Goal: Information Seeking & Learning: Learn about a topic

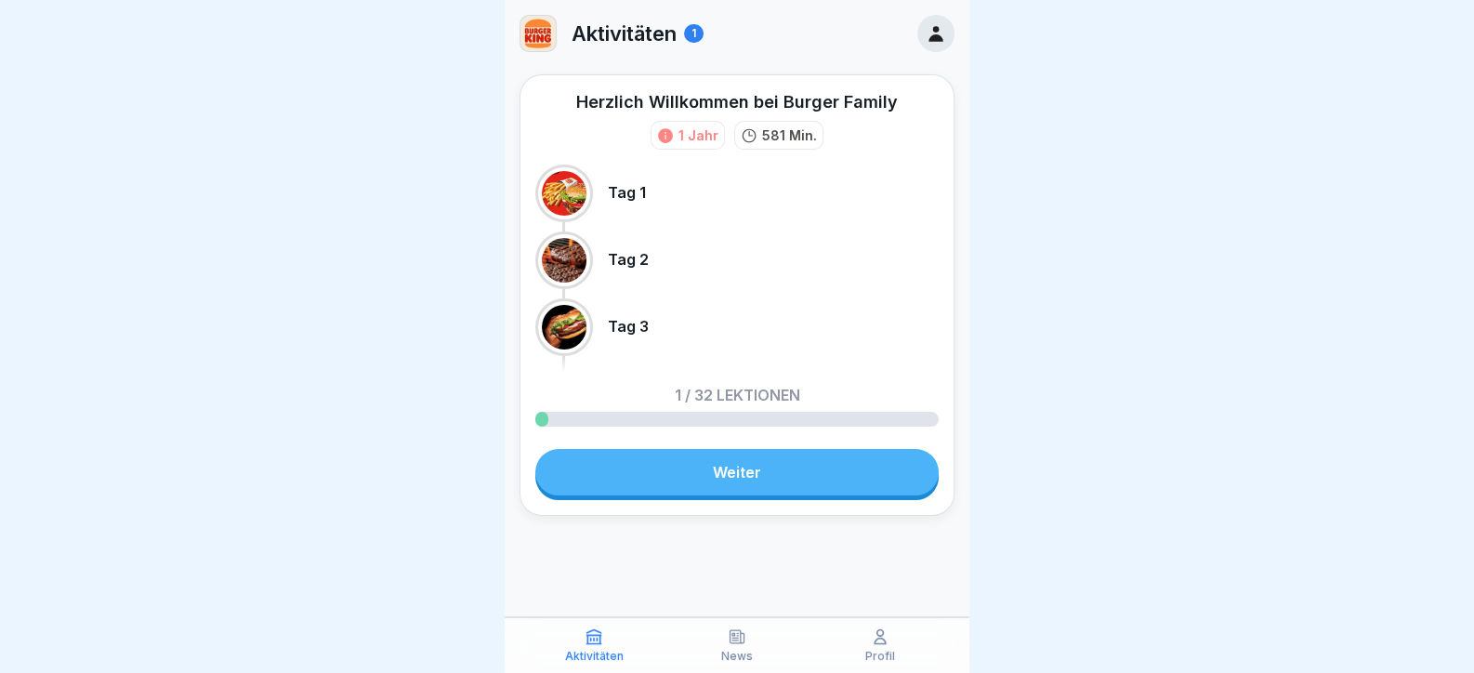
click at [758, 466] on link "Weiter" at bounding box center [736, 472] width 403 height 46
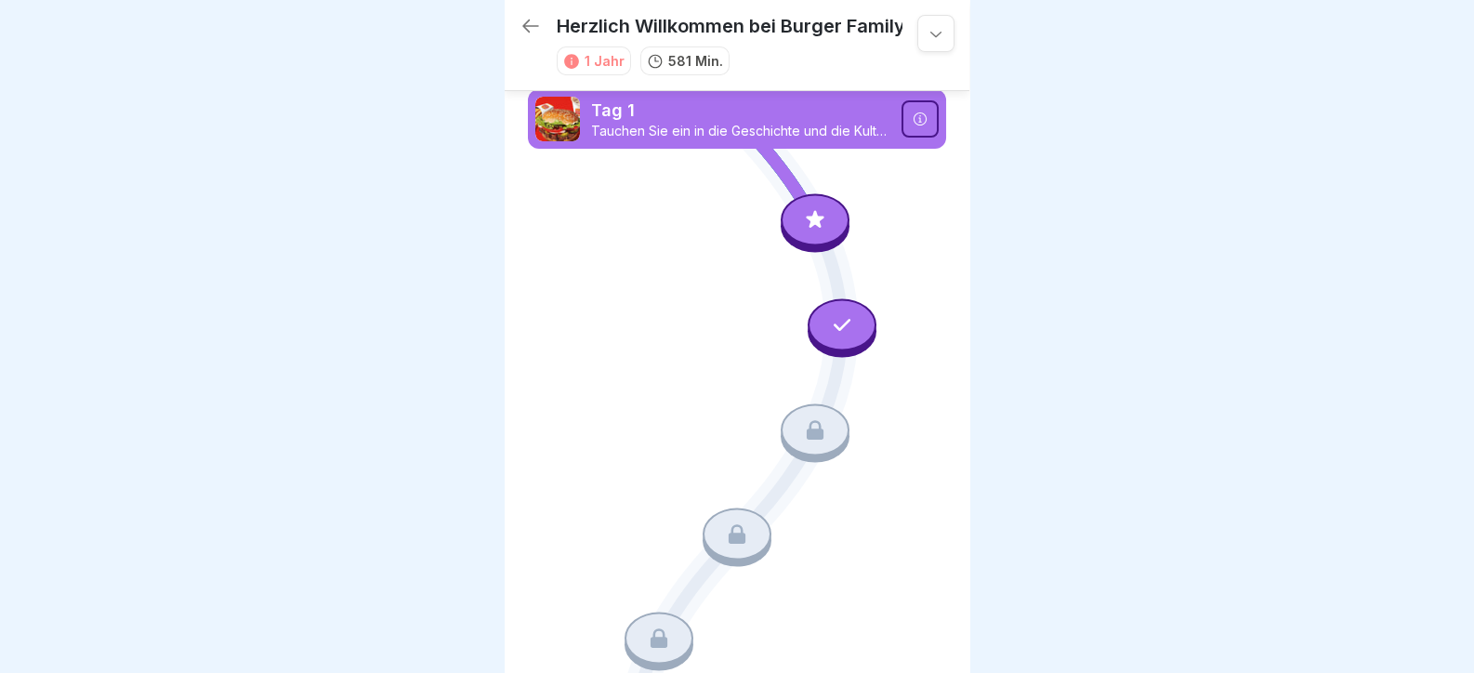
click at [825, 335] on div at bounding box center [842, 325] width 69 height 52
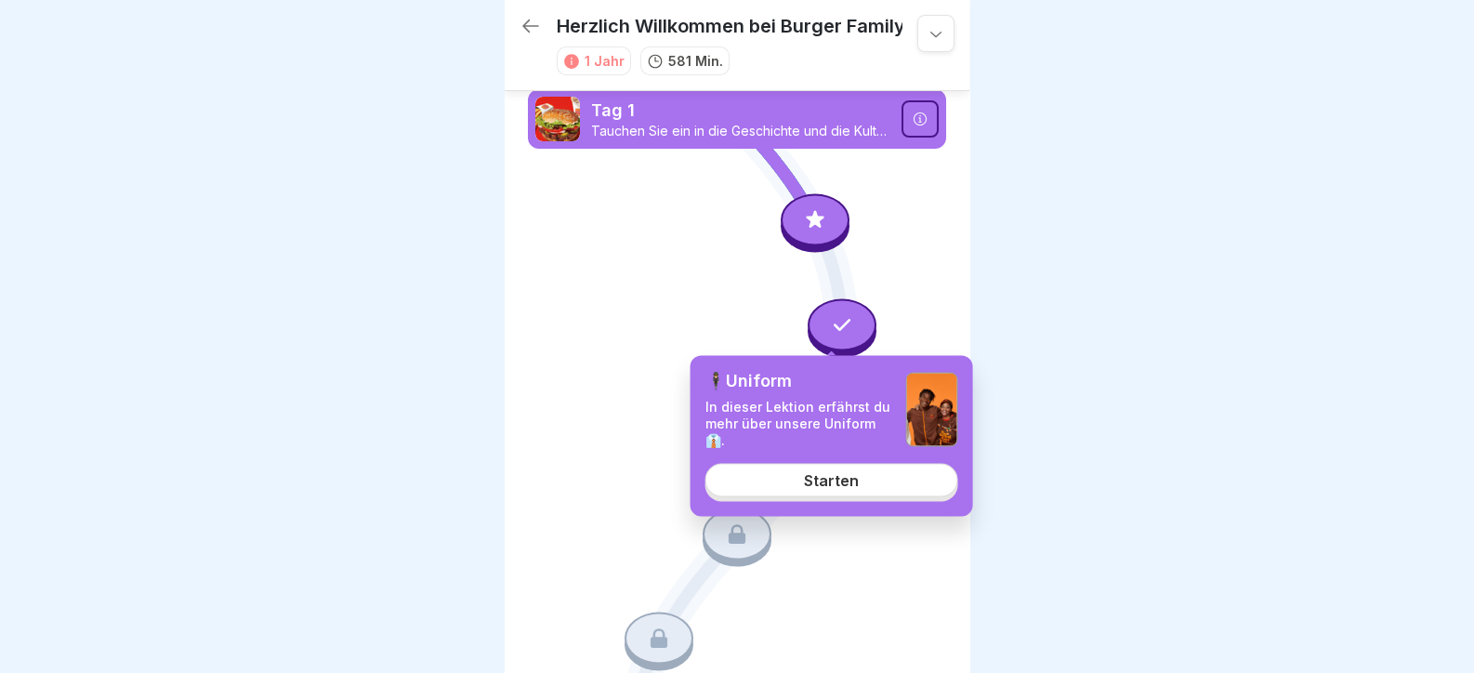
click at [446, 379] on div at bounding box center [737, 336] width 1474 height 673
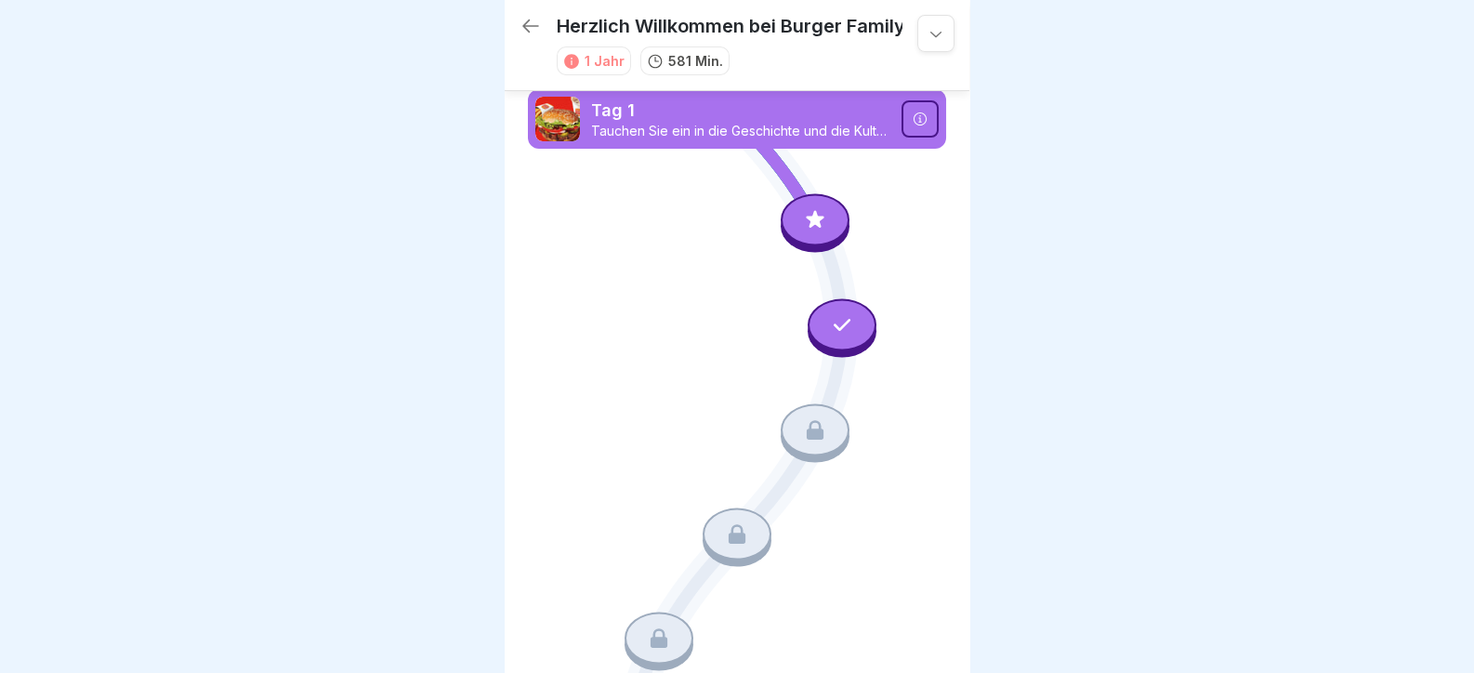
click at [804, 199] on div at bounding box center [815, 220] width 69 height 52
click at [860, 321] on div at bounding box center [842, 325] width 69 height 52
drag, startPoint x: 534, startPoint y: 309, endPoint x: 571, endPoint y: 311, distance: 37.3
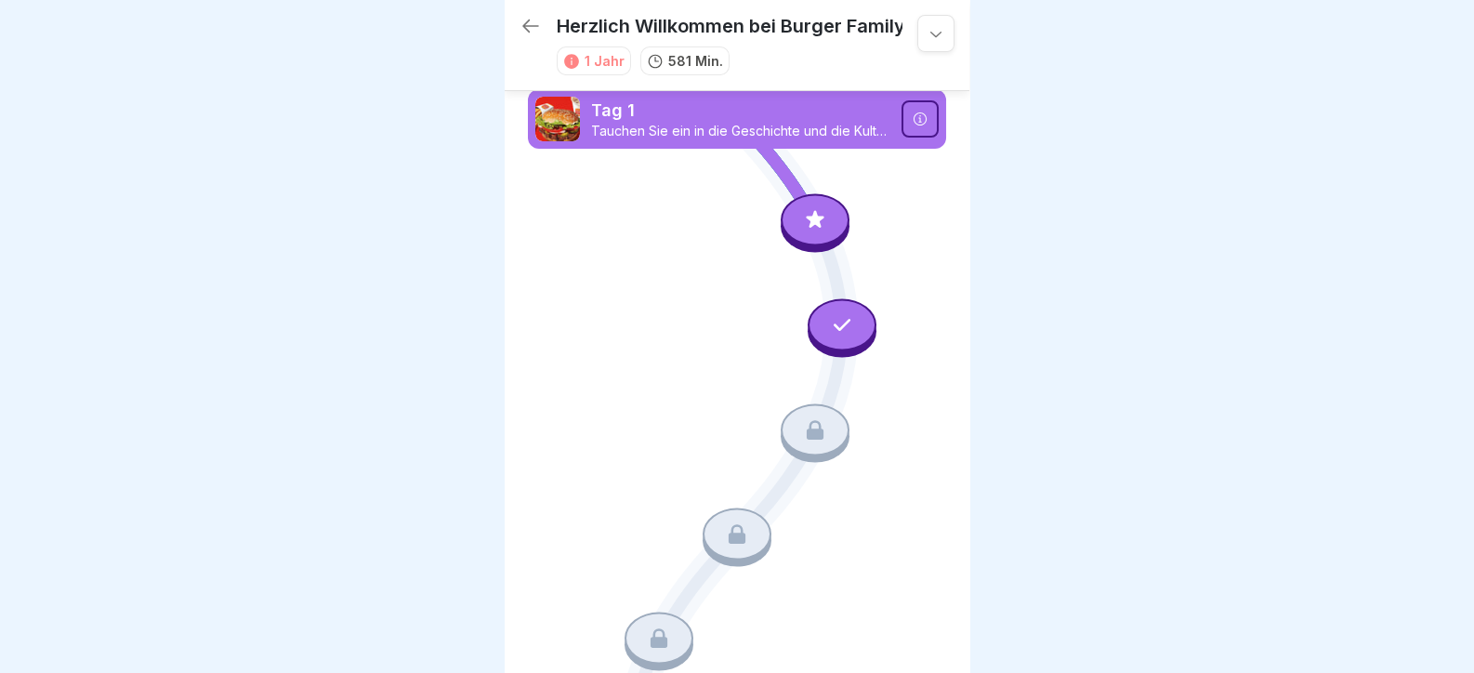
click at [834, 427] on div at bounding box center [815, 429] width 69 height 52
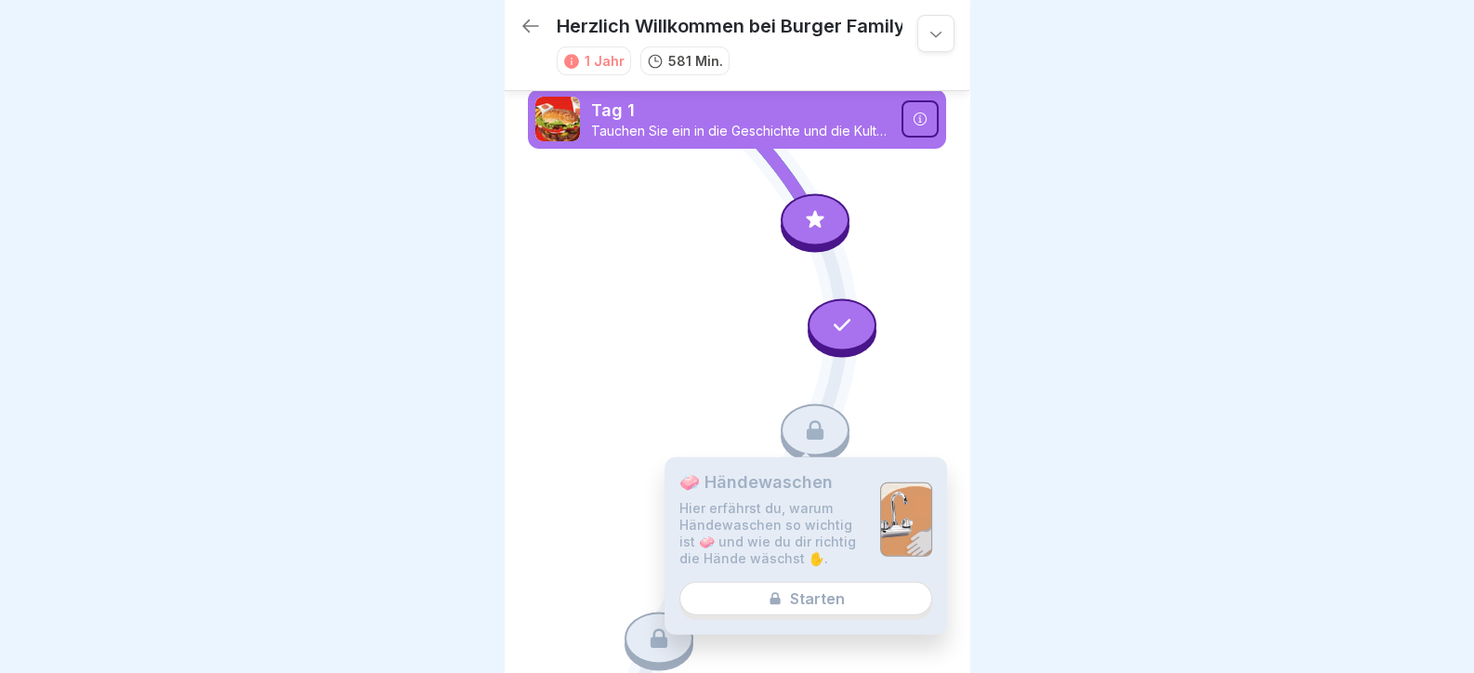
click at [814, 308] on div at bounding box center [842, 325] width 69 height 52
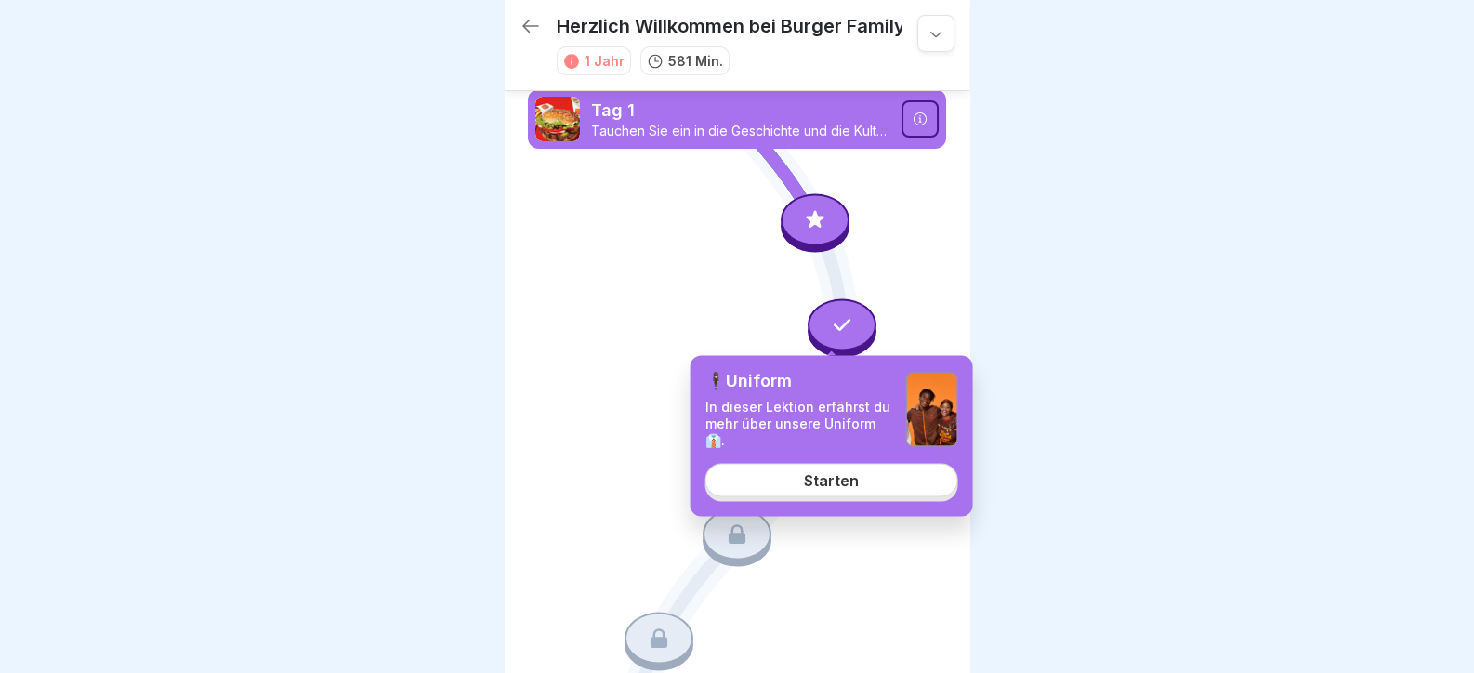
click at [833, 501] on div "🕴Uniform In dieser Lektion erfährst du mehr über unsere Uniform 👔. Starten" at bounding box center [832, 436] width 283 height 161
click at [833, 482] on div "Starten" at bounding box center [831, 479] width 55 height 17
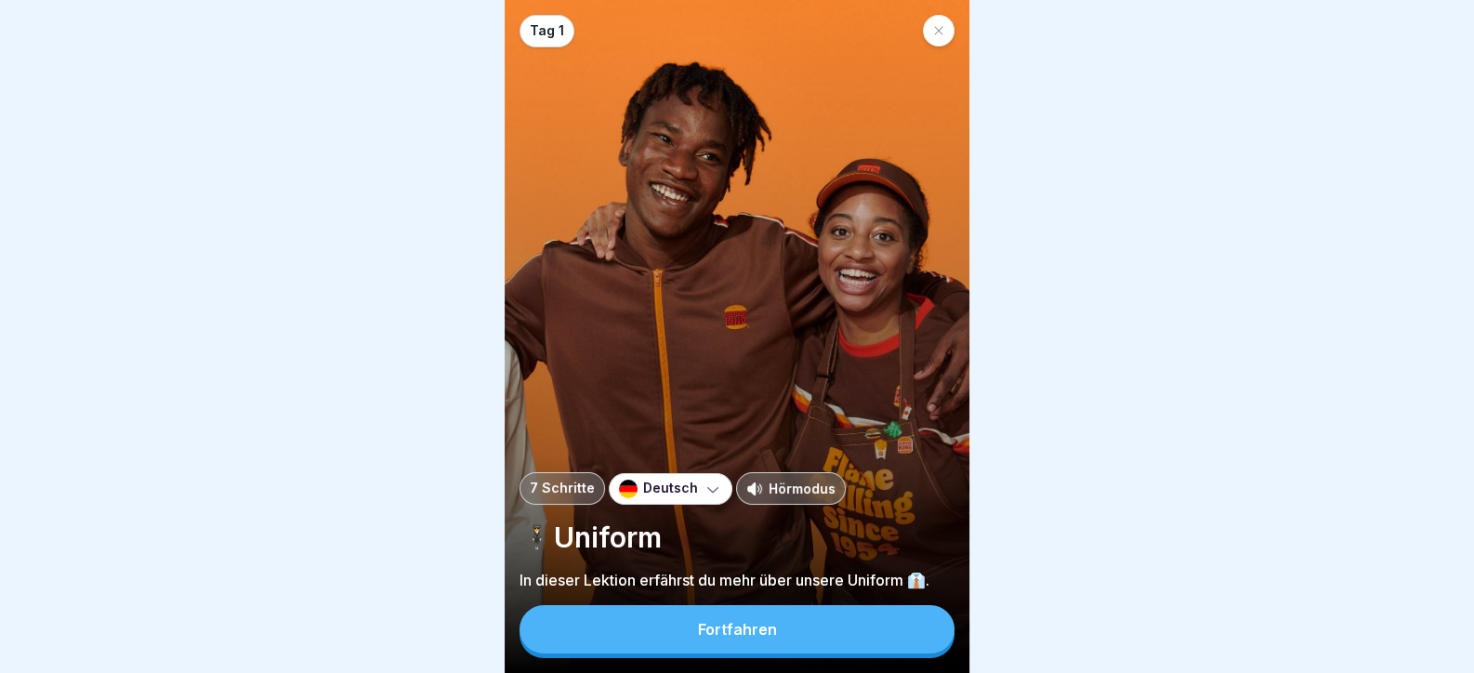
click at [742, 635] on button "Fortfahren" at bounding box center [737, 629] width 435 height 48
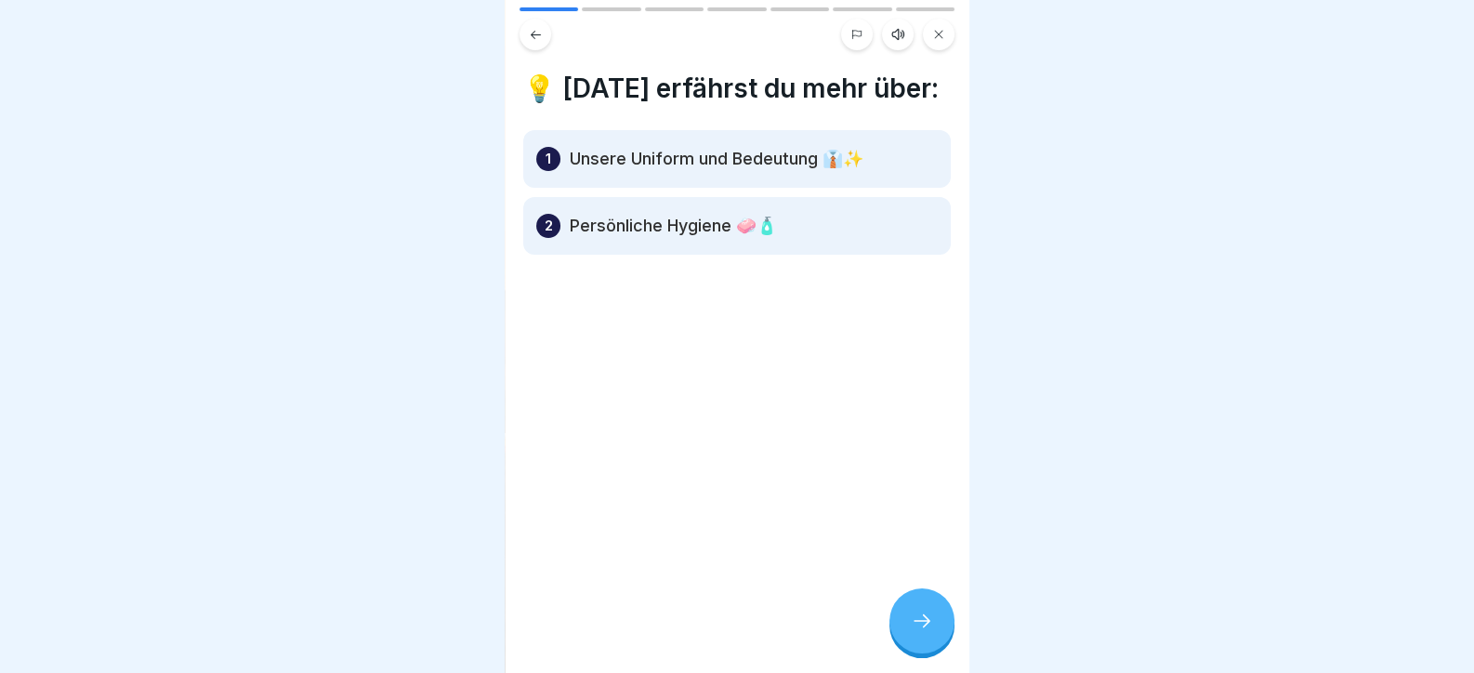
click at [934, 627] on div at bounding box center [922, 620] width 65 height 65
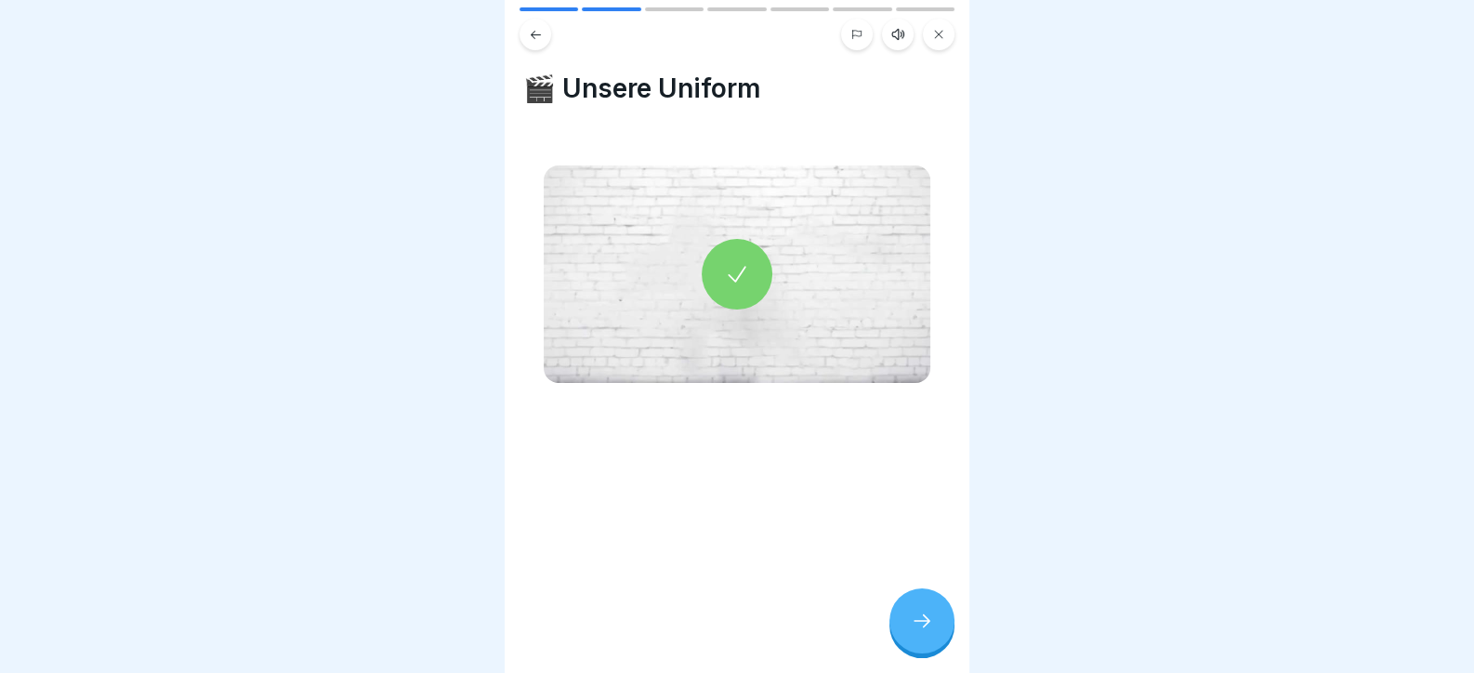
click at [934, 627] on div at bounding box center [922, 620] width 65 height 65
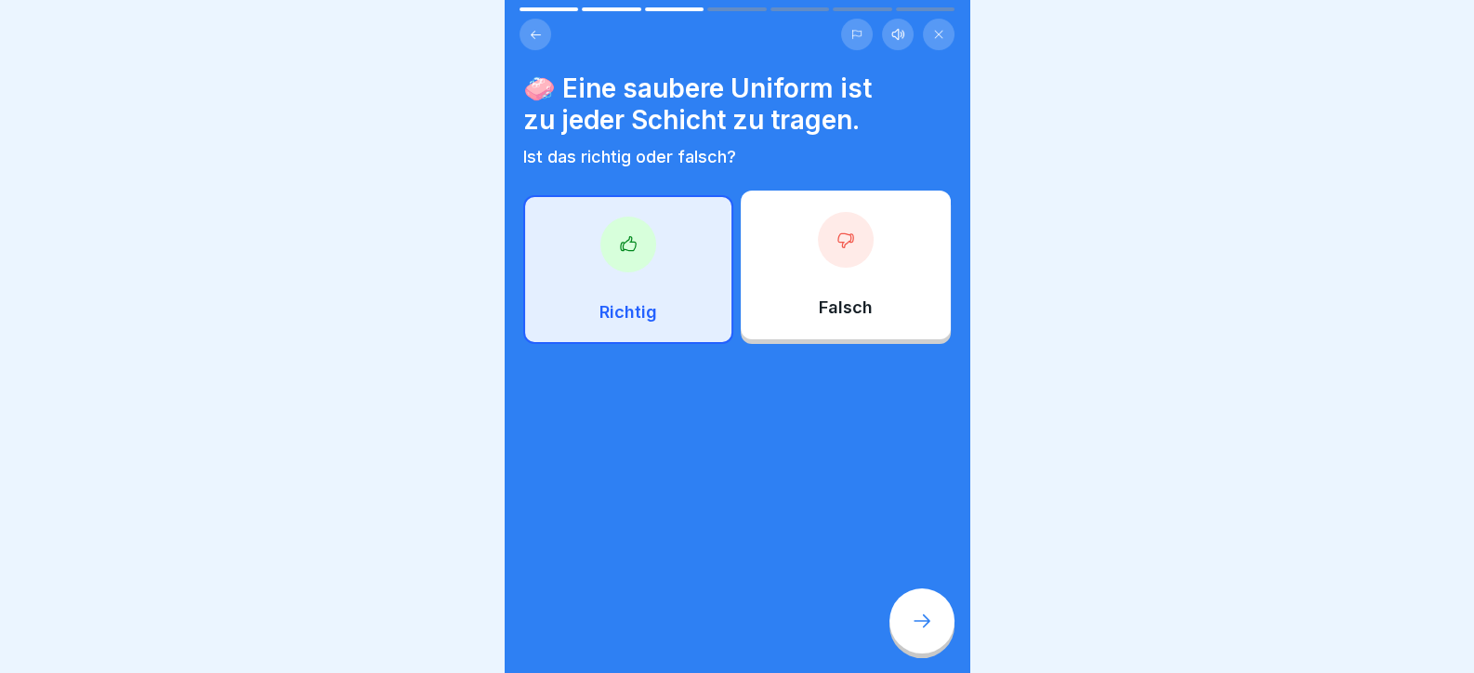
click at [684, 246] on div "Richtig" at bounding box center [628, 269] width 210 height 149
click at [902, 636] on div at bounding box center [922, 620] width 65 height 65
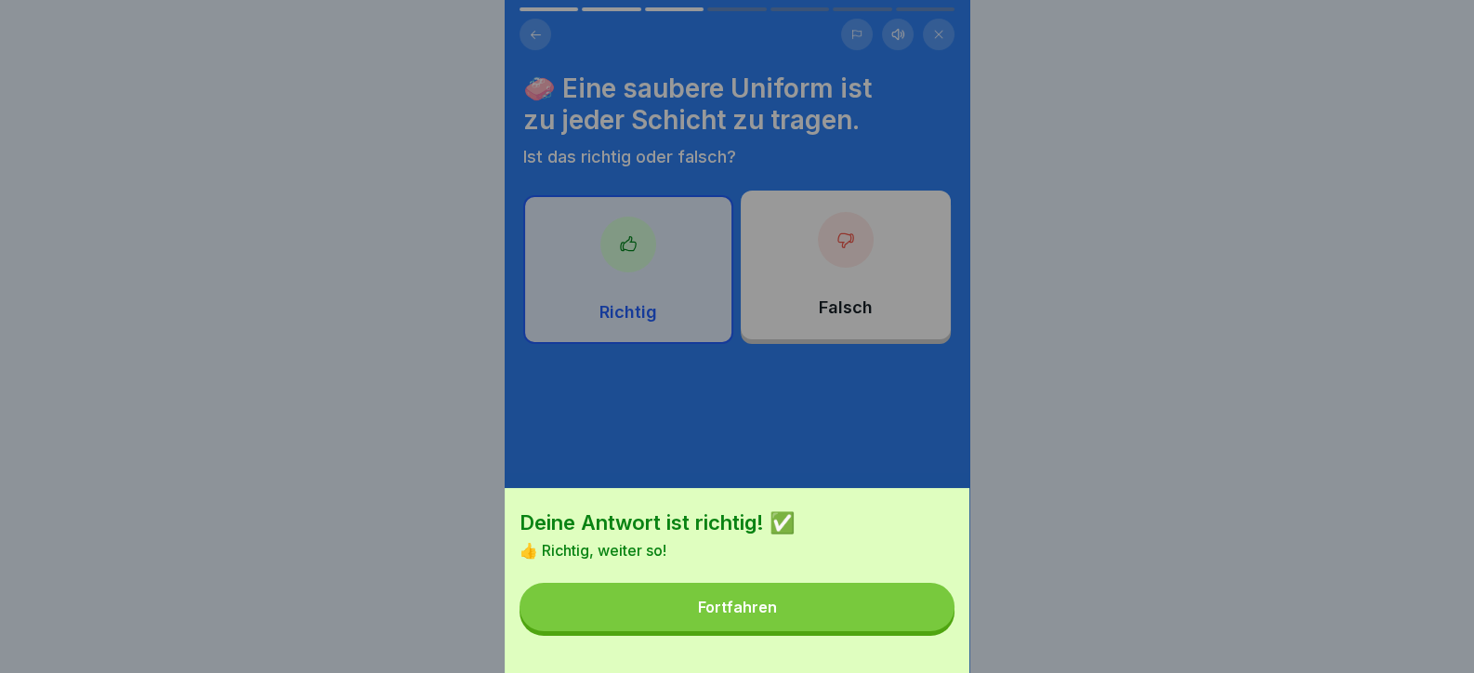
click at [900, 631] on button "Fortfahren" at bounding box center [737, 607] width 435 height 48
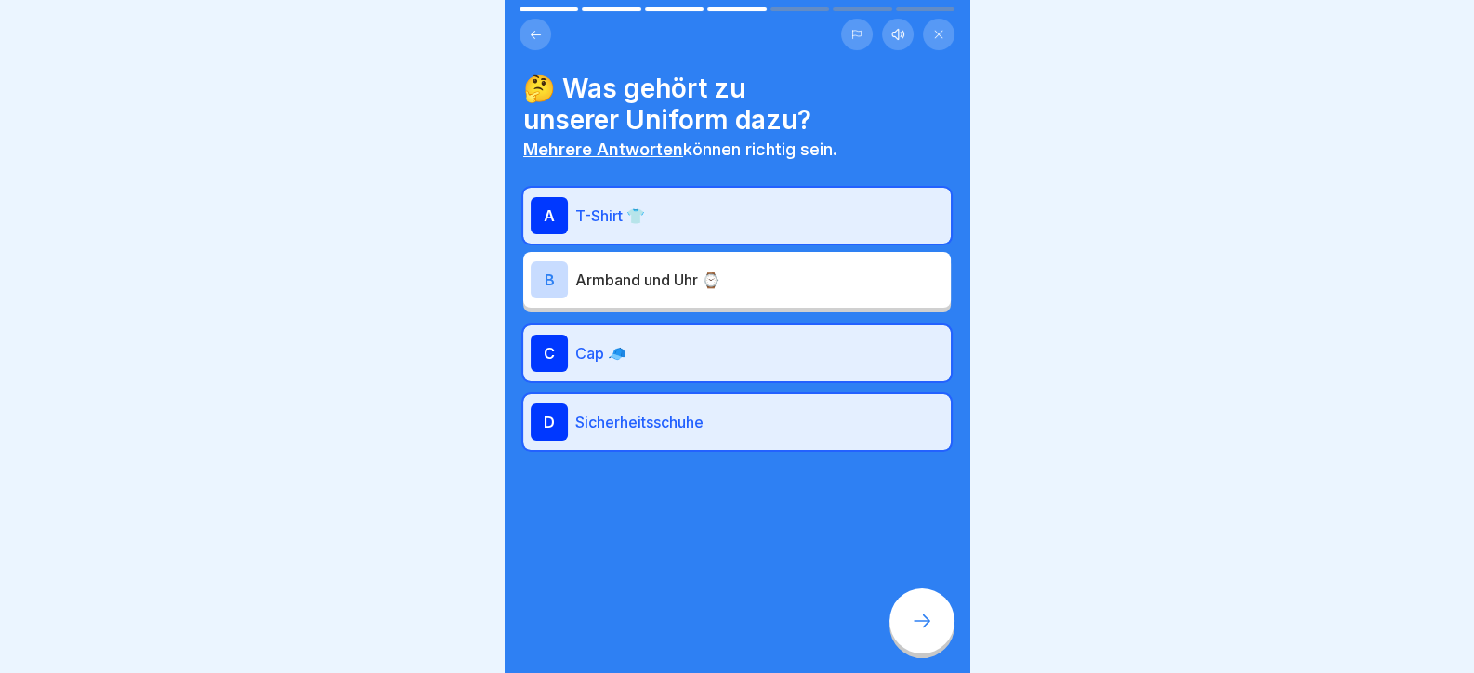
click at [908, 630] on div at bounding box center [922, 620] width 65 height 65
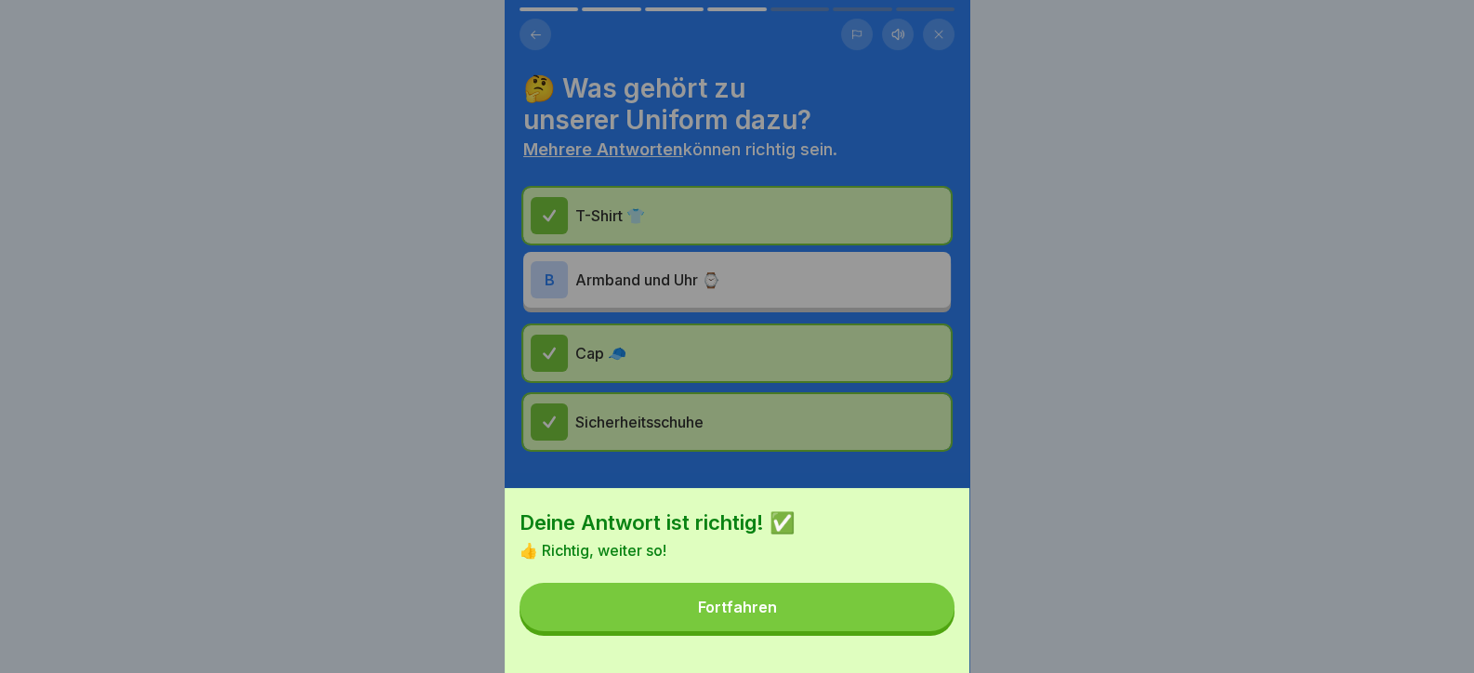
click at [908, 630] on button "Fortfahren" at bounding box center [737, 607] width 435 height 48
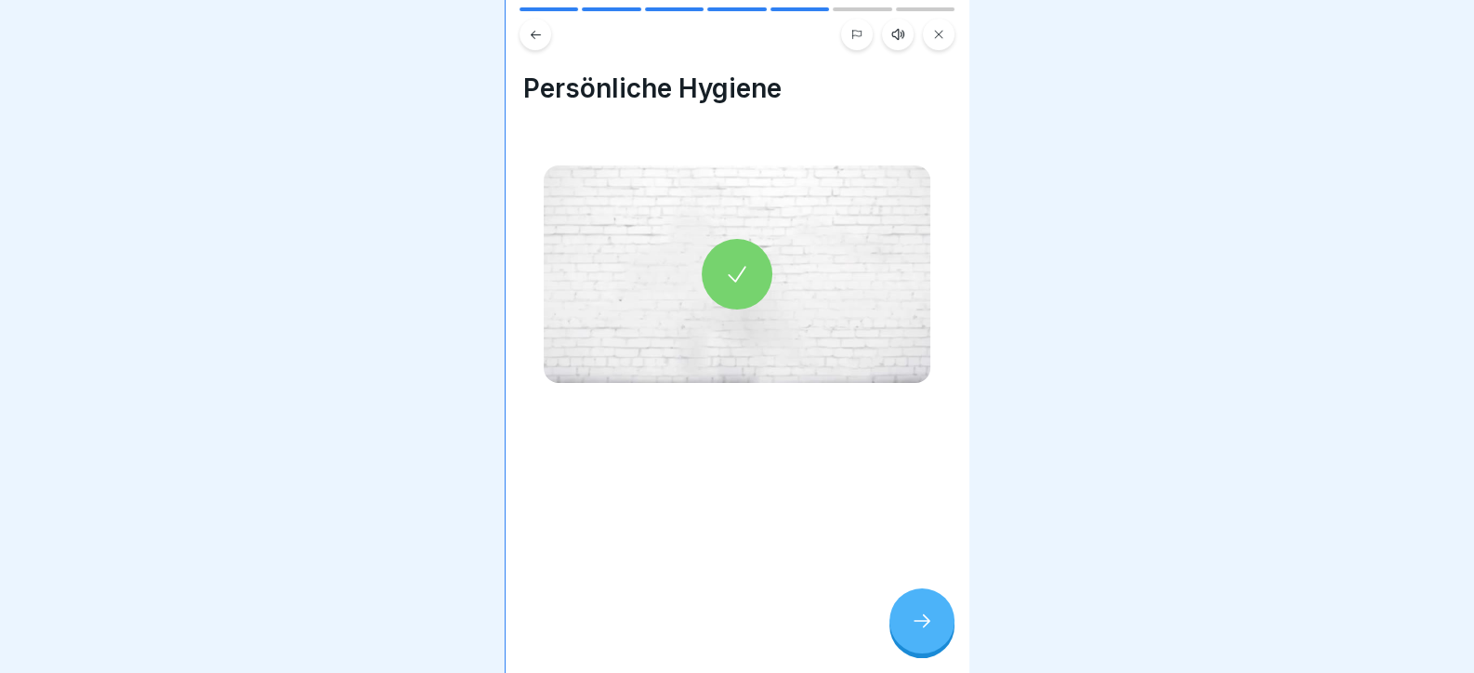
click at [908, 630] on div at bounding box center [922, 620] width 65 height 65
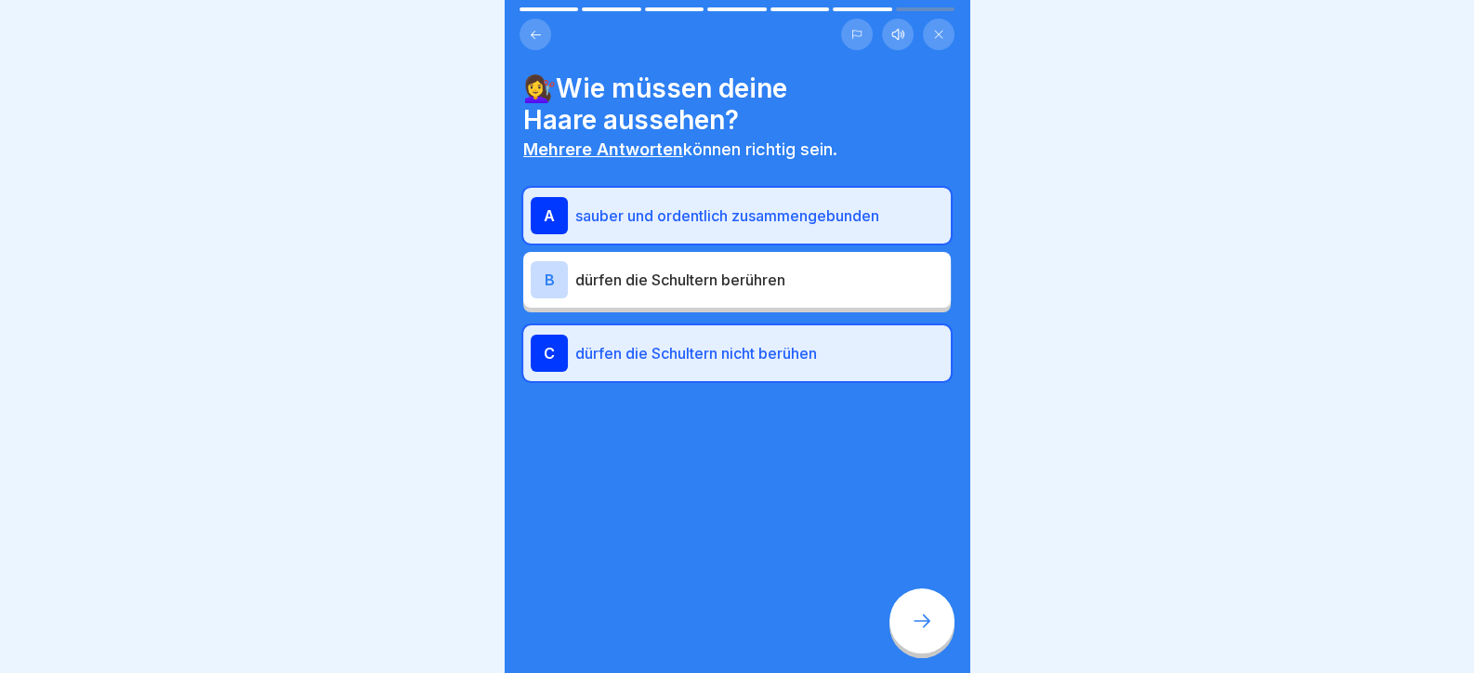
click at [908, 630] on div at bounding box center [922, 620] width 65 height 65
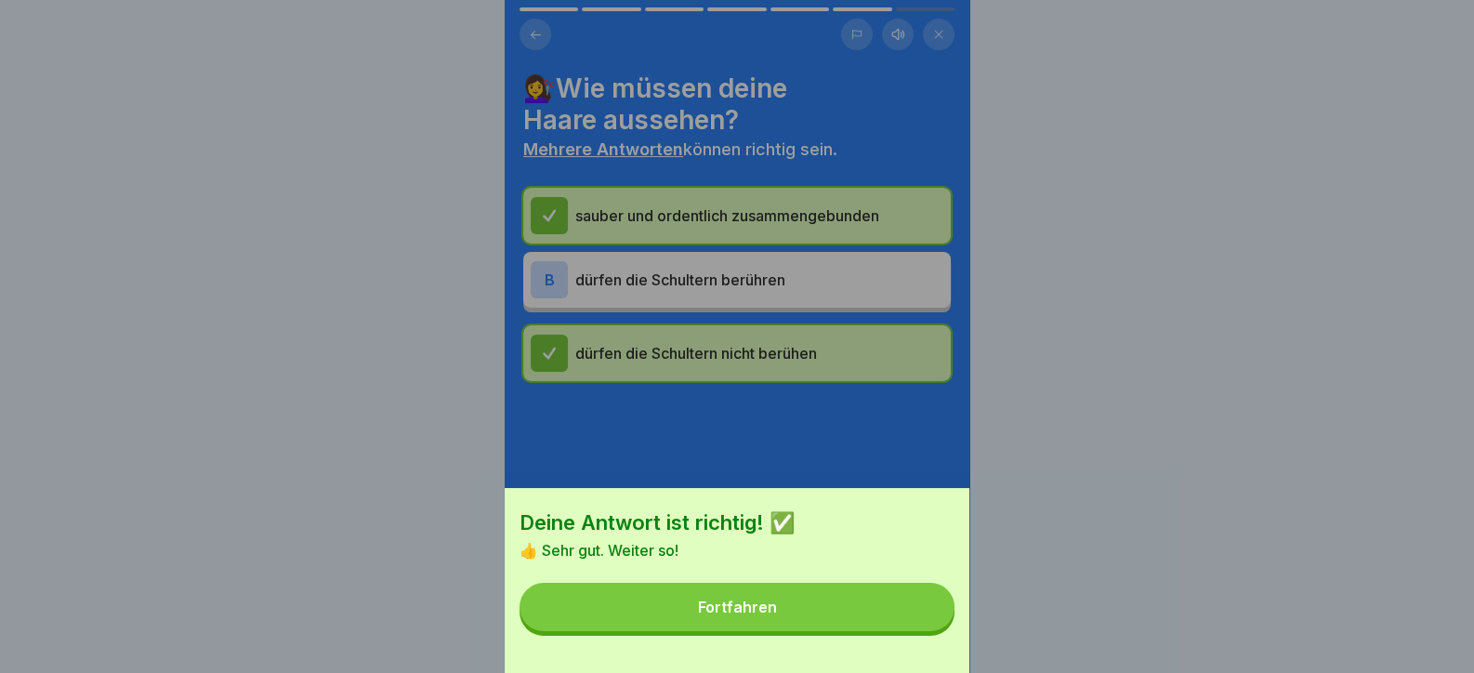
click at [908, 630] on button "Fortfahren" at bounding box center [737, 607] width 435 height 48
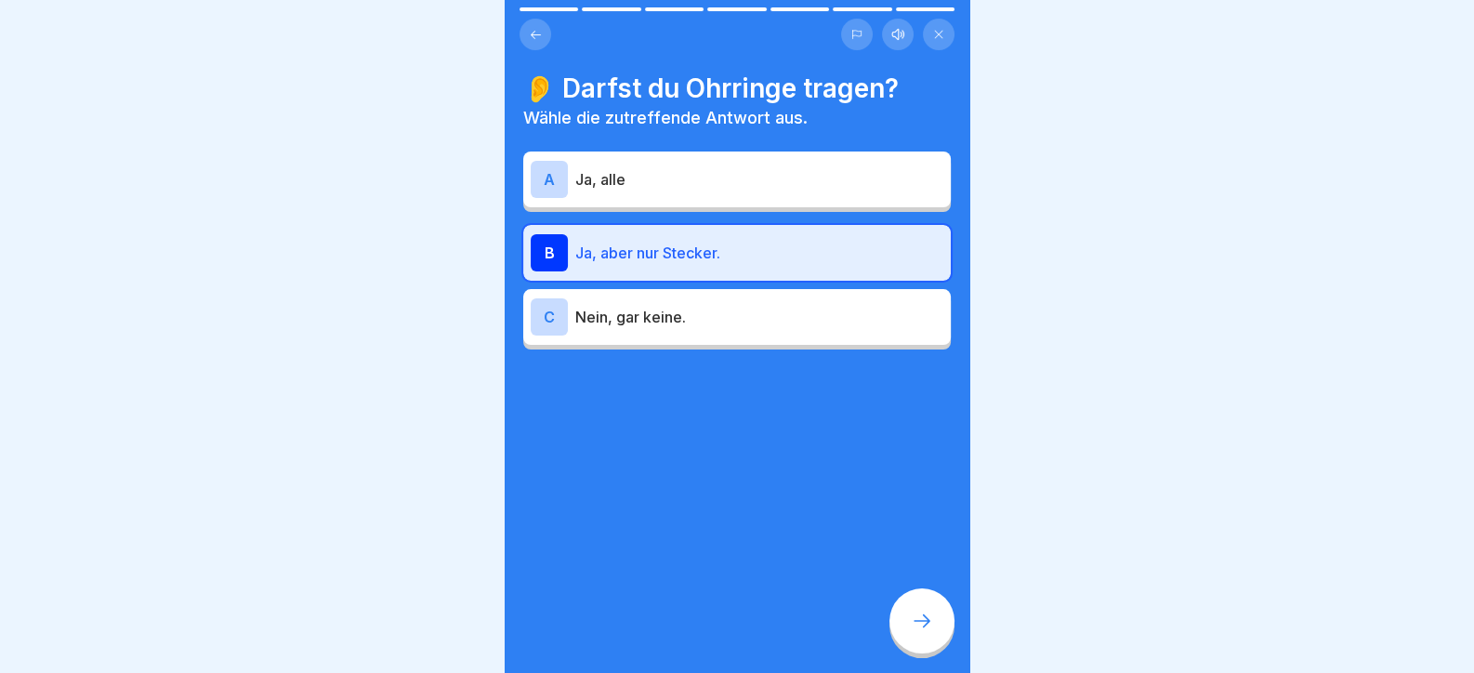
click at [908, 630] on div at bounding box center [922, 620] width 65 height 65
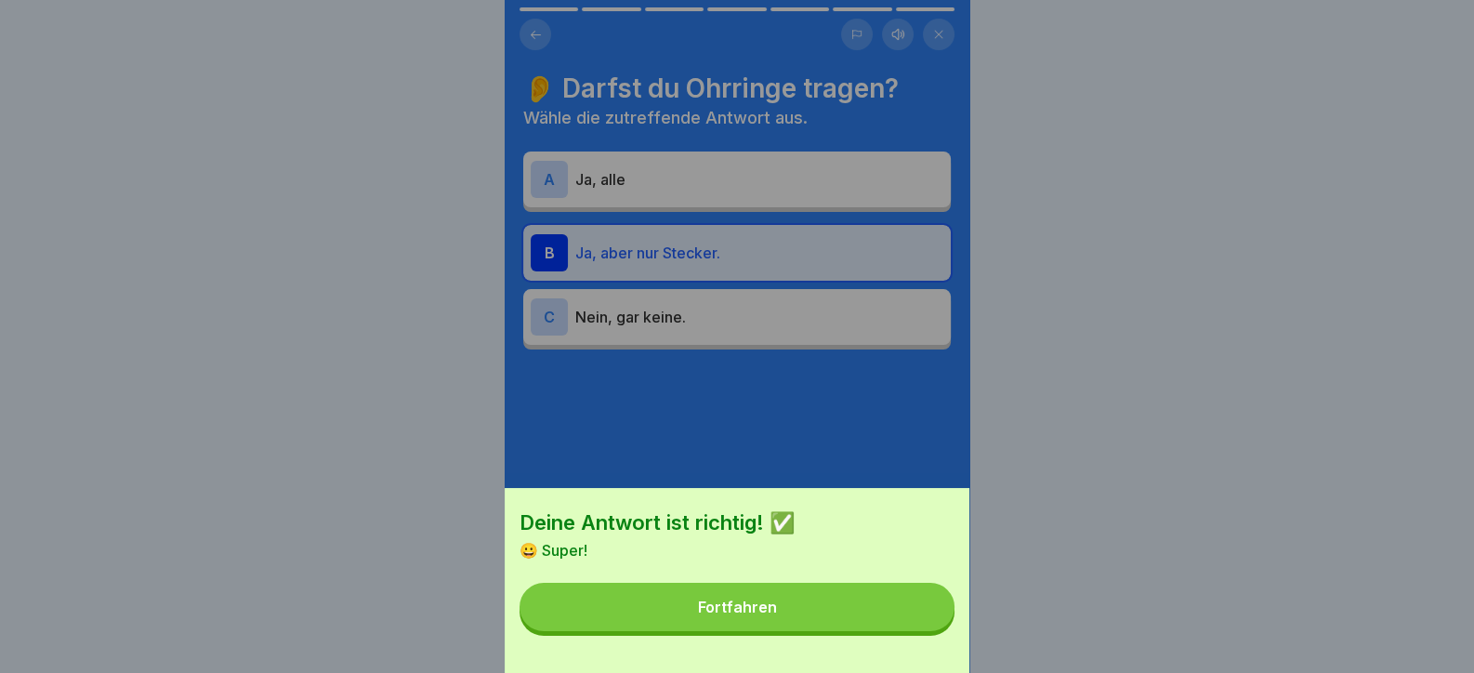
click at [908, 630] on button "Fortfahren" at bounding box center [737, 607] width 435 height 48
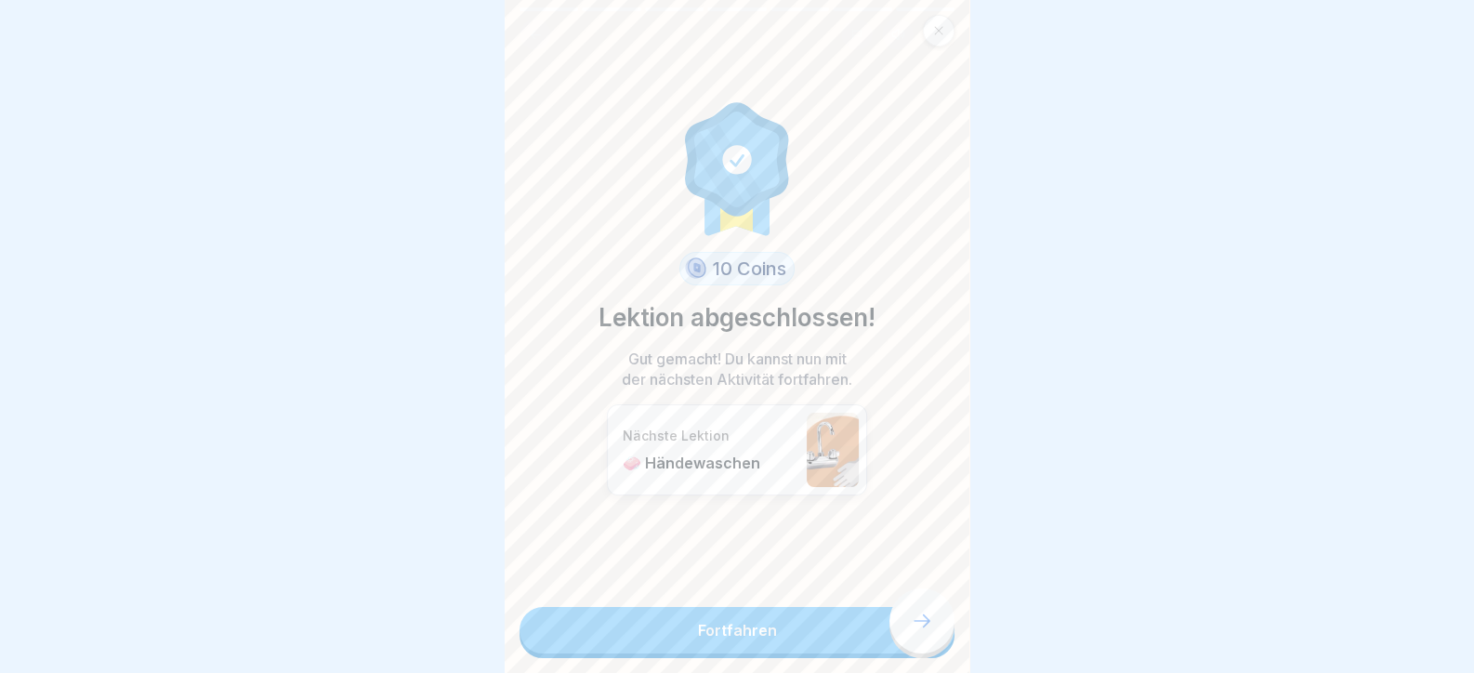
click at [916, 617] on link "Fortfahren" at bounding box center [737, 630] width 435 height 46
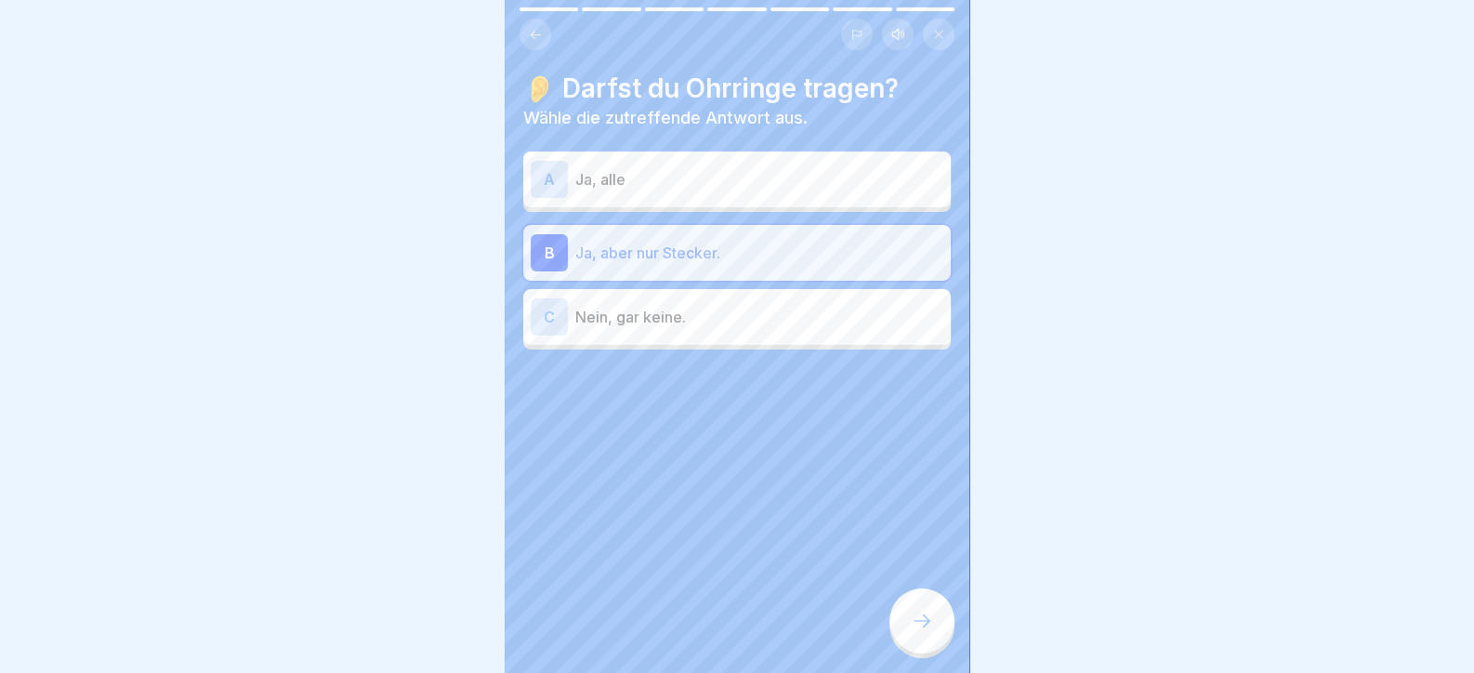
click at [916, 617] on div at bounding box center [922, 620] width 65 height 65
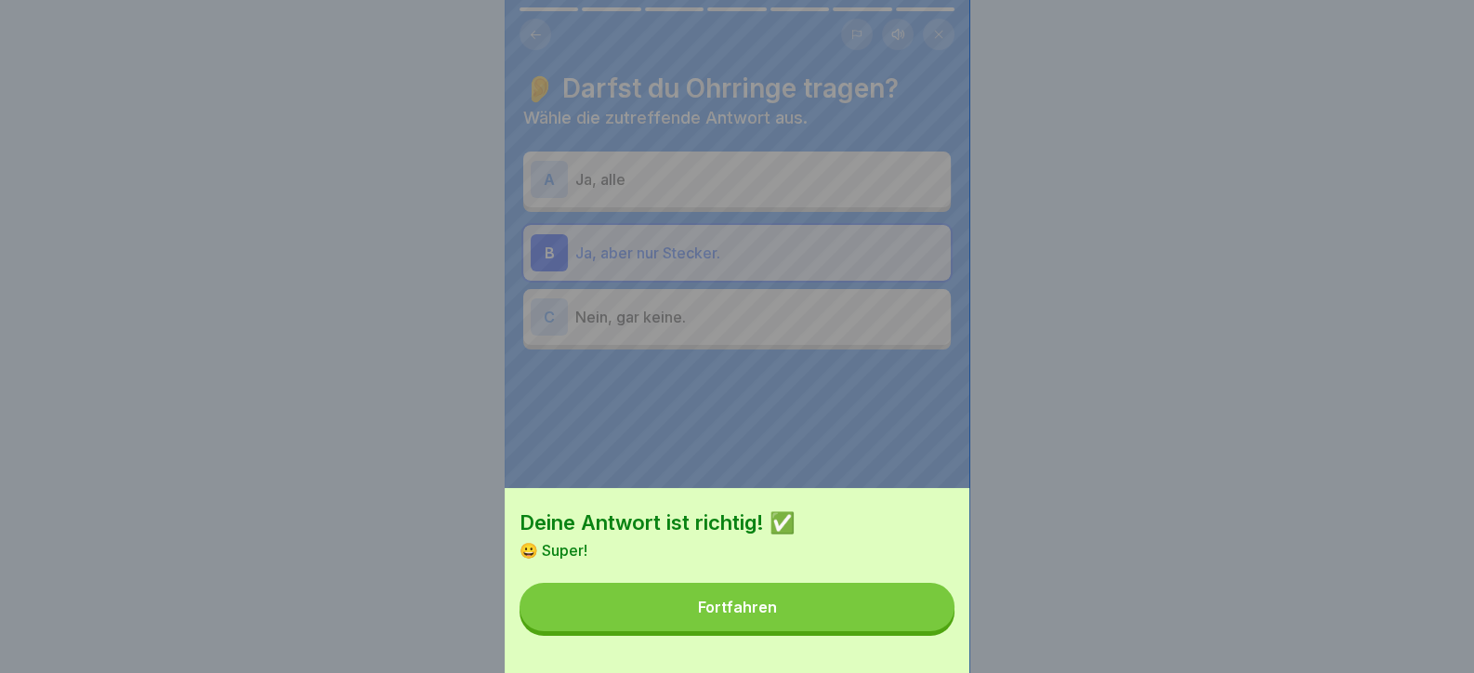
click at [916, 617] on button "Fortfahren" at bounding box center [737, 607] width 435 height 48
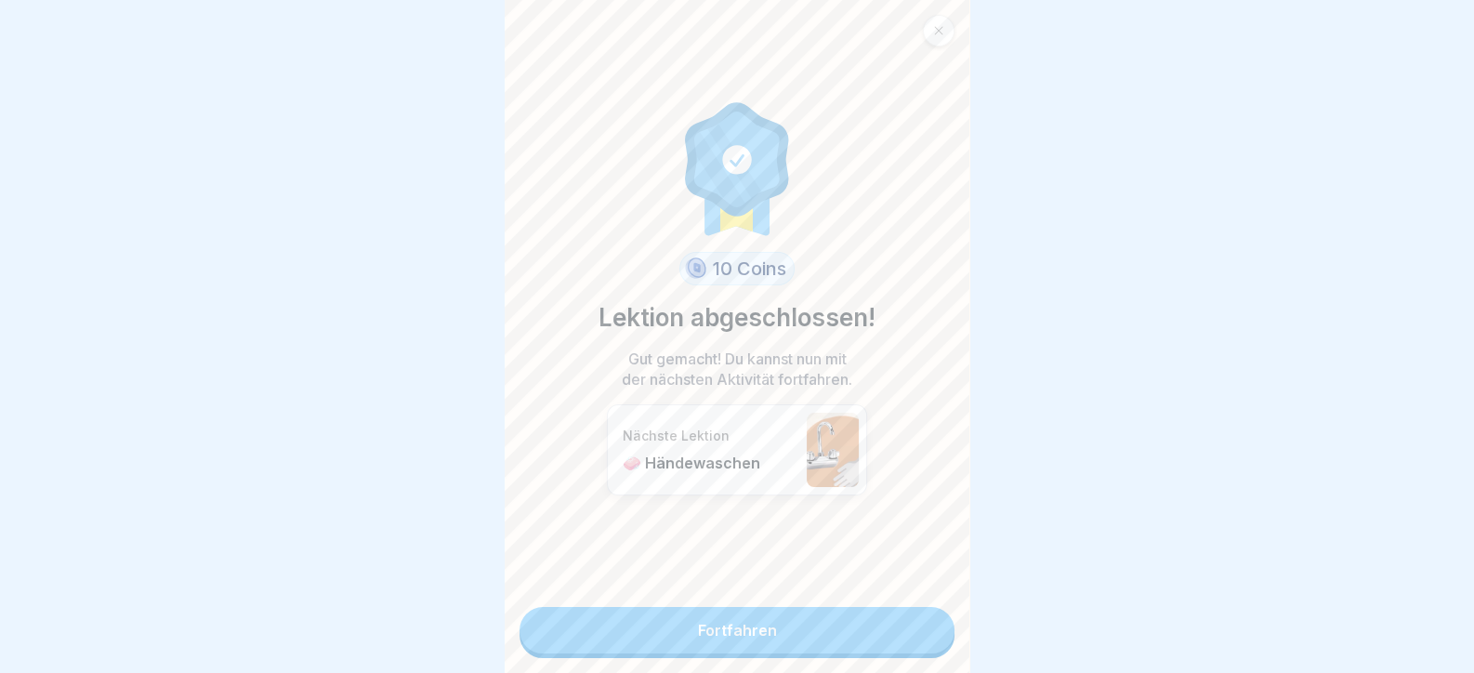
click at [909, 638] on link "Fortfahren" at bounding box center [737, 630] width 435 height 46
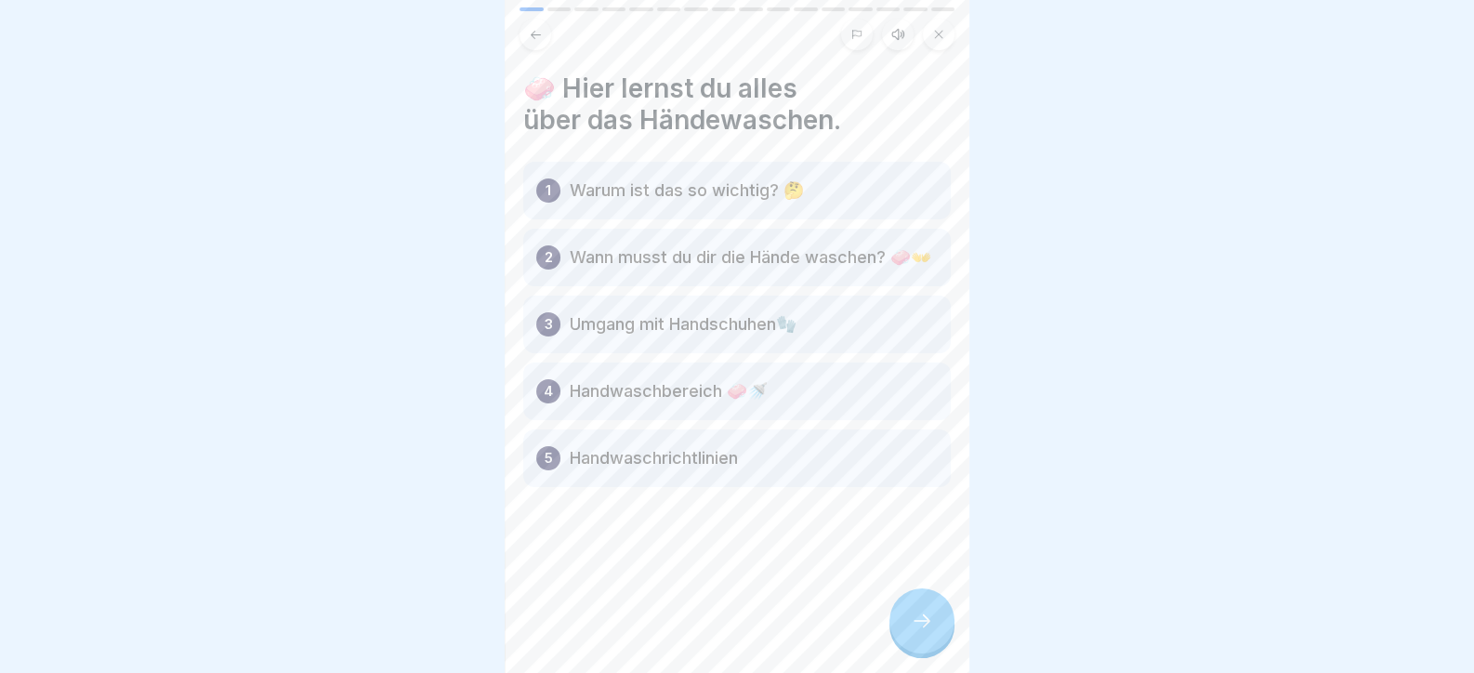
click at [905, 636] on div at bounding box center [922, 620] width 65 height 65
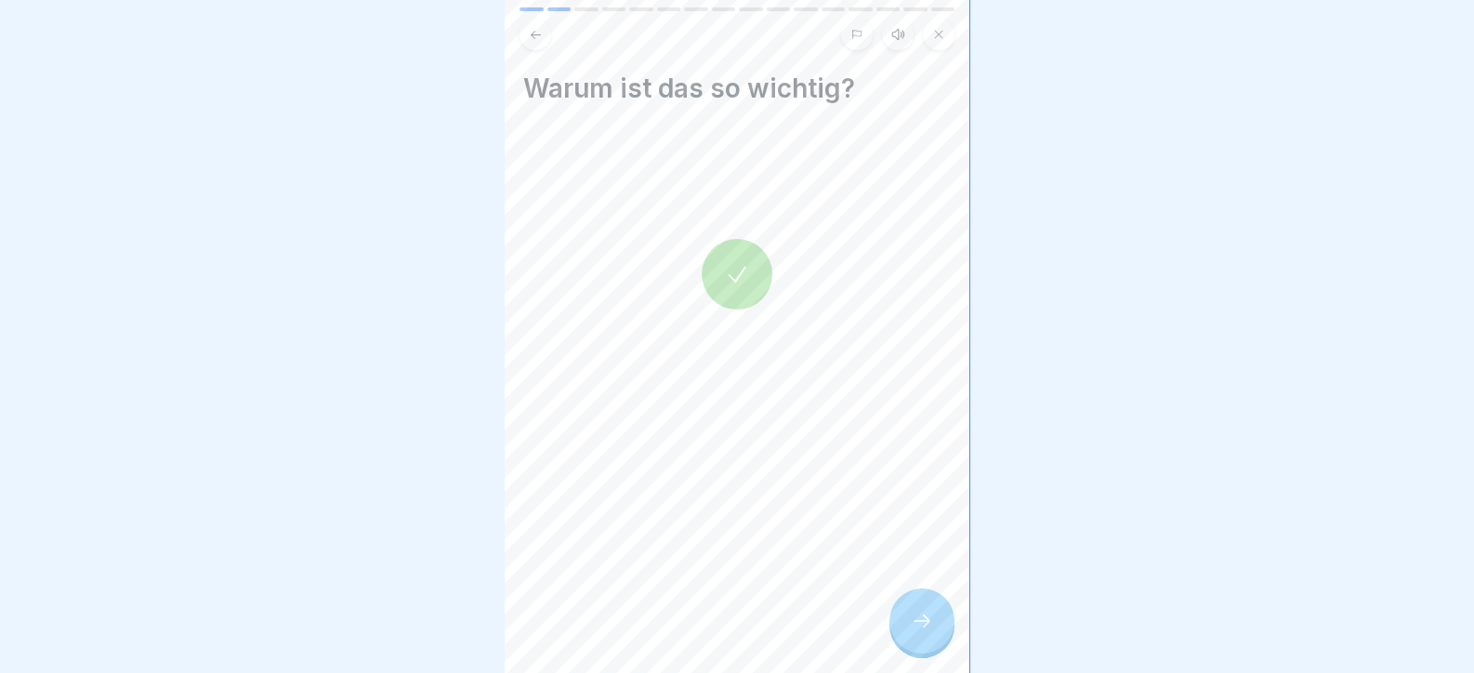
click at [916, 631] on icon at bounding box center [922, 621] width 22 height 22
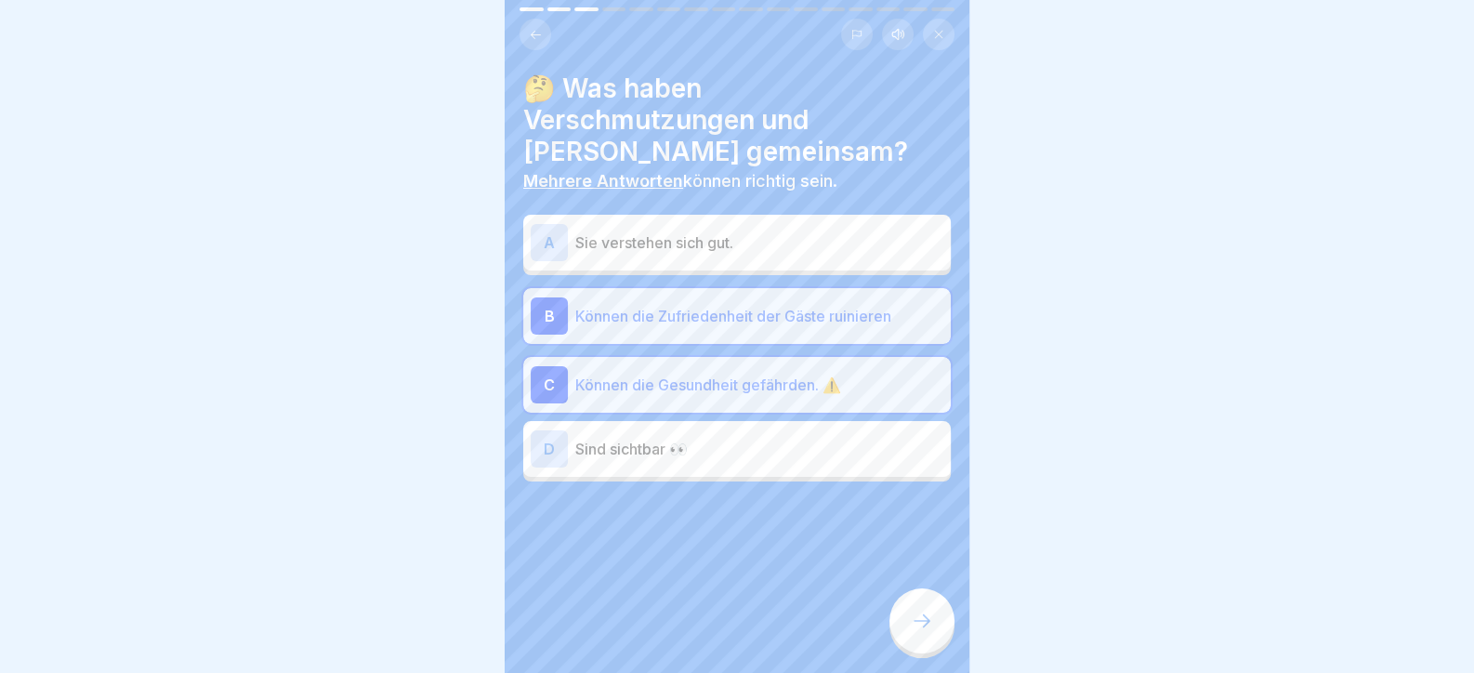
click at [916, 631] on icon at bounding box center [922, 621] width 22 height 22
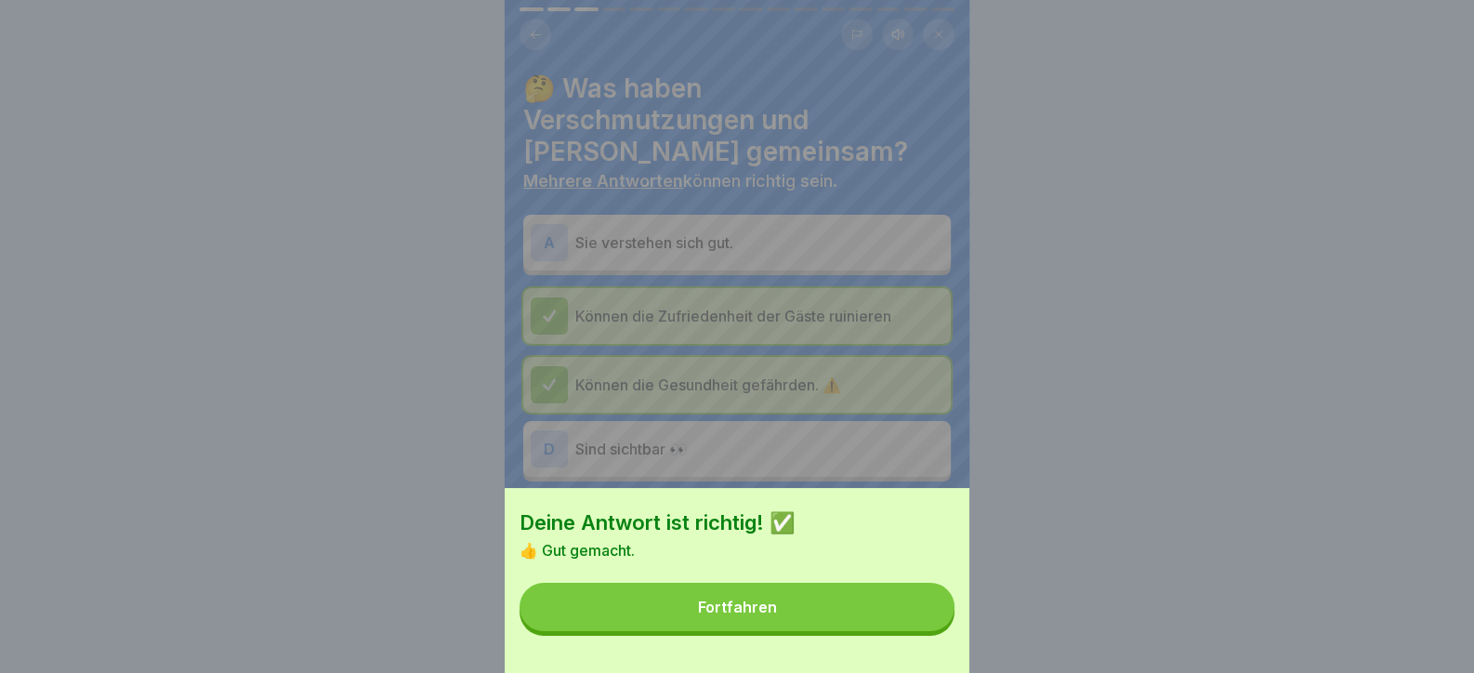
click at [916, 631] on button "Fortfahren" at bounding box center [737, 607] width 435 height 48
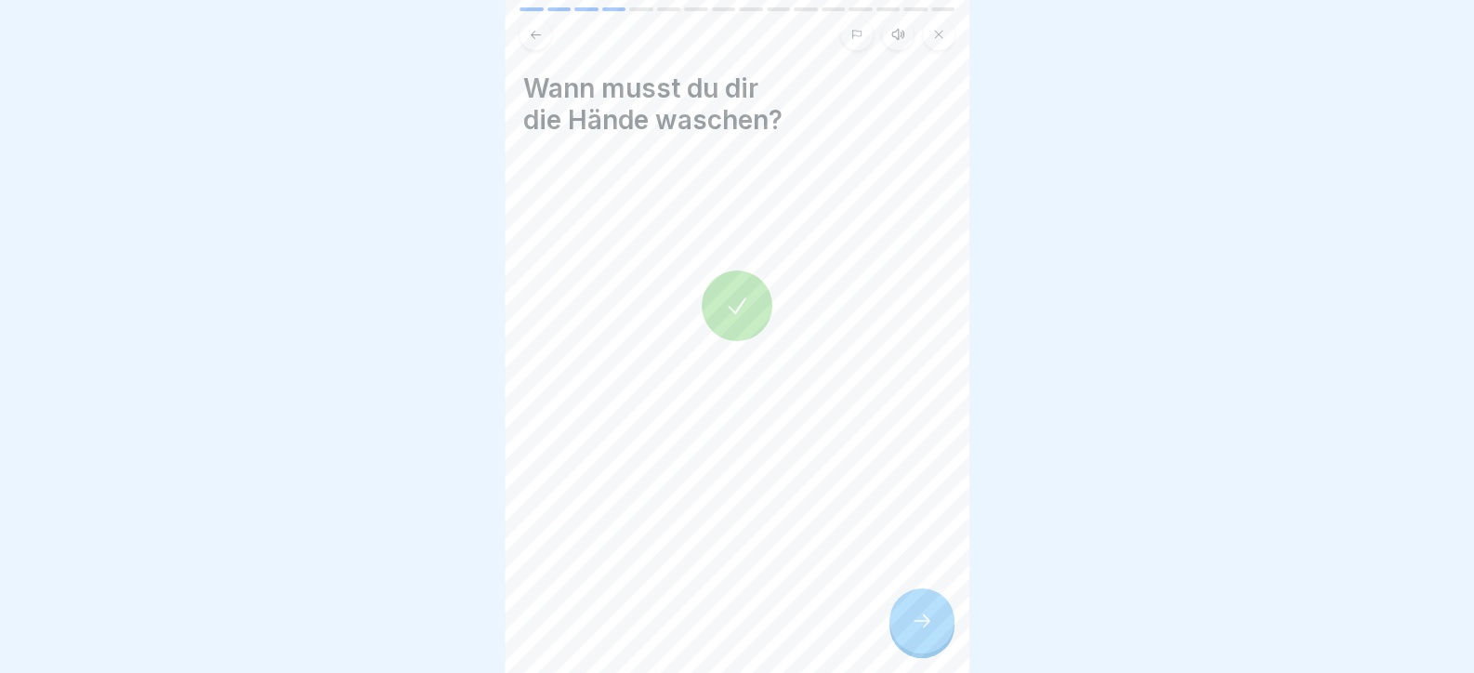
click at [916, 631] on icon at bounding box center [922, 621] width 22 height 22
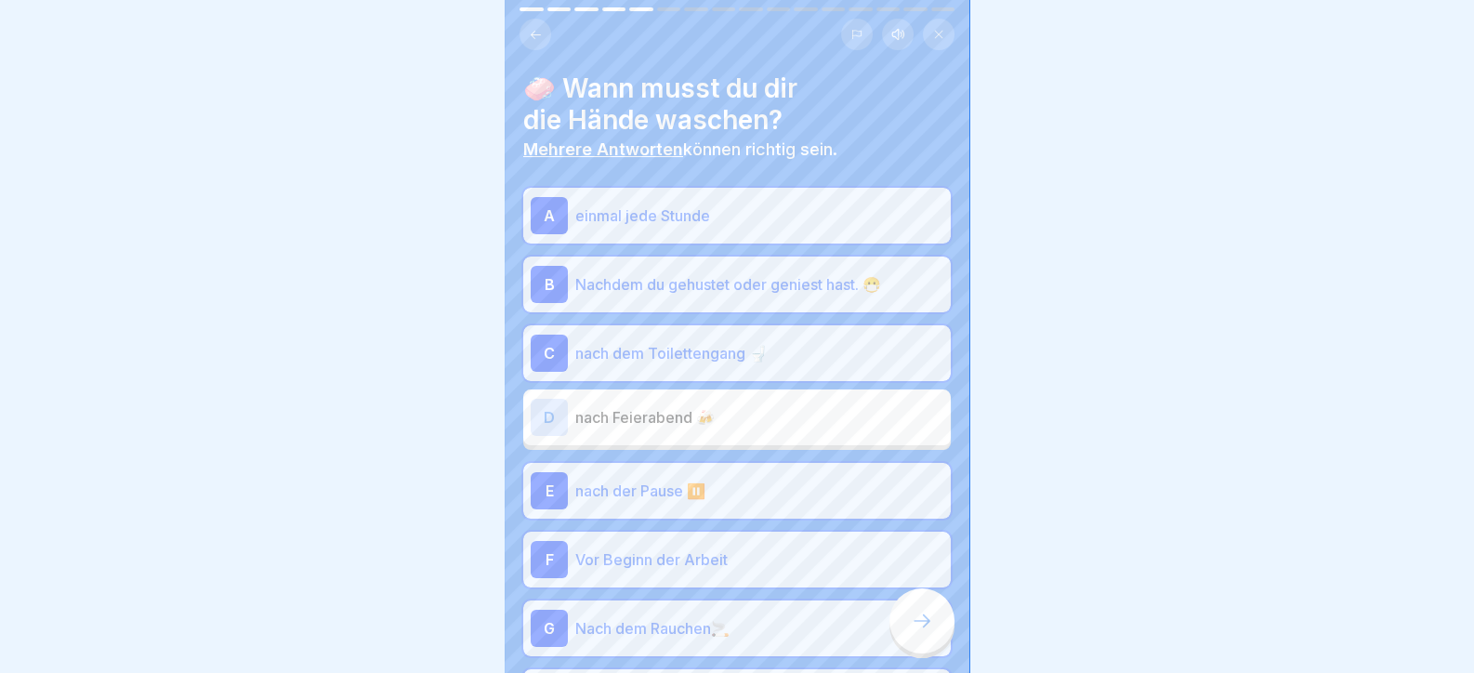
click at [916, 631] on icon at bounding box center [922, 621] width 22 height 22
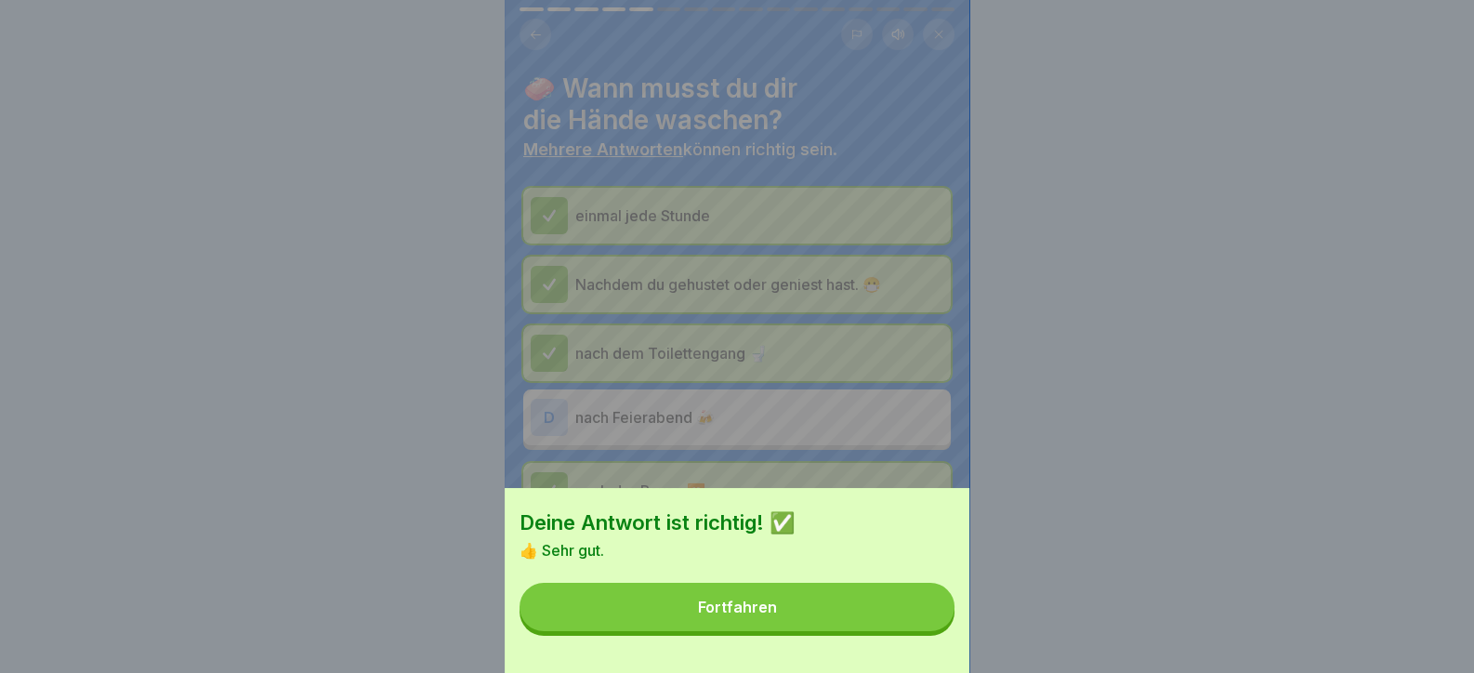
click at [916, 631] on button "Fortfahren" at bounding box center [737, 607] width 435 height 48
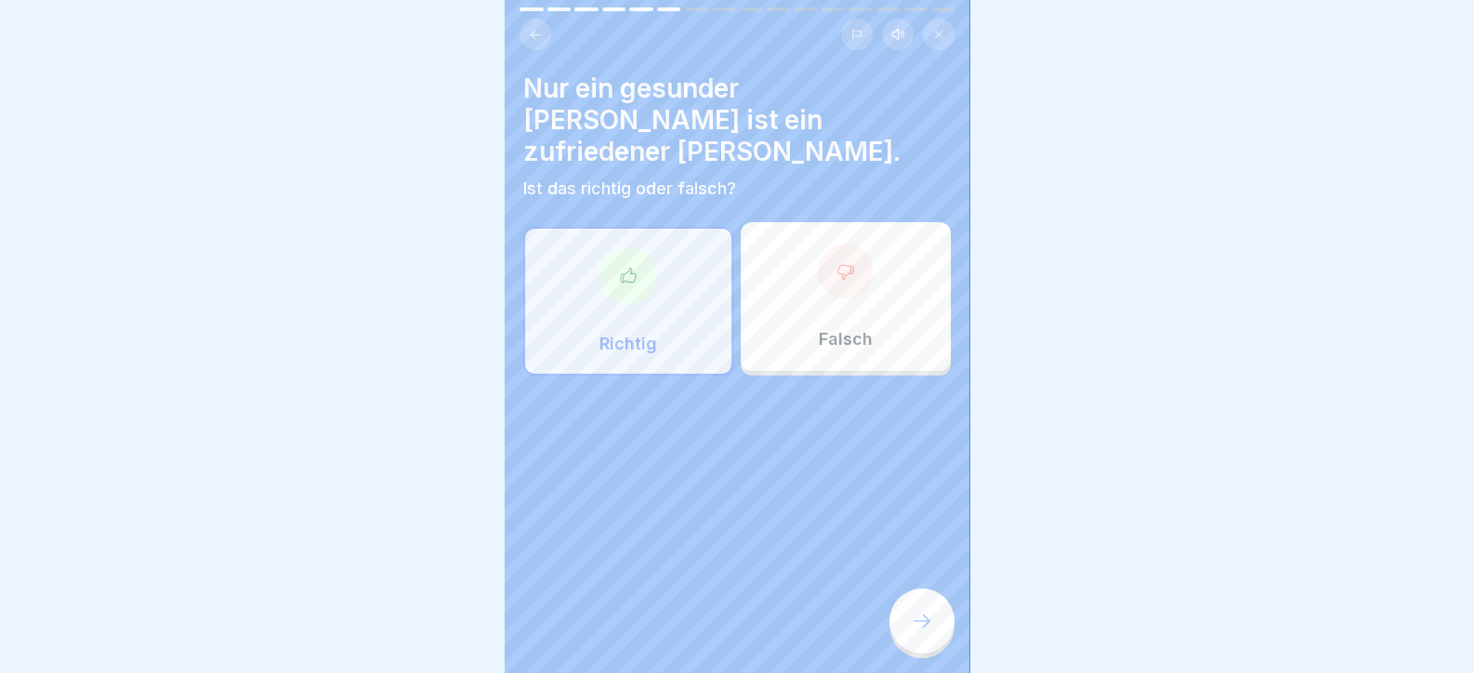
click at [916, 631] on icon at bounding box center [922, 621] width 22 height 22
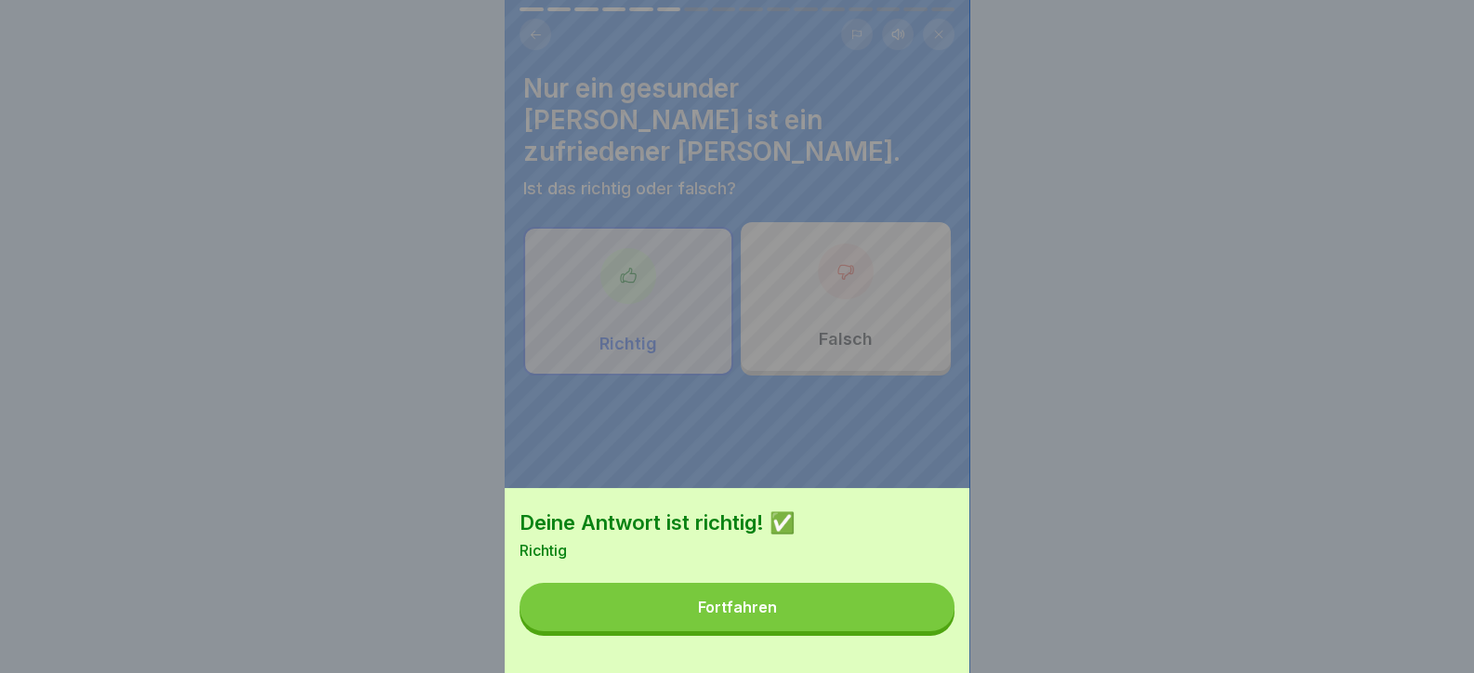
click at [916, 631] on button "Fortfahren" at bounding box center [737, 607] width 435 height 48
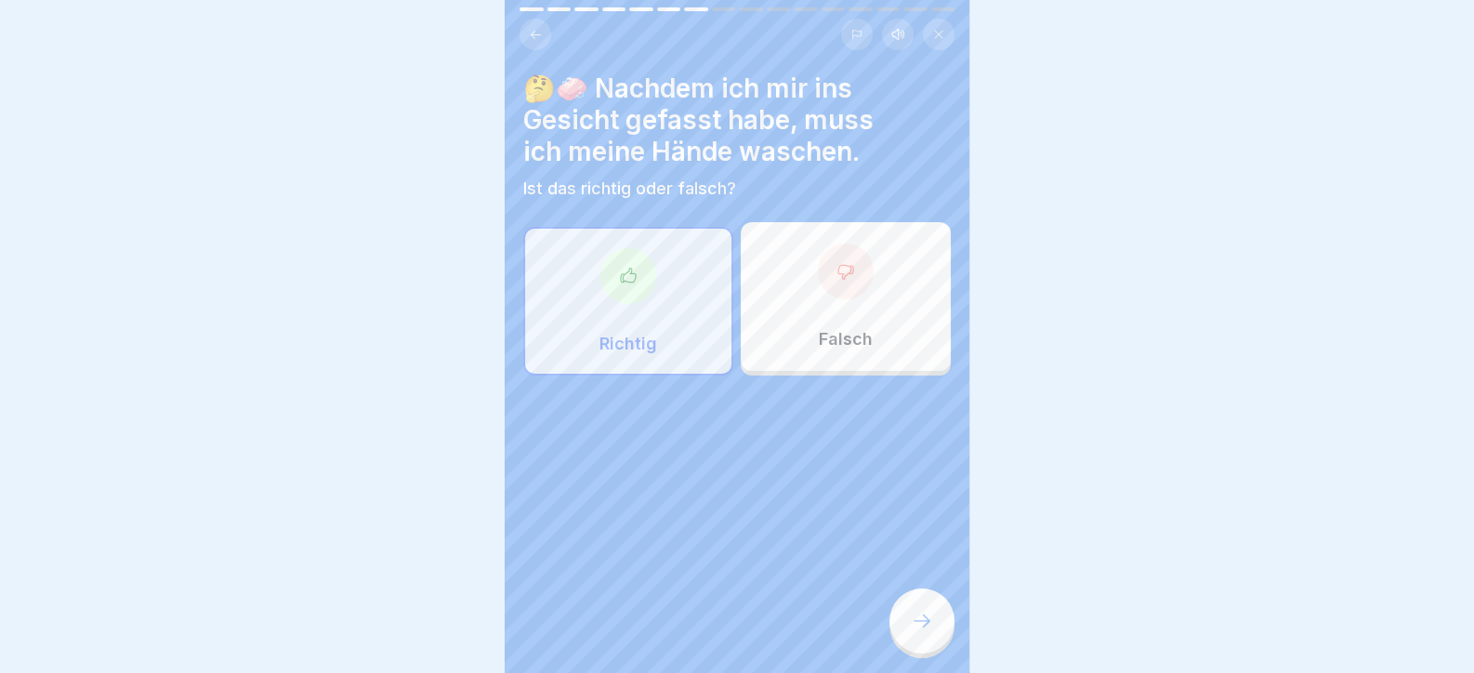
click at [916, 631] on icon at bounding box center [922, 621] width 22 height 22
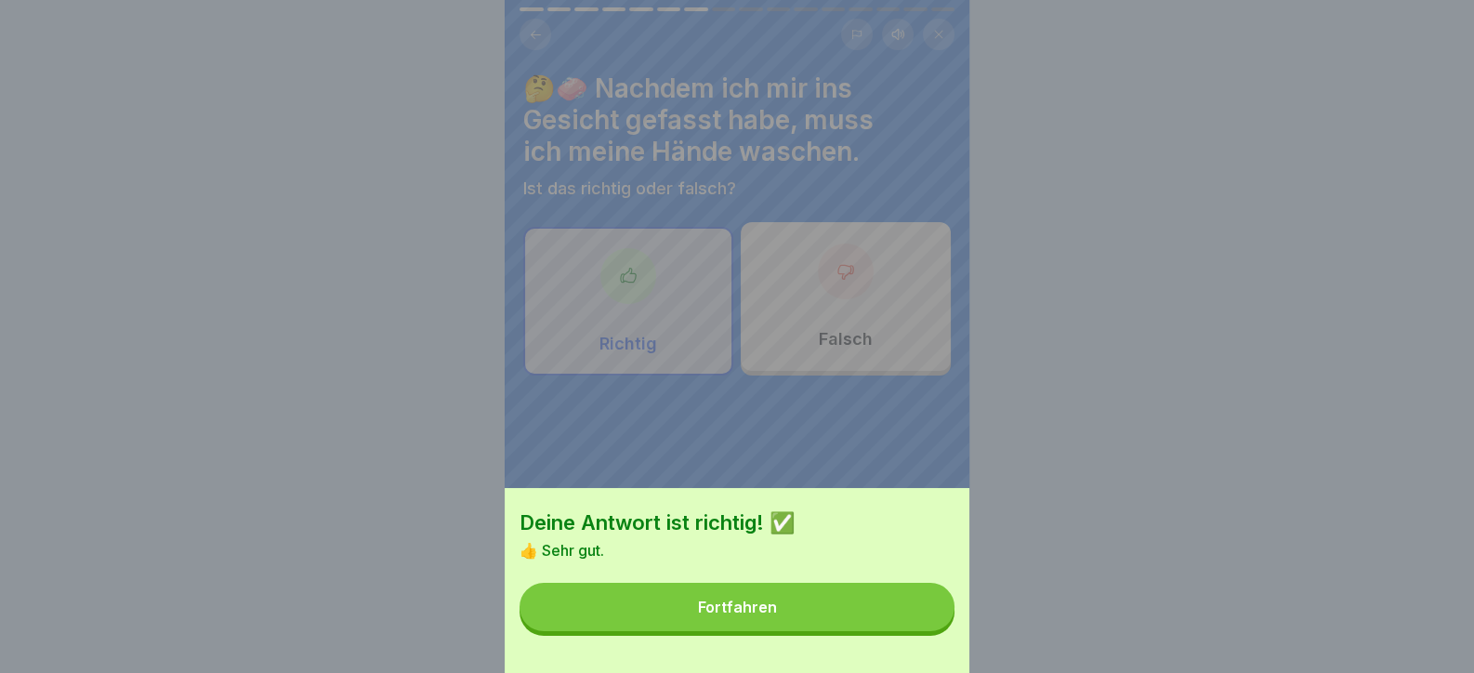
click at [916, 631] on button "Fortfahren" at bounding box center [737, 607] width 435 height 48
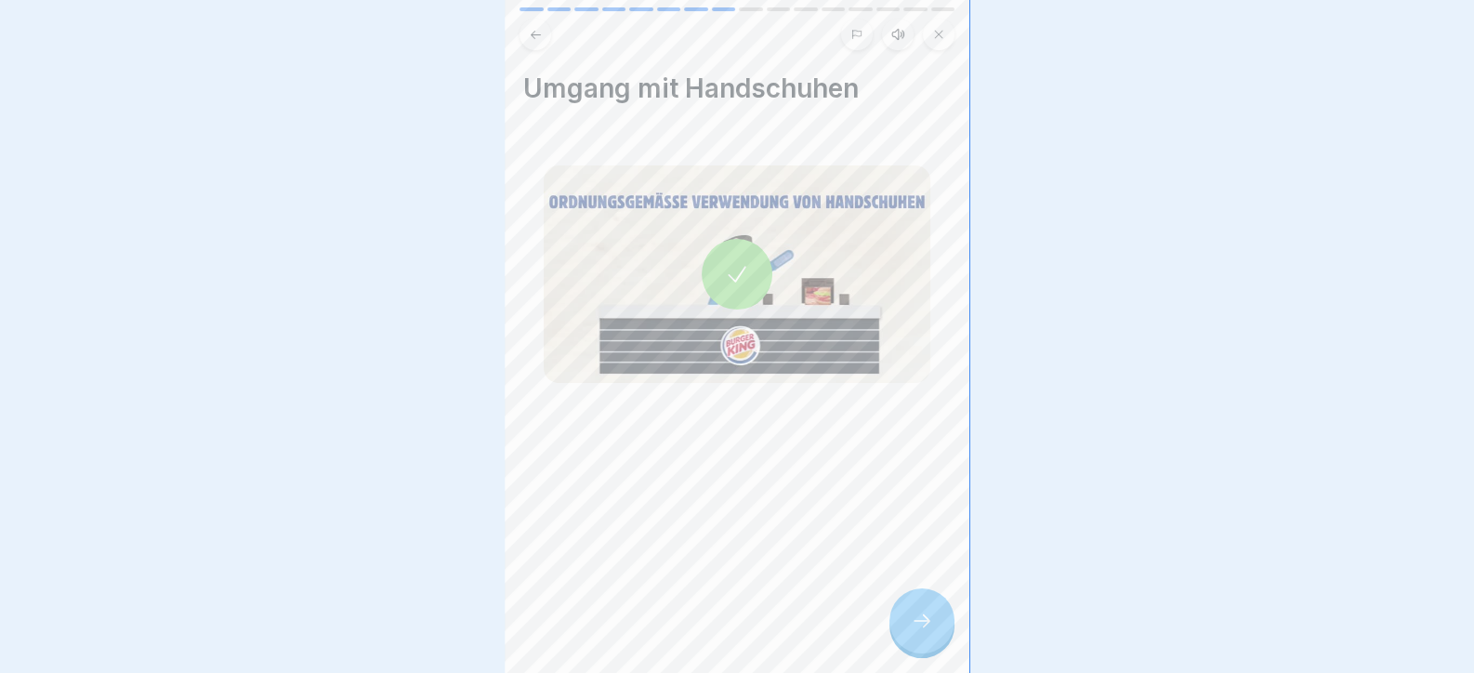
click at [916, 631] on icon at bounding box center [922, 621] width 22 height 22
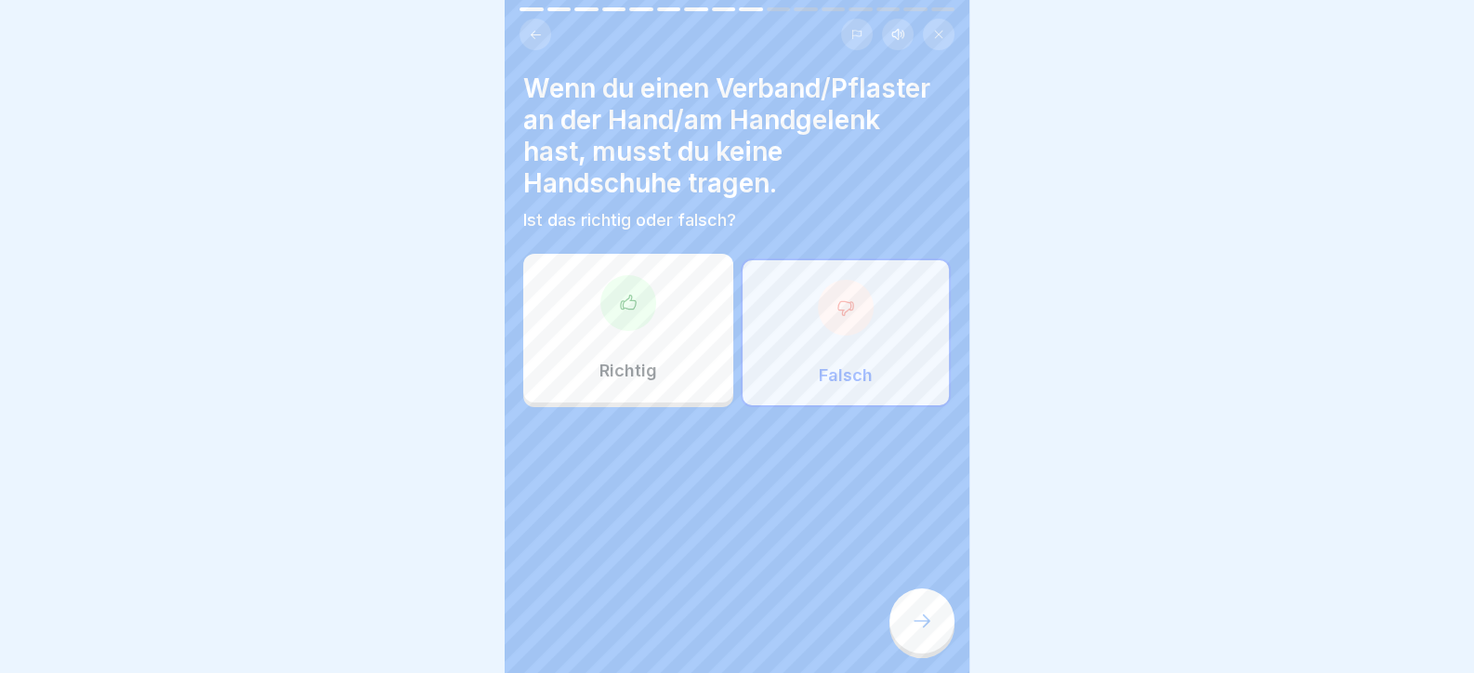
click at [916, 631] on icon at bounding box center [922, 621] width 22 height 22
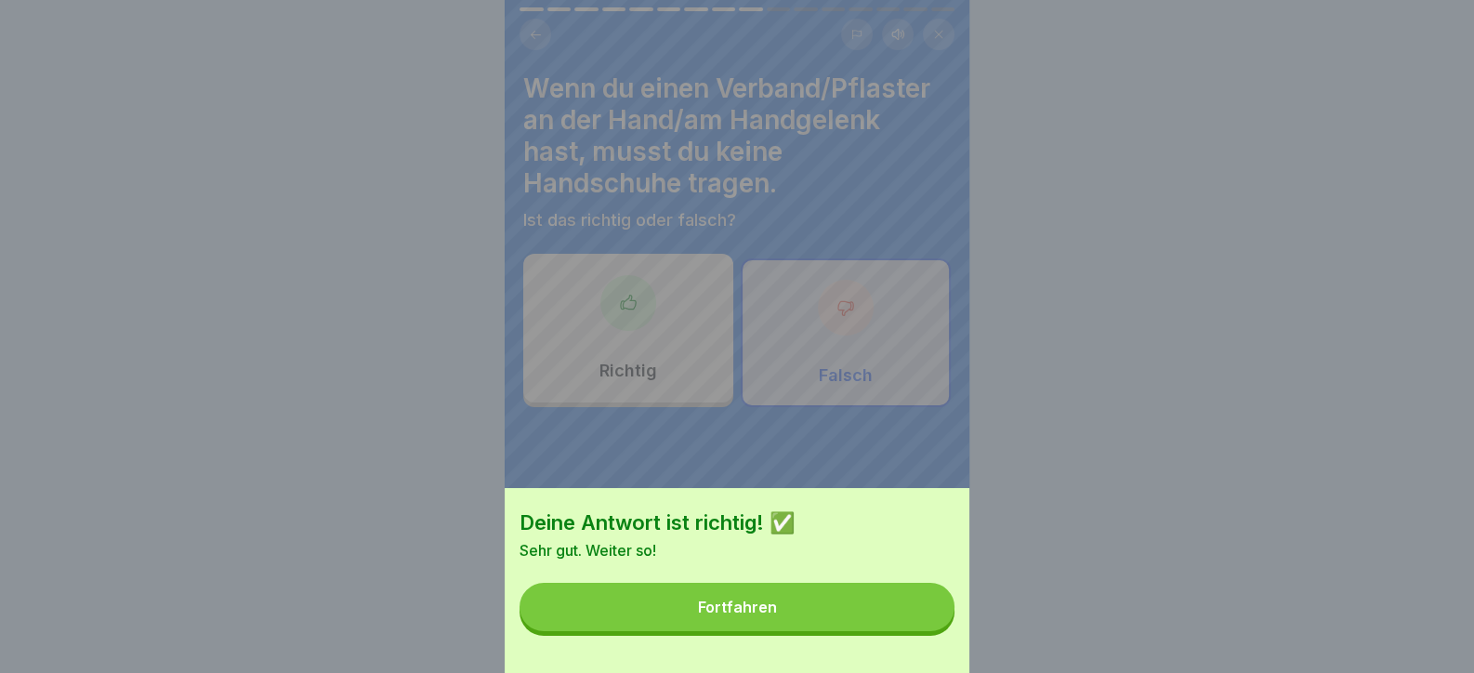
click at [916, 631] on button "Fortfahren" at bounding box center [737, 607] width 435 height 48
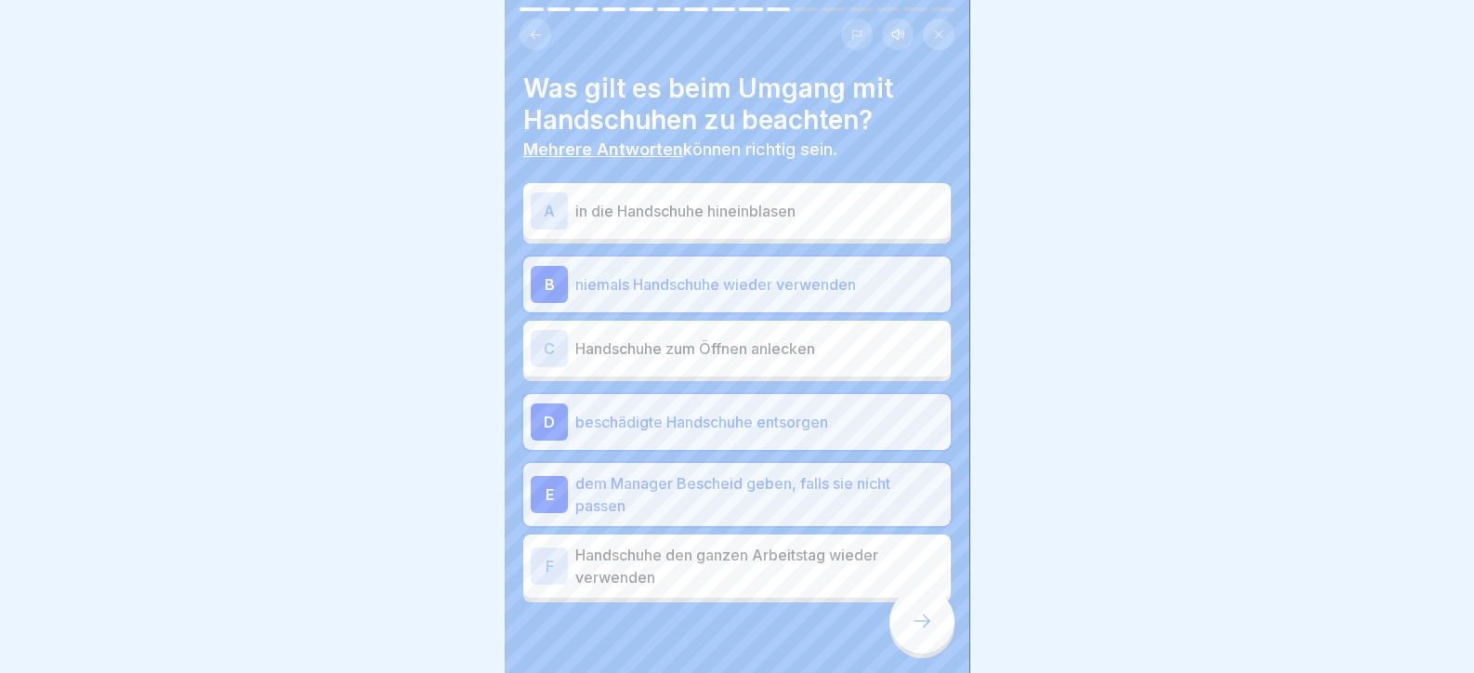
click at [916, 631] on icon at bounding box center [922, 621] width 22 height 22
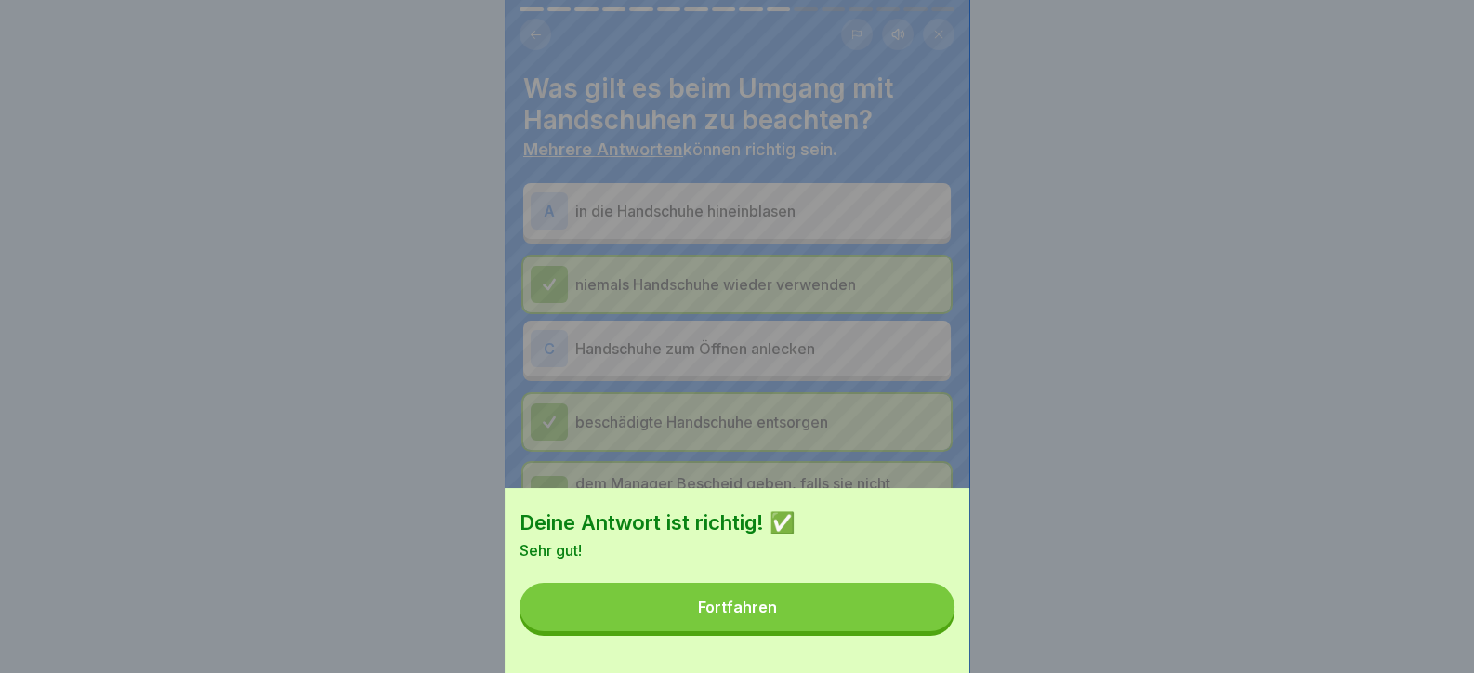
click at [916, 631] on button "Fortfahren" at bounding box center [737, 607] width 435 height 48
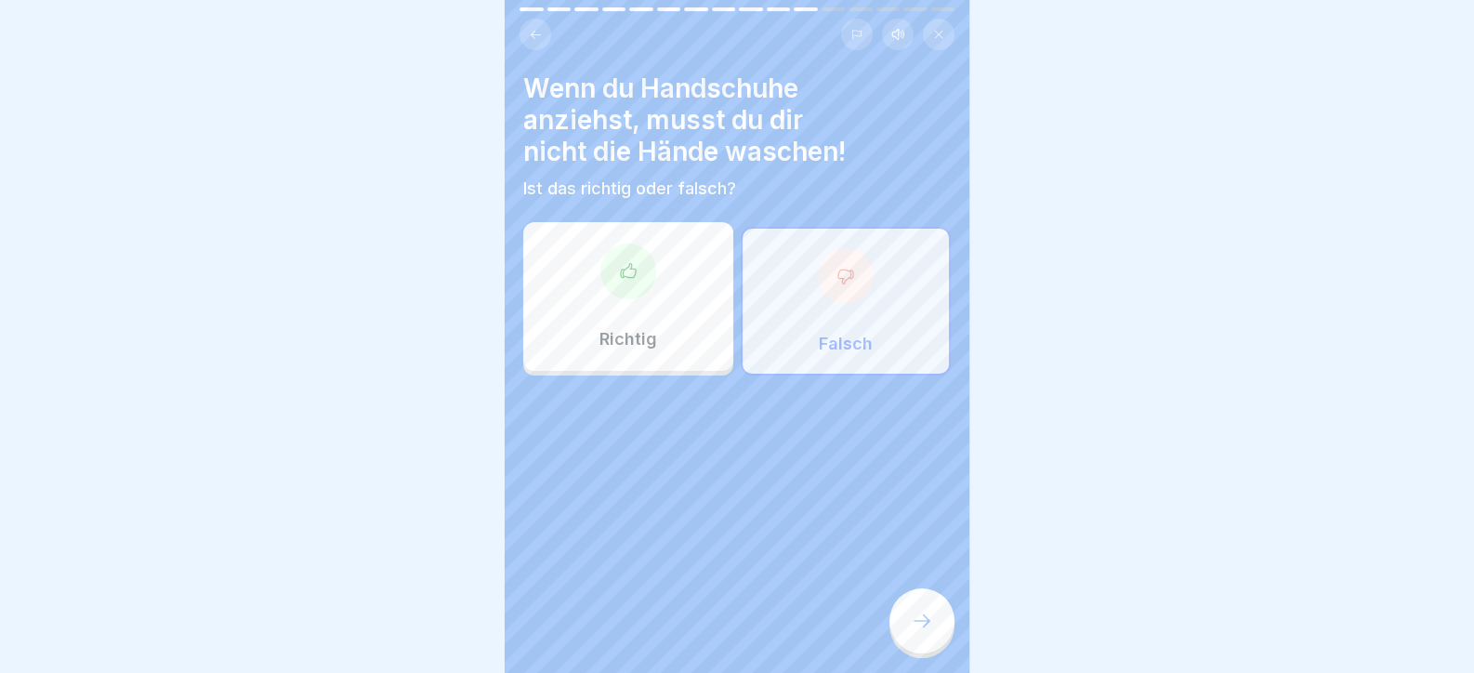
click at [916, 631] on icon at bounding box center [922, 621] width 22 height 22
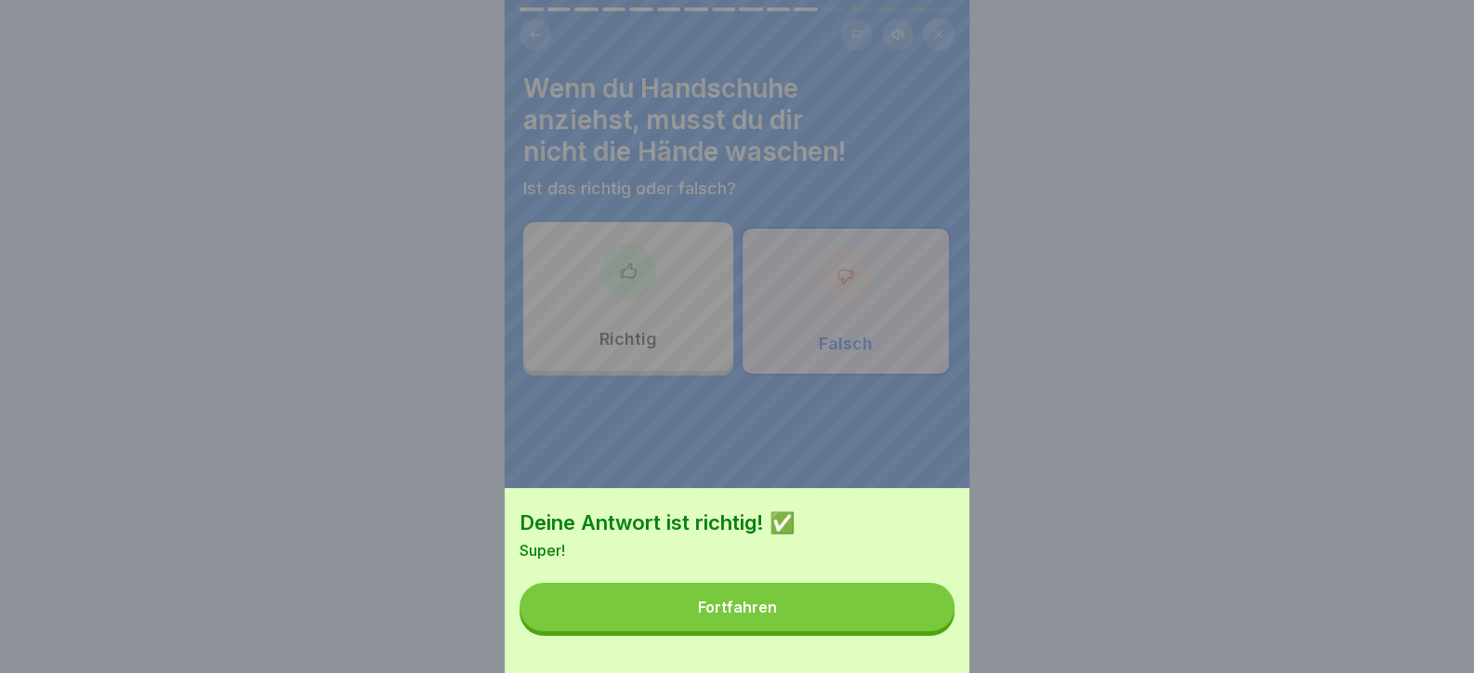
click at [916, 631] on button "Fortfahren" at bounding box center [737, 607] width 435 height 48
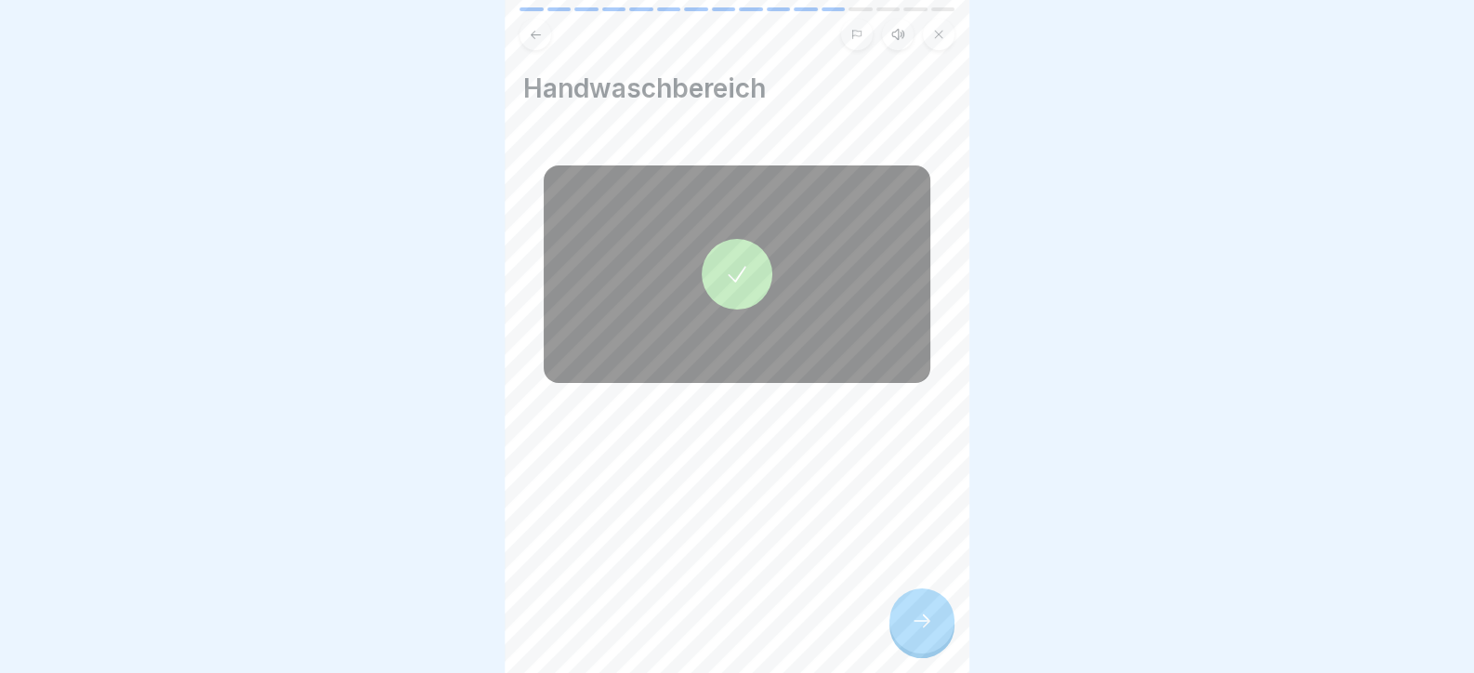
click at [916, 631] on icon at bounding box center [922, 621] width 22 height 22
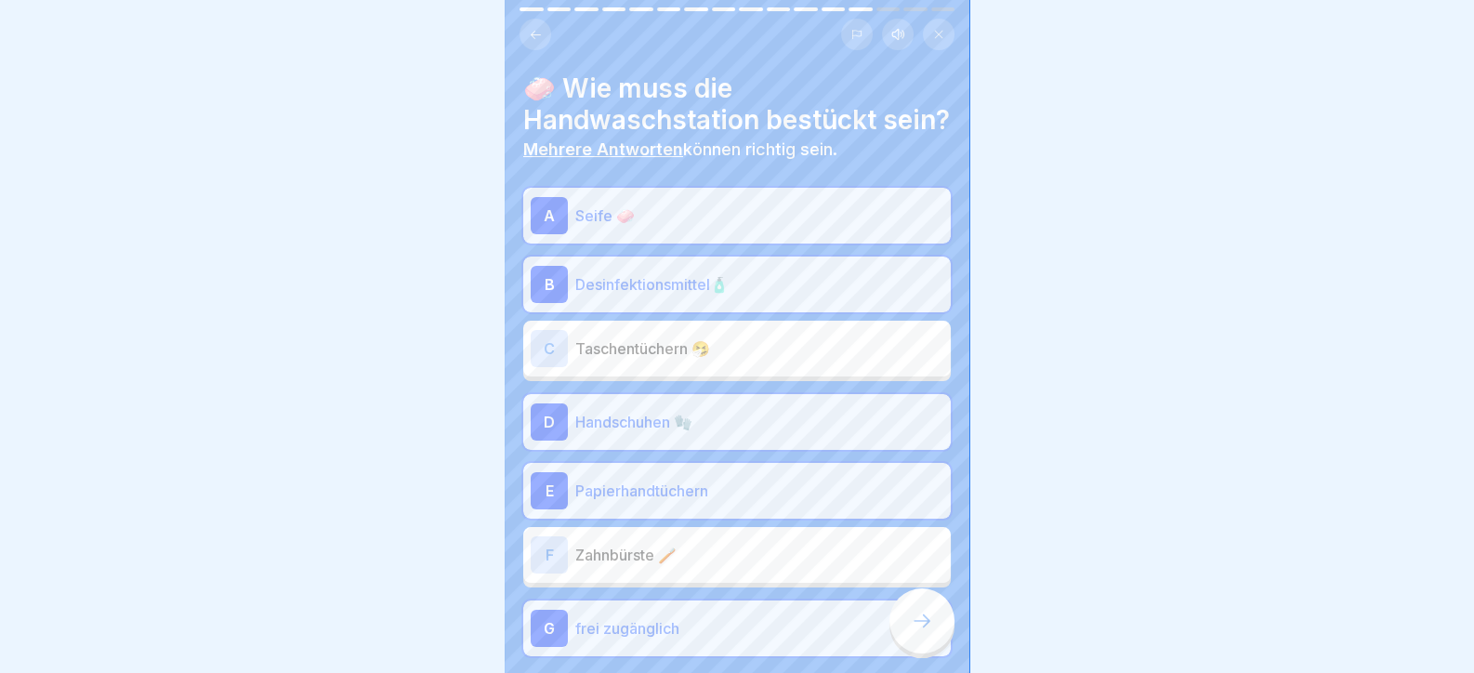
click at [916, 631] on icon at bounding box center [922, 621] width 22 height 22
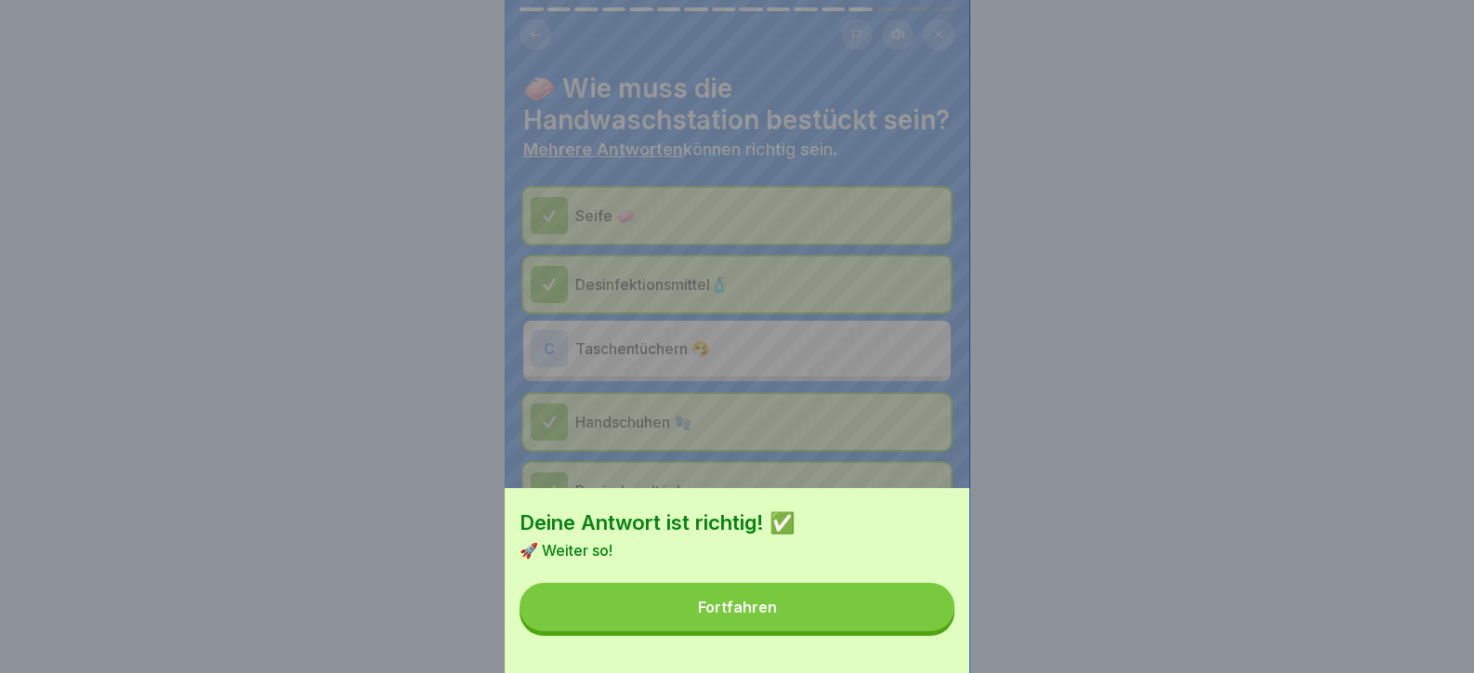
click at [916, 631] on button "Fortfahren" at bounding box center [737, 607] width 435 height 48
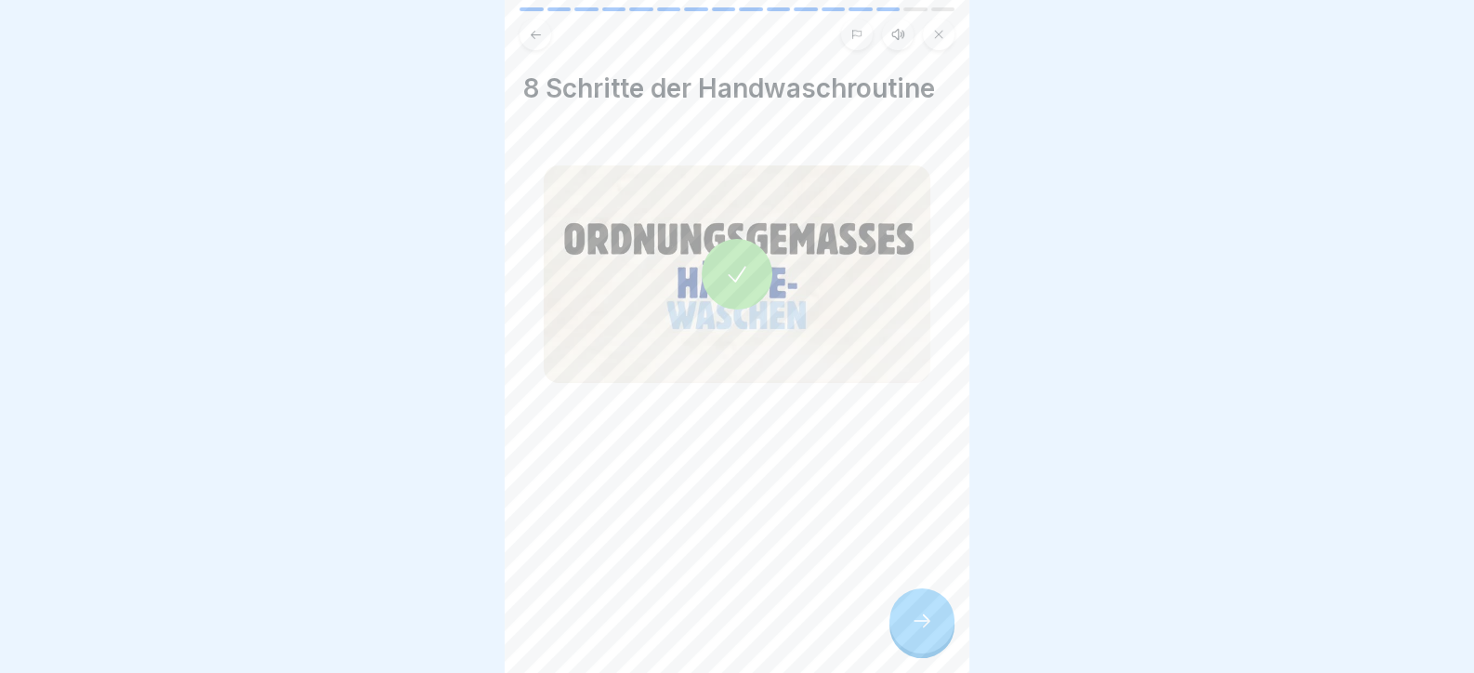
click at [916, 631] on icon at bounding box center [922, 621] width 22 height 22
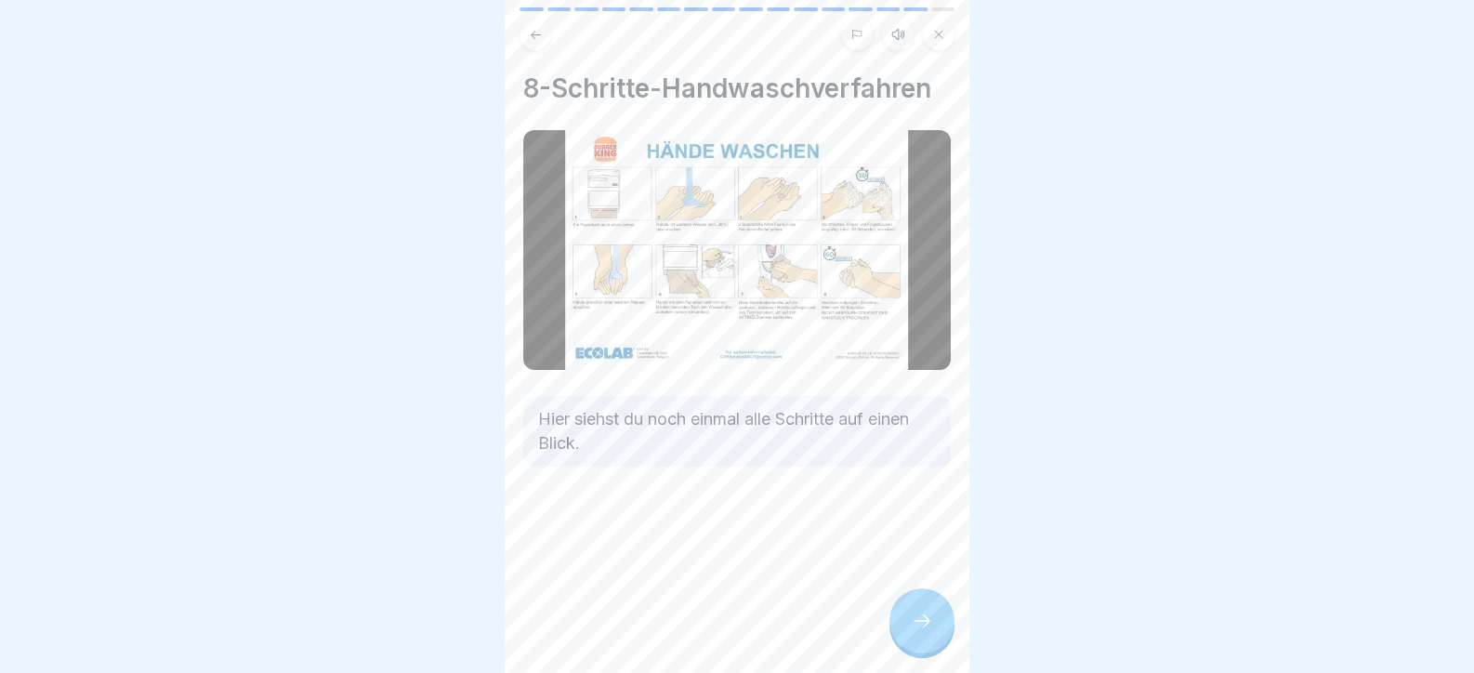
click at [916, 631] on icon at bounding box center [922, 621] width 22 height 22
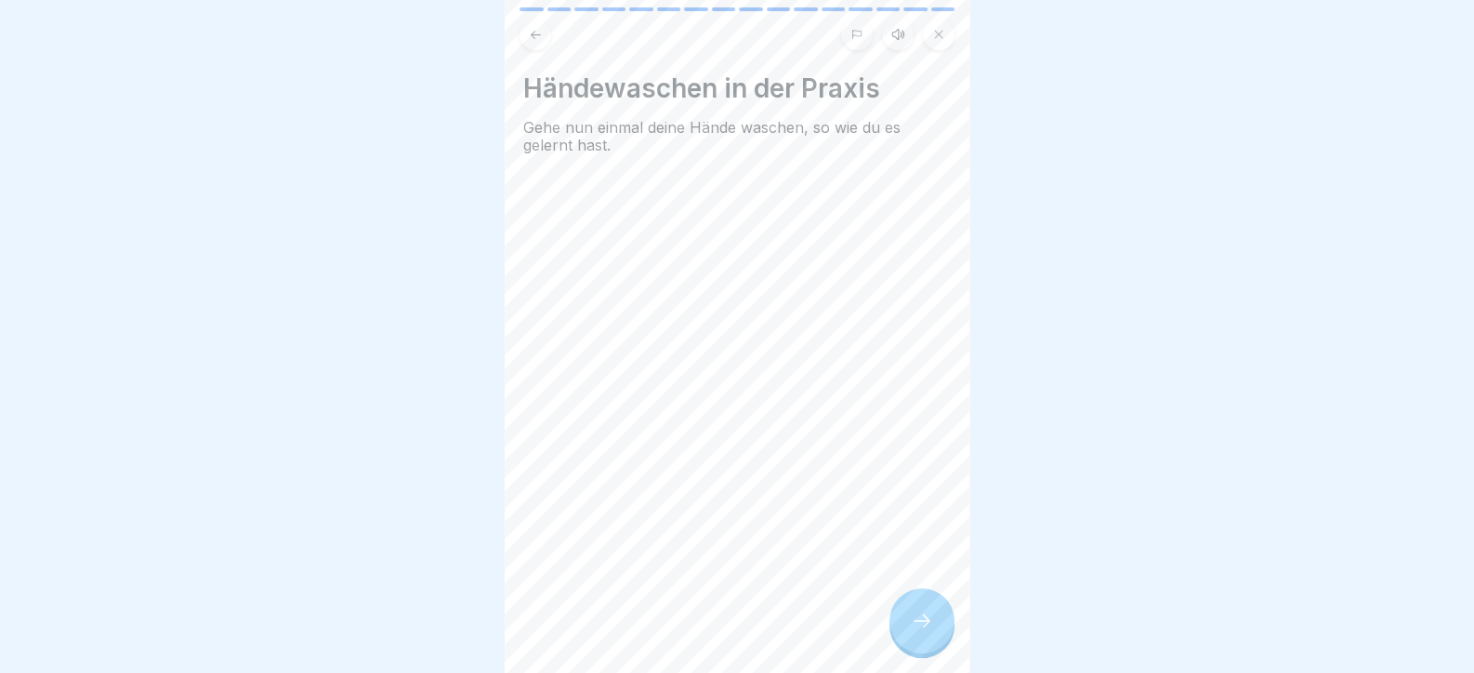
click at [916, 631] on icon at bounding box center [922, 621] width 22 height 22
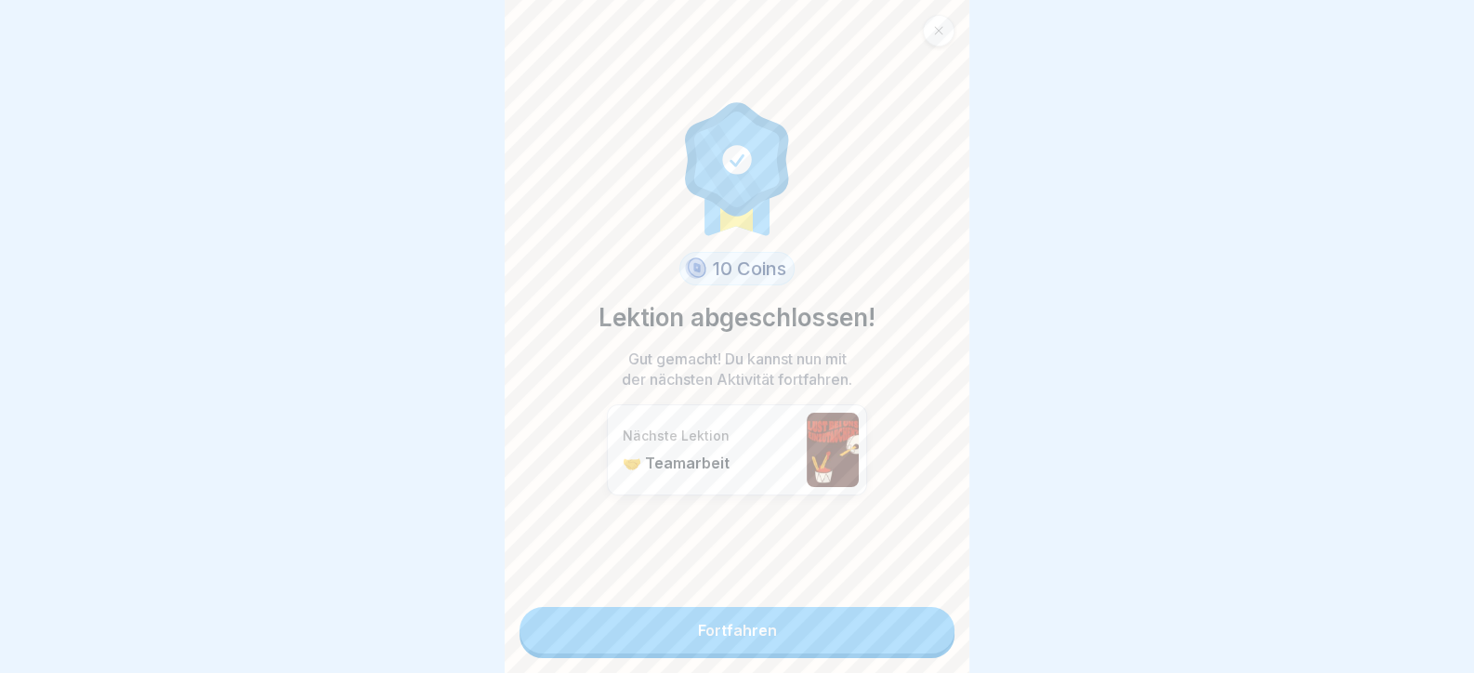
click at [916, 631] on link "Fortfahren" at bounding box center [737, 630] width 435 height 46
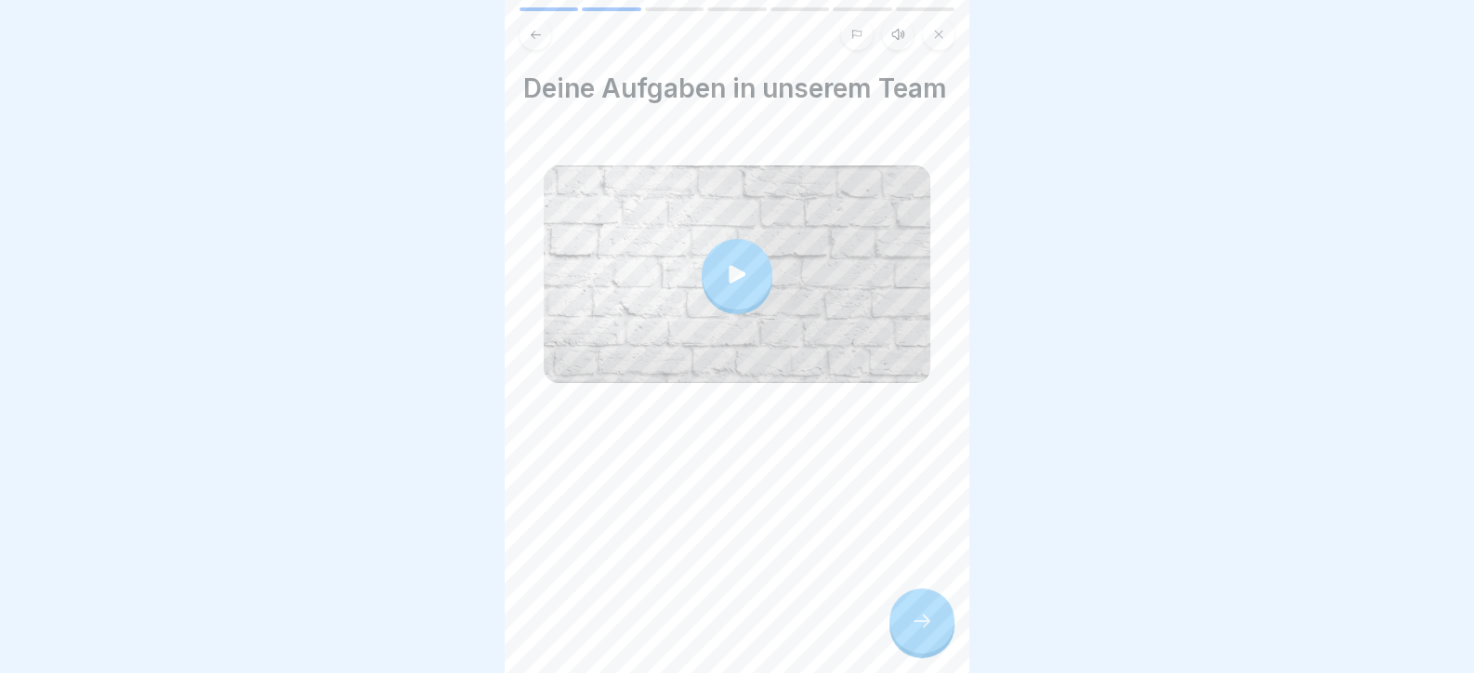
click at [916, 631] on div "Tag 1 7 Schritte Deutsch Hörmodus 🤝 Teamarbeit Hier lernst du, wie wir in einem…" at bounding box center [737, 336] width 465 height 673
click at [920, 624] on div at bounding box center [922, 620] width 65 height 65
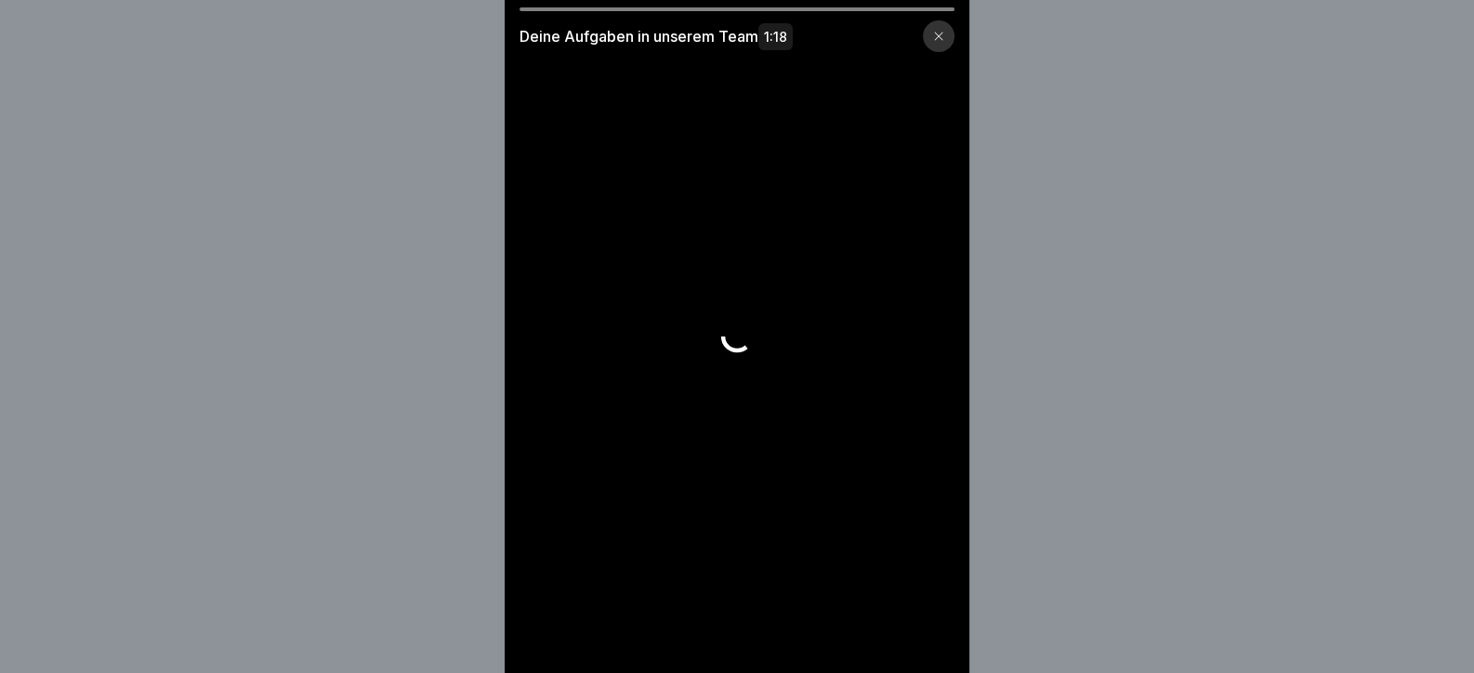
click at [920, 624] on video at bounding box center [737, 336] width 465 height 673
click at [1090, 258] on div "Deine Aufgaben in unserem Team 1:18" at bounding box center [737, 336] width 1474 height 673
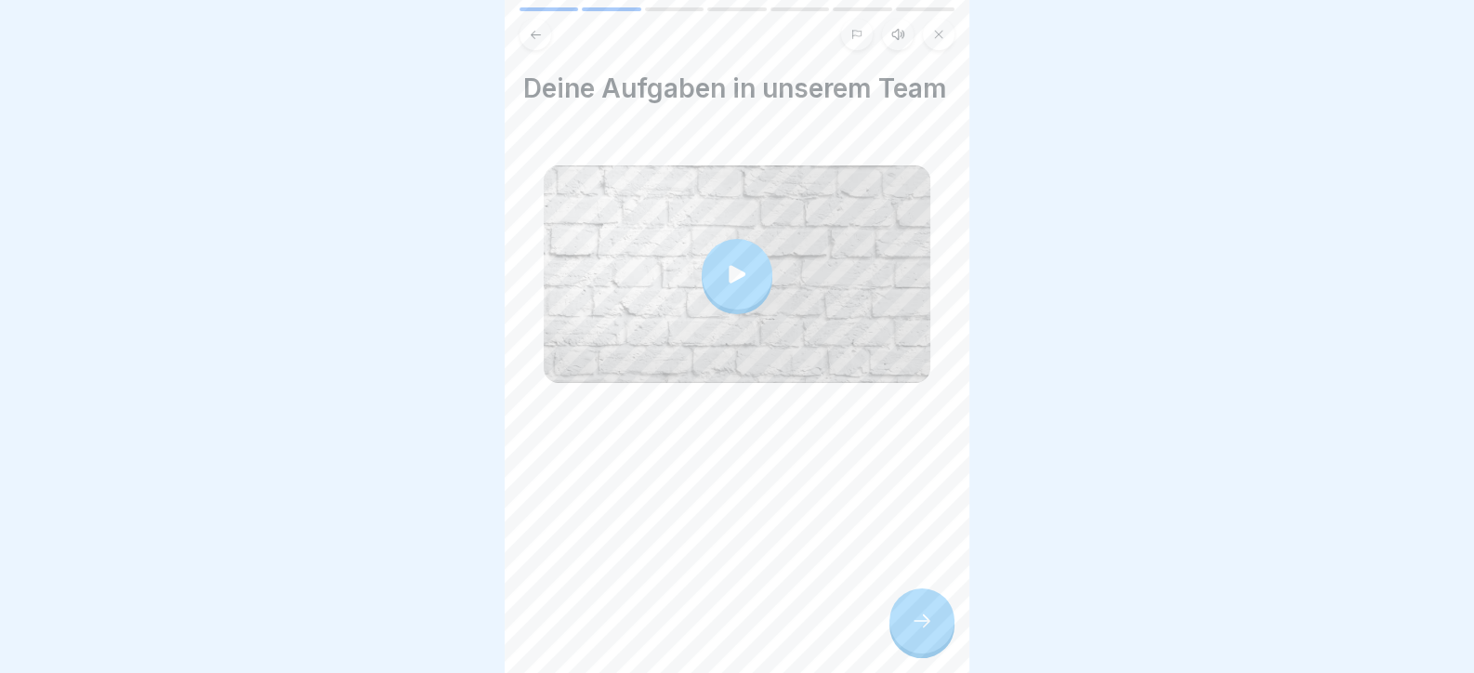
click at [724, 287] on icon at bounding box center [737, 274] width 26 height 26
click at [922, 617] on div at bounding box center [922, 620] width 65 height 65
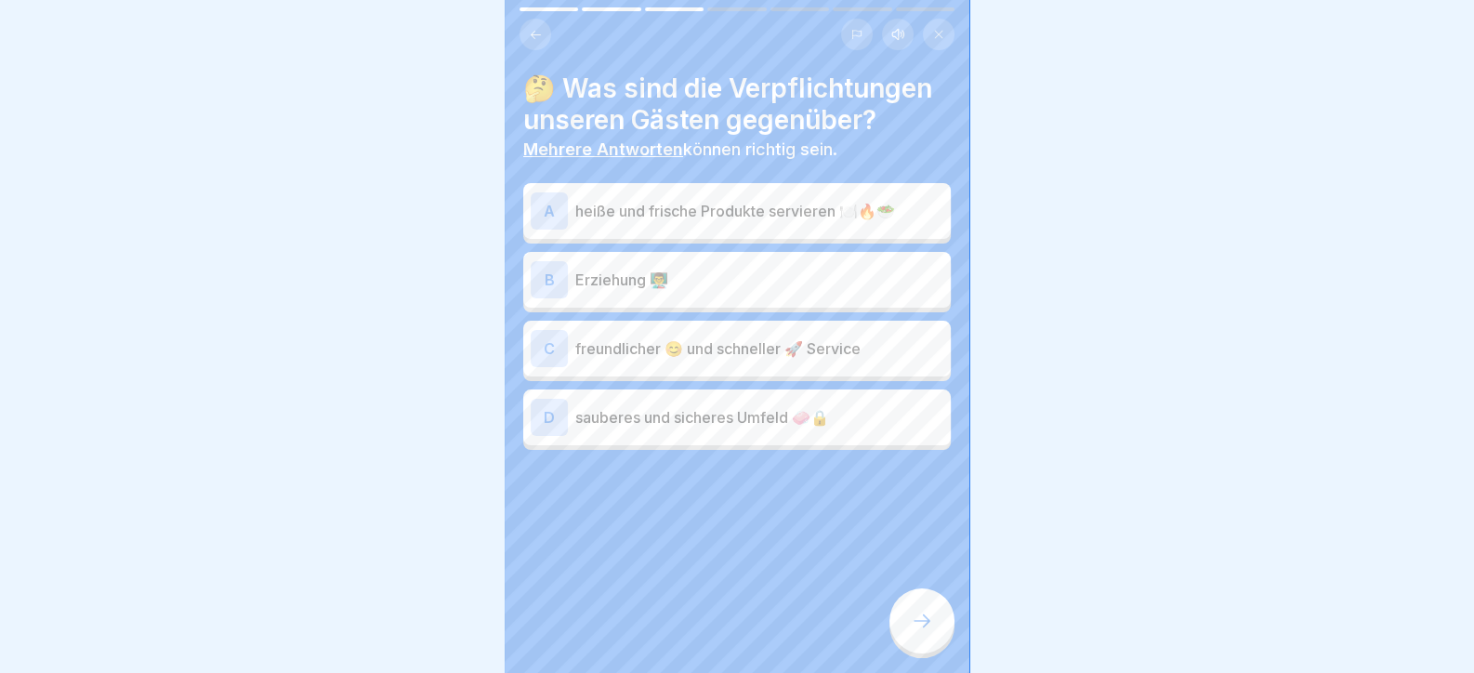
click at [759, 357] on p "freundlicher 😊 und schneller 🚀 Service" at bounding box center [759, 348] width 368 height 22
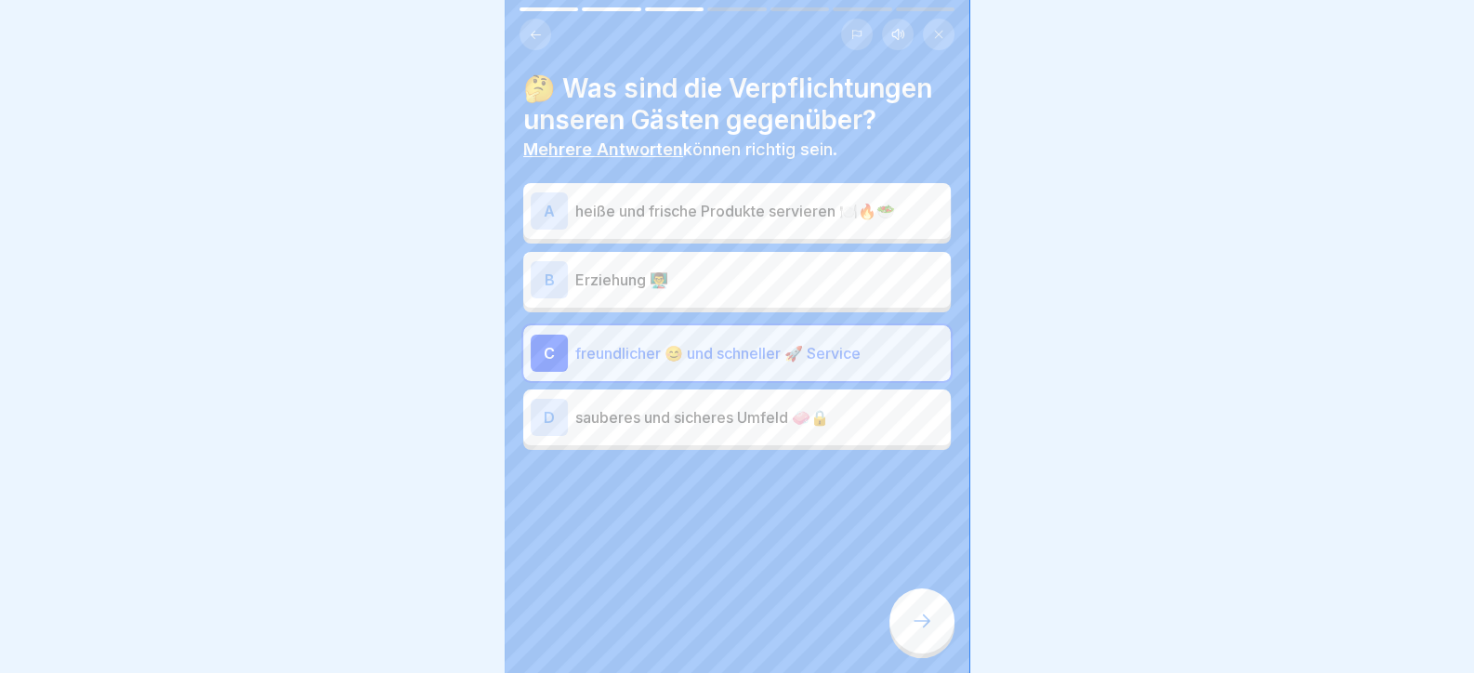
click at [643, 416] on p "sauberes und sicheres Umfeld 🧼🔒" at bounding box center [759, 417] width 368 height 22
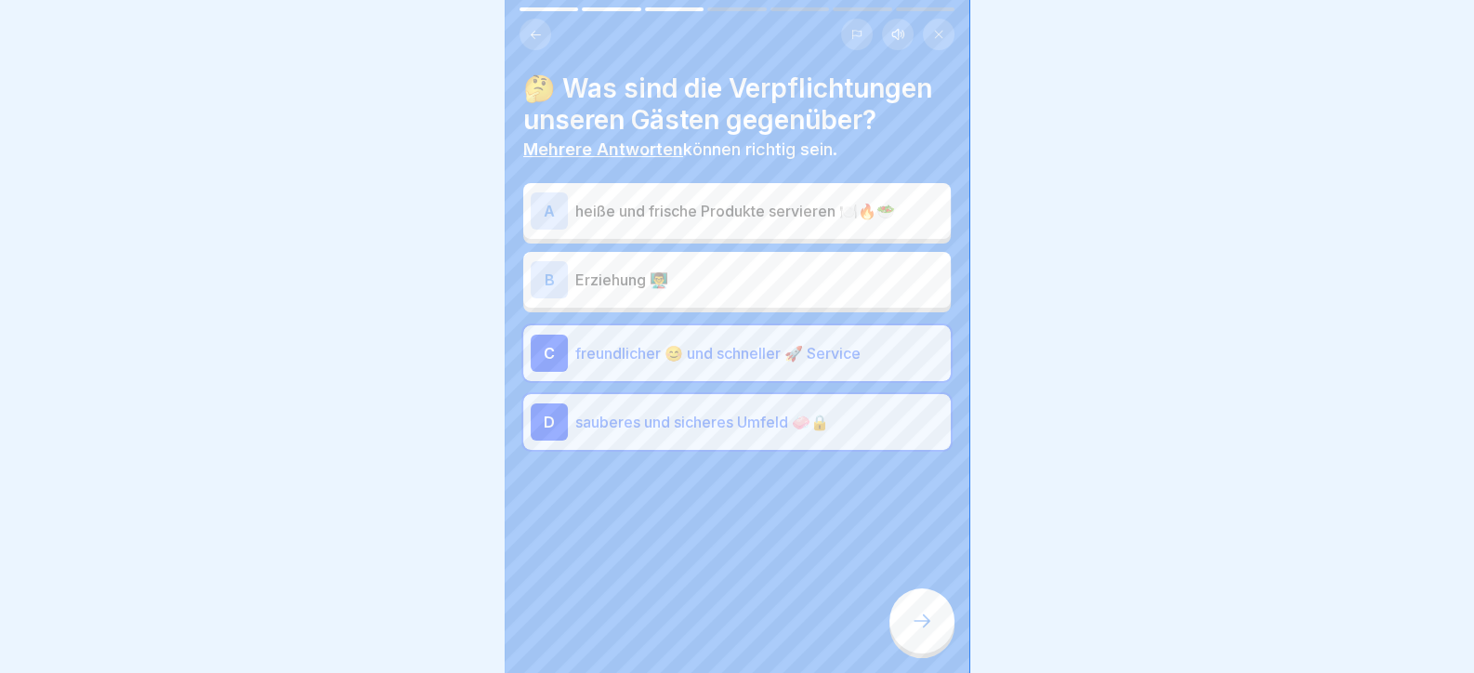
click at [695, 204] on p "heiße und frische Produkte servieren 🍽️🔥🥗" at bounding box center [759, 211] width 368 height 22
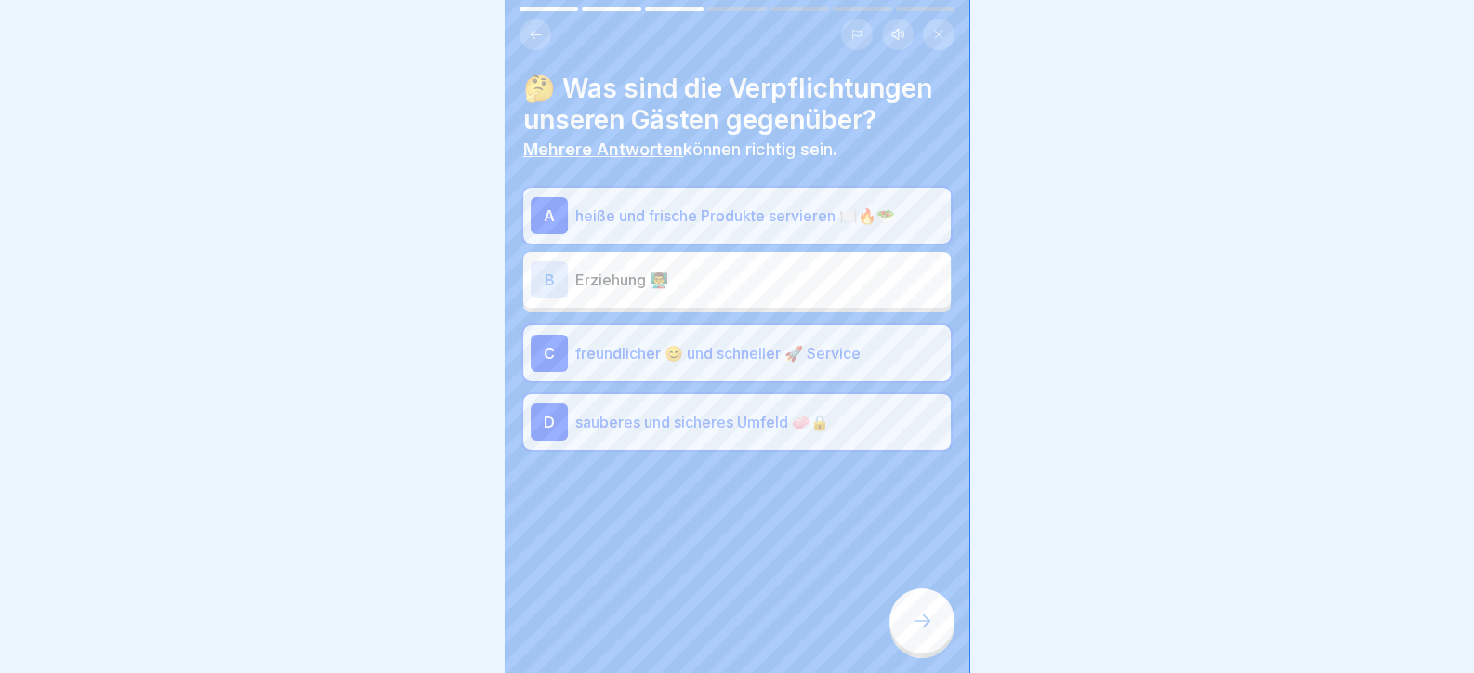
click at [925, 664] on div "Tag 1 7 Schritte Deutsch Hörmodus 🤝 Teamarbeit Hier lernst du, wie wir in einem…" at bounding box center [737, 336] width 465 height 673
click at [919, 653] on div at bounding box center [922, 620] width 65 height 65
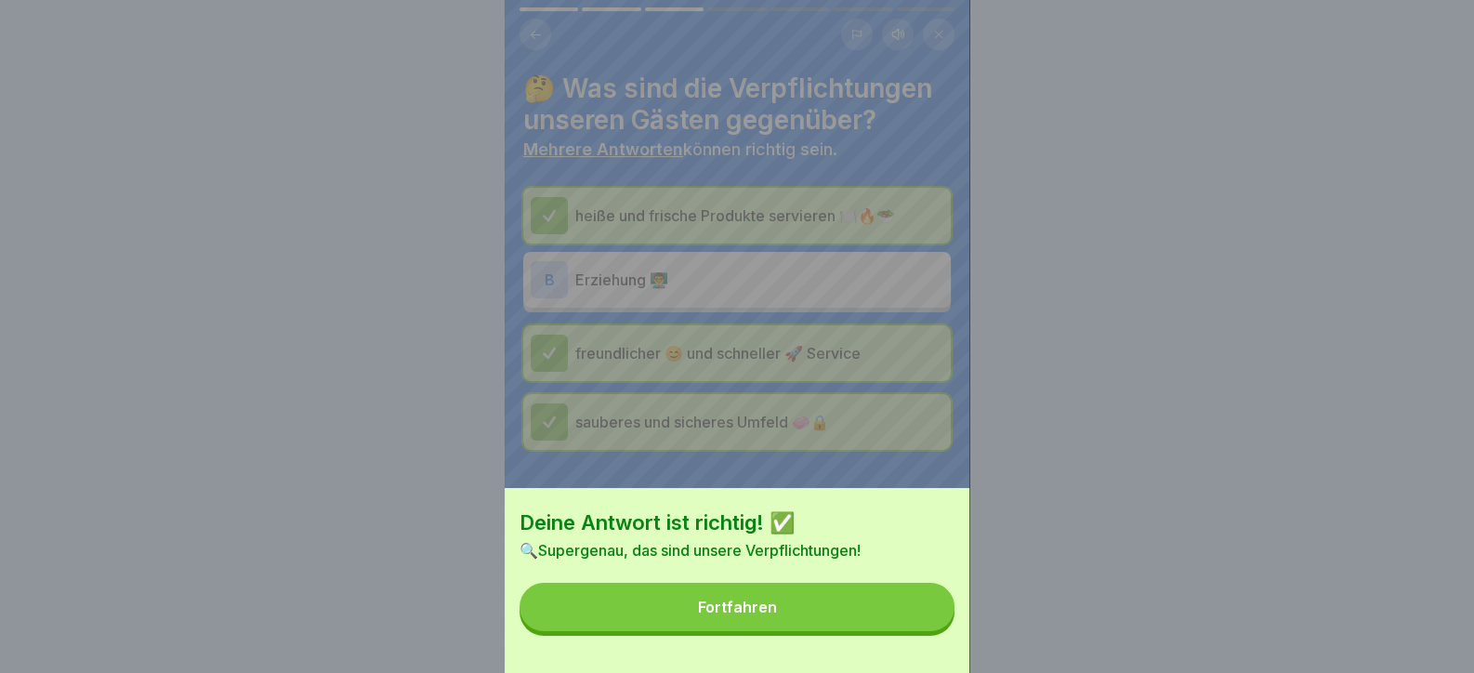
click at [878, 631] on button "Fortfahren" at bounding box center [737, 607] width 435 height 48
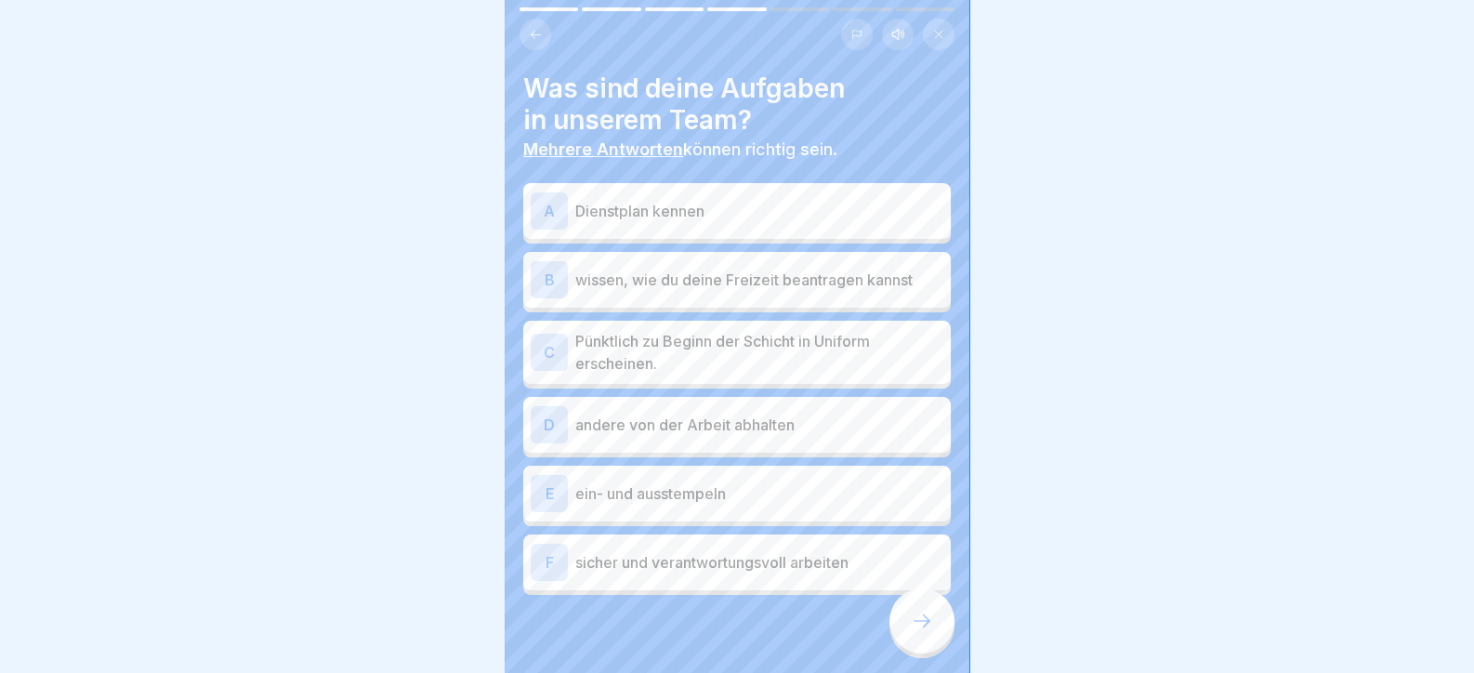
click at [669, 209] on p "Dienstplan kennen" at bounding box center [759, 211] width 368 height 22
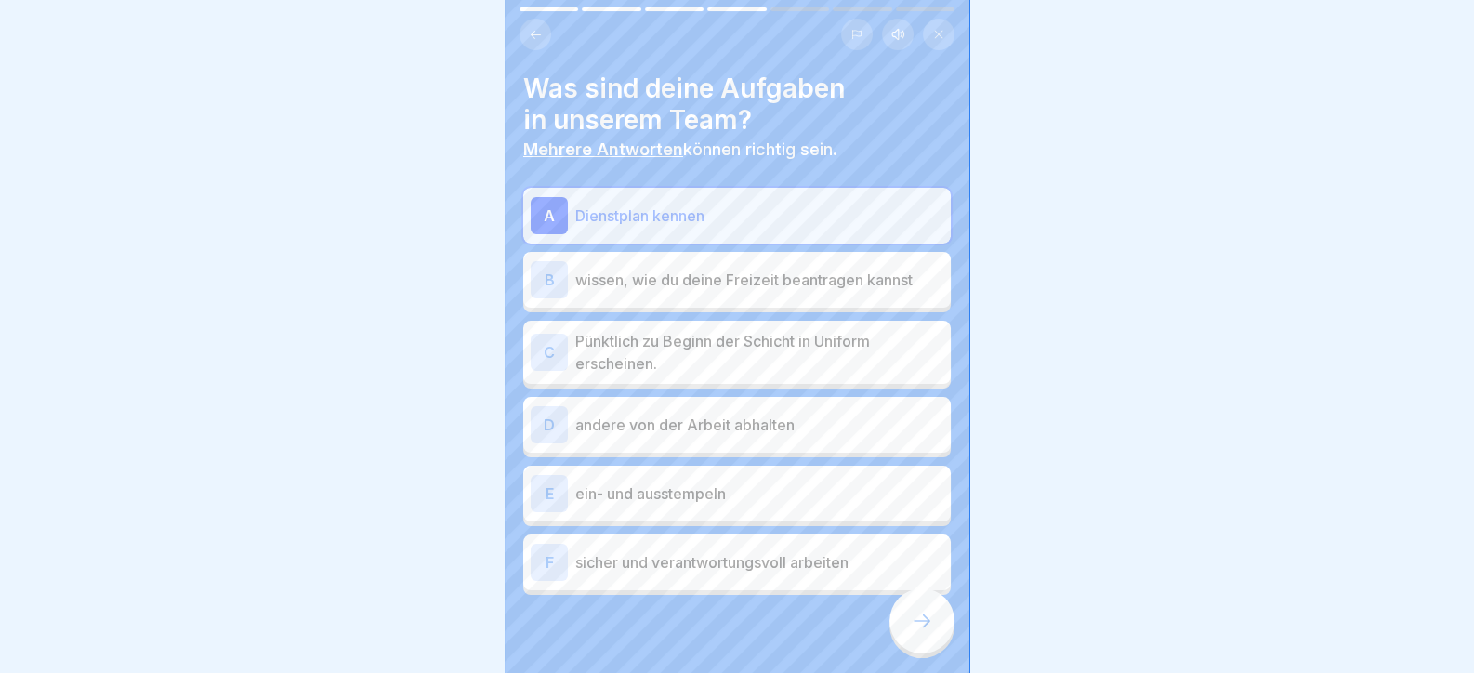
click at [641, 282] on p "wissen, wie du deine Freizeit beantragen kannst" at bounding box center [759, 280] width 368 height 22
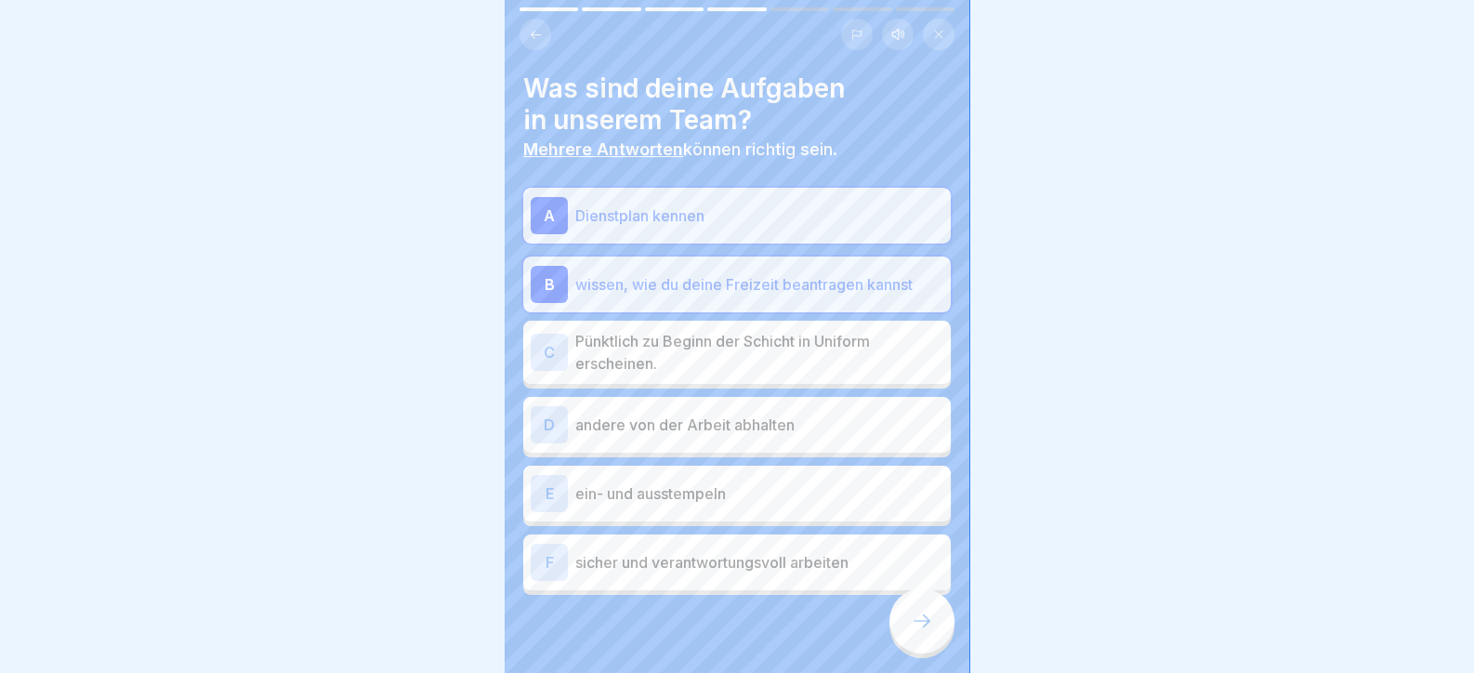
click at [646, 386] on div "A Dienstplan kennen B wissen, wie du deine Freizeit beantragen kannst C Pünktli…" at bounding box center [737, 391] width 428 height 407
click at [651, 366] on p "Pünktlich zu Beginn der Schicht in Uniform erscheinen." at bounding box center [759, 352] width 368 height 45
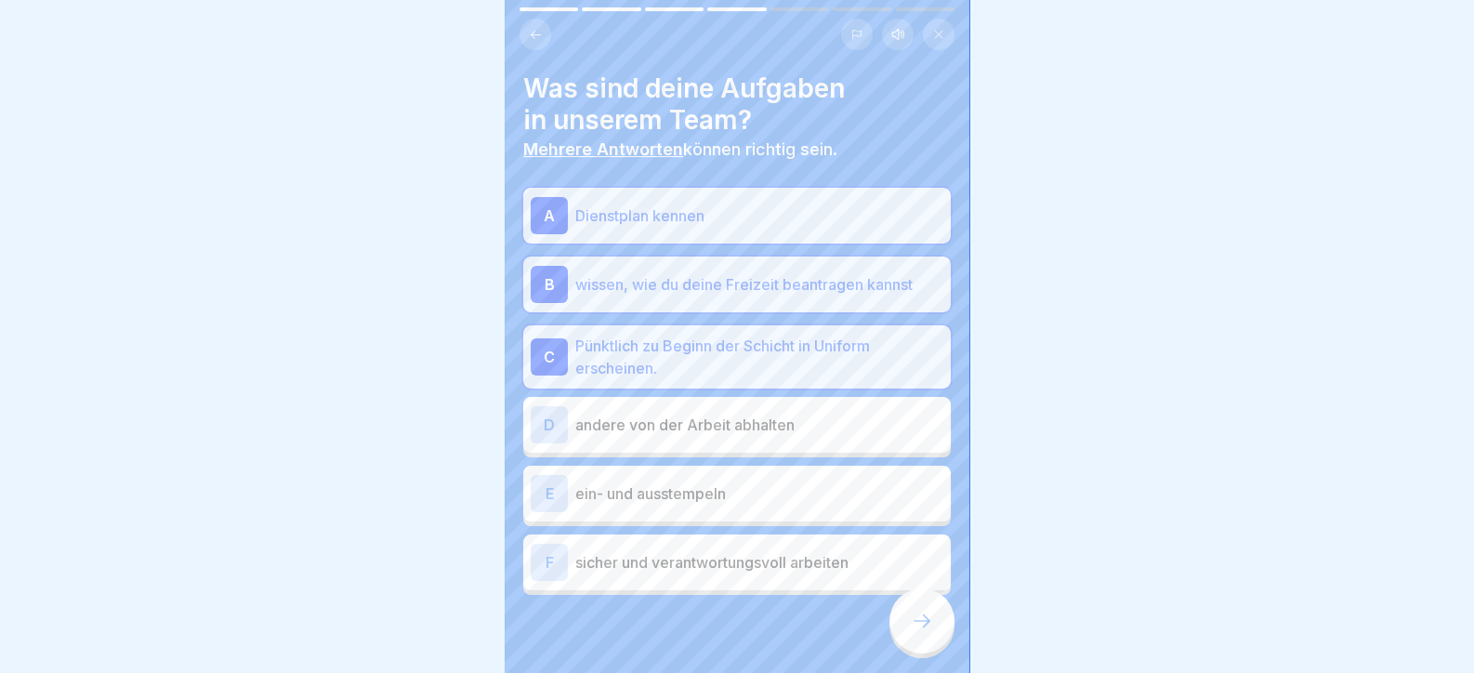
click at [656, 442] on div "D andere von der Arbeit abhalten" at bounding box center [737, 424] width 413 height 37
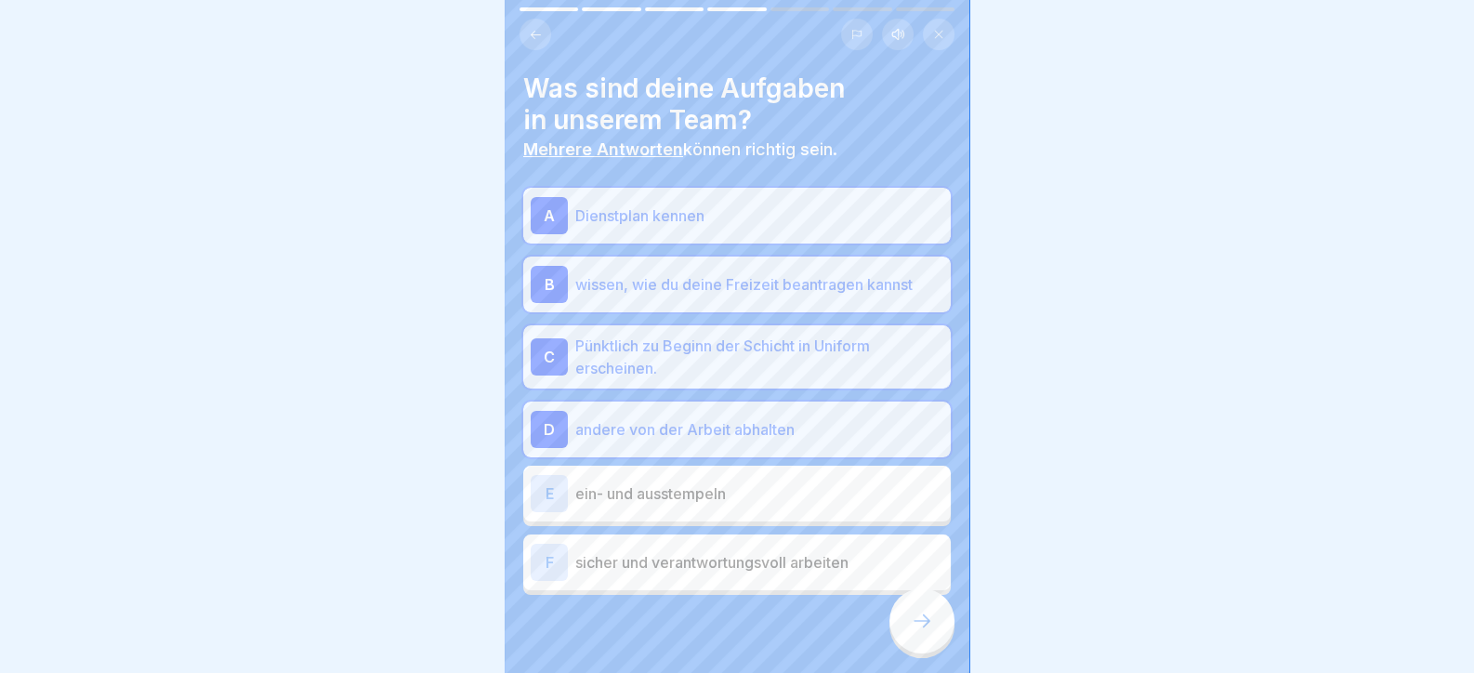
click at [644, 487] on p "ein- und ausstempeln" at bounding box center [759, 493] width 368 height 22
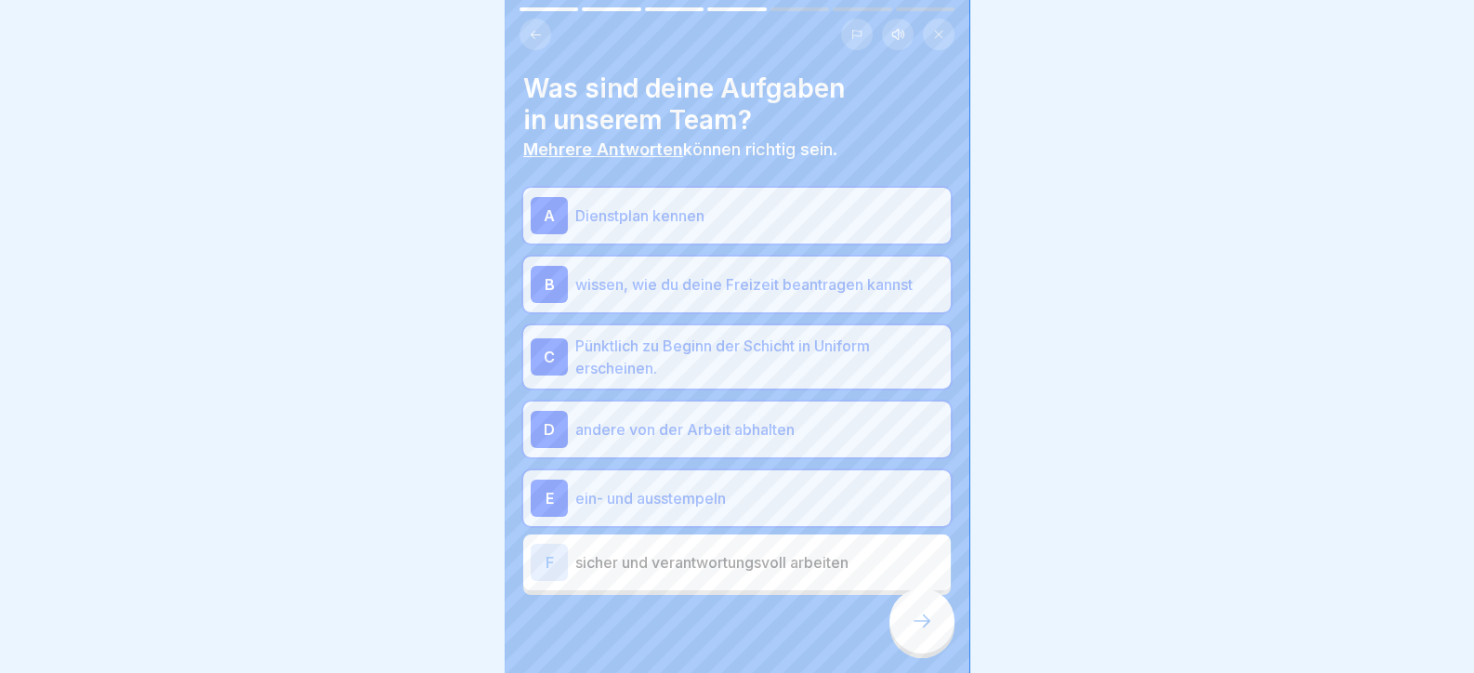
click at [661, 555] on p "sicher und verantwortungsvoll arbeiten" at bounding box center [759, 562] width 368 height 22
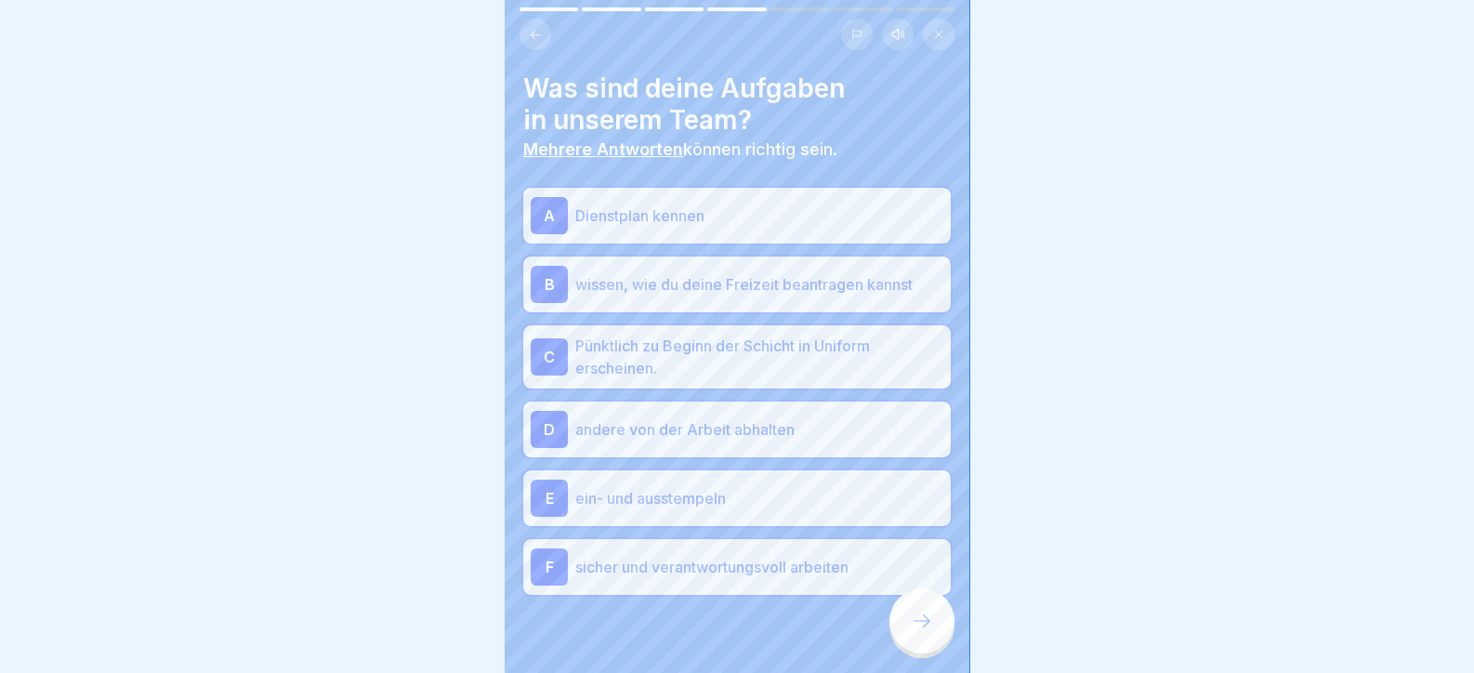
click at [939, 633] on div at bounding box center [922, 620] width 65 height 65
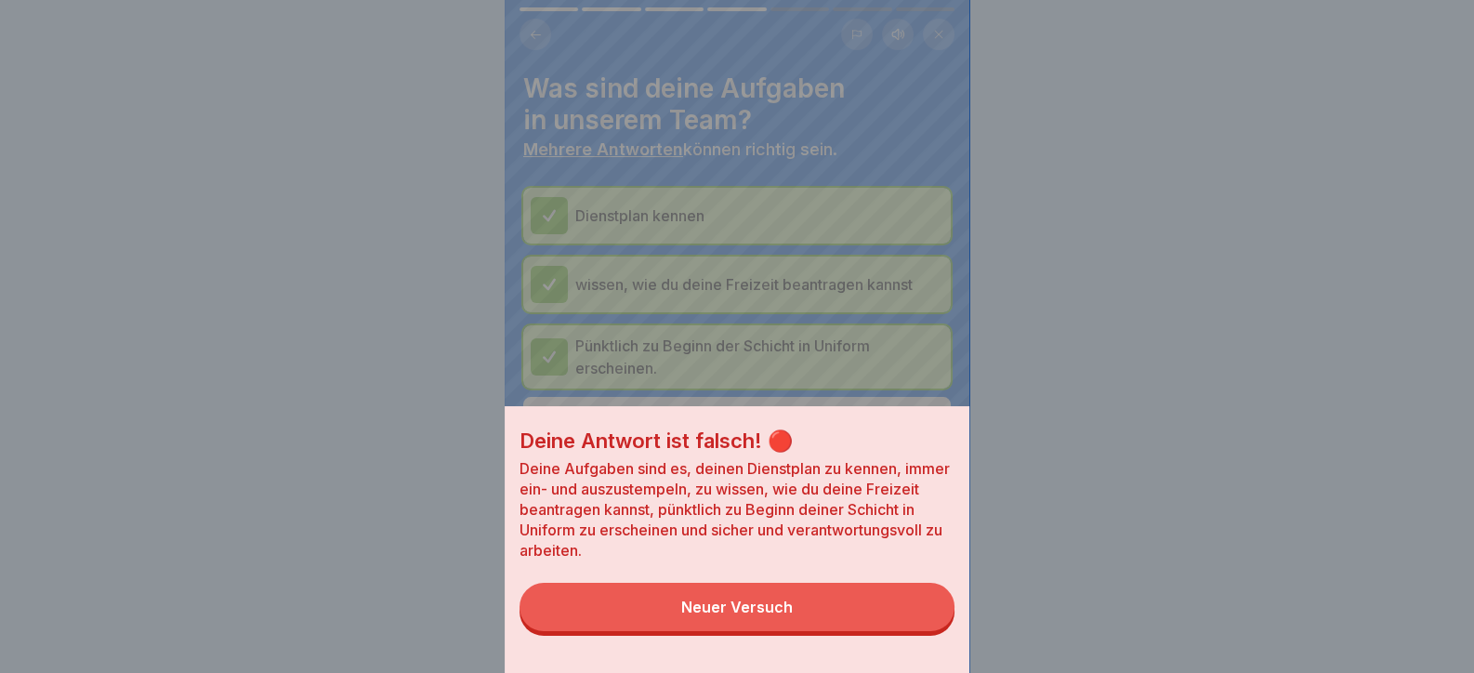
click at [875, 631] on button "Neuer Versuch" at bounding box center [737, 607] width 435 height 48
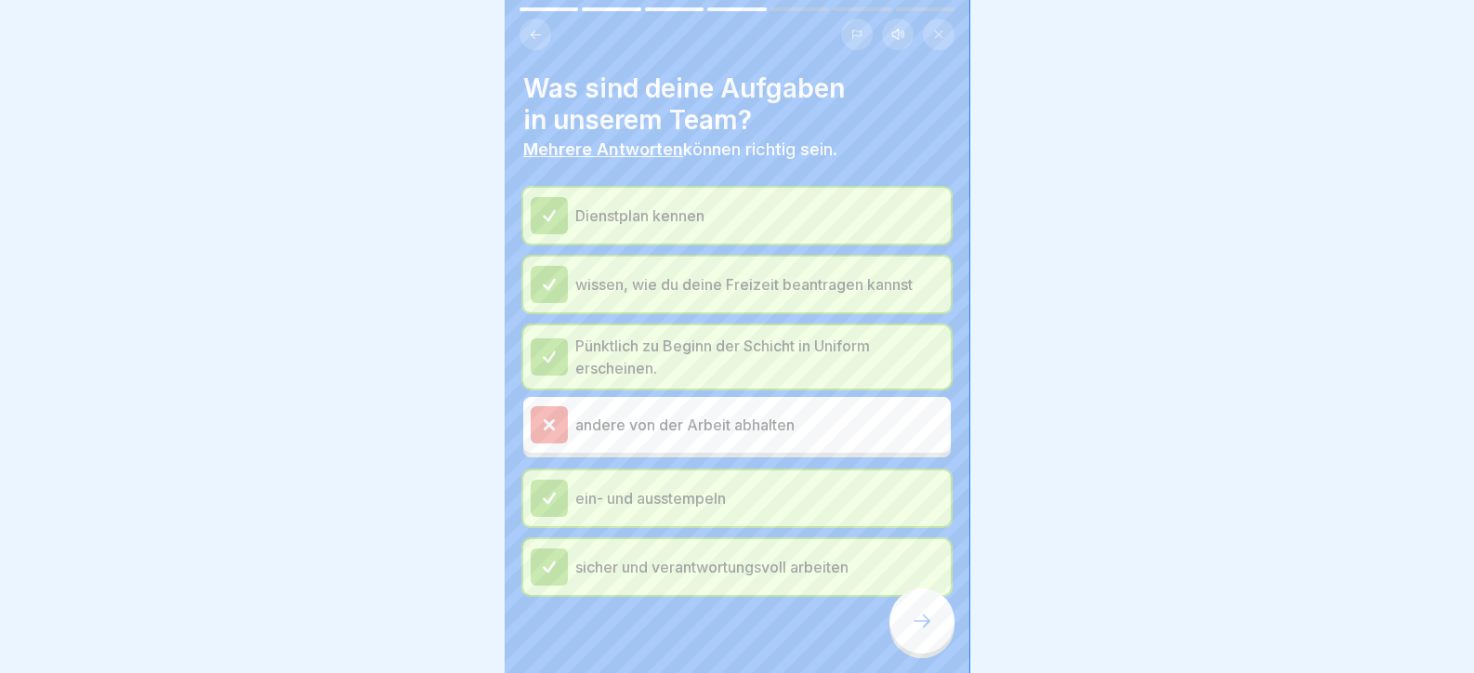
click at [937, 645] on div at bounding box center [922, 620] width 65 height 65
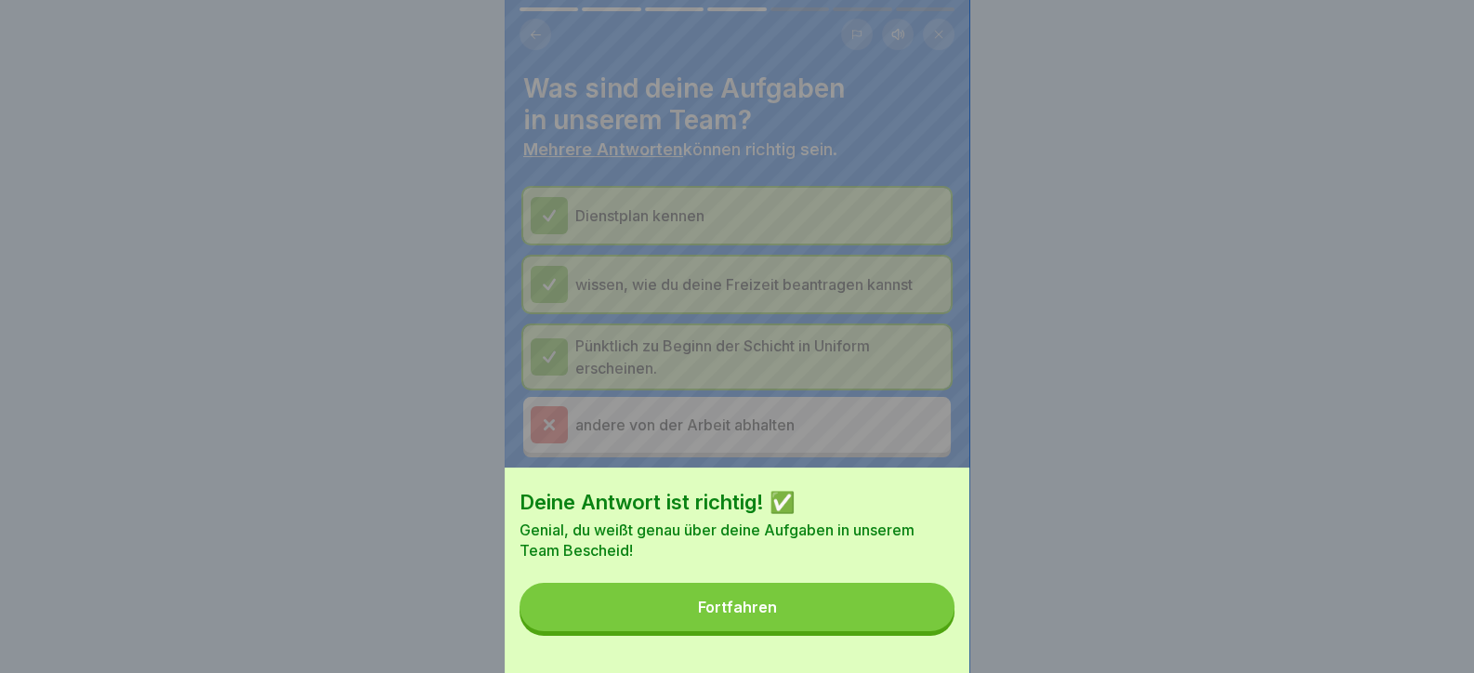
click at [743, 614] on div "Fortfahren" at bounding box center [737, 607] width 79 height 17
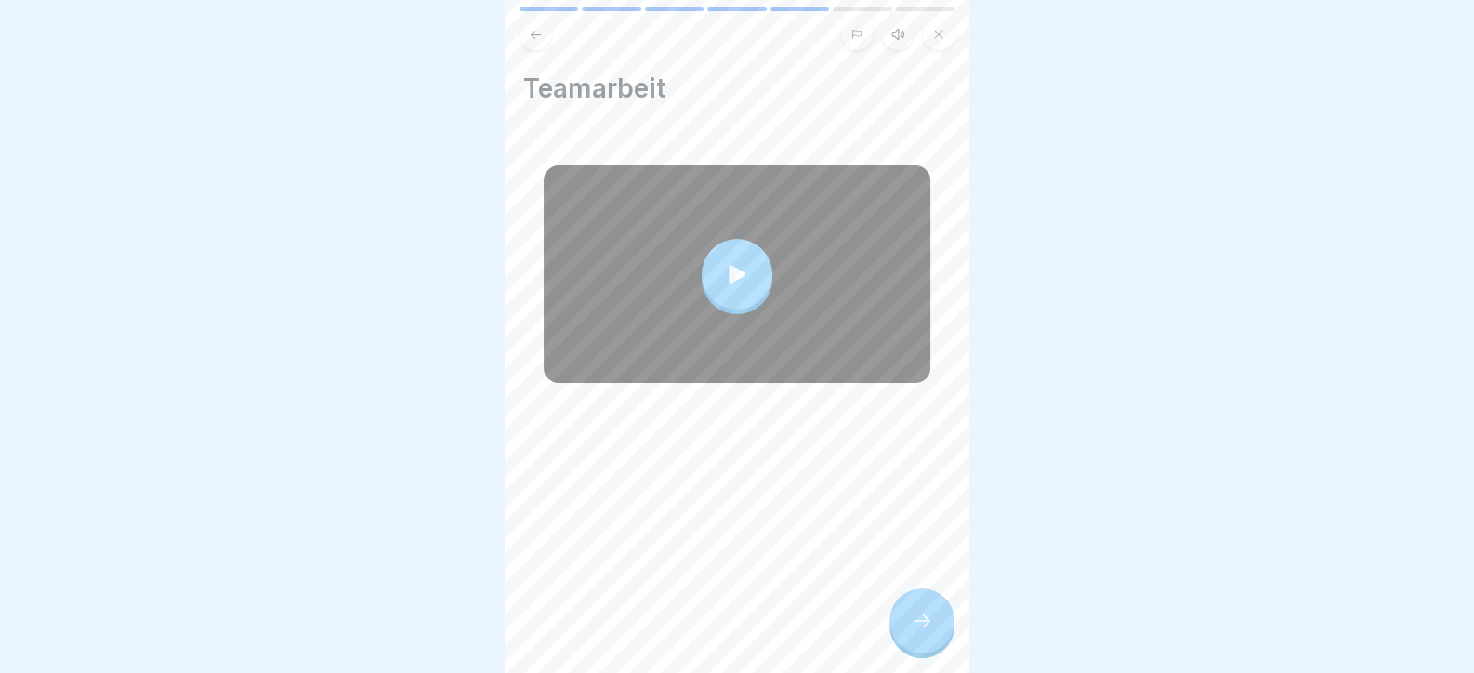
click at [923, 632] on icon at bounding box center [922, 621] width 22 height 22
click at [928, 622] on div at bounding box center [922, 620] width 65 height 65
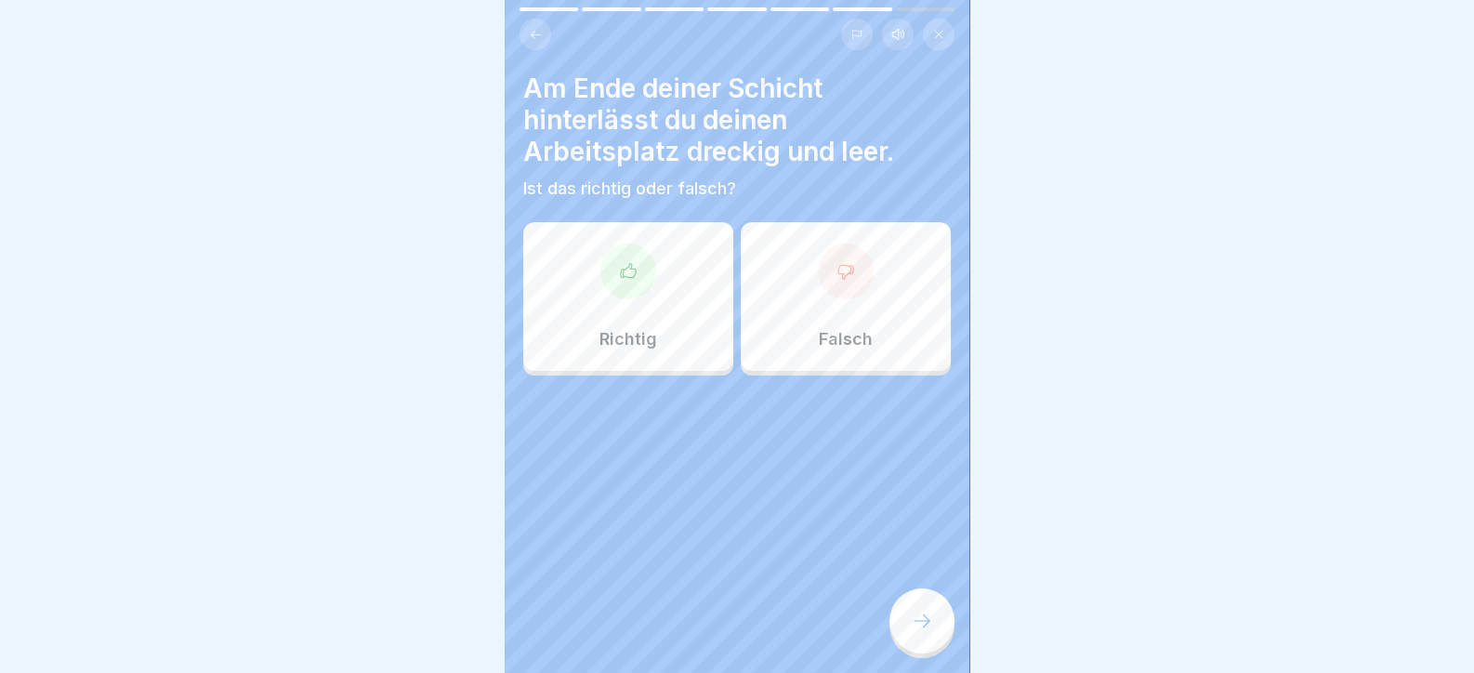
click at [863, 290] on div "Falsch" at bounding box center [846, 296] width 210 height 149
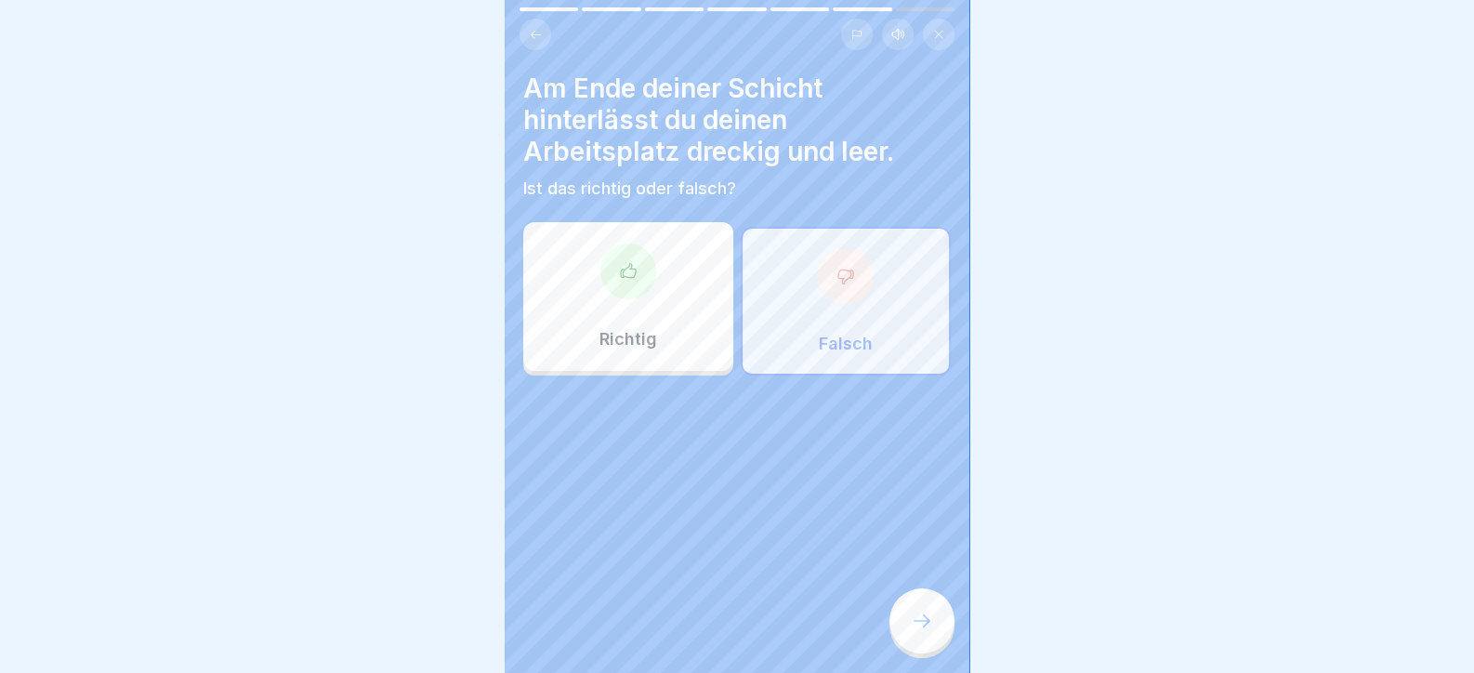
click at [930, 647] on div at bounding box center [922, 620] width 65 height 65
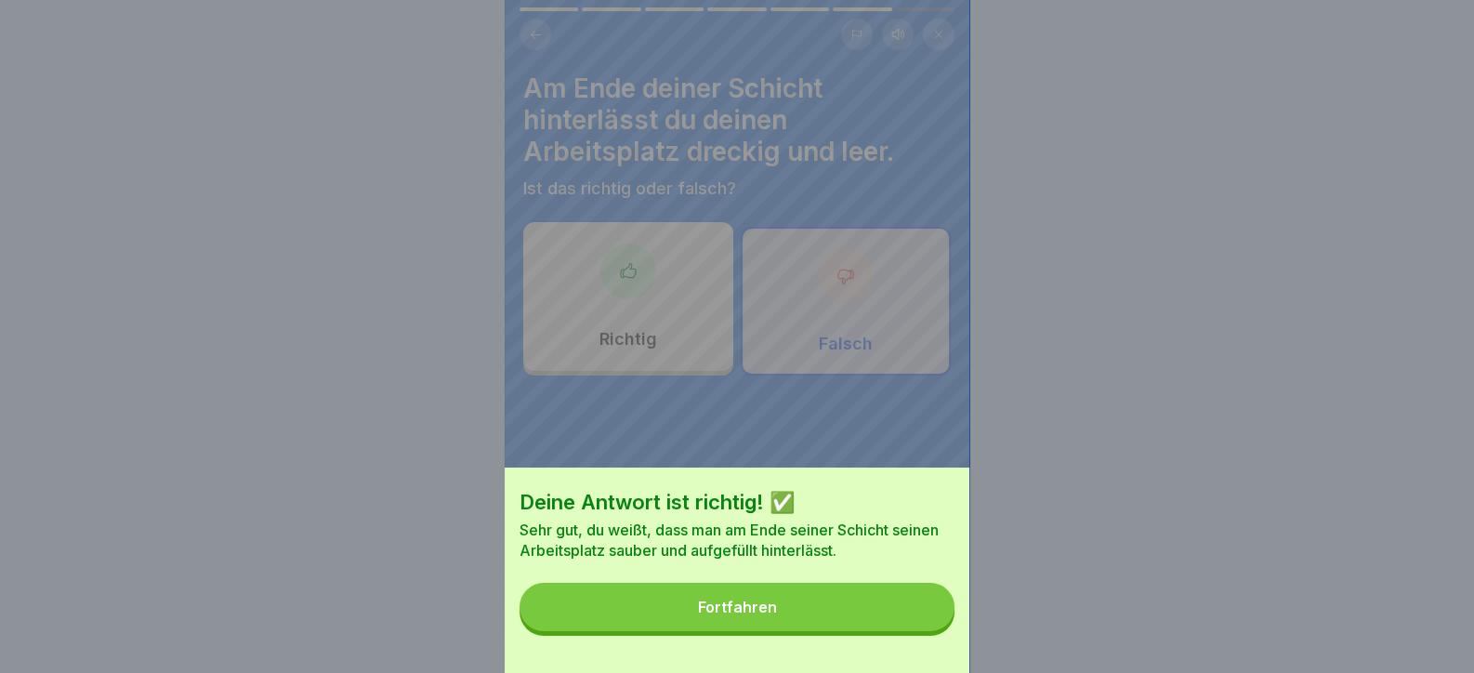
click at [862, 617] on button "Fortfahren" at bounding box center [737, 607] width 435 height 48
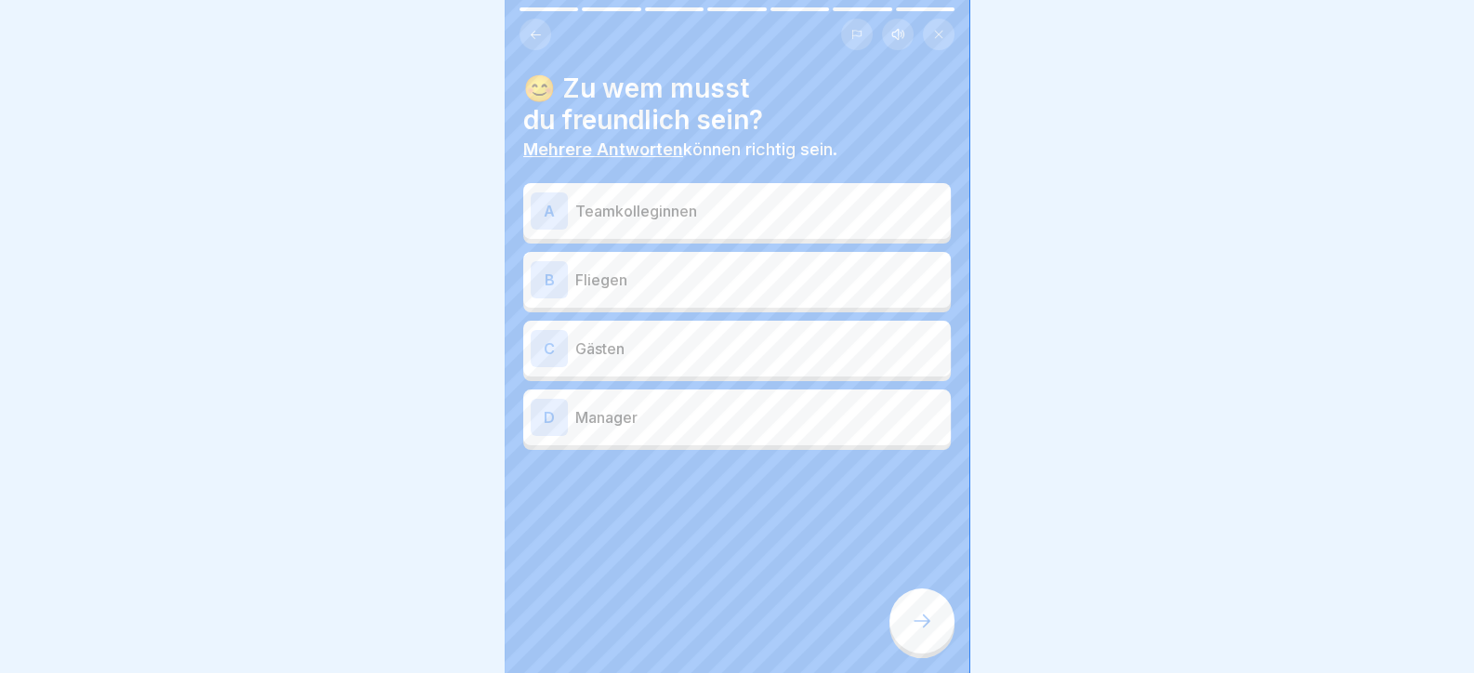
click at [704, 216] on p "Teamkolleginnen" at bounding box center [759, 211] width 368 height 22
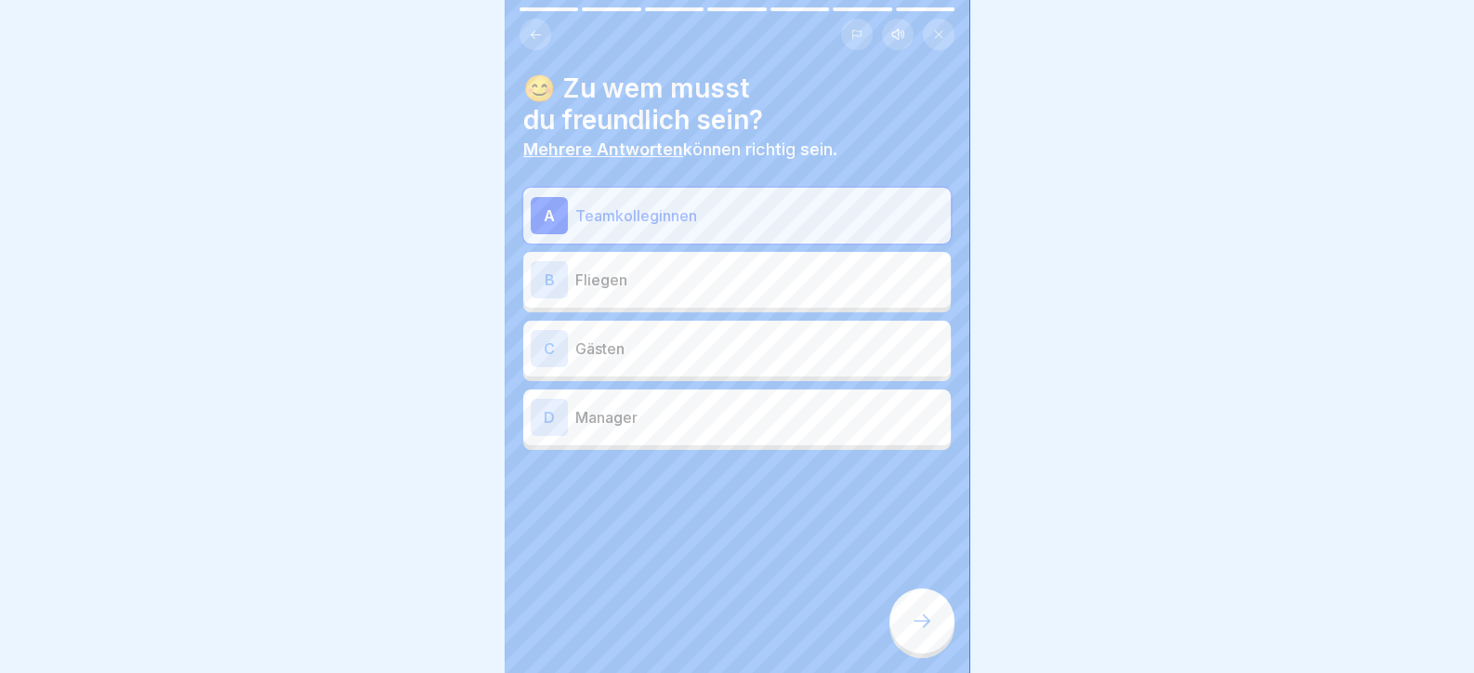
click at [653, 357] on p "Gästen" at bounding box center [759, 348] width 368 height 22
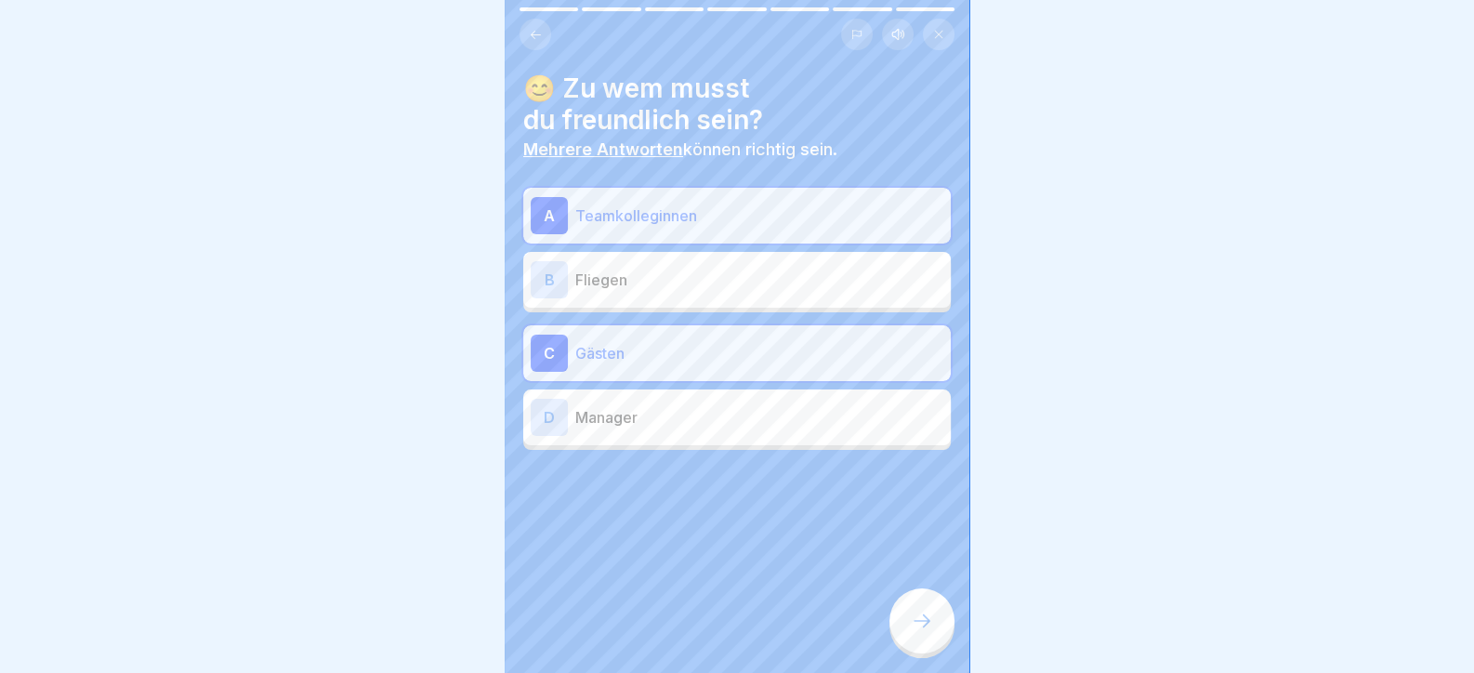
click at [660, 408] on p "Manager" at bounding box center [759, 417] width 368 height 22
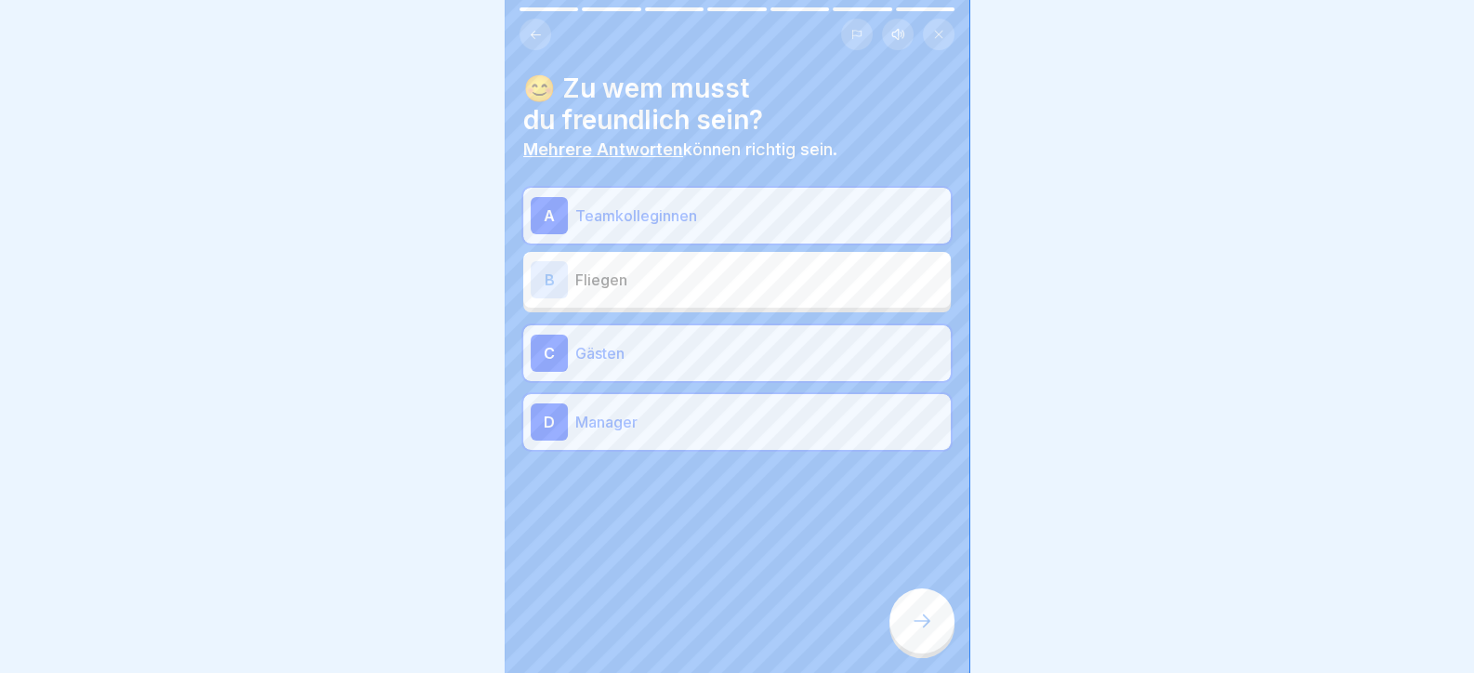
click at [929, 632] on icon at bounding box center [922, 621] width 22 height 22
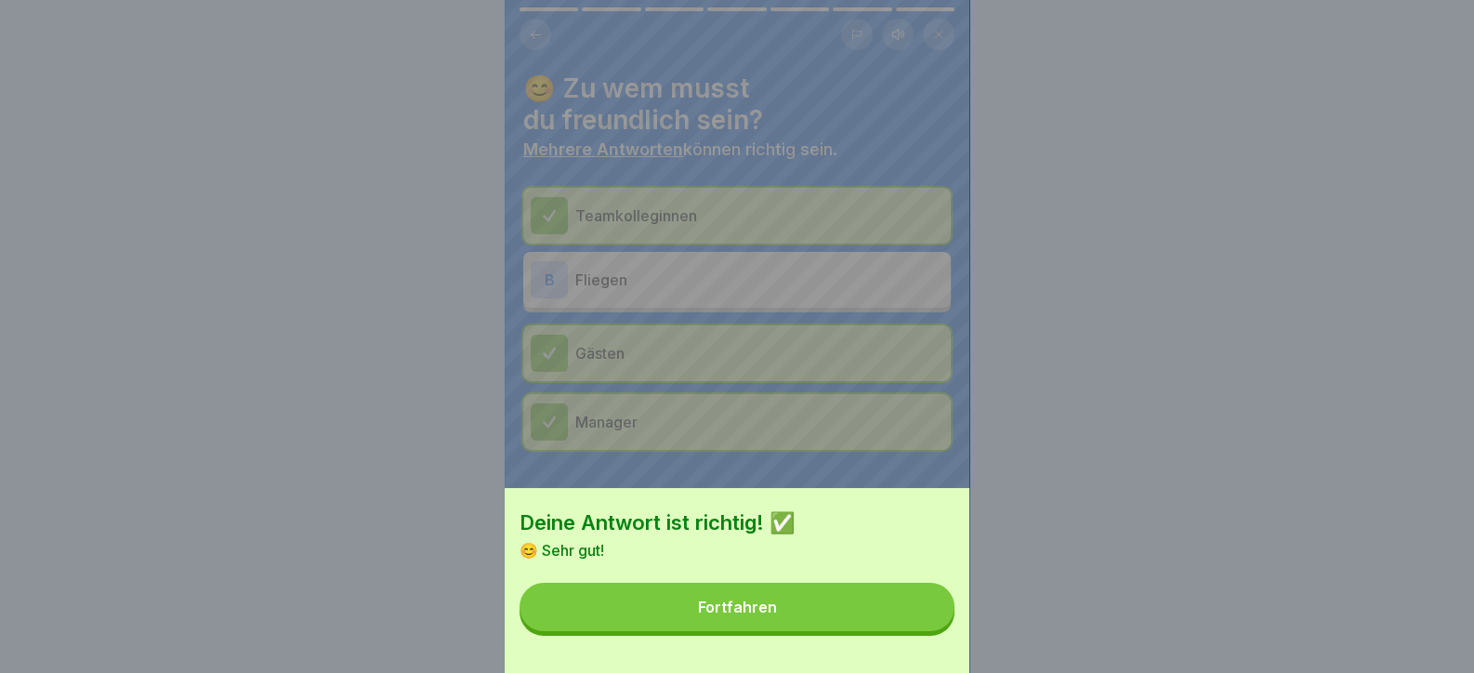
click at [903, 631] on button "Fortfahren" at bounding box center [737, 607] width 435 height 48
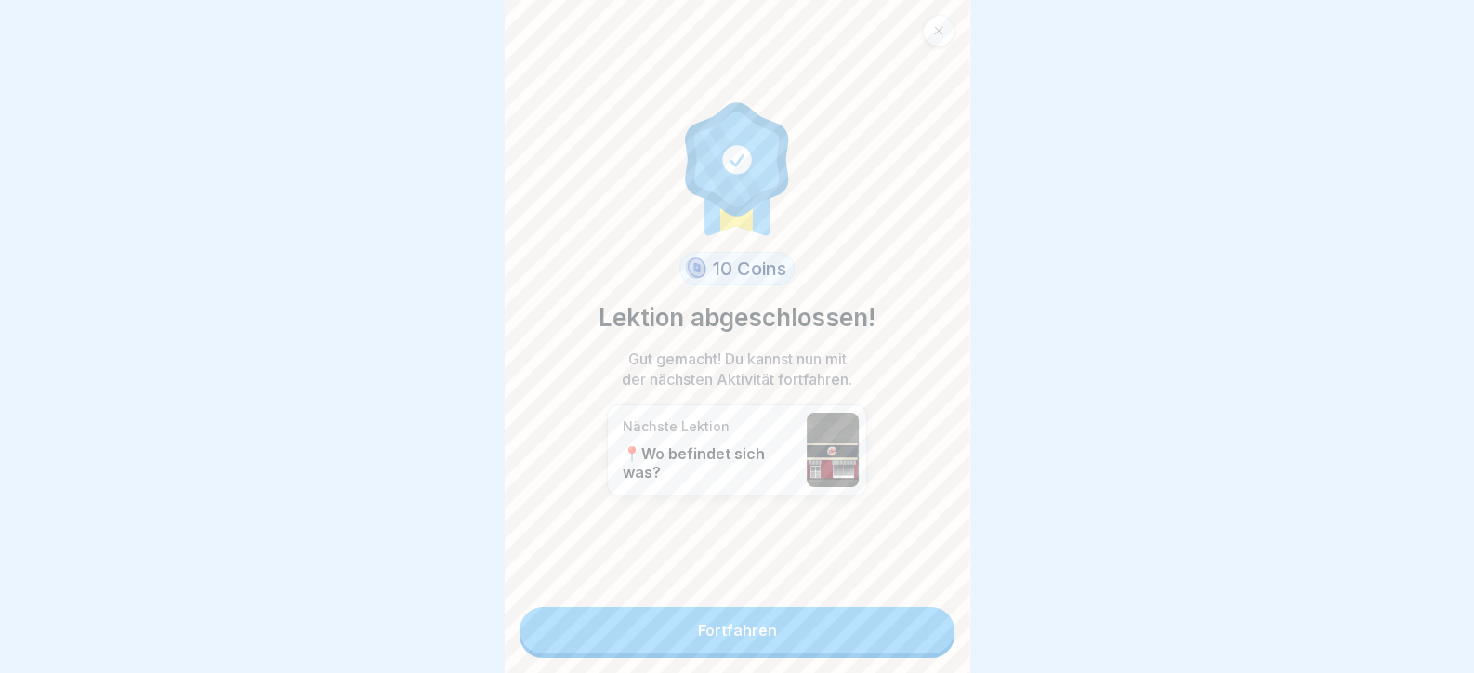
click at [804, 634] on link "Fortfahren" at bounding box center [737, 630] width 435 height 46
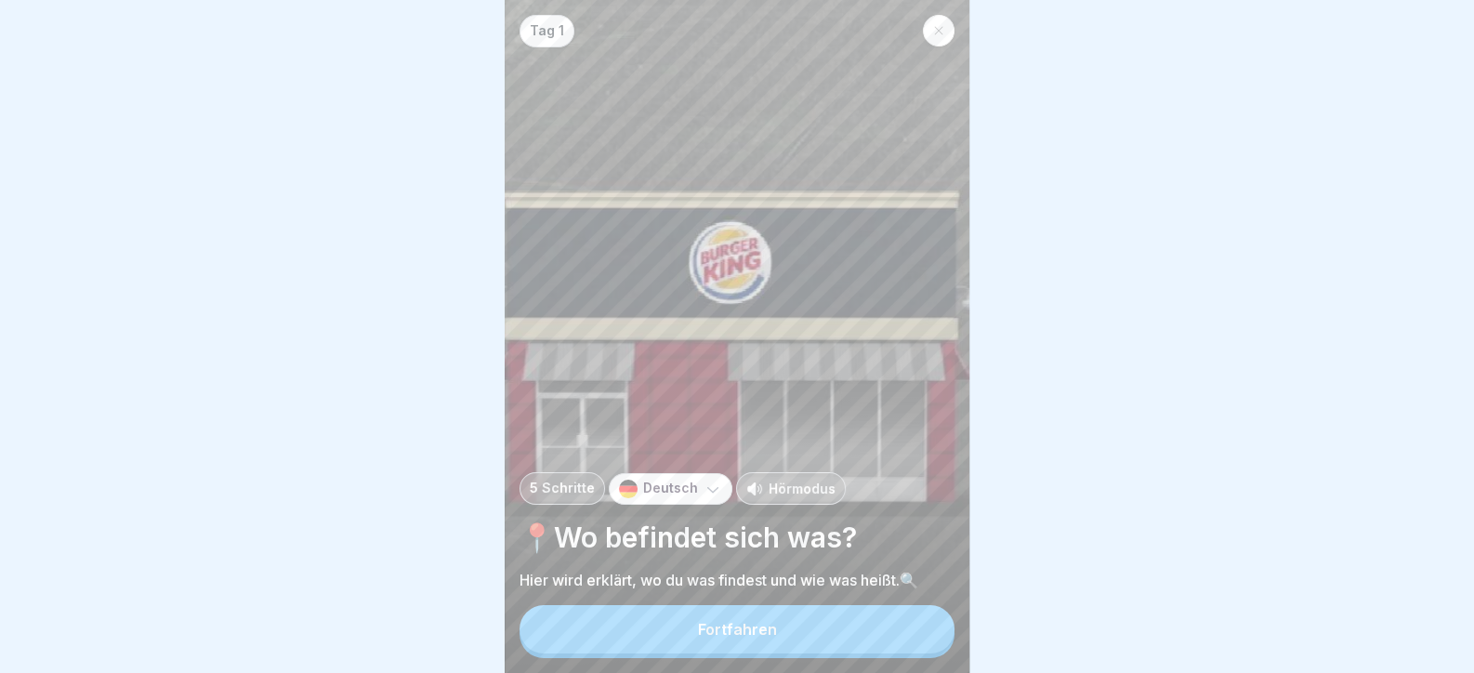
click at [809, 625] on button "Fortfahren" at bounding box center [737, 629] width 435 height 48
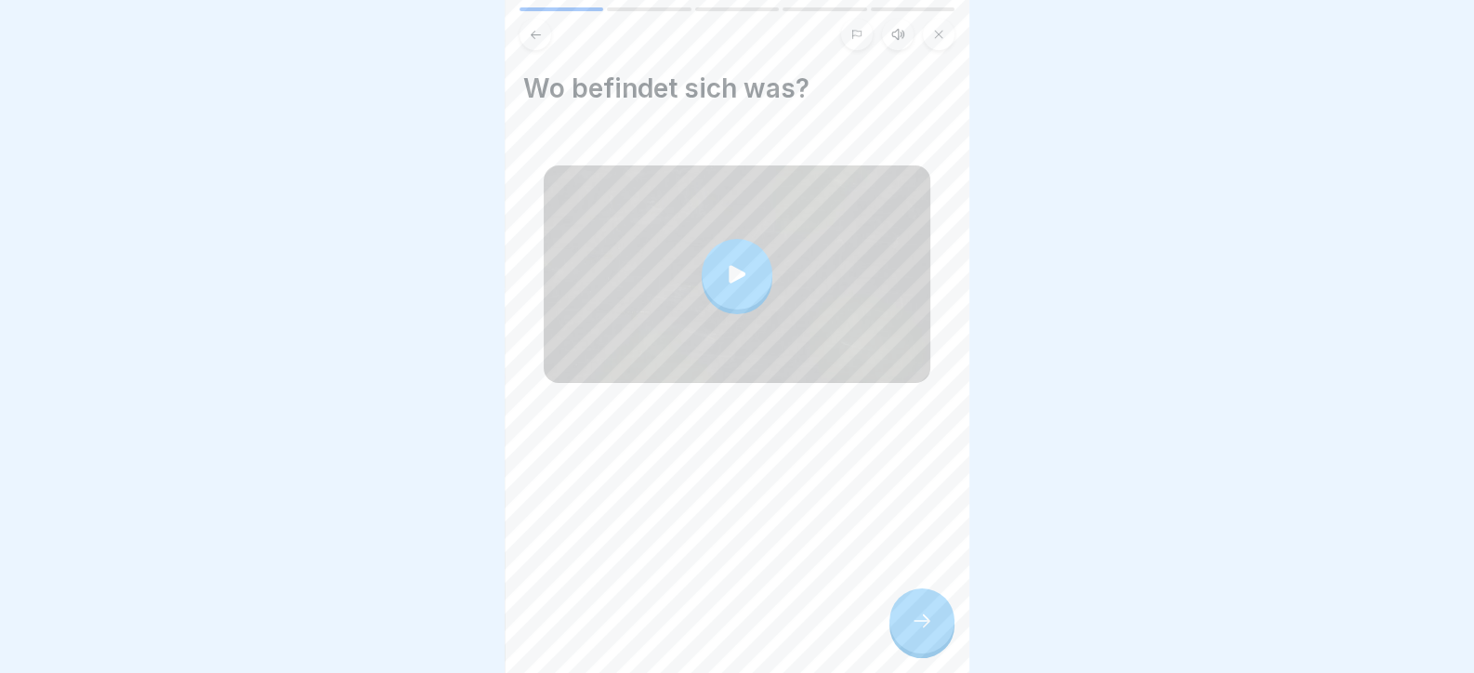
click at [899, 639] on div at bounding box center [922, 620] width 65 height 65
click at [909, 645] on div at bounding box center [922, 620] width 65 height 65
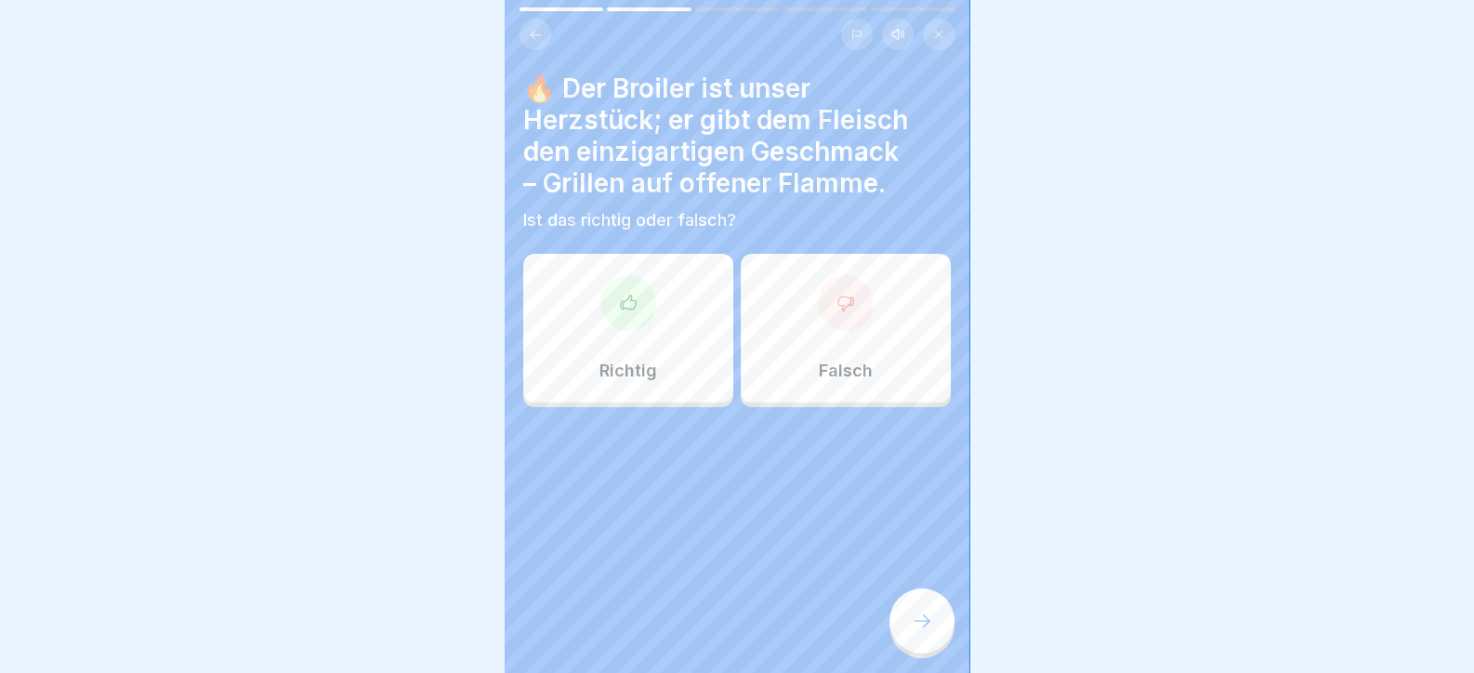
click at [641, 311] on div at bounding box center [629, 303] width 56 height 56
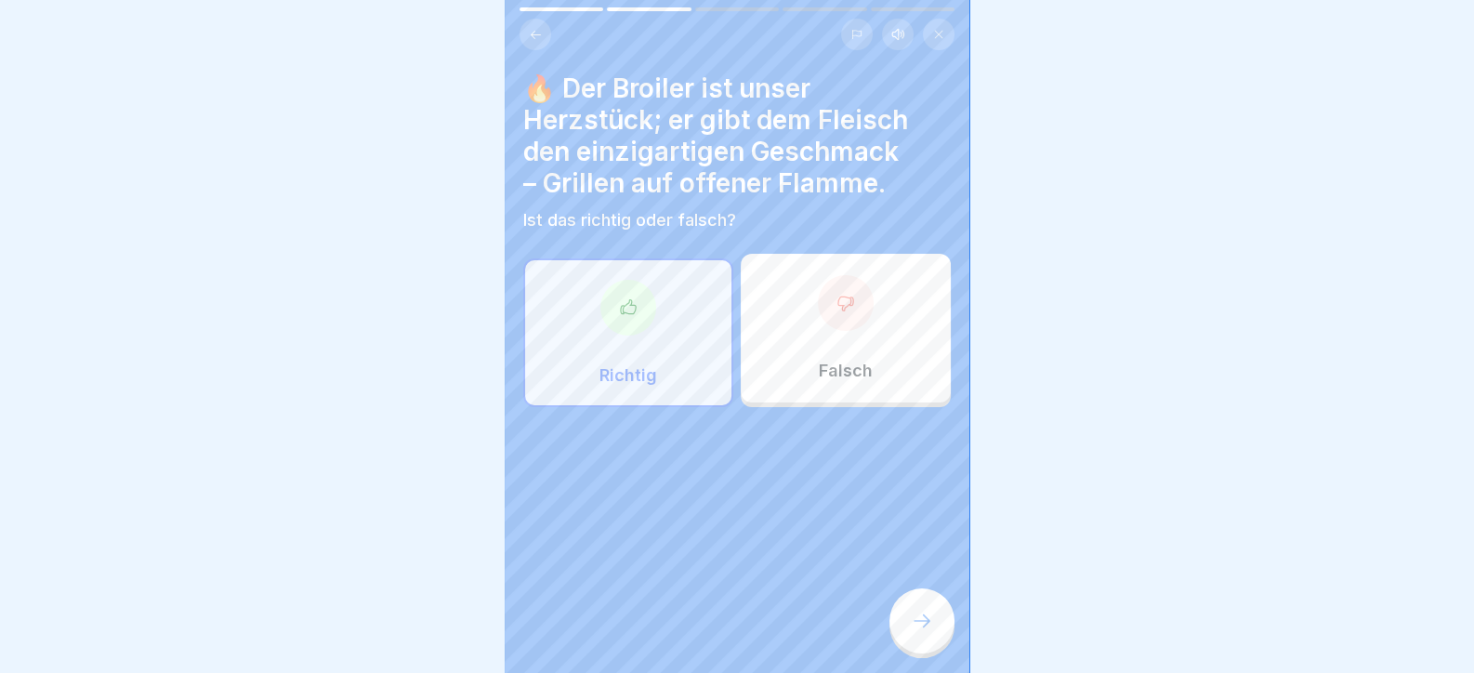
click at [931, 627] on icon at bounding box center [922, 621] width 22 height 22
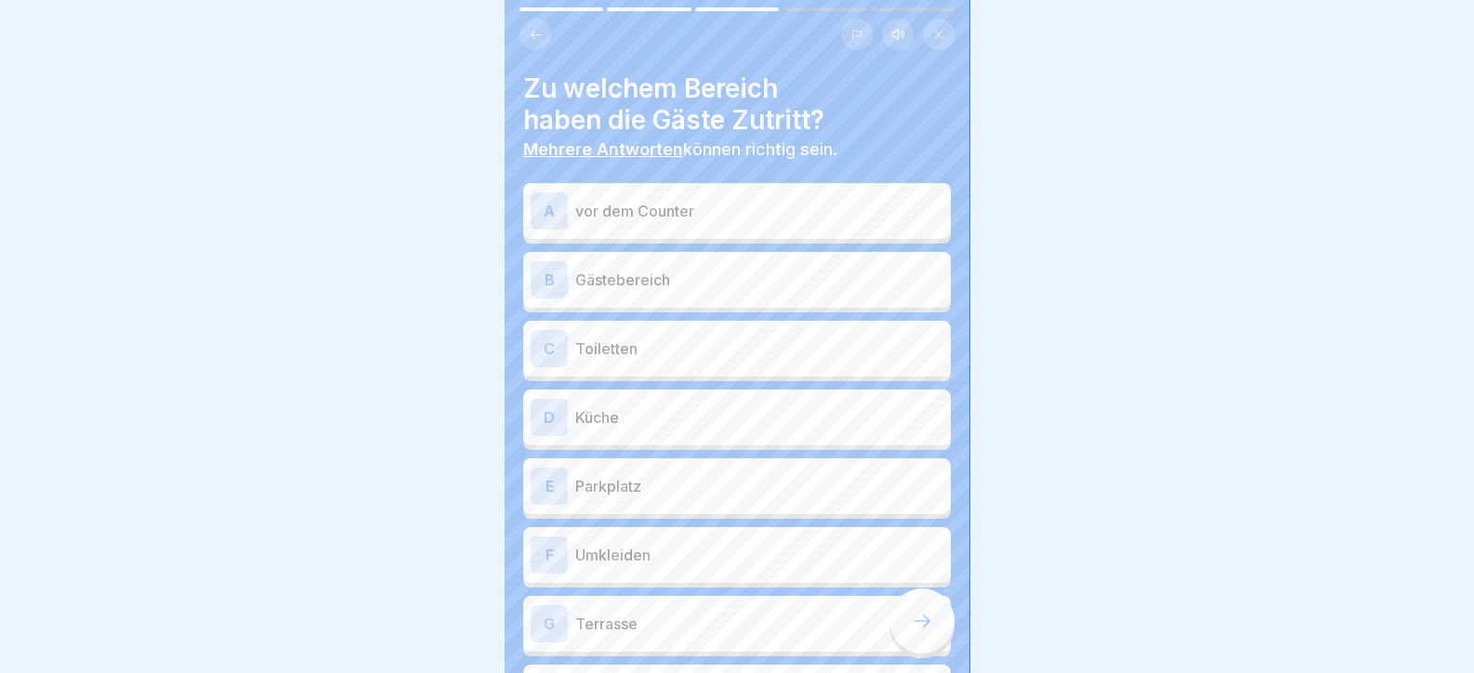
click at [651, 218] on p "vor dem Counter" at bounding box center [759, 211] width 368 height 22
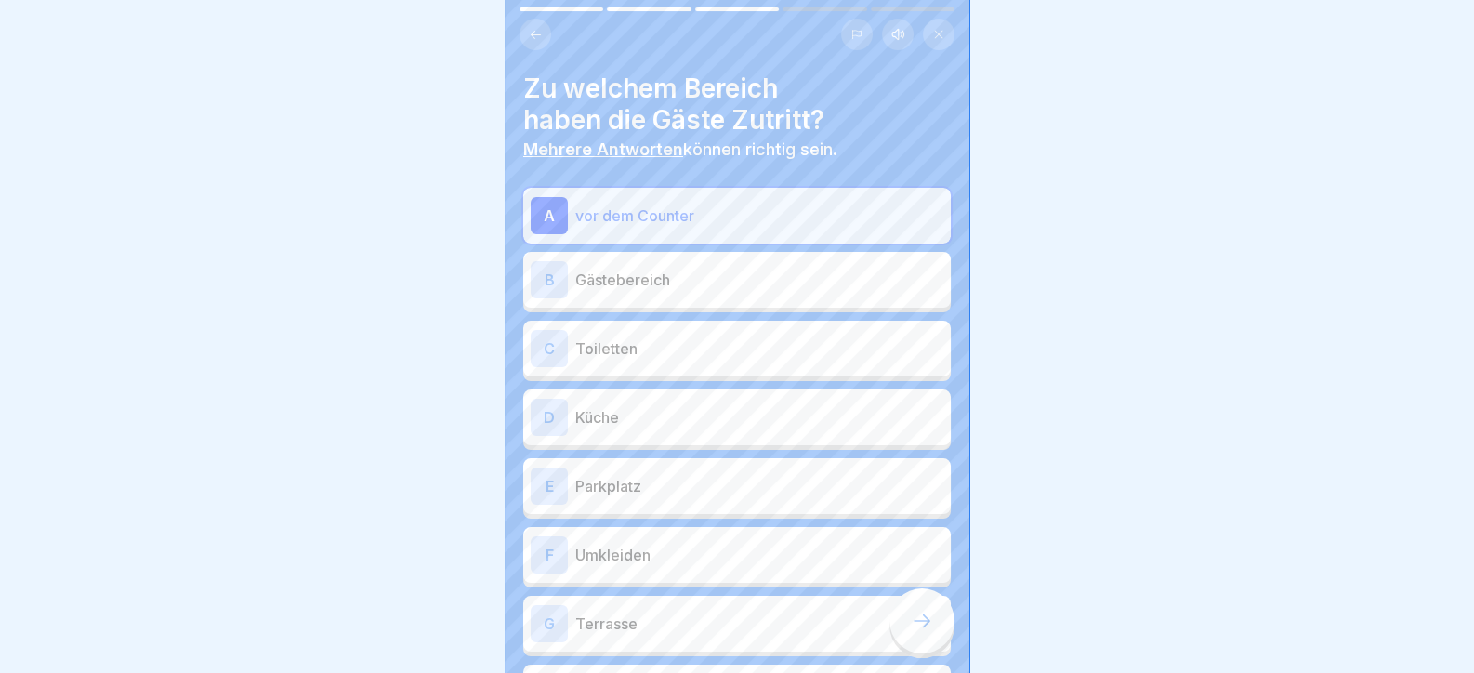
click at [659, 289] on p "Gästebereich" at bounding box center [759, 280] width 368 height 22
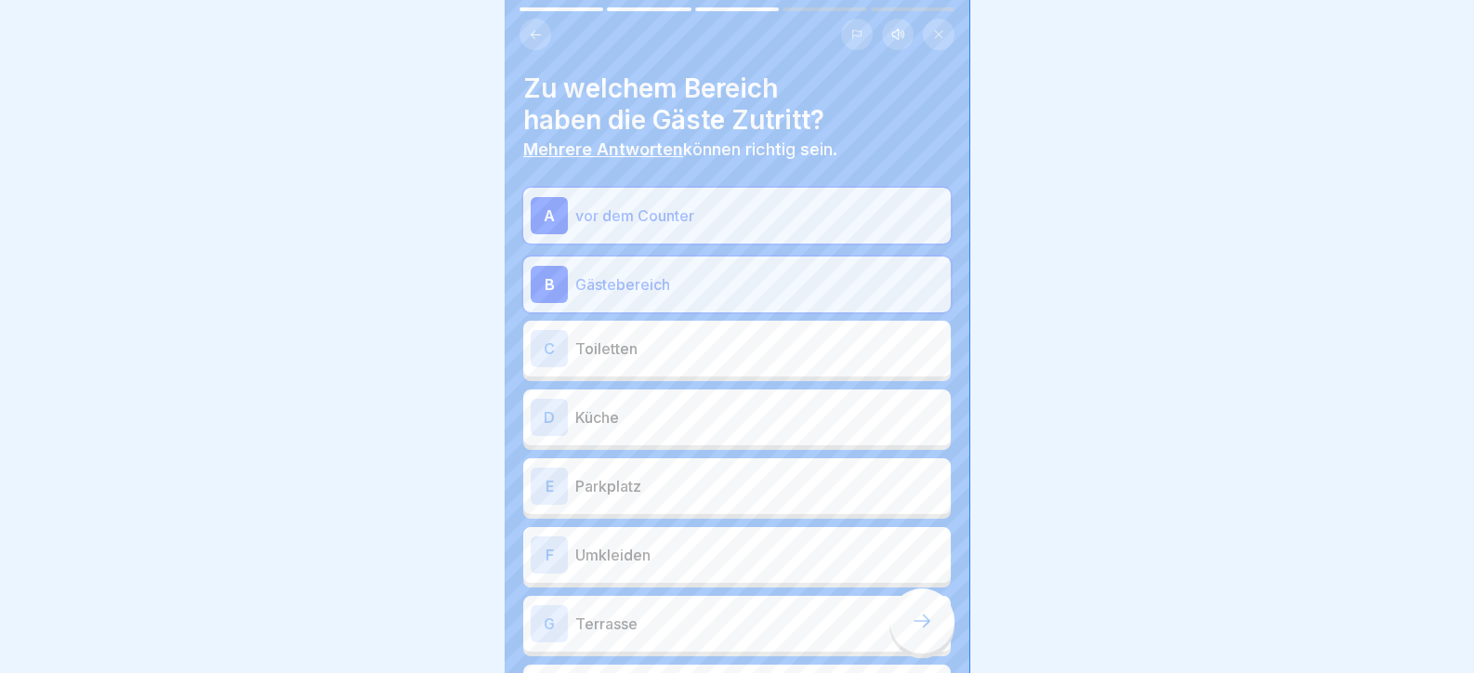
click at [662, 353] on p "Toiletten" at bounding box center [759, 348] width 368 height 22
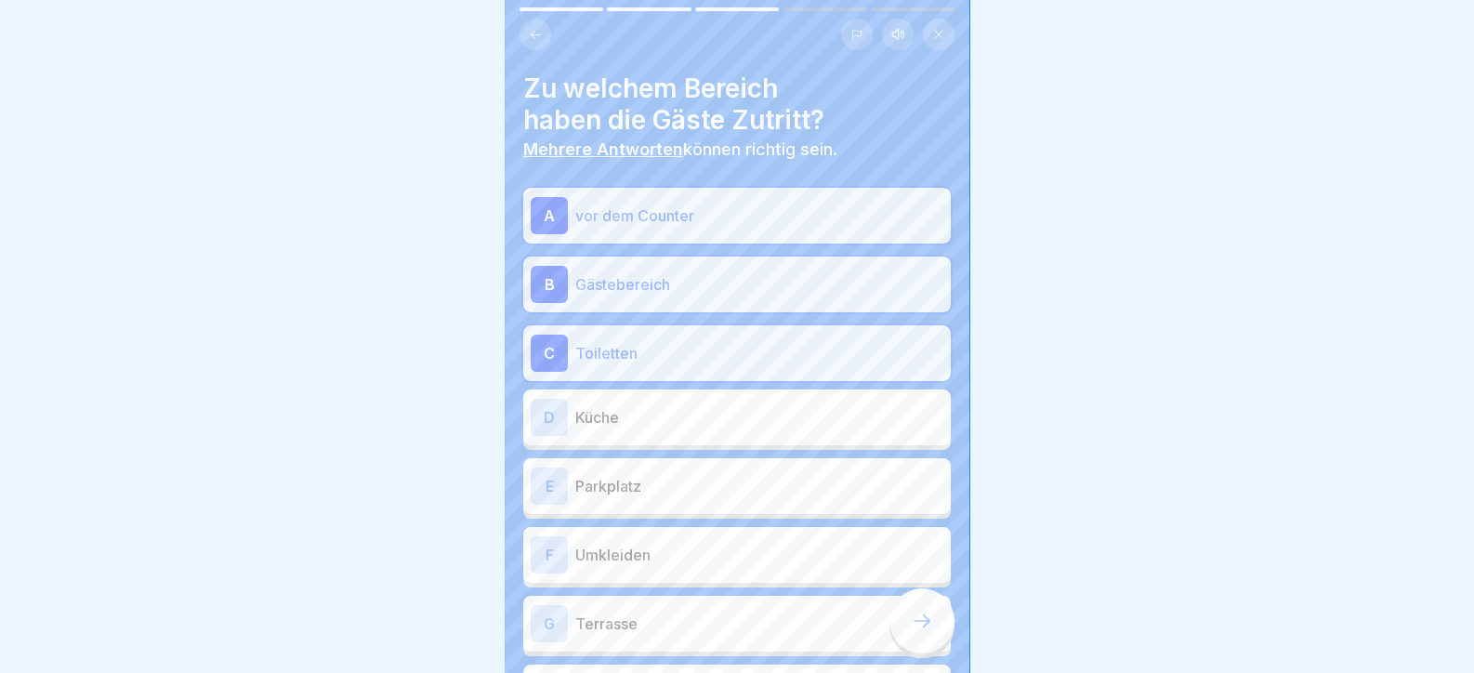
click at [665, 422] on p "Küche" at bounding box center [759, 417] width 368 height 22
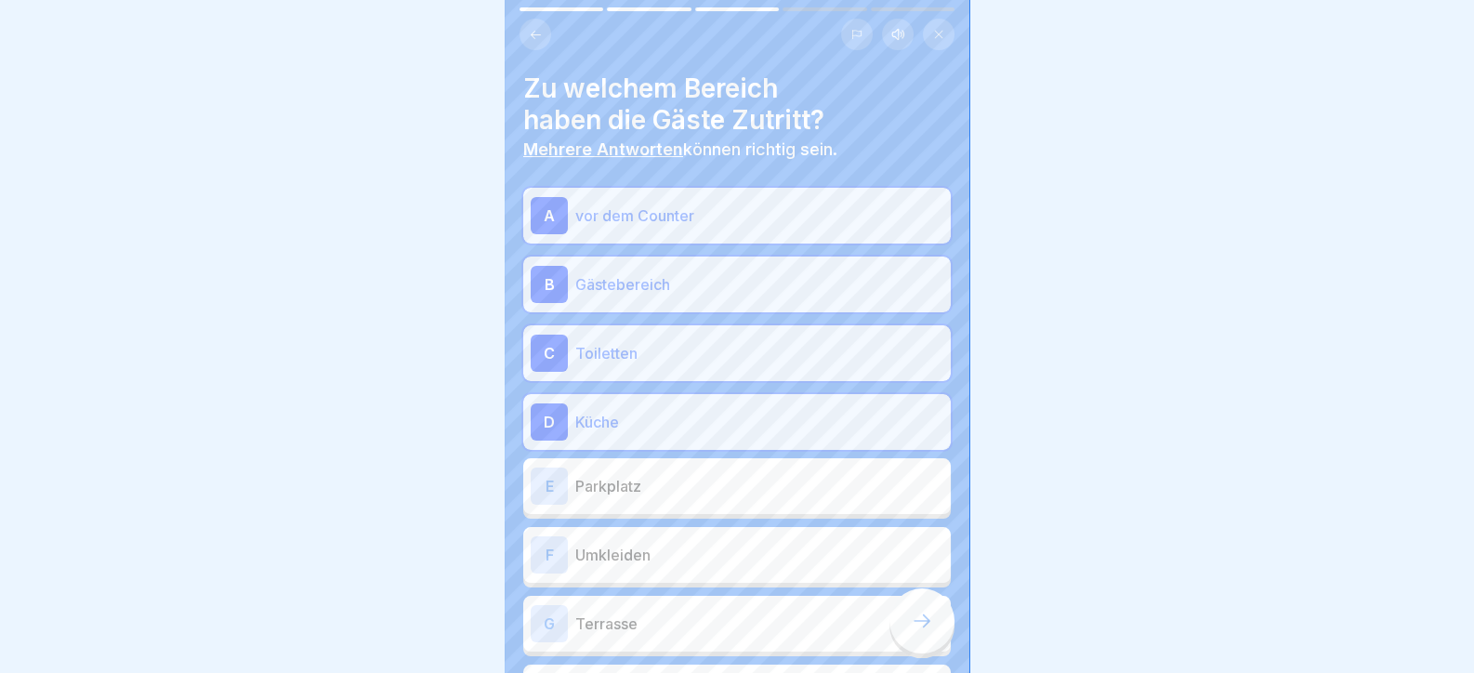
click at [640, 406] on div "D Küche" at bounding box center [737, 421] width 413 height 37
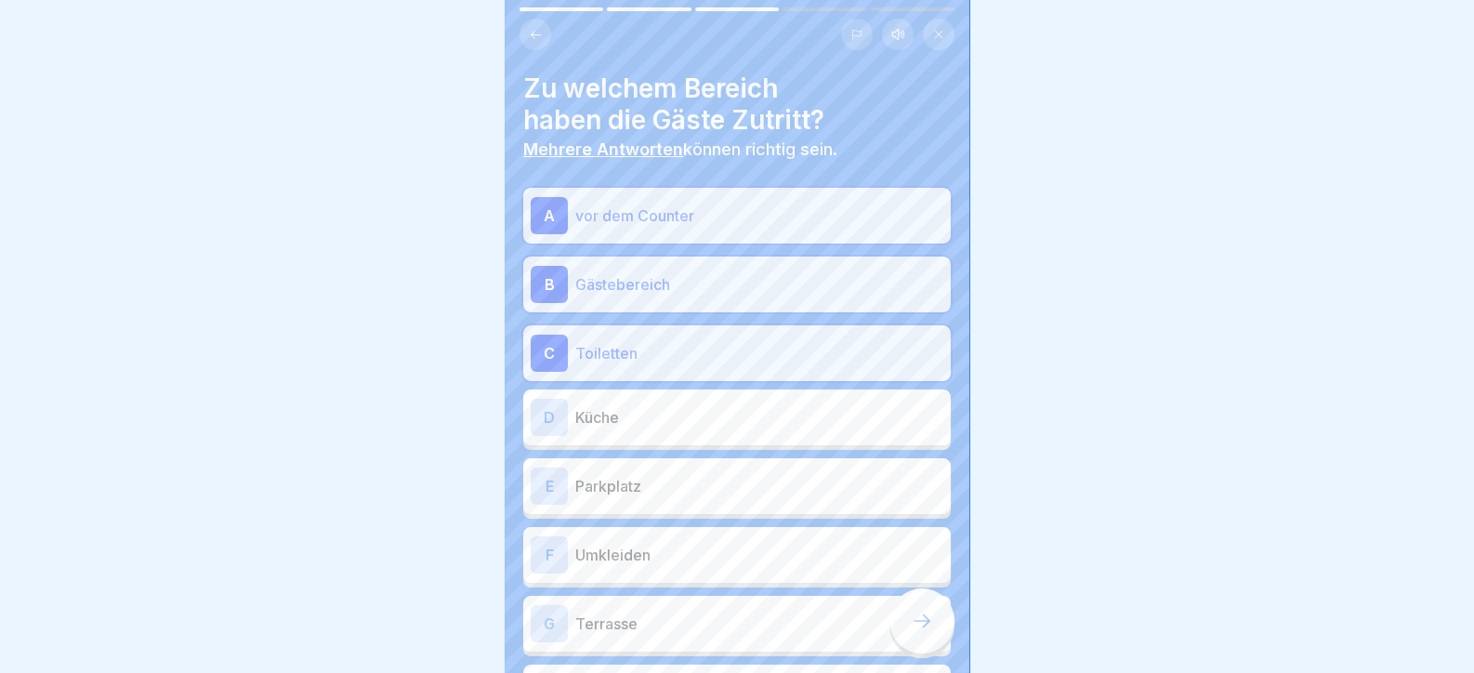
click at [656, 509] on div "E Parkplatz" at bounding box center [737, 486] width 428 height 56
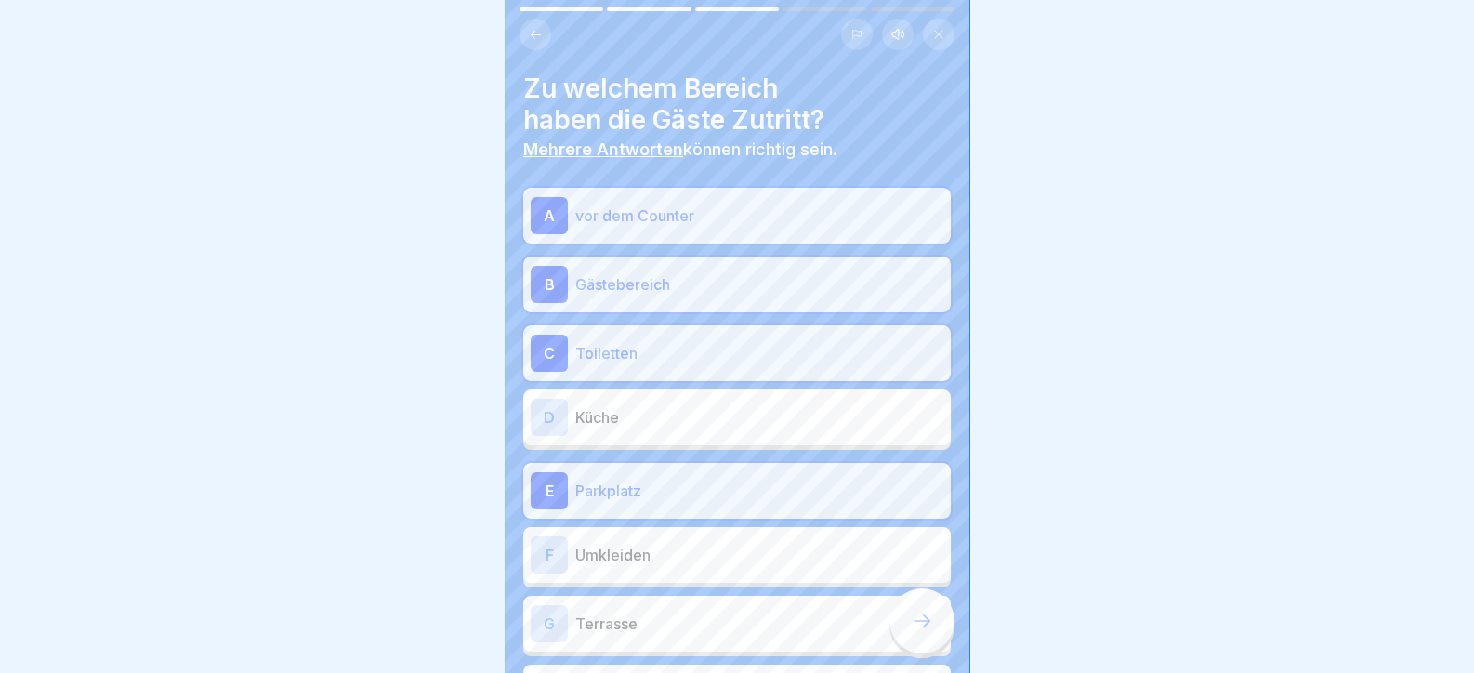
click at [687, 640] on div "G Terrasse" at bounding box center [737, 623] width 413 height 37
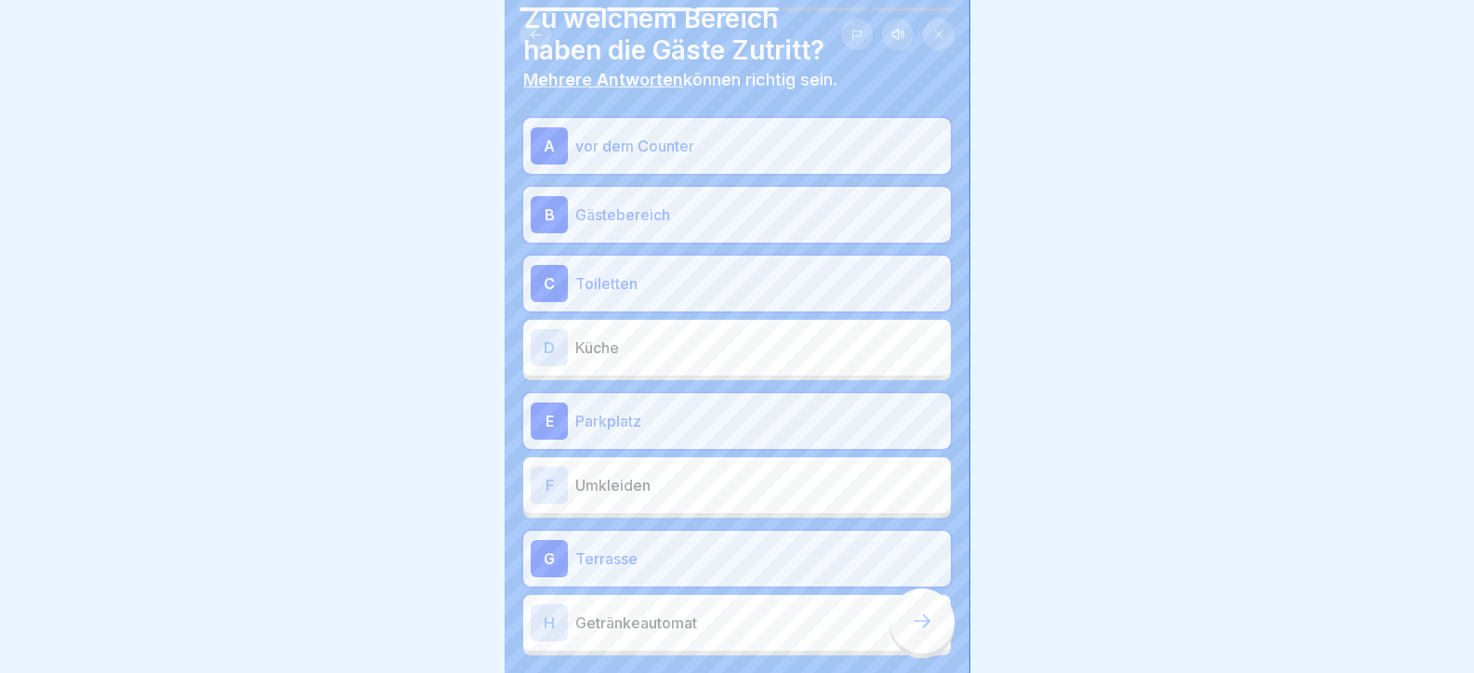
scroll to position [163, 0]
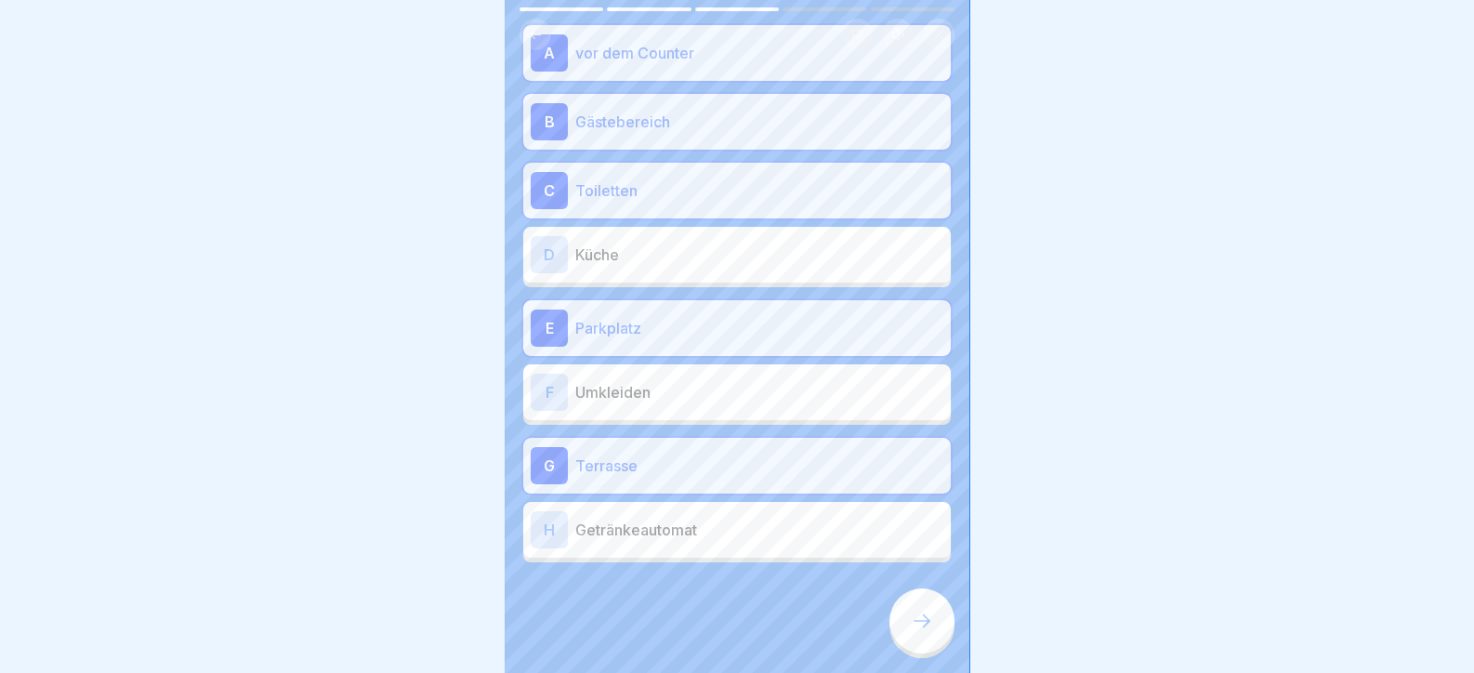
click at [696, 528] on p "Getränkeautomat" at bounding box center [759, 530] width 368 height 22
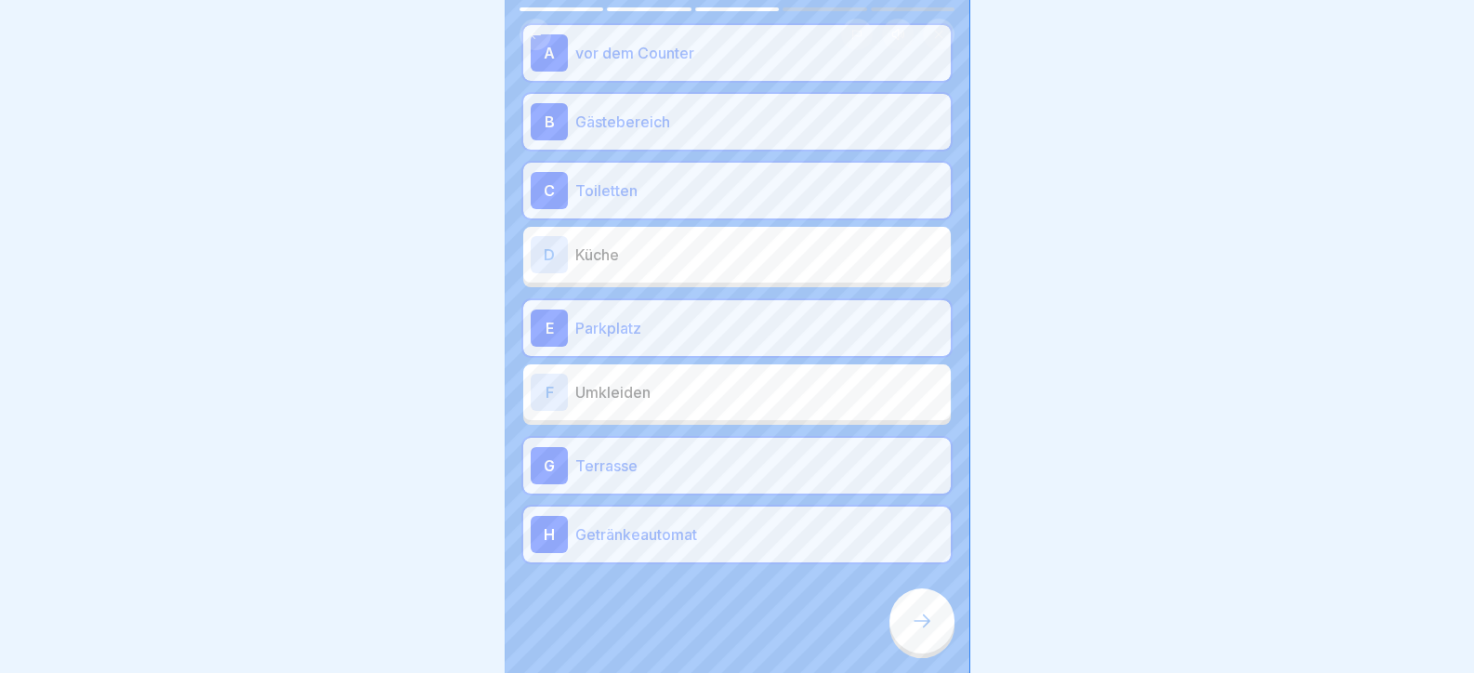
click at [939, 632] on div at bounding box center [922, 620] width 65 height 65
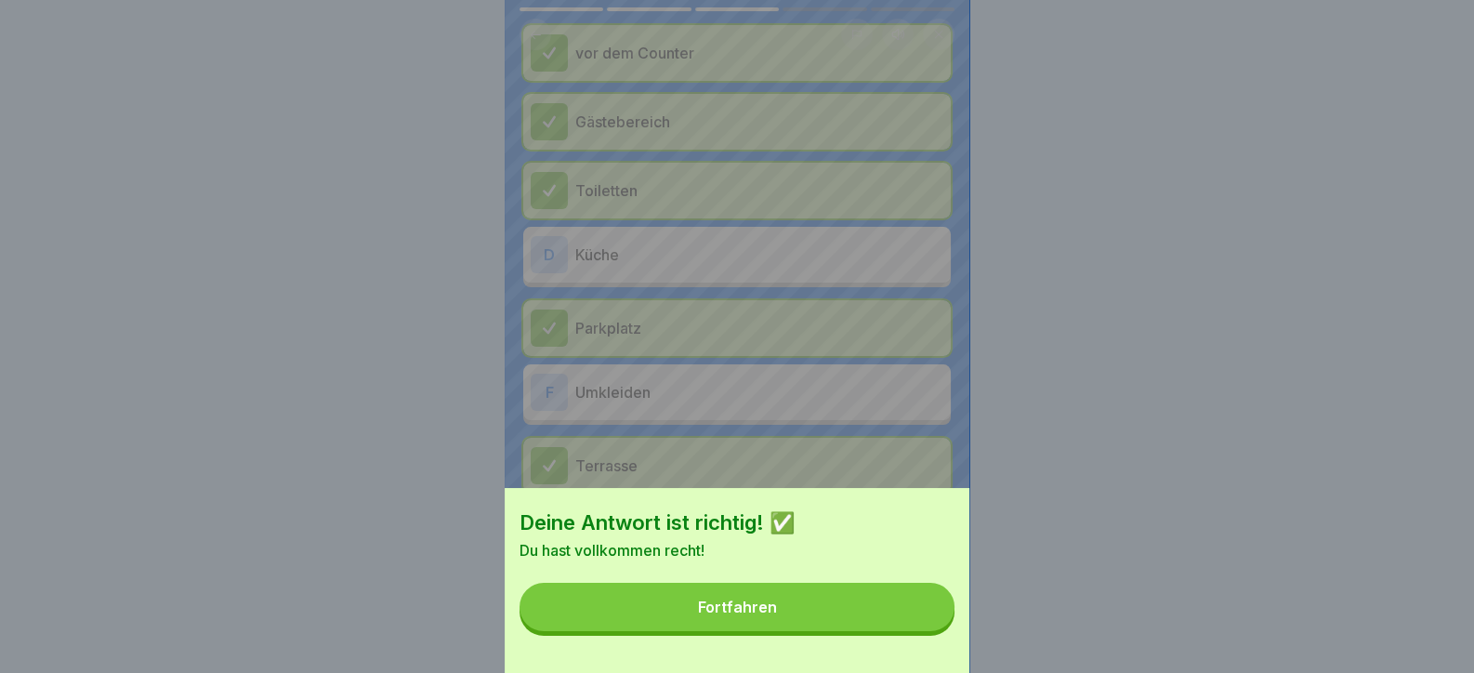
click at [917, 631] on button "Fortfahren" at bounding box center [737, 607] width 435 height 48
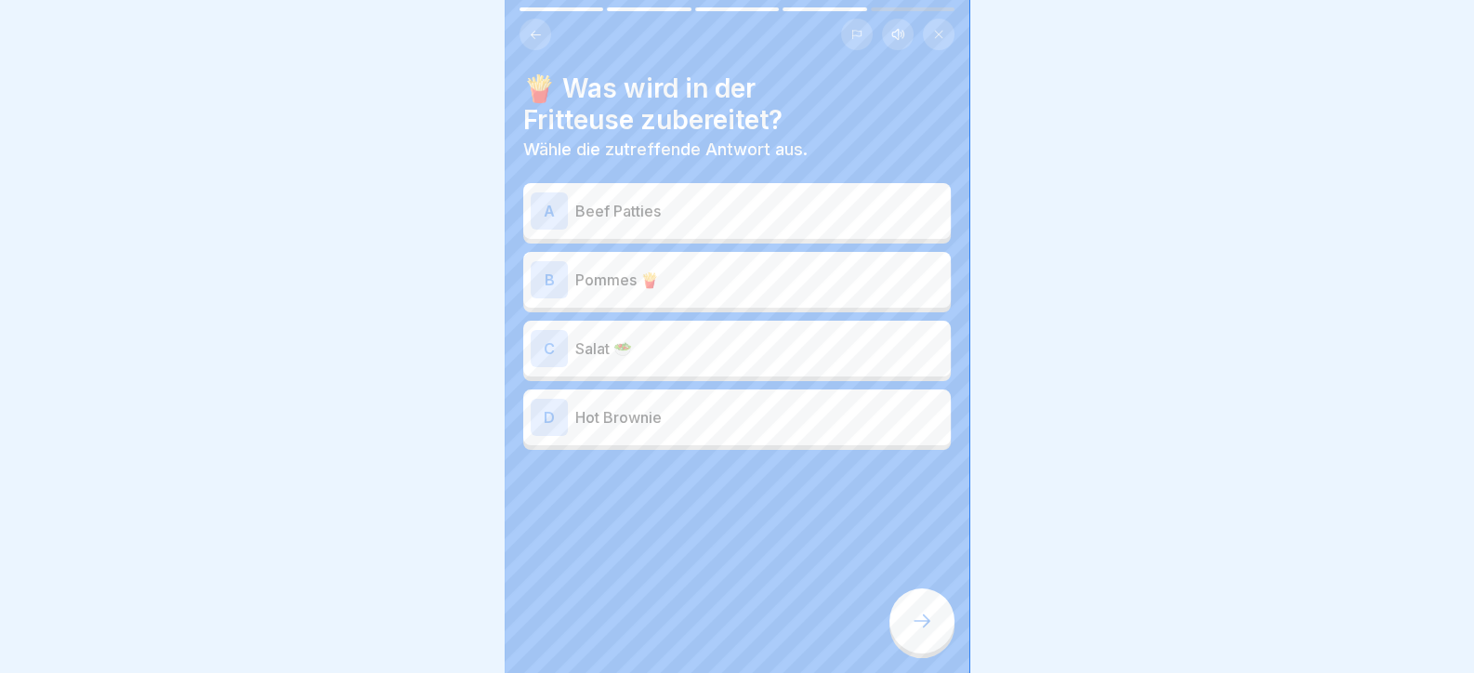
click at [679, 280] on p "Pommes 🍟" at bounding box center [759, 280] width 368 height 22
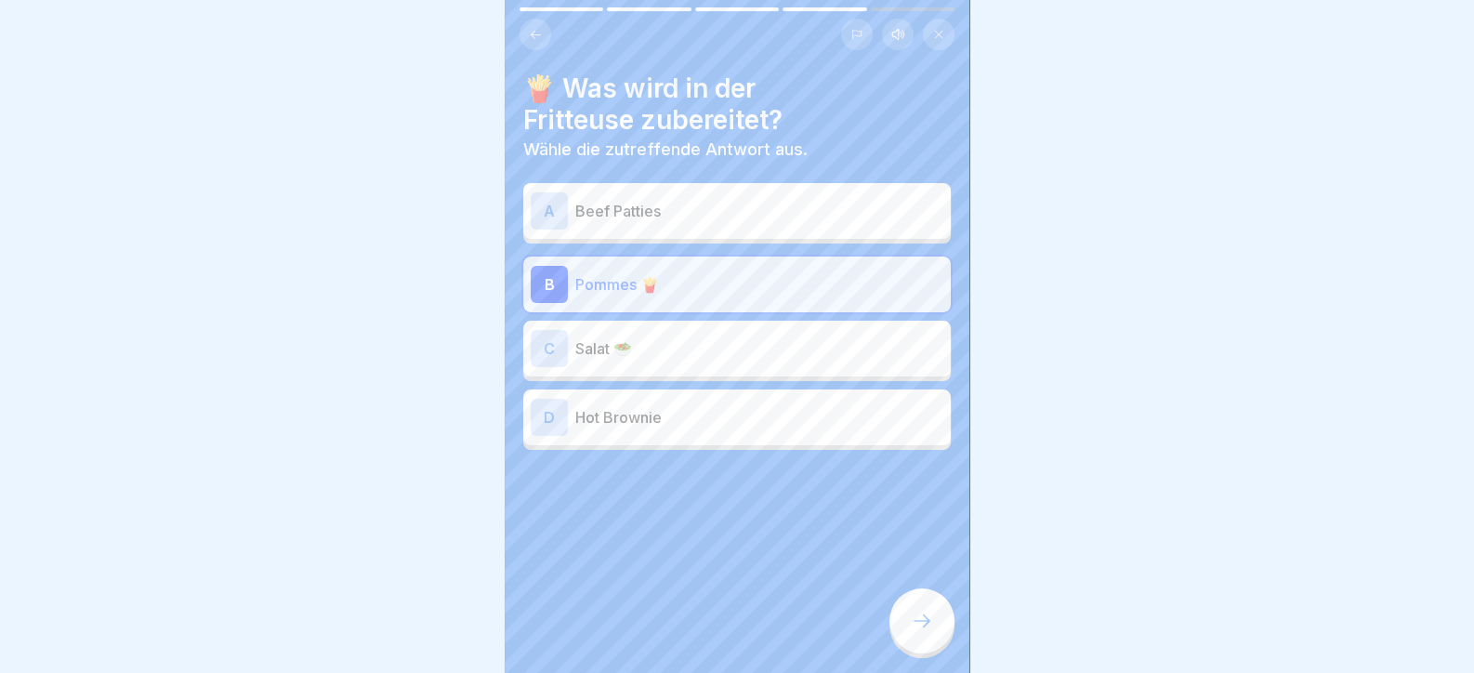
click at [904, 648] on div at bounding box center [922, 620] width 65 height 65
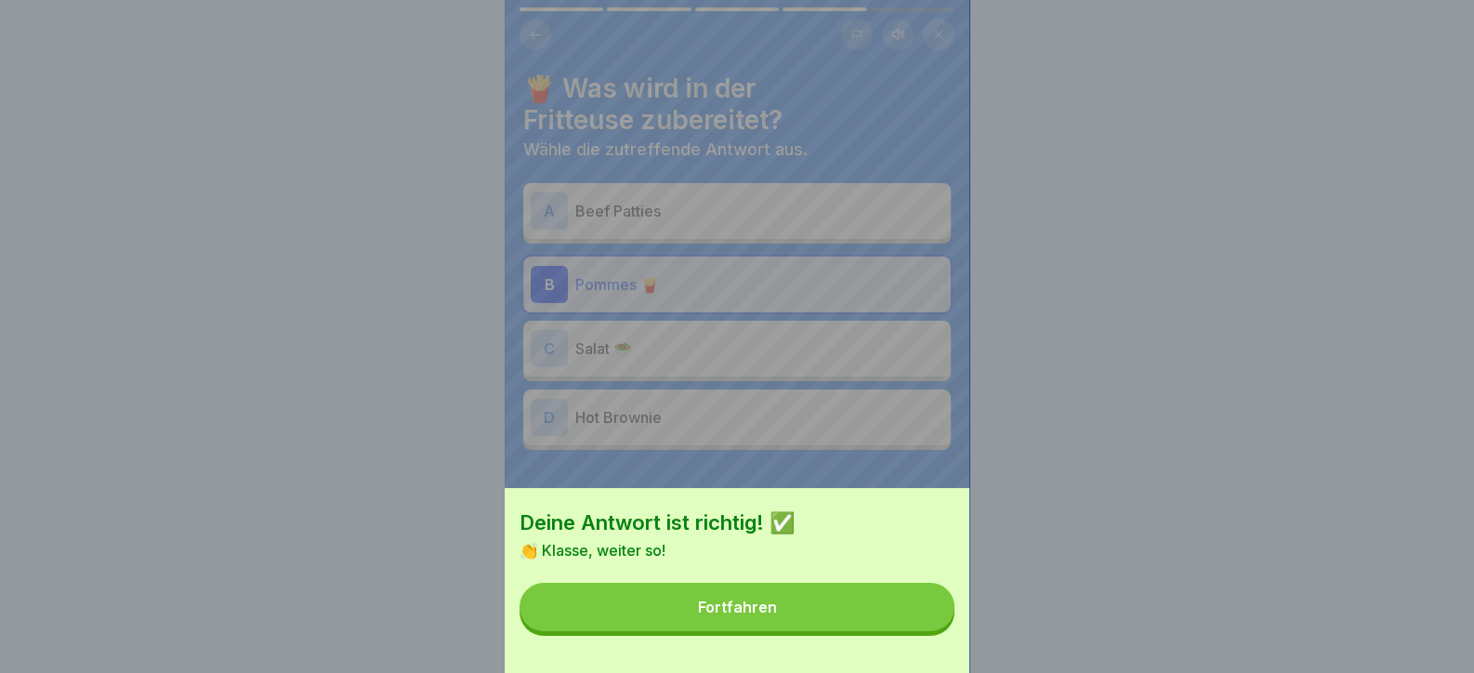
click at [899, 631] on button "Fortfahren" at bounding box center [737, 607] width 435 height 48
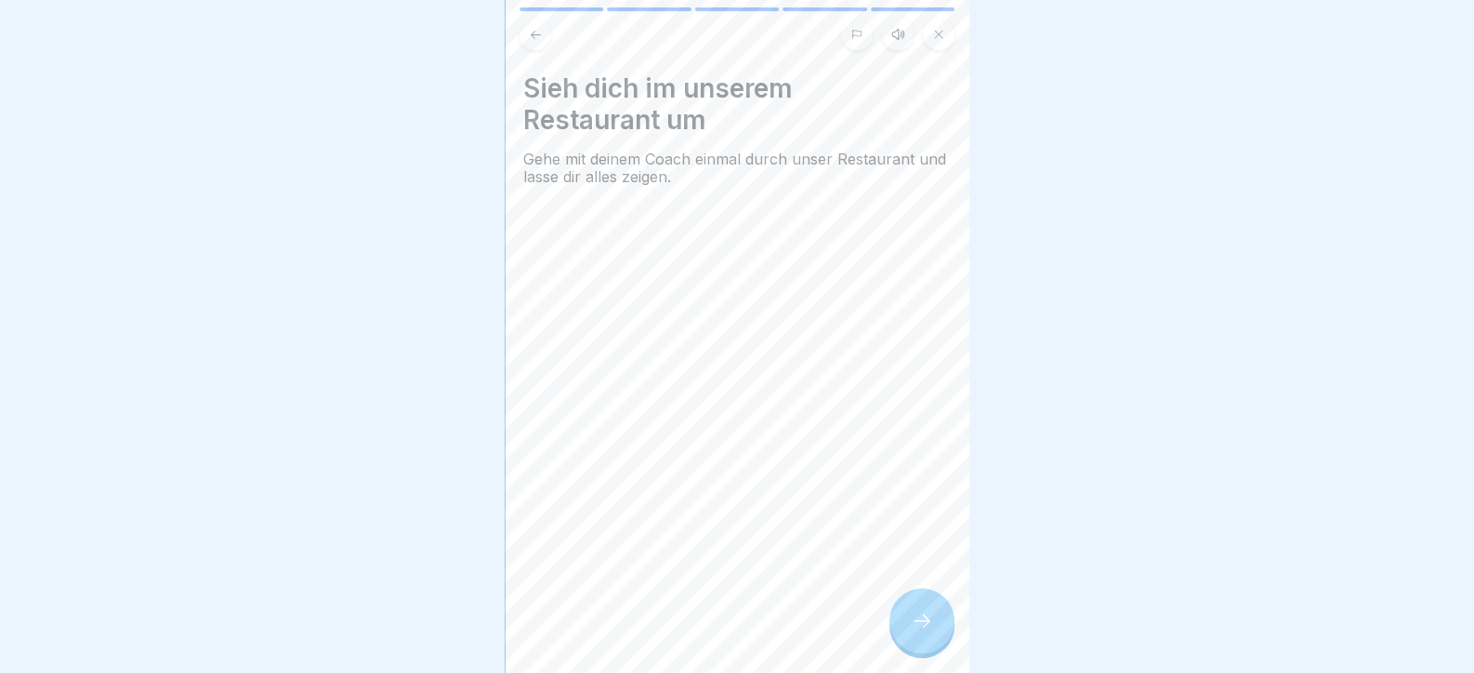
click at [923, 632] on icon at bounding box center [922, 621] width 22 height 22
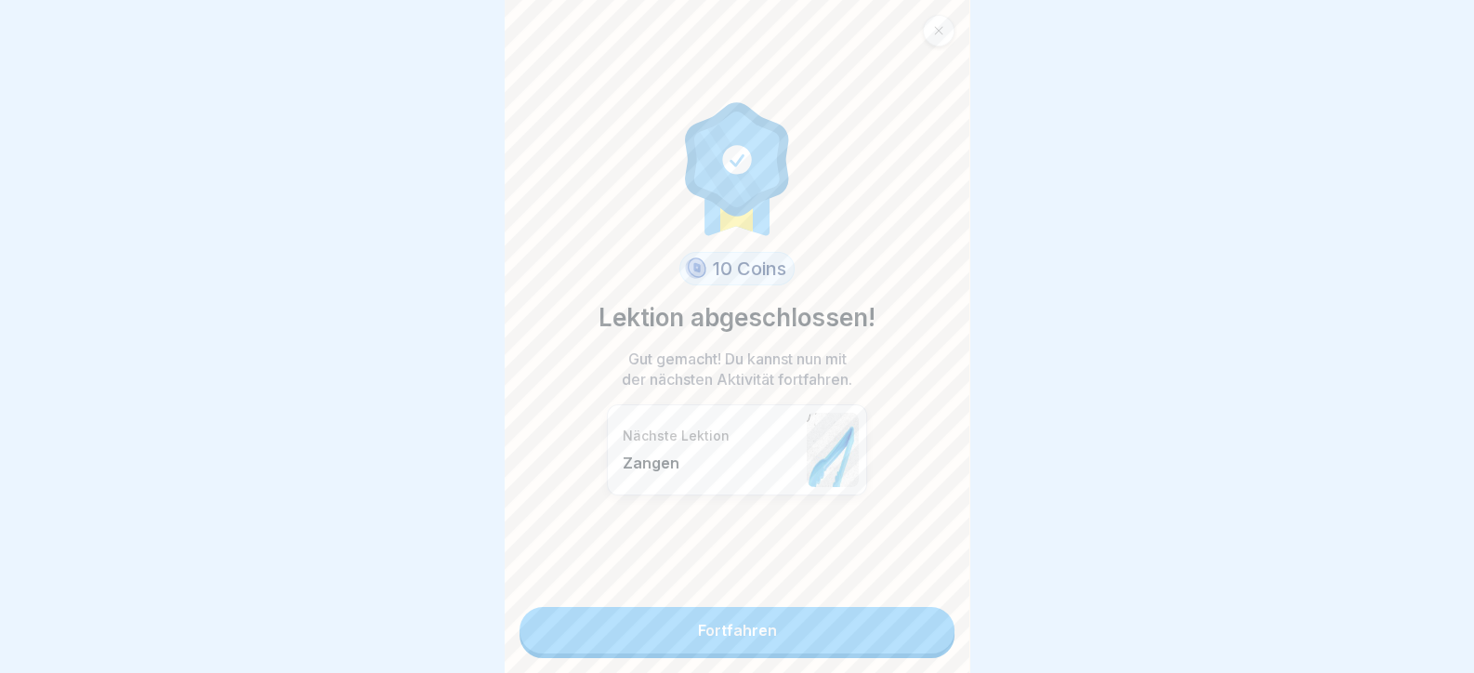
click at [918, 636] on link "Fortfahren" at bounding box center [737, 630] width 435 height 46
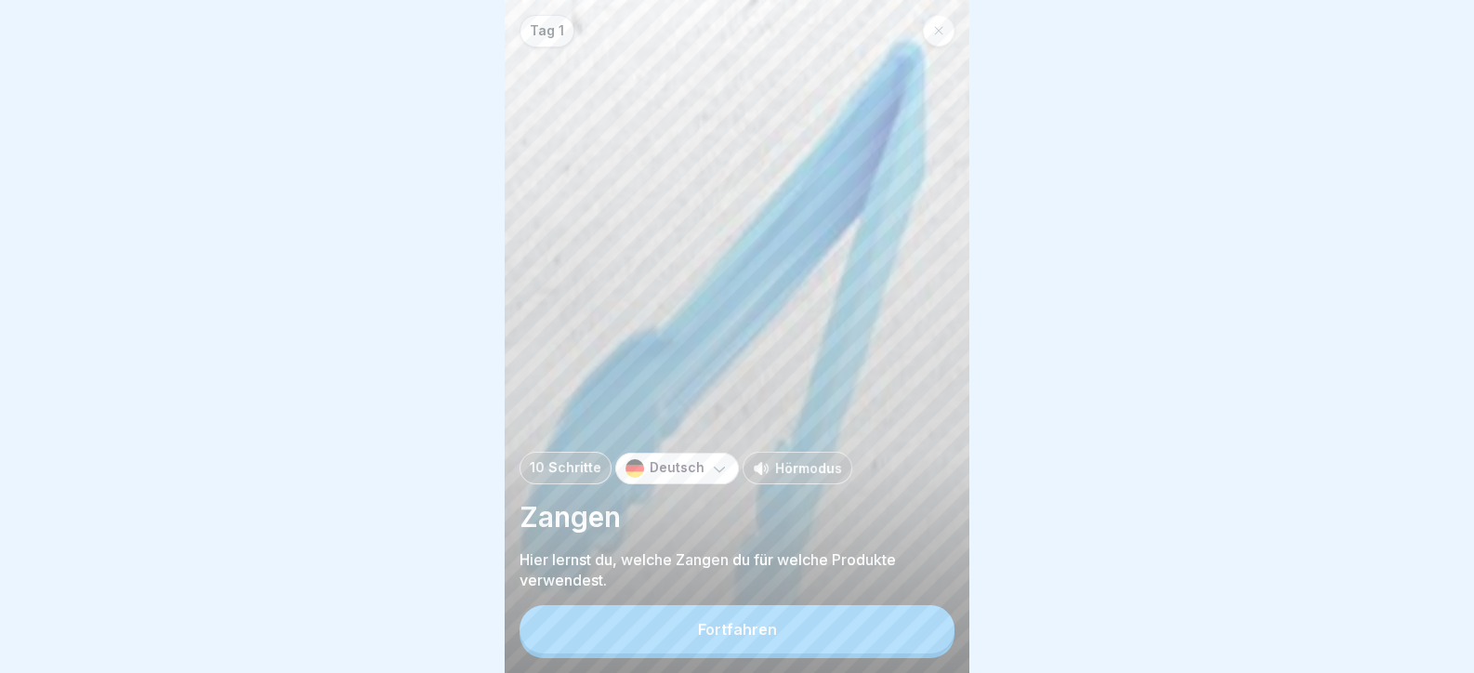
click at [920, 635] on button "Fortfahren" at bounding box center [737, 629] width 435 height 48
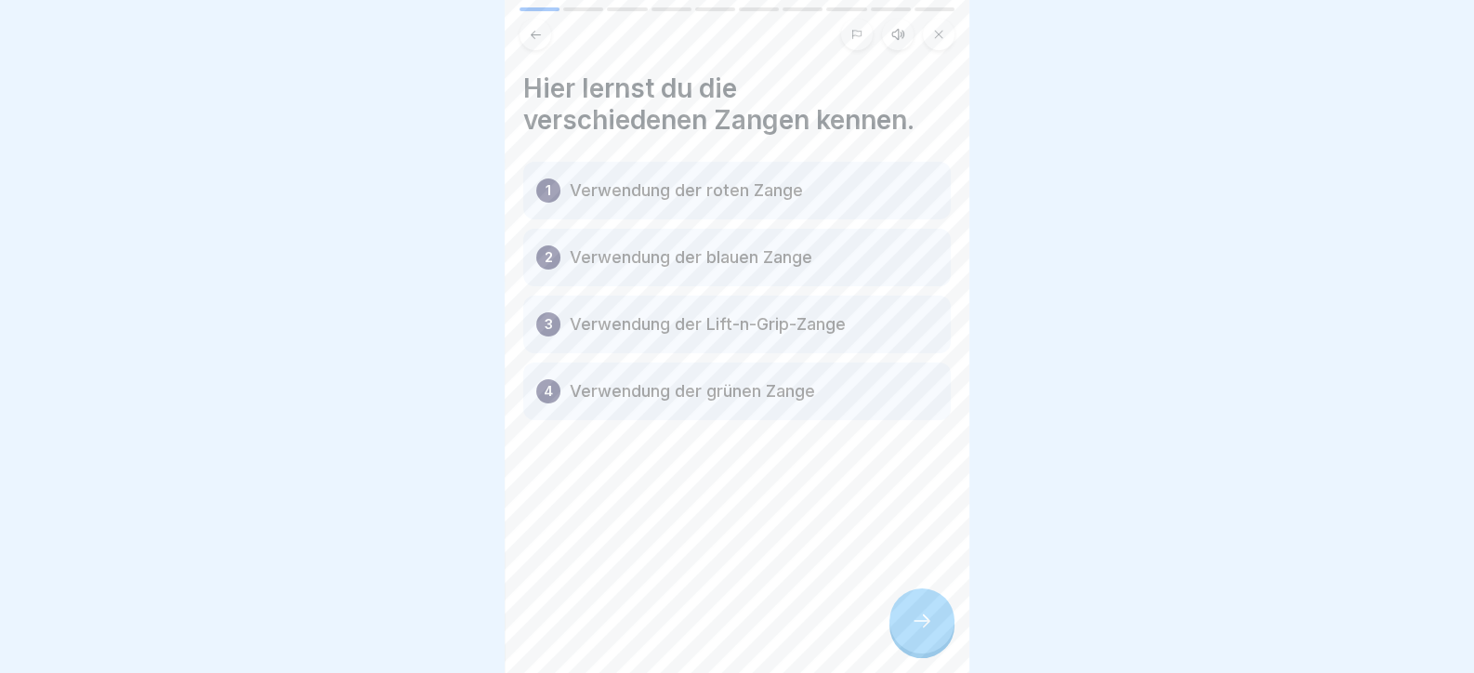
click at [920, 632] on icon at bounding box center [922, 621] width 22 height 22
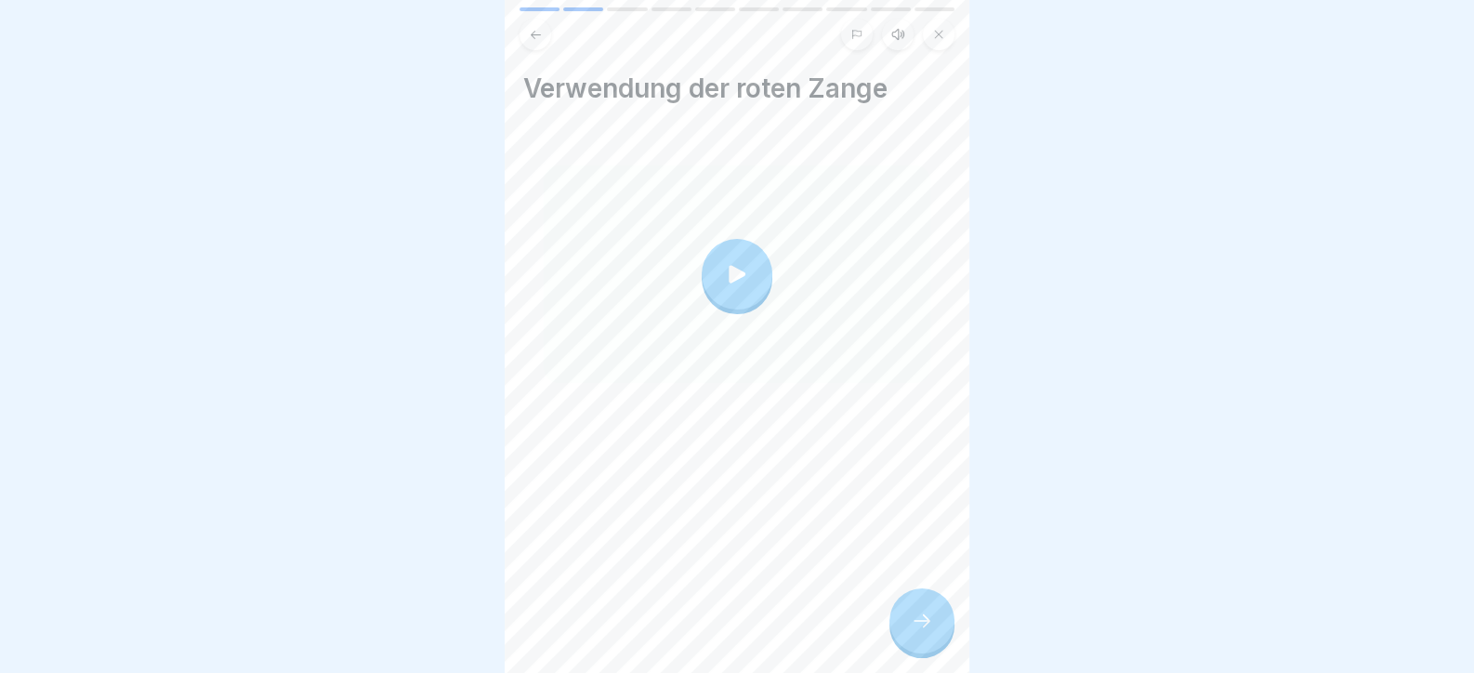
click at [920, 632] on icon at bounding box center [922, 621] width 22 height 22
click at [948, 629] on div at bounding box center [922, 620] width 65 height 65
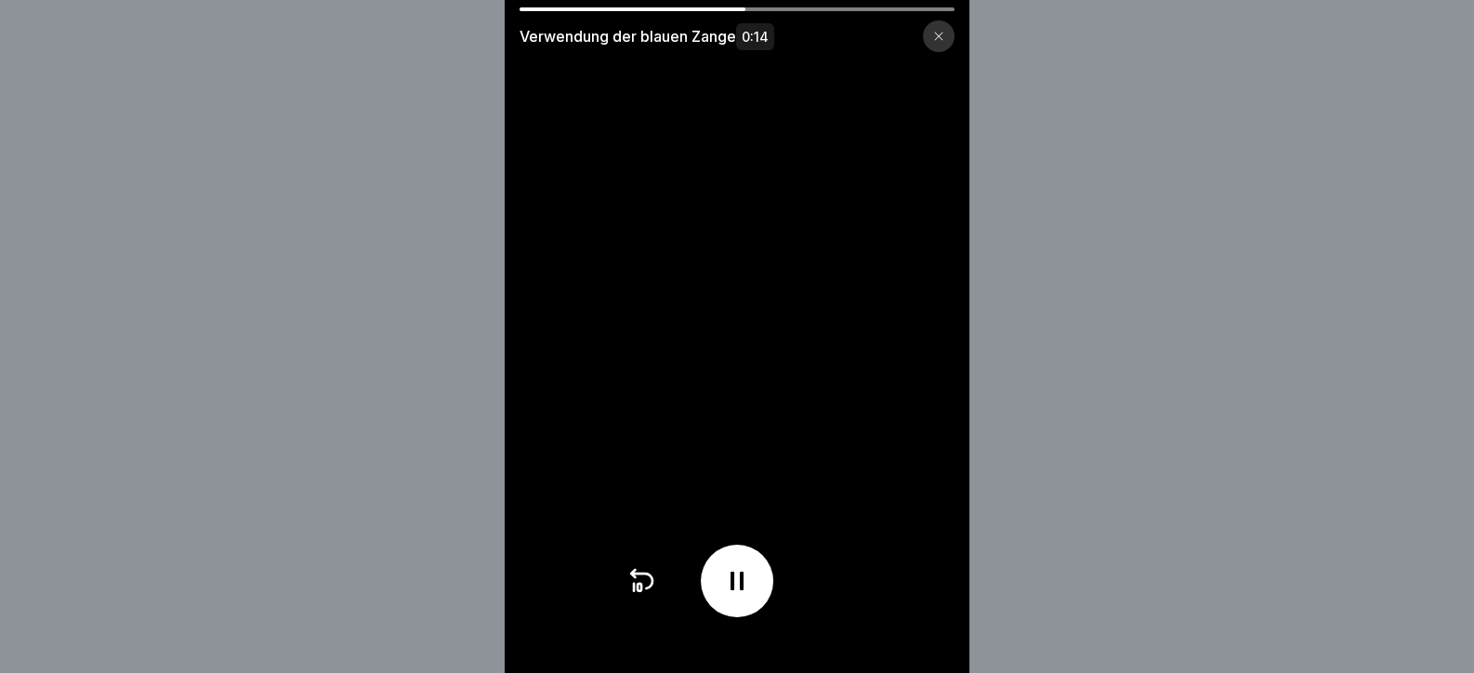
click at [823, 432] on video at bounding box center [737, 336] width 465 height 673
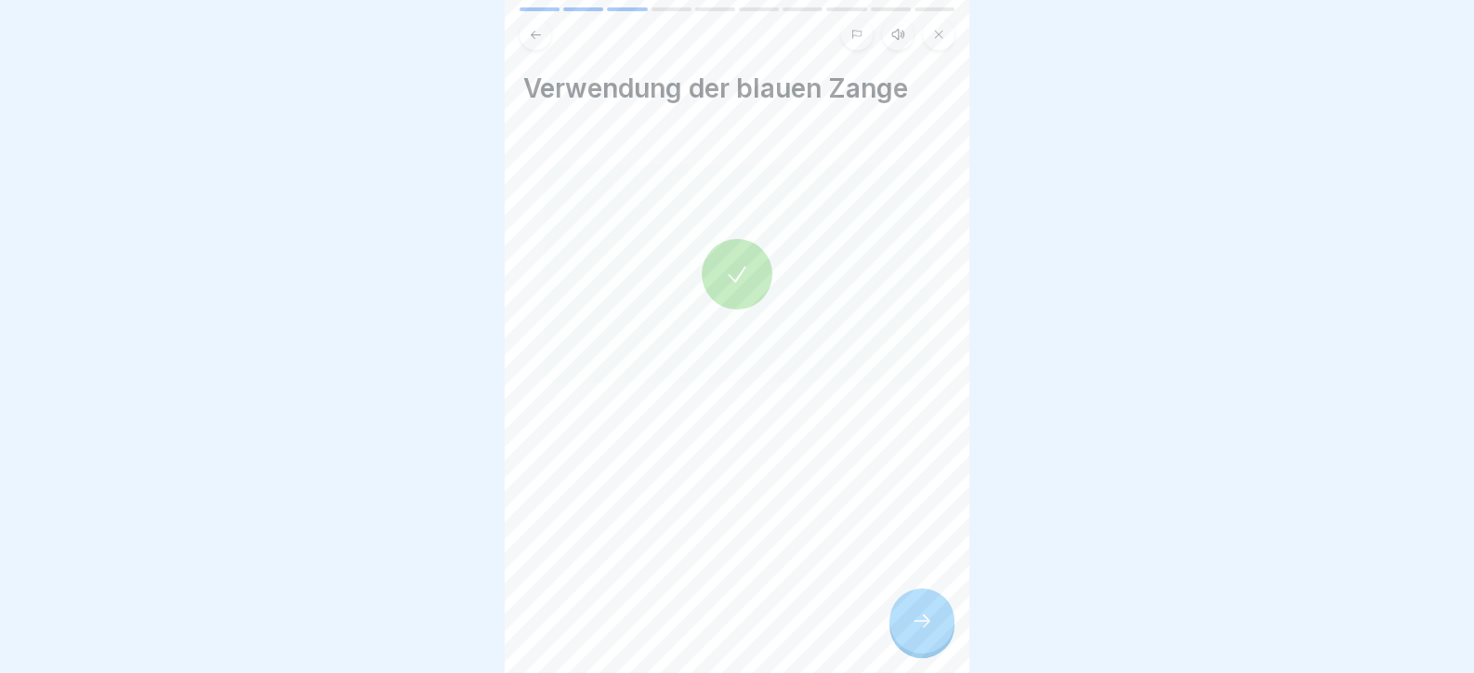
click at [915, 632] on icon at bounding box center [922, 621] width 22 height 22
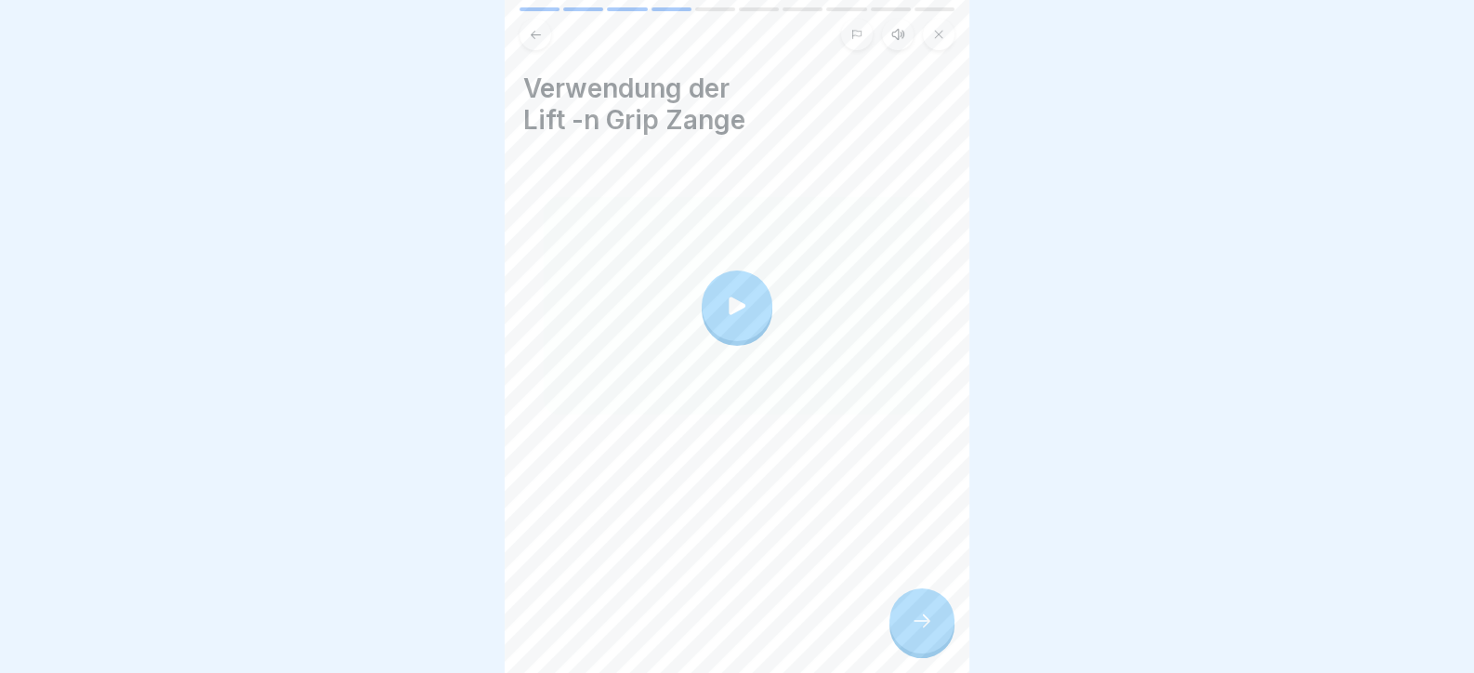
click at [915, 632] on icon at bounding box center [922, 621] width 22 height 22
click at [930, 627] on icon at bounding box center [922, 621] width 22 height 22
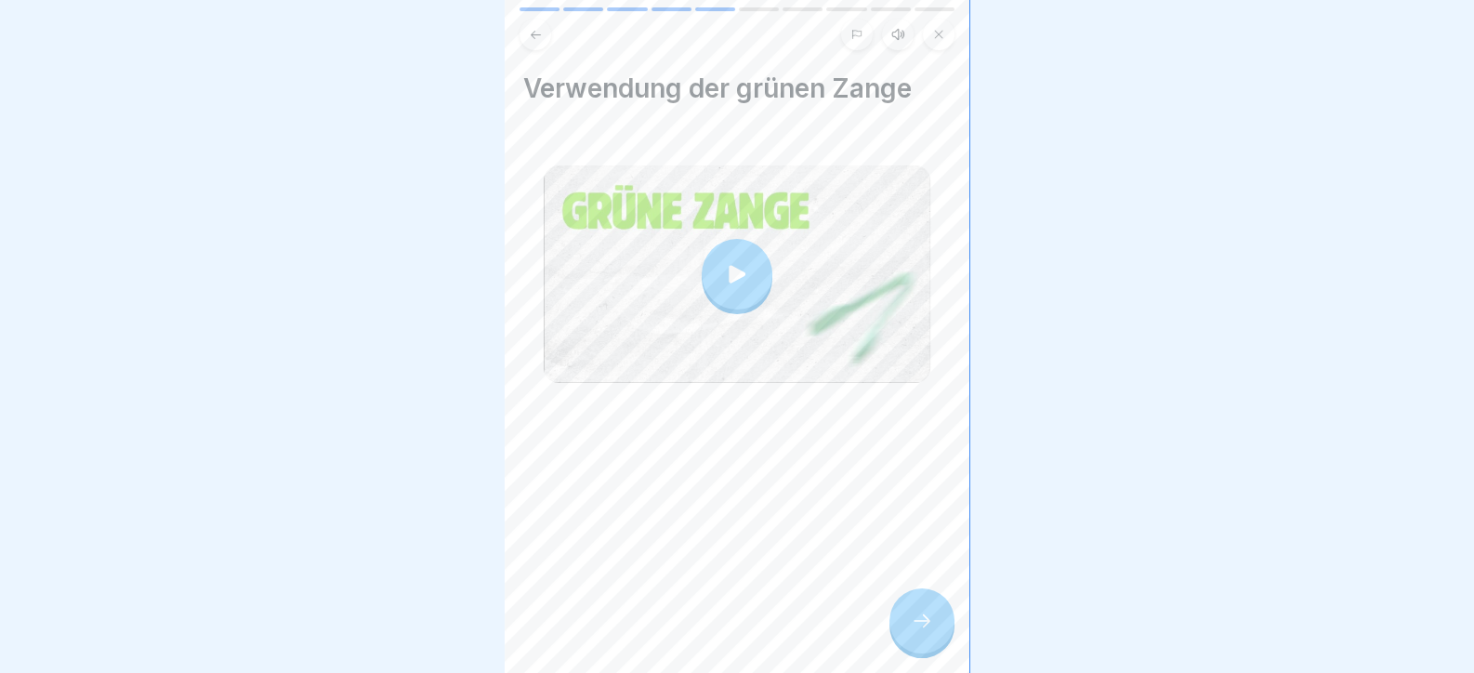
click at [918, 631] on icon at bounding box center [922, 621] width 22 height 22
click at [914, 627] on div at bounding box center [922, 620] width 65 height 65
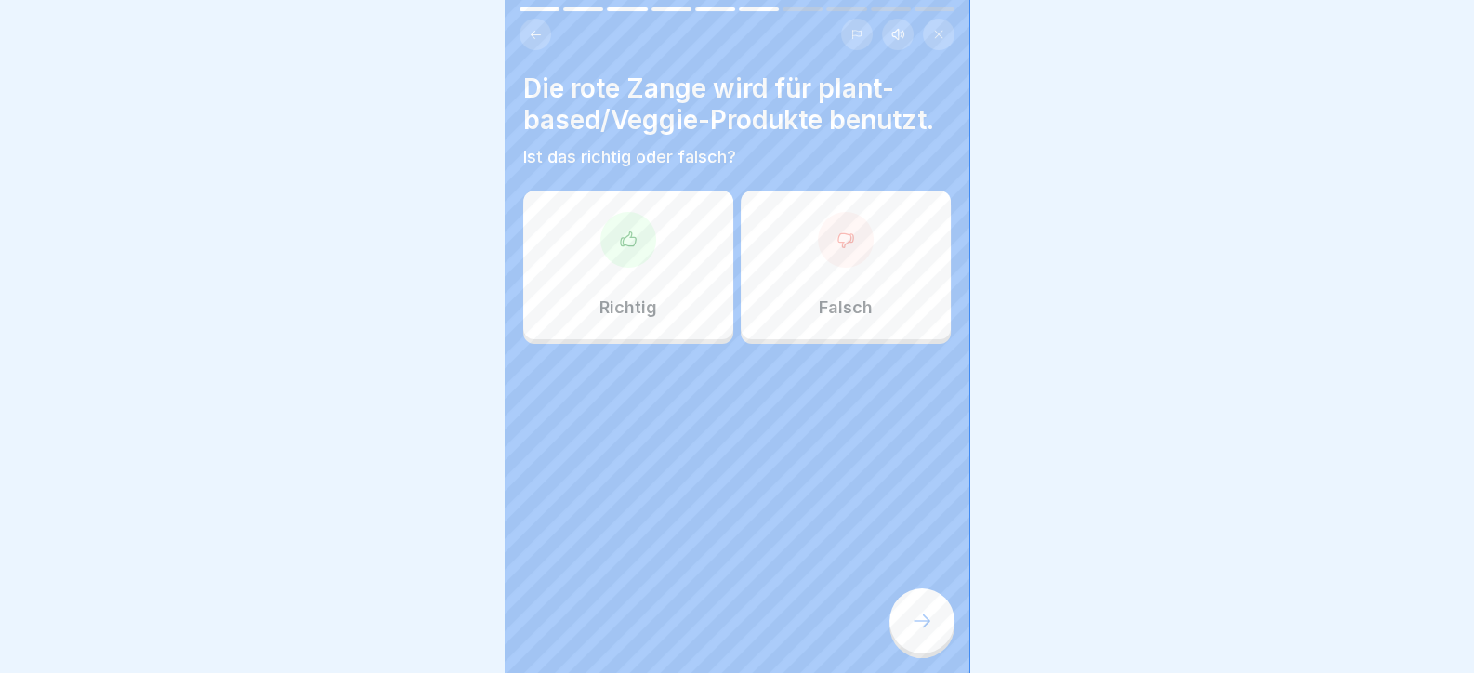
click at [621, 245] on icon at bounding box center [628, 238] width 15 height 14
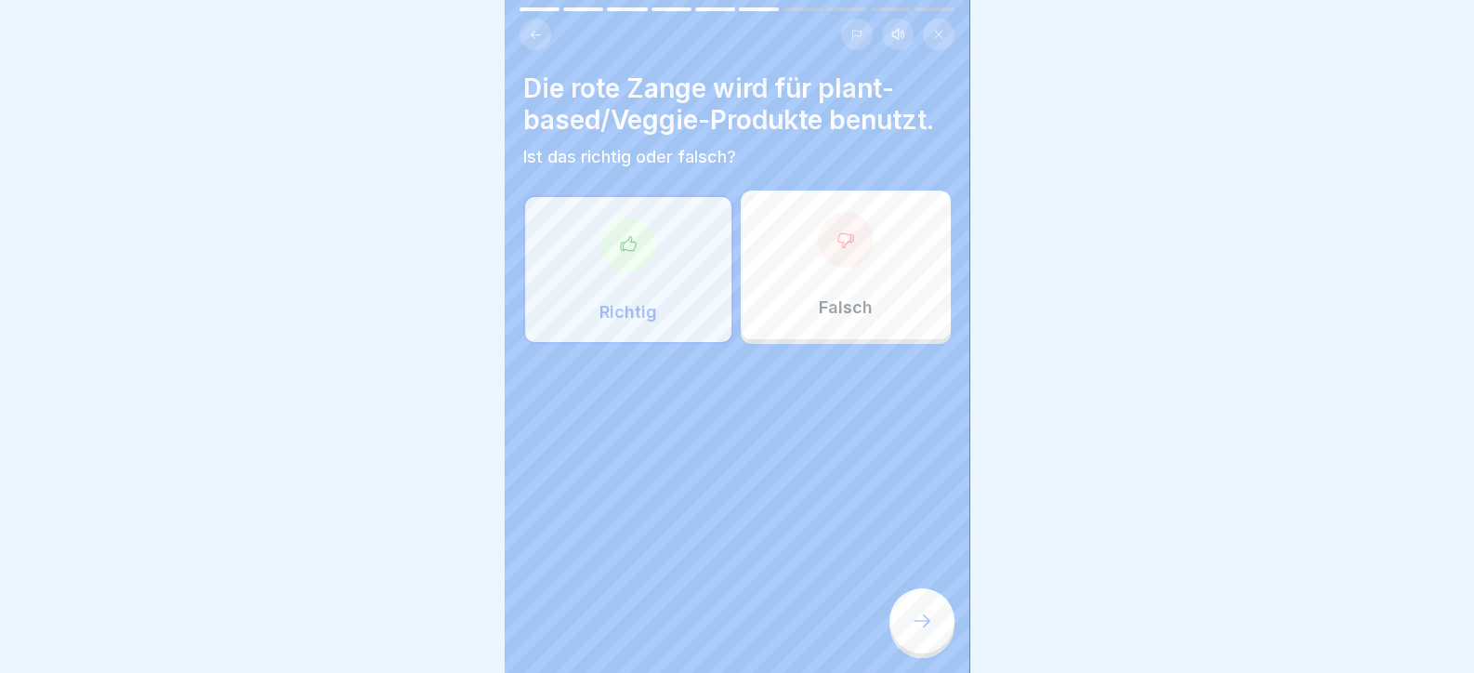
click at [902, 640] on div at bounding box center [922, 620] width 65 height 65
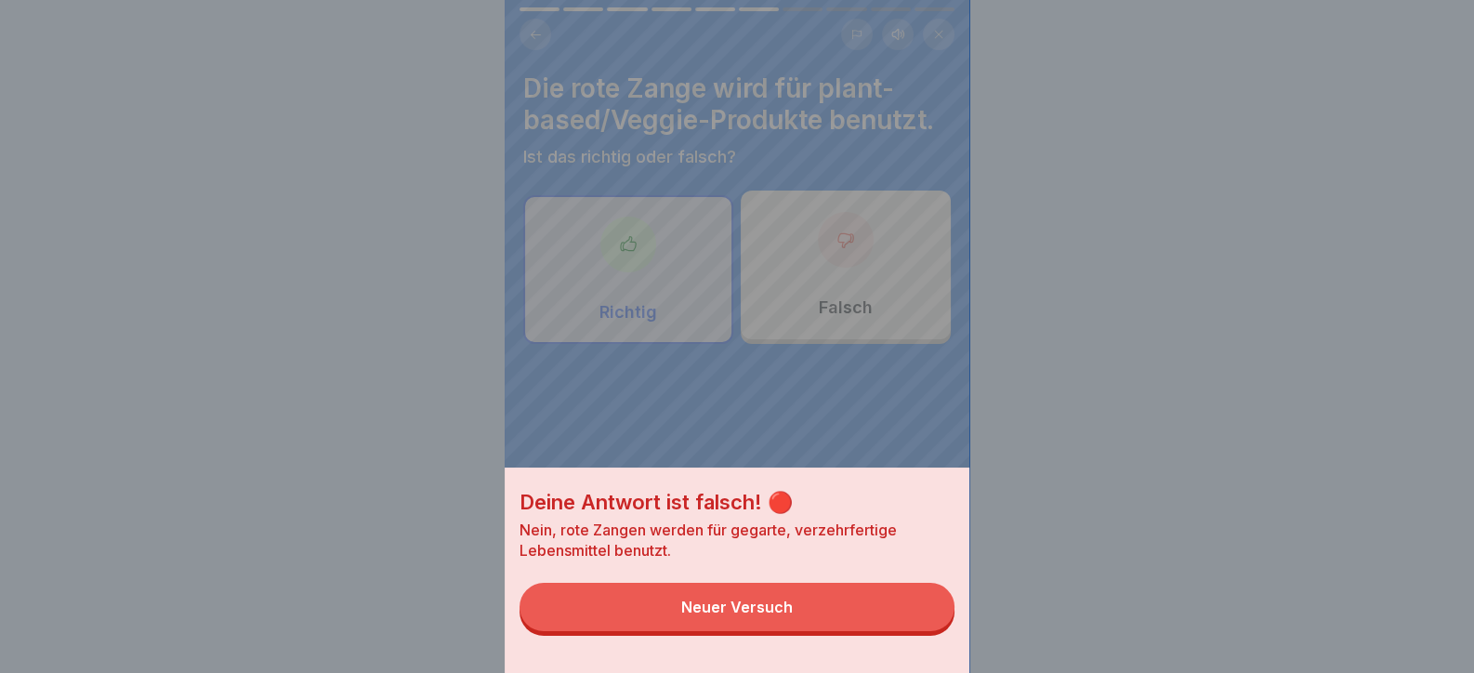
click at [898, 631] on button "Neuer Versuch" at bounding box center [737, 607] width 435 height 48
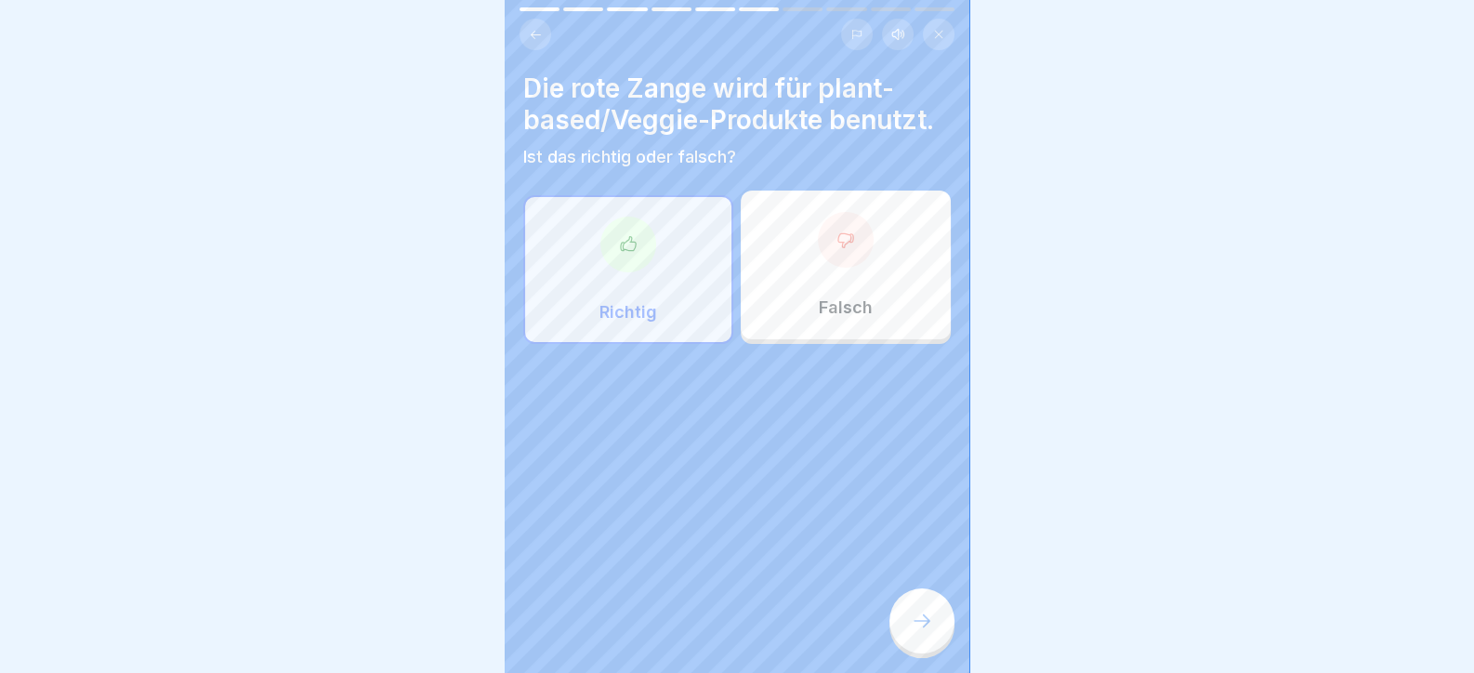
click at [596, 219] on div "Richtig" at bounding box center [628, 269] width 210 height 149
click at [820, 244] on div at bounding box center [846, 240] width 56 height 56
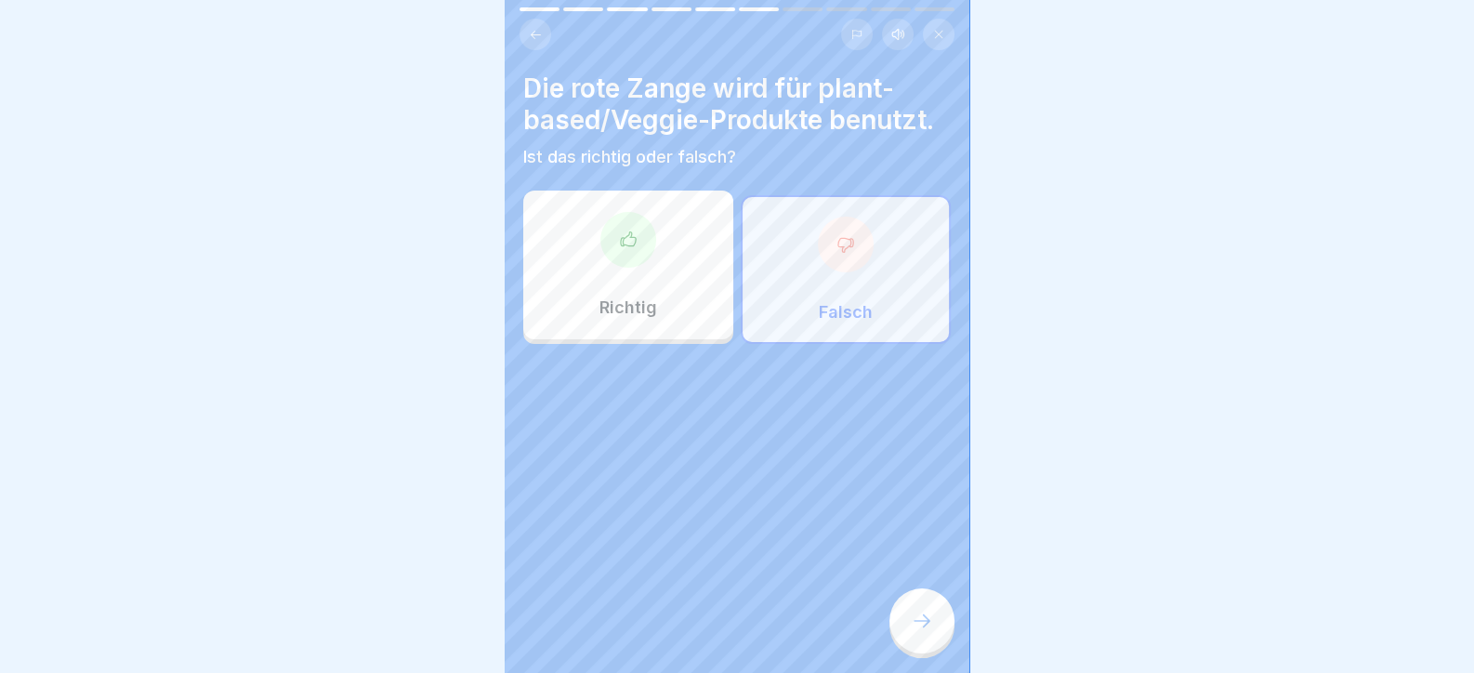
click at [917, 632] on icon at bounding box center [922, 621] width 22 height 22
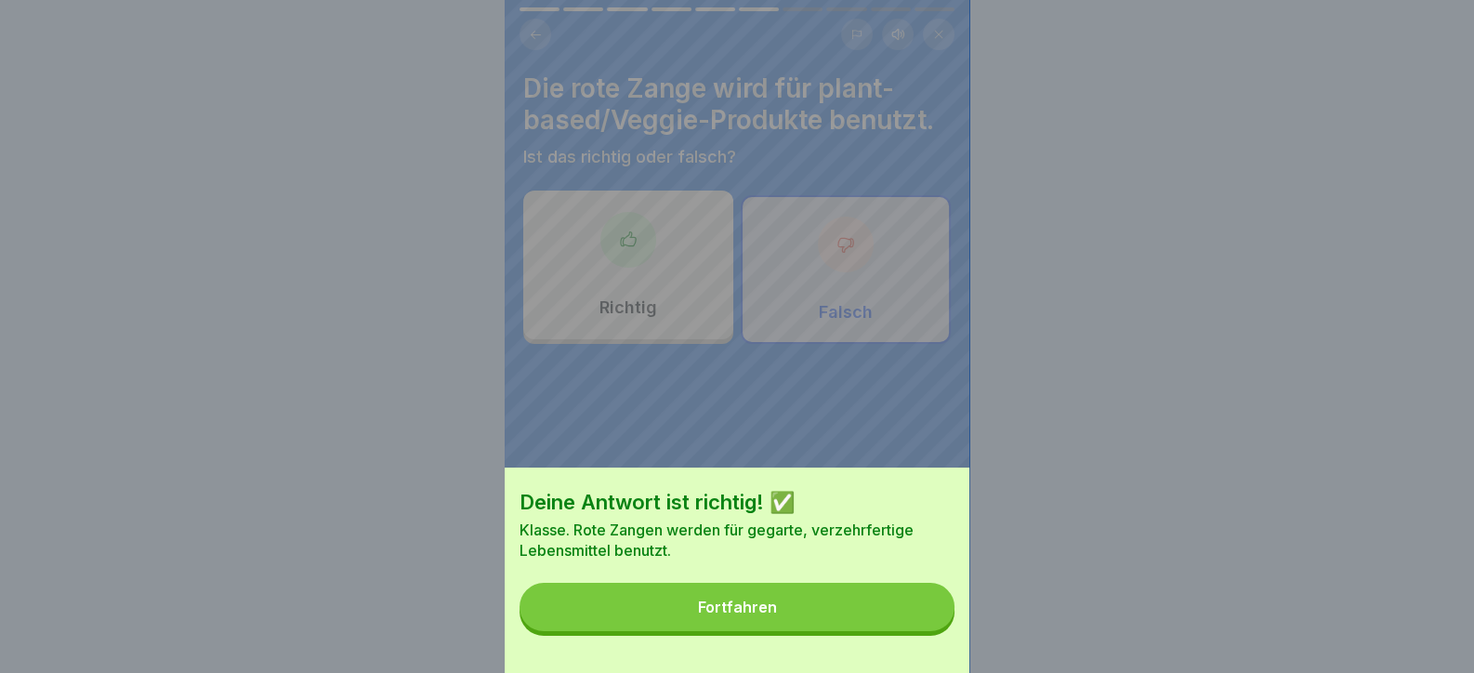
click at [903, 627] on button "Fortfahren" at bounding box center [737, 607] width 435 height 48
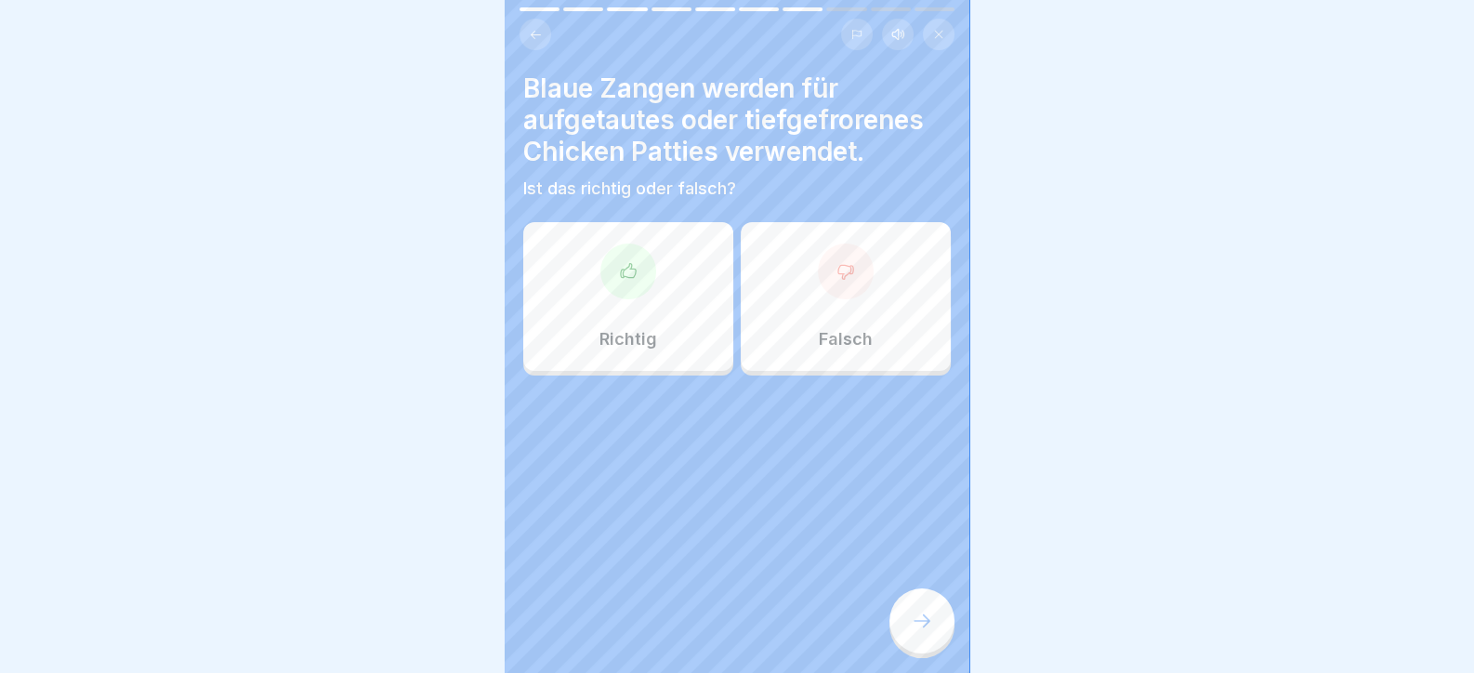
click at [638, 269] on div at bounding box center [629, 272] width 56 height 56
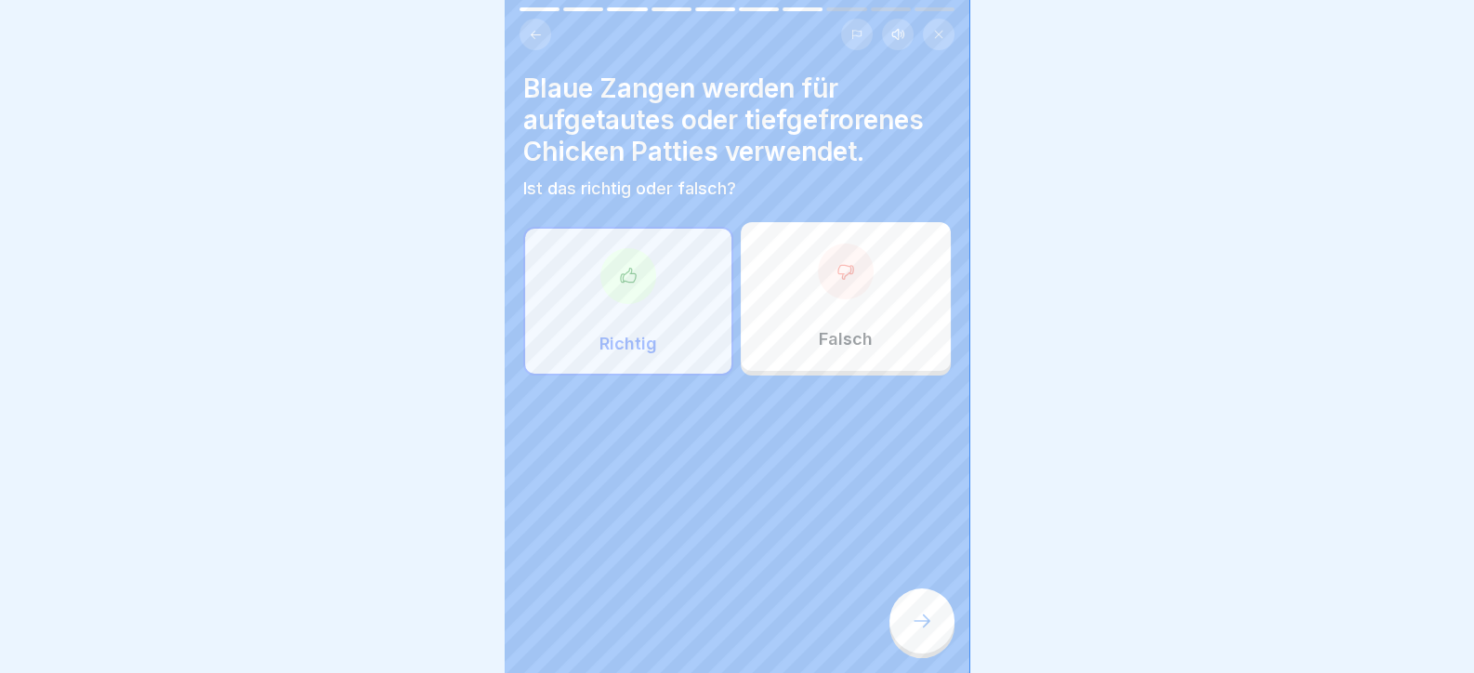
click at [917, 632] on icon at bounding box center [922, 621] width 22 height 22
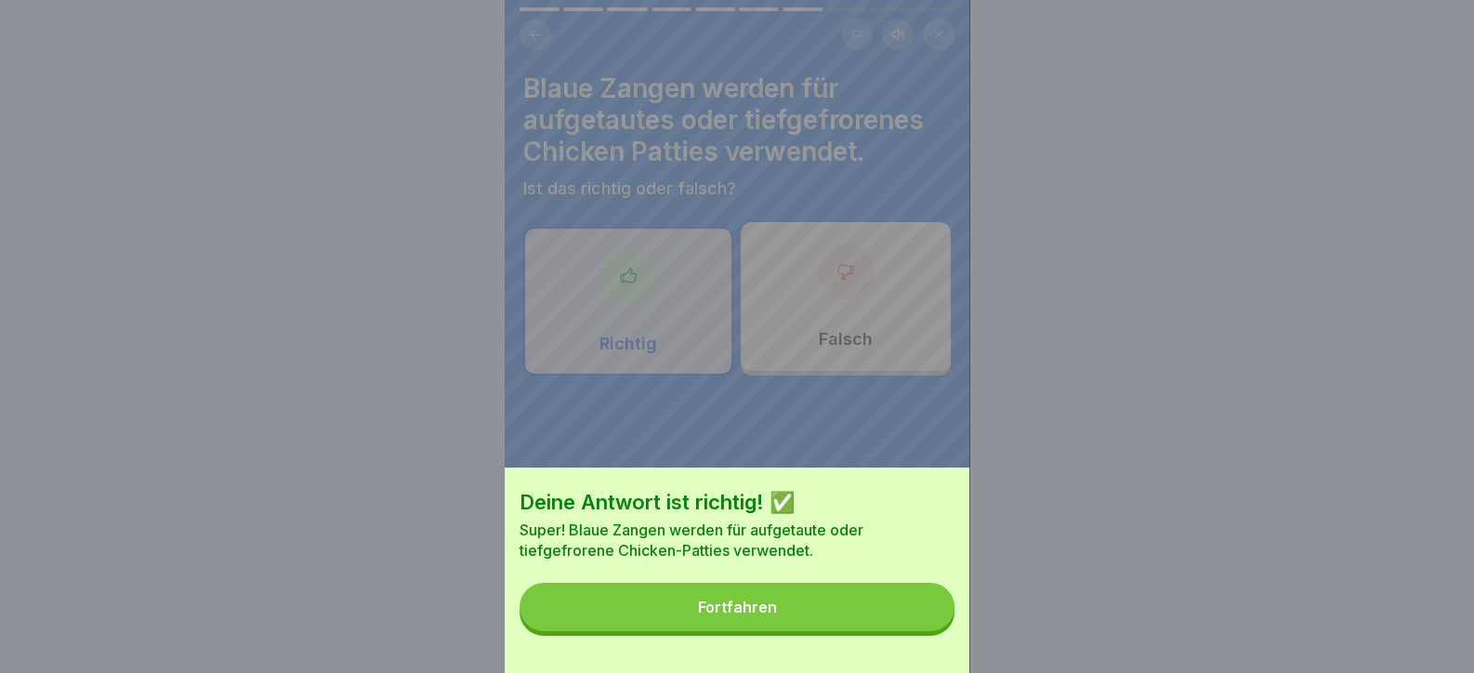
click at [875, 626] on button "Fortfahren" at bounding box center [737, 607] width 435 height 48
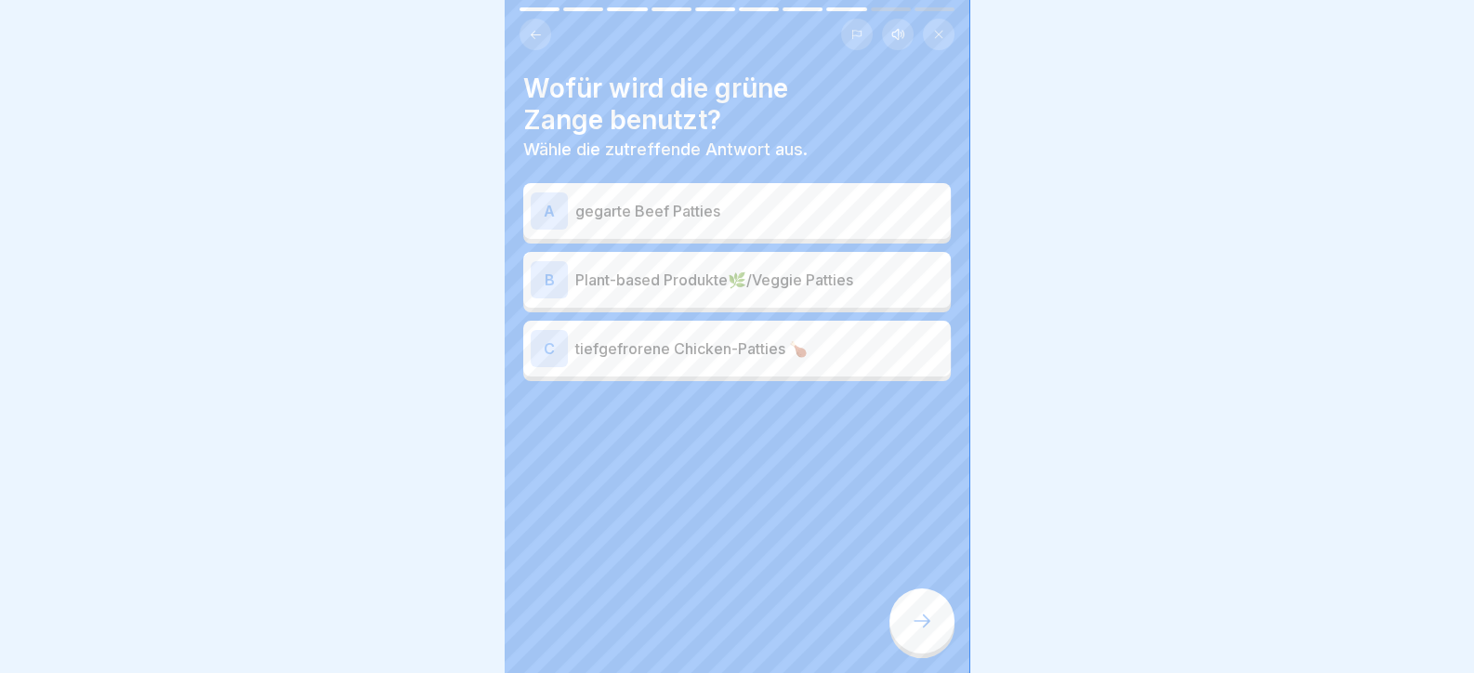
click at [655, 204] on p "gegarte Beef Patties" at bounding box center [759, 211] width 368 height 22
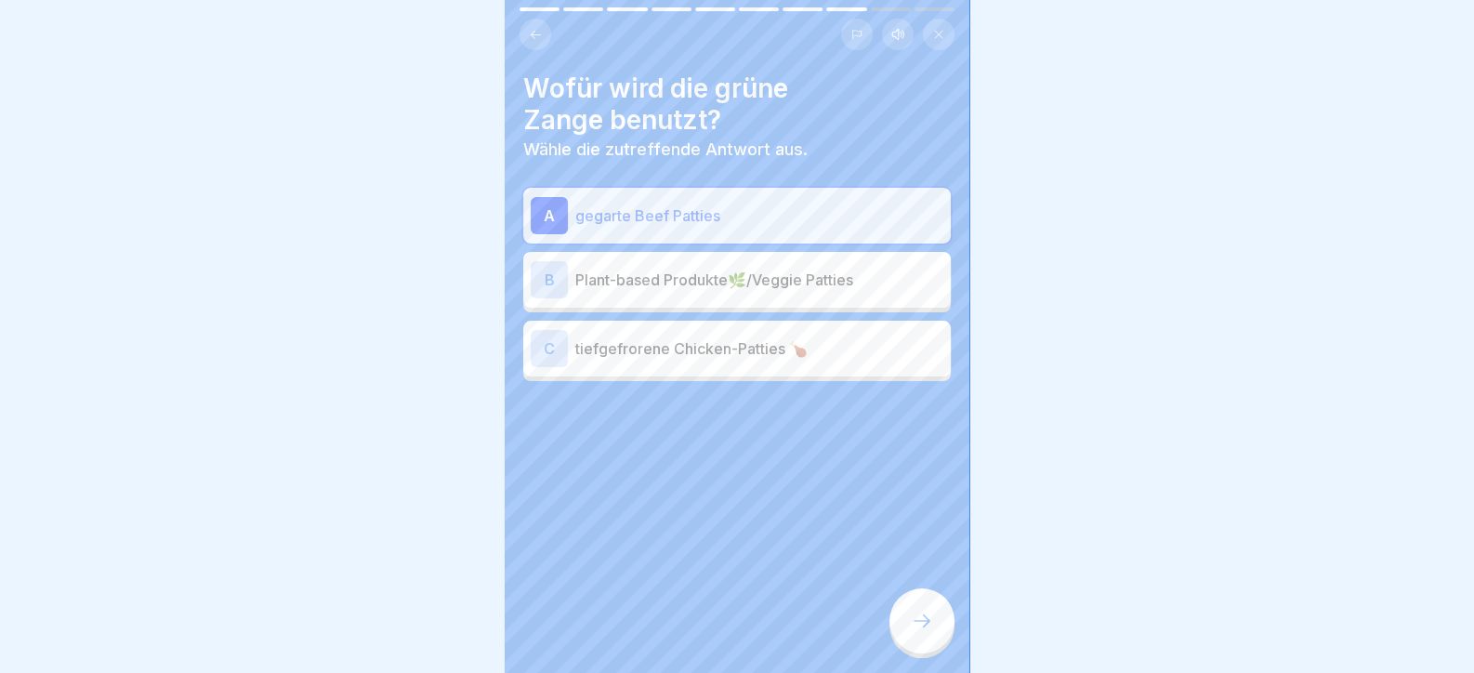
click at [700, 283] on p "Plant-based Produkte🌿/Veggie Patties" at bounding box center [759, 280] width 368 height 22
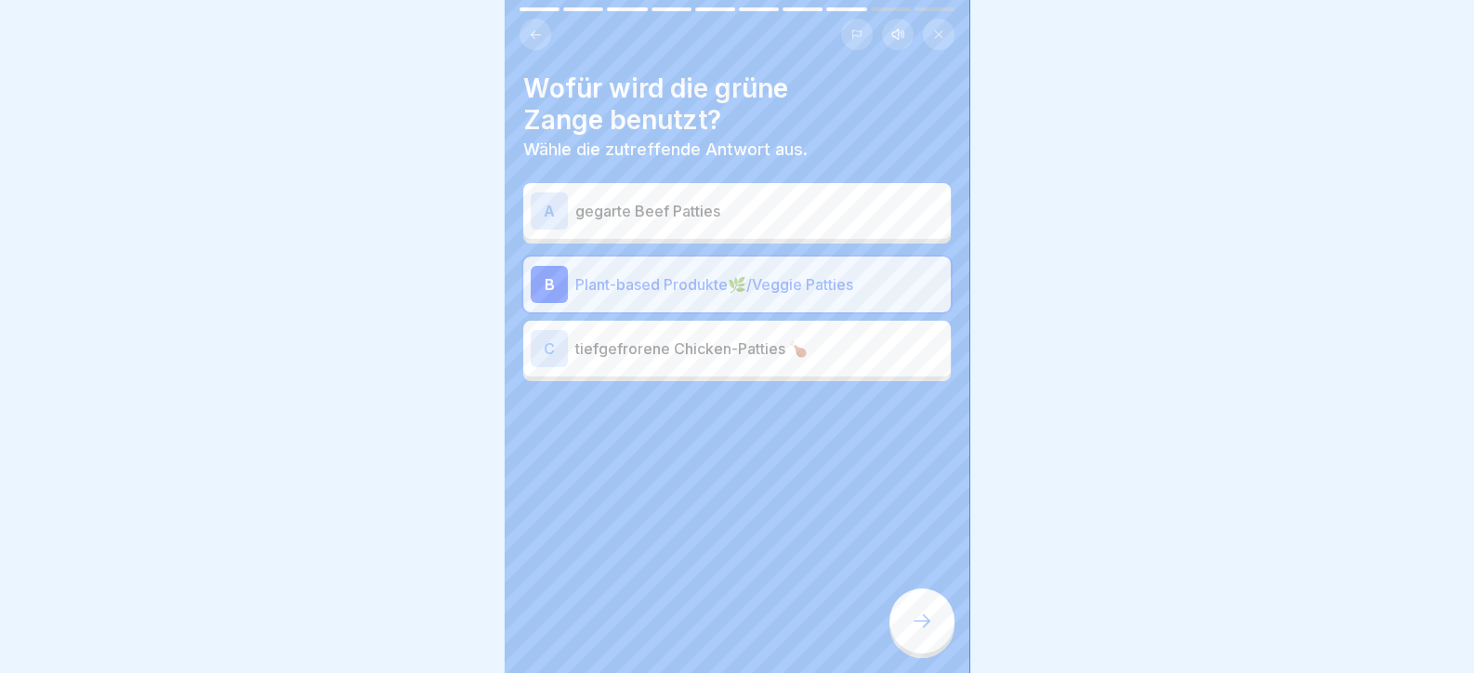
click at [920, 631] on div at bounding box center [922, 620] width 65 height 65
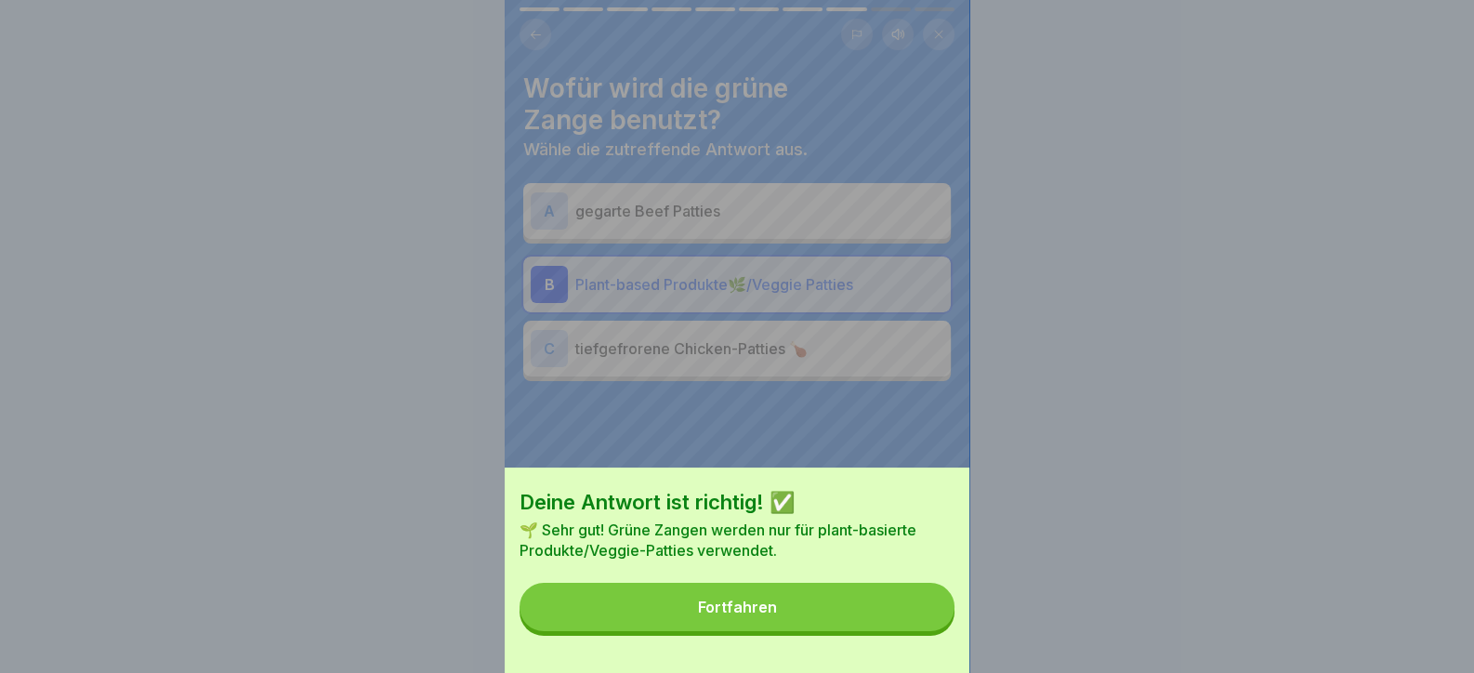
click at [903, 631] on button "Fortfahren" at bounding box center [737, 607] width 435 height 48
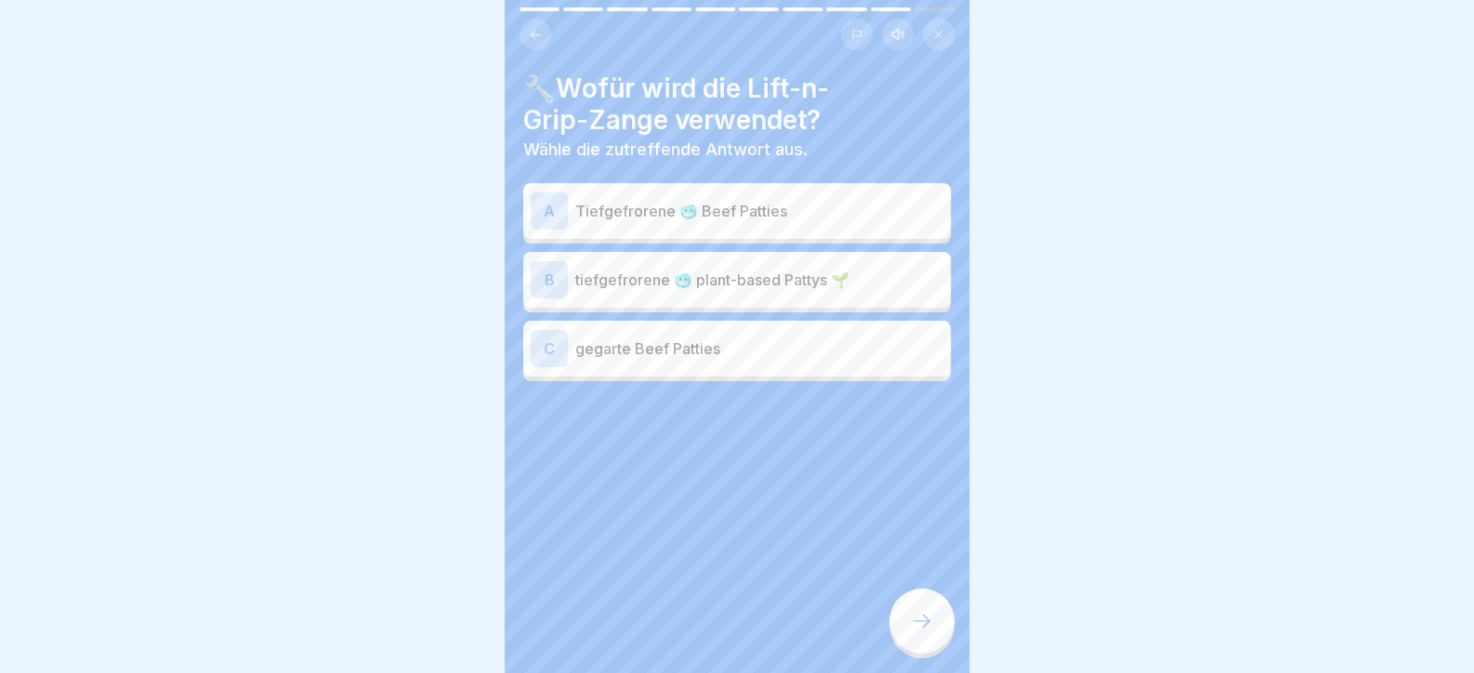
click at [634, 208] on p "Tiefgefrorene 🥶 Beef Patties" at bounding box center [759, 211] width 368 height 22
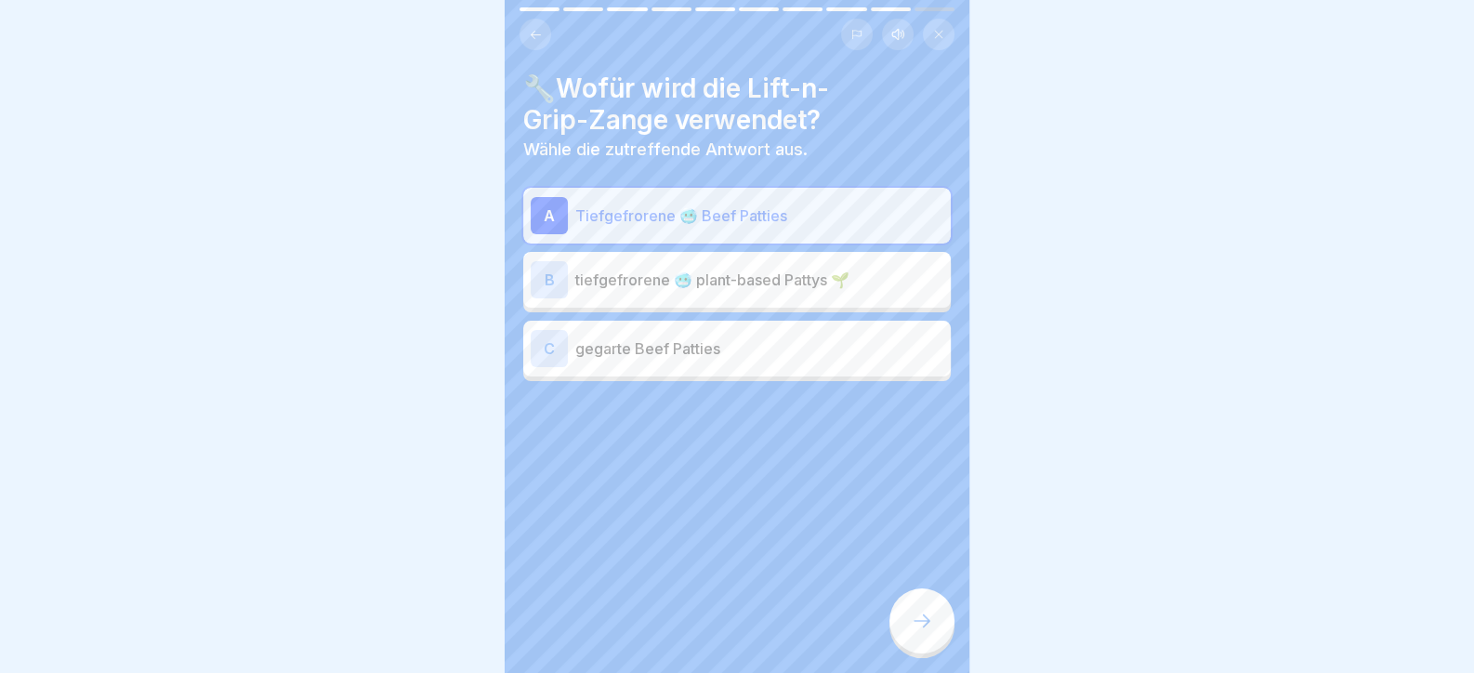
click at [939, 644] on div at bounding box center [922, 620] width 65 height 65
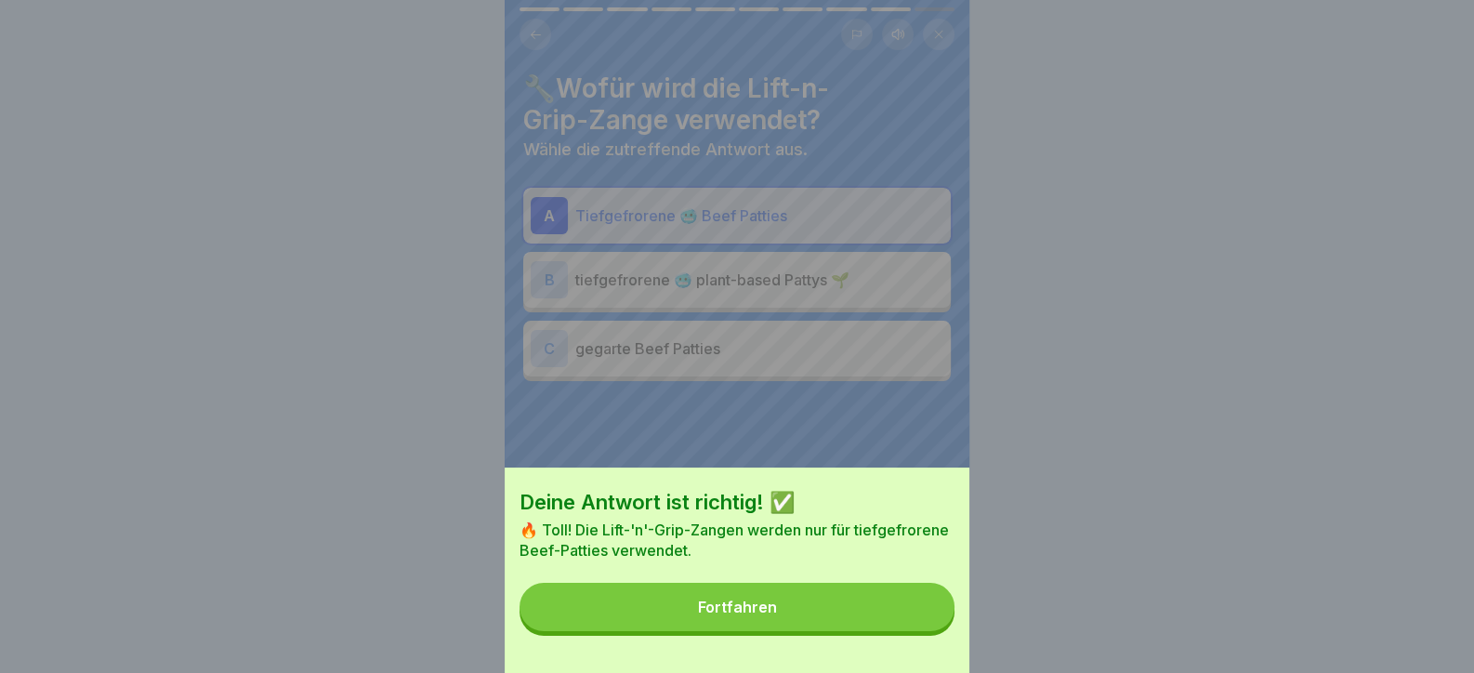
click at [897, 631] on button "Fortfahren" at bounding box center [737, 607] width 435 height 48
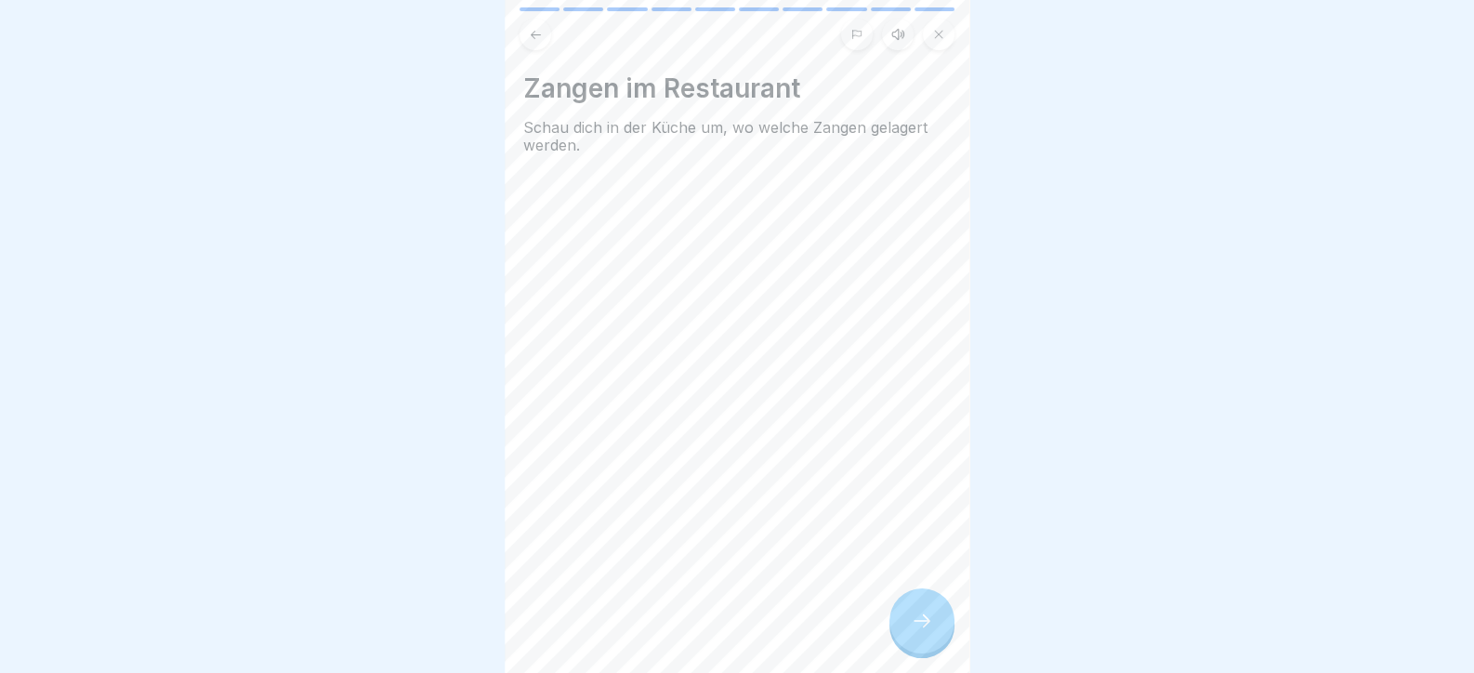
click at [919, 632] on icon at bounding box center [922, 621] width 22 height 22
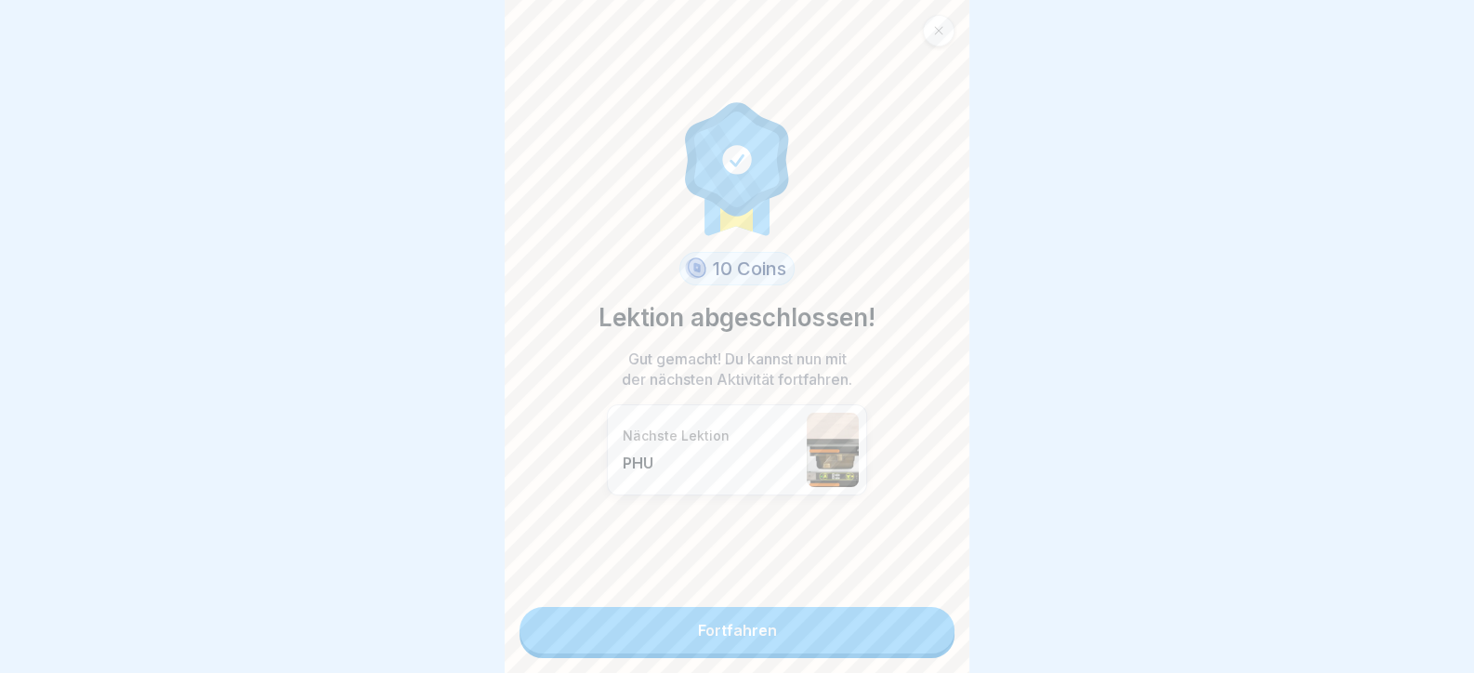
click at [918, 640] on link "Fortfahren" at bounding box center [737, 630] width 435 height 46
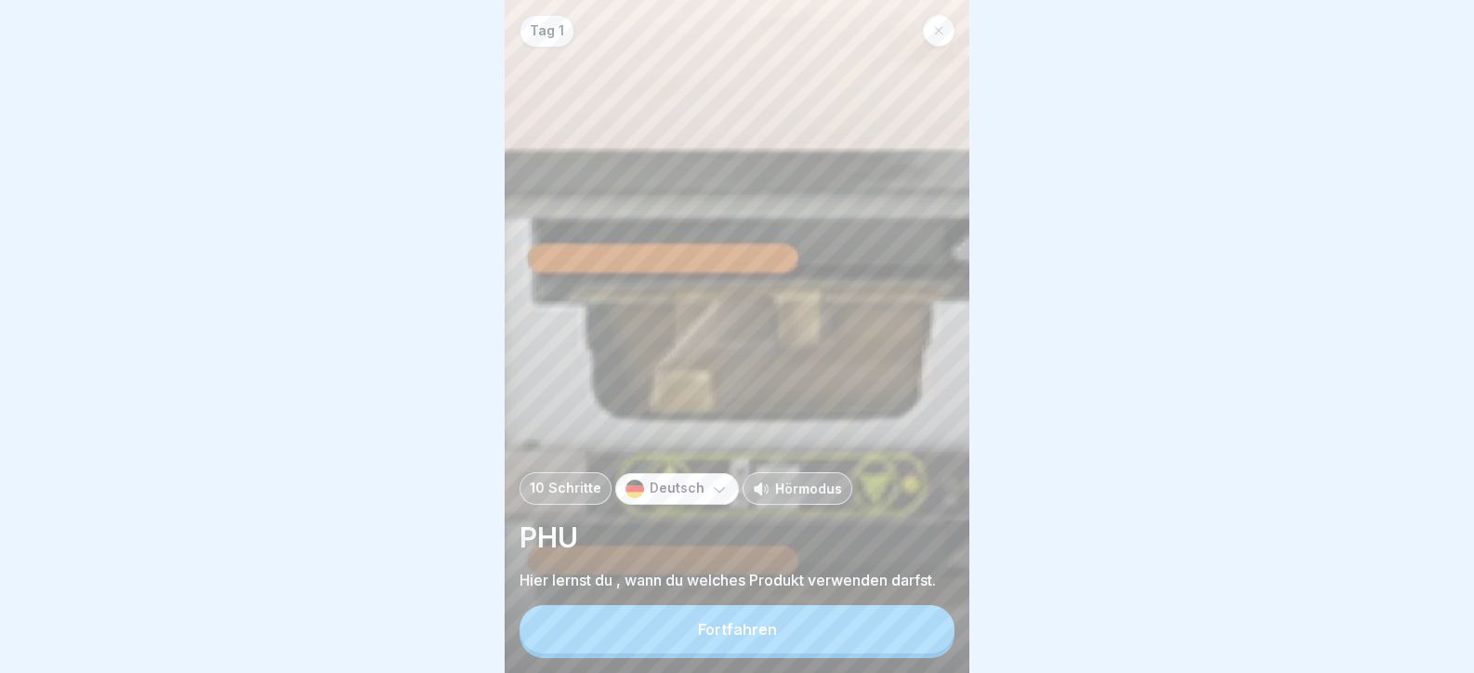
click at [861, 627] on button "Fortfahren" at bounding box center [737, 629] width 435 height 48
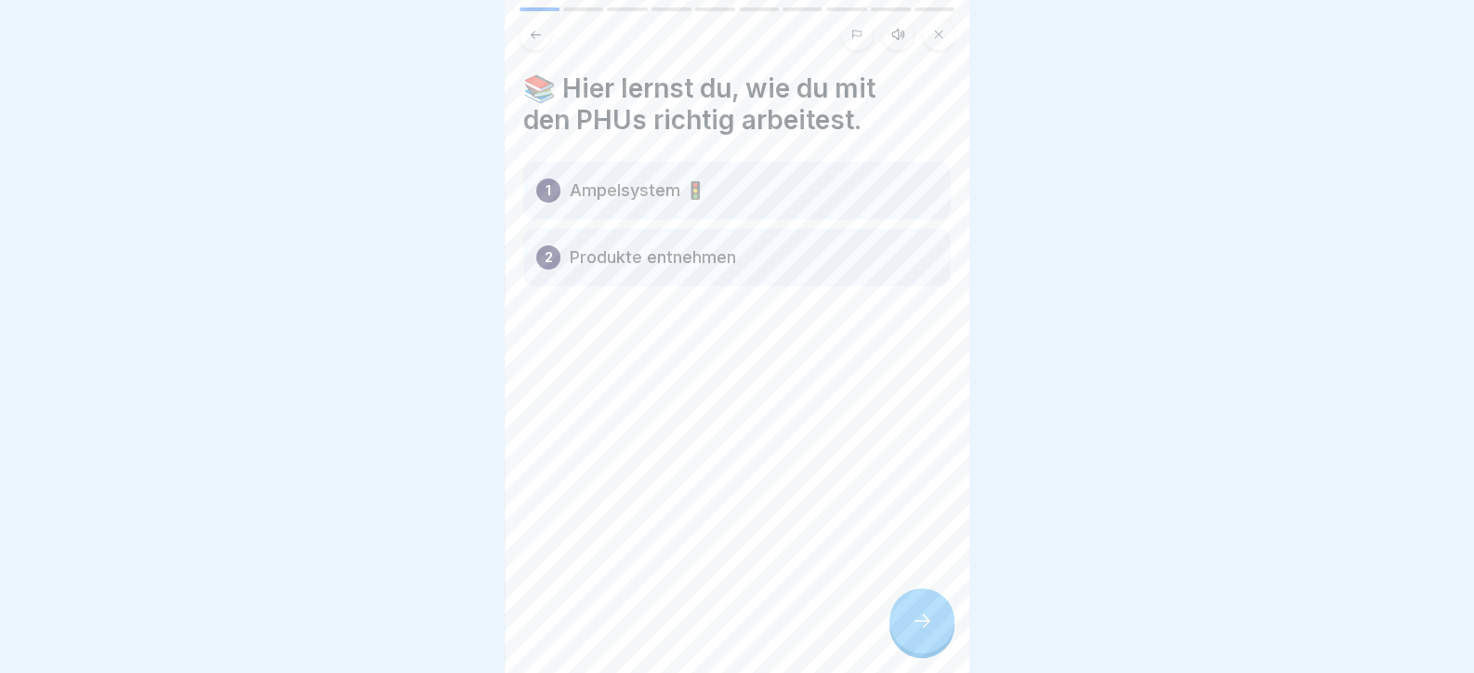
click at [913, 632] on icon at bounding box center [922, 621] width 22 height 22
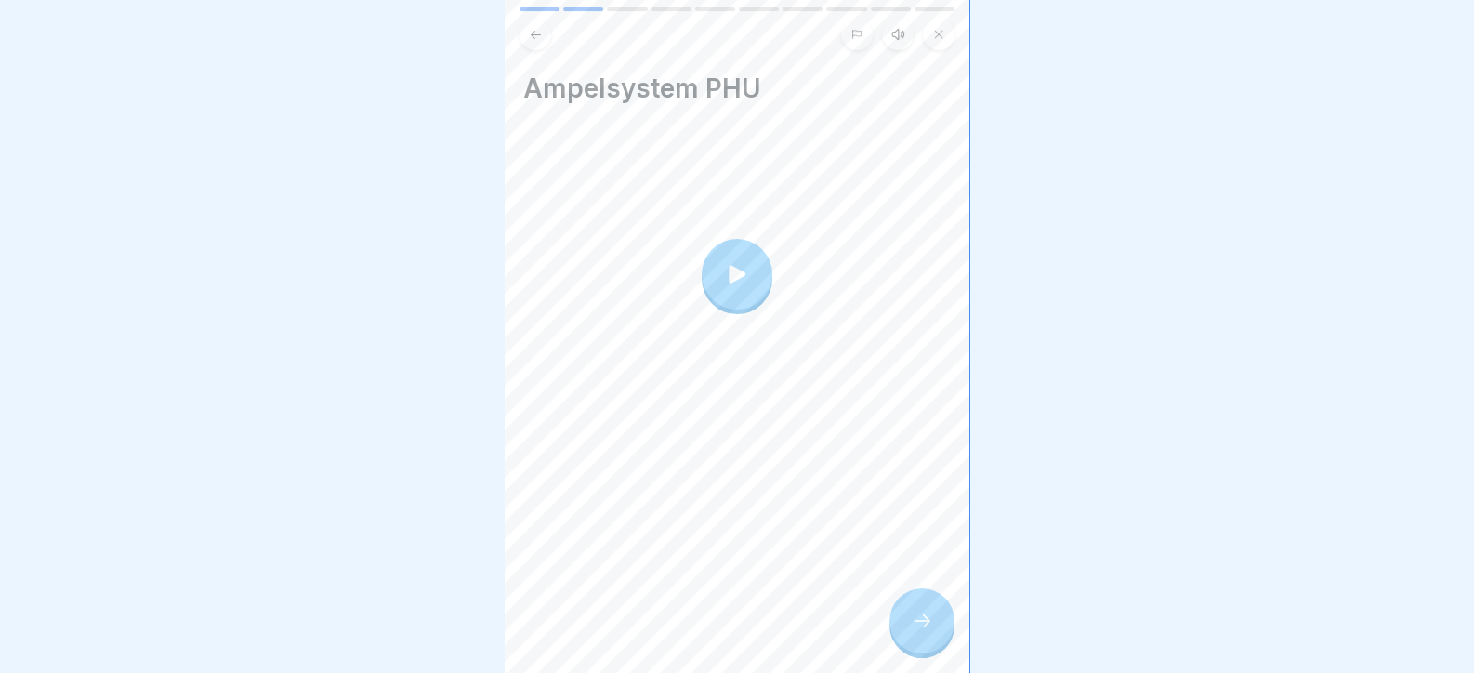
click at [913, 632] on icon at bounding box center [922, 621] width 22 height 22
click at [901, 630] on div at bounding box center [922, 620] width 65 height 65
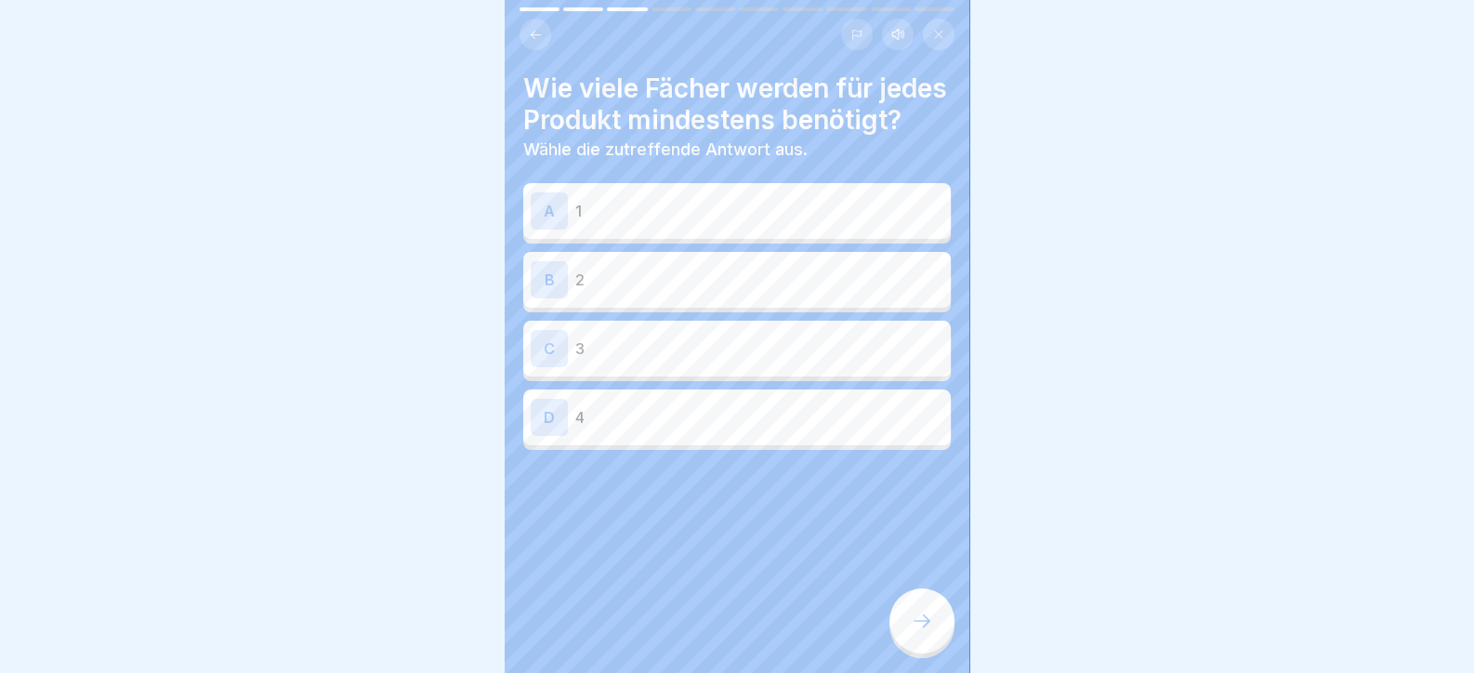
click at [627, 291] on p "2" at bounding box center [759, 280] width 368 height 22
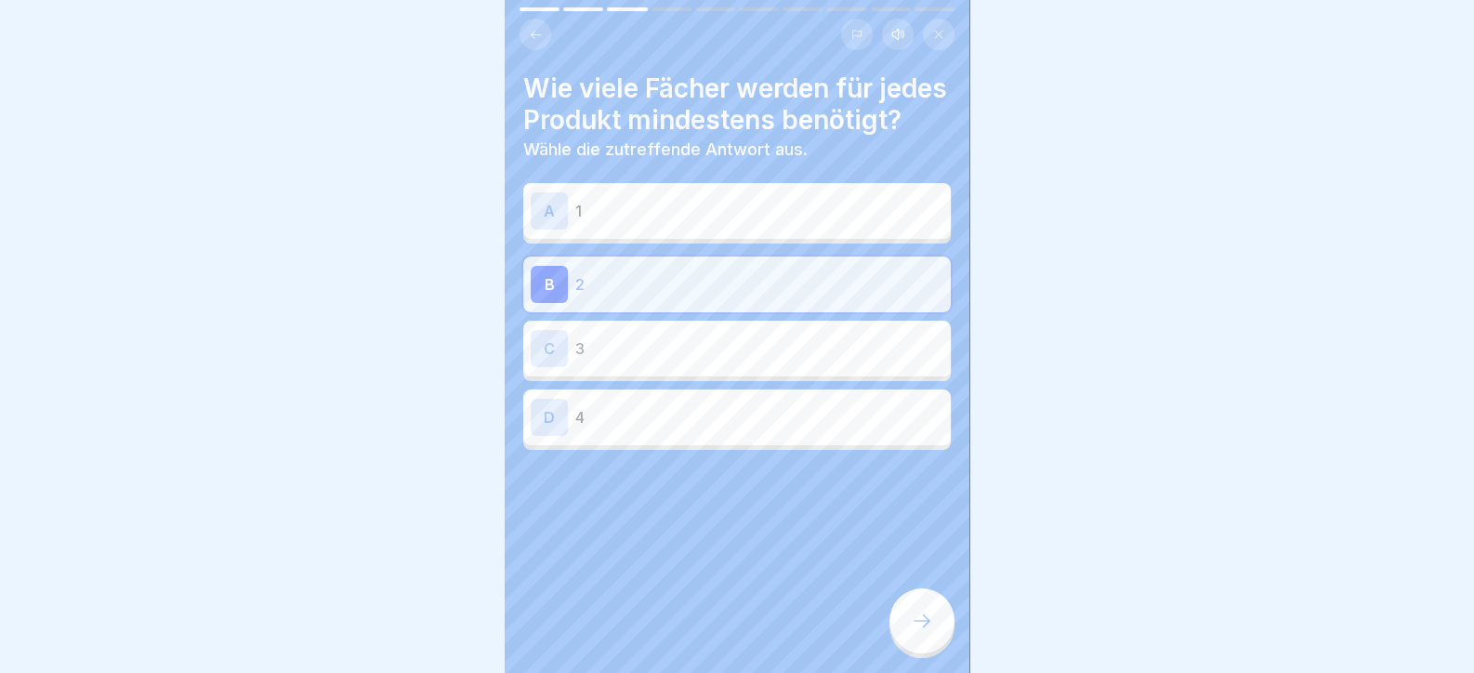
click at [906, 621] on div at bounding box center [922, 620] width 65 height 65
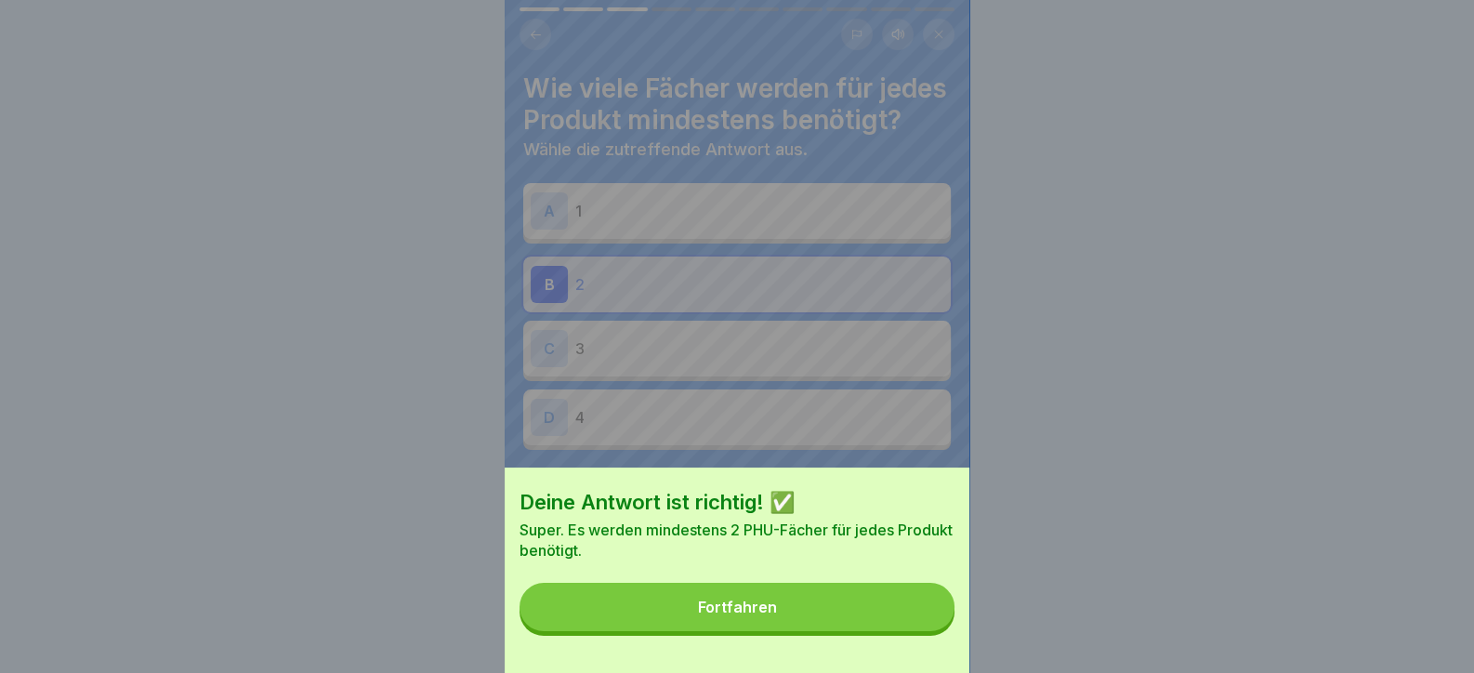
click at [906, 622] on button "Fortfahren" at bounding box center [737, 607] width 435 height 48
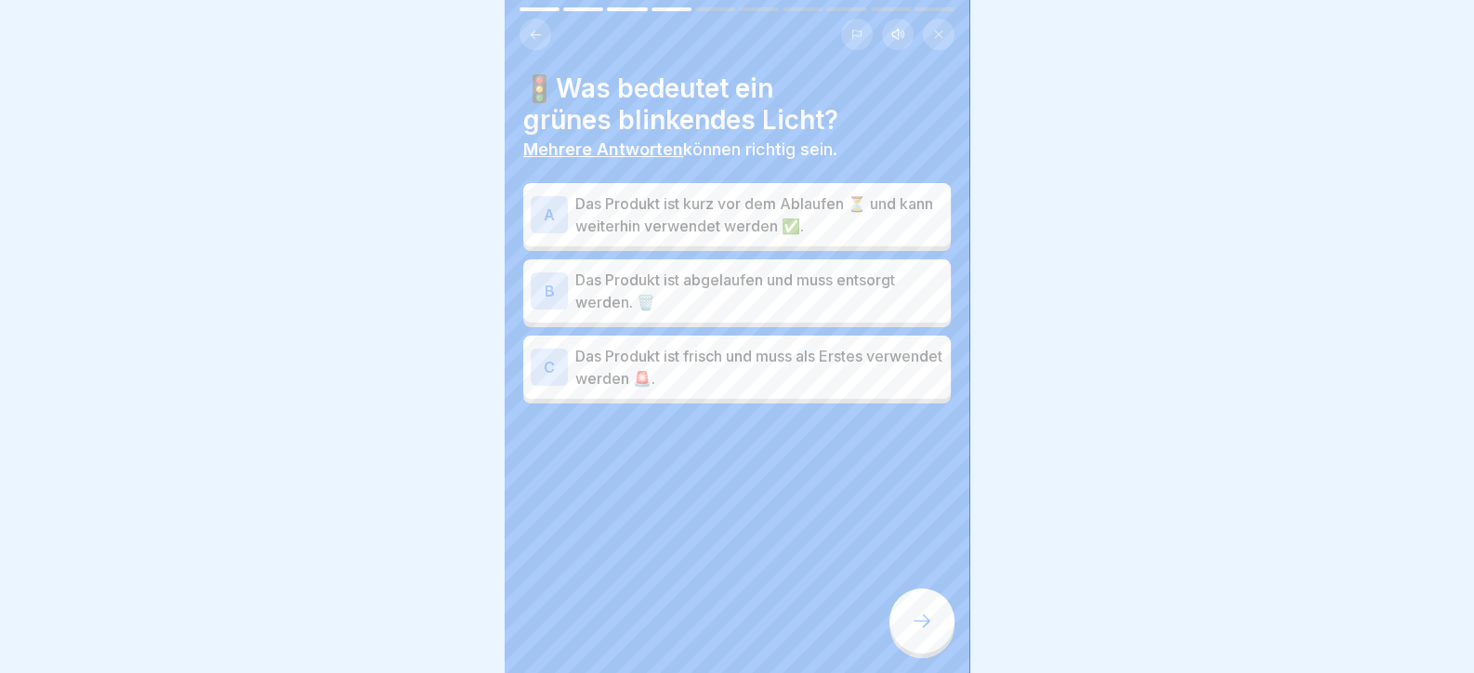
click at [713, 193] on p "Das Produkt ist kurz vor dem Ablaufen ⏳ und kann weiterhin verwendet werden ✅." at bounding box center [759, 214] width 368 height 45
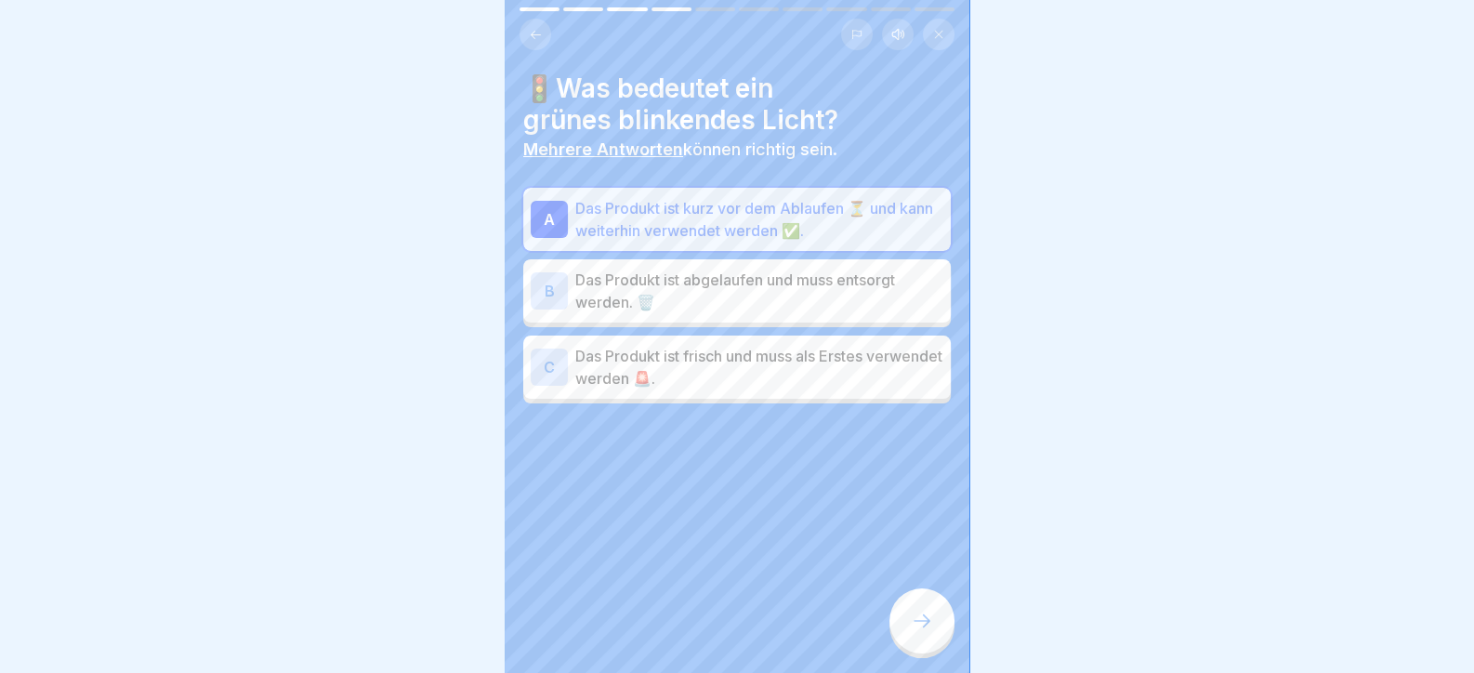
click at [904, 628] on div at bounding box center [922, 620] width 65 height 65
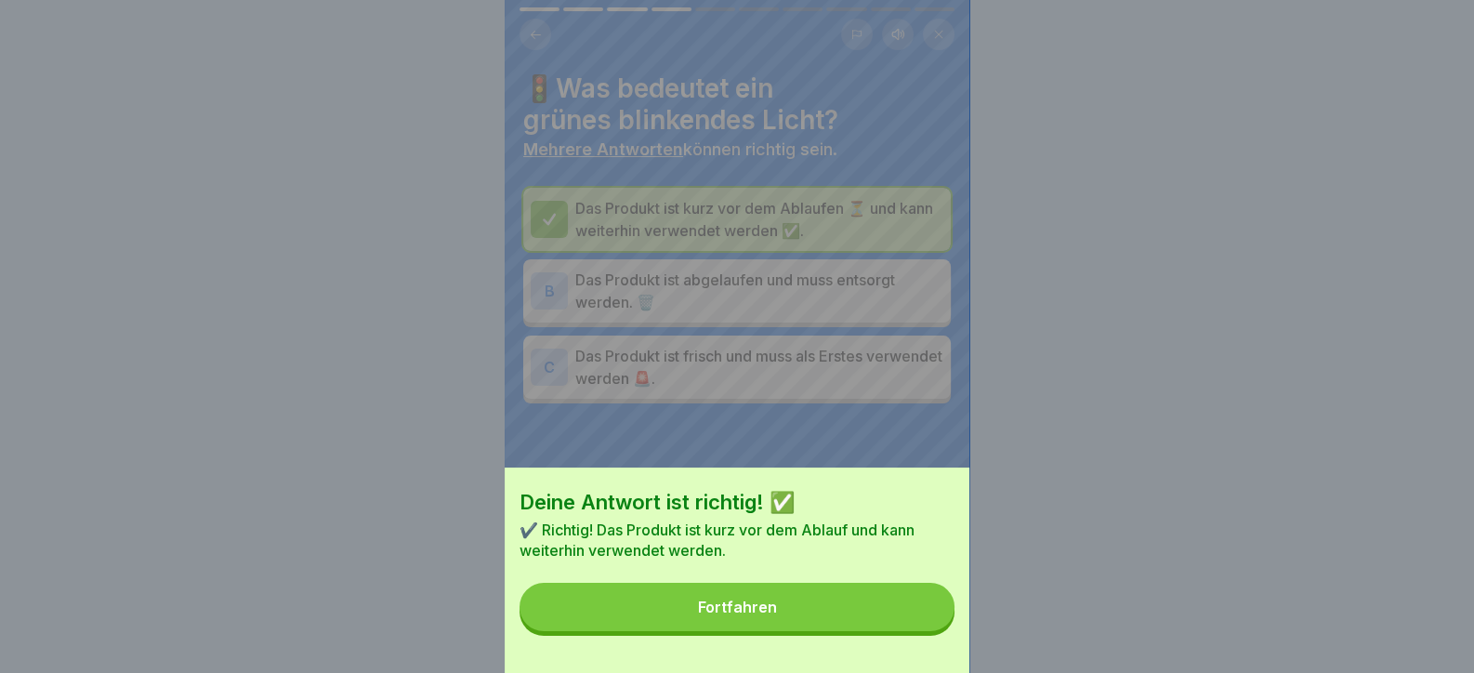
click at [892, 625] on button "Fortfahren" at bounding box center [737, 607] width 435 height 48
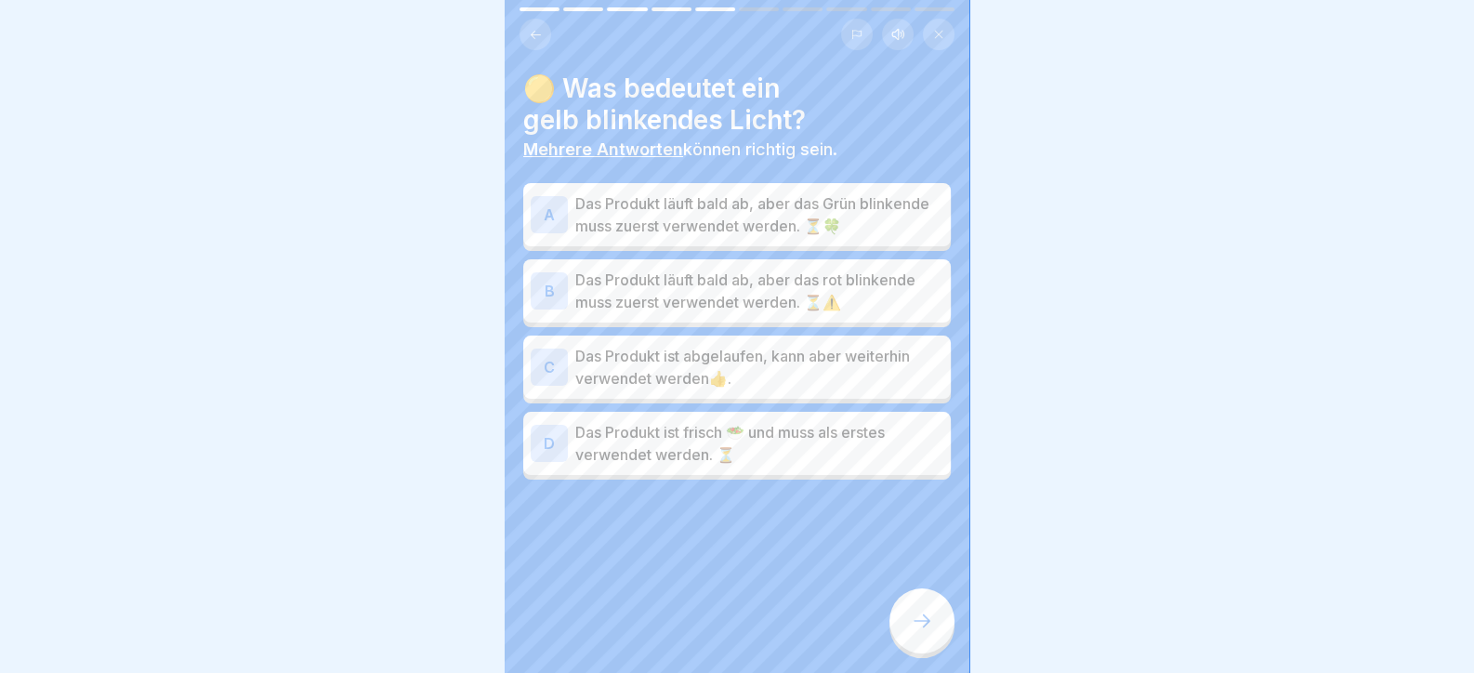
click at [792, 265] on div "B Das Produkt läuft bald ab, aber das rot blinkende muss zuerst verwendet werde…" at bounding box center [737, 290] width 428 height 63
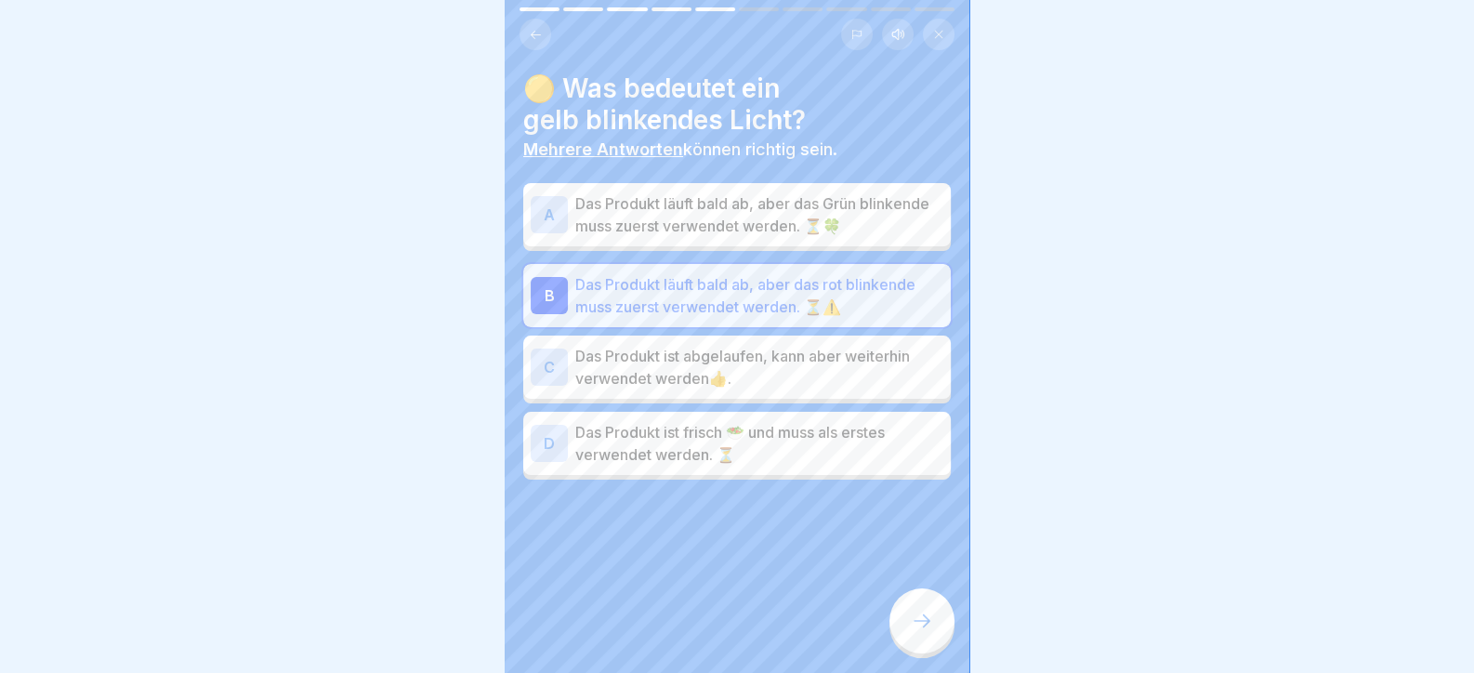
click at [922, 632] on icon at bounding box center [922, 621] width 22 height 22
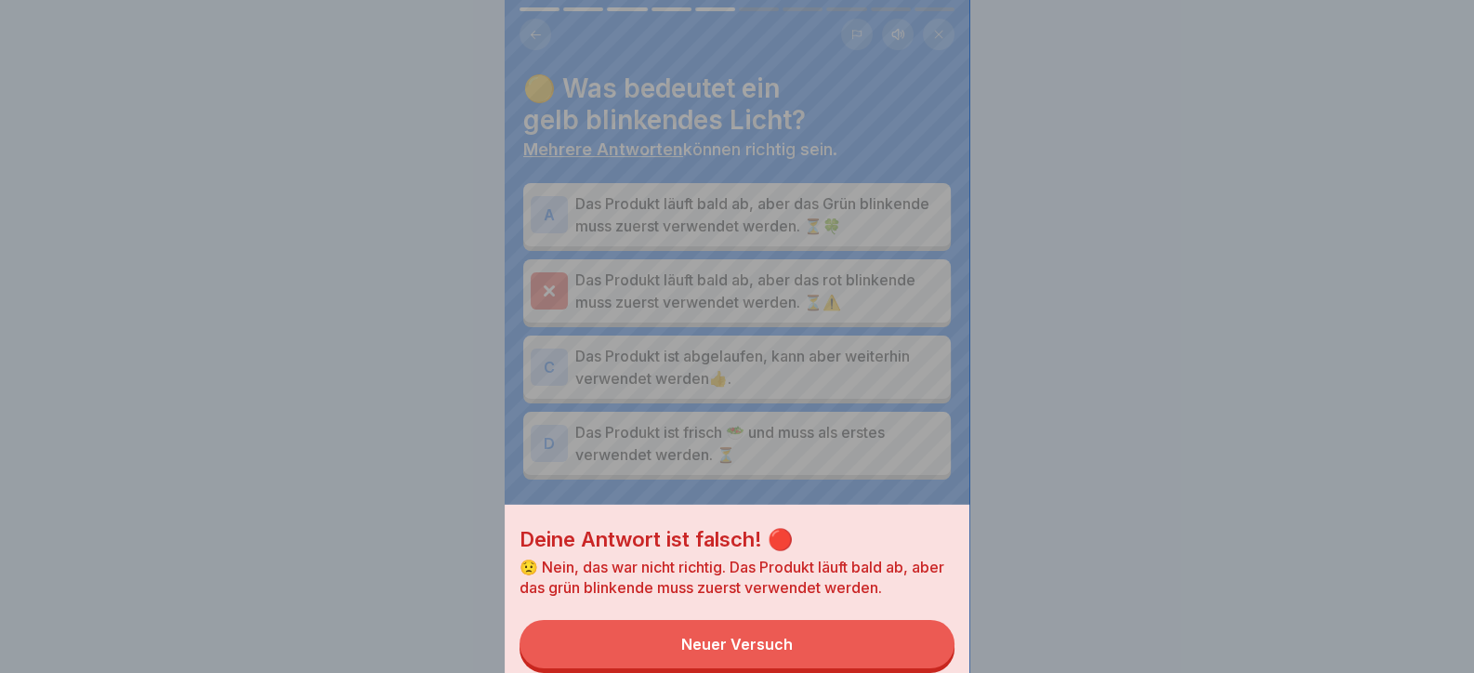
click at [897, 632] on button "Neuer Versuch" at bounding box center [737, 644] width 435 height 48
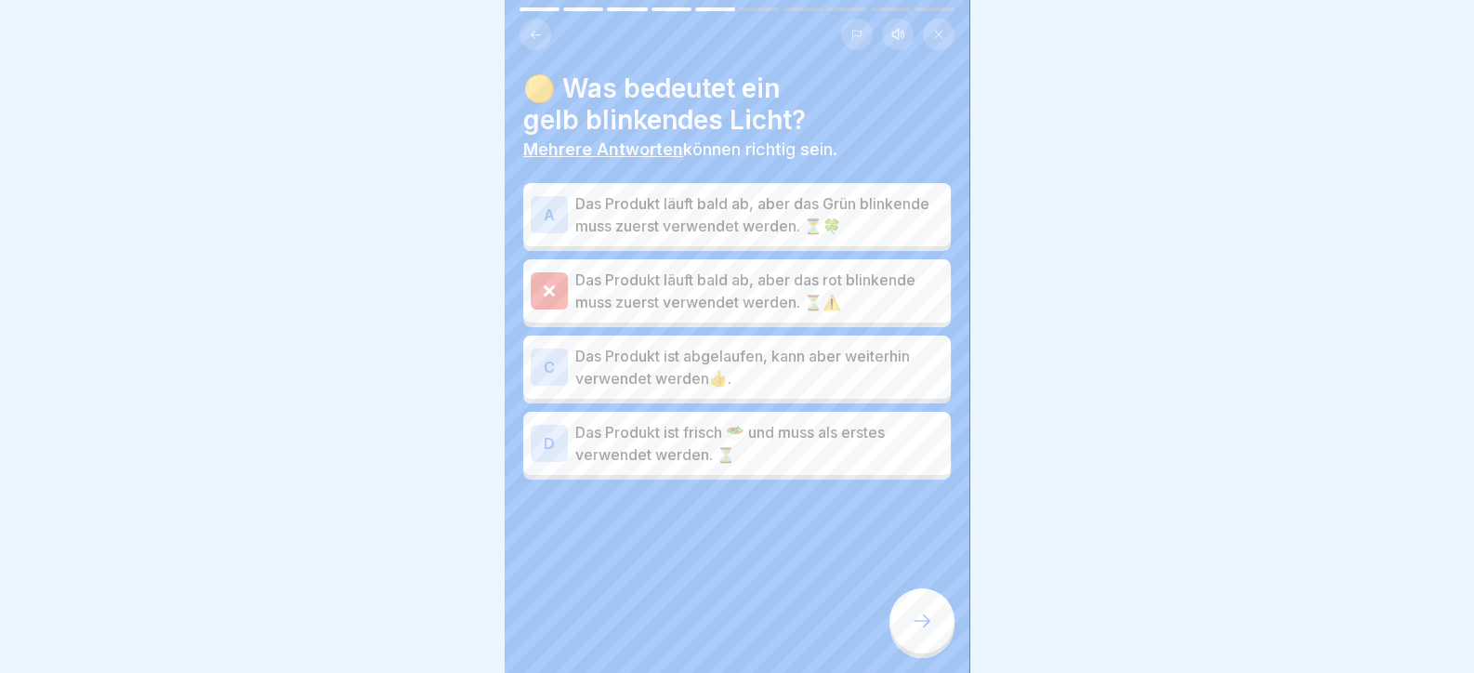
click at [778, 237] on div "A Das Produkt läuft bald ab, aber das Grün blinkende muss zuerst verwendet werd…" at bounding box center [737, 214] width 428 height 63
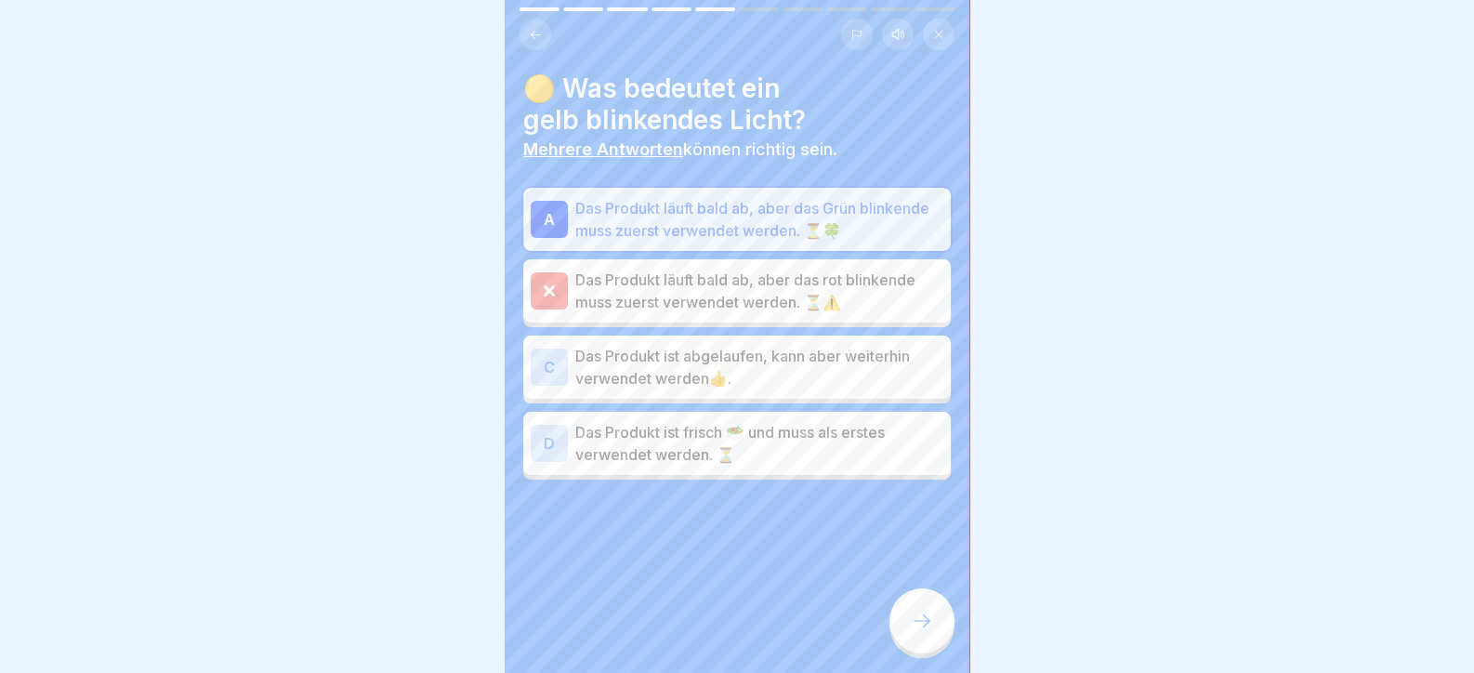
click at [914, 653] on div at bounding box center [922, 620] width 65 height 65
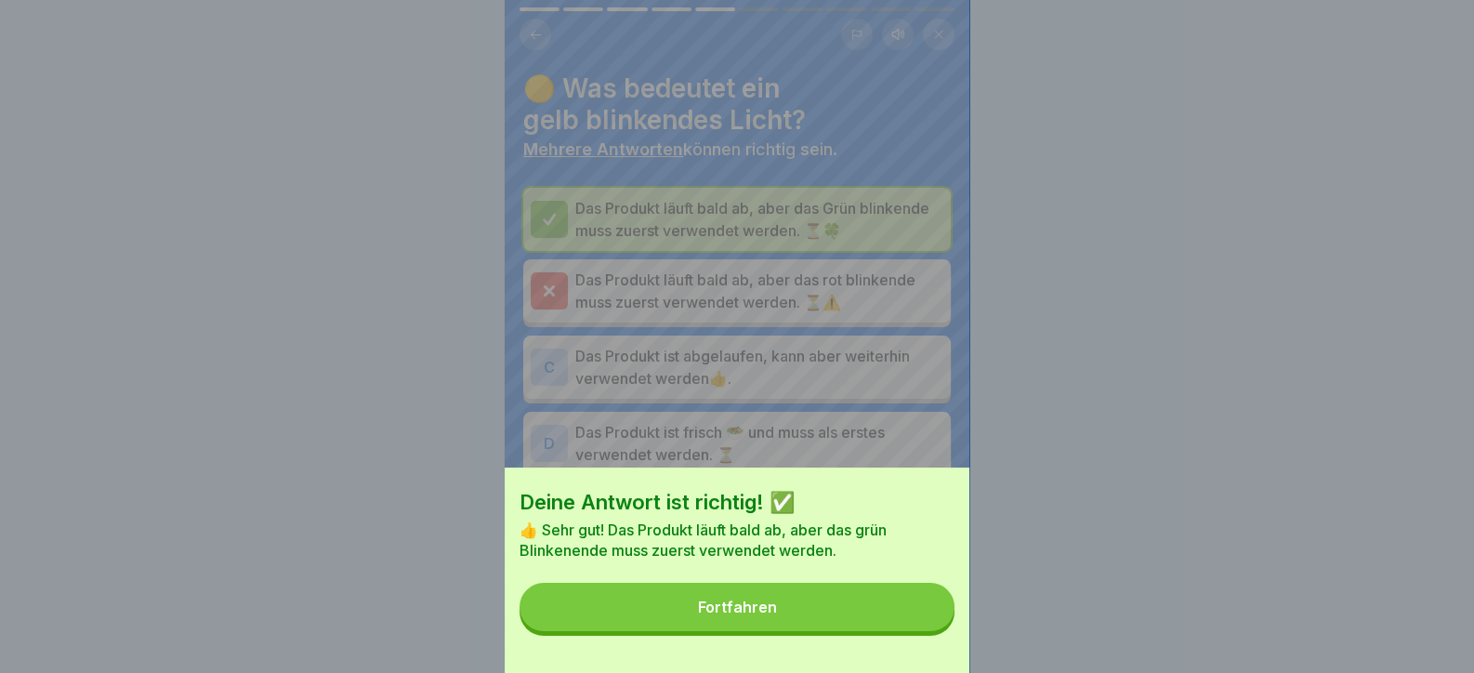
click at [885, 631] on button "Fortfahren" at bounding box center [737, 607] width 435 height 48
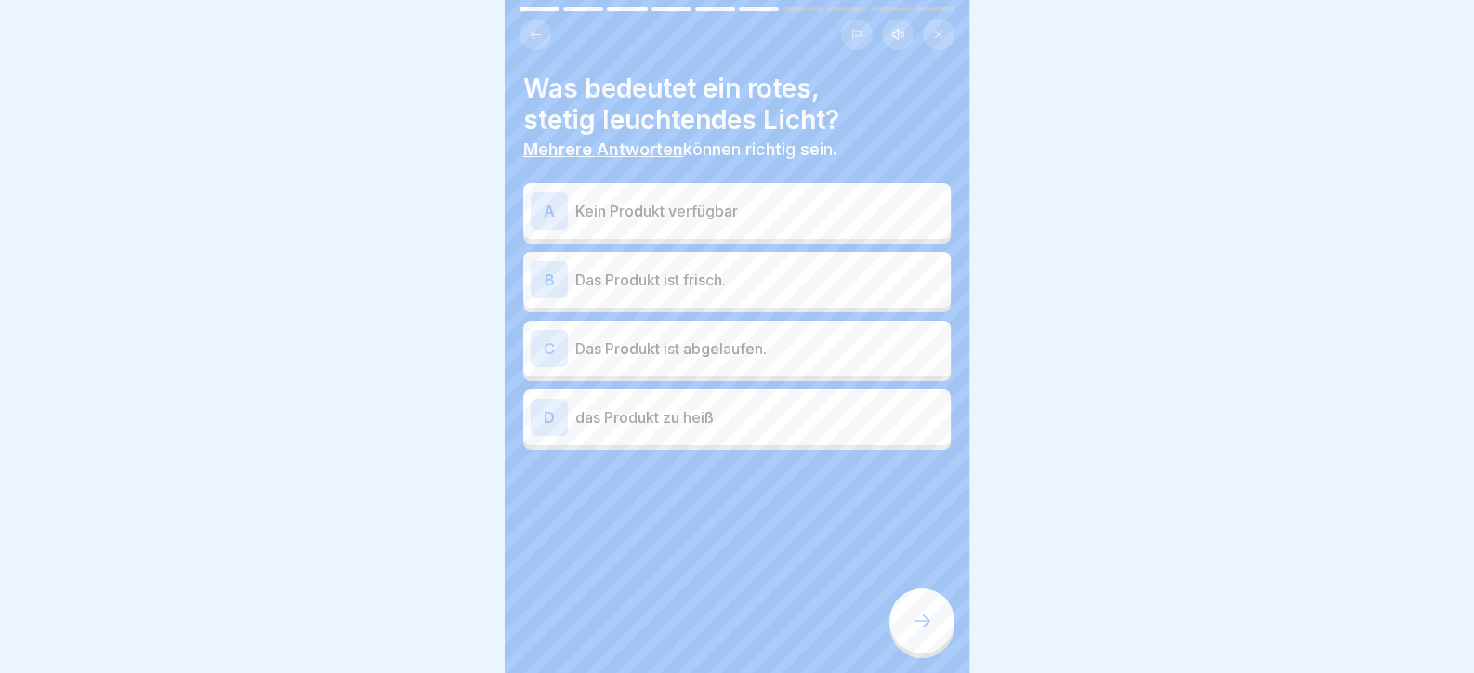
click at [699, 359] on p "Das Produkt ist abgelaufen." at bounding box center [759, 348] width 368 height 22
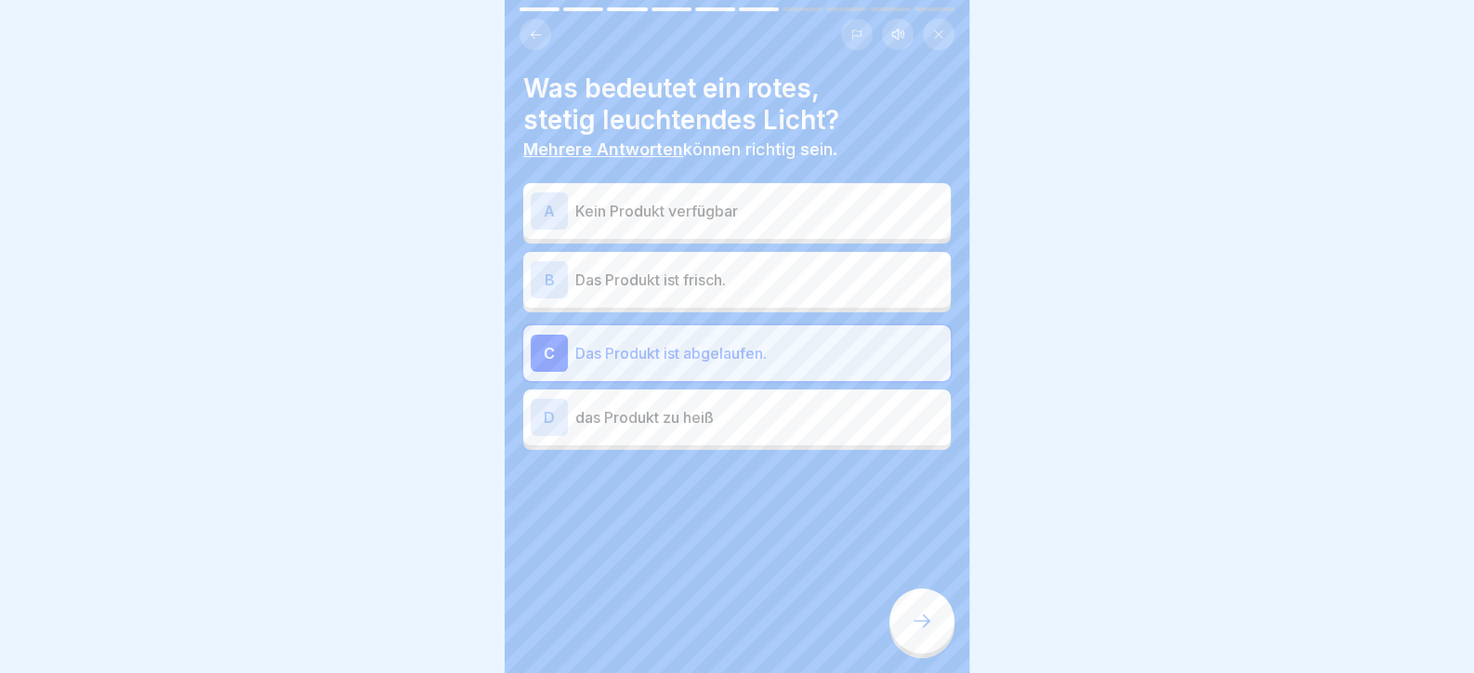
click at [933, 626] on div at bounding box center [922, 620] width 65 height 65
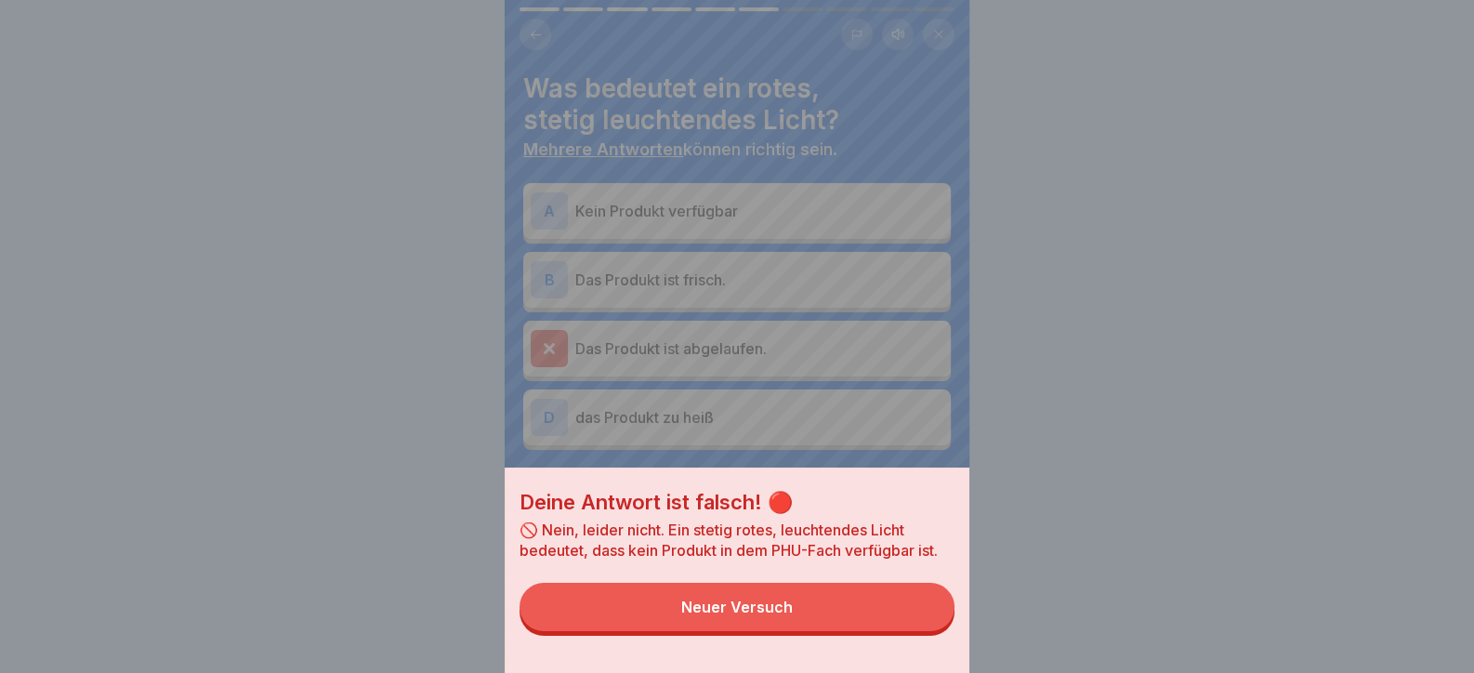
click at [897, 631] on button "Neuer Versuch" at bounding box center [737, 607] width 435 height 48
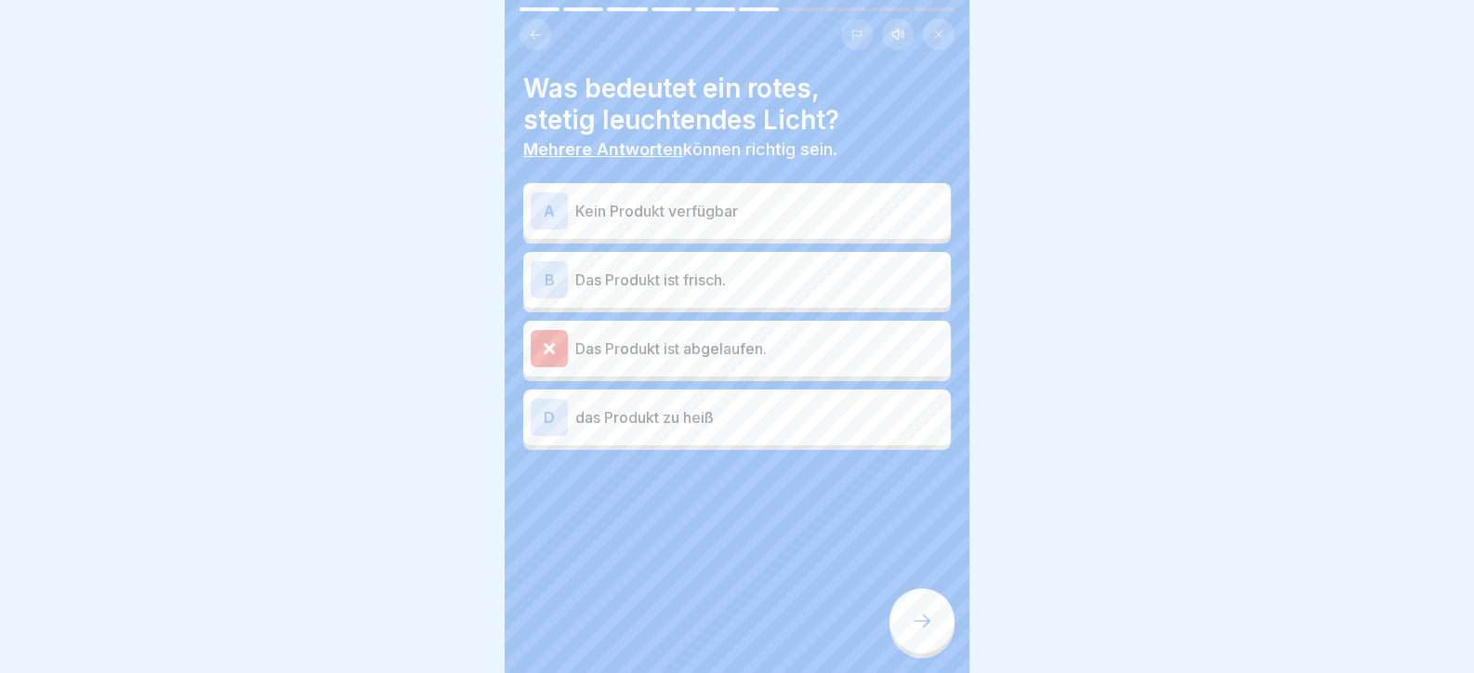
click at [724, 264] on div "B Das Produkt ist frisch." at bounding box center [737, 279] width 413 height 37
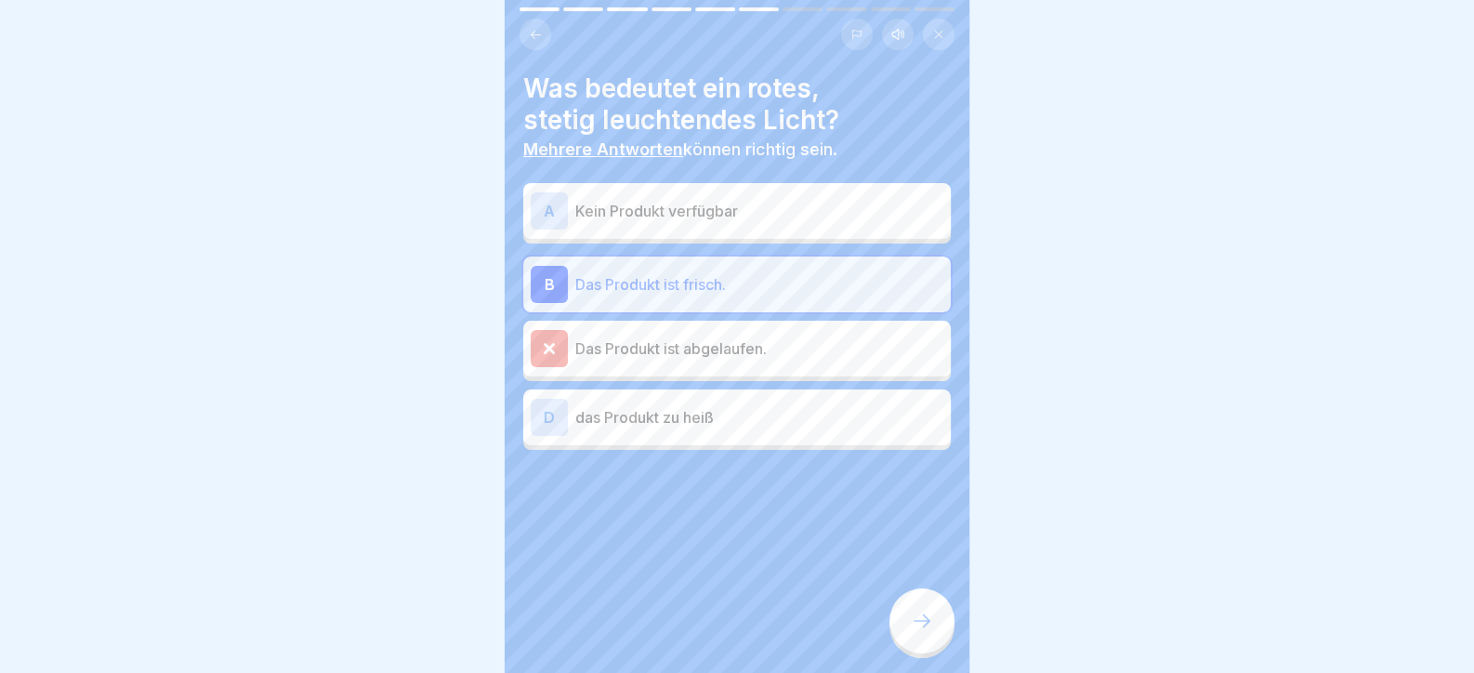
click at [939, 642] on div at bounding box center [922, 620] width 65 height 65
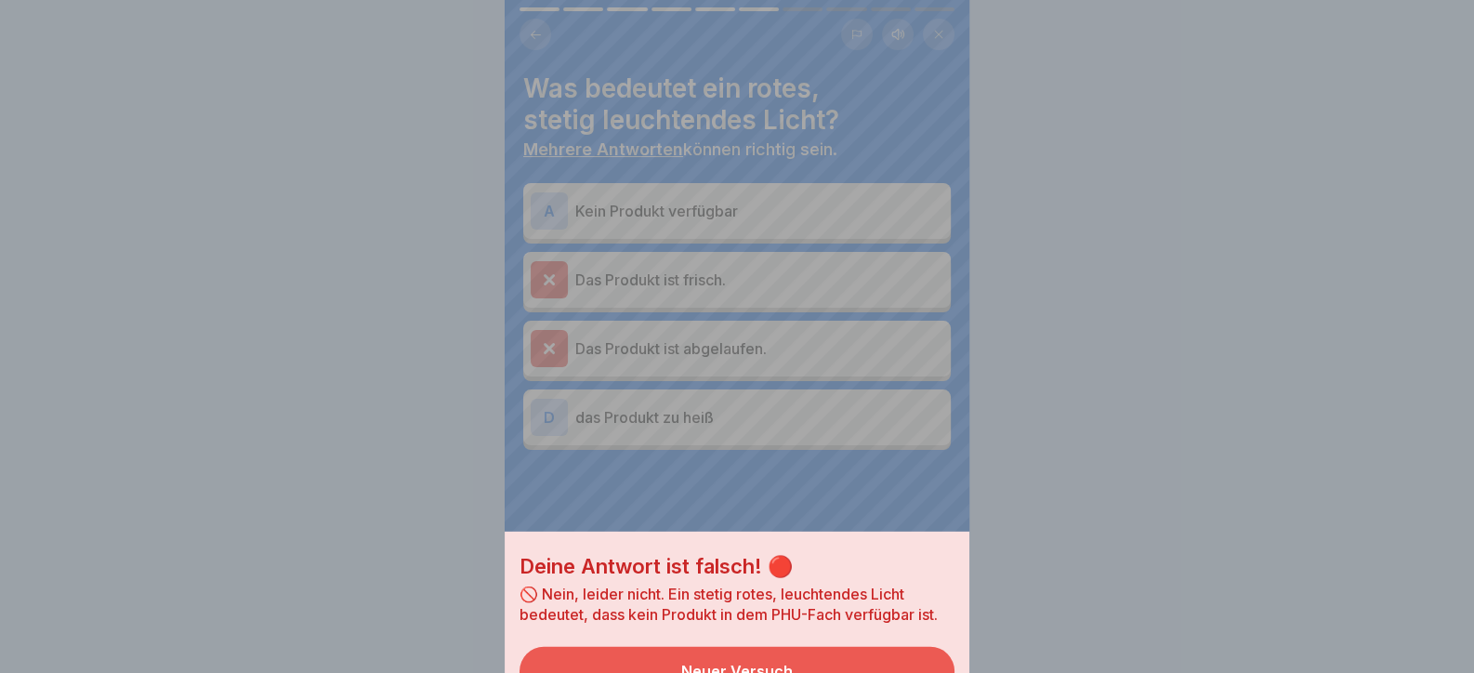
click at [883, 647] on button "Neuer Versuch" at bounding box center [737, 671] width 435 height 48
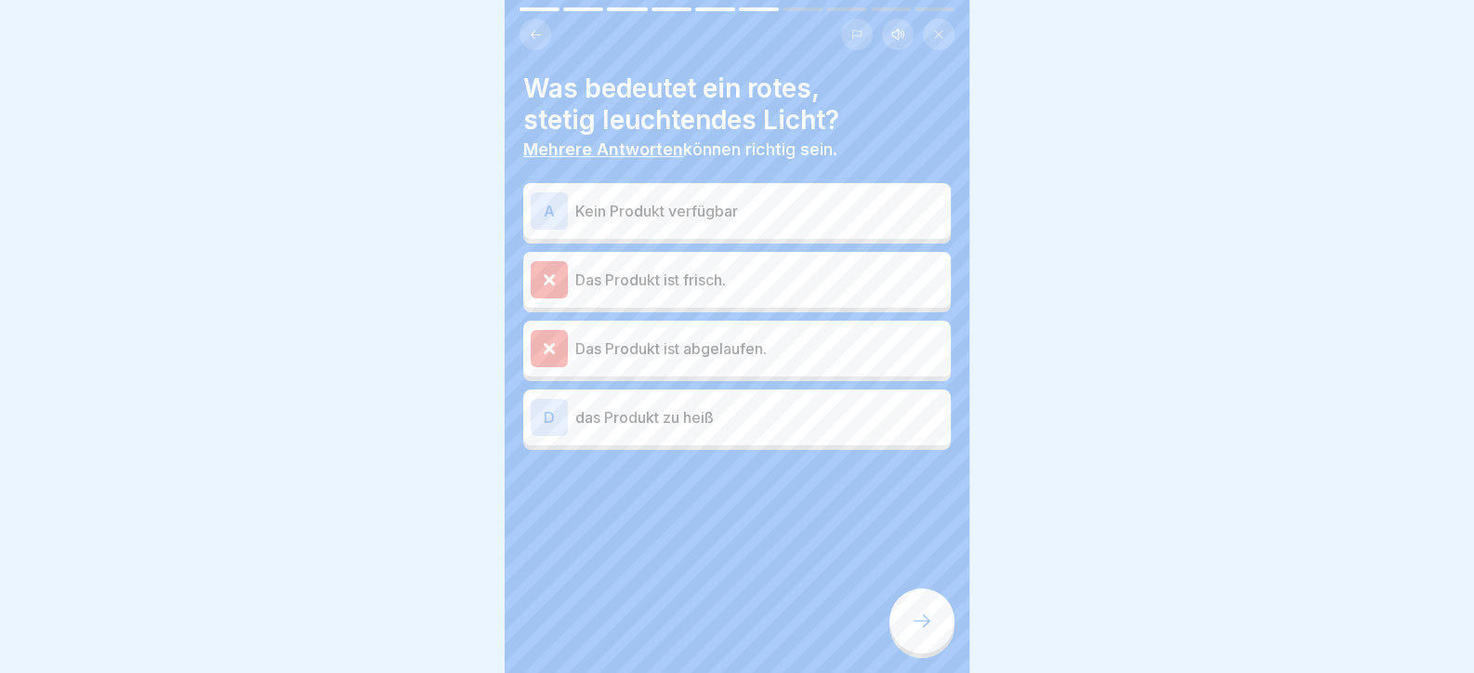
click at [692, 208] on p "Kein Produkt verfügbar" at bounding box center [759, 211] width 368 height 22
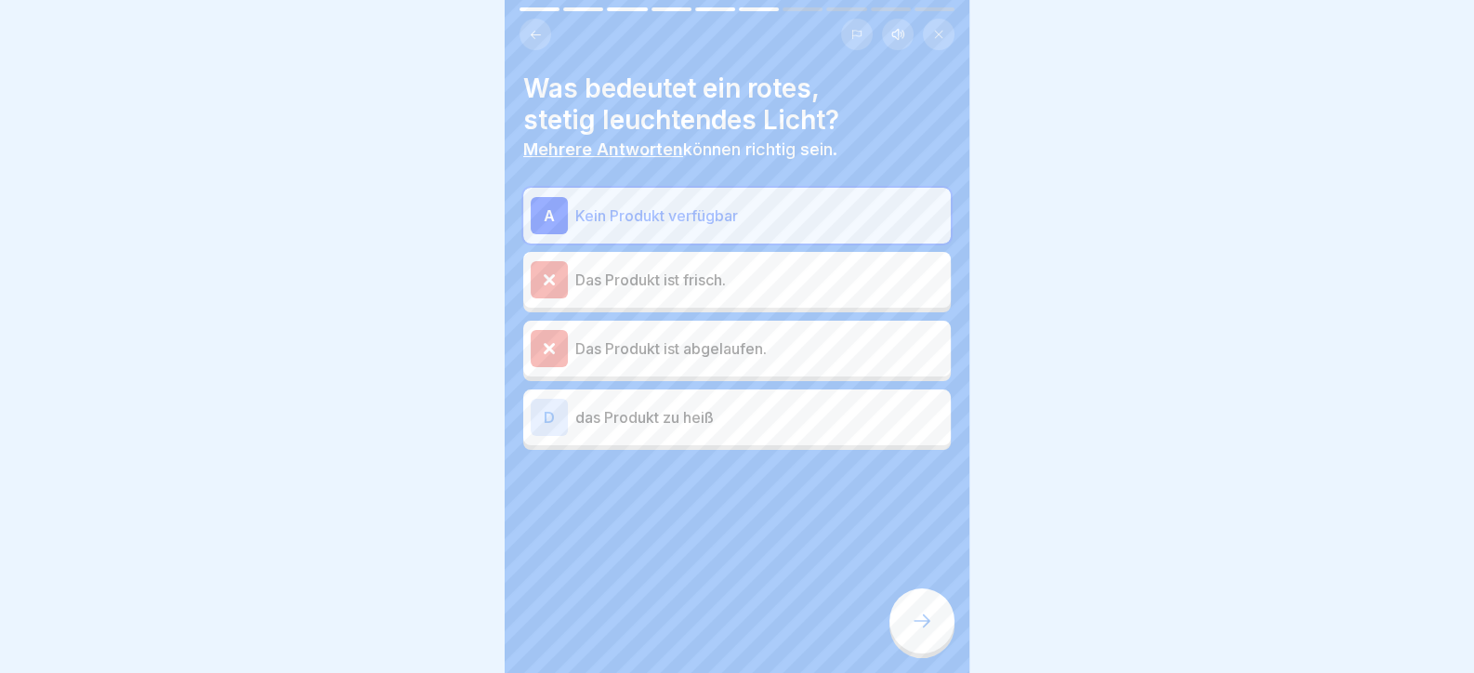
click at [920, 626] on icon at bounding box center [922, 621] width 22 height 22
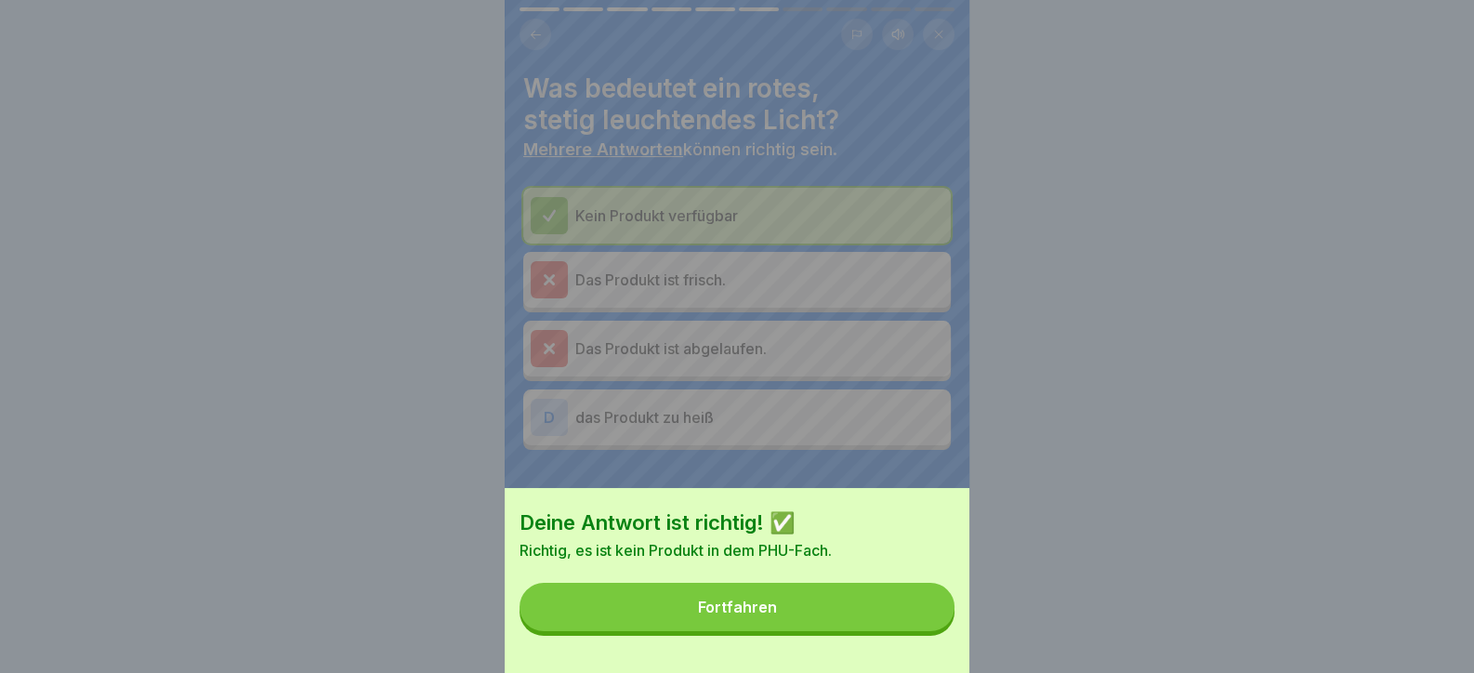
click at [851, 617] on button "Fortfahren" at bounding box center [737, 607] width 435 height 48
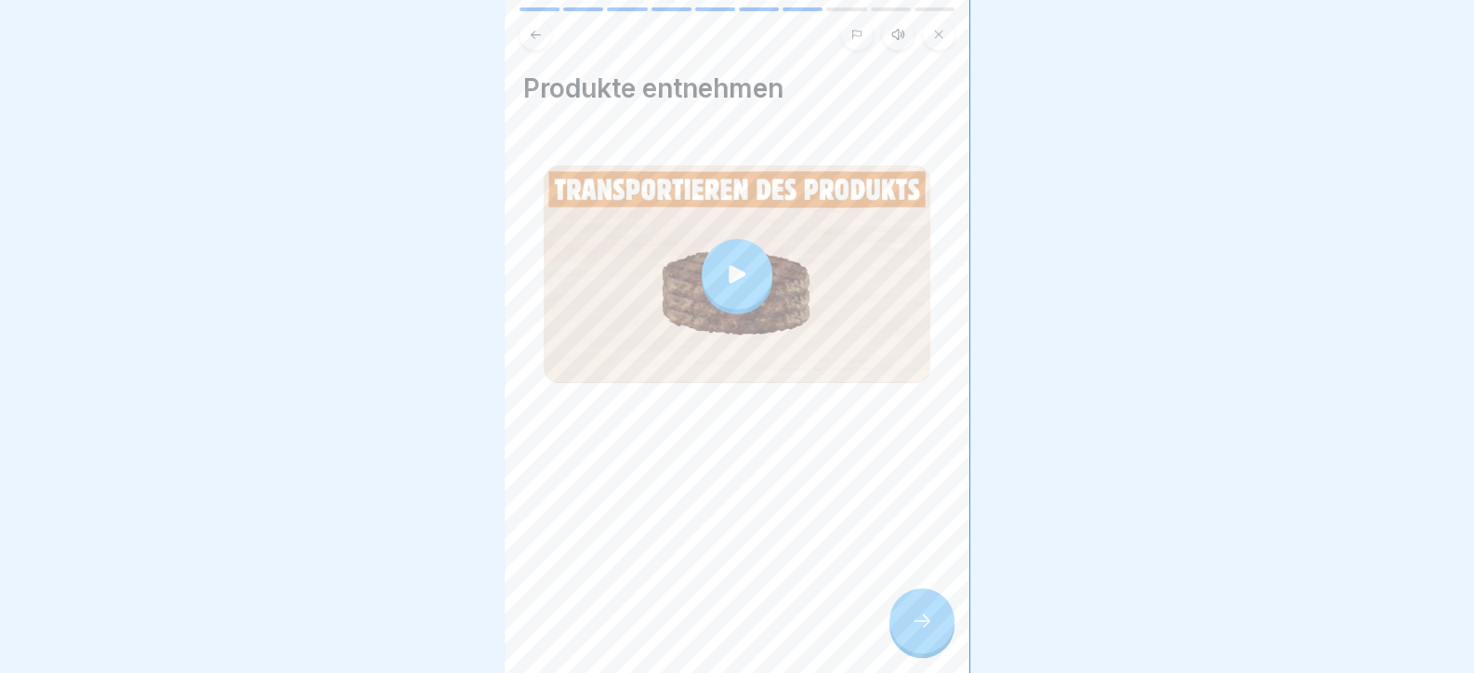
click at [944, 638] on div at bounding box center [922, 620] width 65 height 65
click at [909, 647] on div at bounding box center [922, 620] width 65 height 65
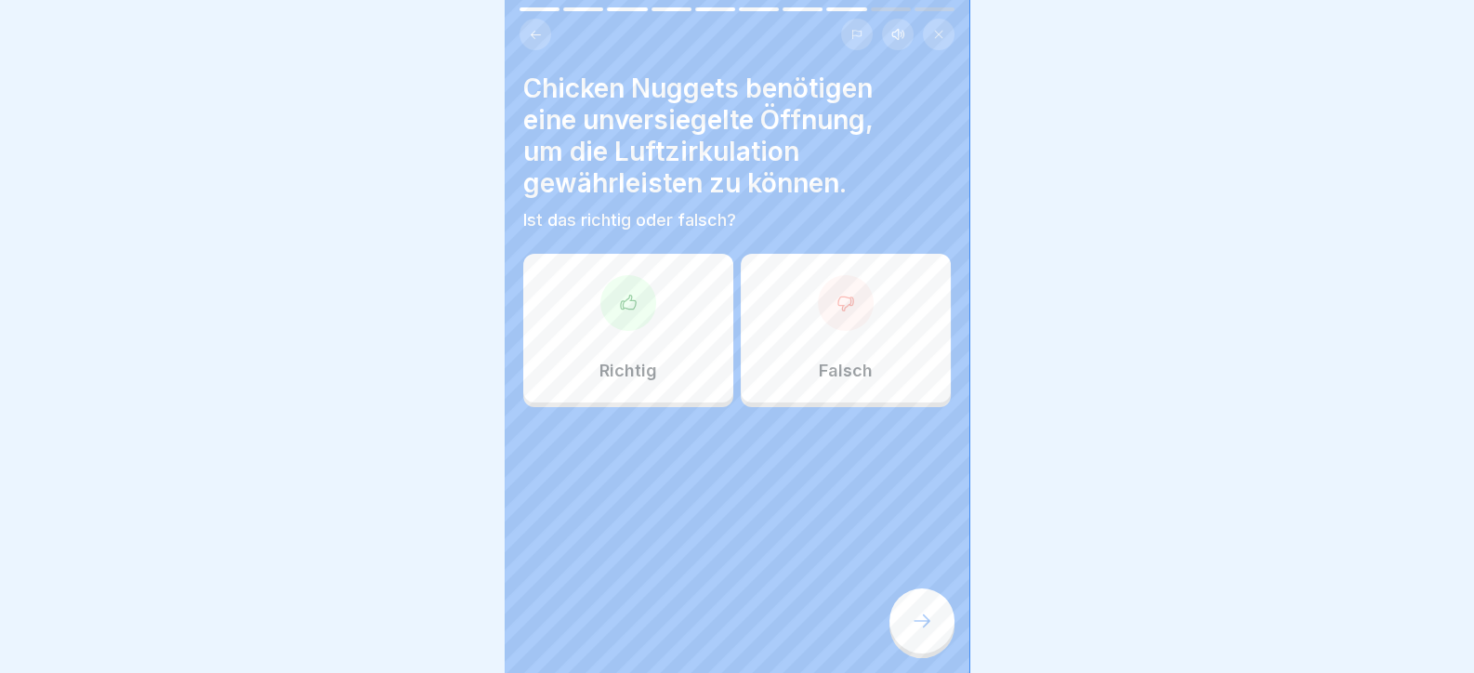
click at [677, 349] on div "Richtig" at bounding box center [628, 328] width 210 height 149
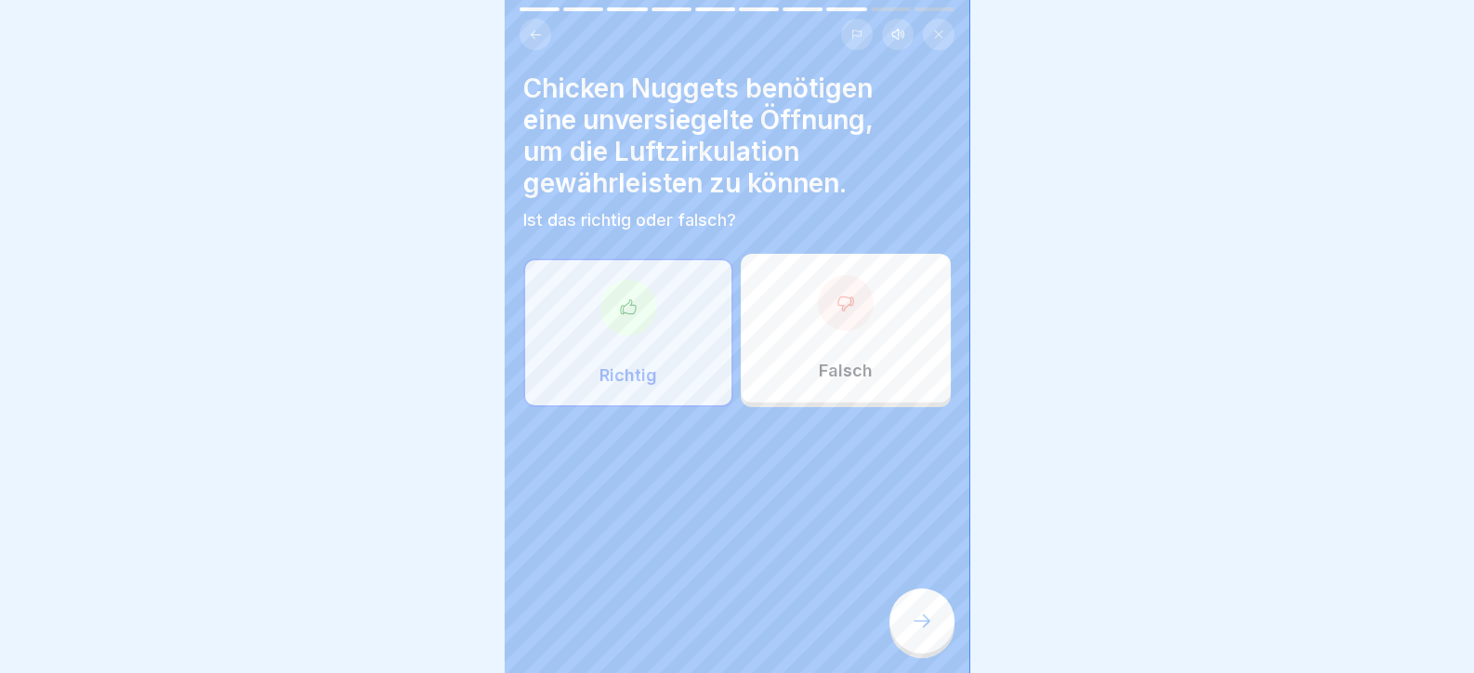
click at [892, 626] on div at bounding box center [922, 620] width 65 height 65
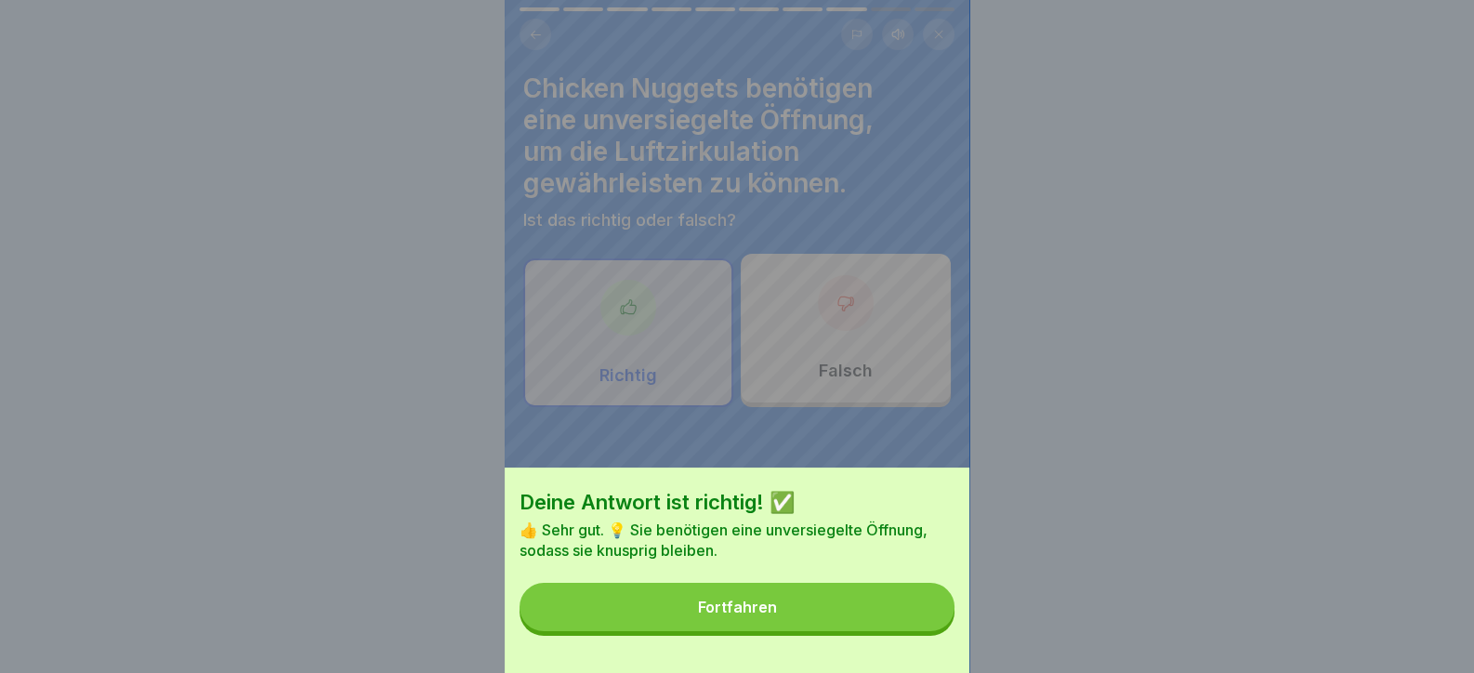
click at [891, 630] on button "Fortfahren" at bounding box center [737, 607] width 435 height 48
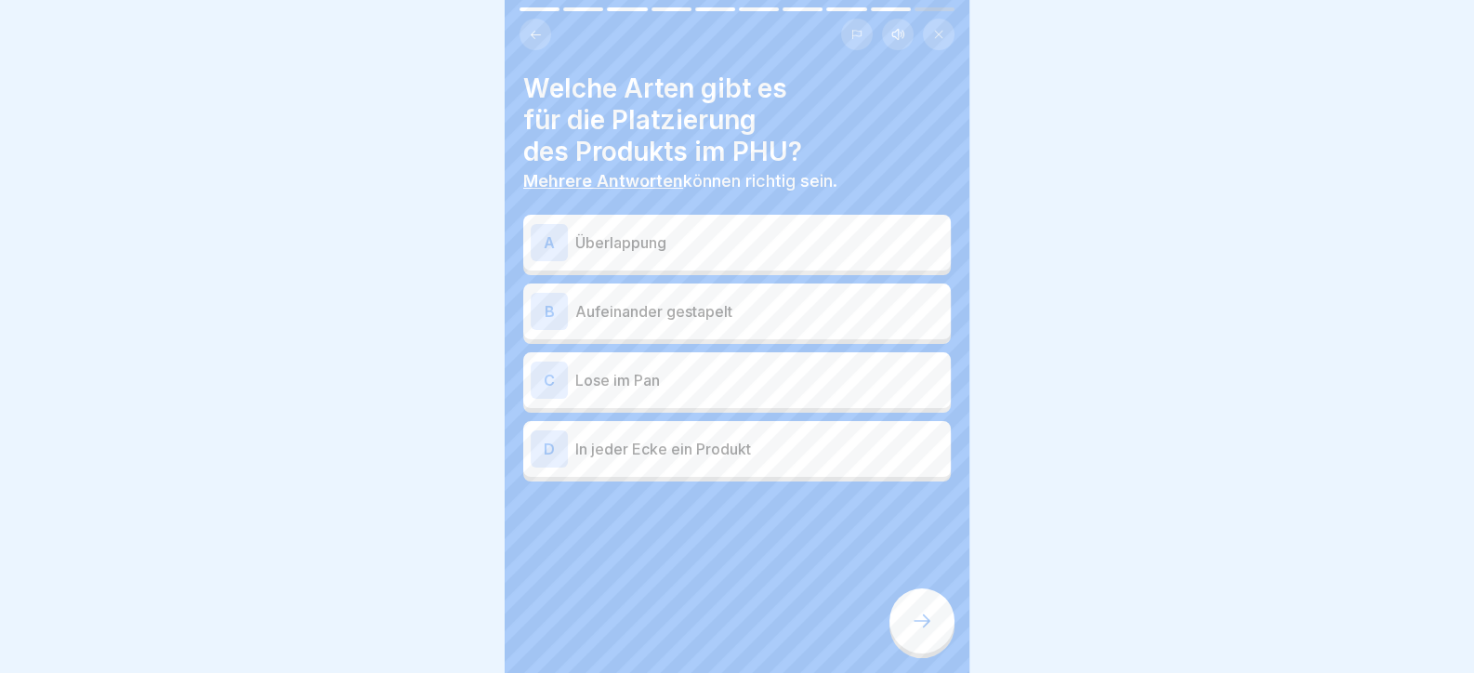
click at [716, 244] on p "Überlappung" at bounding box center [759, 242] width 368 height 22
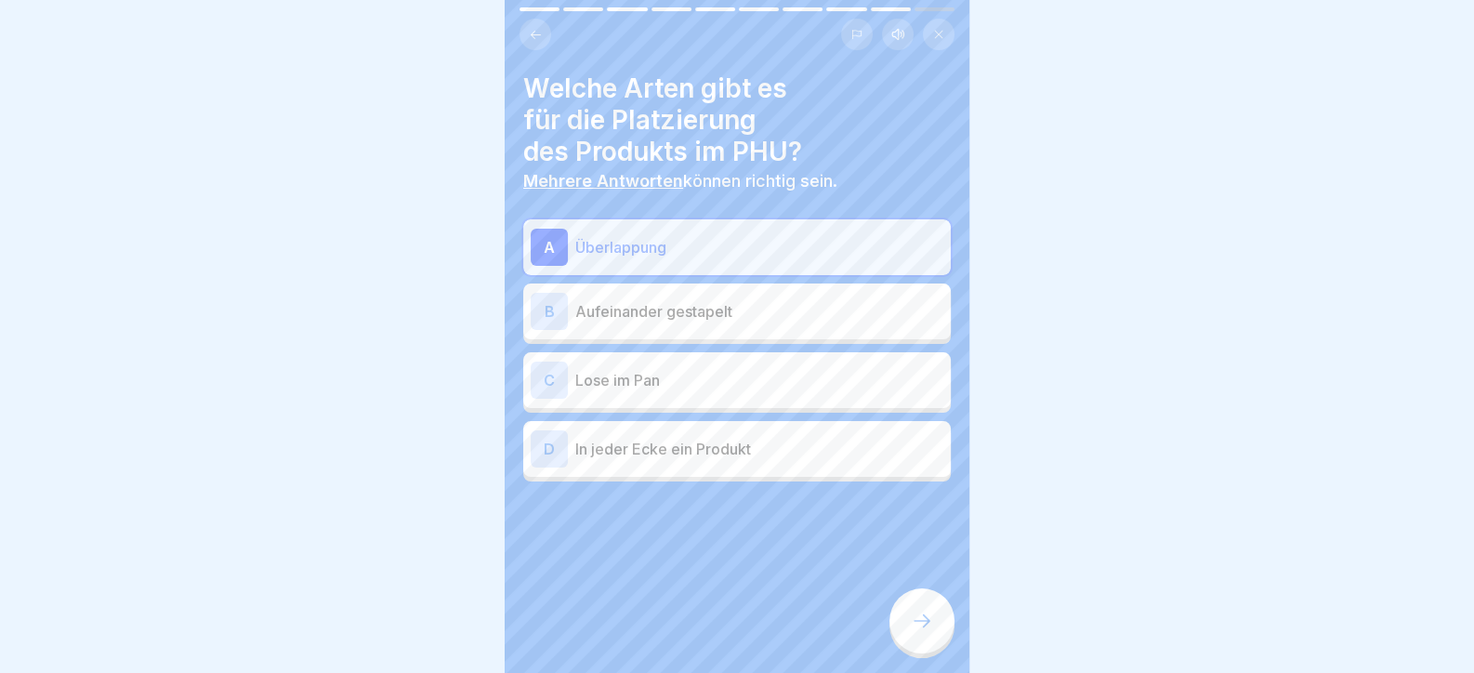
click at [938, 652] on div at bounding box center [922, 620] width 65 height 65
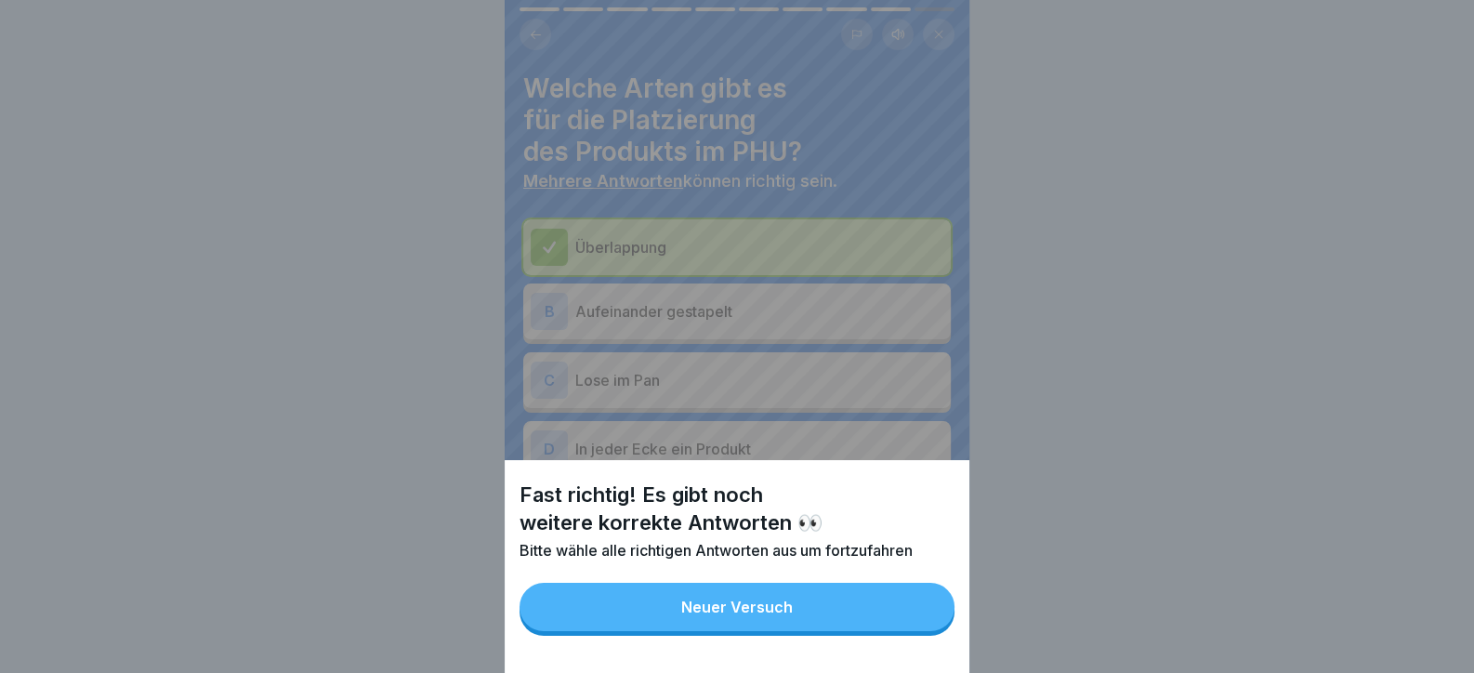
drag, startPoint x: 892, startPoint y: 643, endPoint x: 881, endPoint y: 640, distance: 11.8
click at [892, 631] on button "Neuer Versuch" at bounding box center [737, 607] width 435 height 48
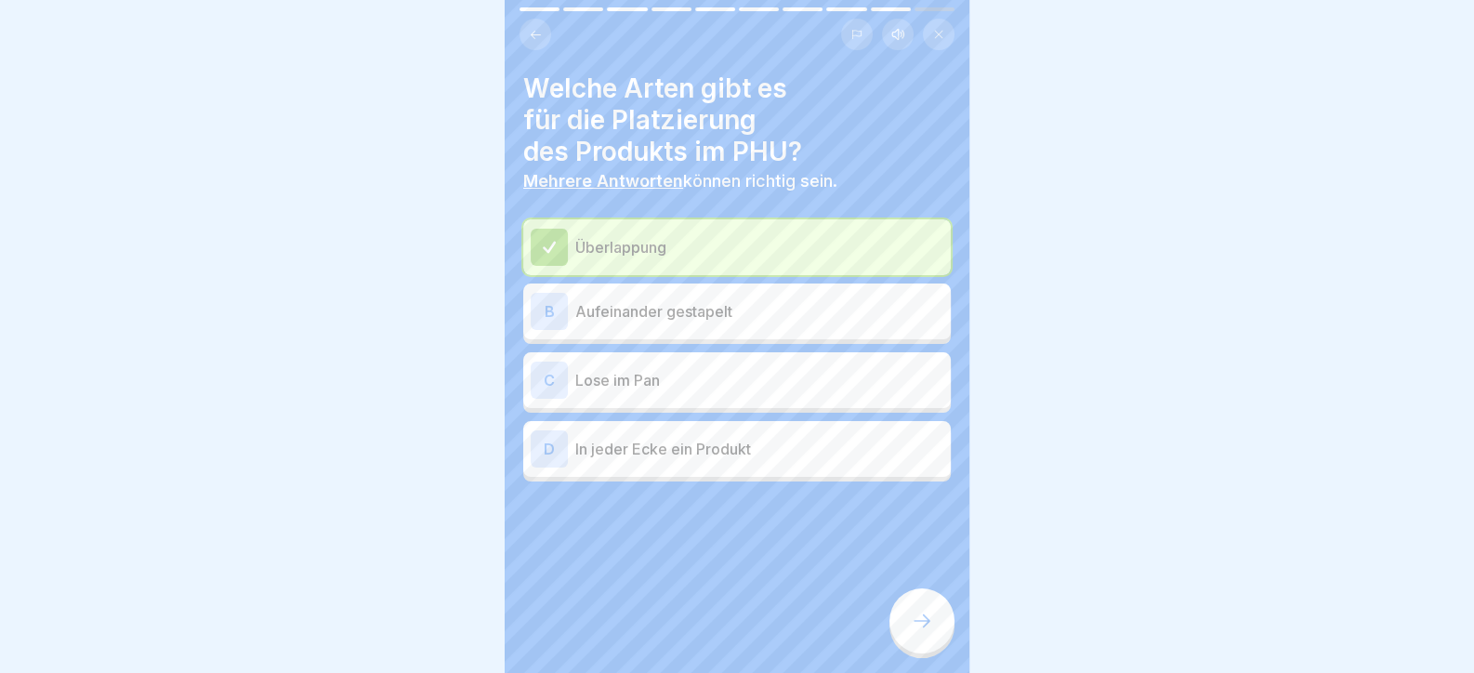
click at [681, 323] on div "B Aufeinander gestapelt" at bounding box center [737, 311] width 413 height 37
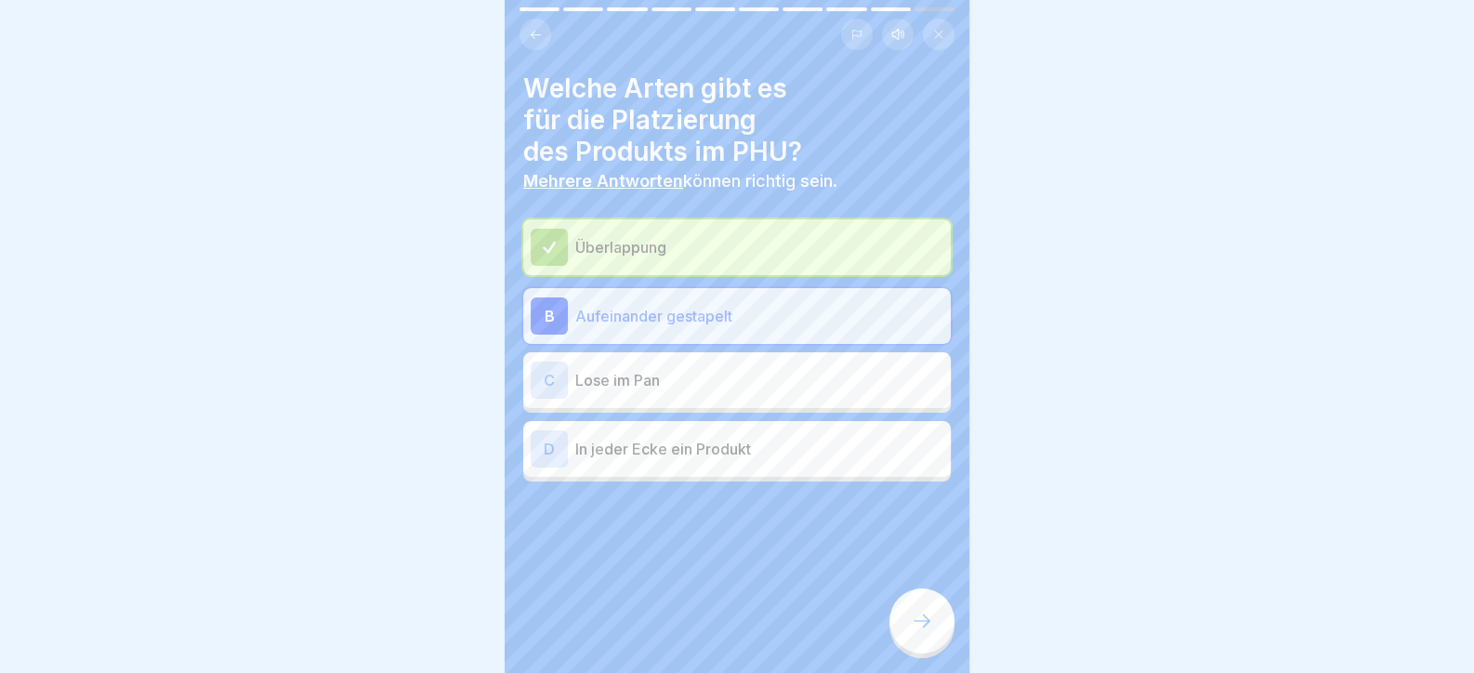
click at [897, 614] on div at bounding box center [922, 620] width 65 height 65
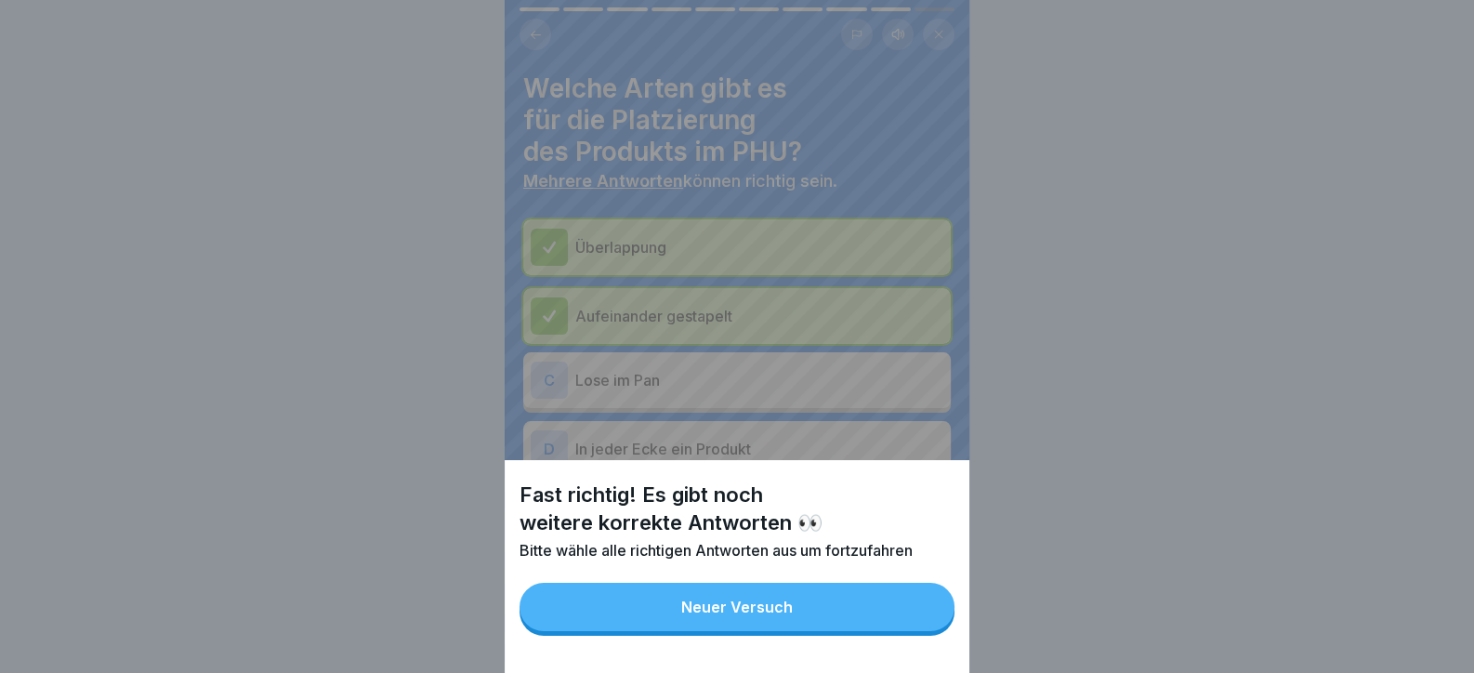
click at [886, 623] on button "Neuer Versuch" at bounding box center [737, 607] width 435 height 48
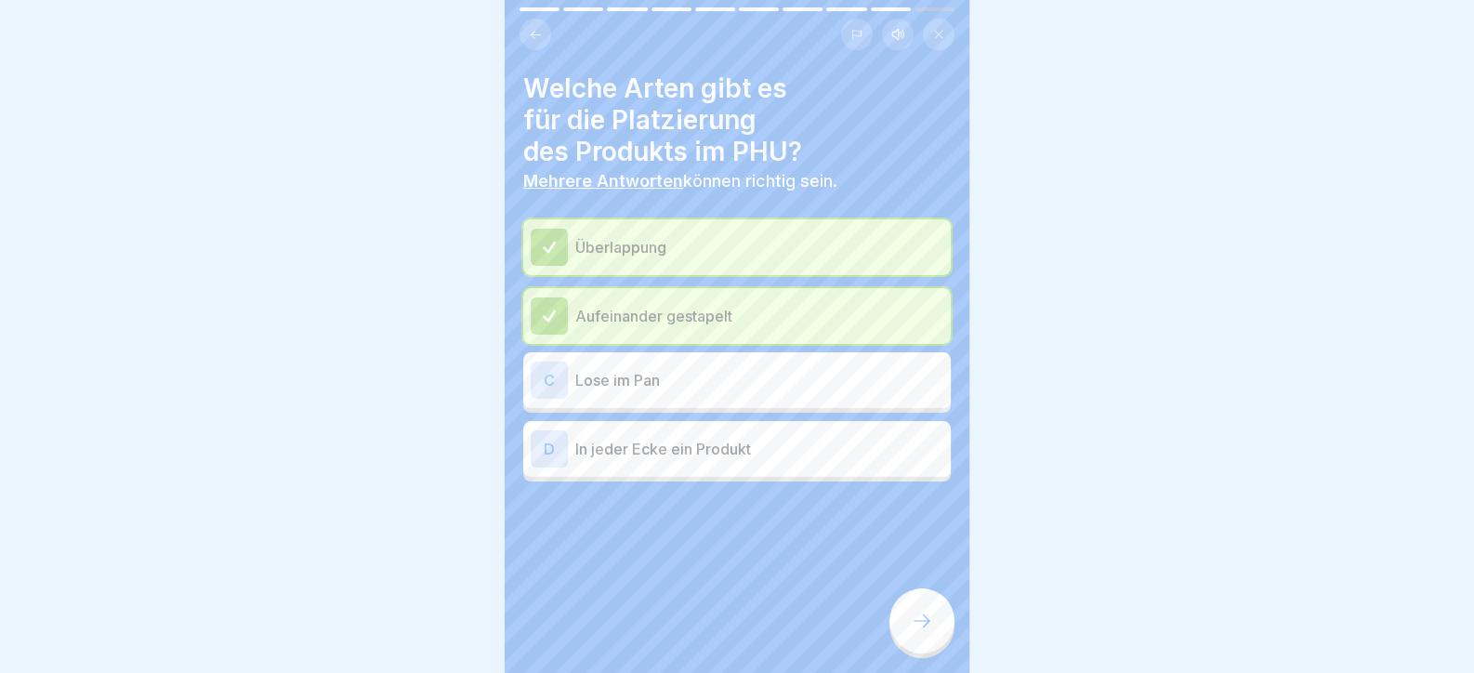
click at [724, 370] on p "Lose im Pan" at bounding box center [759, 380] width 368 height 22
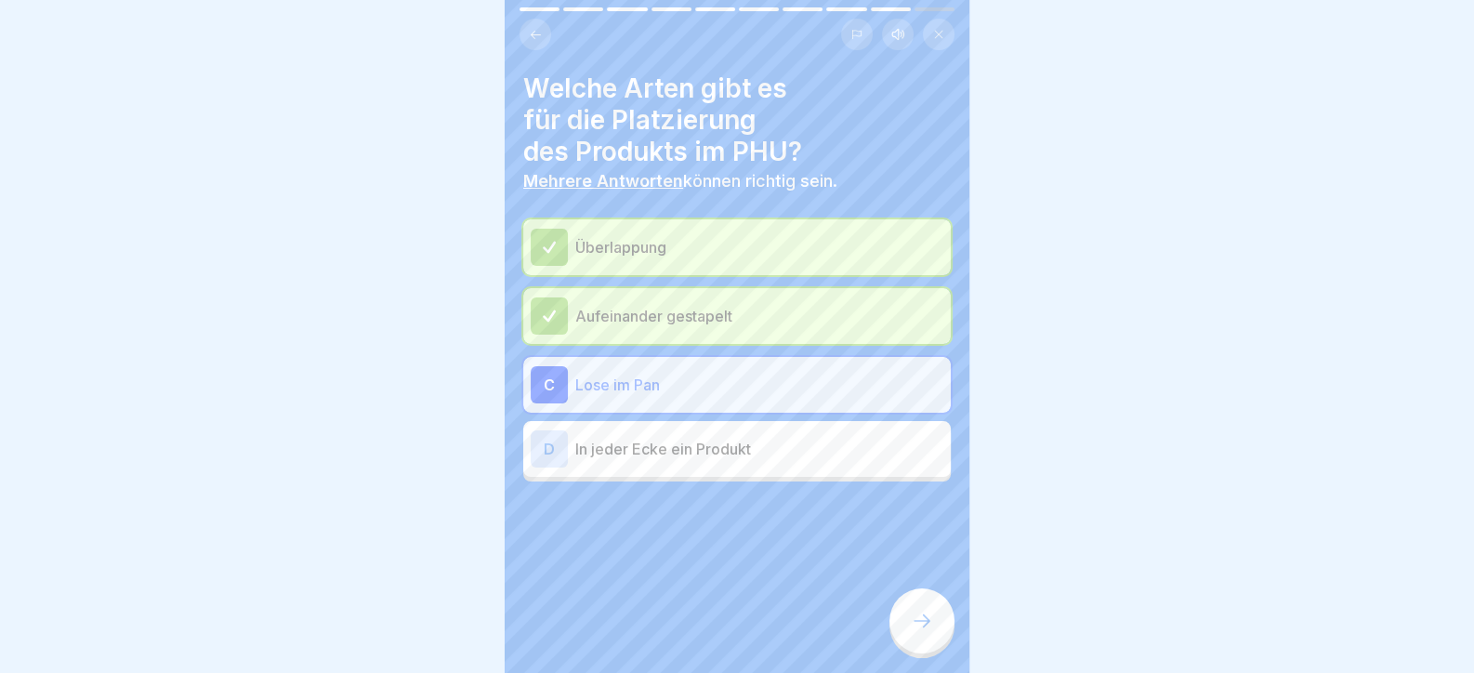
click at [944, 639] on div at bounding box center [922, 620] width 65 height 65
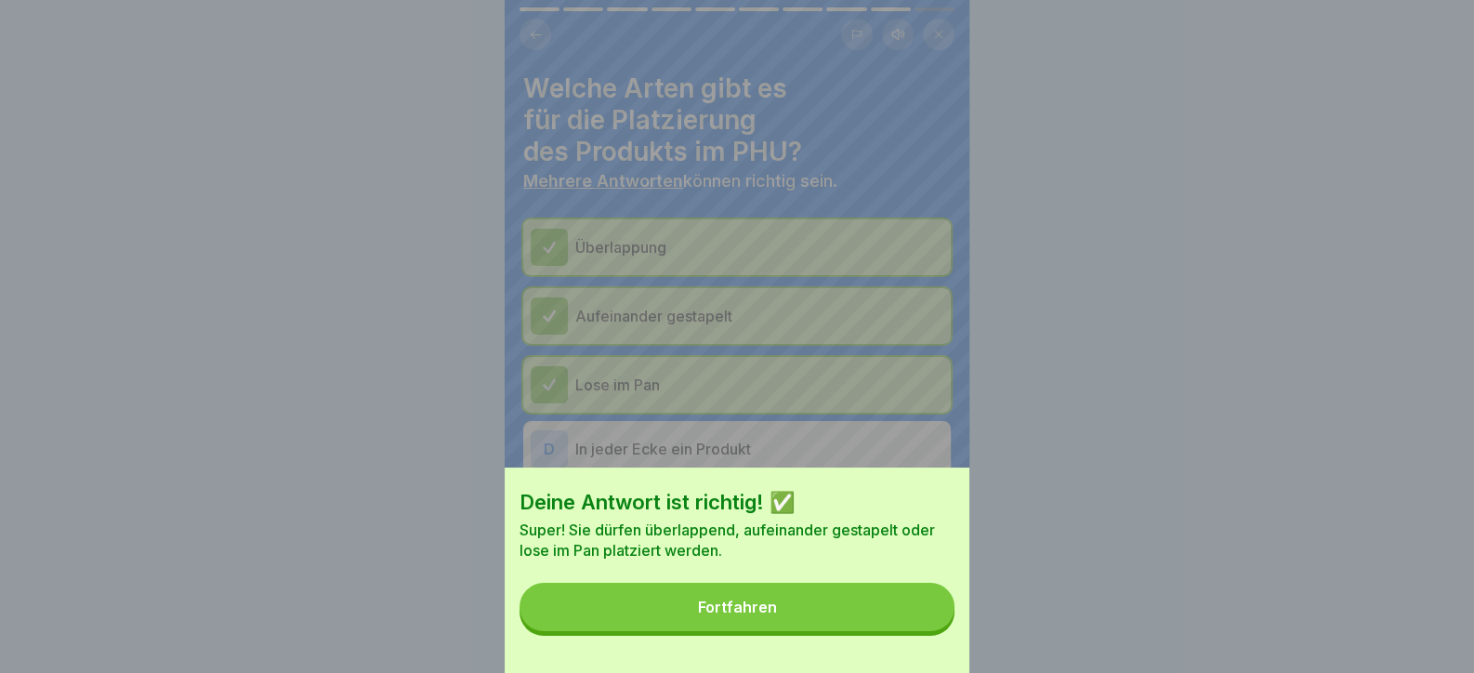
click at [930, 631] on button "Fortfahren" at bounding box center [737, 607] width 435 height 48
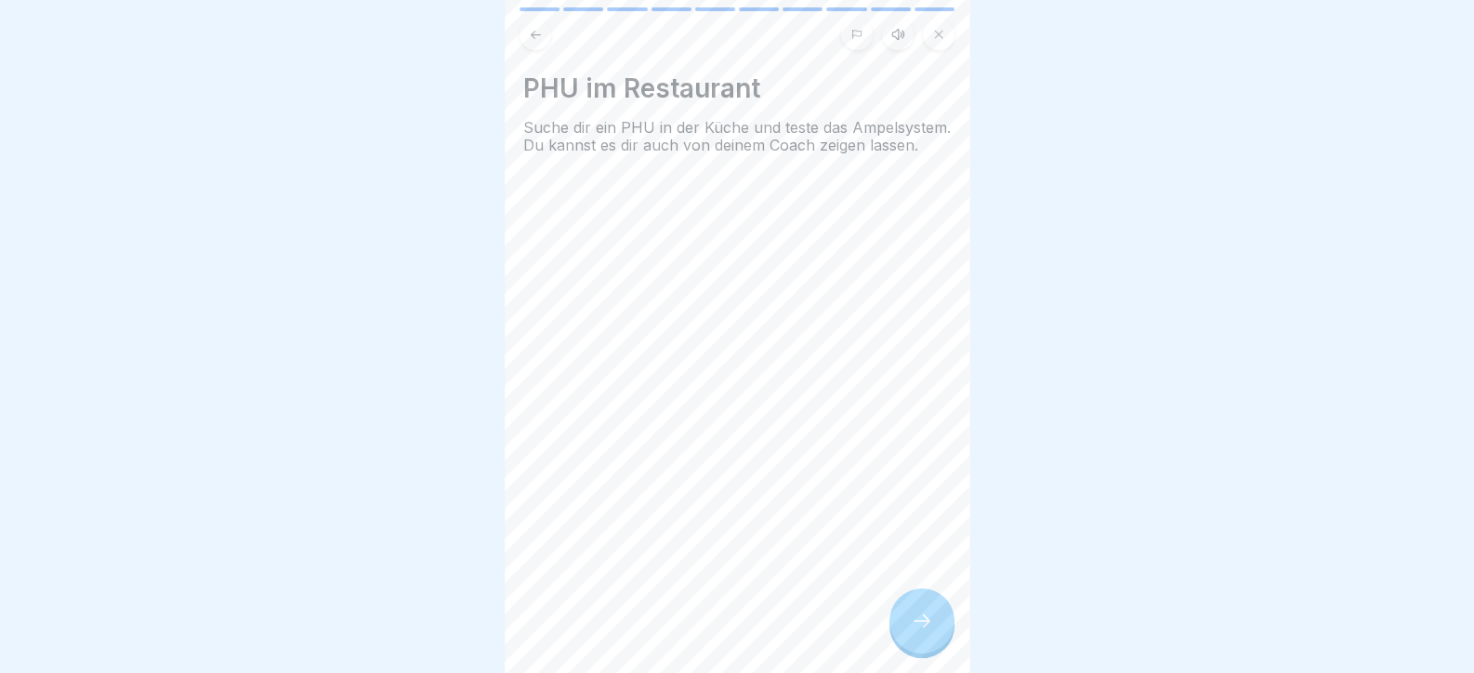
click at [917, 602] on div "Tag 1 10 Schritte Deutsch Hörmodus PHU Hier lernst du , wann du welches Produkt…" at bounding box center [737, 336] width 465 height 673
click at [919, 632] on icon at bounding box center [922, 621] width 22 height 22
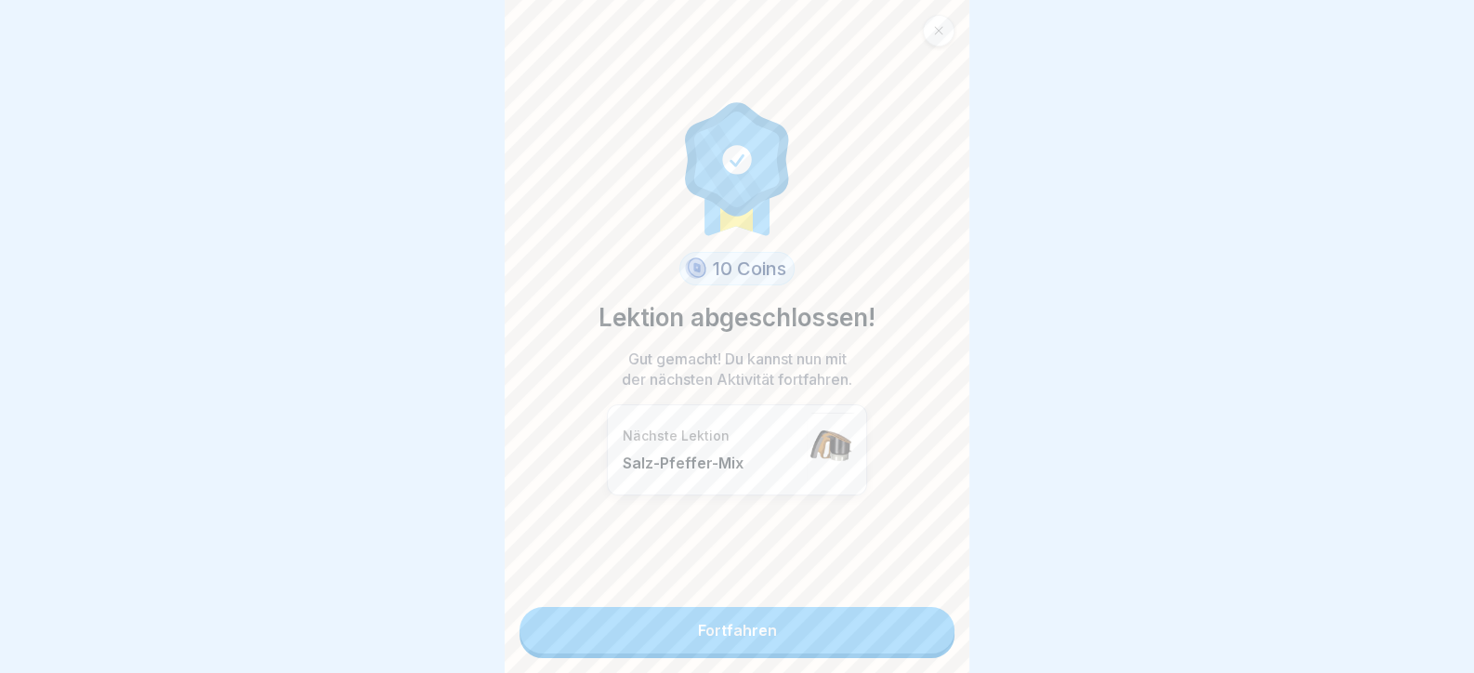
click at [919, 640] on link "Fortfahren" at bounding box center [737, 630] width 435 height 46
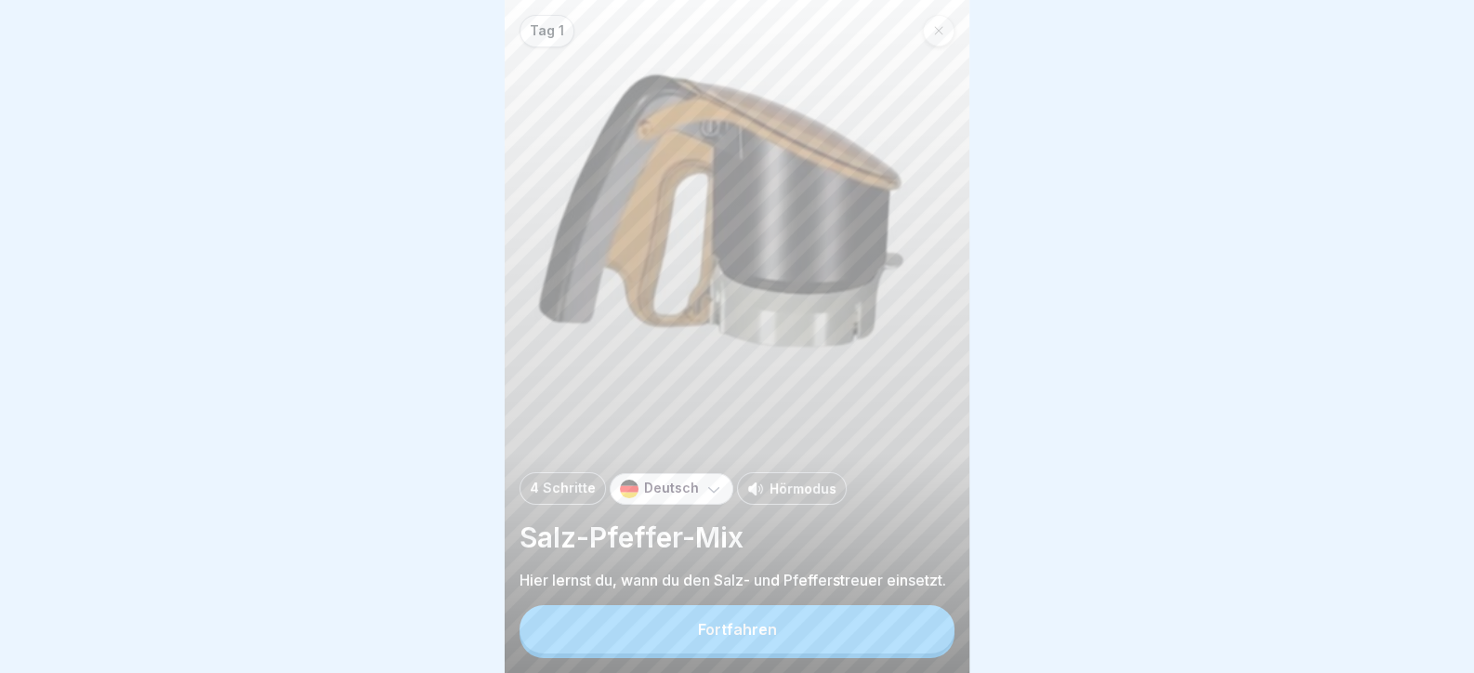
click at [919, 640] on button "Fortfahren" at bounding box center [737, 629] width 435 height 48
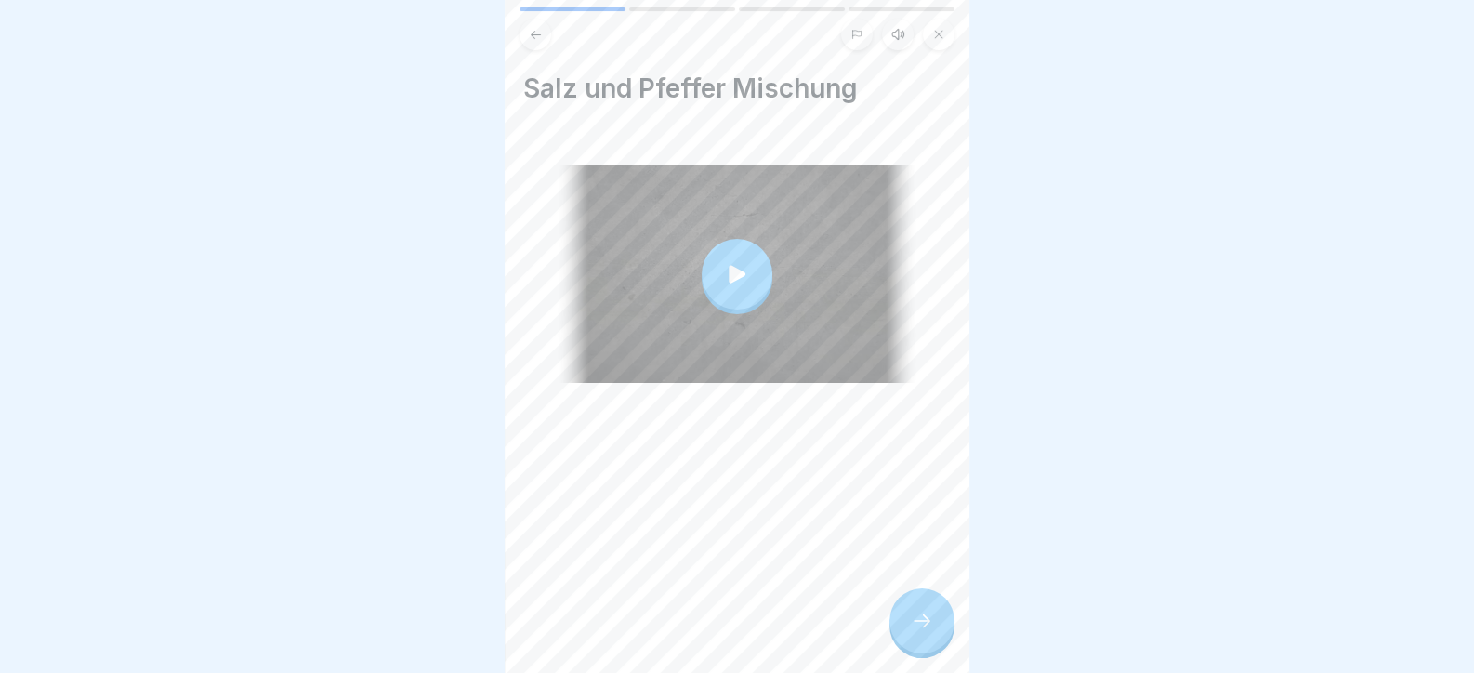
click at [925, 632] on icon at bounding box center [922, 621] width 22 height 22
click at [916, 651] on div at bounding box center [922, 620] width 65 height 65
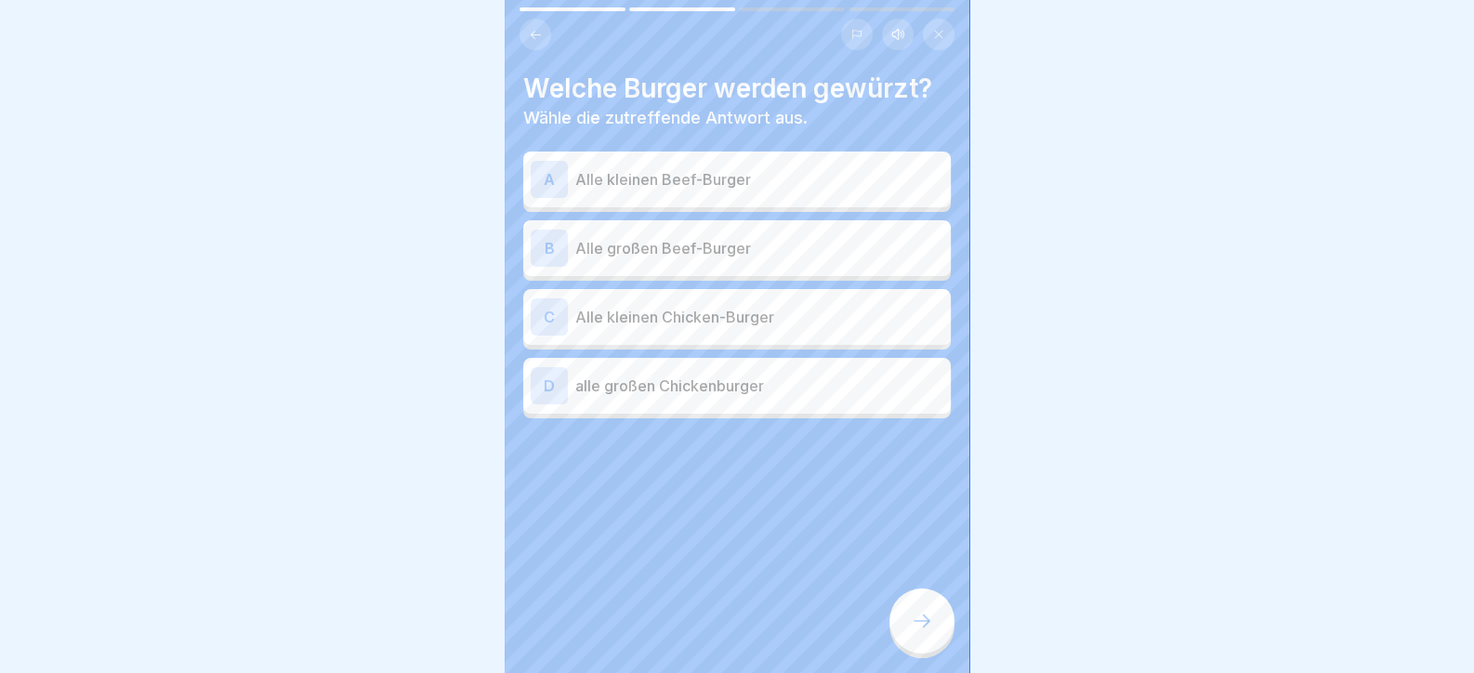
click at [660, 243] on p "Alle großen Beef-Burger" at bounding box center [759, 248] width 368 height 22
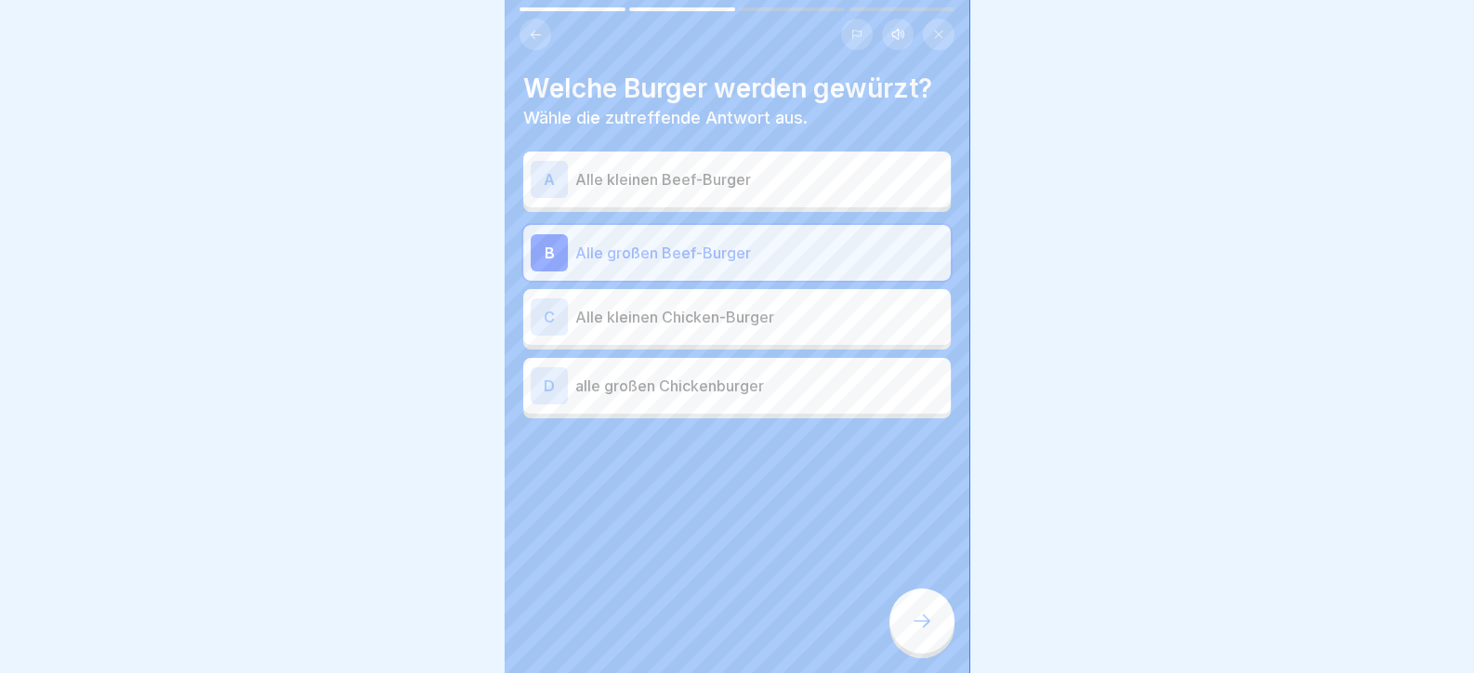
click at [931, 613] on div at bounding box center [922, 620] width 65 height 65
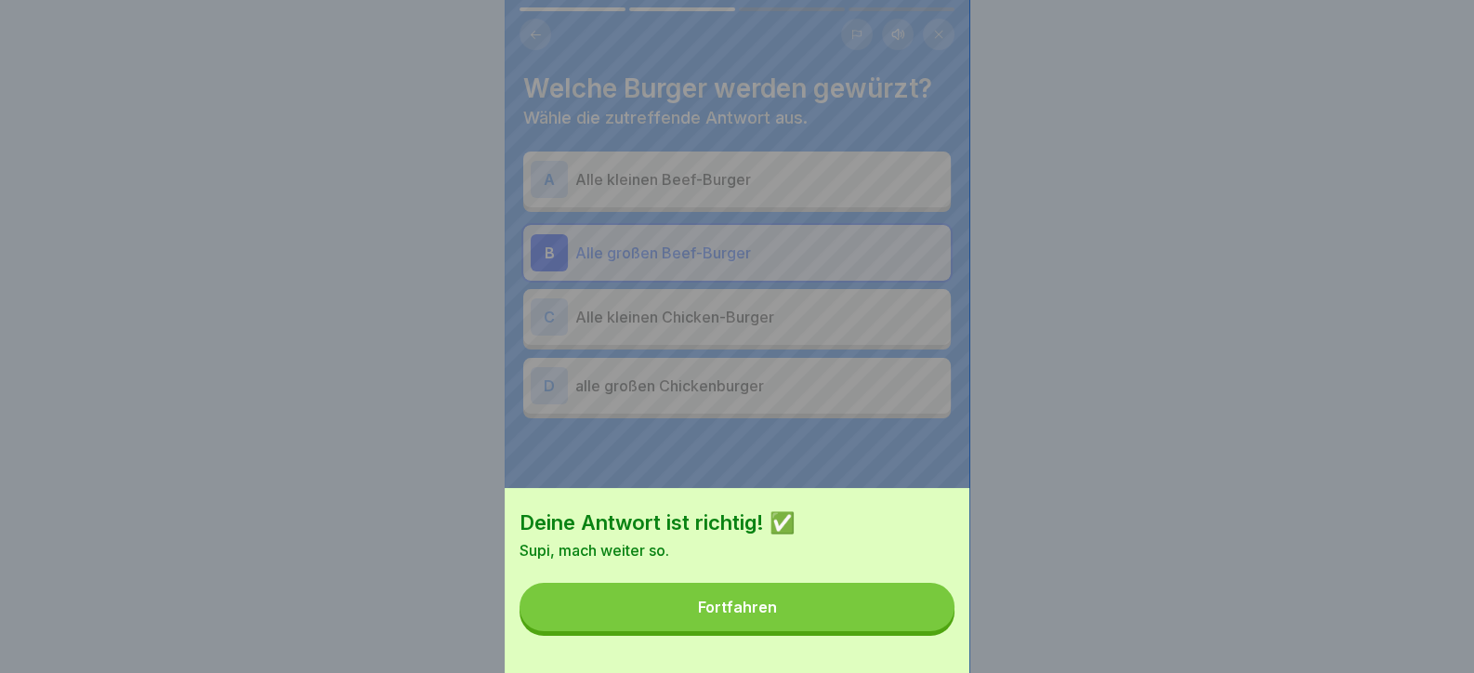
click at [886, 616] on button "Fortfahren" at bounding box center [737, 607] width 435 height 48
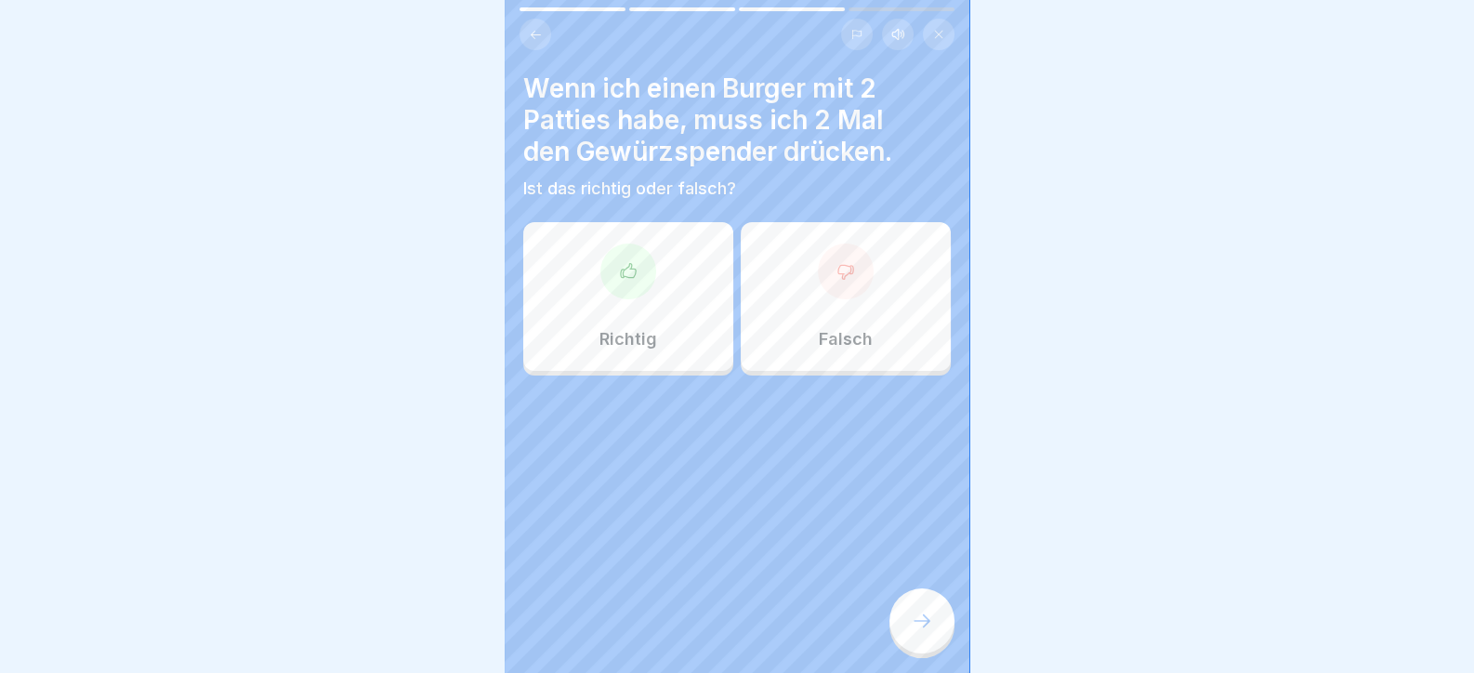
click at [838, 279] on icon at bounding box center [845, 272] width 15 height 14
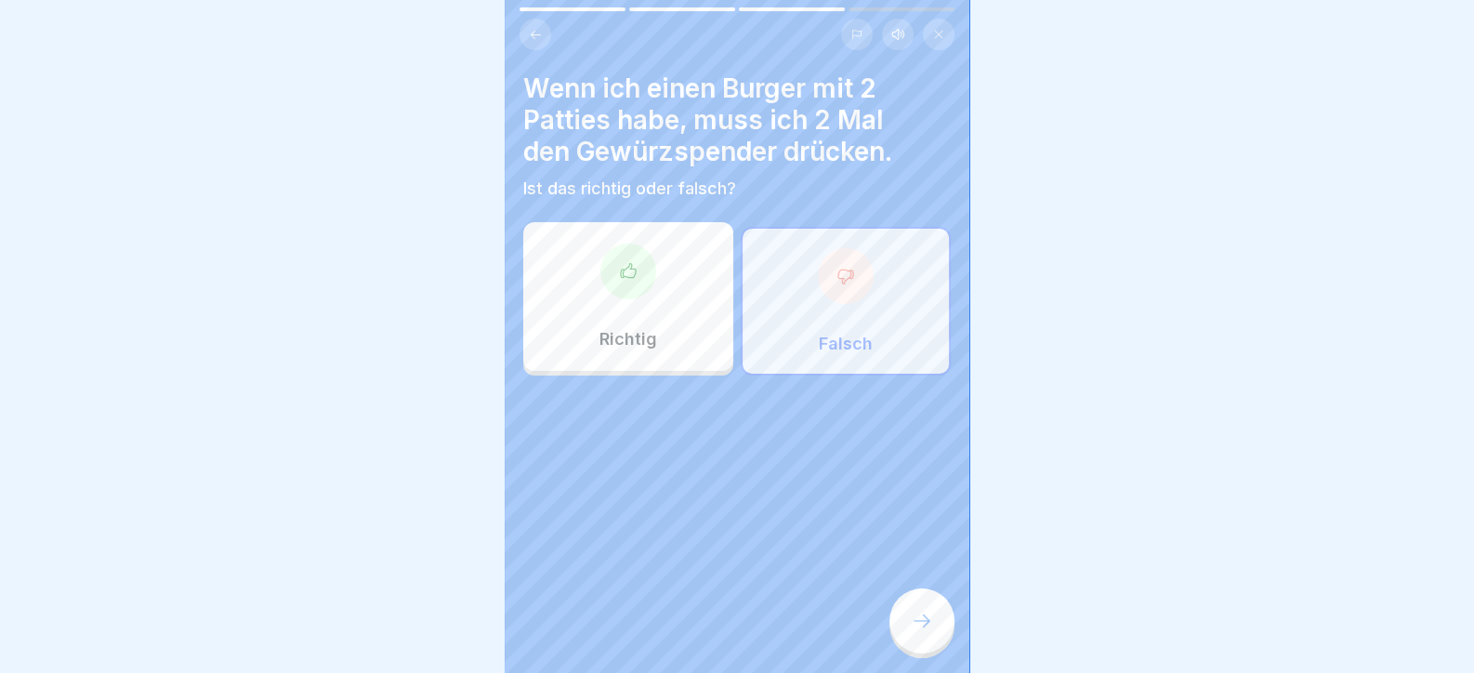
click at [922, 653] on div at bounding box center [922, 620] width 65 height 65
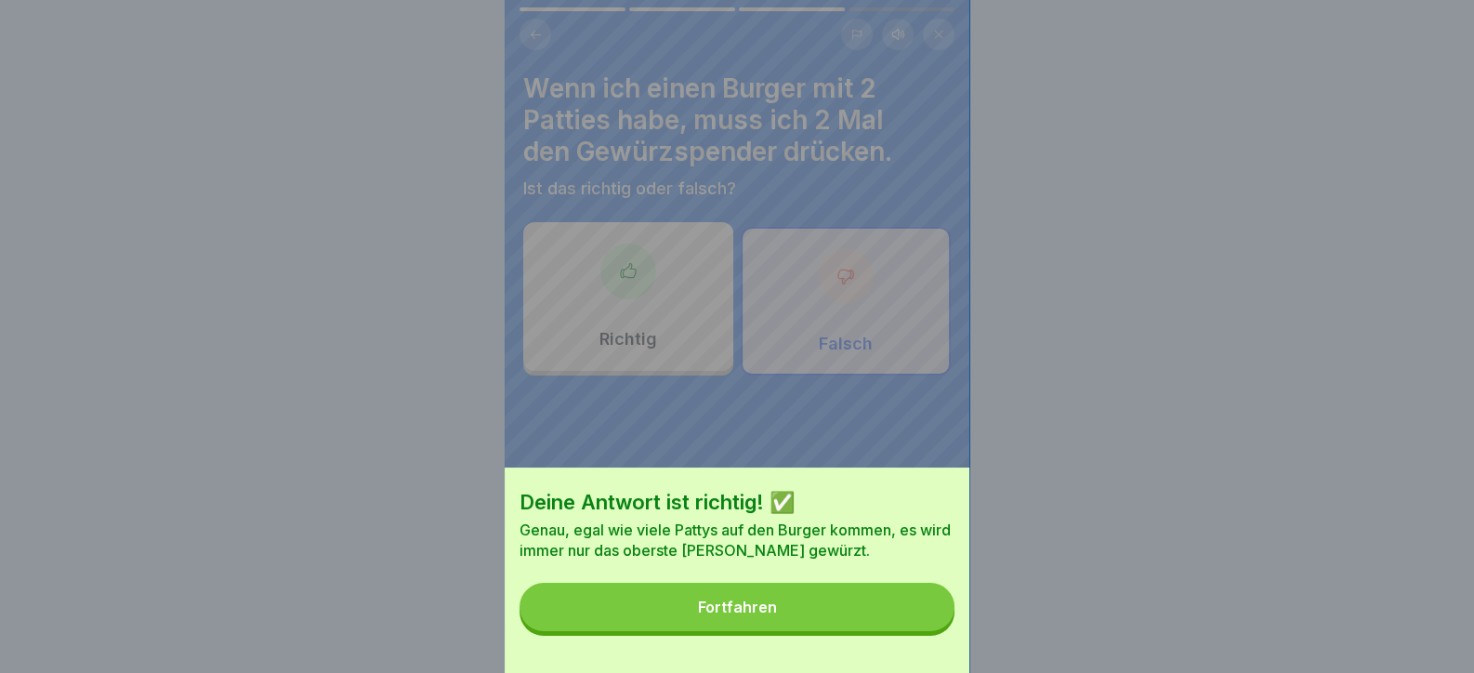
click at [912, 631] on button "Fortfahren" at bounding box center [737, 607] width 435 height 48
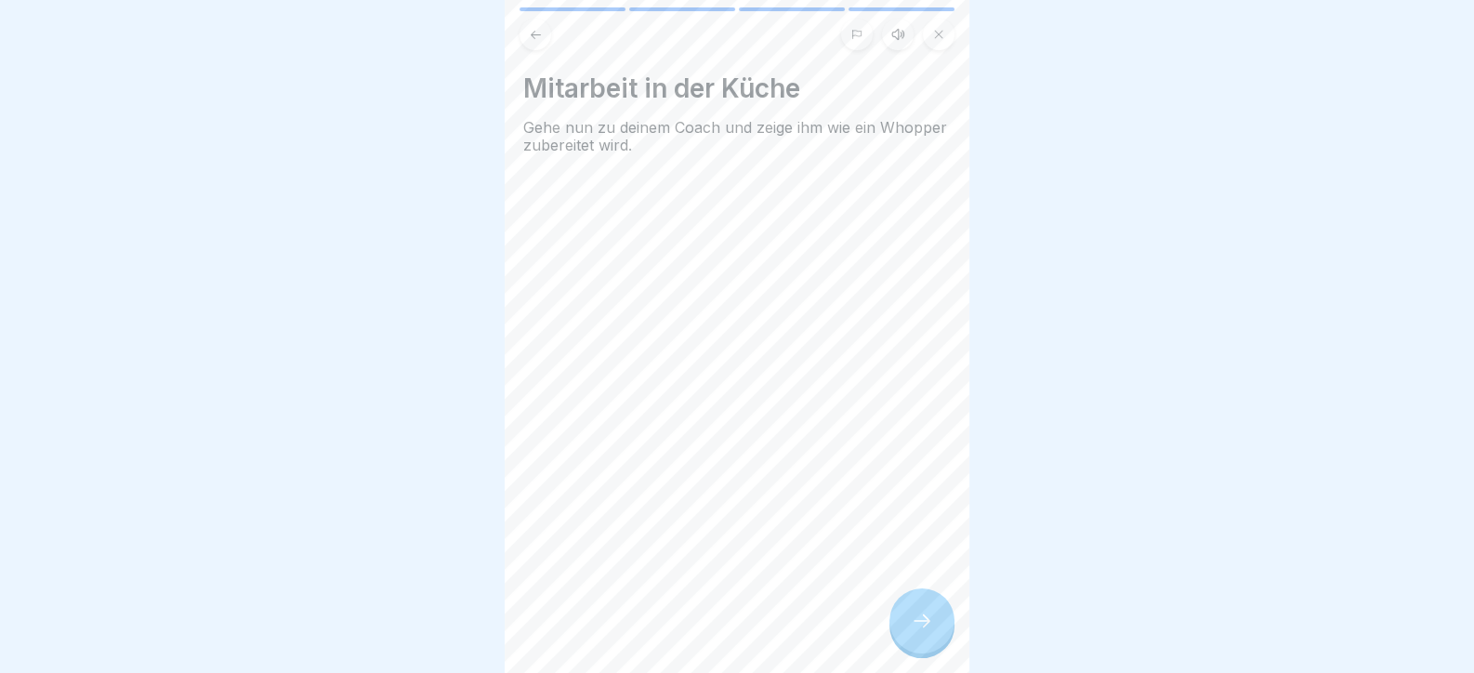
click at [933, 647] on div at bounding box center [922, 620] width 65 height 65
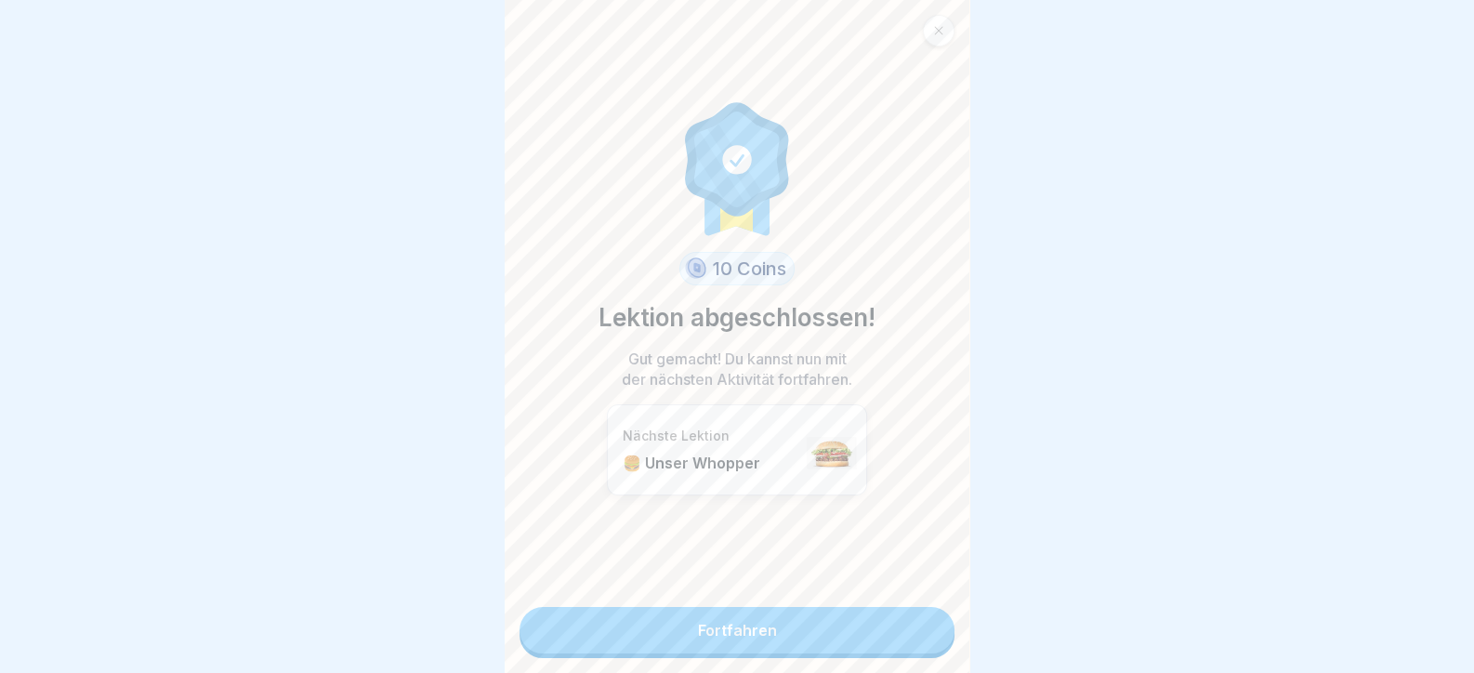
click at [930, 640] on link "Fortfahren" at bounding box center [737, 630] width 435 height 46
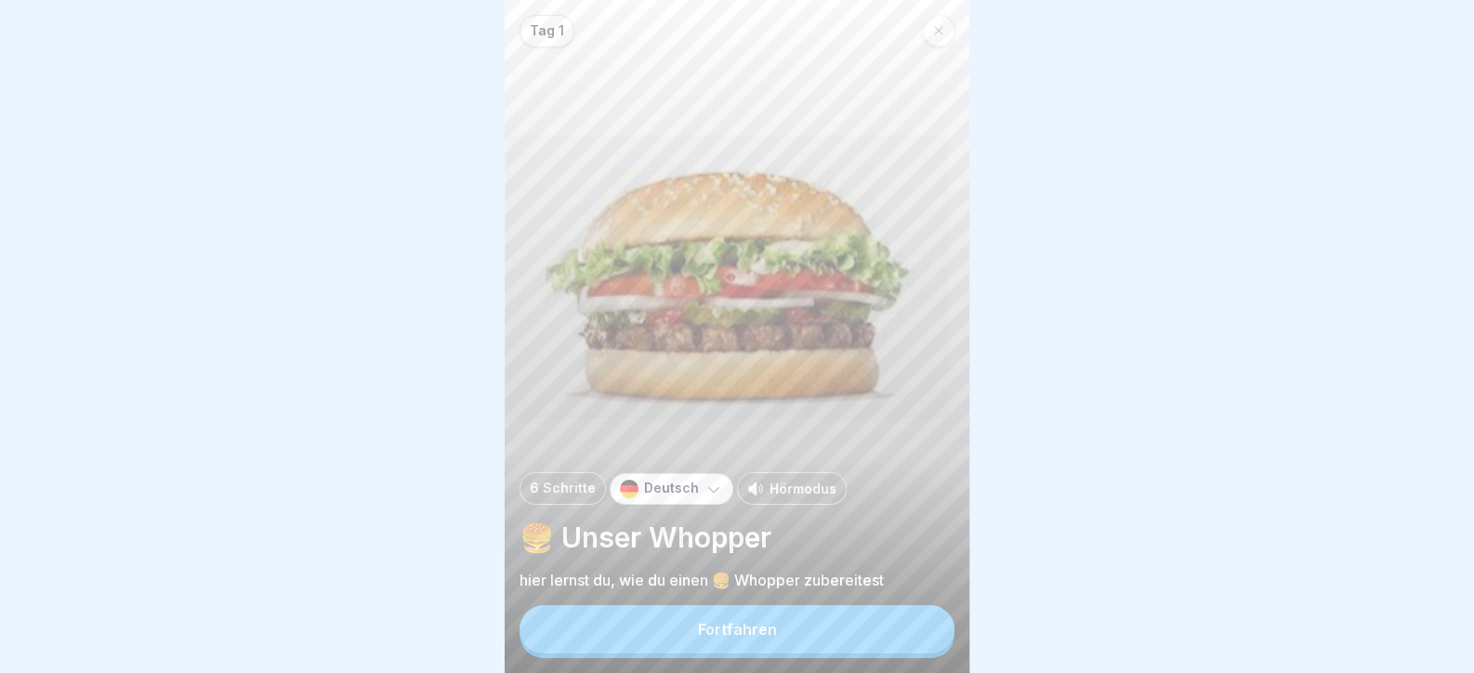
click at [924, 638] on button "Fortfahren" at bounding box center [737, 629] width 435 height 48
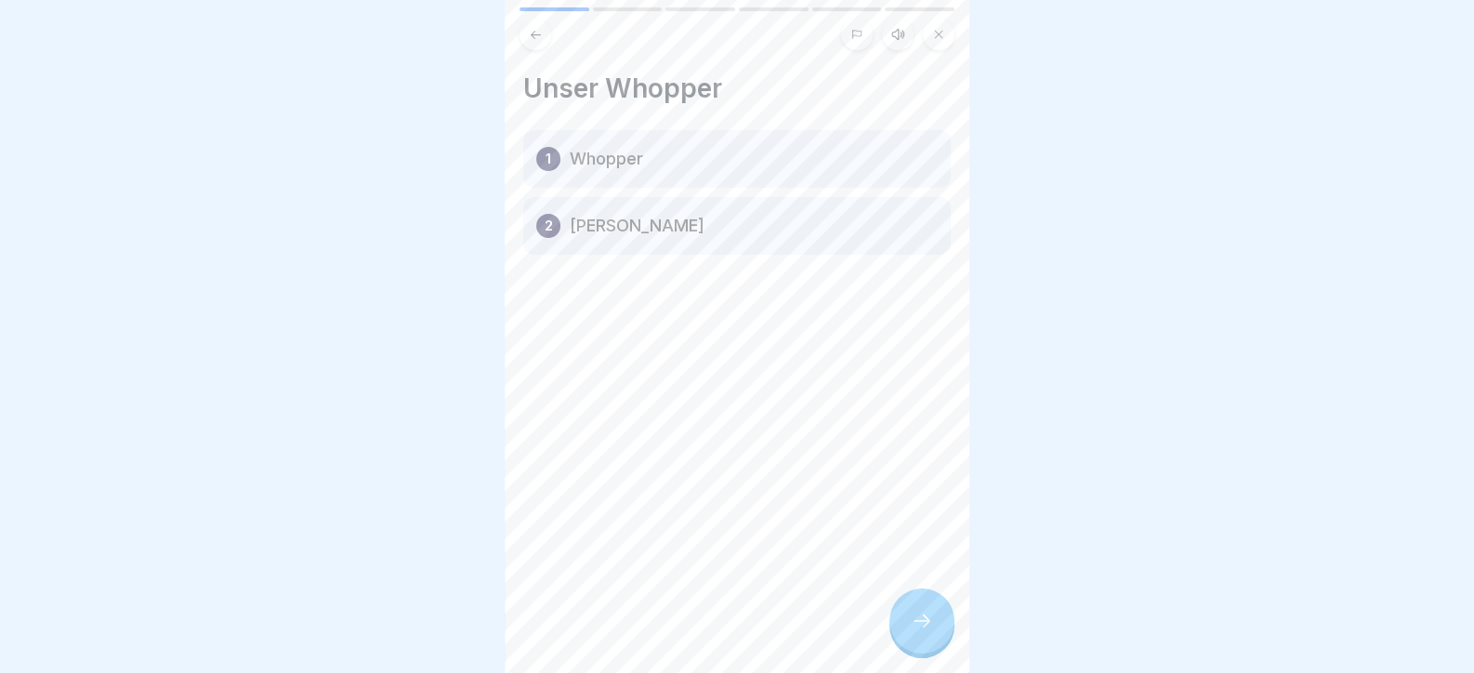
click at [923, 632] on icon at bounding box center [922, 621] width 22 height 22
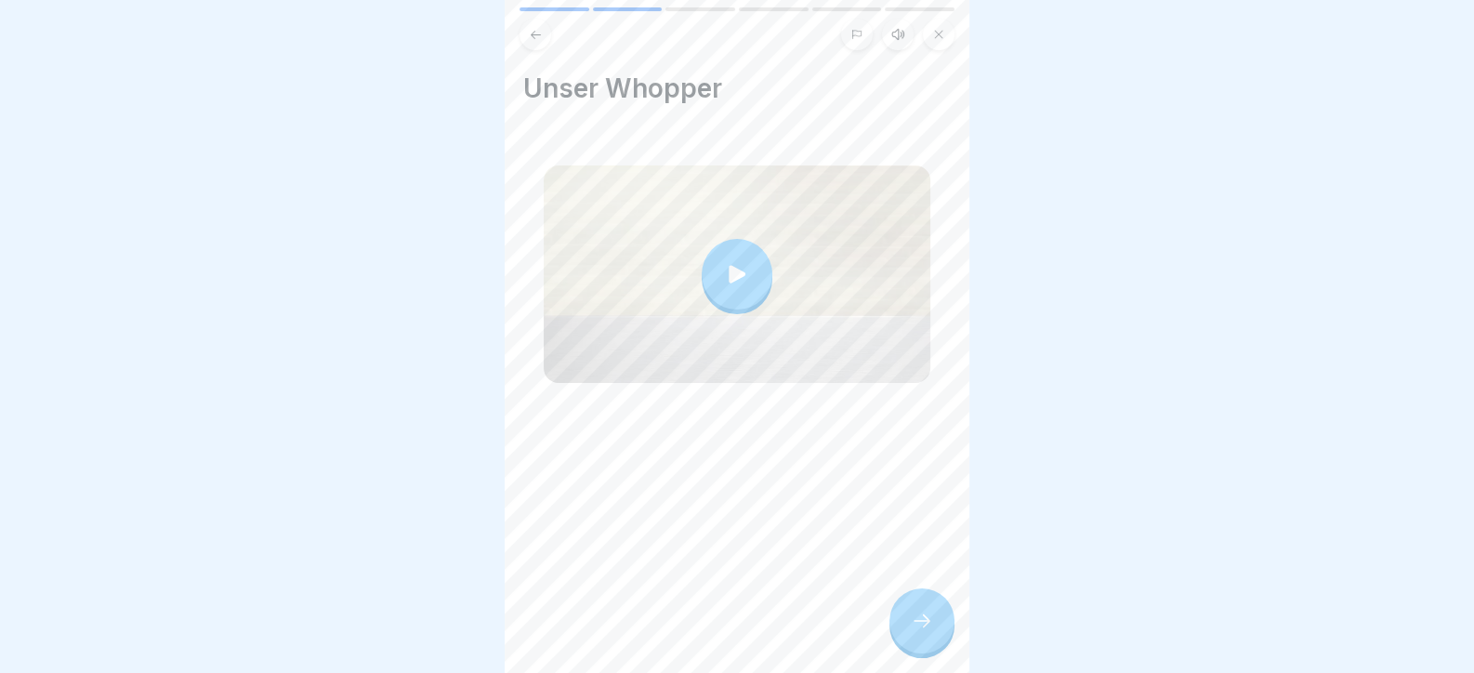
click at [923, 632] on icon at bounding box center [922, 621] width 22 height 22
click at [928, 653] on div at bounding box center [922, 620] width 65 height 65
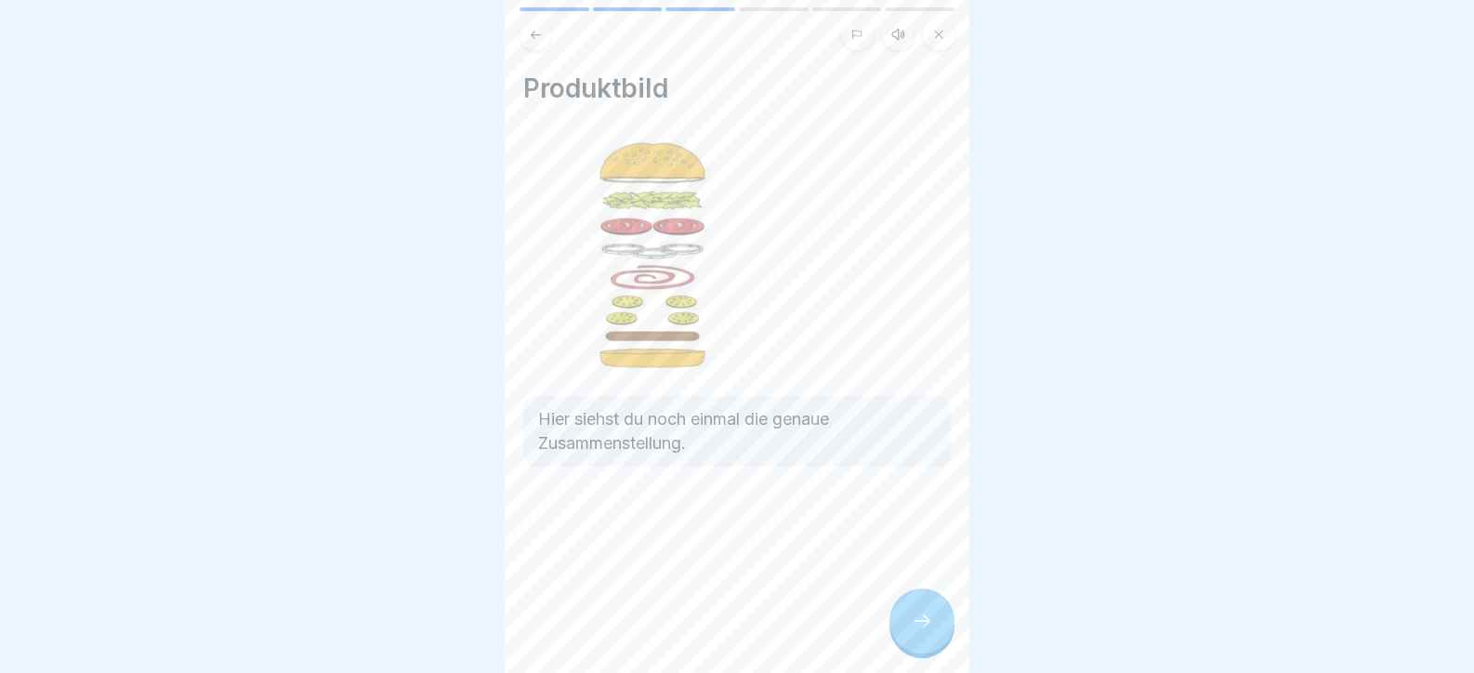
click at [920, 653] on div at bounding box center [922, 620] width 65 height 65
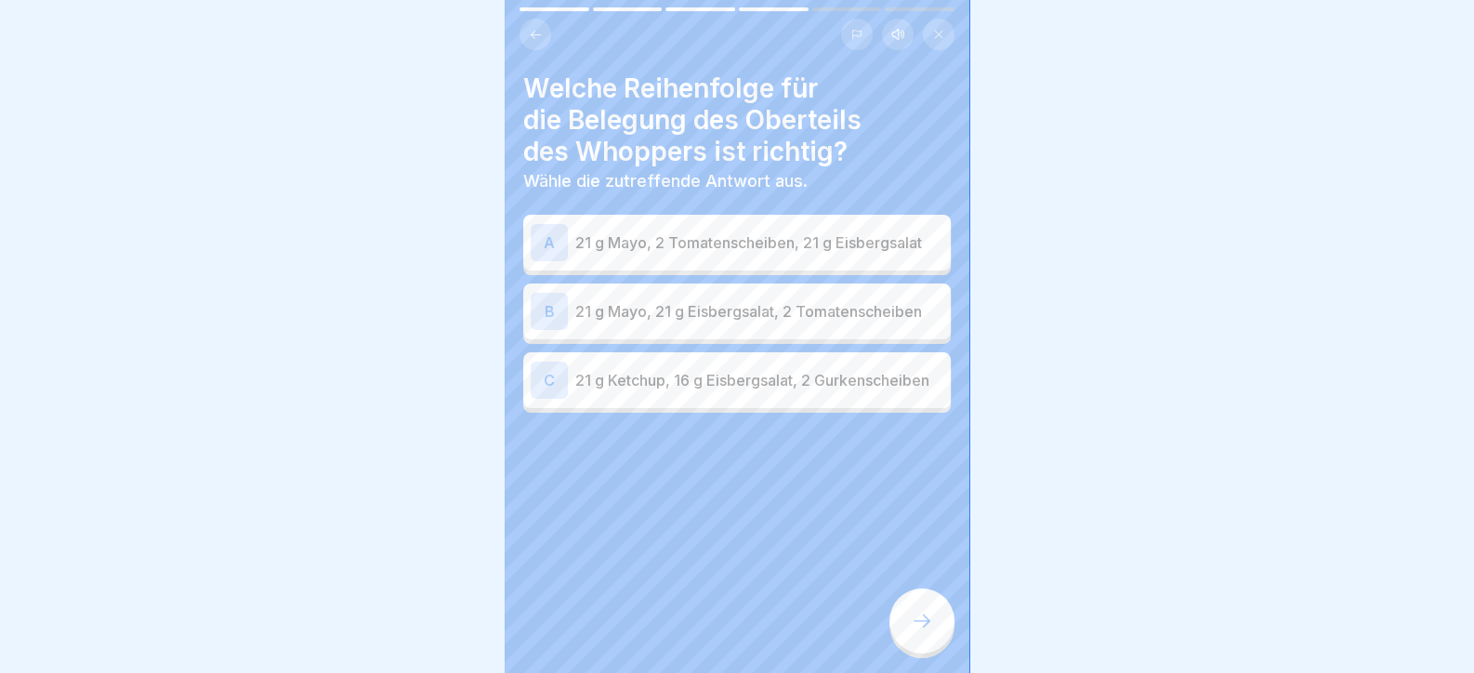
click at [586, 509] on div at bounding box center [737, 469] width 428 height 112
click at [659, 323] on div "B 21 g Mayo, 21 g Eisbergsalat, 2 Tomatenscheiben" at bounding box center [737, 311] width 413 height 37
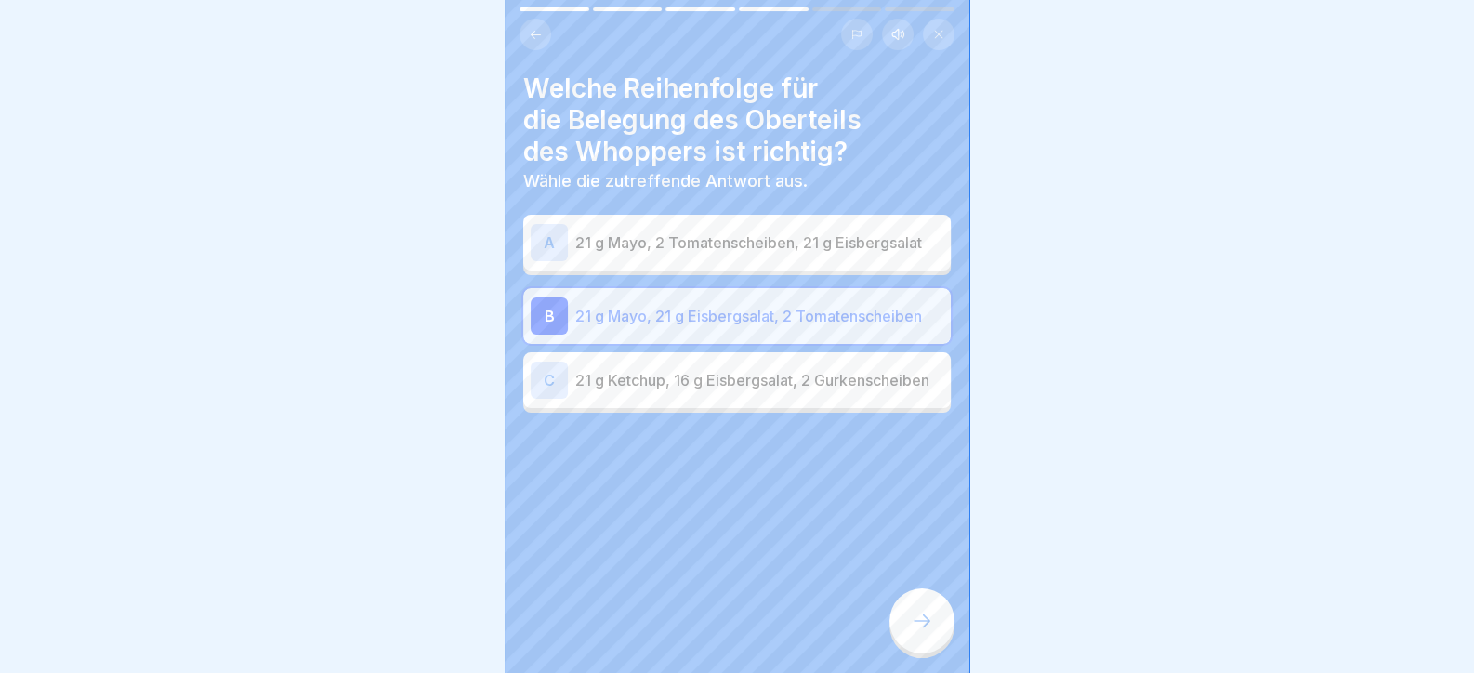
click at [941, 652] on div at bounding box center [922, 620] width 65 height 65
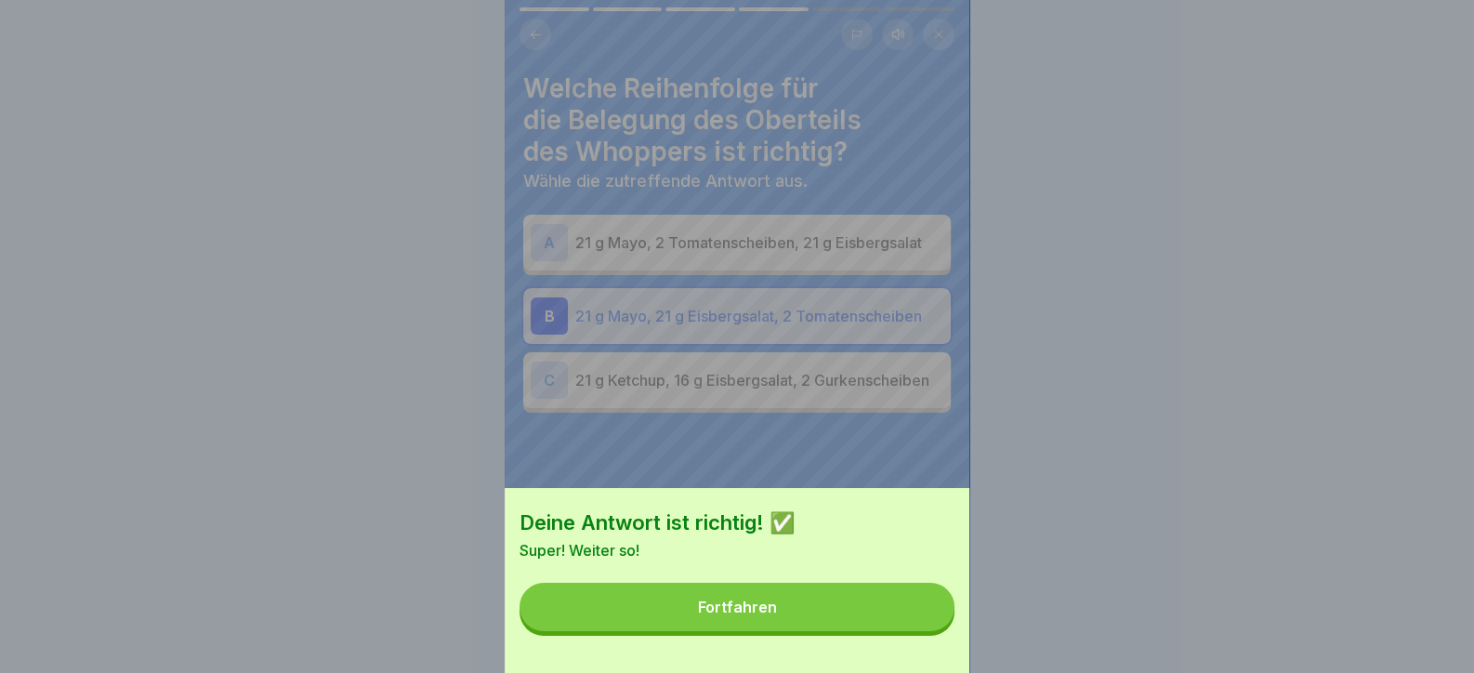
click at [865, 629] on button "Fortfahren" at bounding box center [737, 607] width 435 height 48
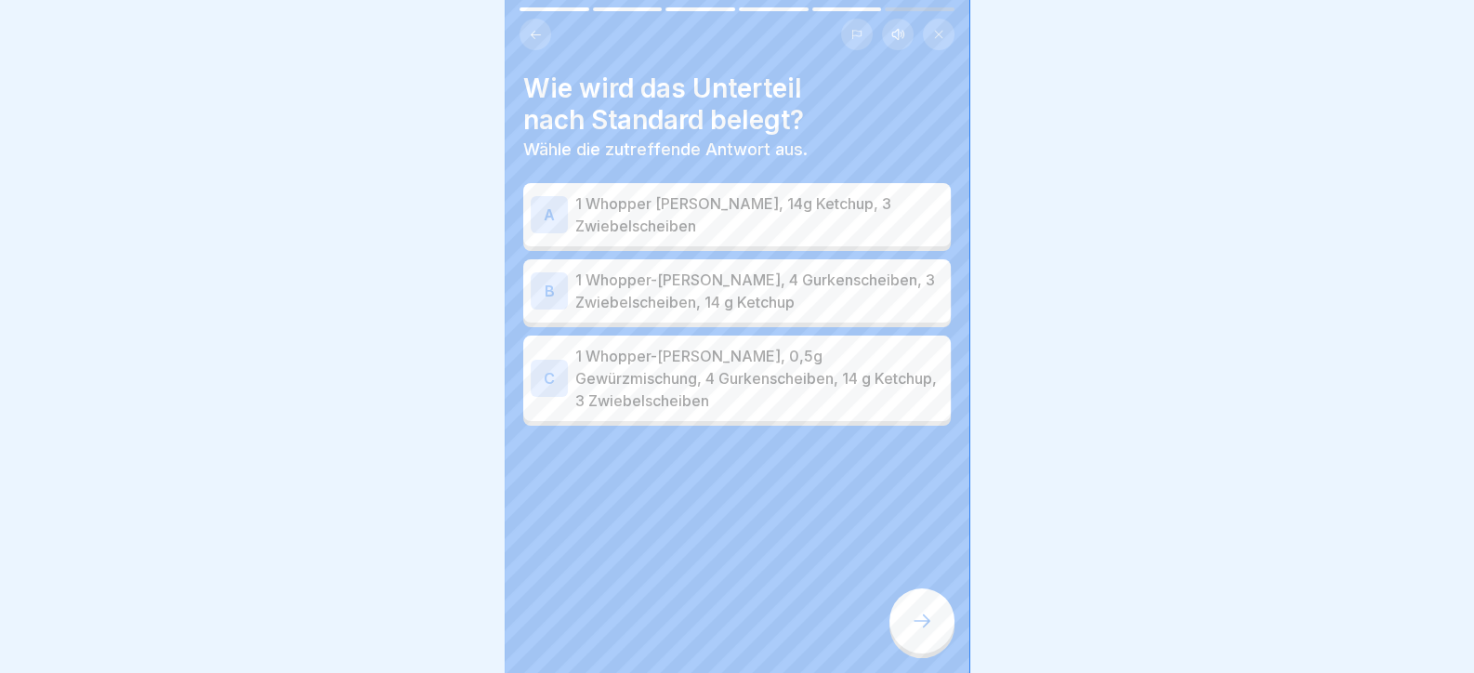
click at [810, 371] on p "1 Whopper-[PERSON_NAME], 0,5g Gewürzmischung, 4 Gurkenscheiben, 14 g Ketchup, 3…" at bounding box center [759, 378] width 368 height 67
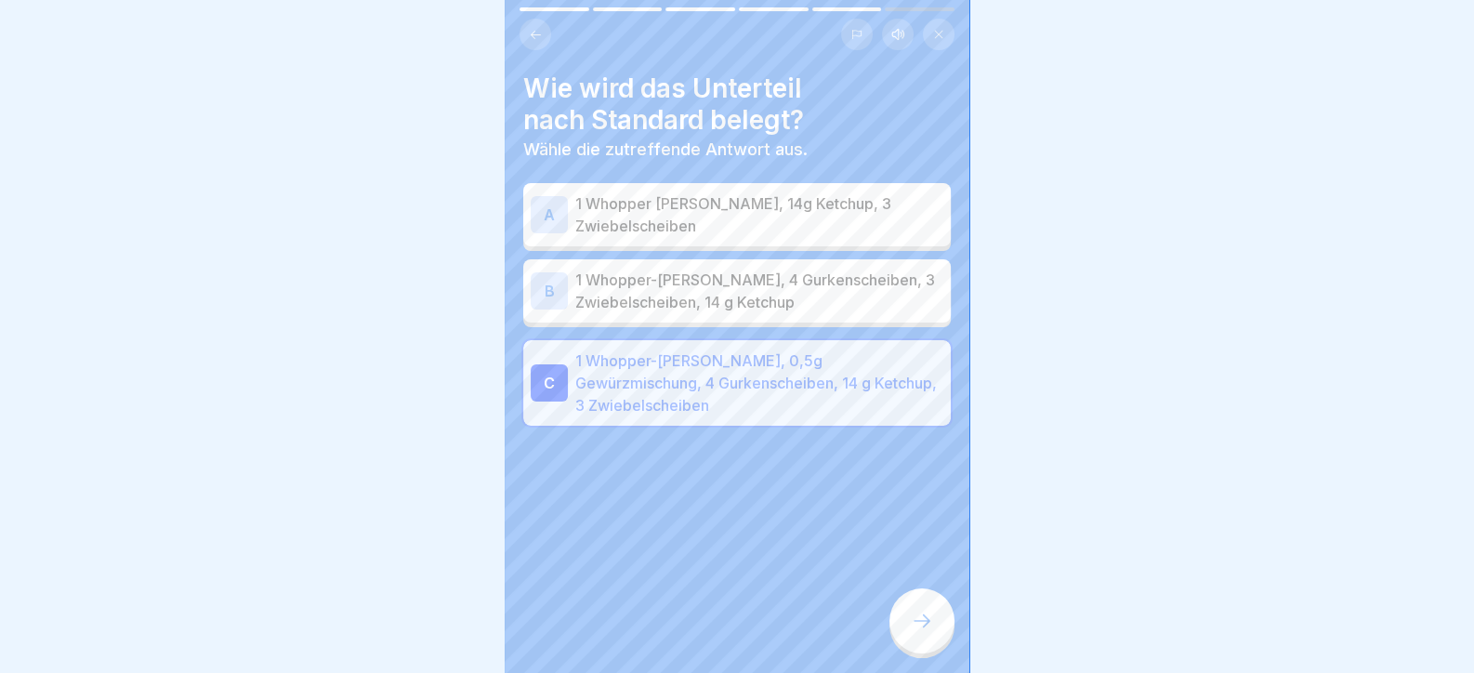
click at [939, 646] on div at bounding box center [922, 620] width 65 height 65
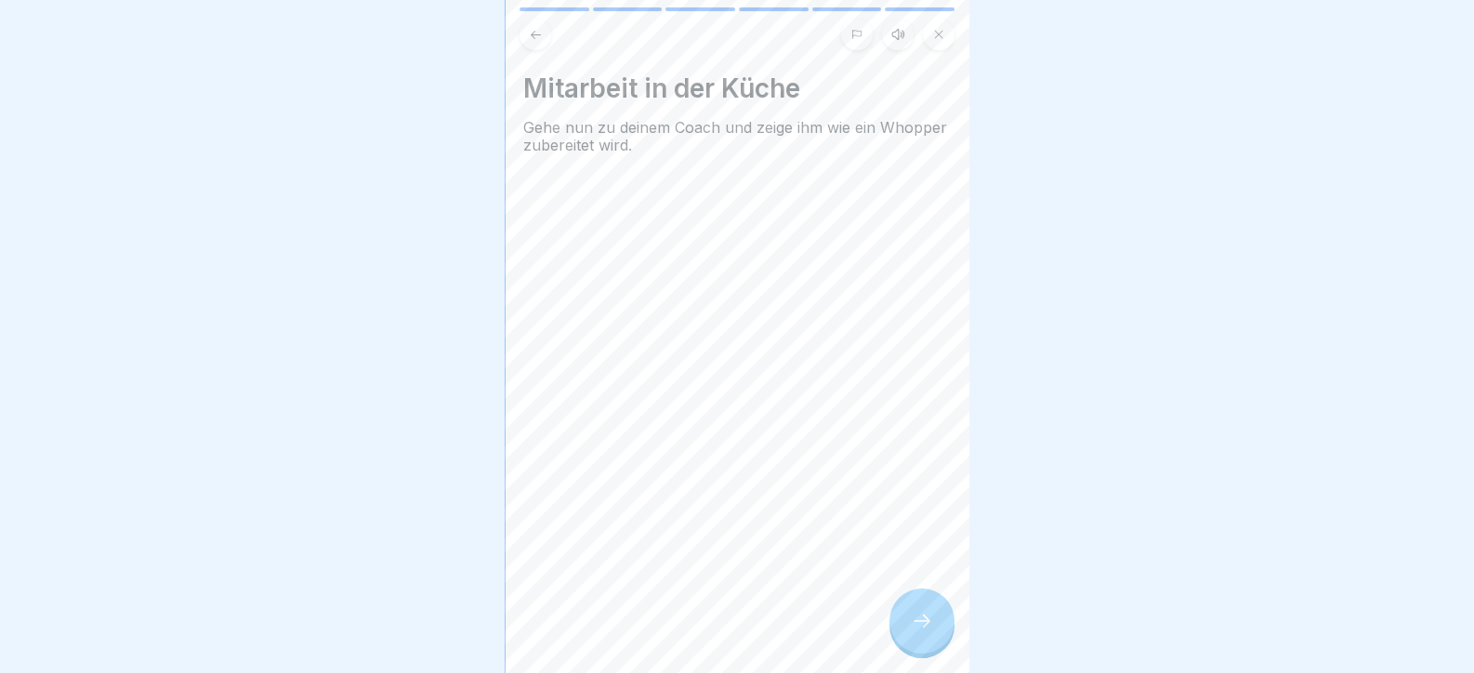
click at [895, 635] on div at bounding box center [922, 620] width 65 height 65
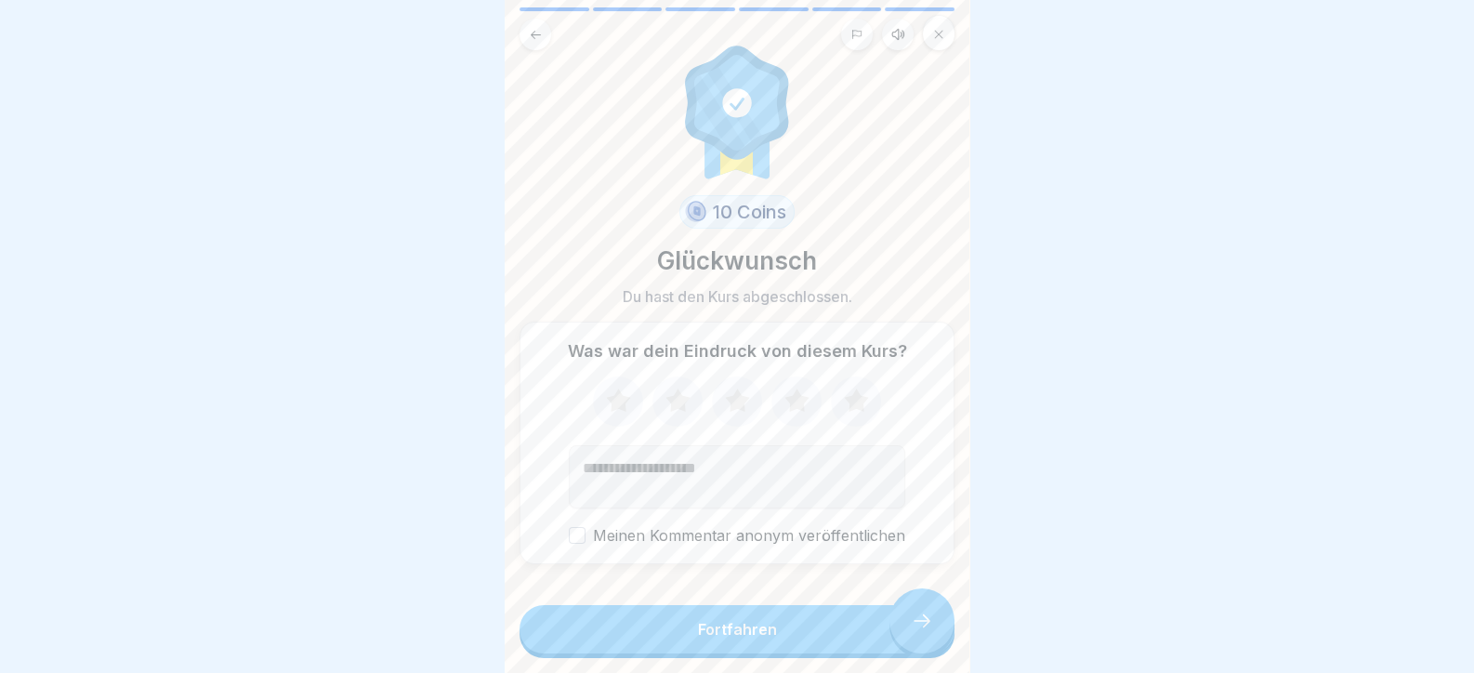
click at [909, 635] on button "Fortfahren" at bounding box center [737, 629] width 435 height 48
click at [908, 632] on button "Fortfahren" at bounding box center [737, 629] width 435 height 48
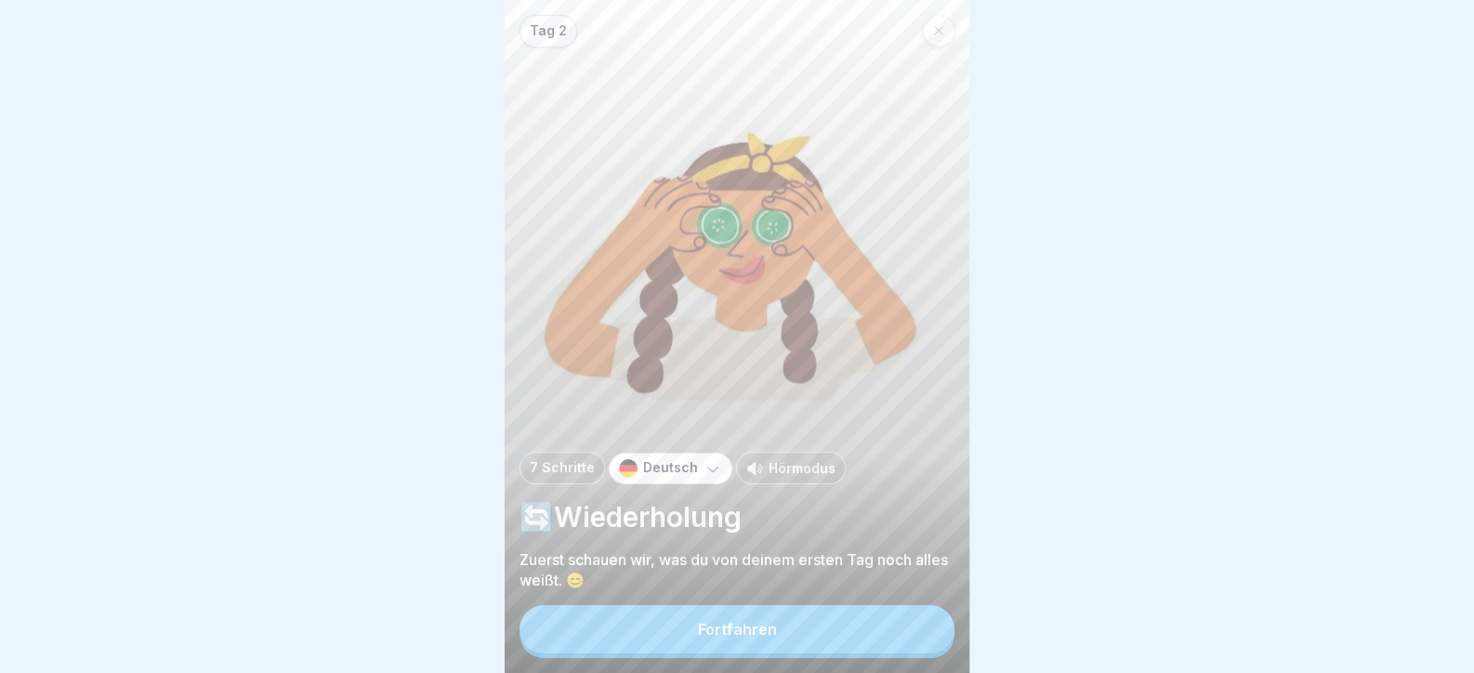
click at [908, 632] on button "Fortfahren" at bounding box center [737, 629] width 435 height 48
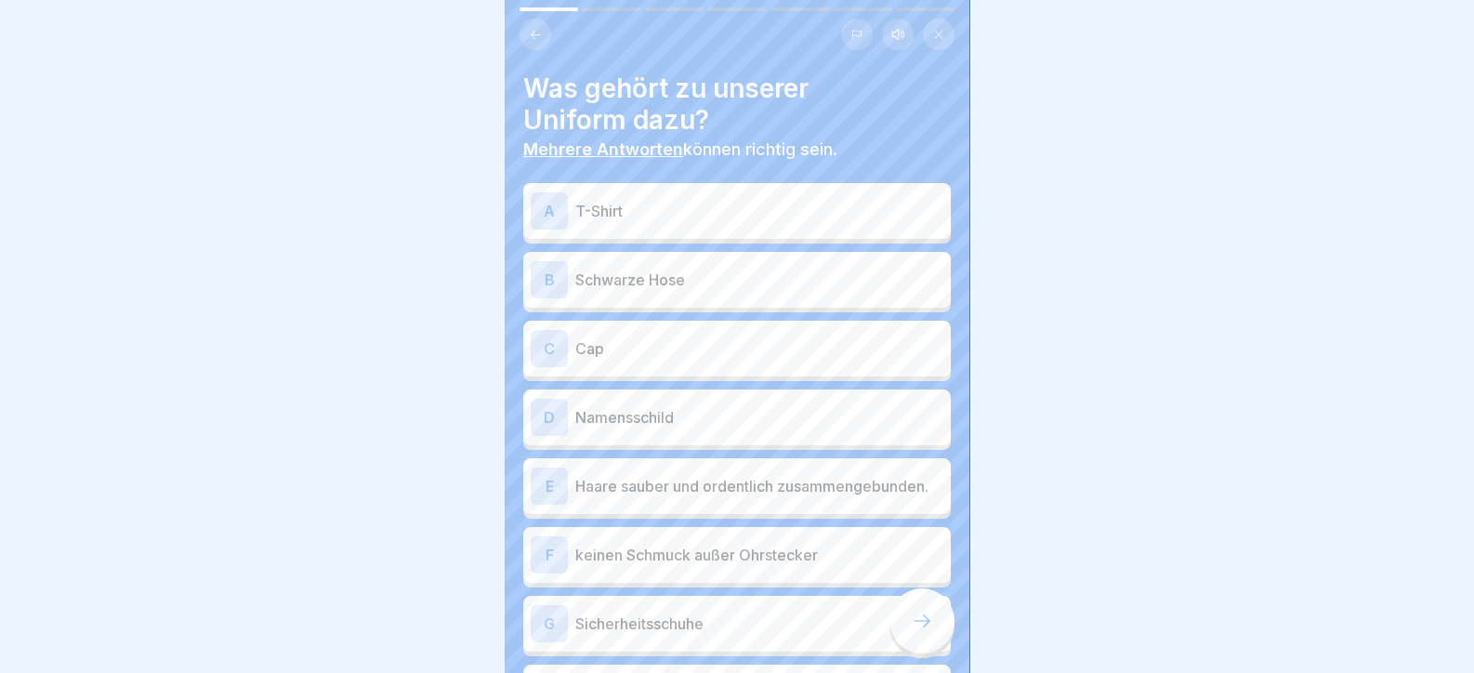
click at [705, 220] on p "T-Shirt" at bounding box center [759, 211] width 368 height 22
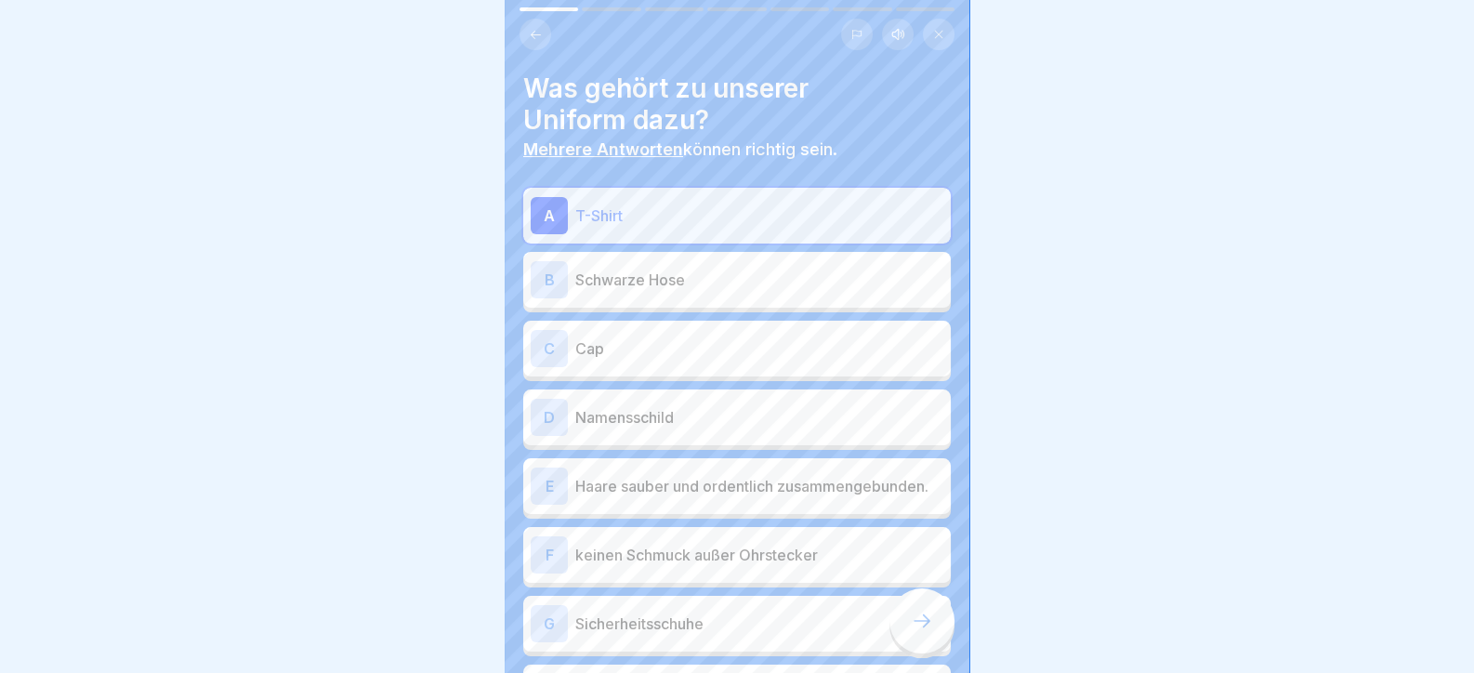
click at [690, 291] on div "B Schwarze Hose" at bounding box center [737, 279] width 413 height 37
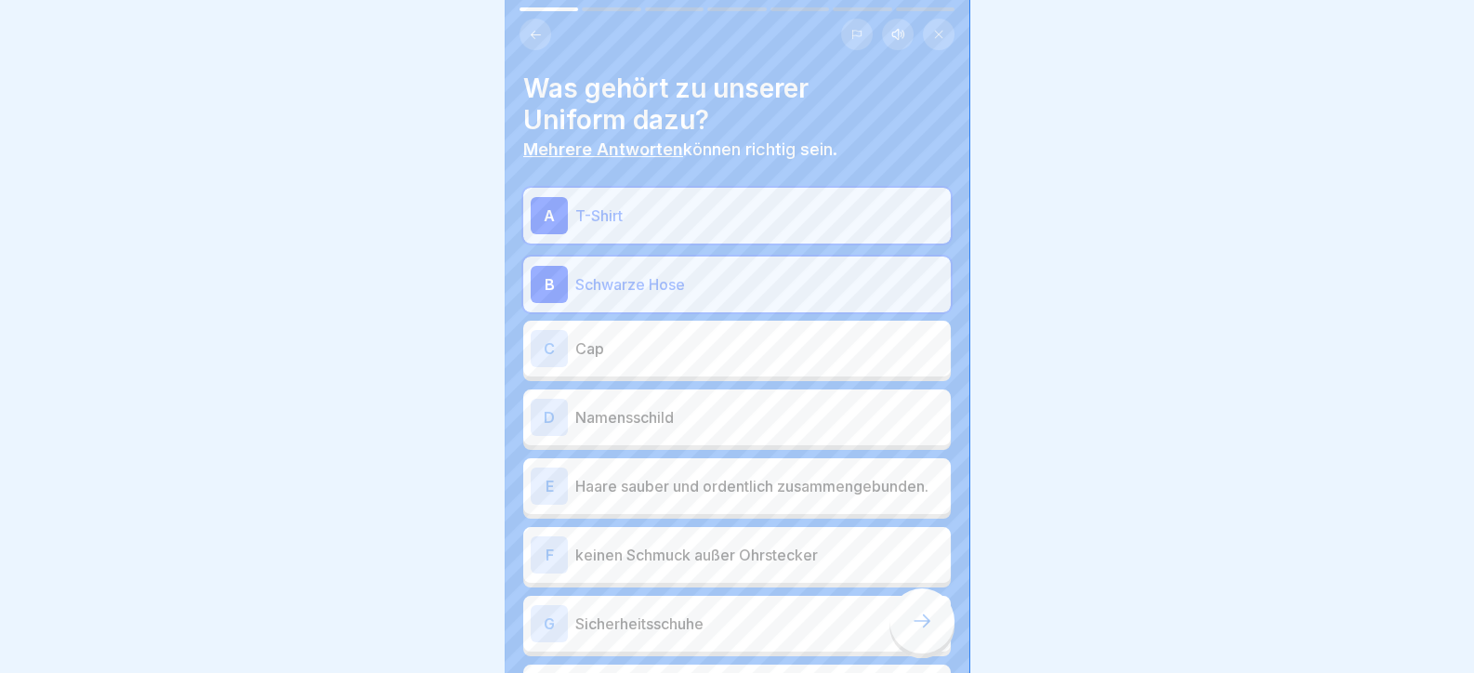
click at [661, 357] on p "Cap" at bounding box center [759, 348] width 368 height 22
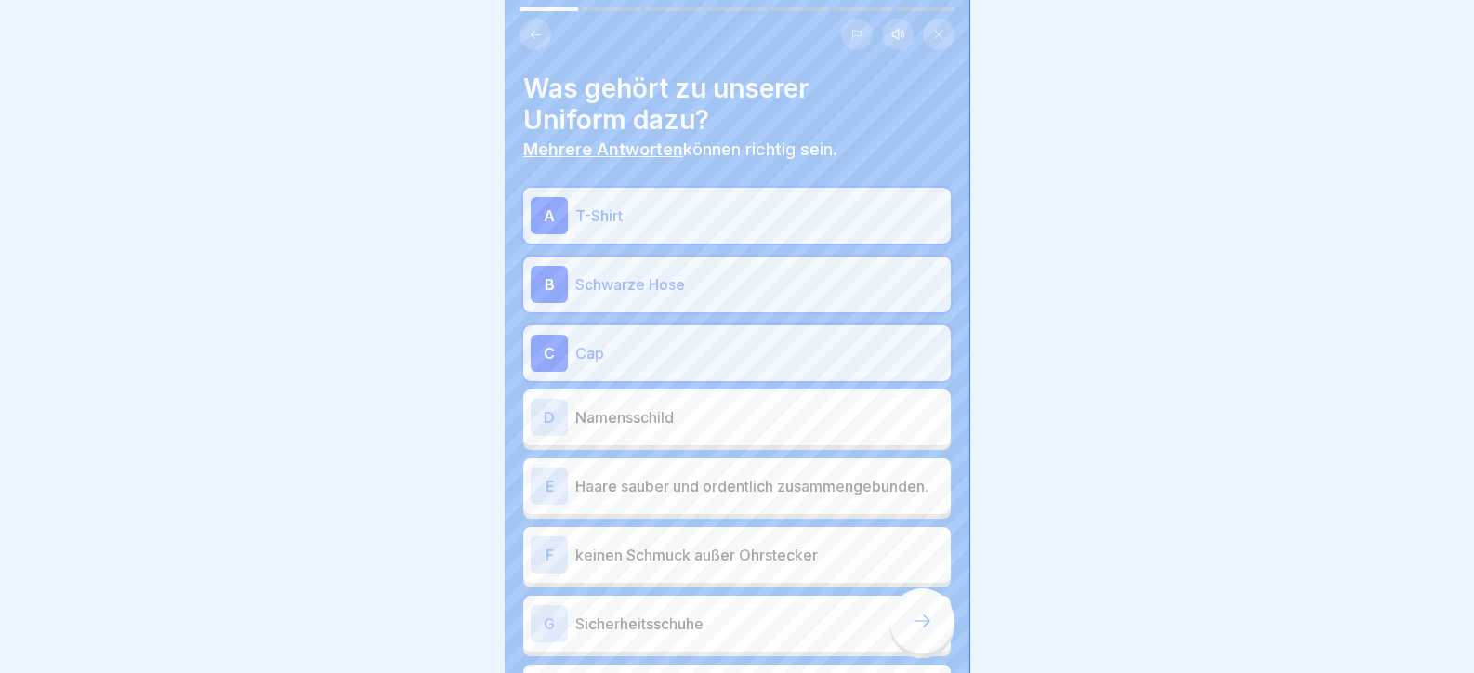
click at [699, 391] on div "D Namensschild" at bounding box center [737, 417] width 428 height 56
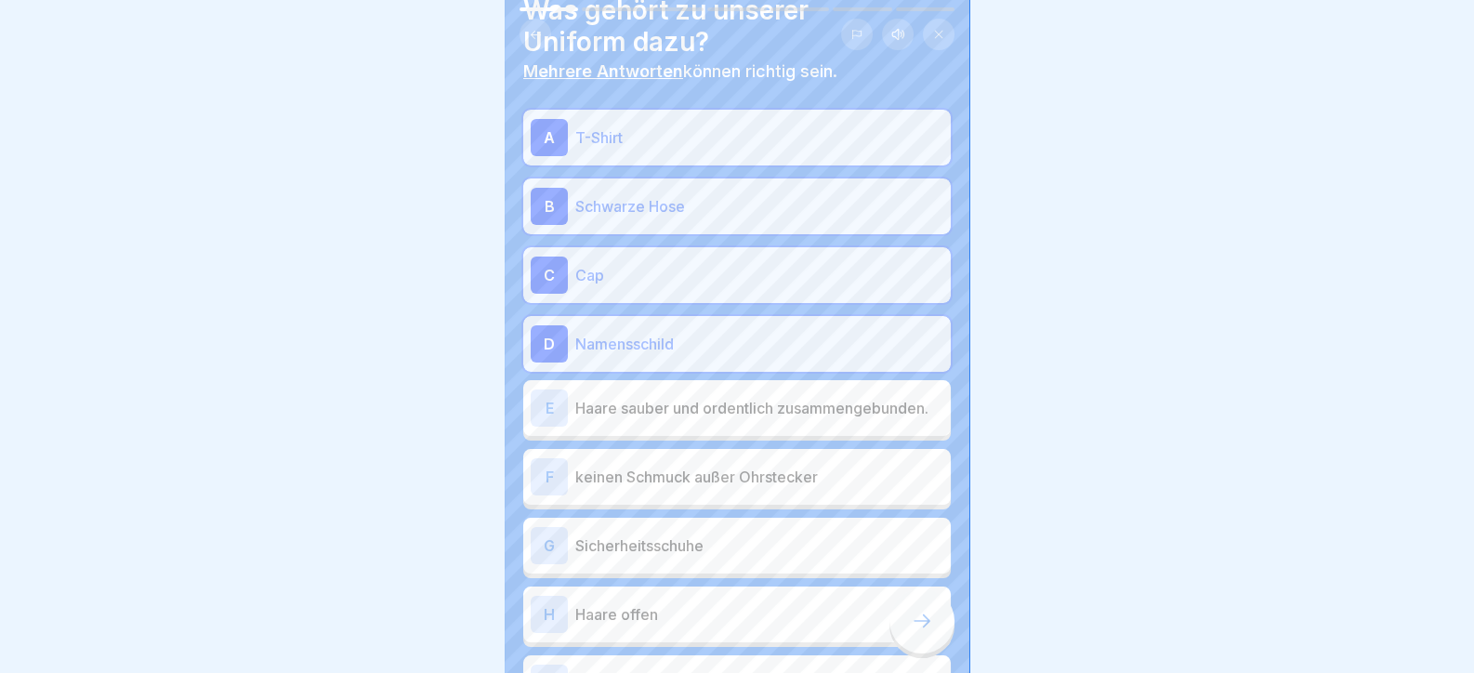
scroll to position [185, 0]
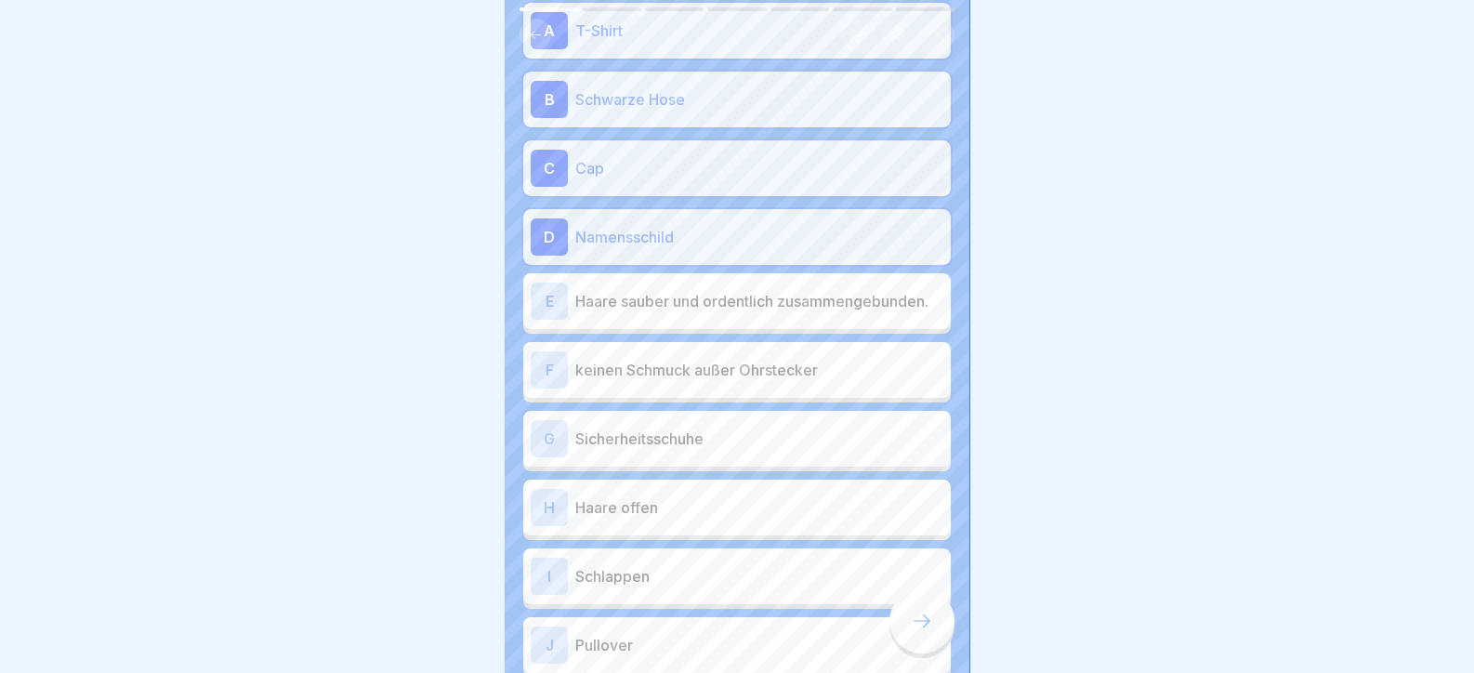
click at [695, 297] on p "Haare sauber und ordentlich zusammengebunden." at bounding box center [759, 301] width 368 height 22
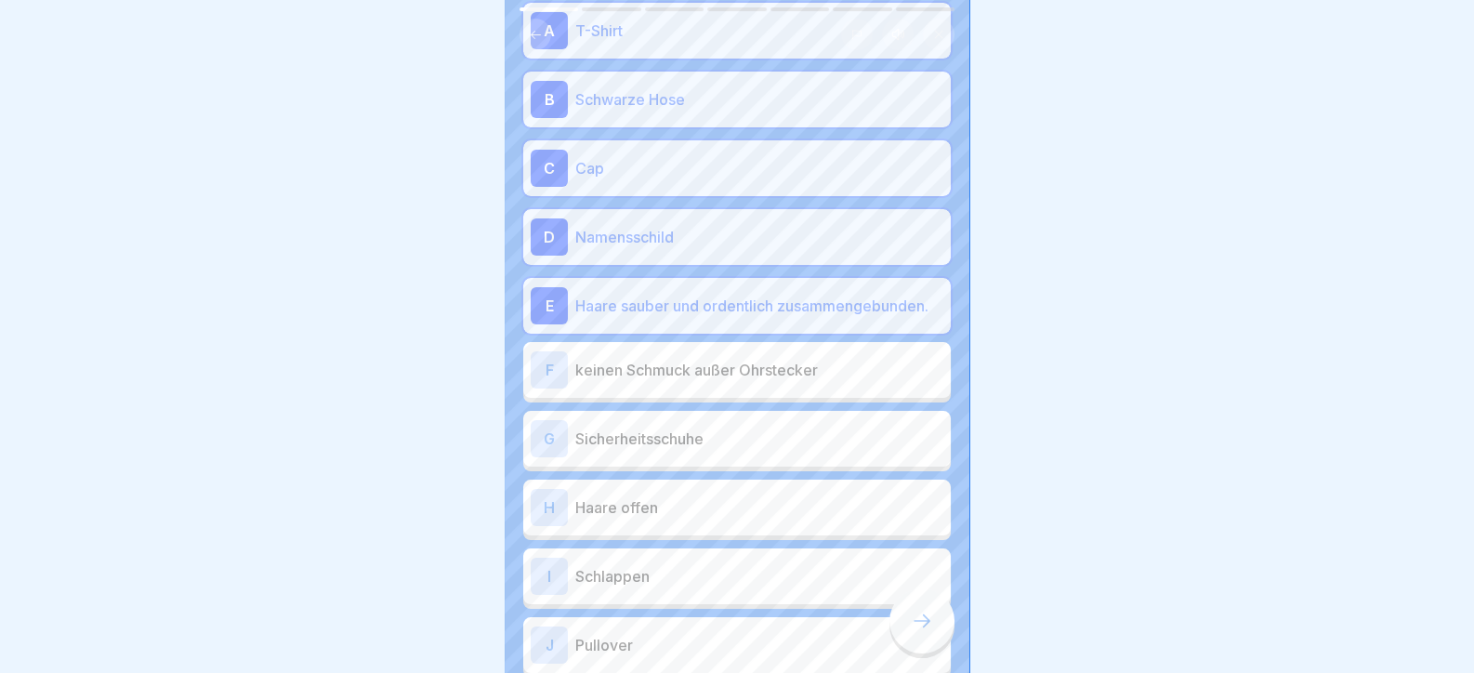
click at [642, 373] on p "keinen Schmuck außer Ohrstecker" at bounding box center [759, 370] width 368 height 22
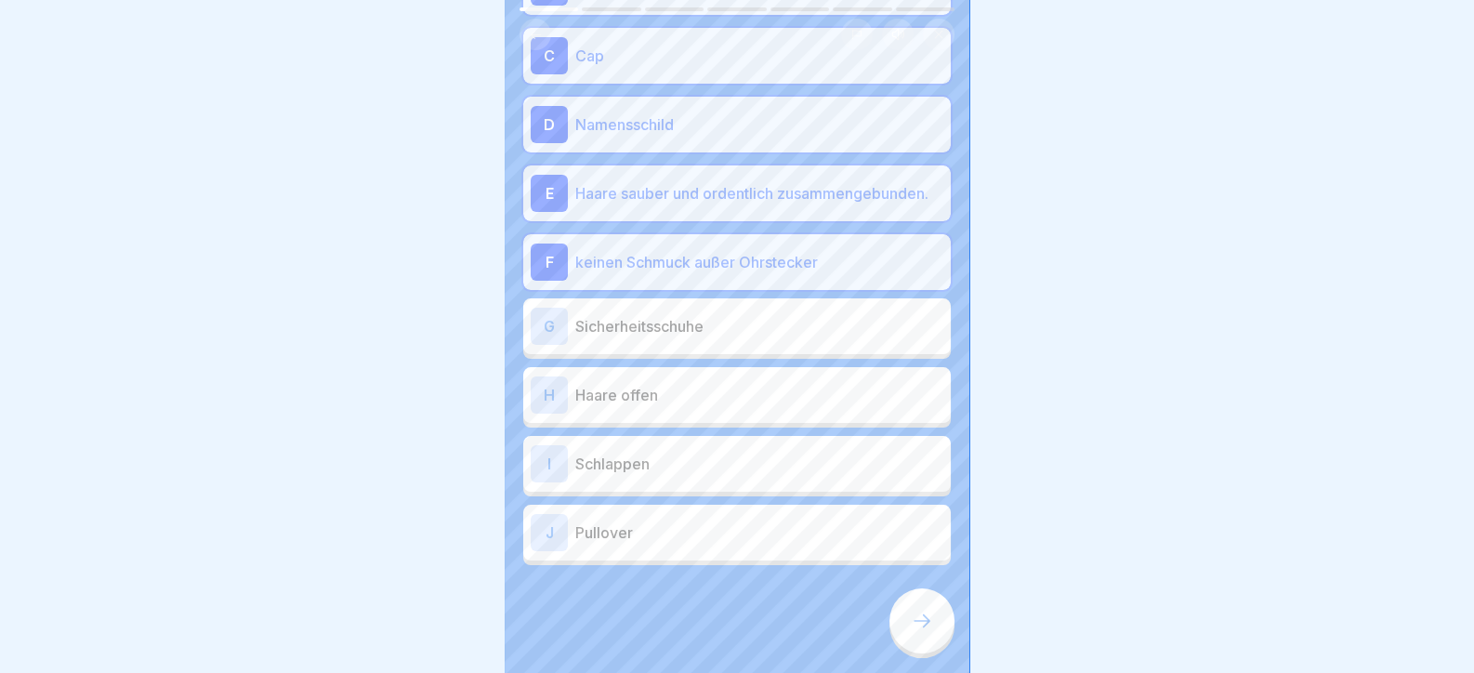
scroll to position [308, 0]
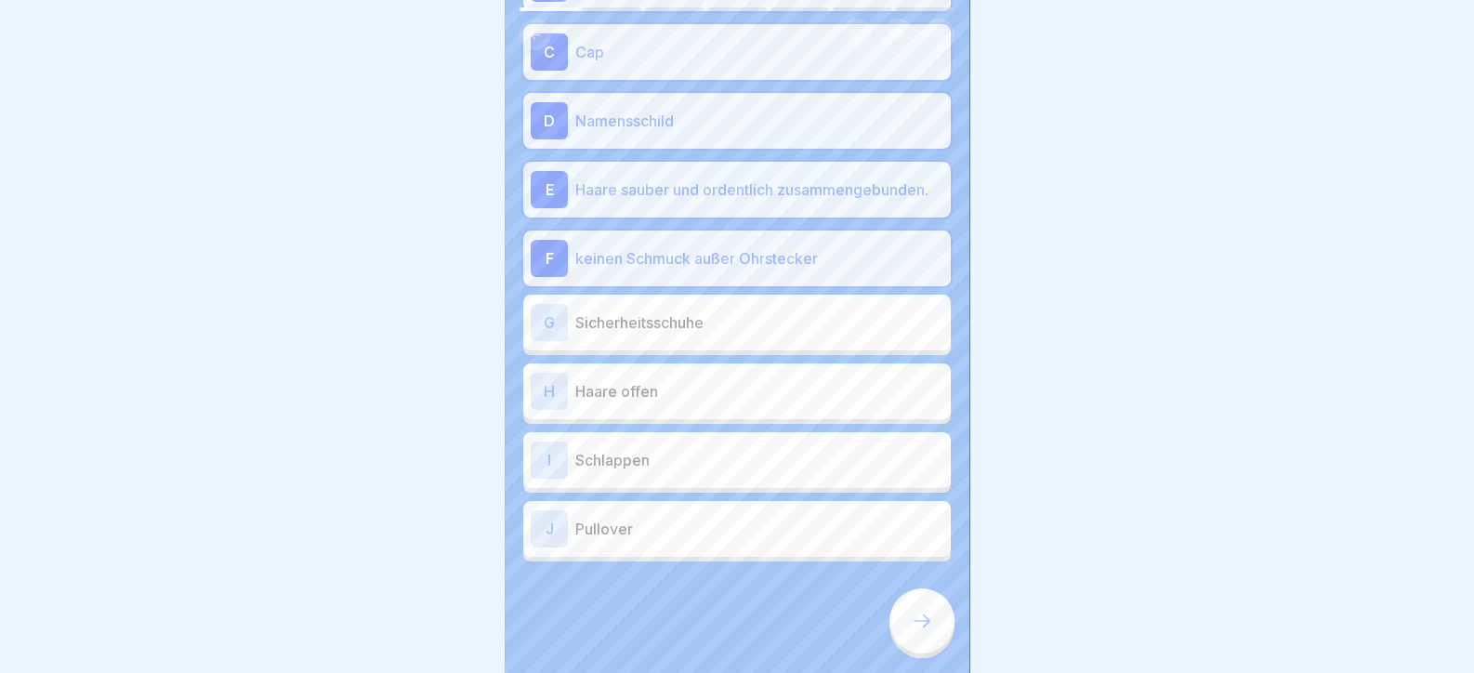
click at [629, 332] on p "Sicherheitsschuhe" at bounding box center [759, 322] width 368 height 22
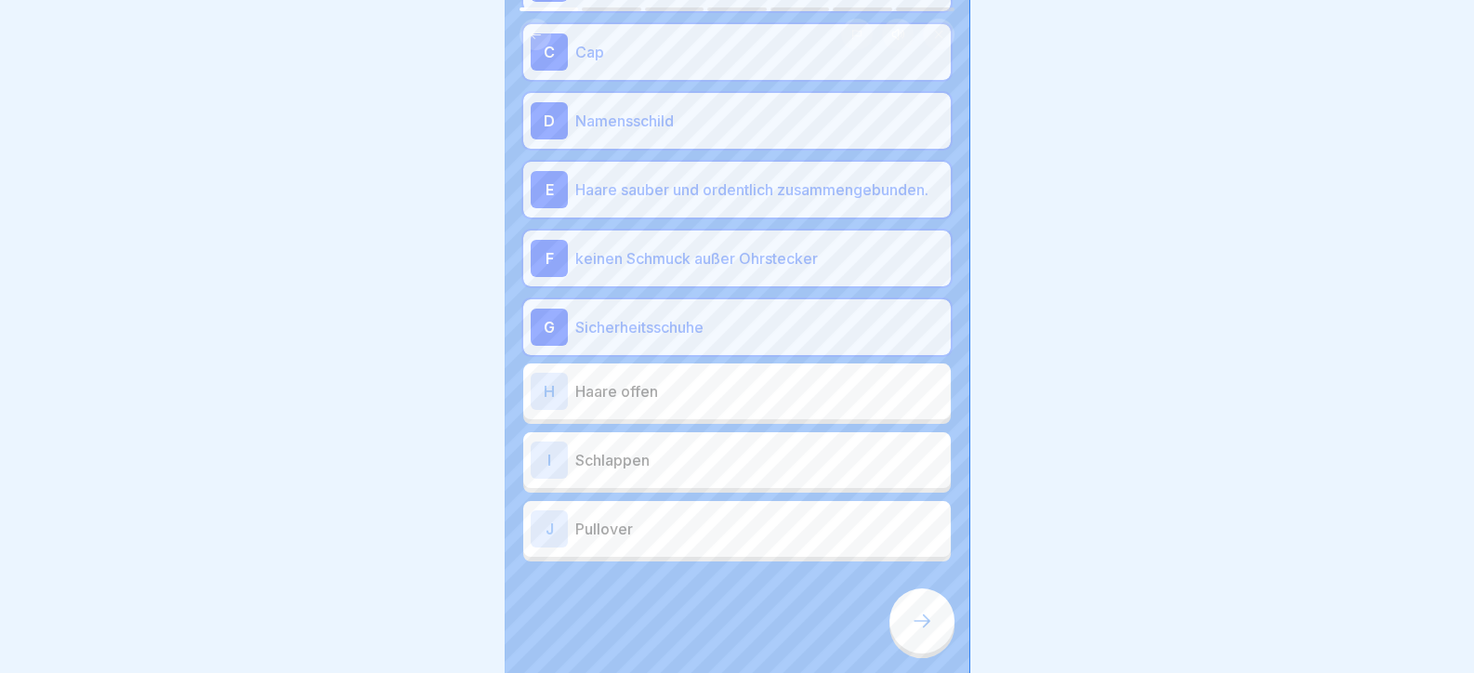
click at [928, 627] on icon at bounding box center [922, 620] width 17 height 13
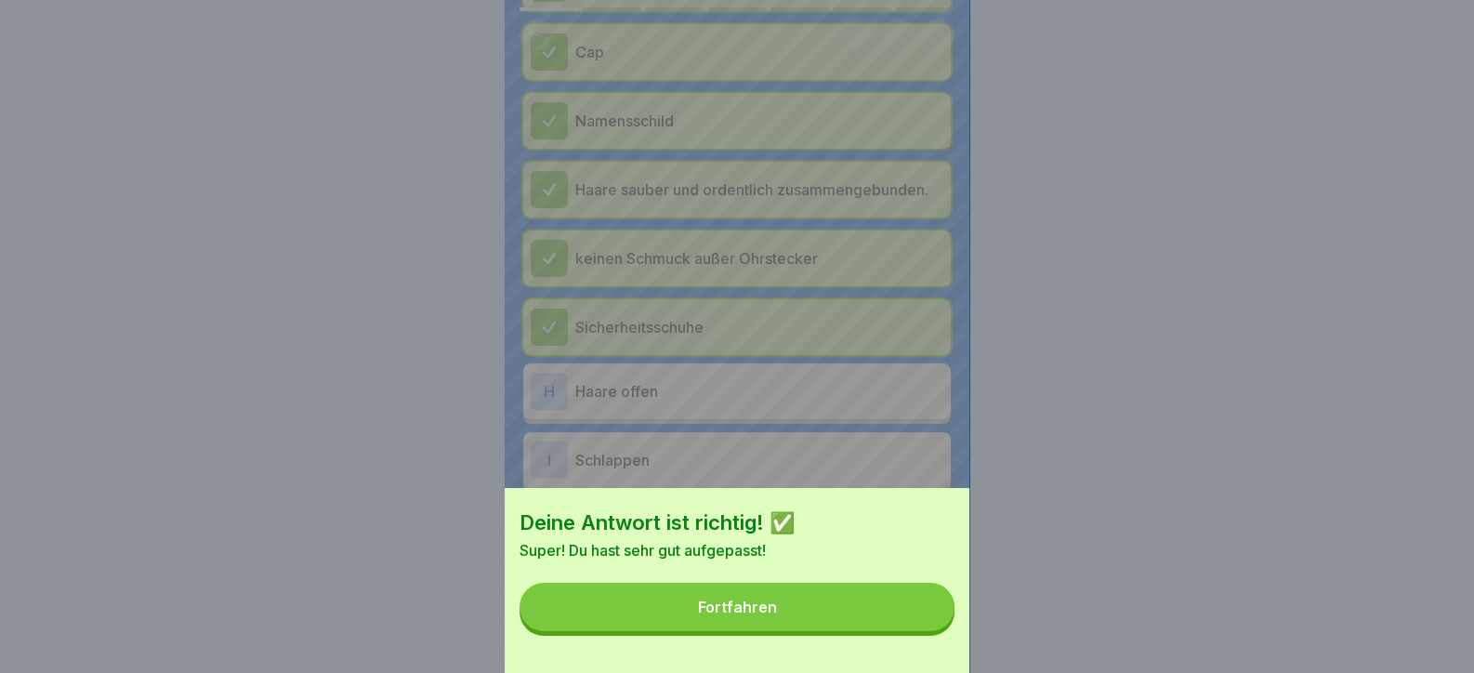
click at [865, 631] on button "Fortfahren" at bounding box center [737, 607] width 435 height 48
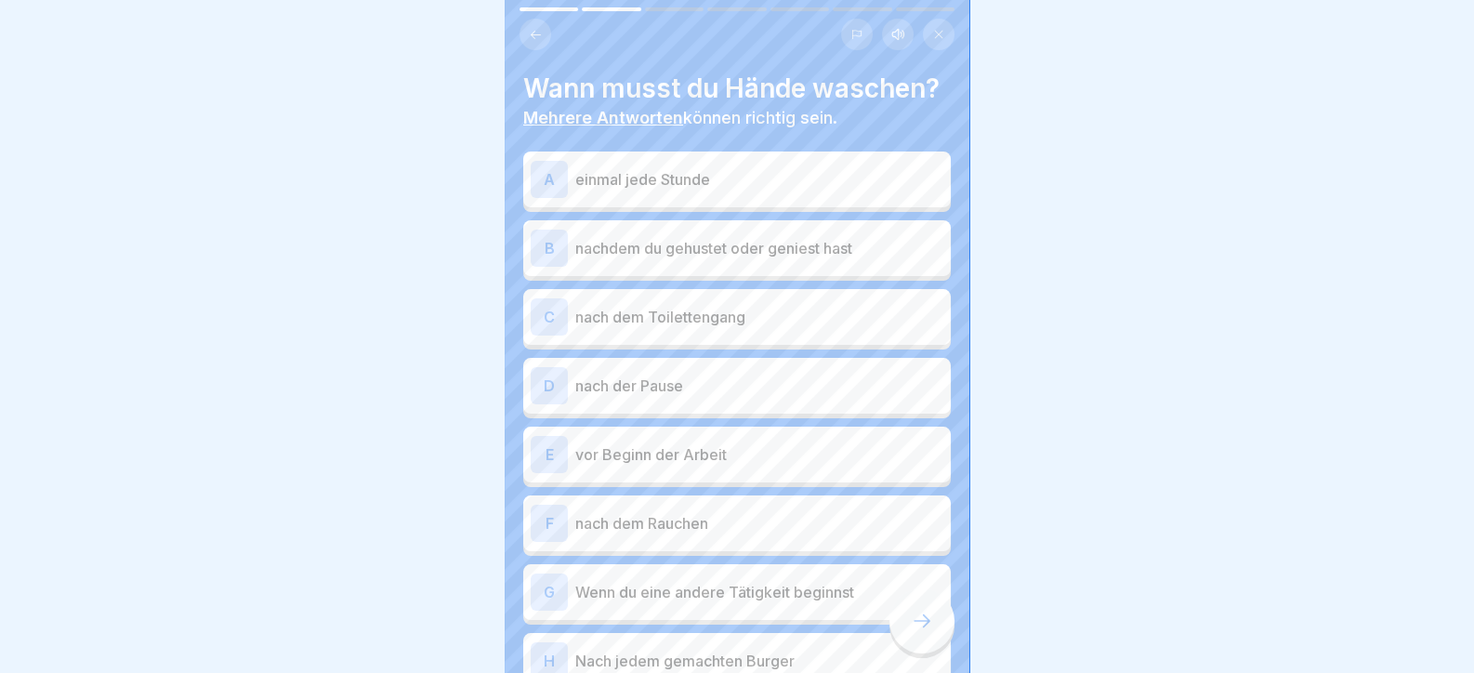
click at [723, 191] on p "einmal jede Stunde" at bounding box center [759, 179] width 368 height 22
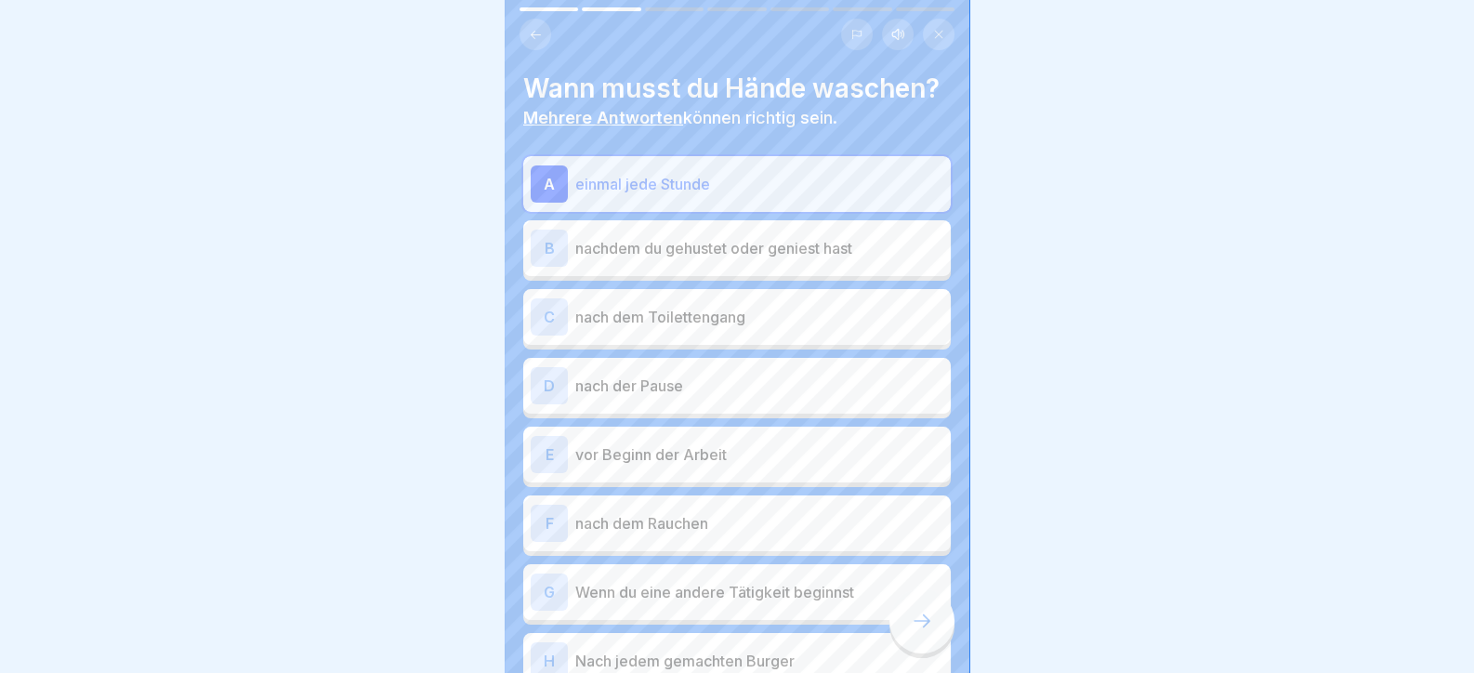
click at [719, 259] on p "nachdem du gehustet oder geniest hast" at bounding box center [759, 248] width 368 height 22
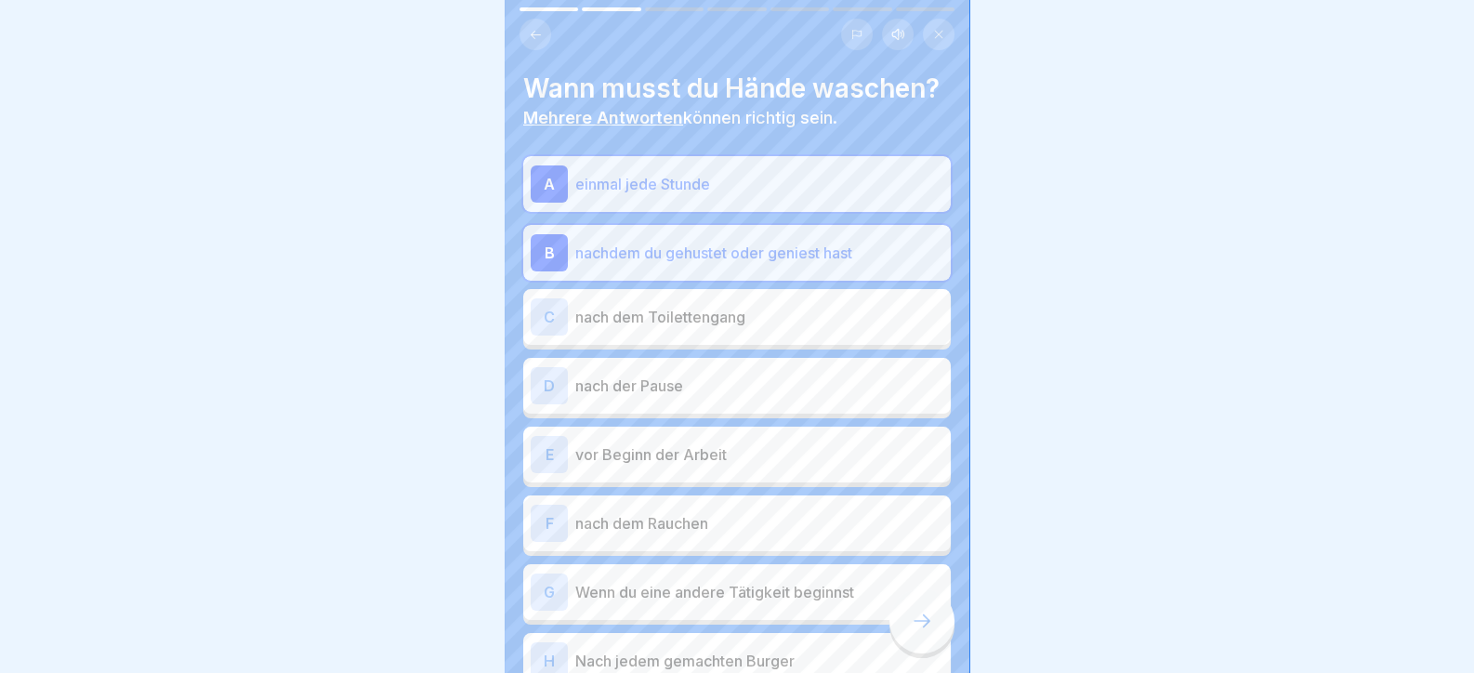
click at [648, 328] on p "nach dem Toiletten­gang" at bounding box center [759, 317] width 368 height 22
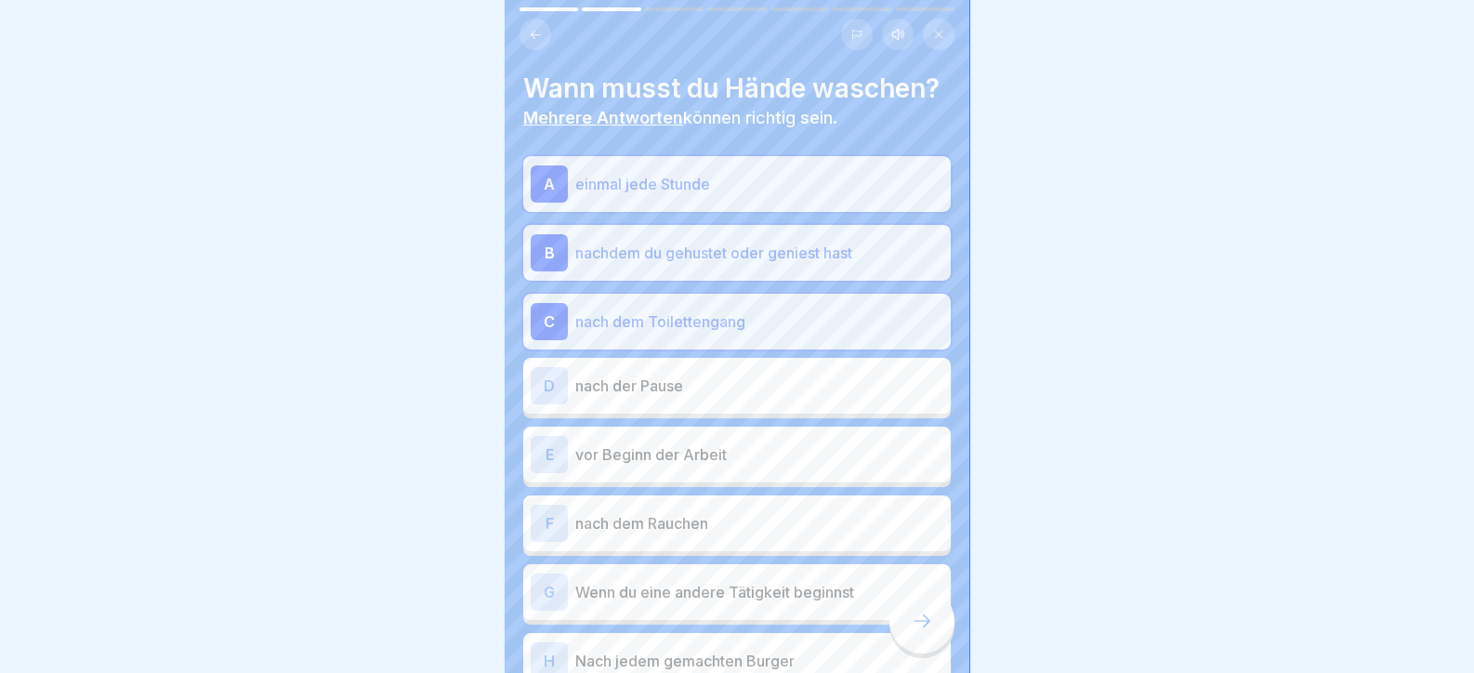
click at [616, 404] on div "D nach der Pause" at bounding box center [737, 385] width 413 height 37
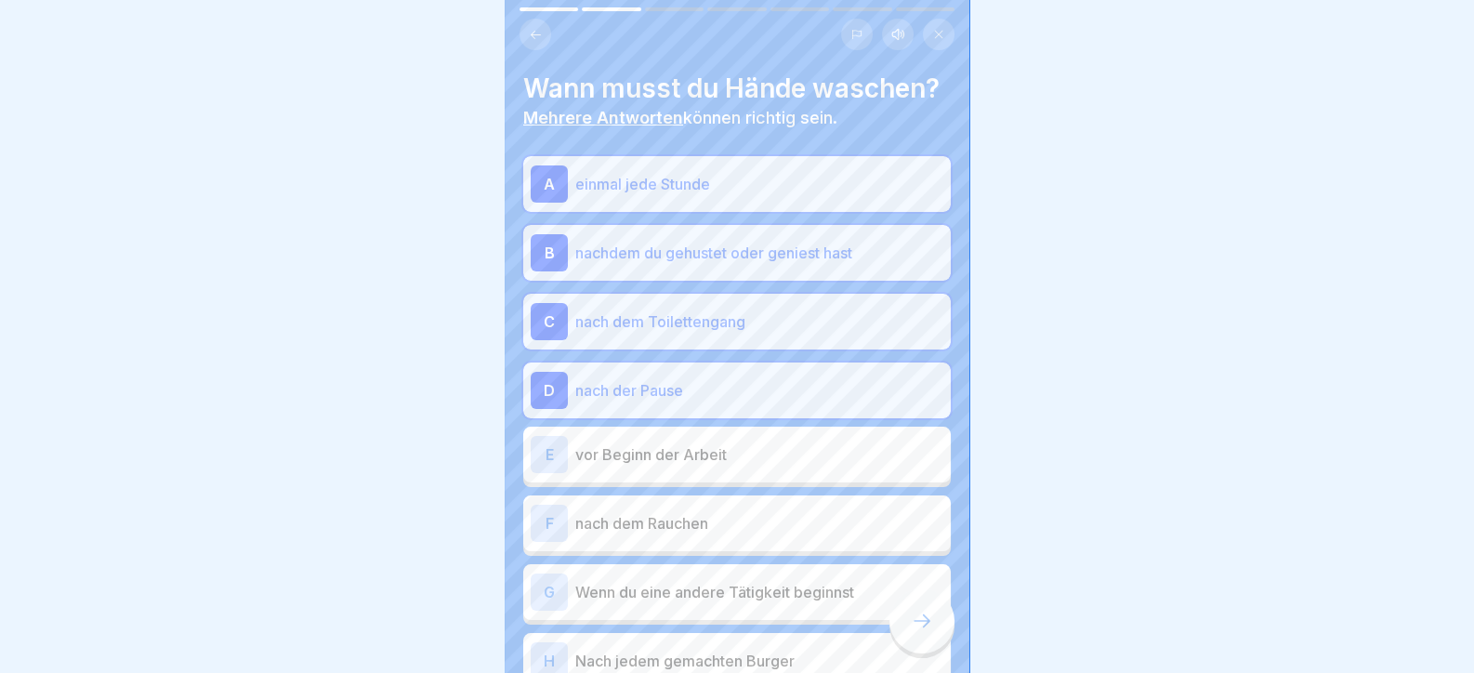
click at [671, 466] on p "vor Beginn der Arbeit" at bounding box center [759, 454] width 368 height 22
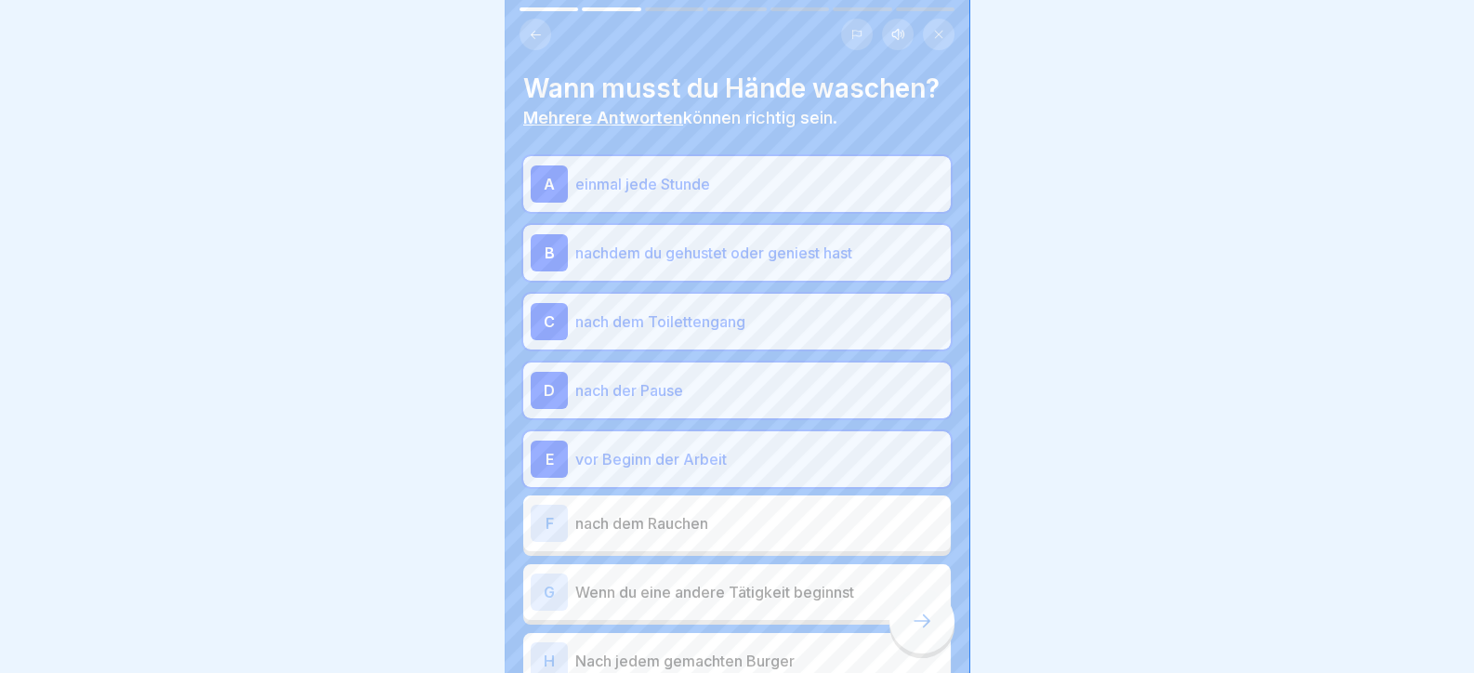
scroll to position [185, 0]
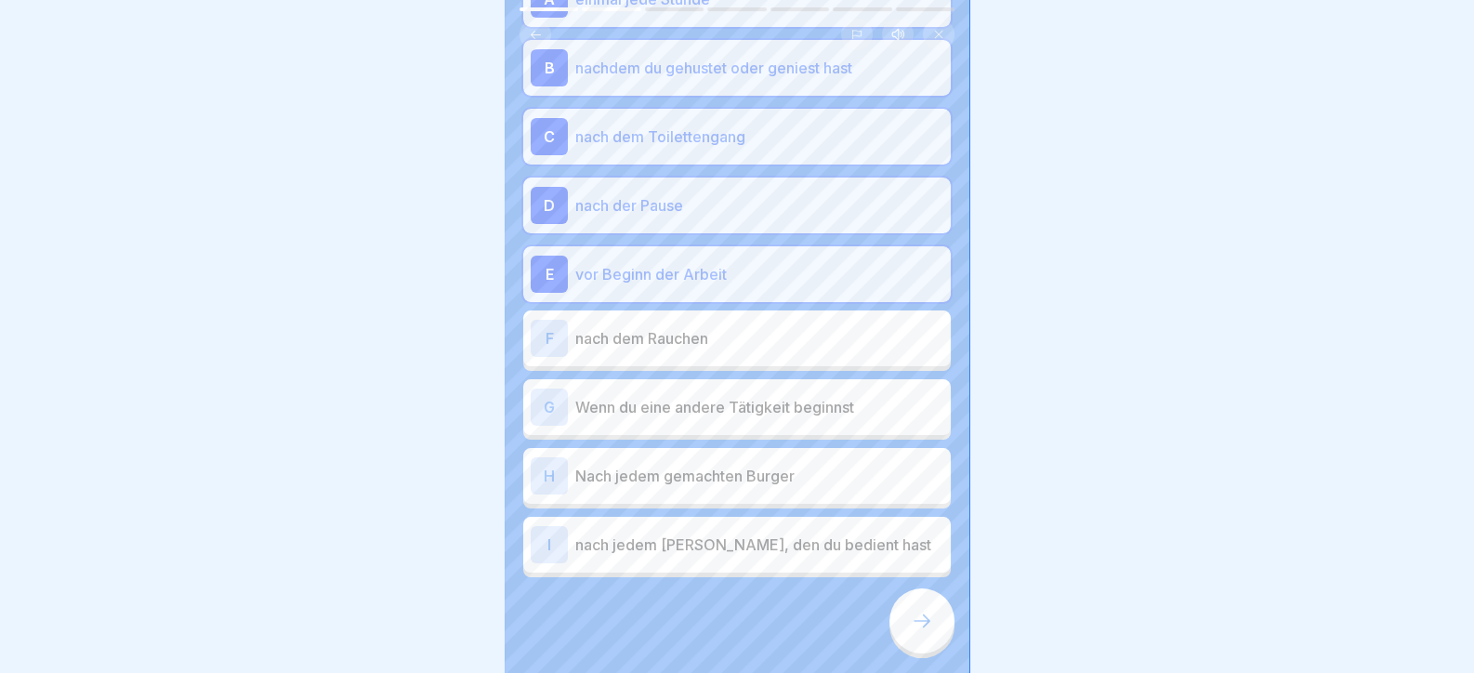
click at [680, 350] on p "nach dem Rauchen" at bounding box center [759, 338] width 368 height 22
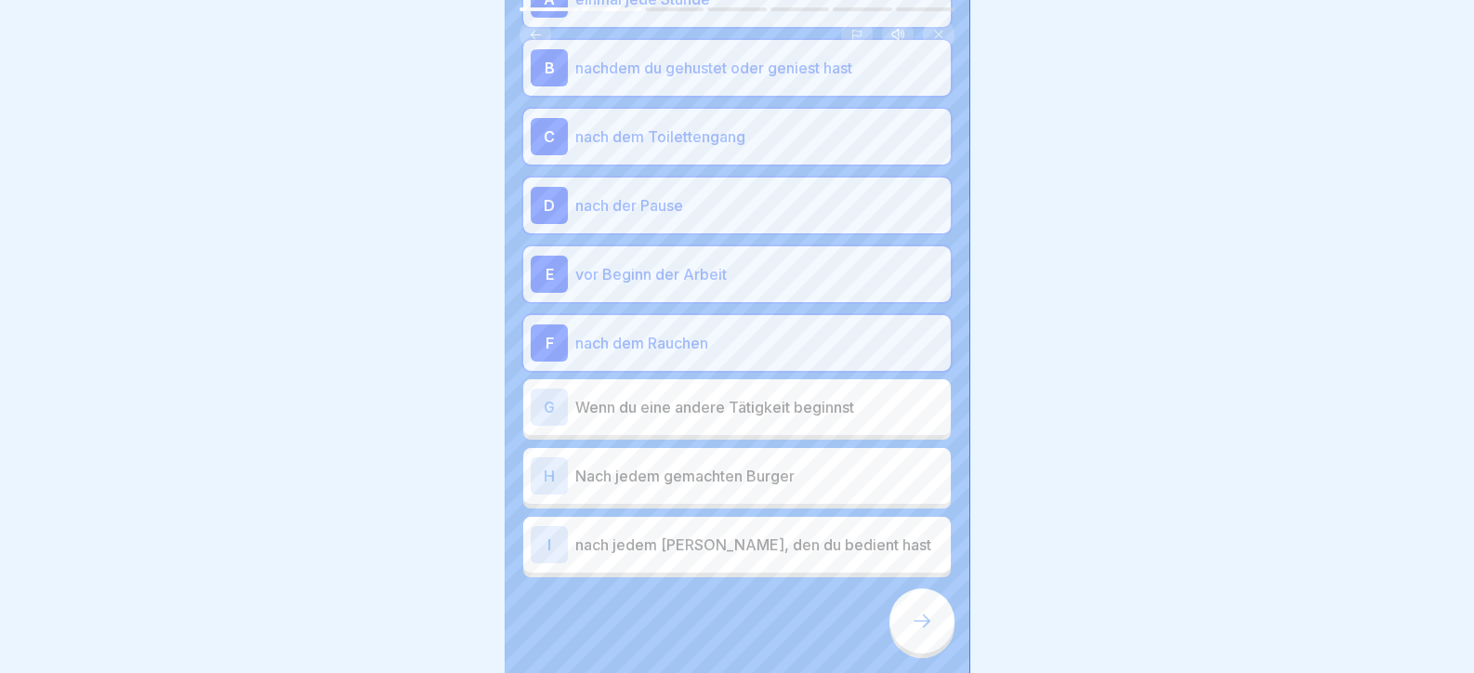
click at [688, 418] on p "Wenn du eine andere Tätigkeit beginnst" at bounding box center [759, 407] width 368 height 22
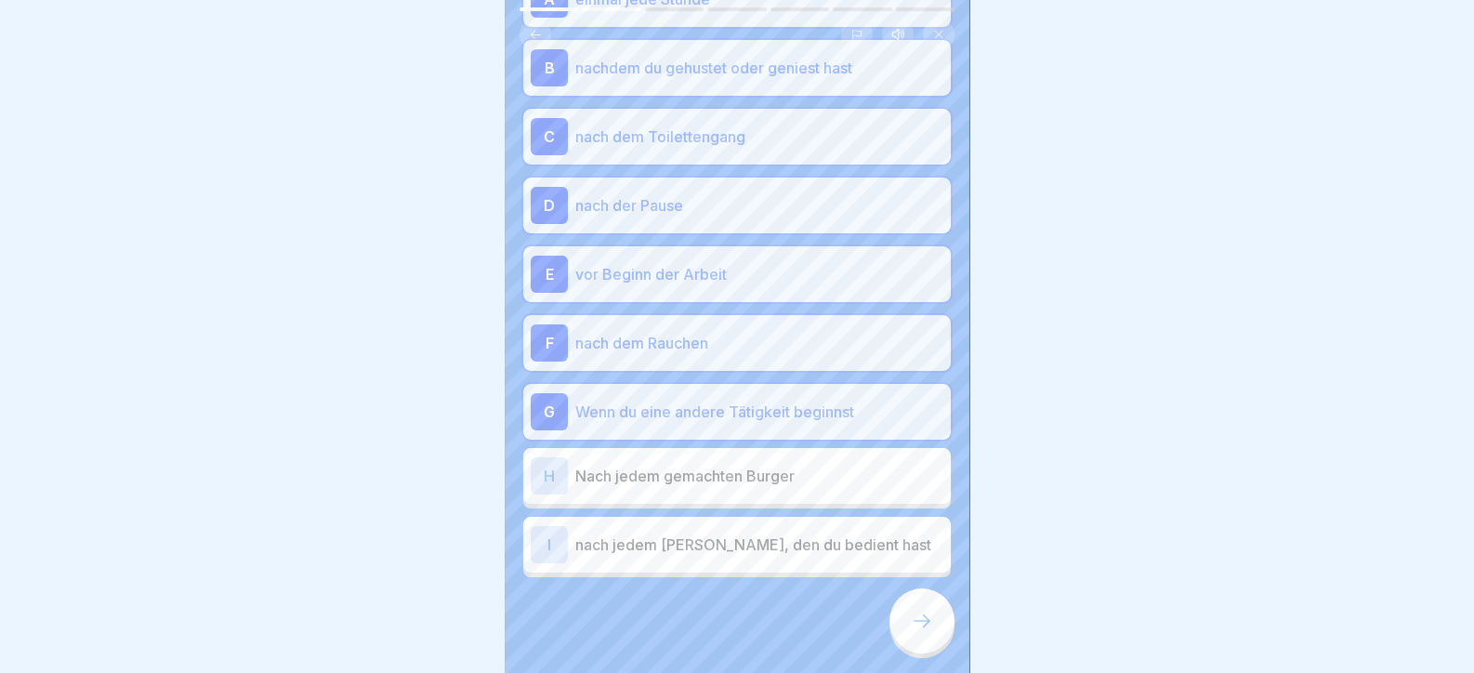
click at [665, 487] on p "Nach jedem gemachten Burger" at bounding box center [759, 476] width 368 height 22
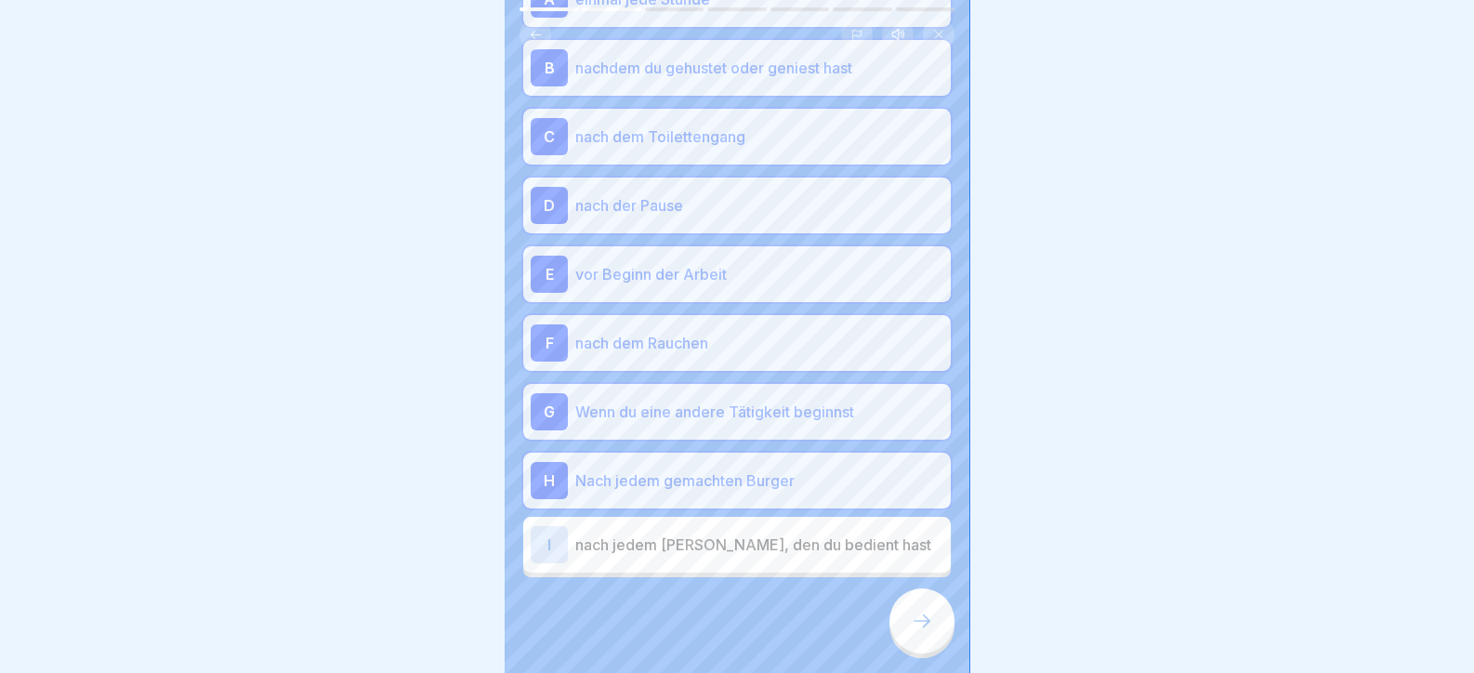
click at [695, 492] on p "Nach jedem gemachten Burger" at bounding box center [759, 480] width 368 height 22
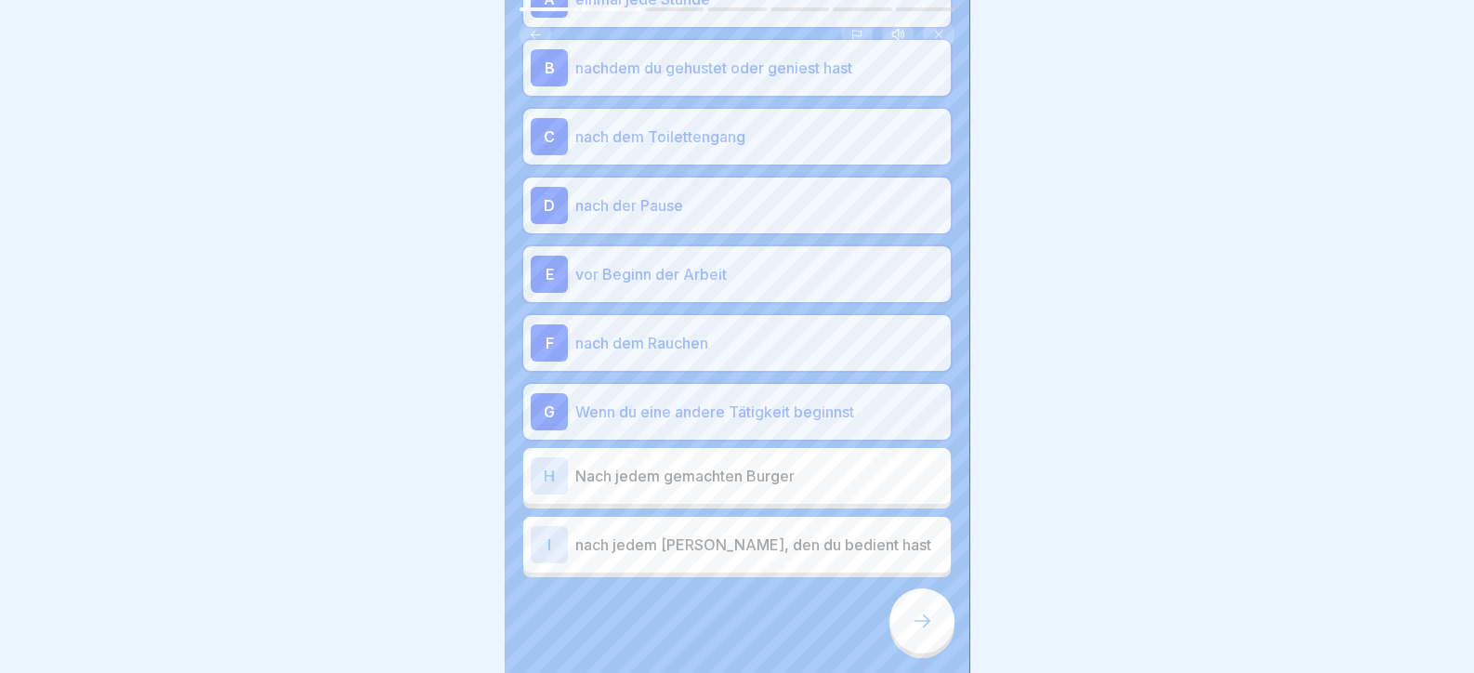
click at [896, 622] on div at bounding box center [922, 620] width 65 height 65
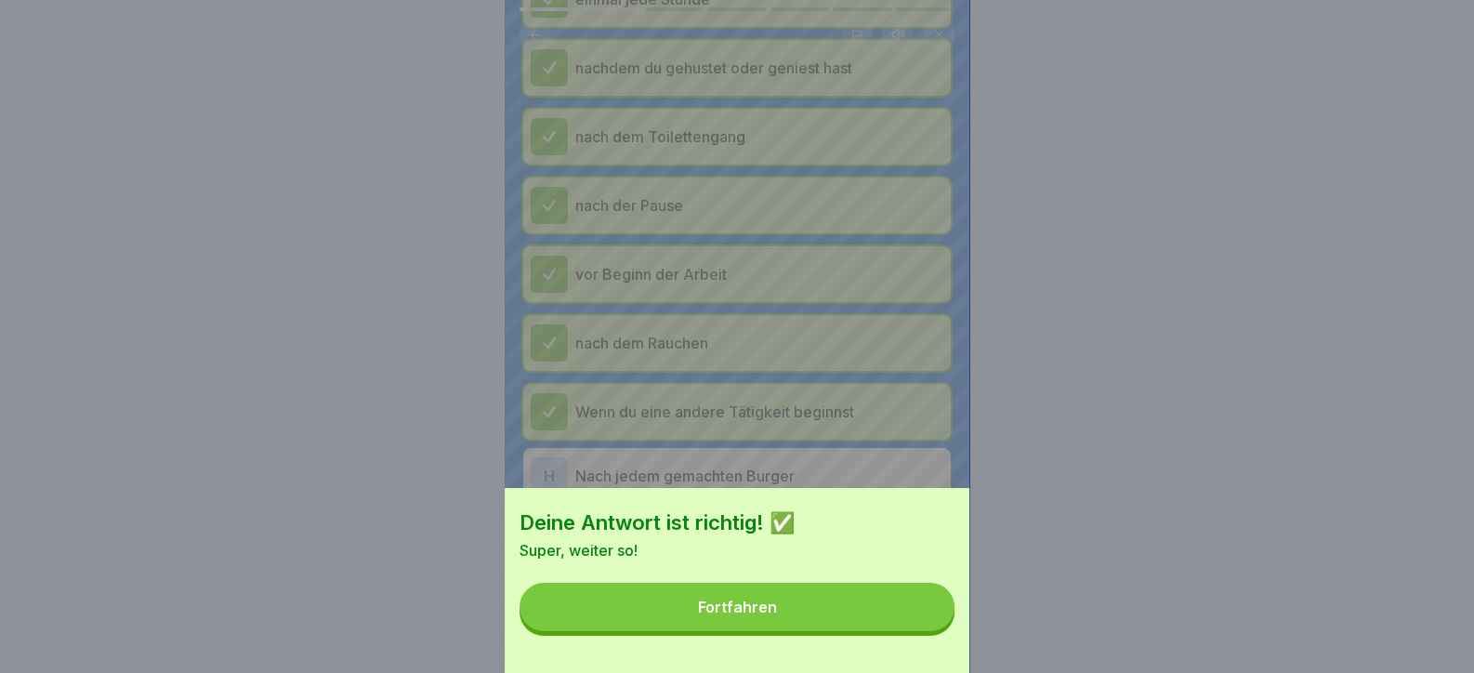
click at [904, 625] on button "Fortfahren" at bounding box center [737, 607] width 435 height 48
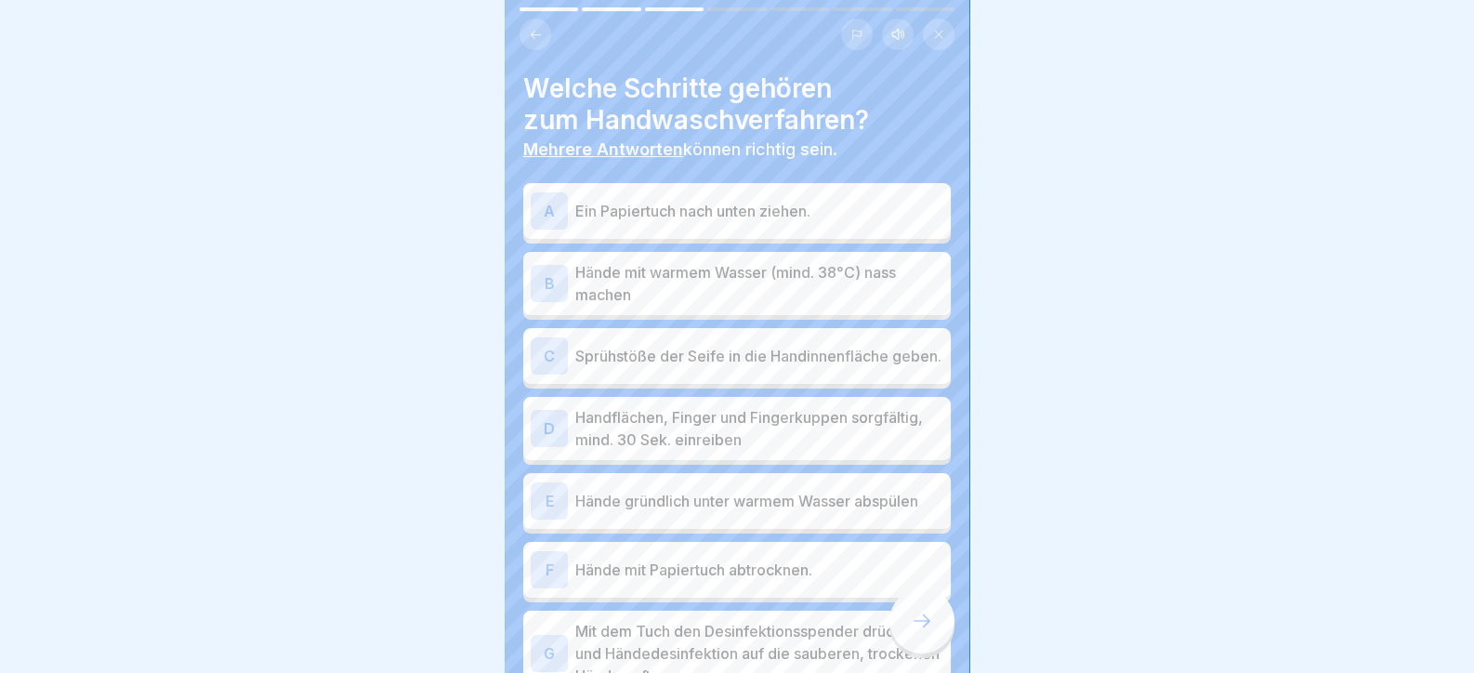
click at [680, 218] on p "Ein Papiertuch nach unten ziehen." at bounding box center [759, 211] width 368 height 22
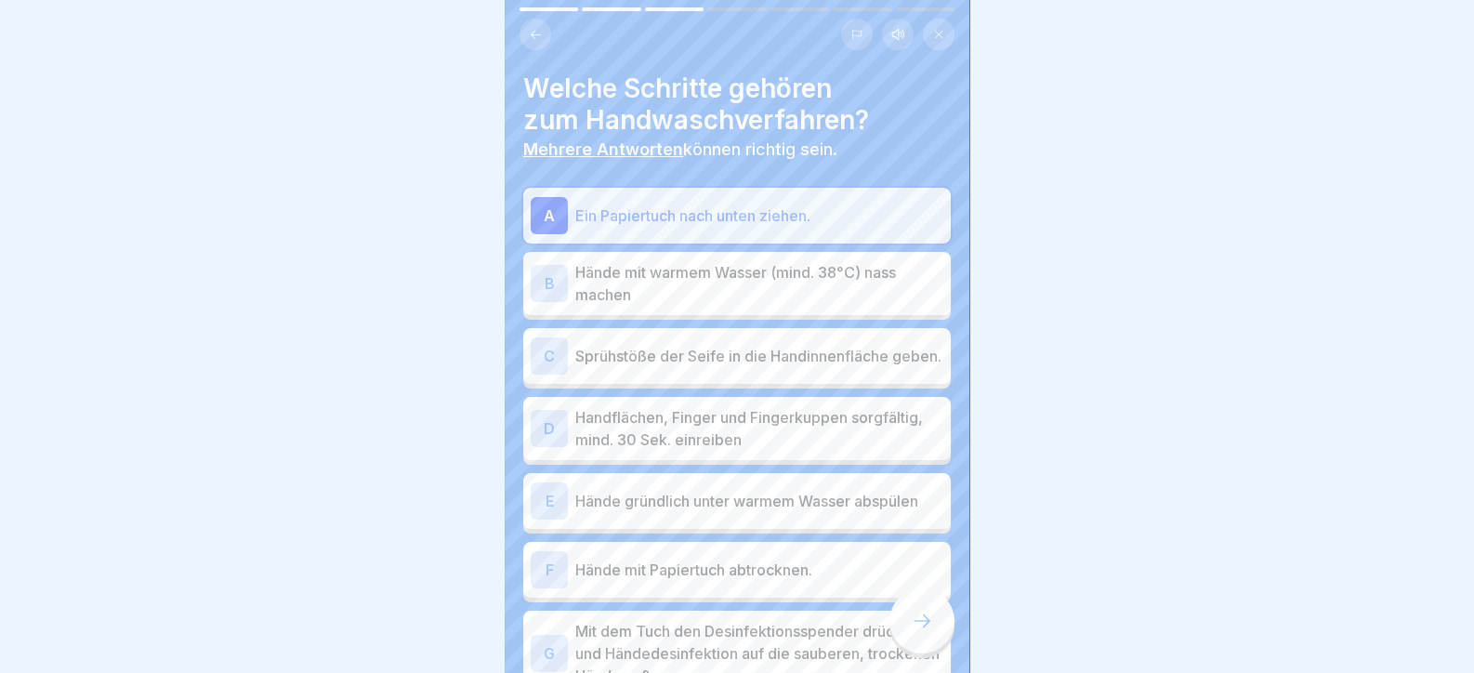
click at [669, 320] on div "A Ein Papiertuch nach unten ziehen. B Hände mit warmem Wasser (mind. 38°C) nass…" at bounding box center [737, 551] width 428 height 727
click at [677, 297] on p "Hände mit warmem Wasser (mind. 38°C) nass machen" at bounding box center [759, 283] width 368 height 45
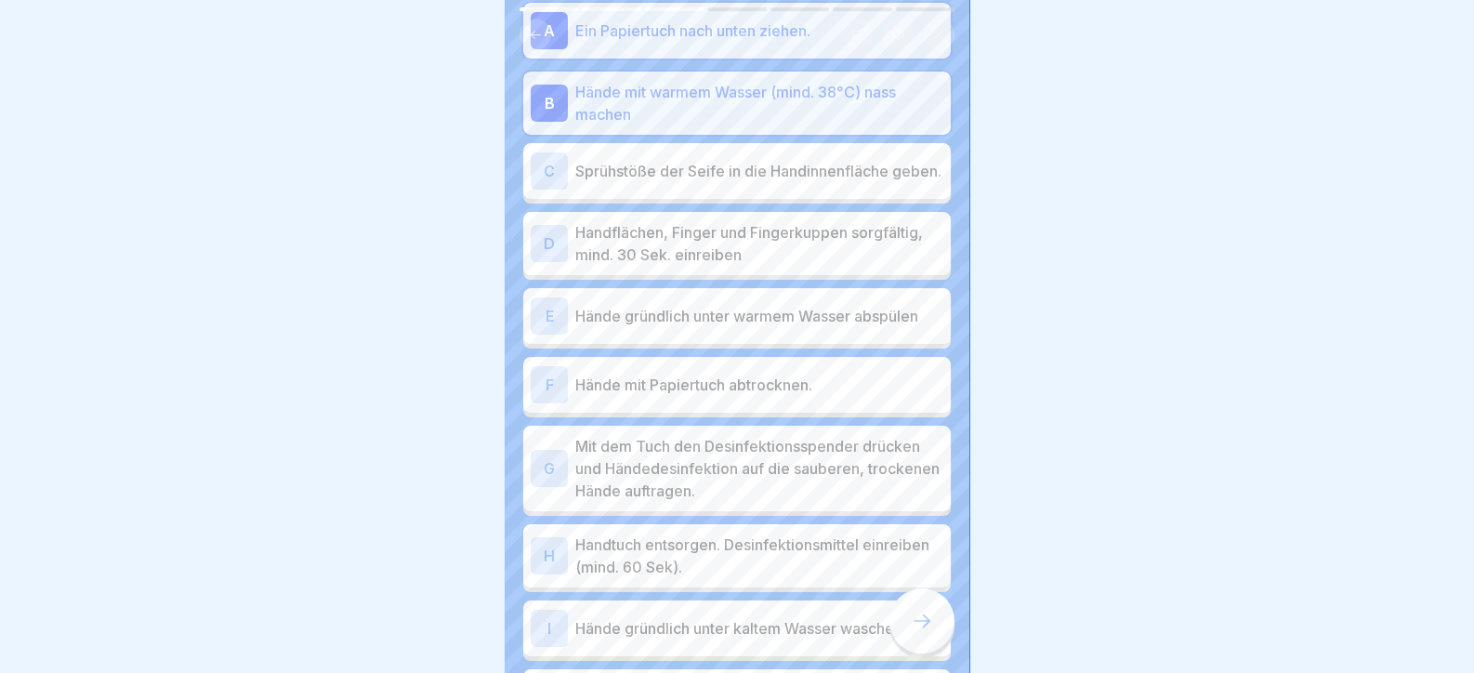
click at [730, 160] on p "Sprühstöße der Seife in die Handinnenfläche geben." at bounding box center [759, 171] width 368 height 22
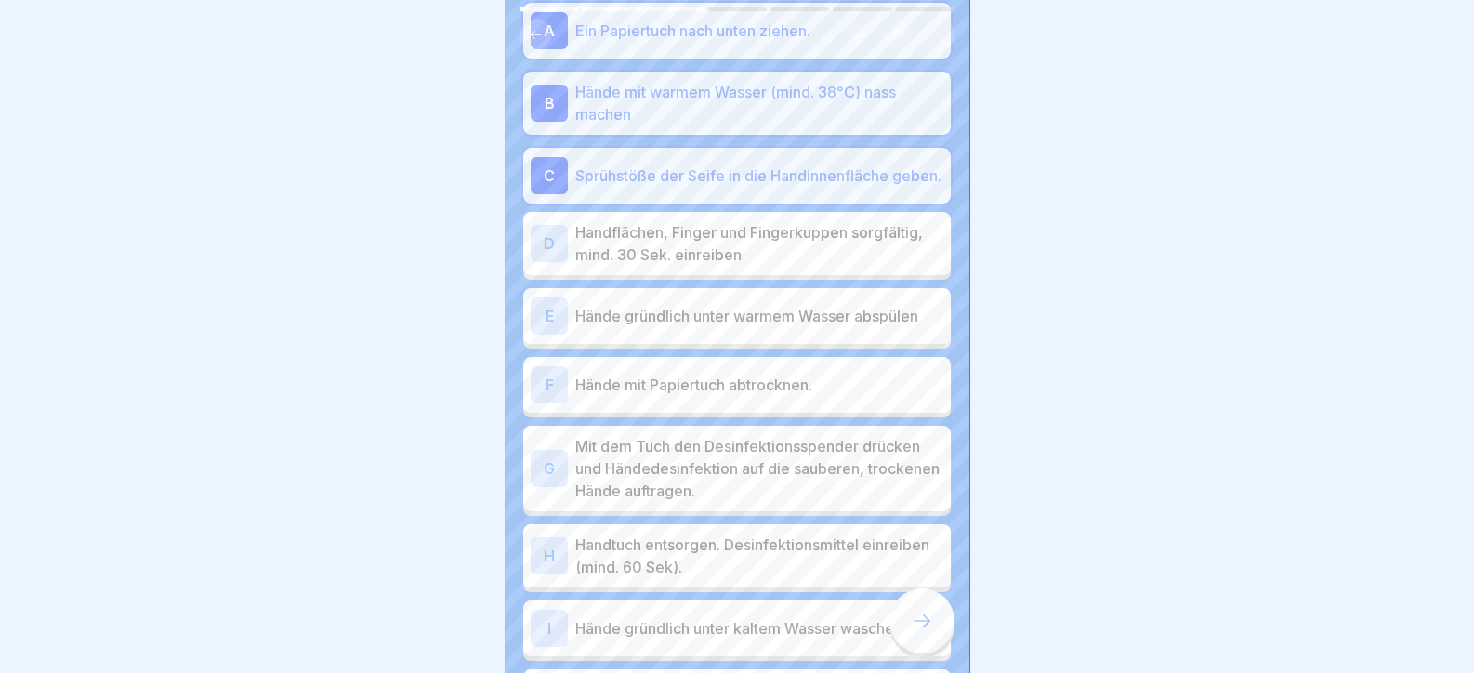
click at [682, 247] on p "Handflächen, Finger und Fingerkuppen sorgfältig, mind. 30 Sek. einreiben" at bounding box center [759, 243] width 368 height 45
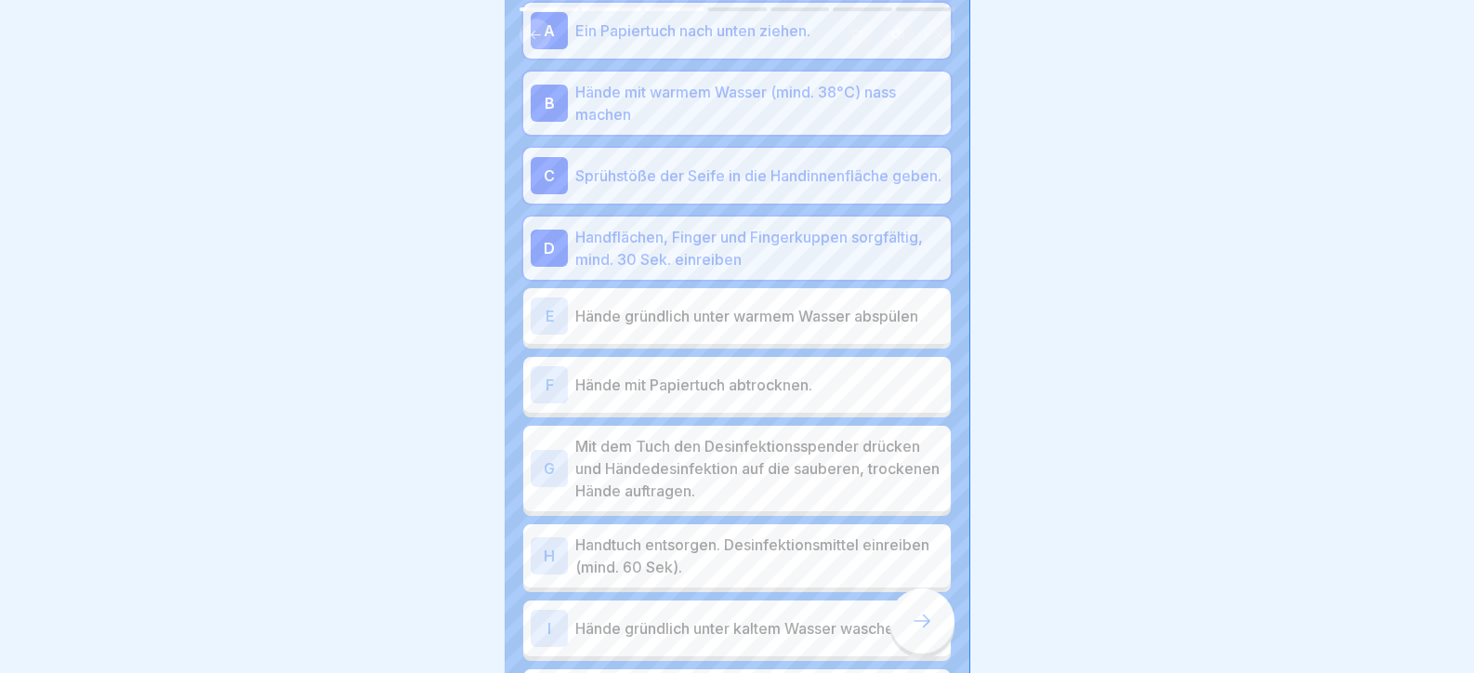
click at [680, 327] on p "Hände gründlich unter warmem Wasser abspülen" at bounding box center [759, 316] width 368 height 22
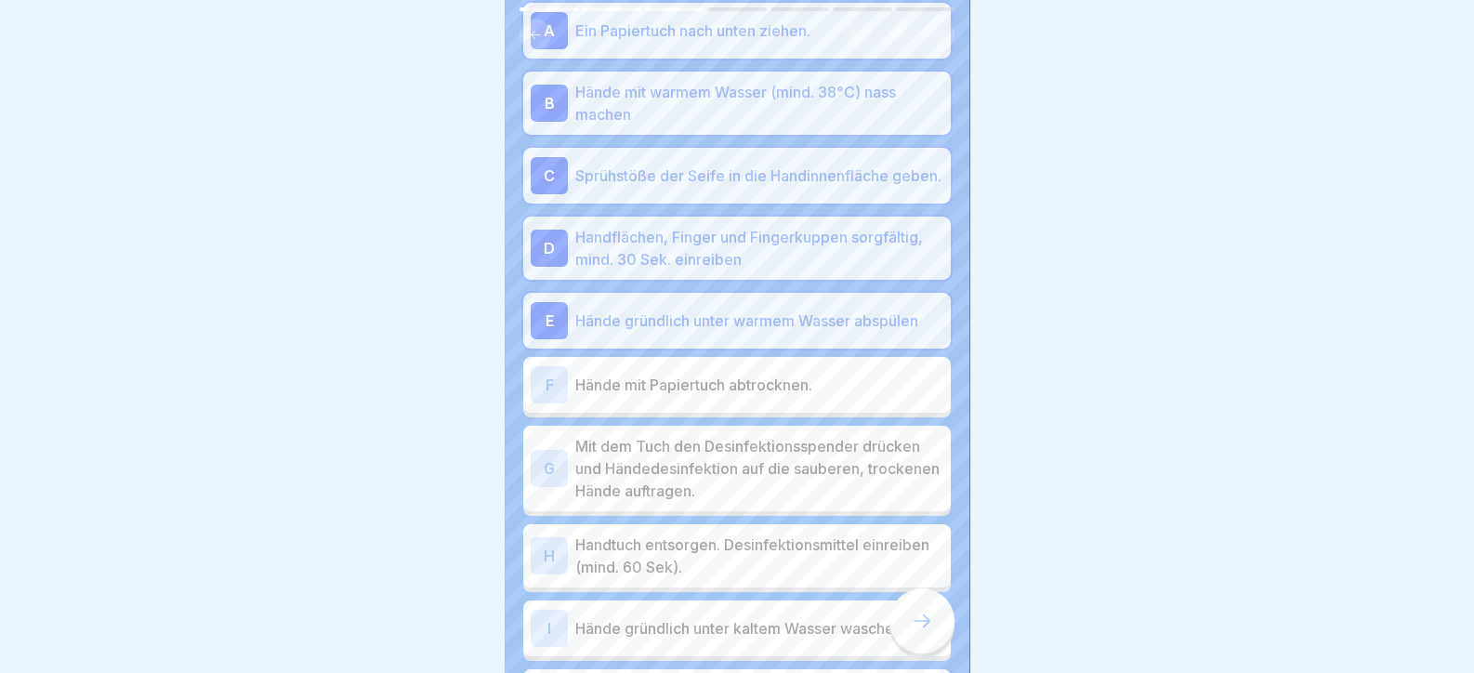
click at [671, 396] on p "Hände mit Papiertuch abtrocknen." at bounding box center [759, 385] width 368 height 22
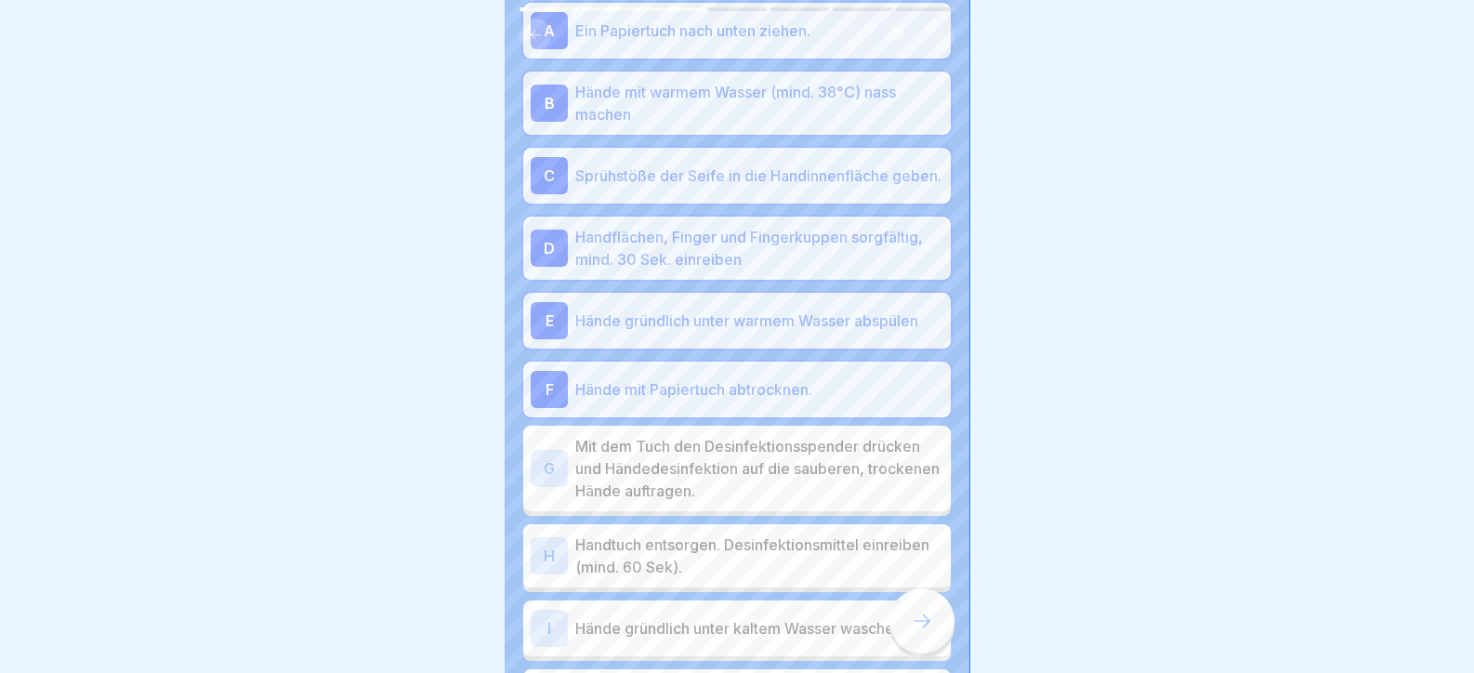
click at [714, 493] on p "Mit dem Tuch den Desinfektionsspender drücken und Händedesinfektion auf die sau…" at bounding box center [759, 468] width 368 height 67
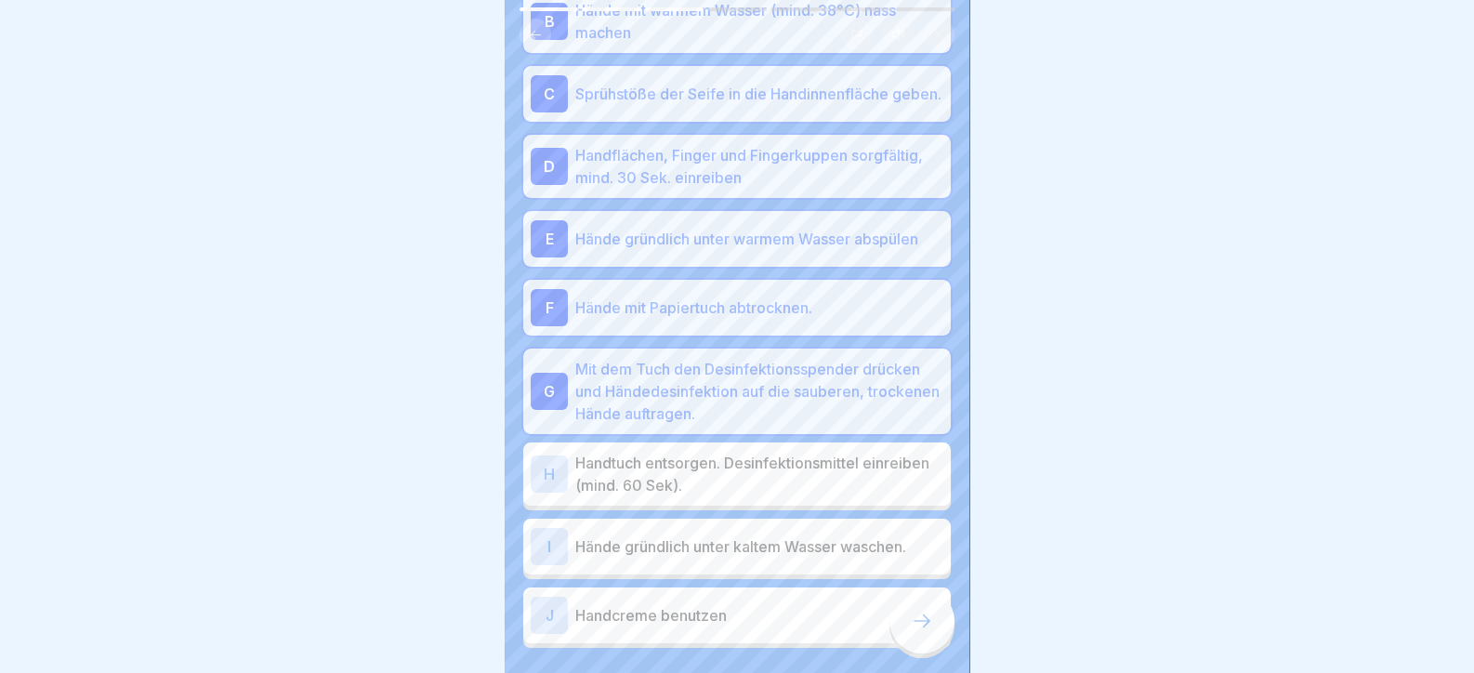
scroll to position [360, 0]
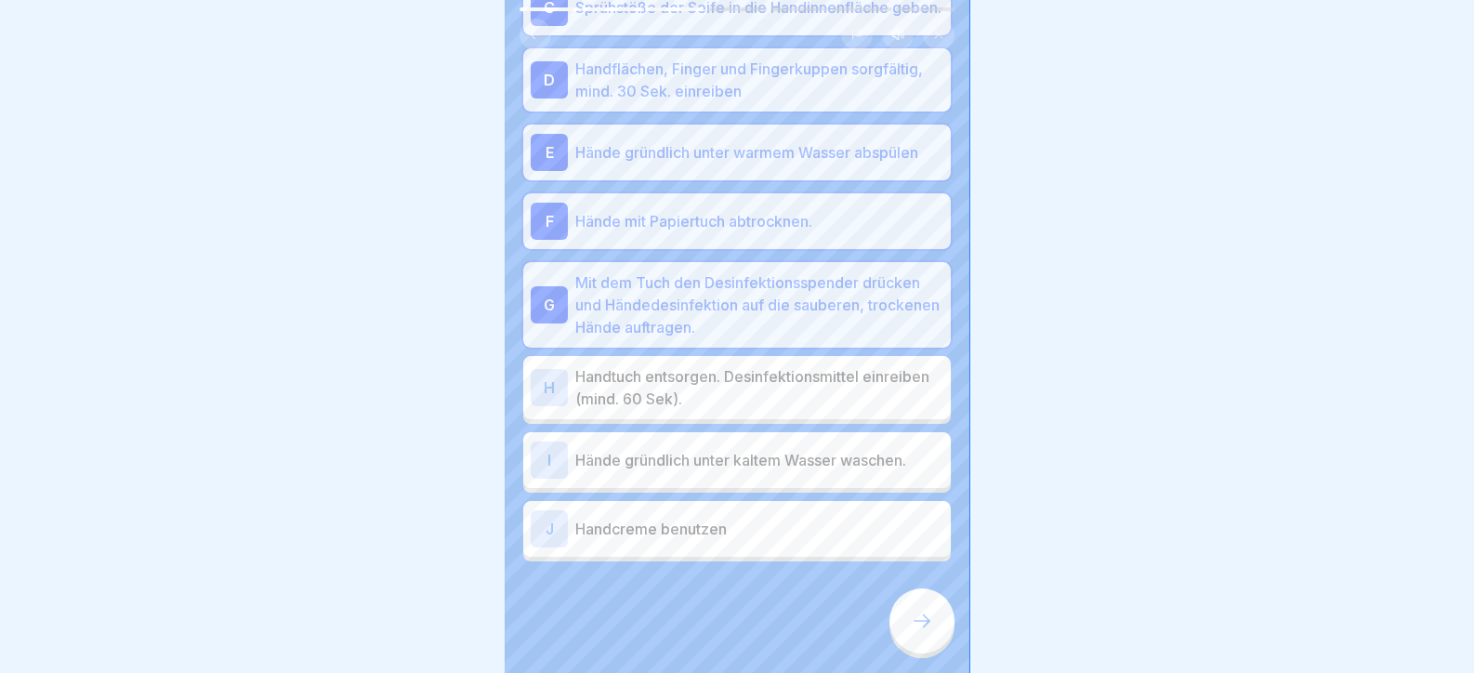
click at [669, 372] on p "Handtuch entsorgen. Desinfektionsmittel einreiben (mind. 60 Sek)." at bounding box center [759, 387] width 368 height 45
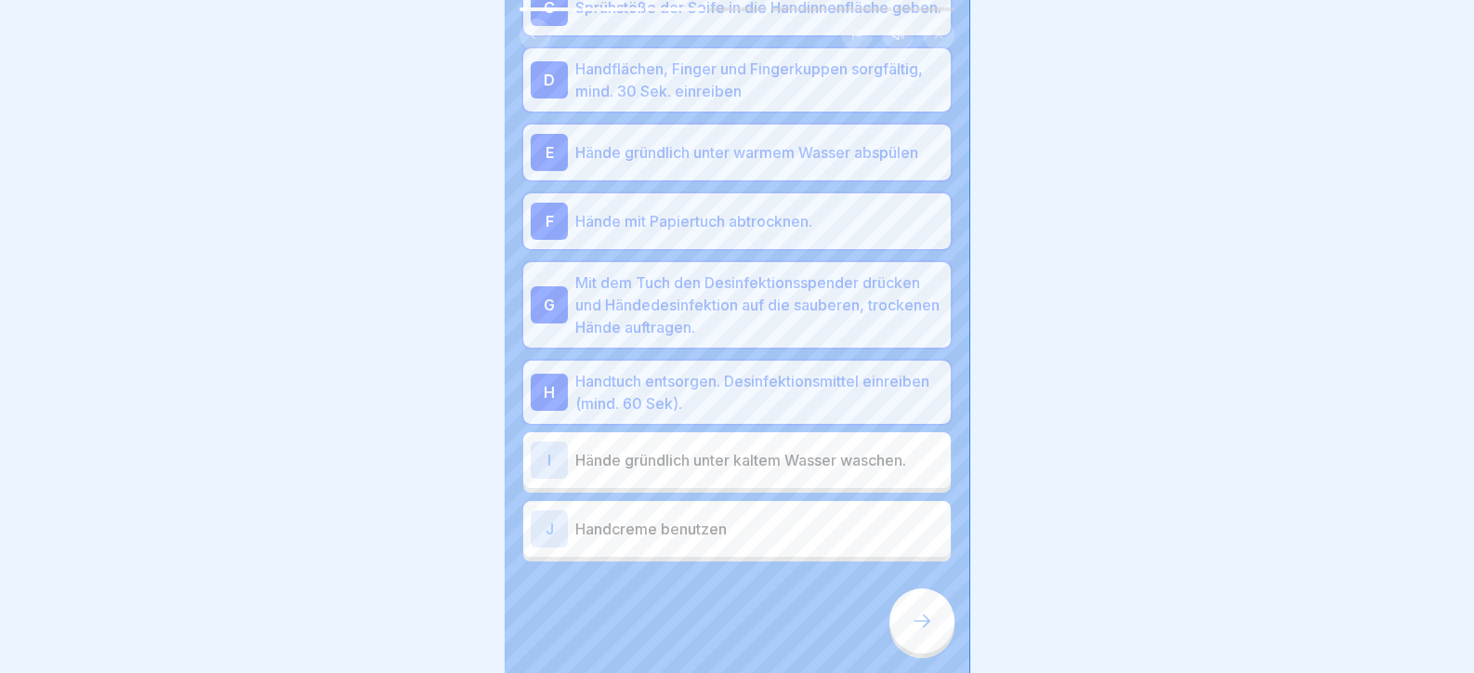
click at [671, 451] on p "Hände gründlich unter kaltem Wasser waschen." at bounding box center [759, 460] width 368 height 22
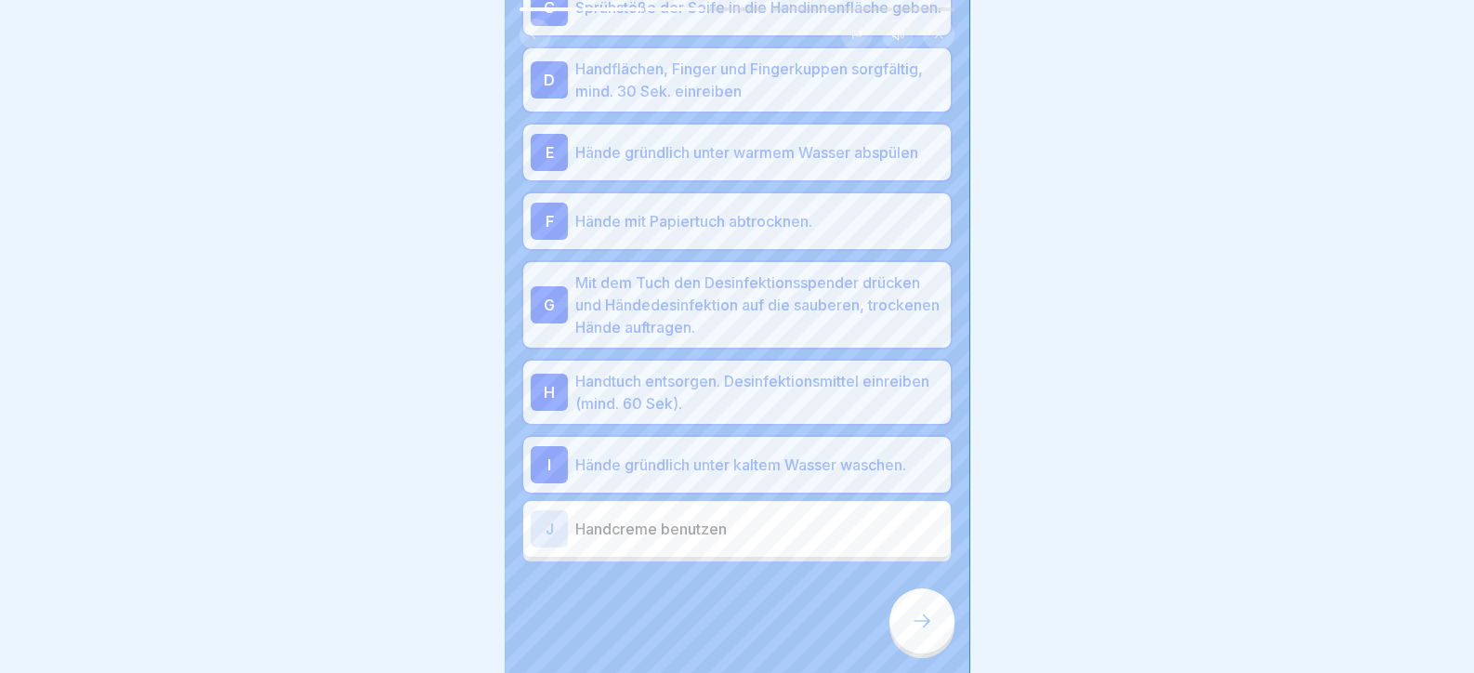
click at [924, 627] on icon at bounding box center [922, 621] width 22 height 22
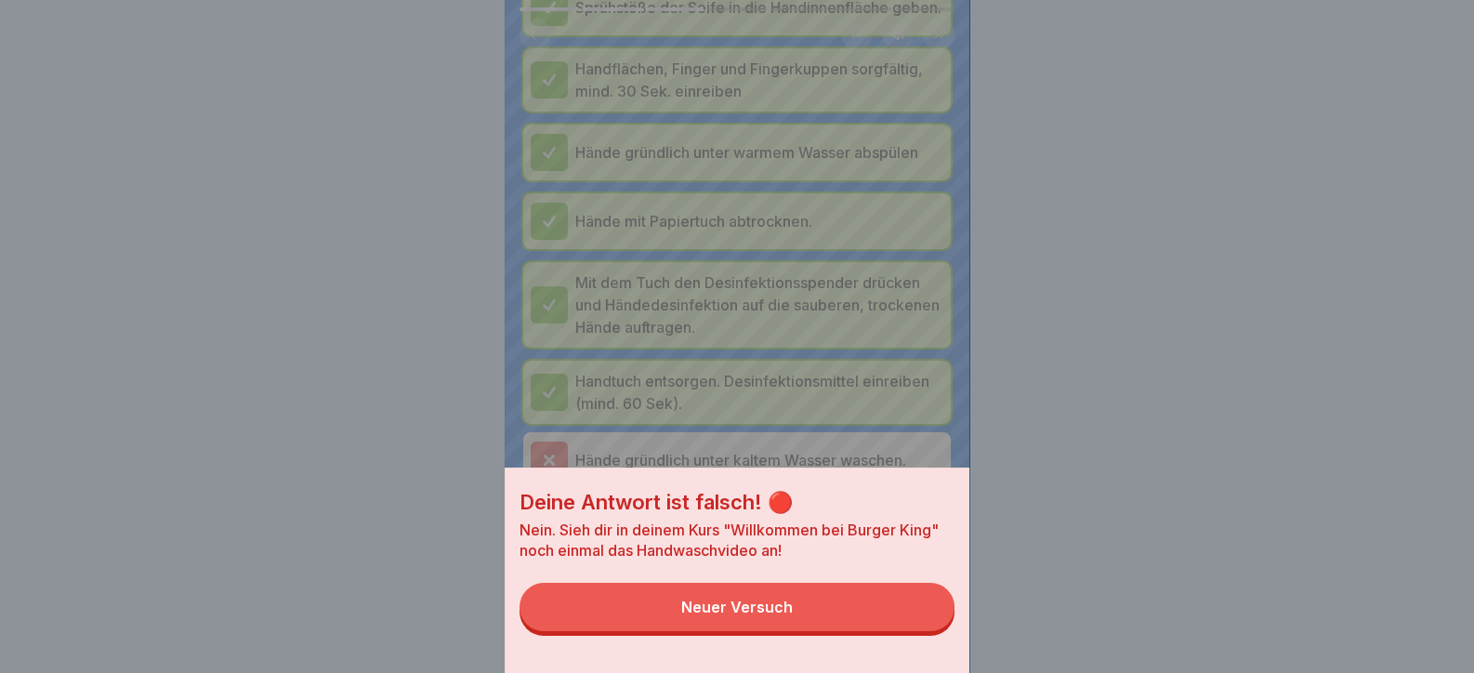
click at [850, 629] on button "Neuer Versuch" at bounding box center [737, 607] width 435 height 48
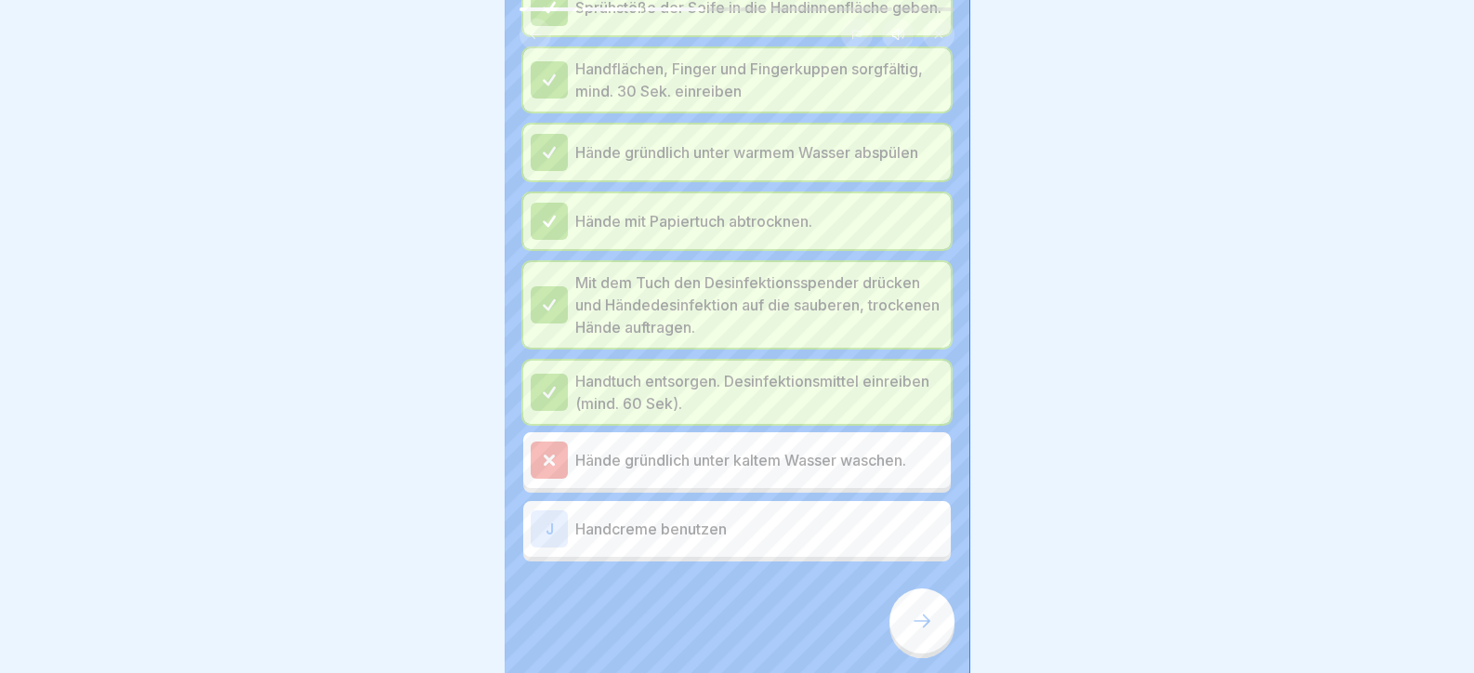
click at [911, 623] on div at bounding box center [922, 620] width 65 height 65
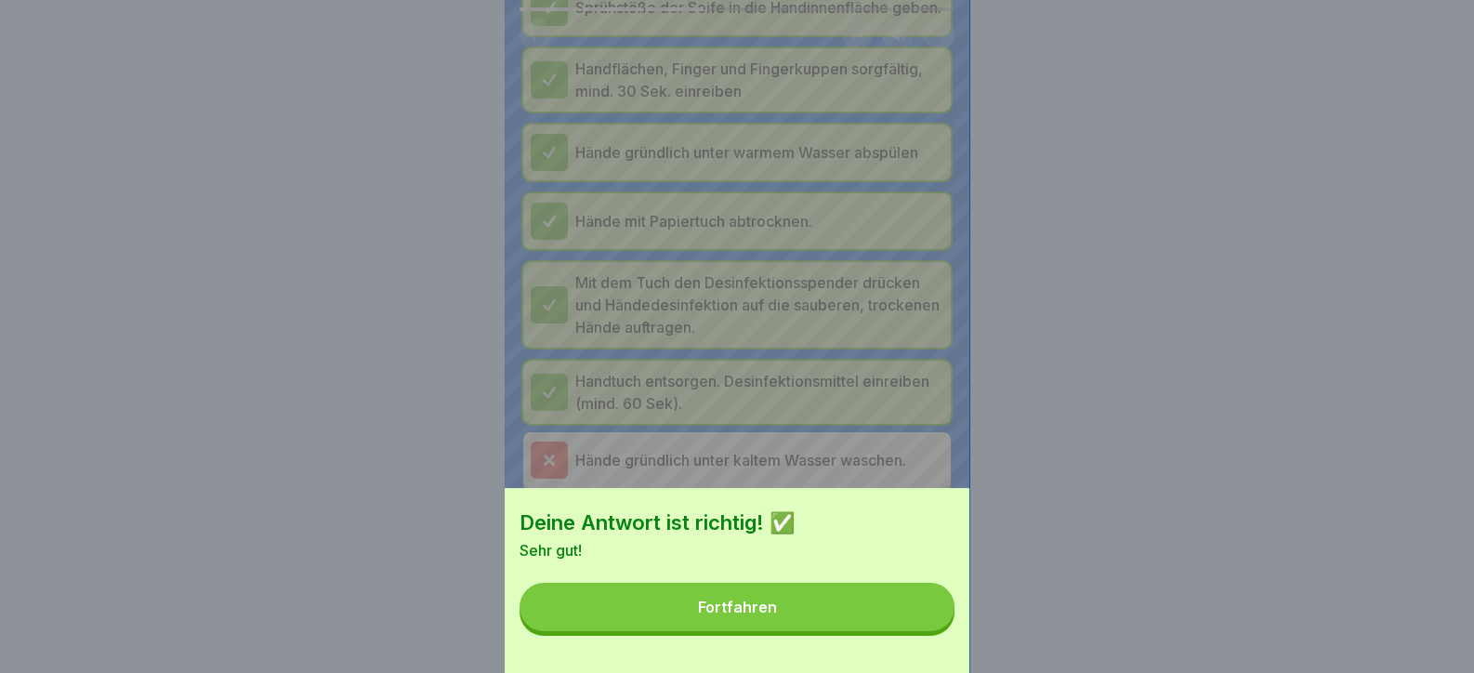
click at [832, 622] on button "Fortfahren" at bounding box center [737, 607] width 435 height 48
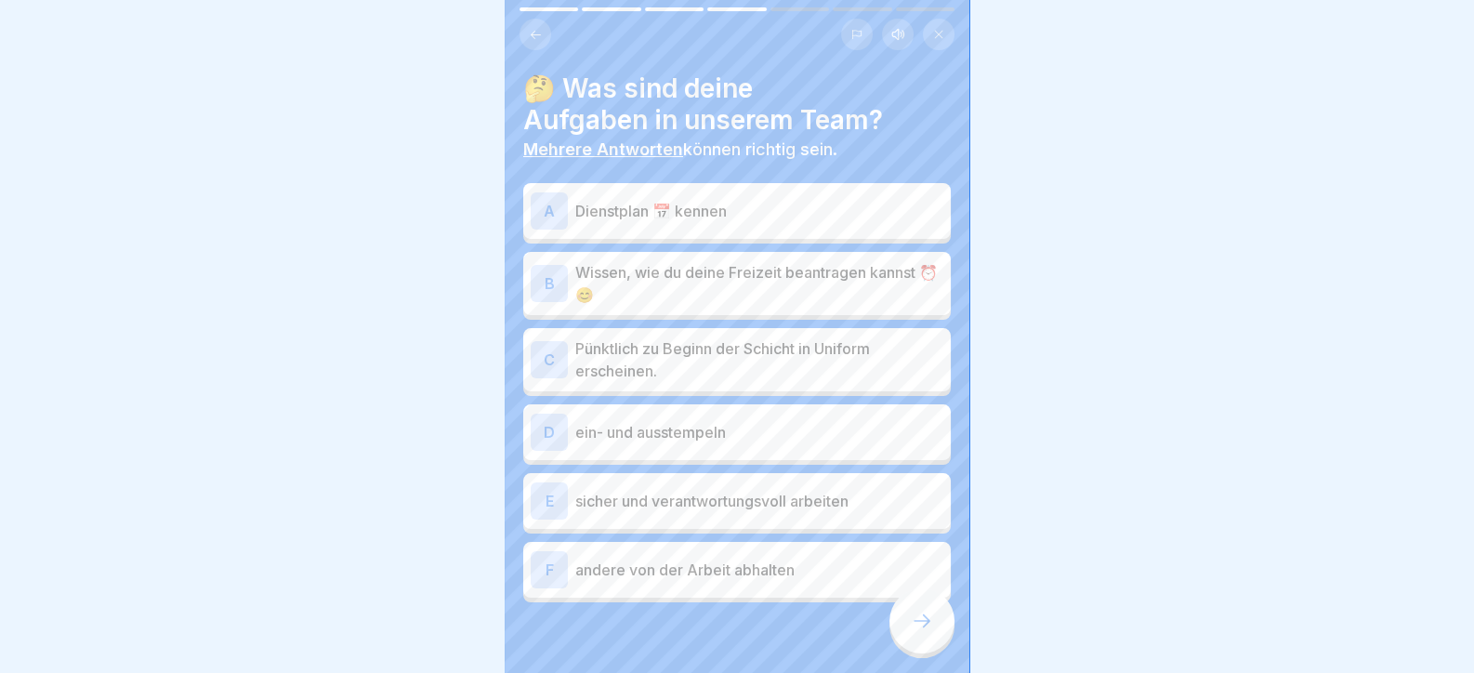
click at [710, 200] on p "Dienstplan 📅 kennen" at bounding box center [759, 211] width 368 height 22
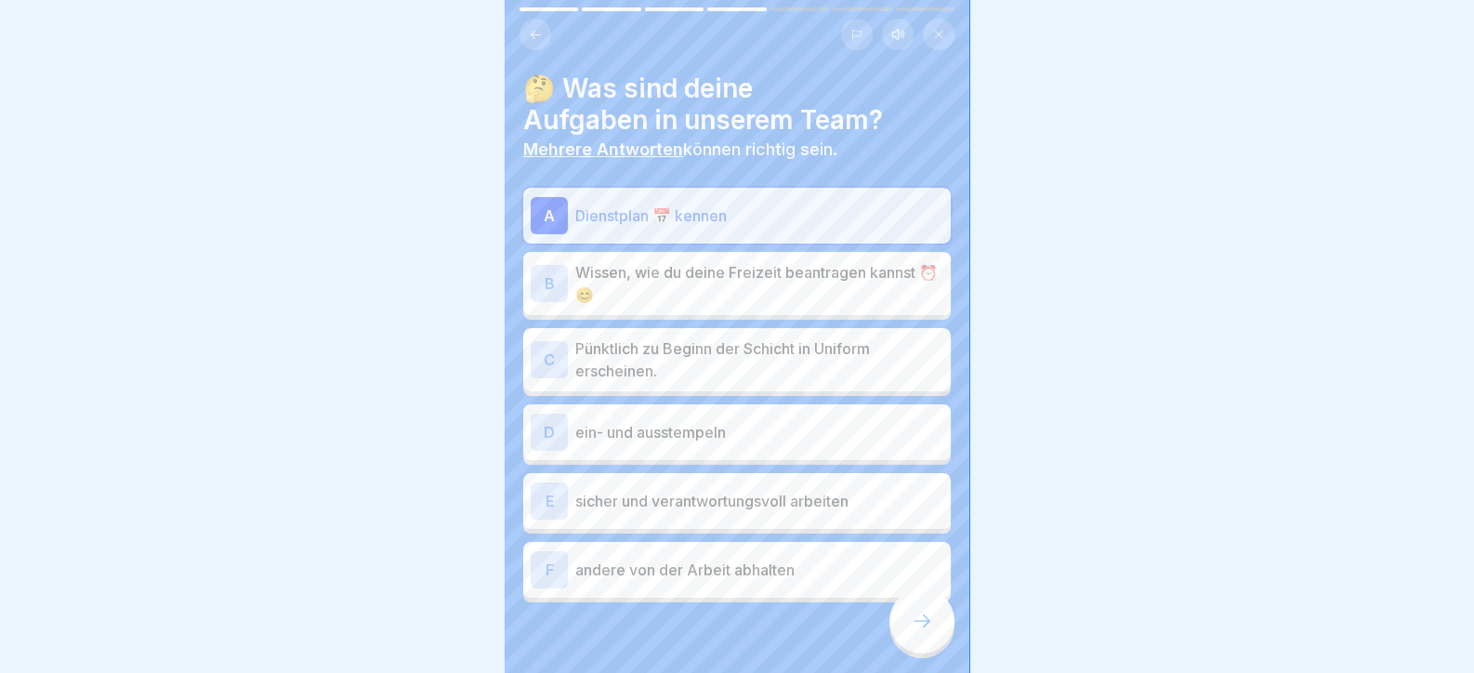
click at [707, 297] on p "Wissen, wie du deine Freizeit beantragen kannst ⏰😊" at bounding box center [759, 283] width 368 height 45
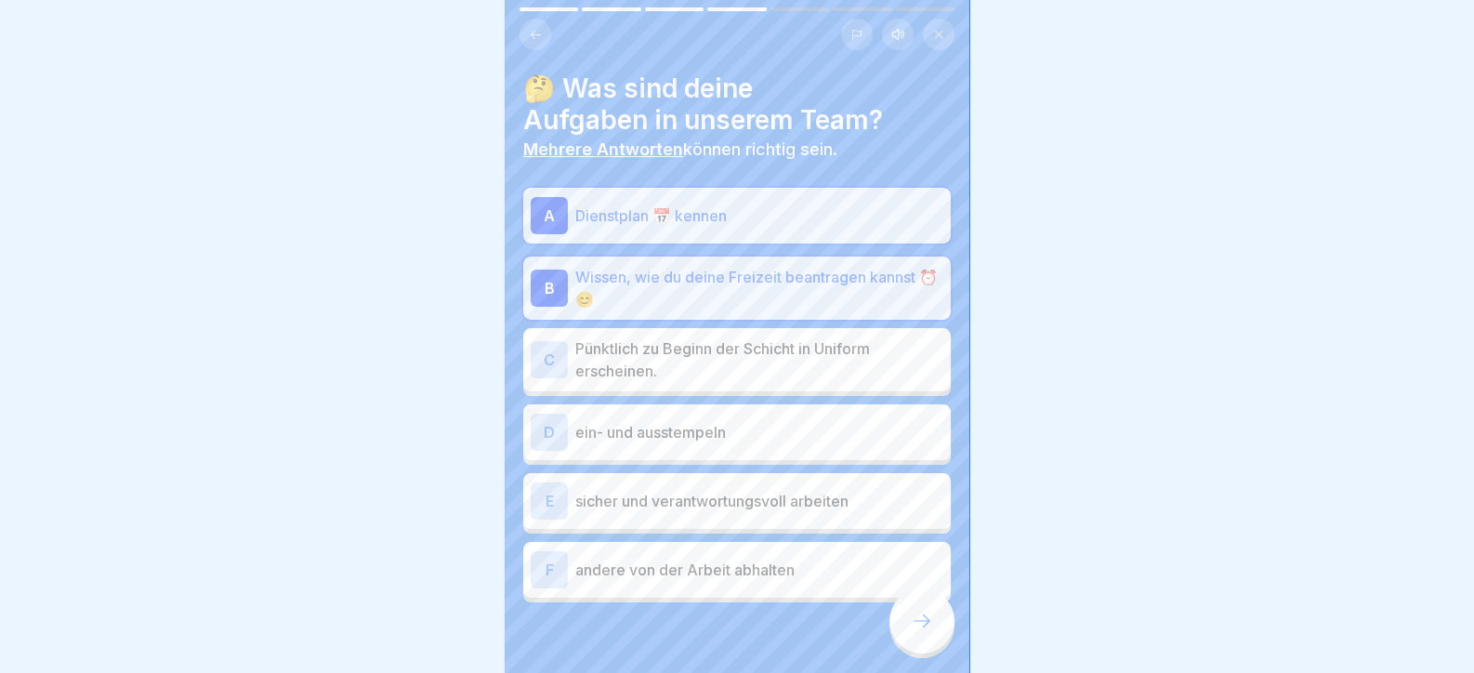
click at [703, 363] on p "Pünktlich zu Beginn der Schicht in Uniform erscheinen." at bounding box center [759, 359] width 368 height 45
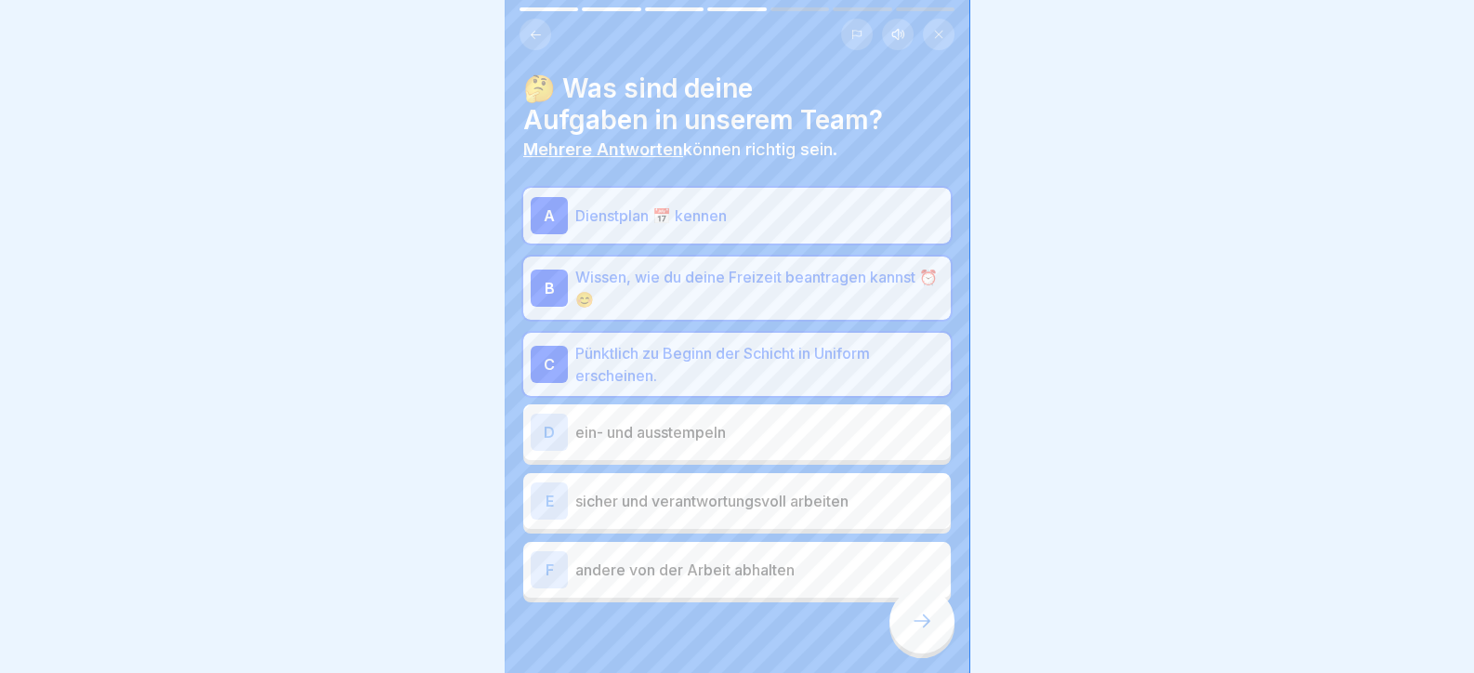
click at [704, 439] on p "ein- und ausstempeln" at bounding box center [759, 432] width 368 height 22
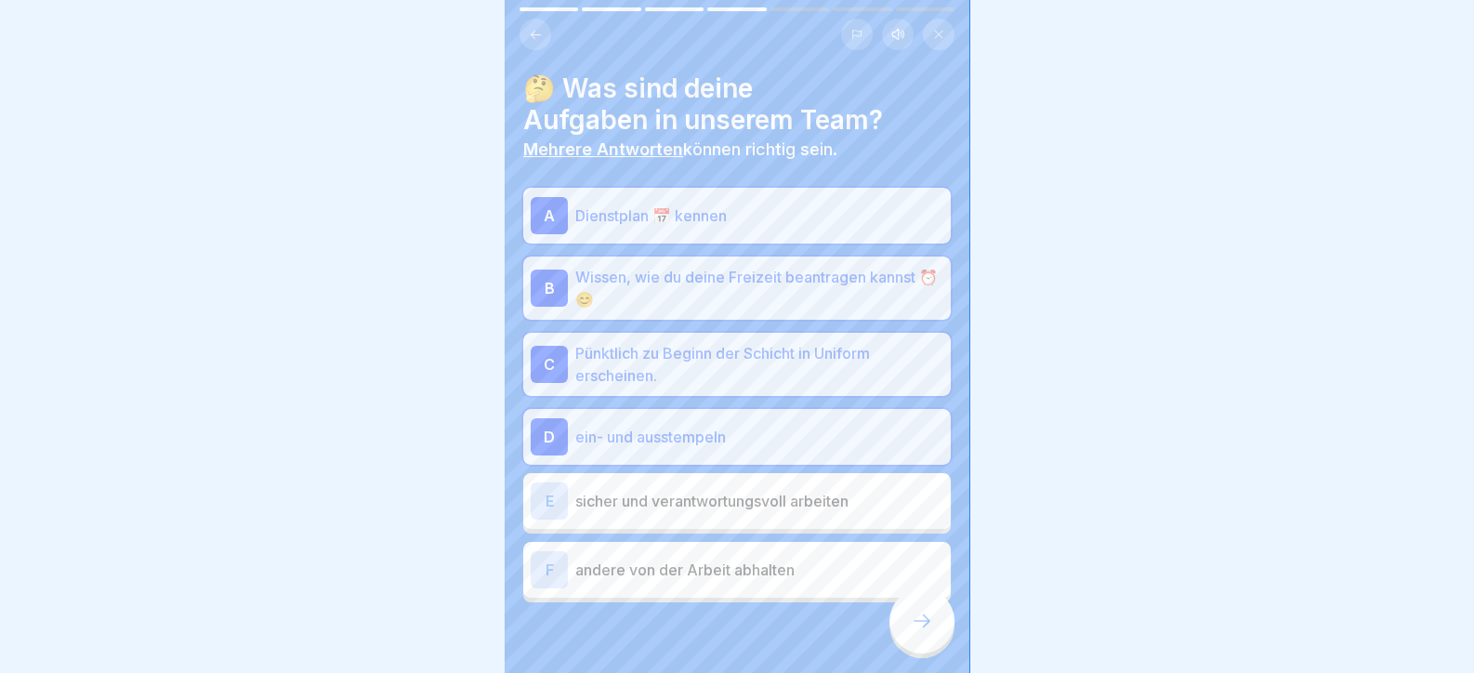
click at [721, 505] on p "sicher und verantwortungsvoll arbeiten" at bounding box center [759, 501] width 368 height 22
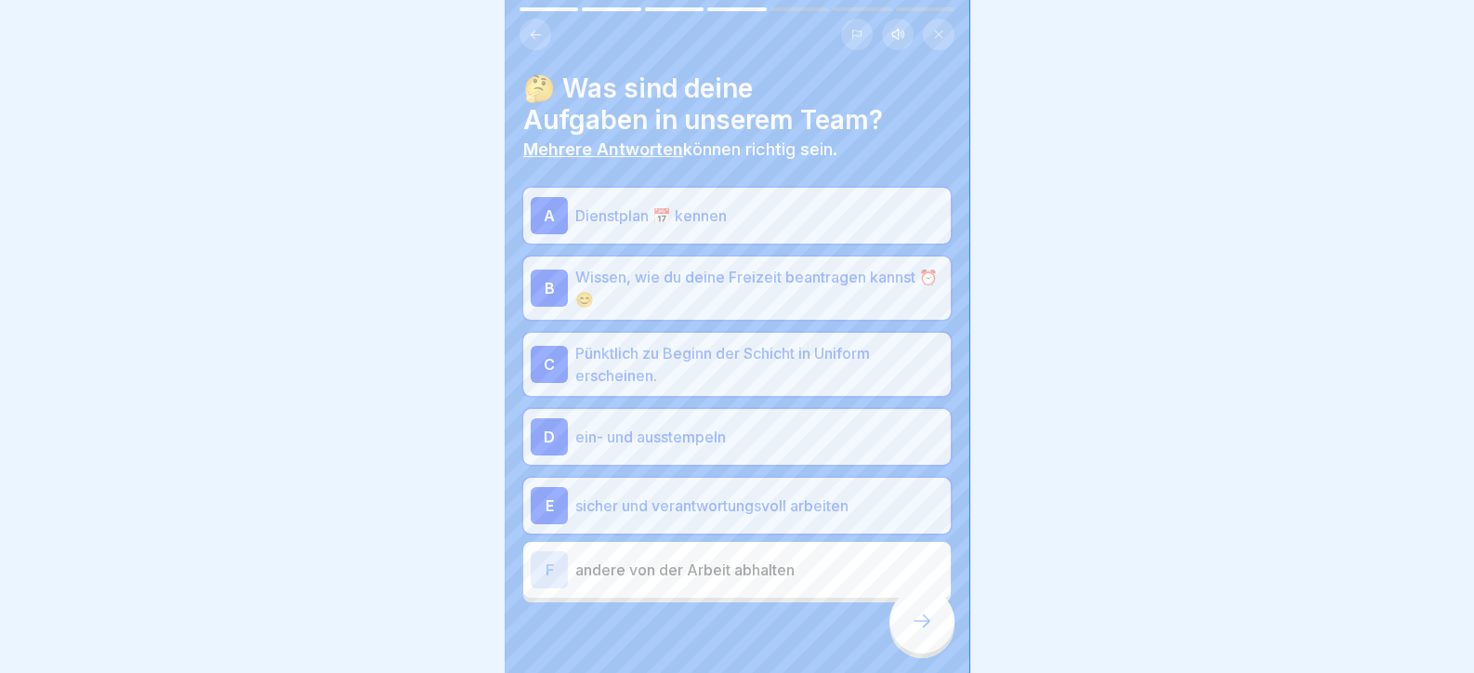
click at [926, 629] on icon at bounding box center [922, 621] width 22 height 22
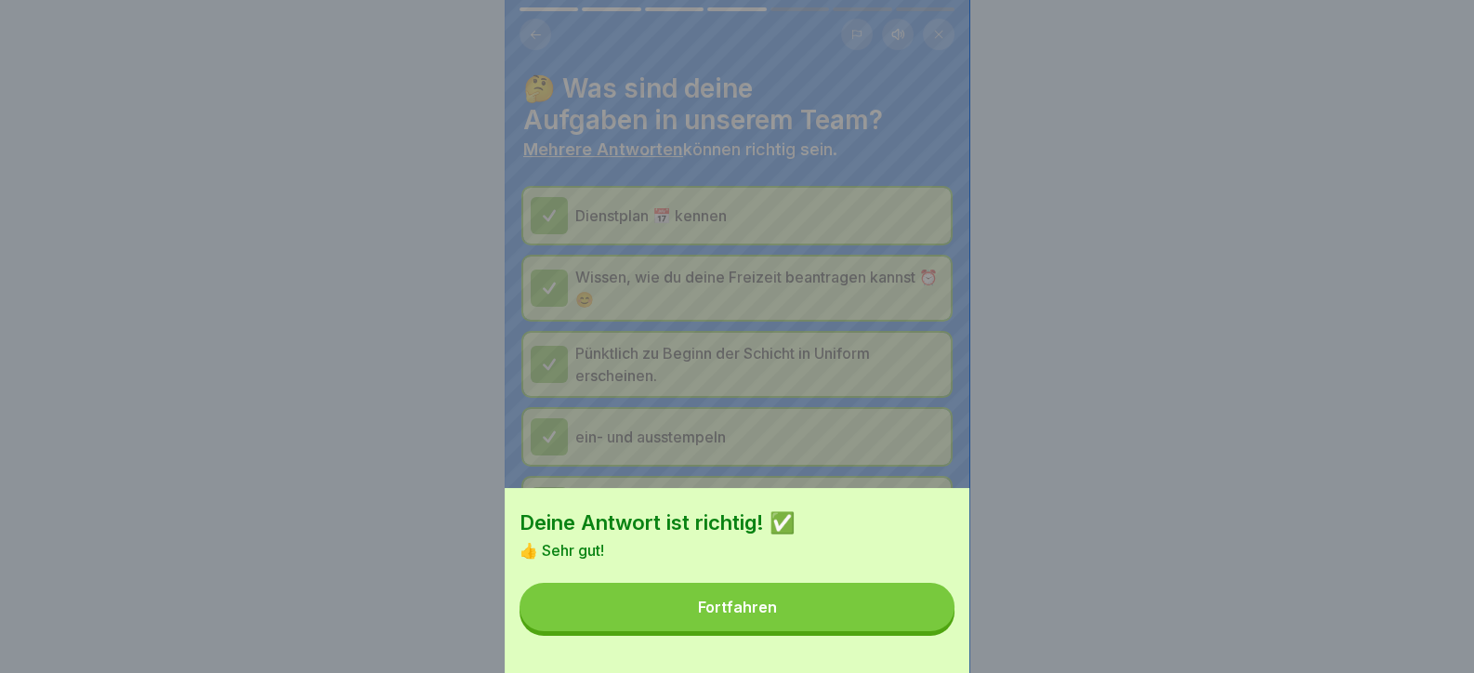
click at [833, 606] on button "Fortfahren" at bounding box center [737, 607] width 435 height 48
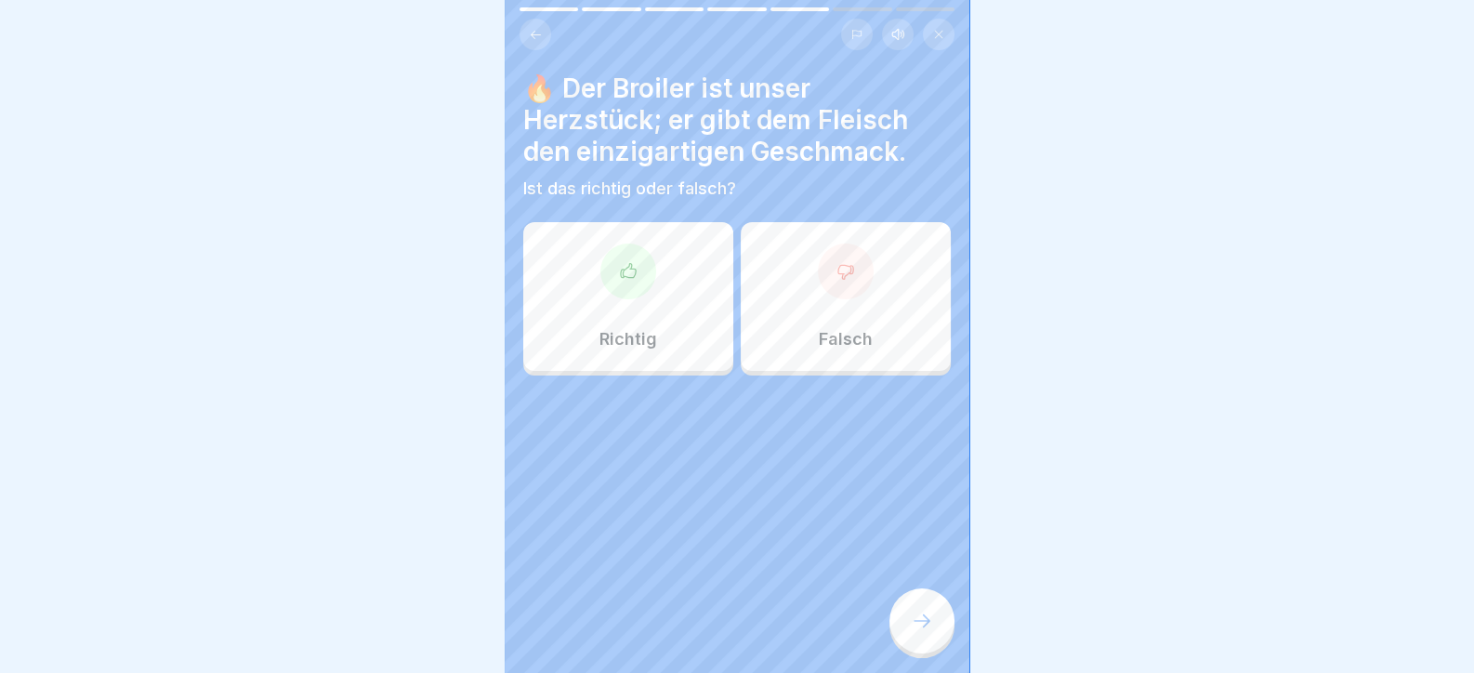
click at [626, 302] on div "Richtig" at bounding box center [628, 296] width 210 height 149
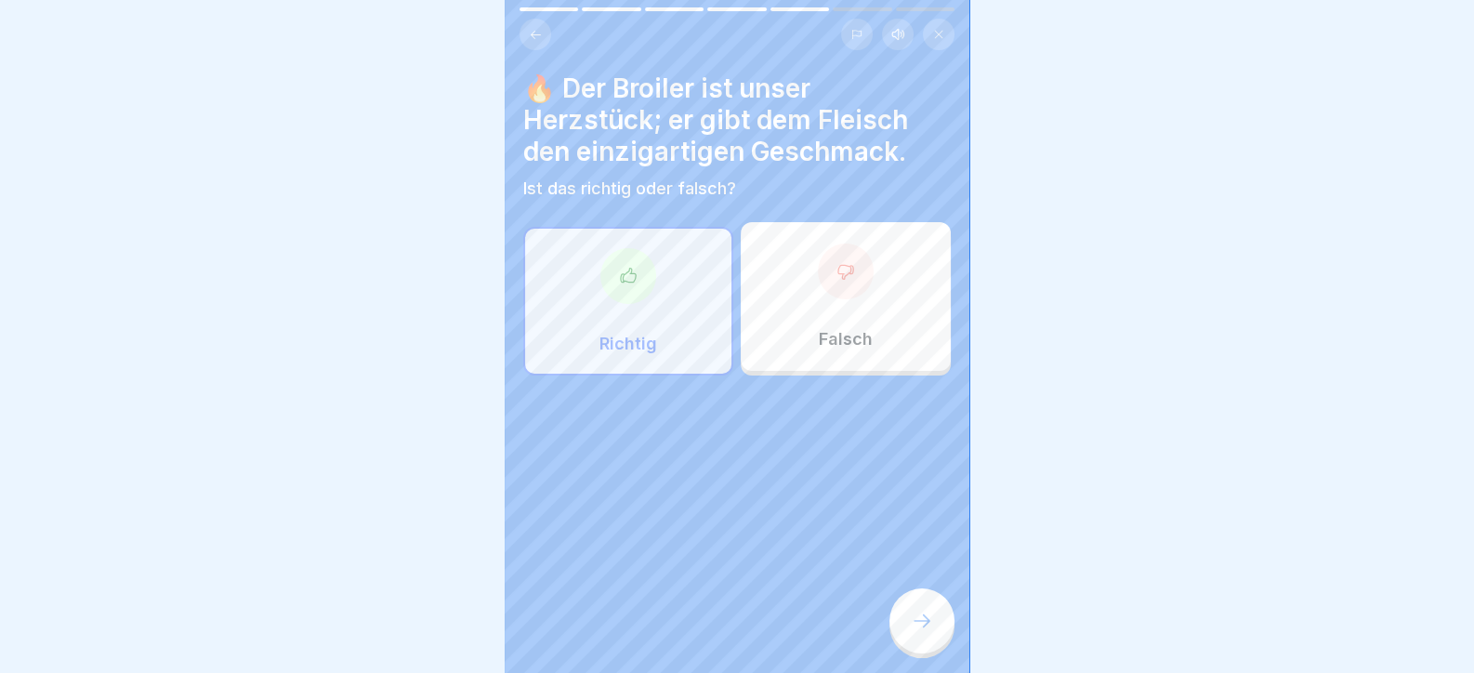
click at [918, 647] on div at bounding box center [922, 620] width 65 height 65
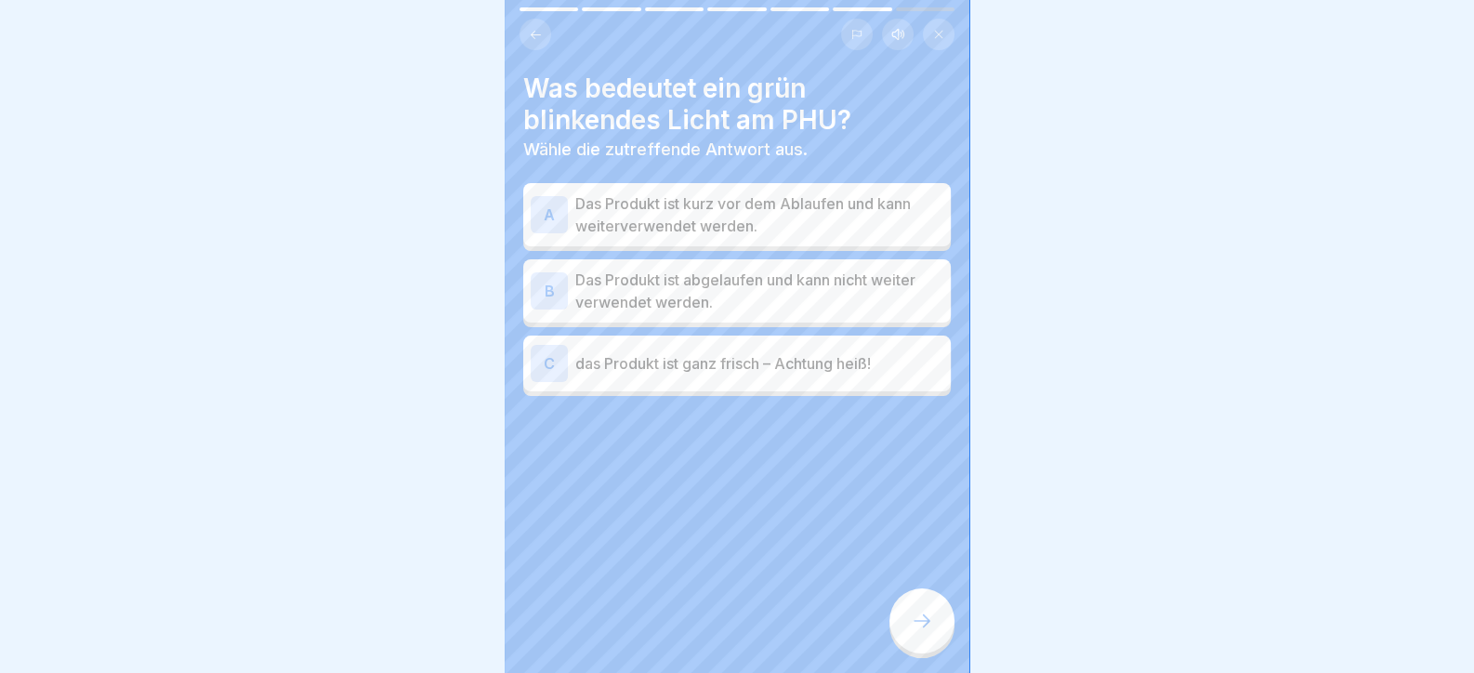
click at [685, 299] on p "Das Produkt ist abgelaufen und kann nicht weiter verwendet werden." at bounding box center [759, 291] width 368 height 45
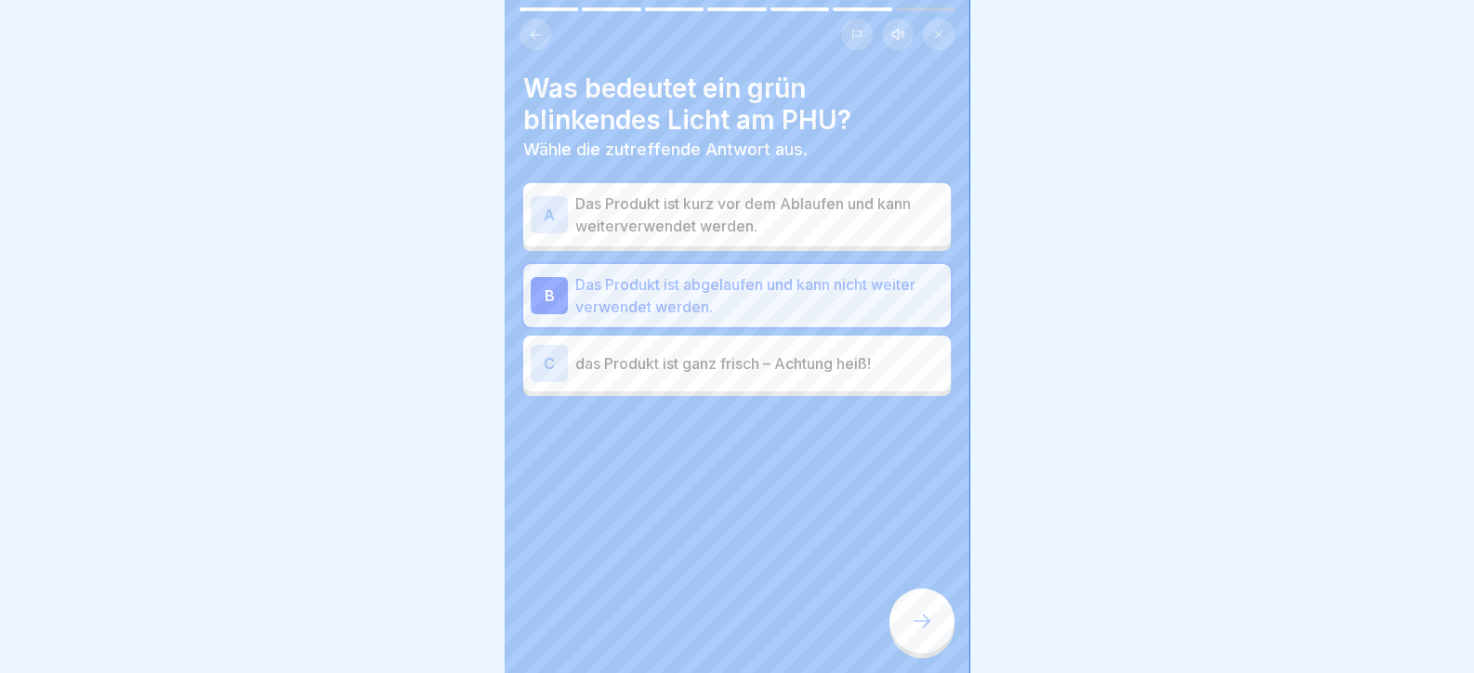
click at [926, 619] on div at bounding box center [922, 620] width 65 height 65
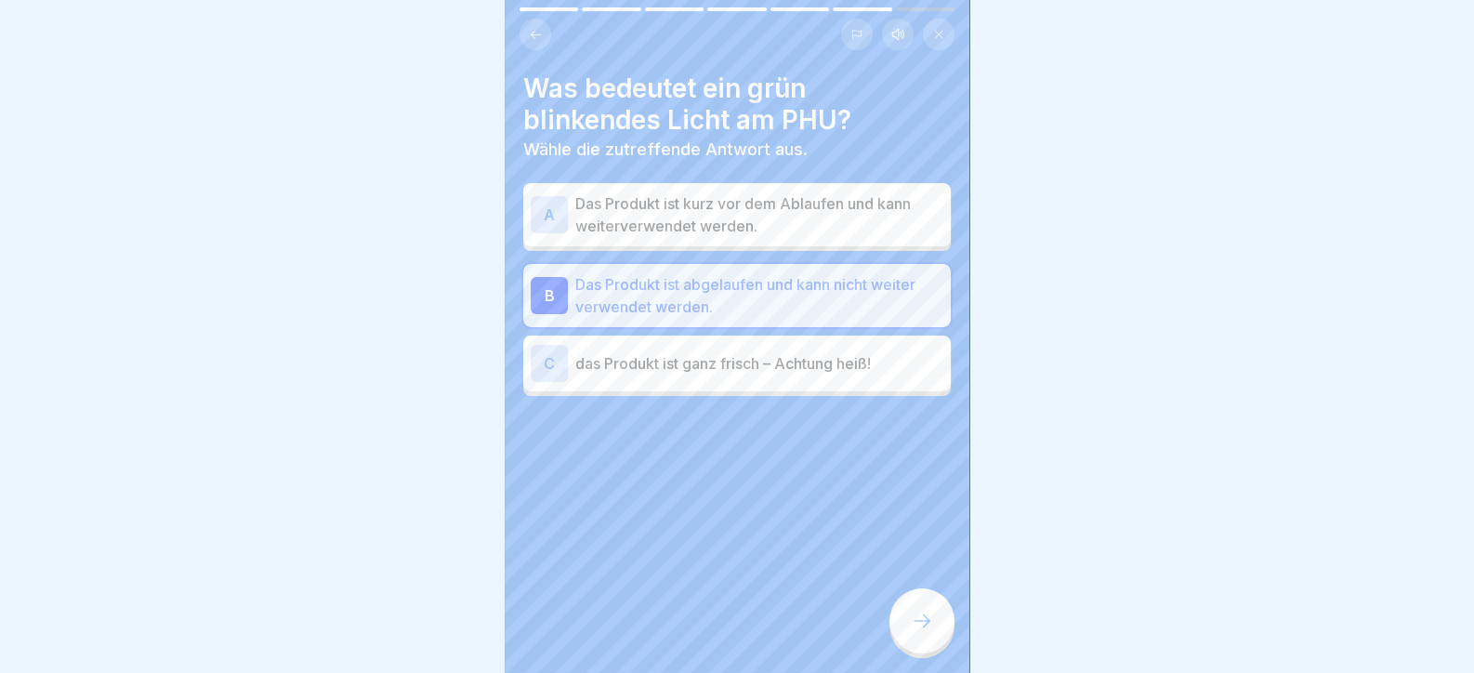
click at [758, 216] on p "Das Produkt ist kurz vor dem Ablaufen und kann weiterverwendet werden." at bounding box center [759, 214] width 368 height 45
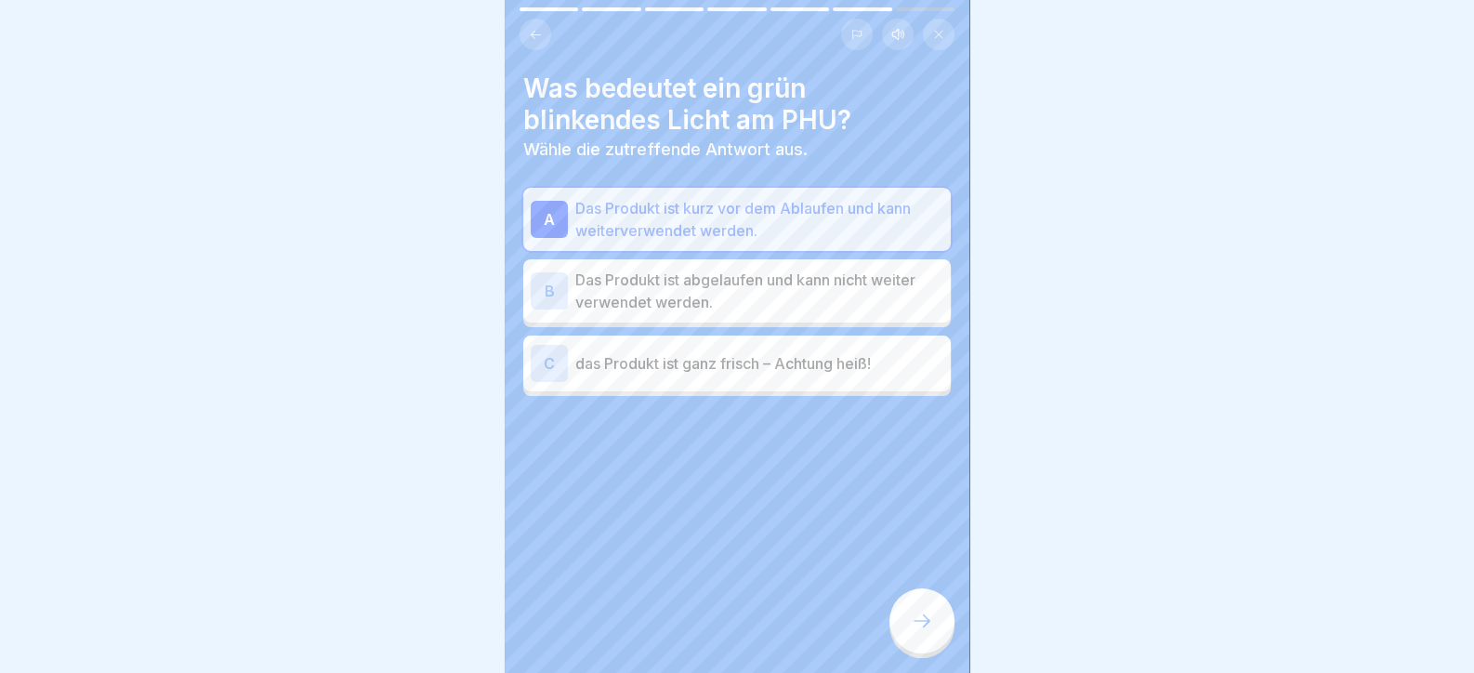
click at [927, 632] on icon at bounding box center [922, 621] width 22 height 22
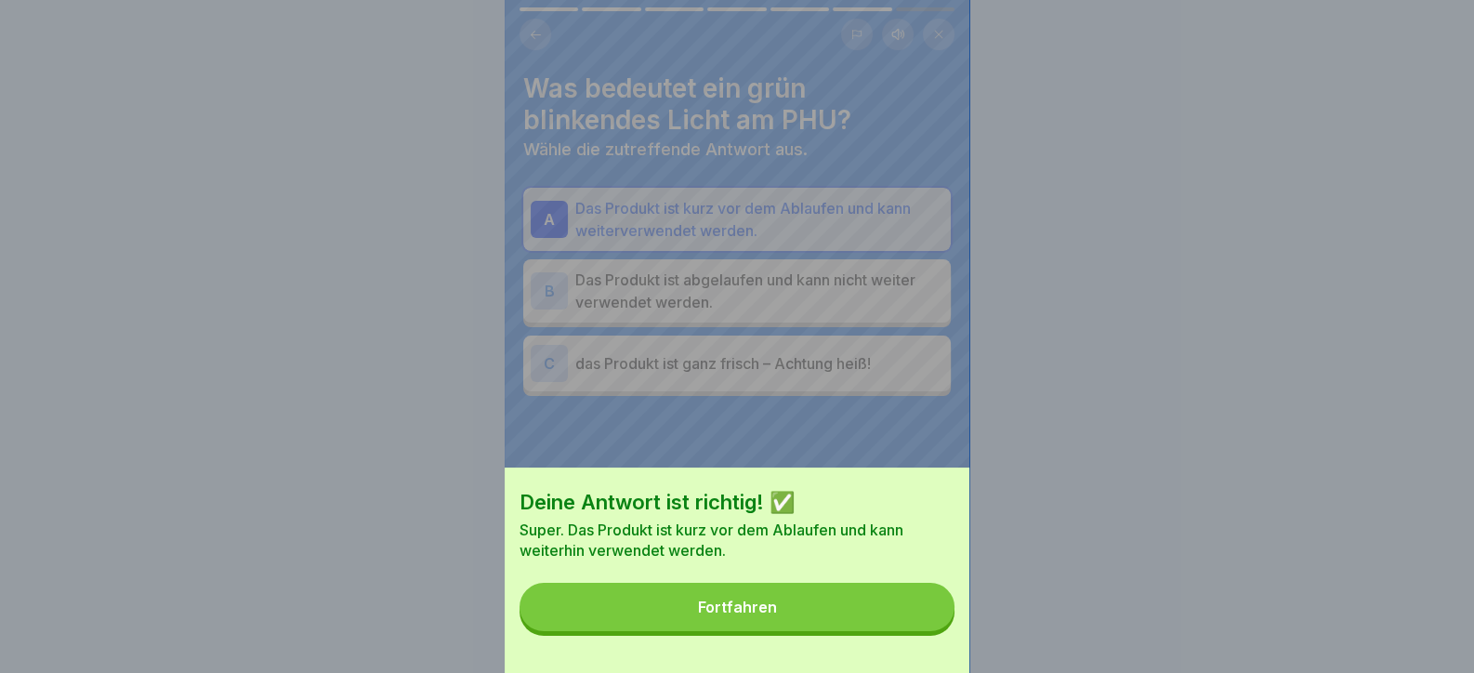
click at [837, 631] on button "Fortfahren" at bounding box center [737, 607] width 435 height 48
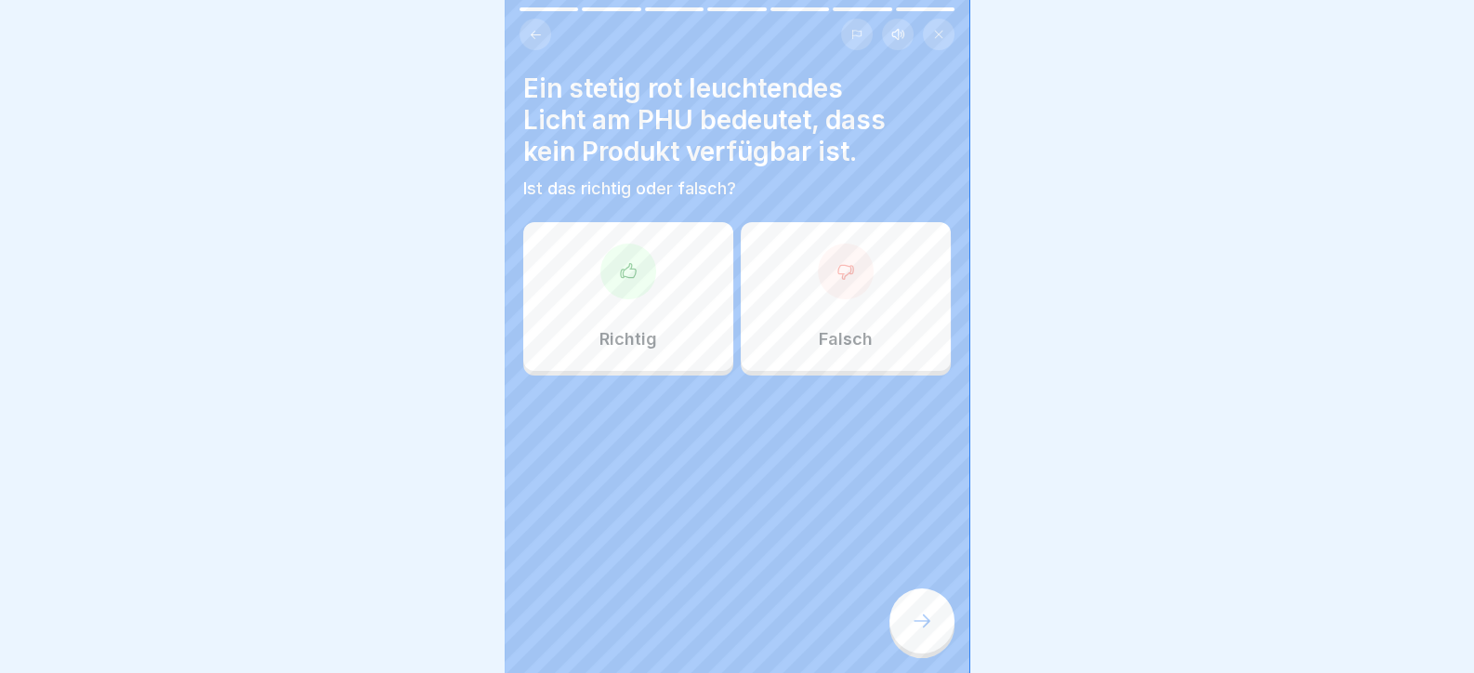
click at [628, 287] on div at bounding box center [629, 272] width 56 height 56
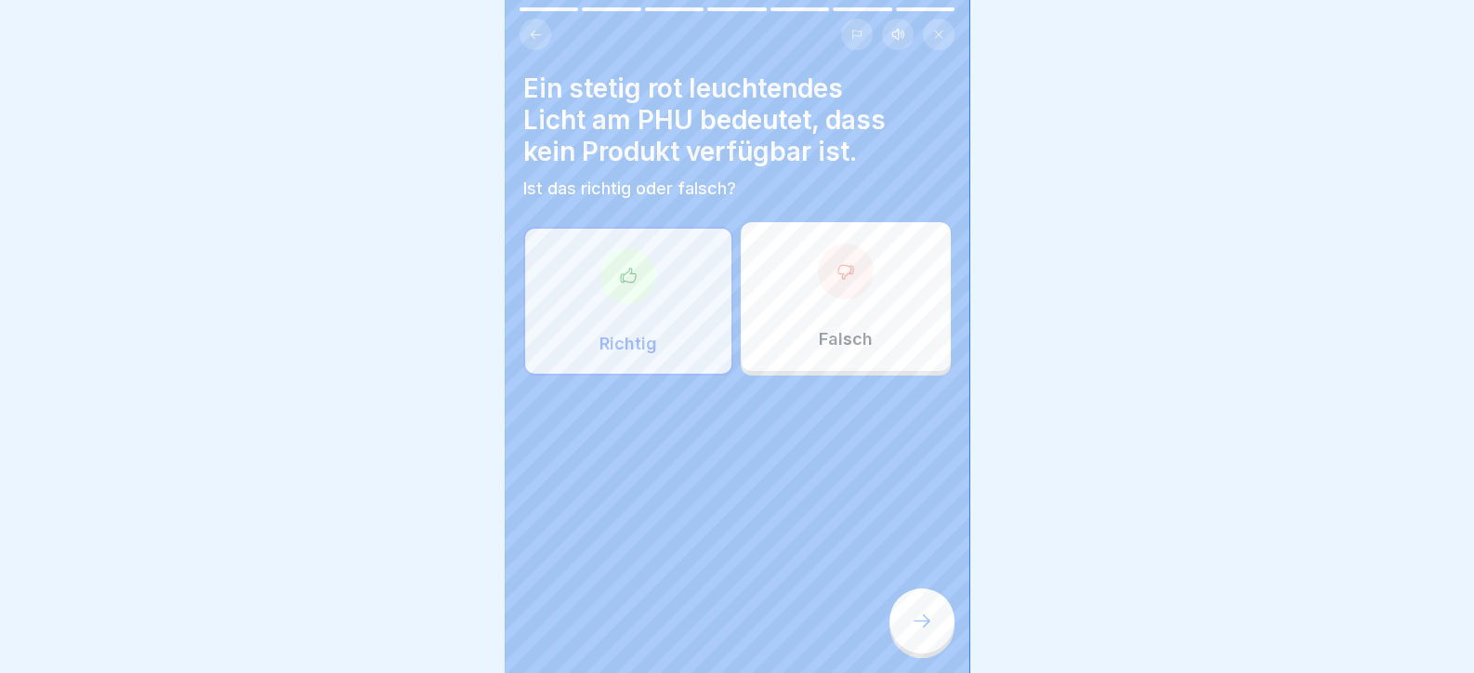
click at [909, 645] on div at bounding box center [922, 620] width 65 height 65
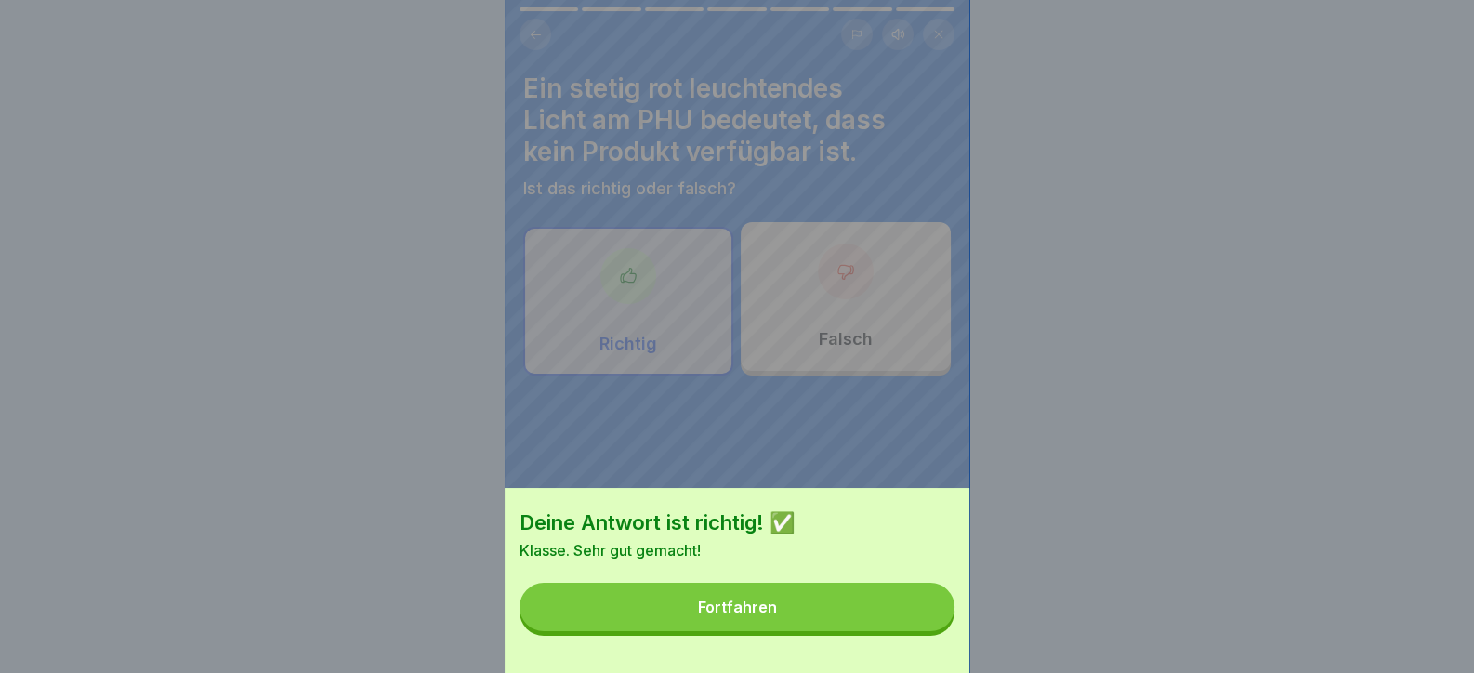
click at [852, 631] on button "Fortfahren" at bounding box center [737, 607] width 435 height 48
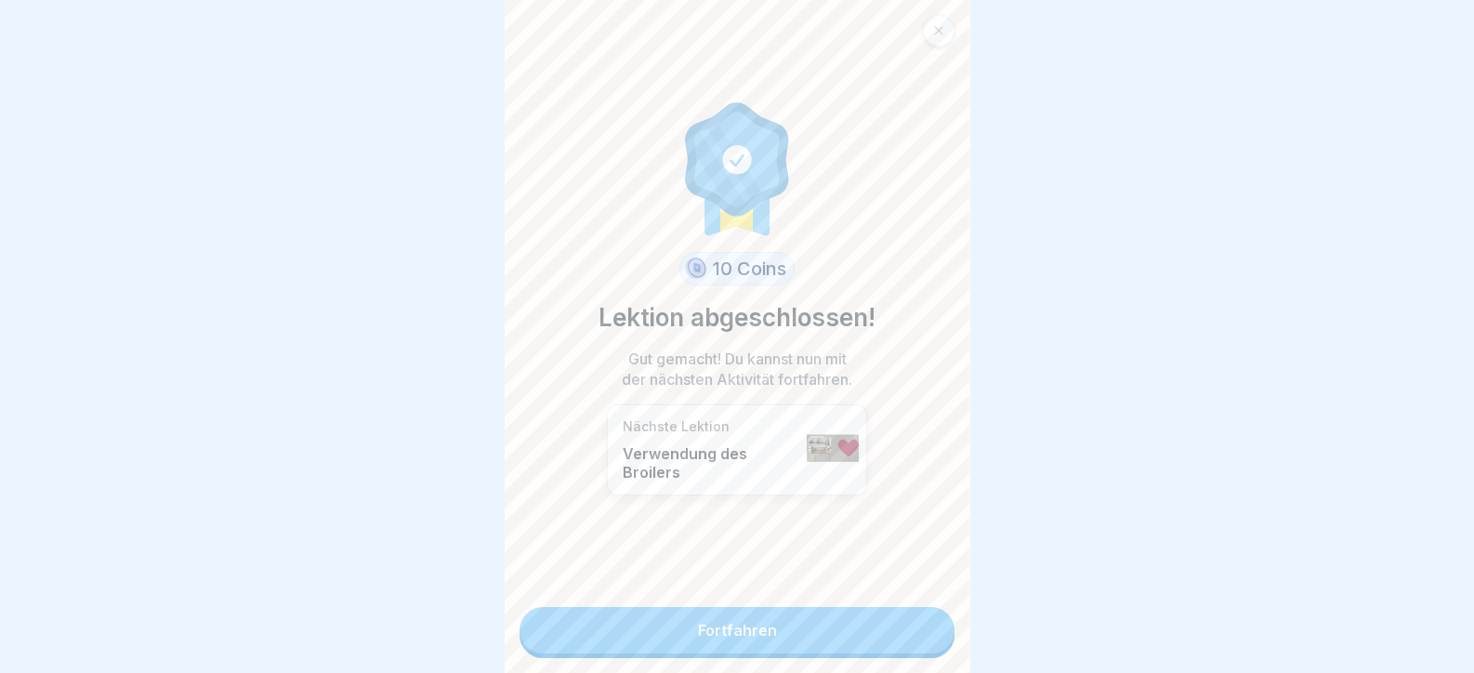
click at [762, 620] on link "Fortfahren" at bounding box center [737, 630] width 435 height 46
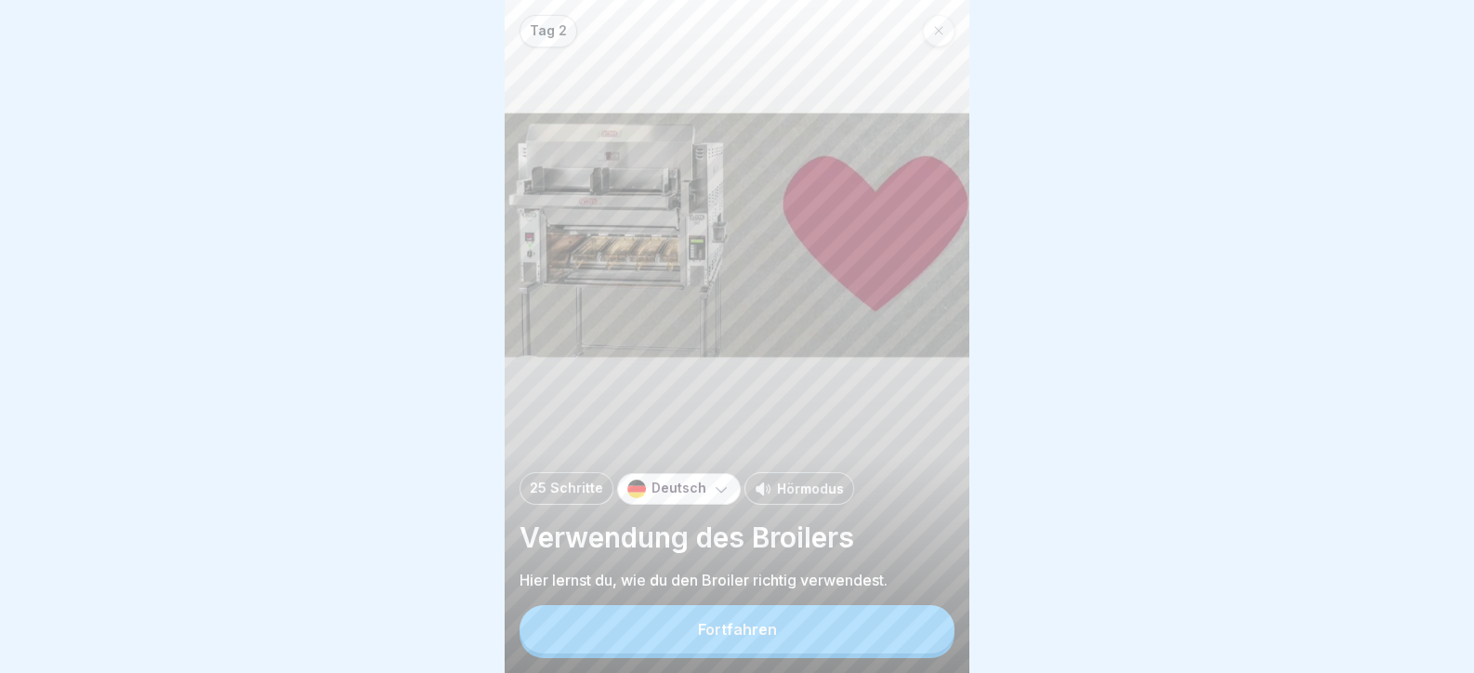
click at [761, 613] on div "Tag 2 25 Schritte Deutsch Hörmodus Verwendung des Broilers Hier lernst du, wie …" at bounding box center [737, 336] width 465 height 673
click at [761, 624] on button "Fortfahren" at bounding box center [737, 629] width 435 height 48
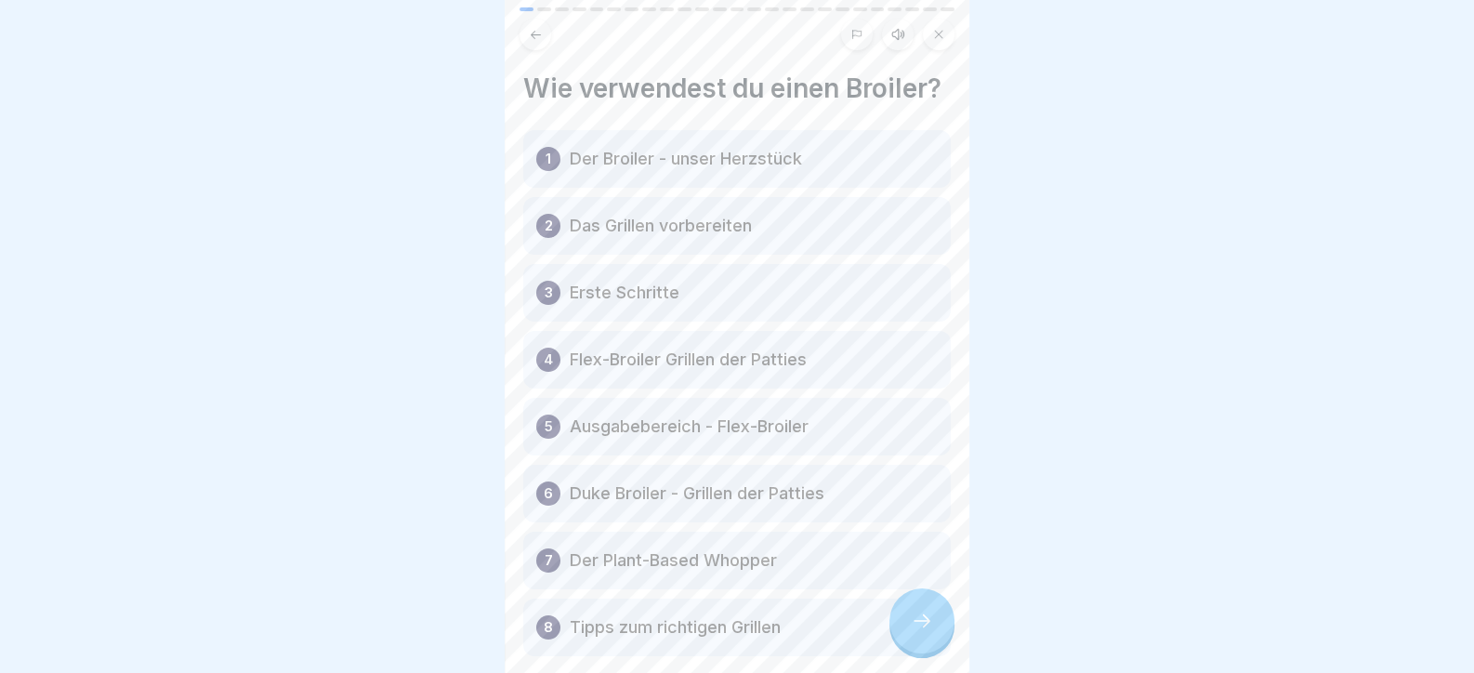
click at [917, 632] on icon at bounding box center [922, 621] width 22 height 22
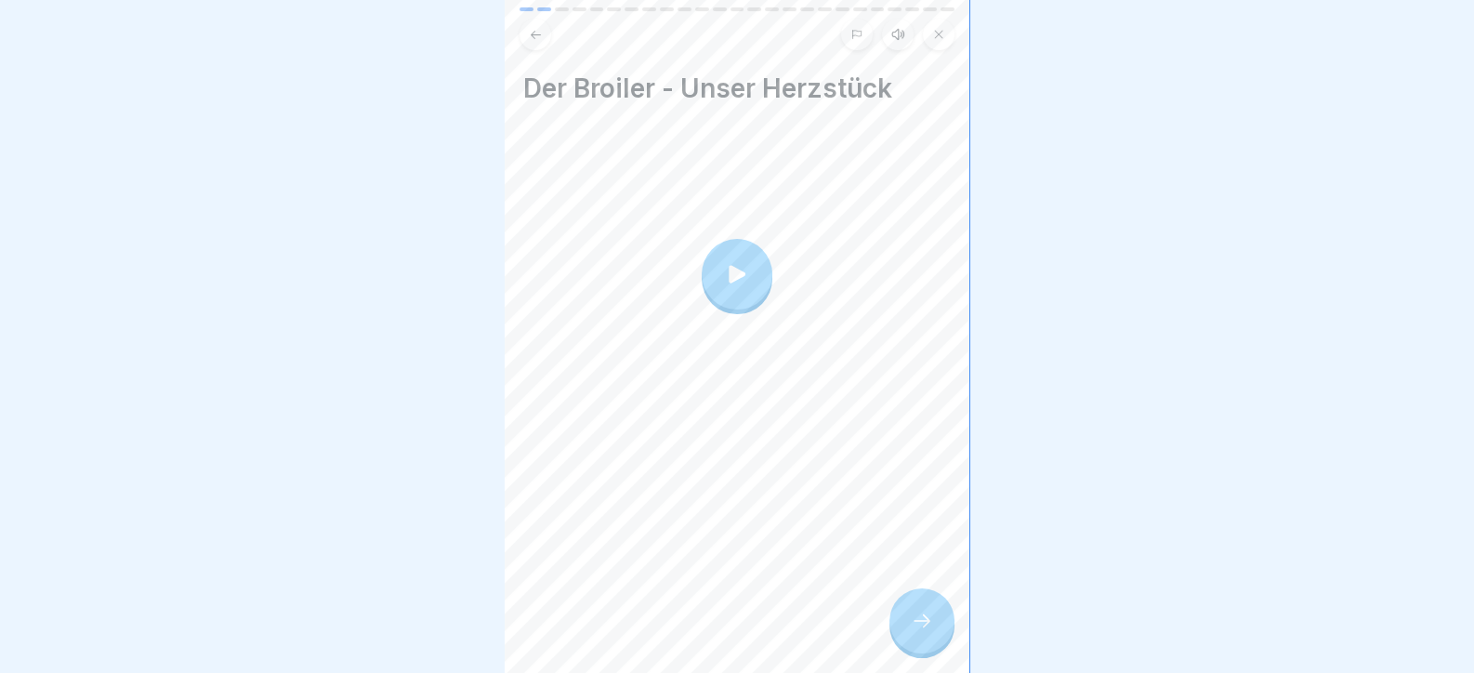
click at [917, 632] on icon at bounding box center [922, 621] width 22 height 22
click at [932, 624] on div at bounding box center [922, 620] width 65 height 65
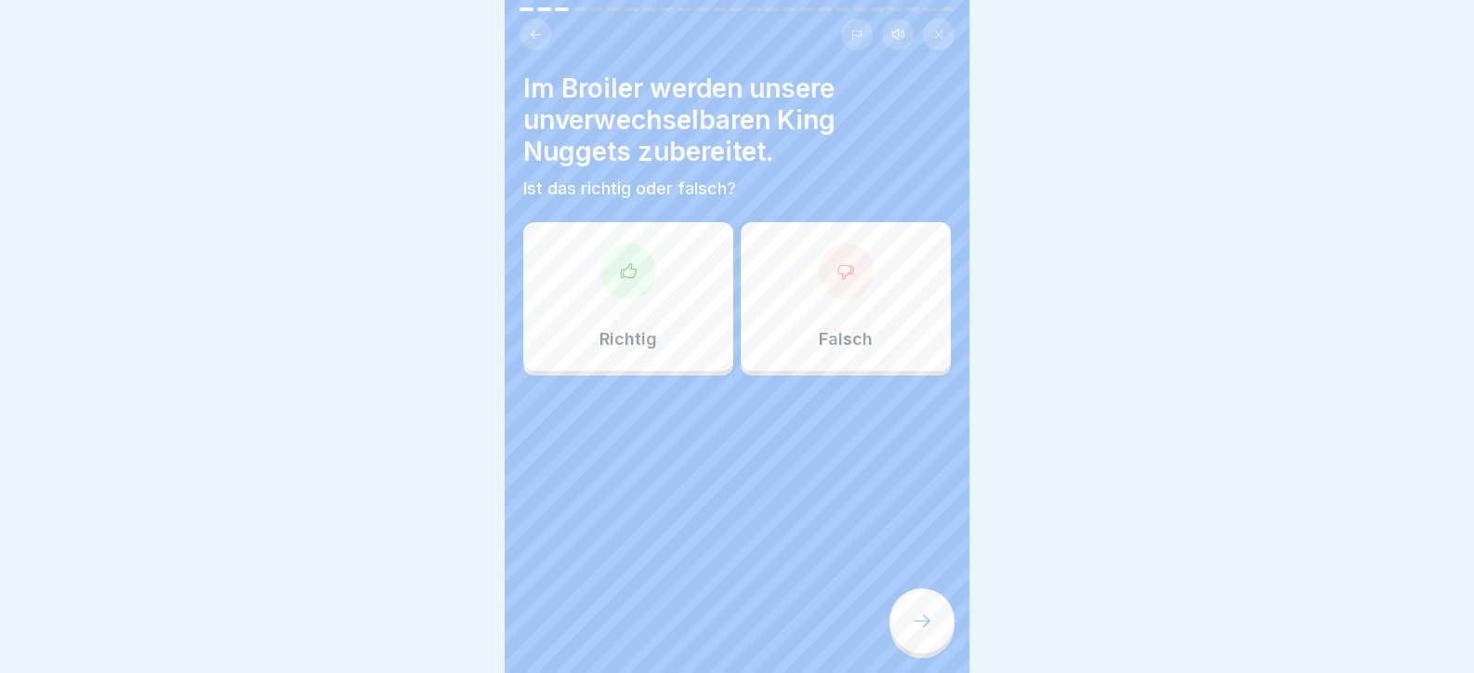
click at [875, 566] on div "Im Broiler werden unsere unverwechselbaren King Nuggets zubereitet. Ist das ric…" at bounding box center [737, 336] width 465 height 673
click at [864, 284] on div "Falsch" at bounding box center [846, 296] width 210 height 149
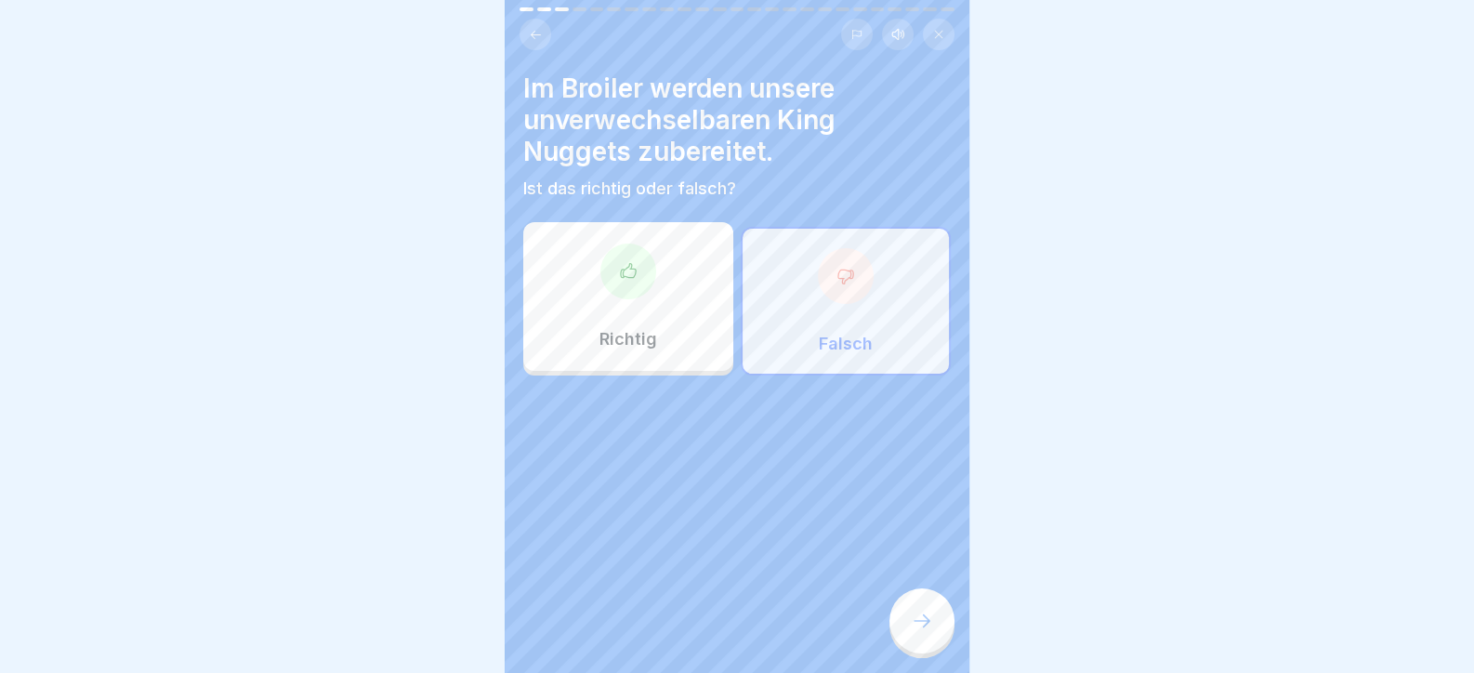
click at [924, 632] on icon at bounding box center [922, 621] width 22 height 22
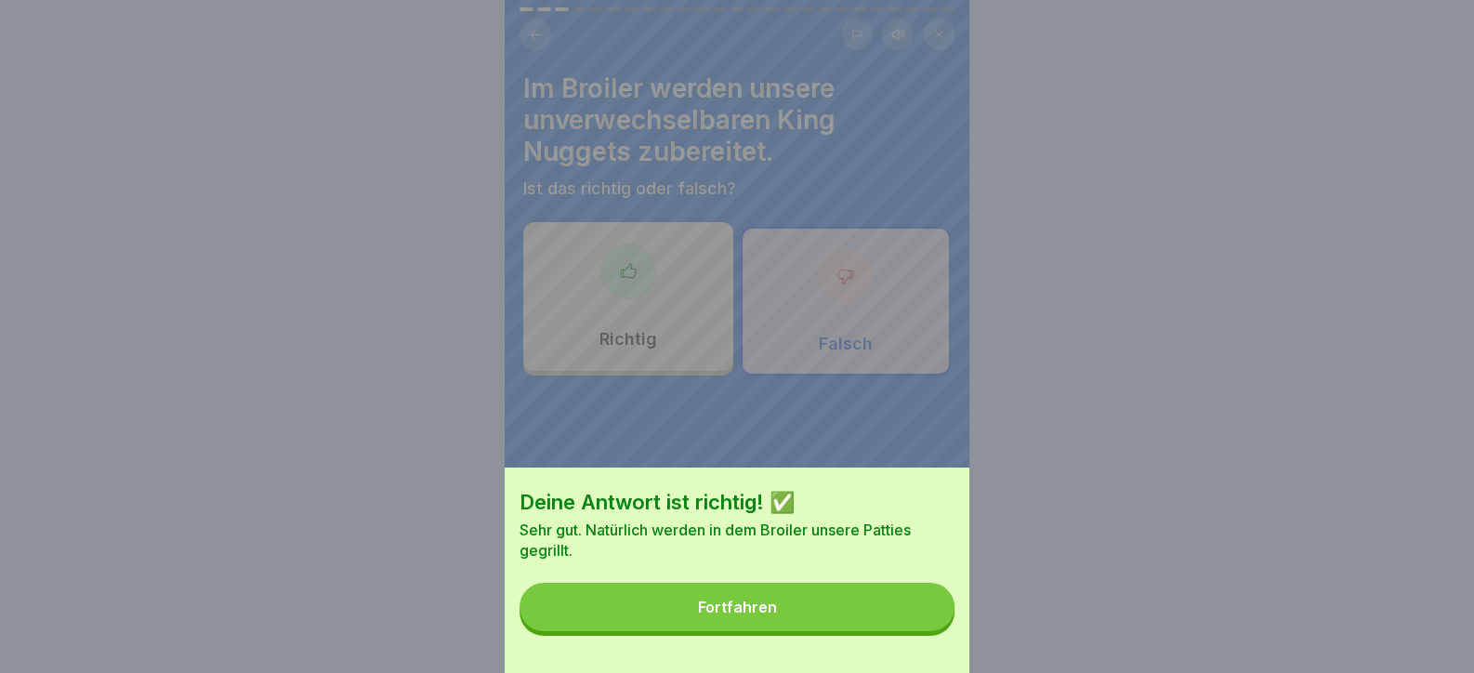
click at [891, 622] on button "Fortfahren" at bounding box center [737, 607] width 435 height 48
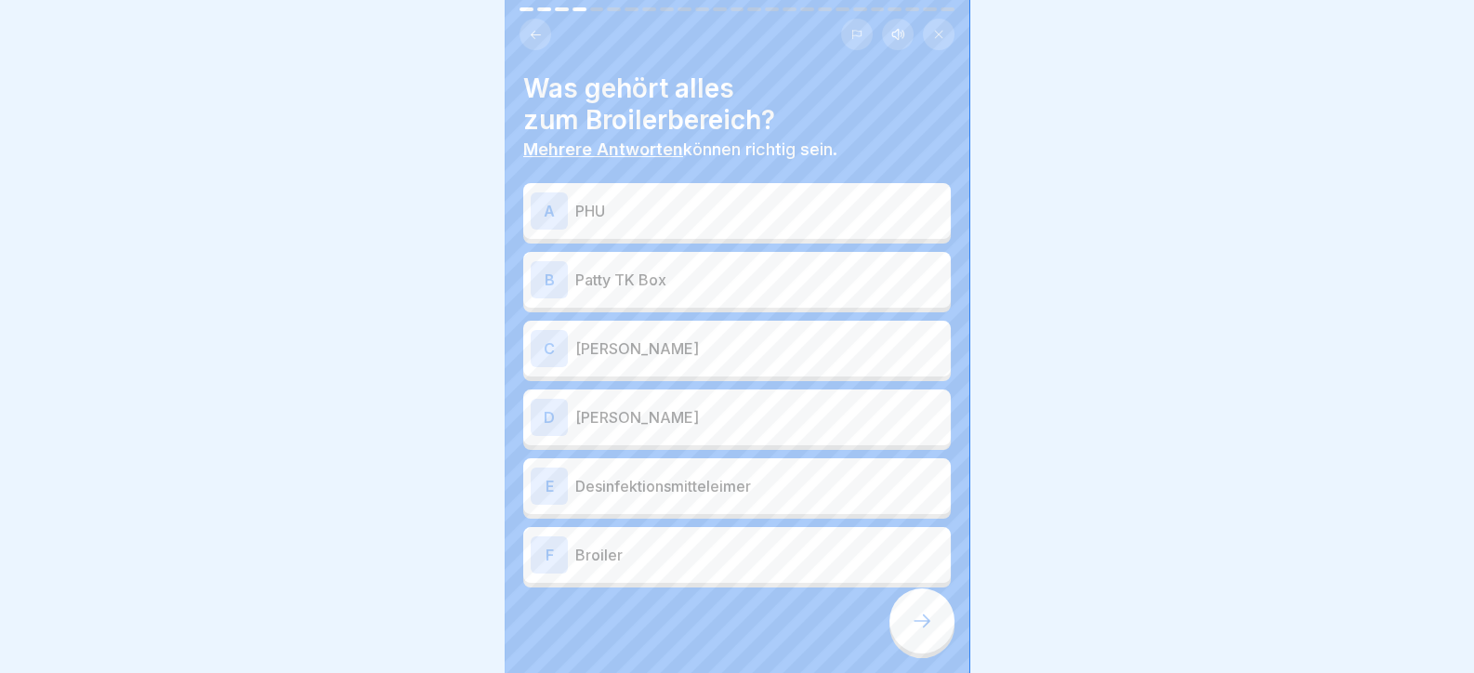
click at [659, 285] on p "Patty TK Box" at bounding box center [759, 280] width 368 height 22
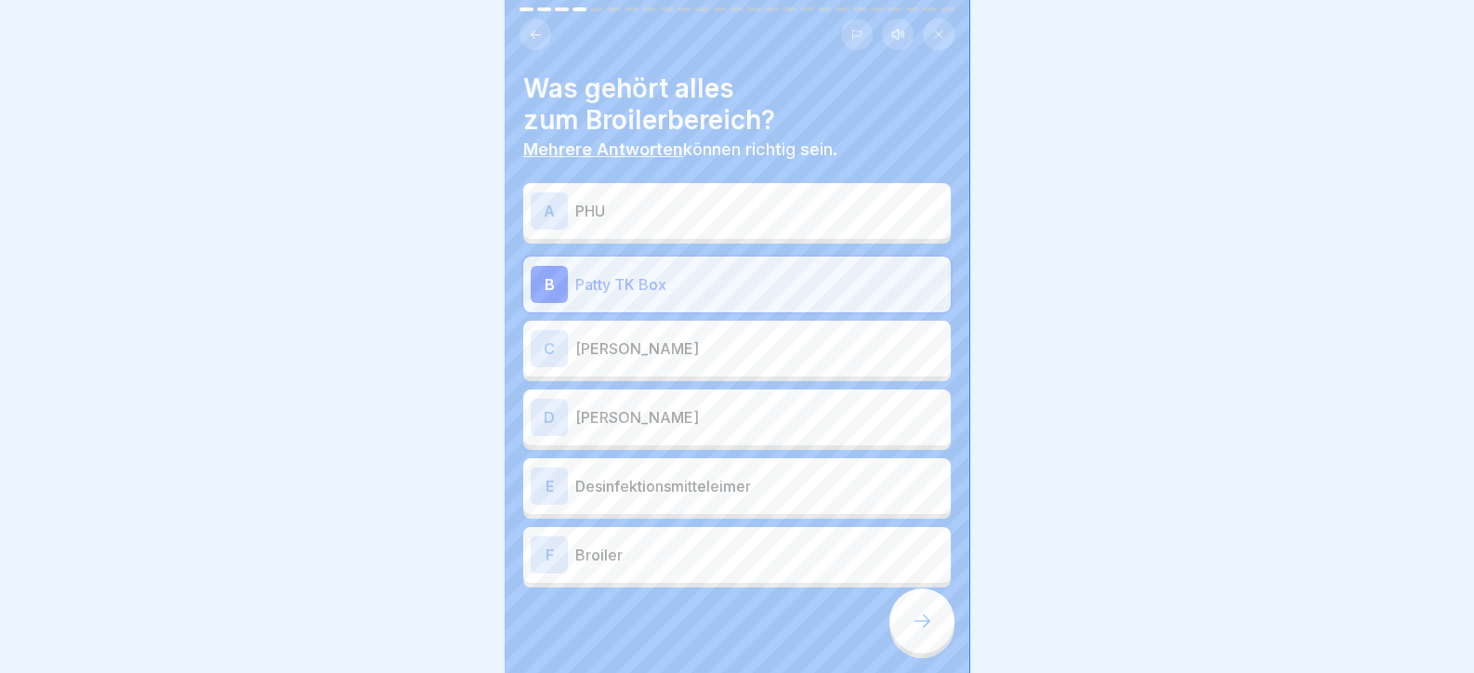
click at [665, 357] on p "[PERSON_NAME]" at bounding box center [759, 348] width 368 height 22
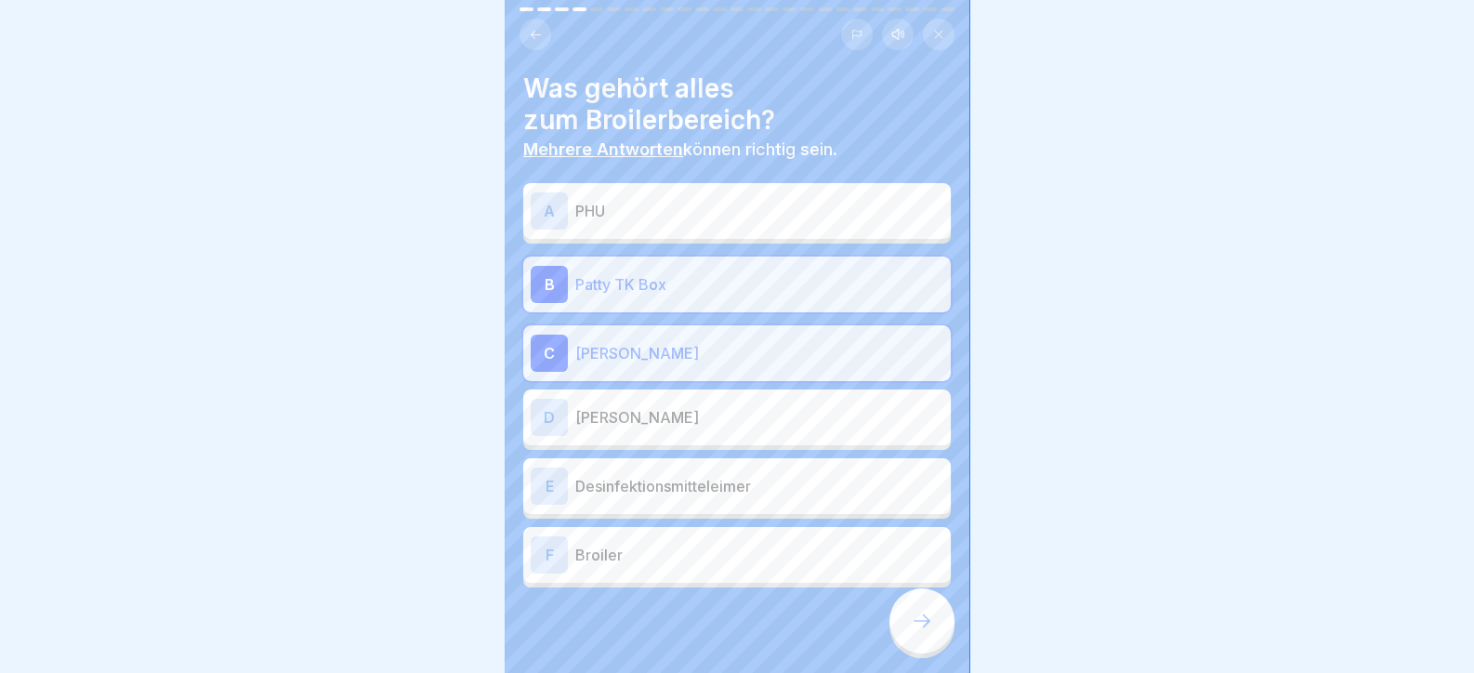
click at [630, 488] on p "Desinfektionsmitteleimer" at bounding box center [759, 486] width 368 height 22
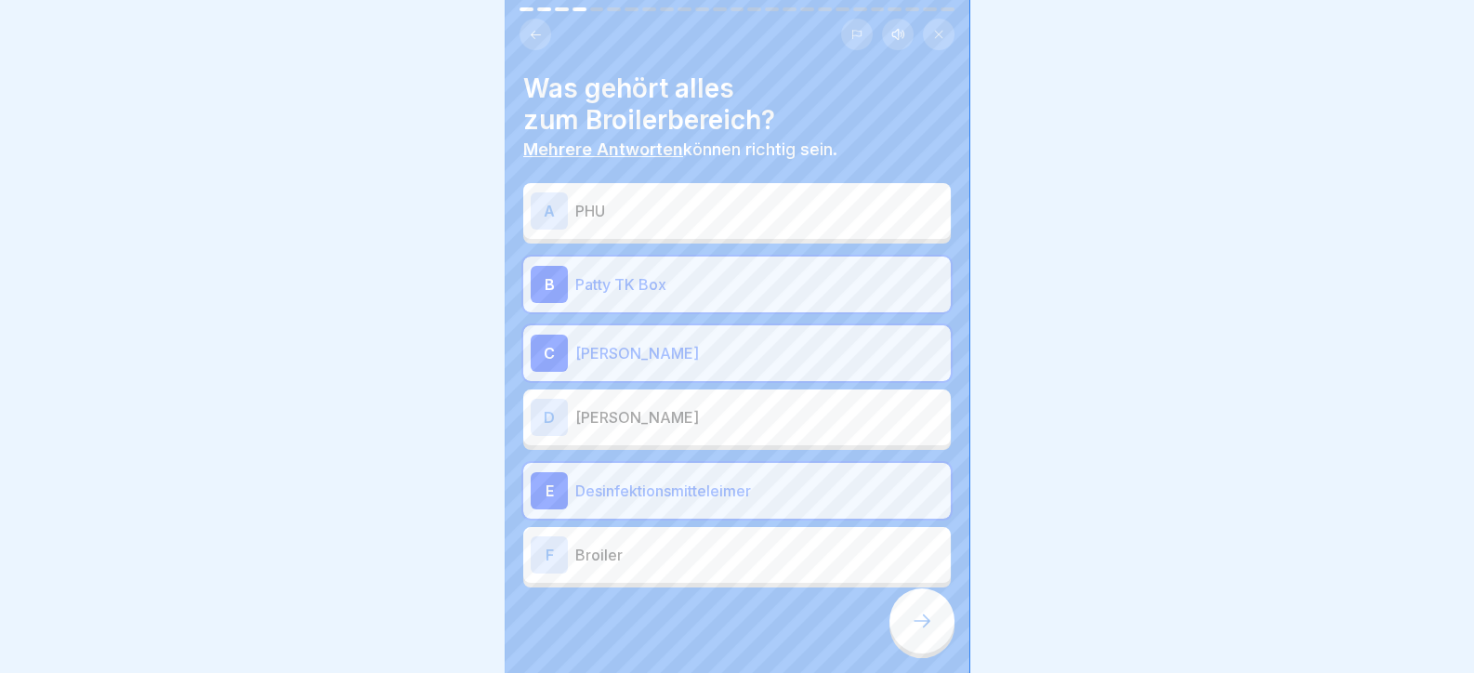
click at [693, 575] on div "F Broiler" at bounding box center [737, 555] width 428 height 56
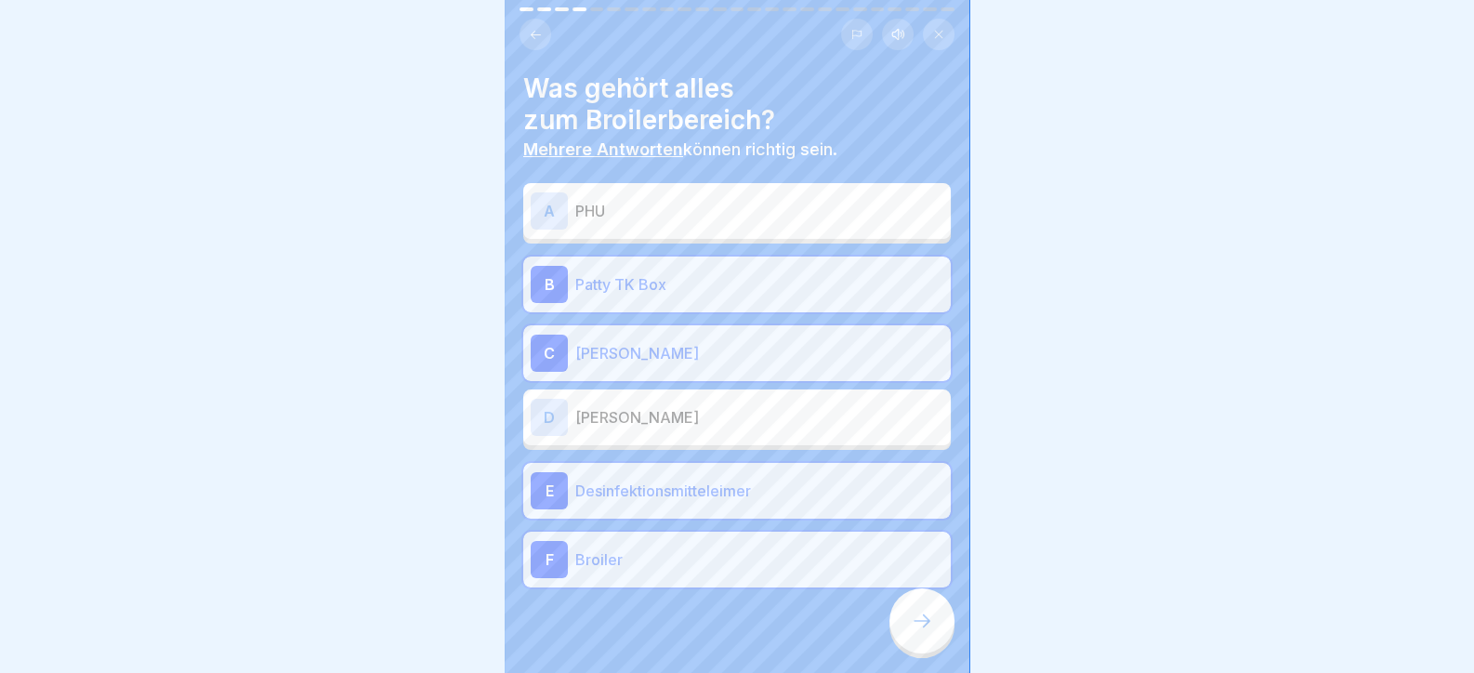
click at [914, 630] on icon at bounding box center [922, 621] width 22 height 22
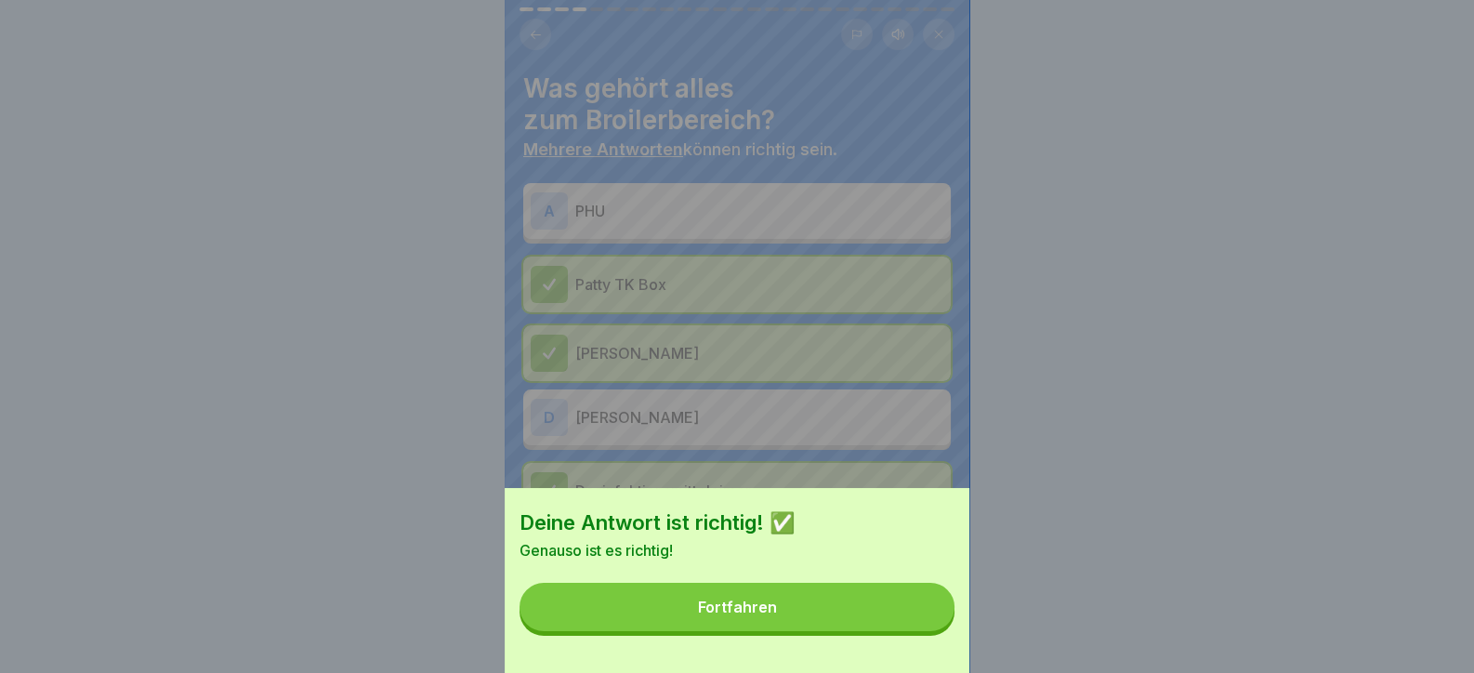
click at [897, 627] on button "Fortfahren" at bounding box center [737, 607] width 435 height 48
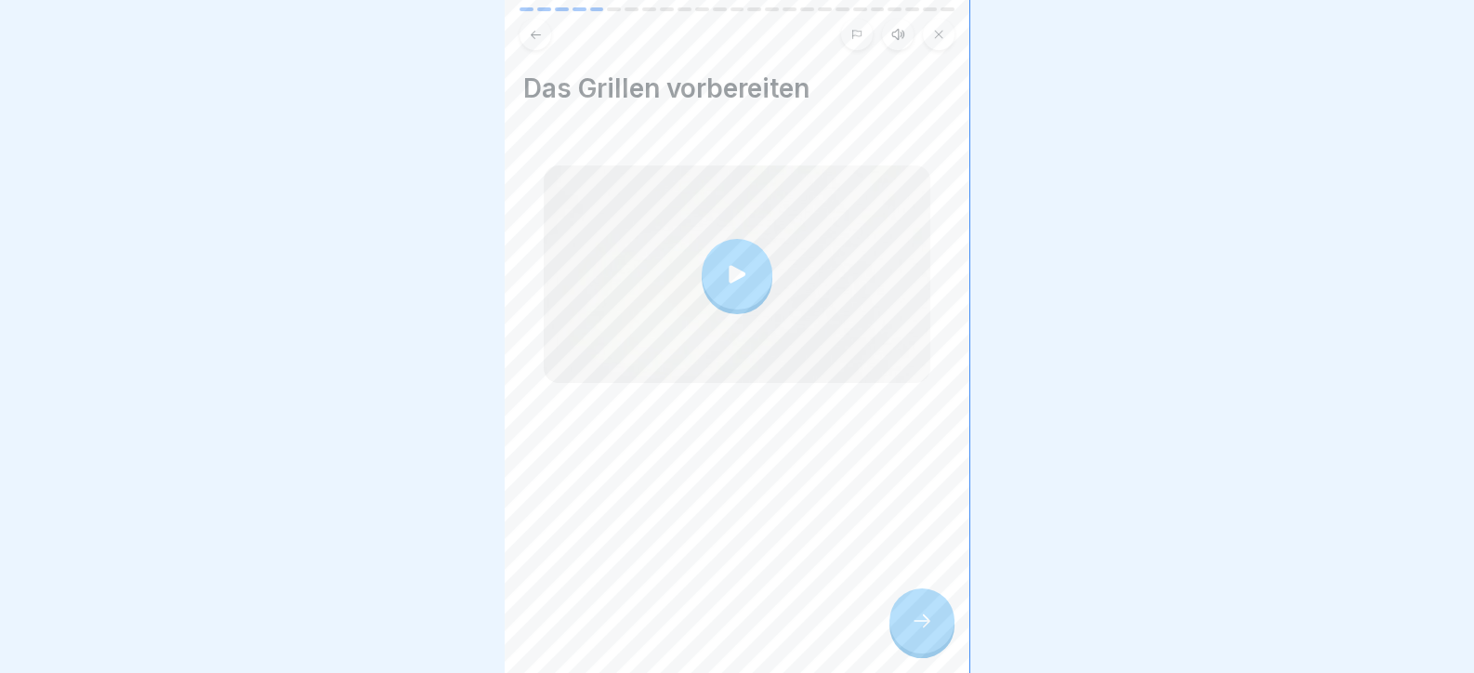
click at [938, 618] on div at bounding box center [922, 620] width 65 height 65
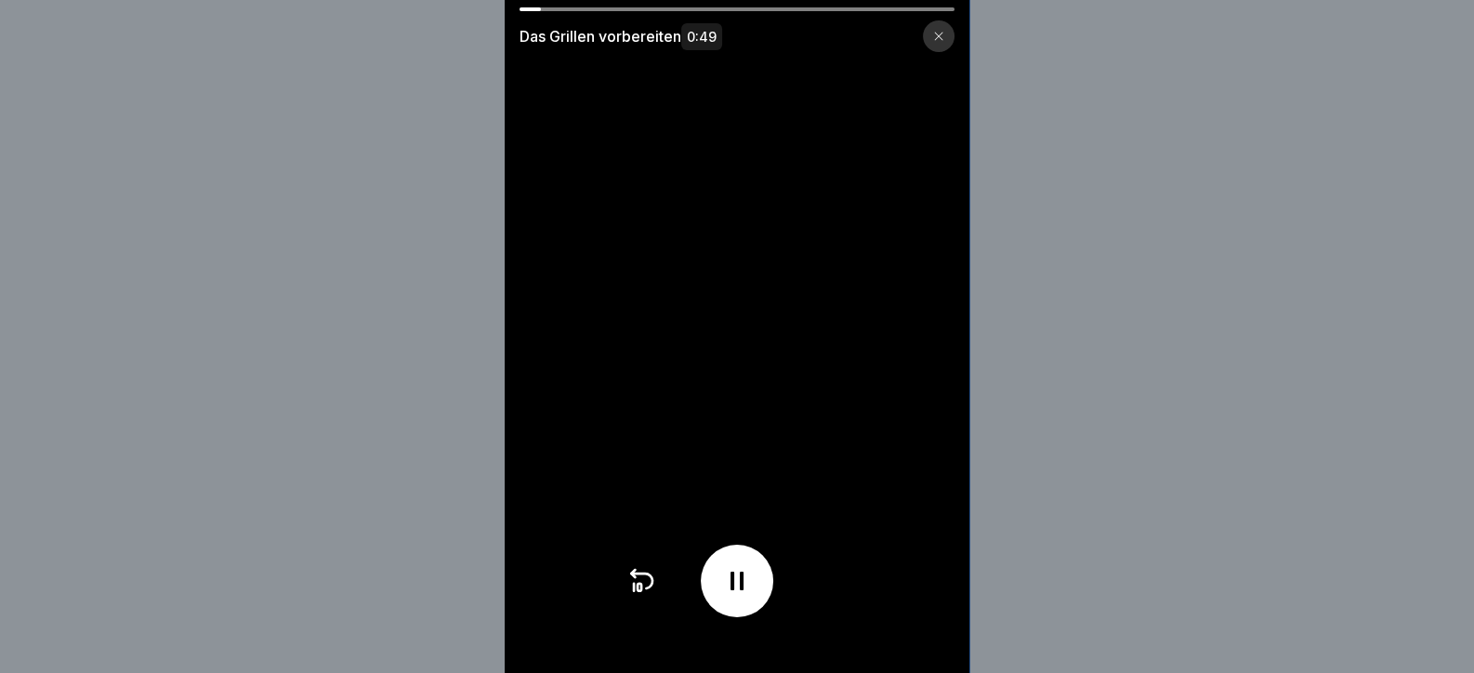
click at [904, 578] on video at bounding box center [737, 336] width 465 height 673
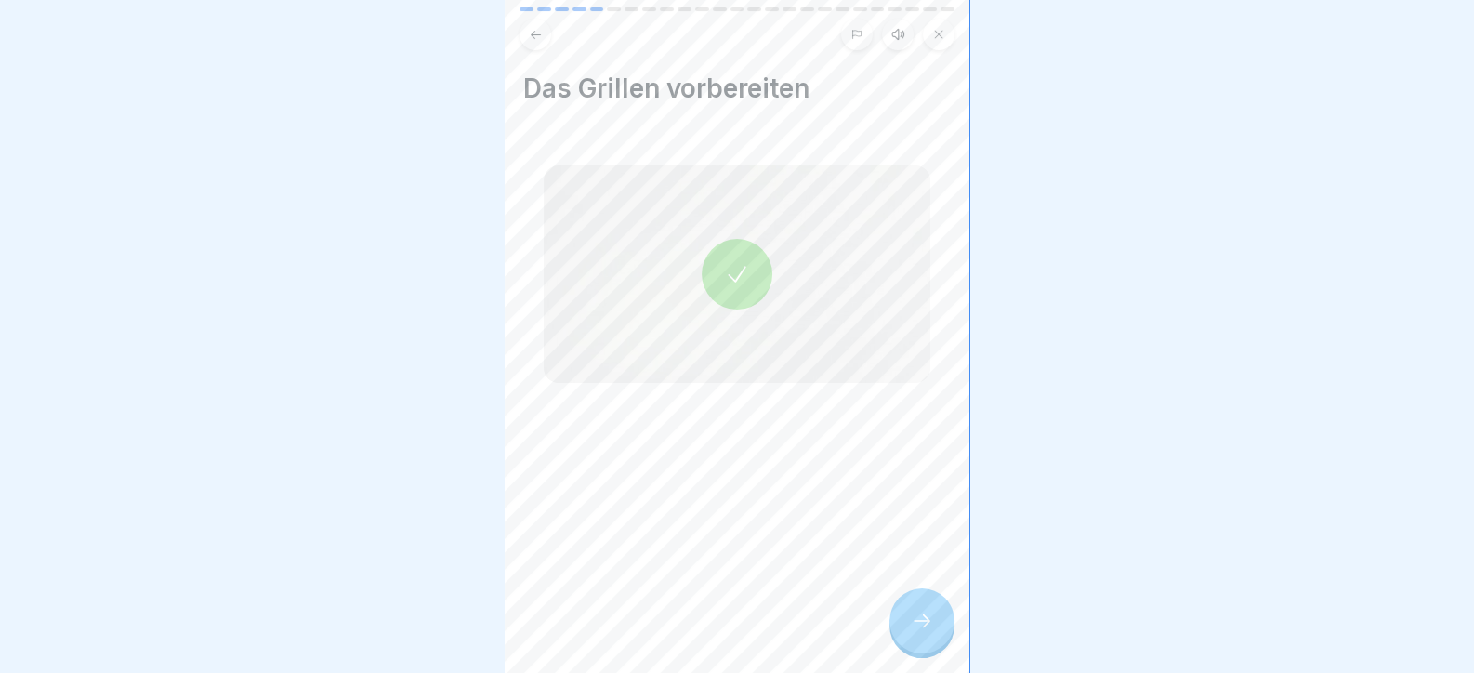
click at [913, 632] on icon at bounding box center [922, 621] width 22 height 22
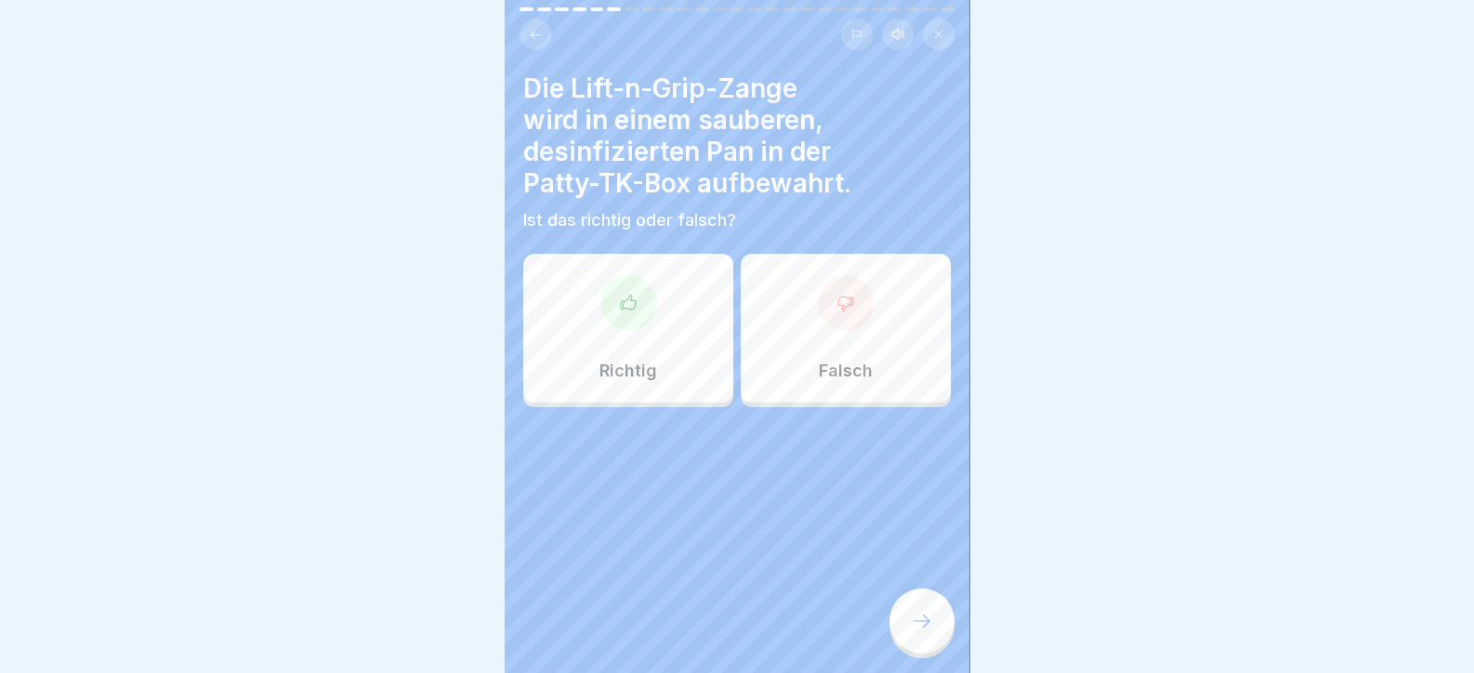
click at [618, 352] on div "Richtig" at bounding box center [628, 328] width 210 height 149
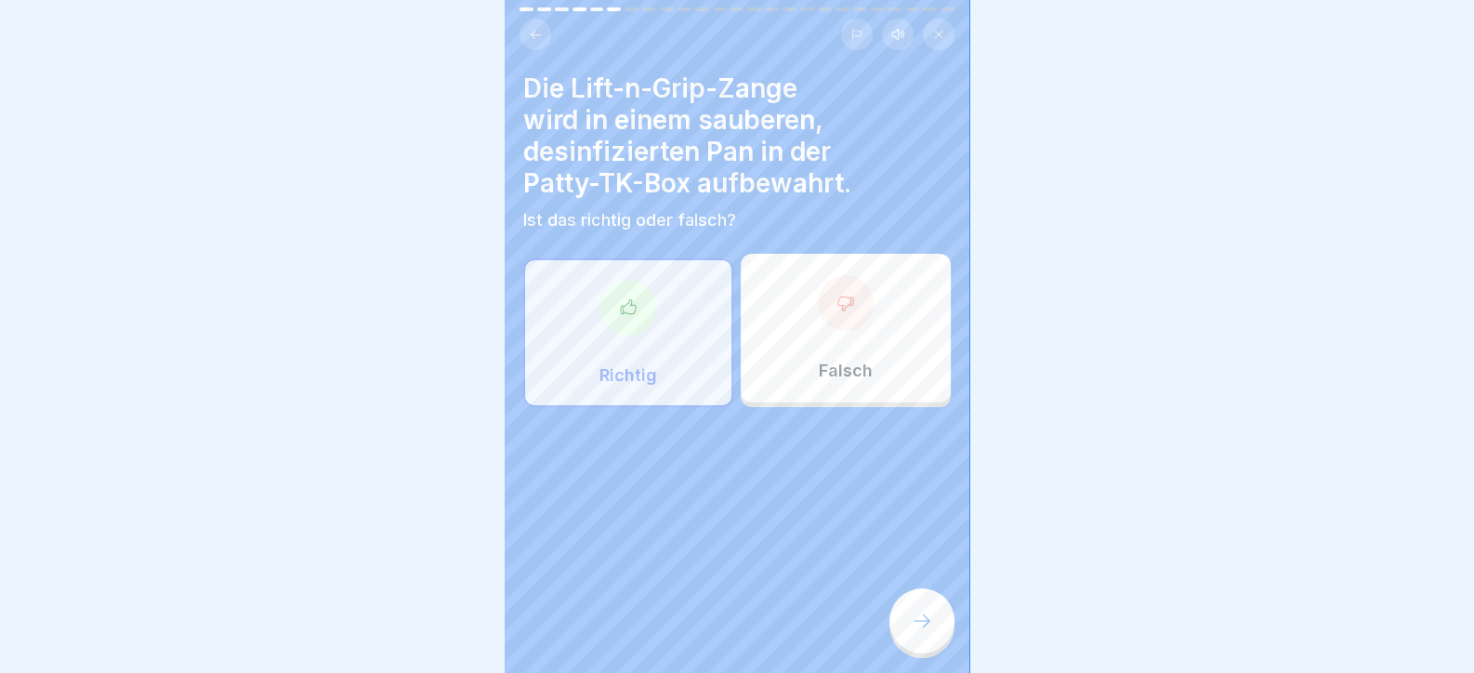
click at [925, 632] on icon at bounding box center [922, 621] width 22 height 22
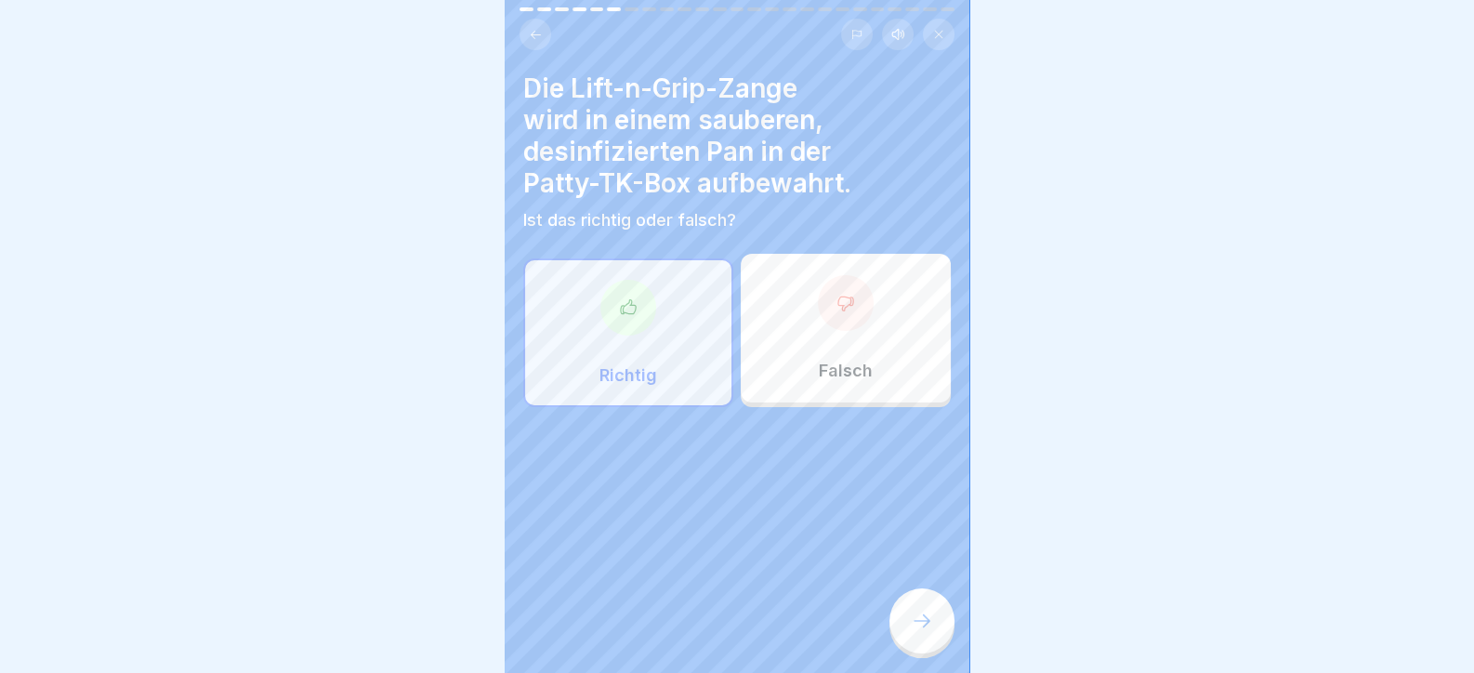
click at [920, 623] on div at bounding box center [922, 620] width 65 height 65
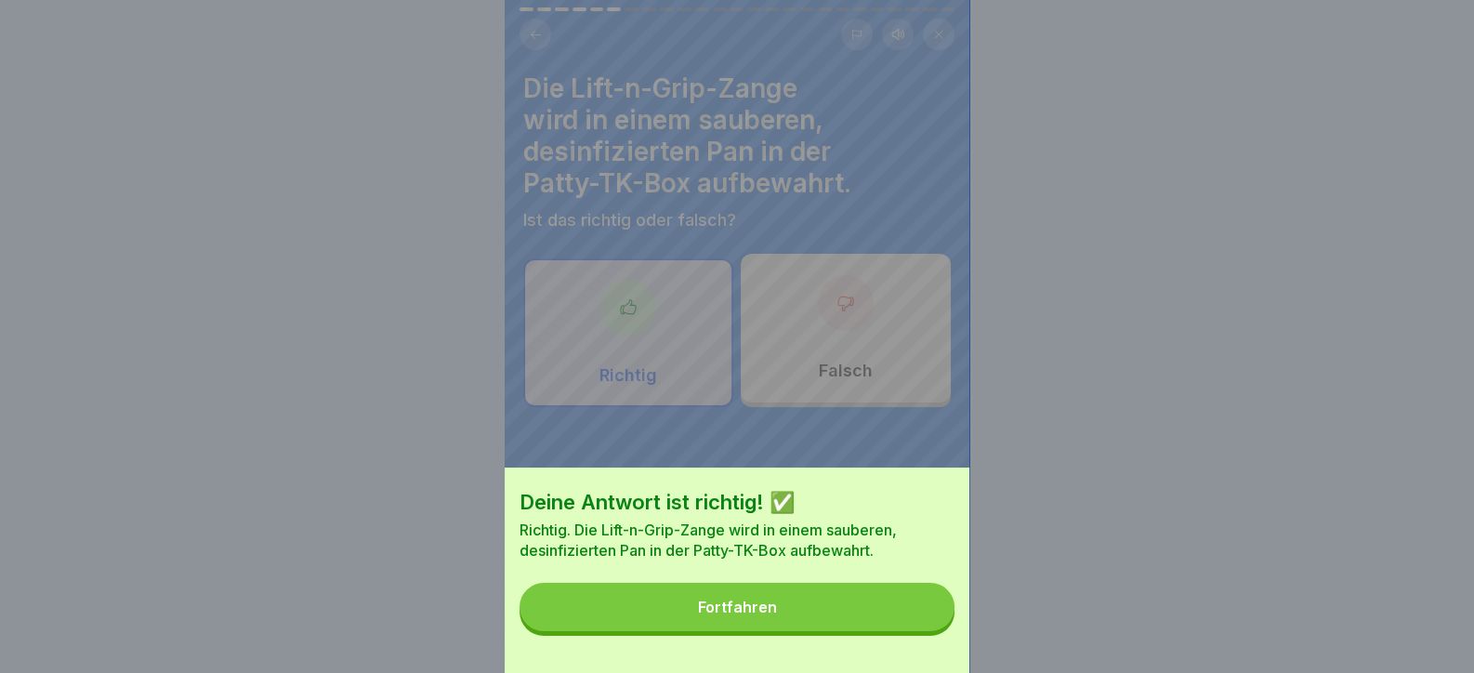
click at [820, 631] on button "Fortfahren" at bounding box center [737, 607] width 435 height 48
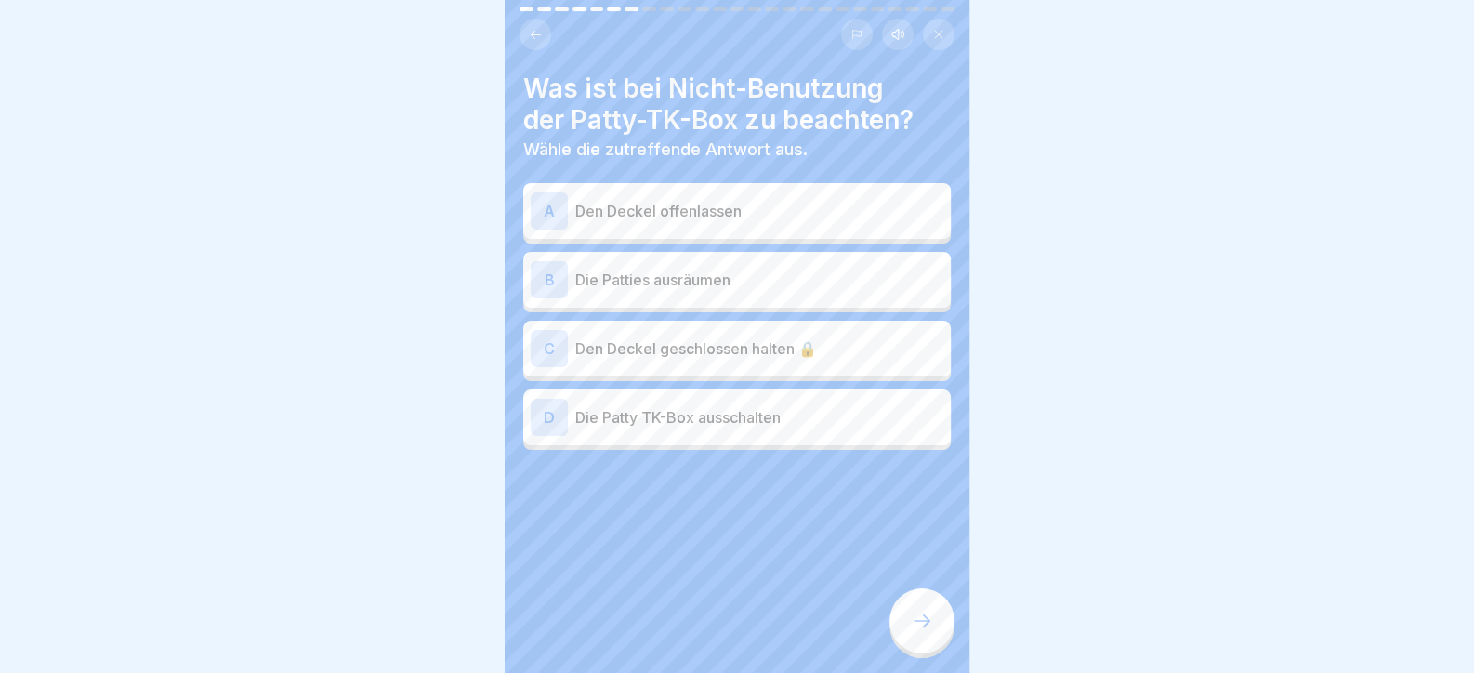
click at [720, 589] on div "Was ist bei Nicht-Benutzung der Patty-TK-Box zu beachten? Wähle die zutreffende…" at bounding box center [737, 336] width 465 height 673
click at [672, 213] on p "Den Deckel offenlassen" at bounding box center [759, 211] width 368 height 22
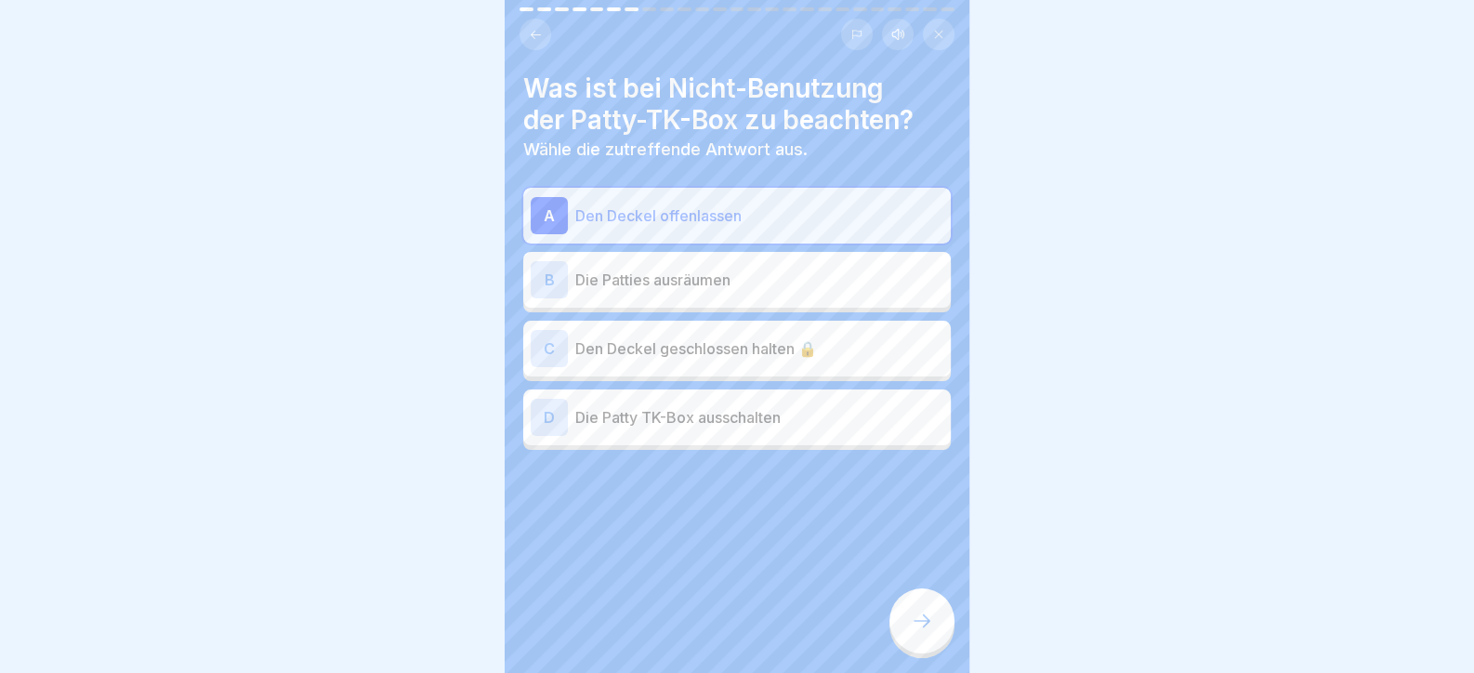
click at [761, 215] on p "Den Deckel offenlassen" at bounding box center [759, 216] width 368 height 22
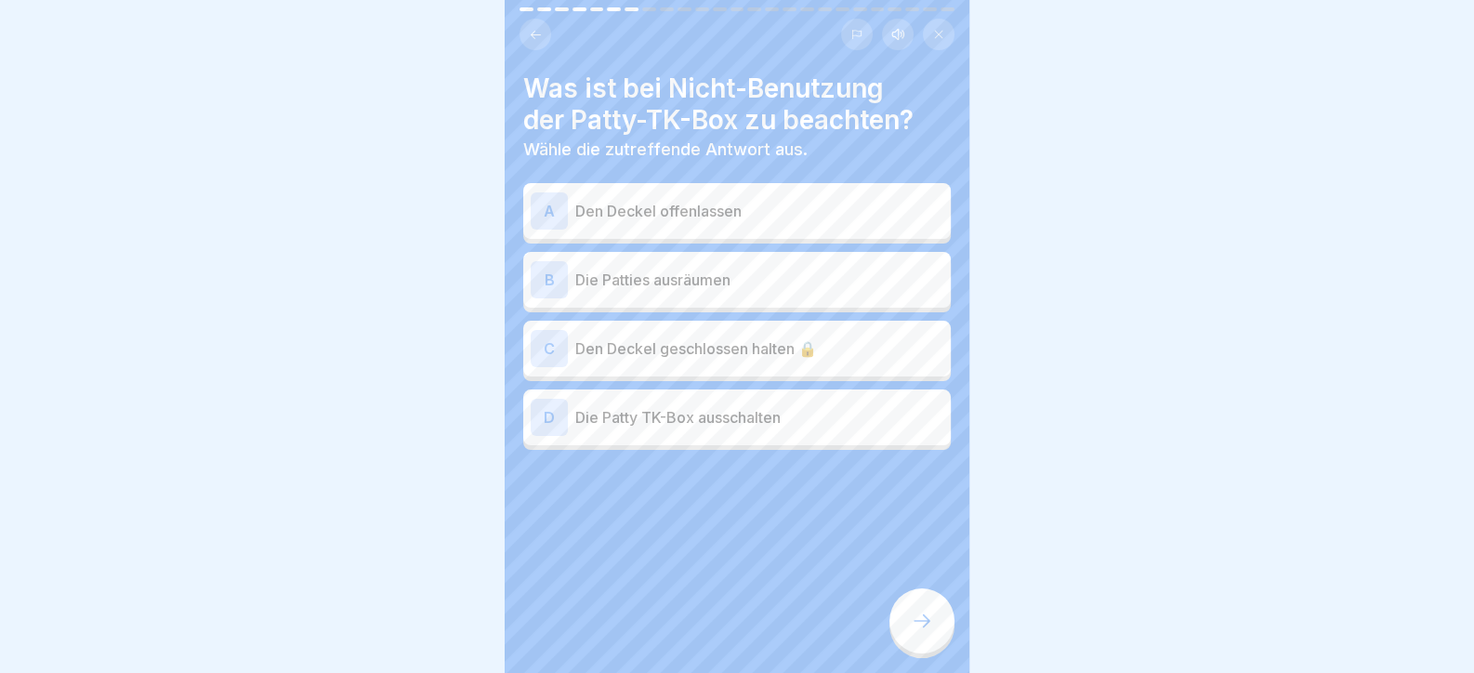
click at [763, 365] on div "C Den Deckel geschlossen halten 🔒" at bounding box center [737, 348] width 413 height 37
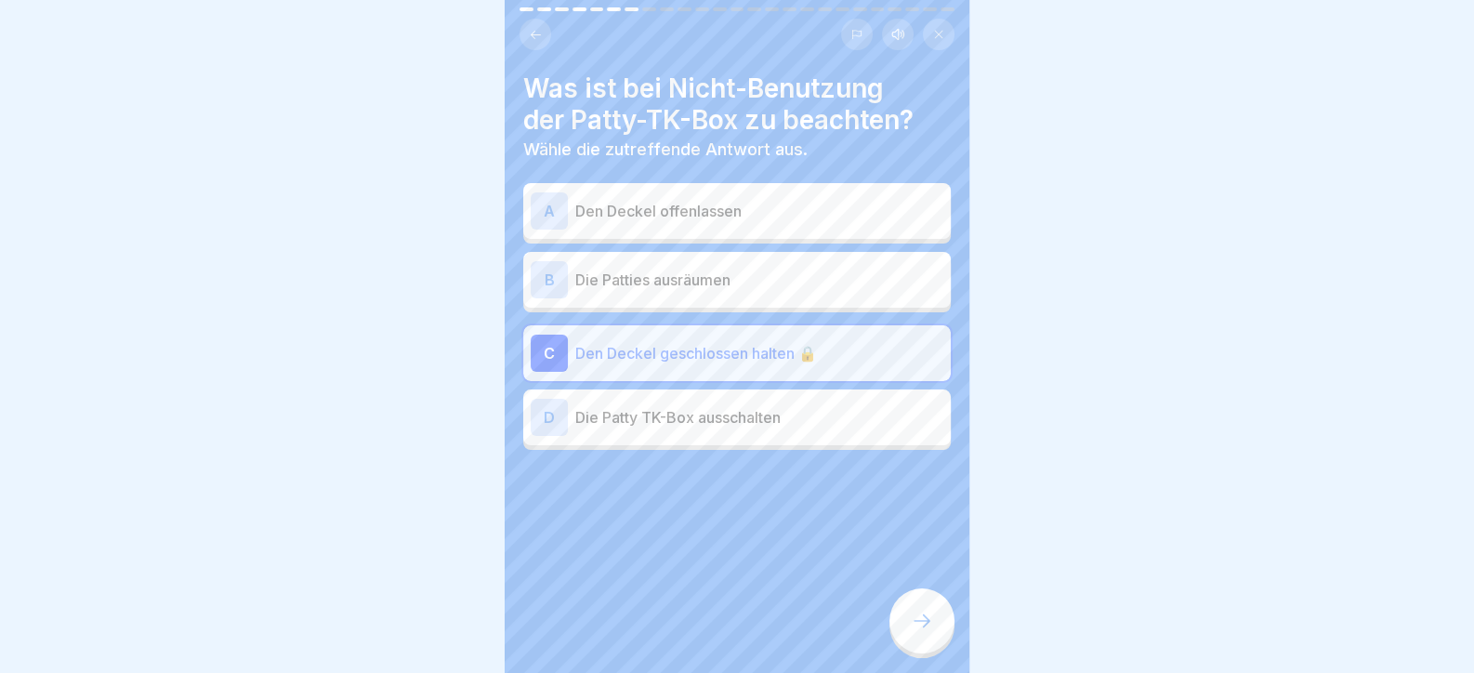
click at [932, 629] on icon at bounding box center [922, 621] width 22 height 22
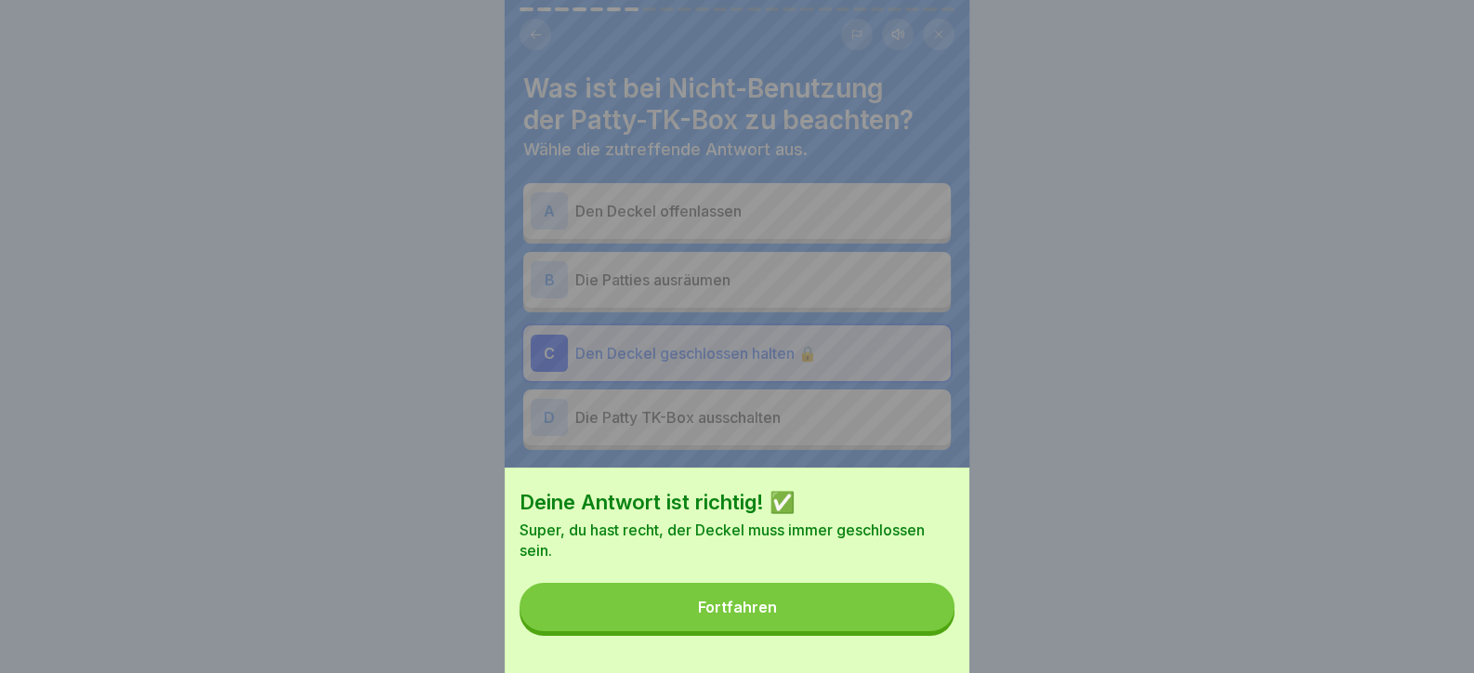
click at [884, 631] on button "Fortfahren" at bounding box center [737, 607] width 435 height 48
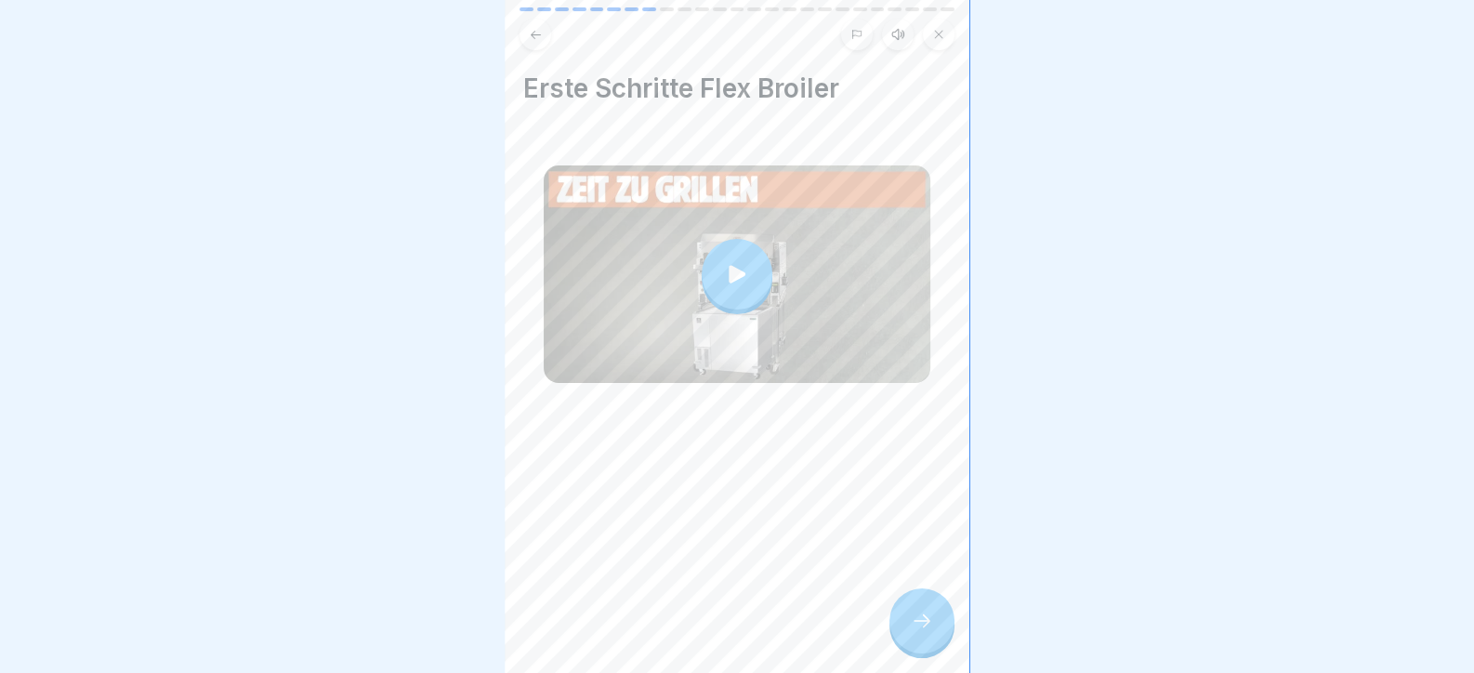
click at [924, 632] on icon at bounding box center [922, 621] width 22 height 22
click at [916, 616] on div at bounding box center [922, 620] width 65 height 65
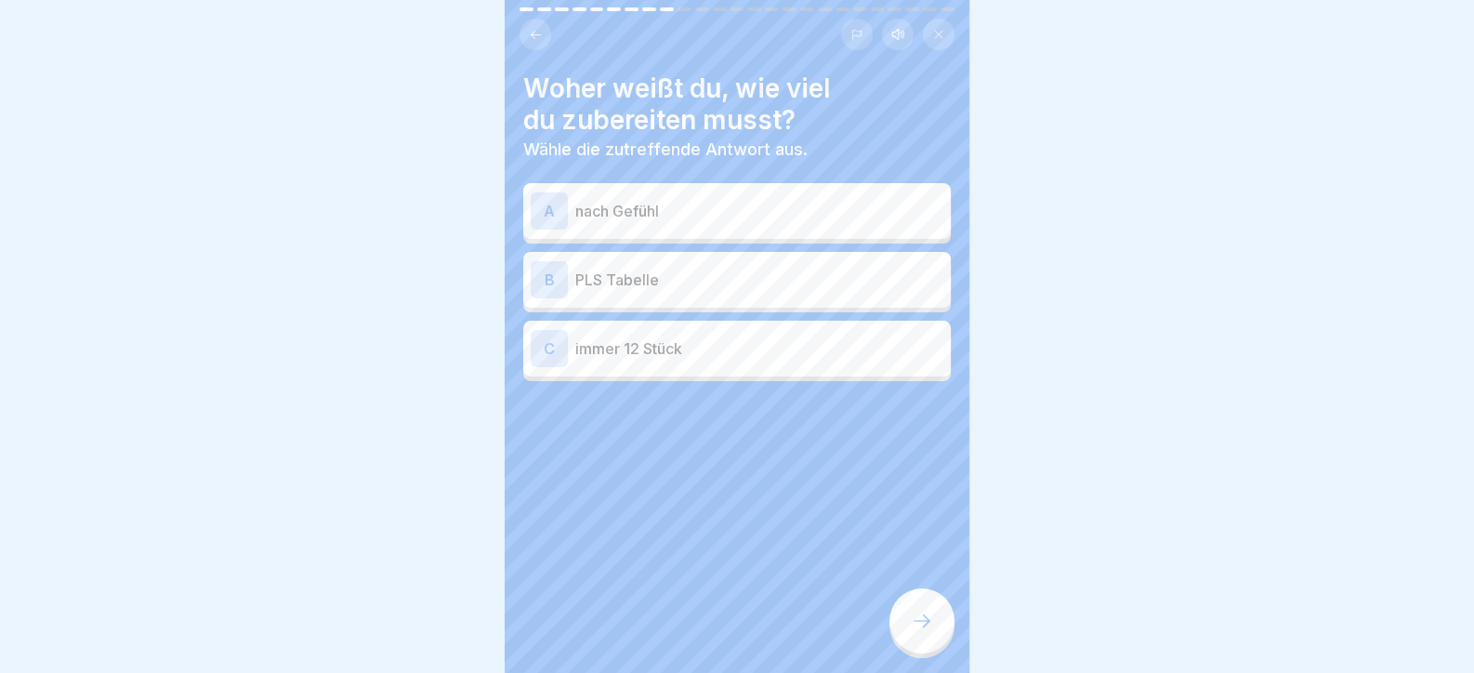
click at [665, 277] on p "PLS Tabelle" at bounding box center [759, 280] width 368 height 22
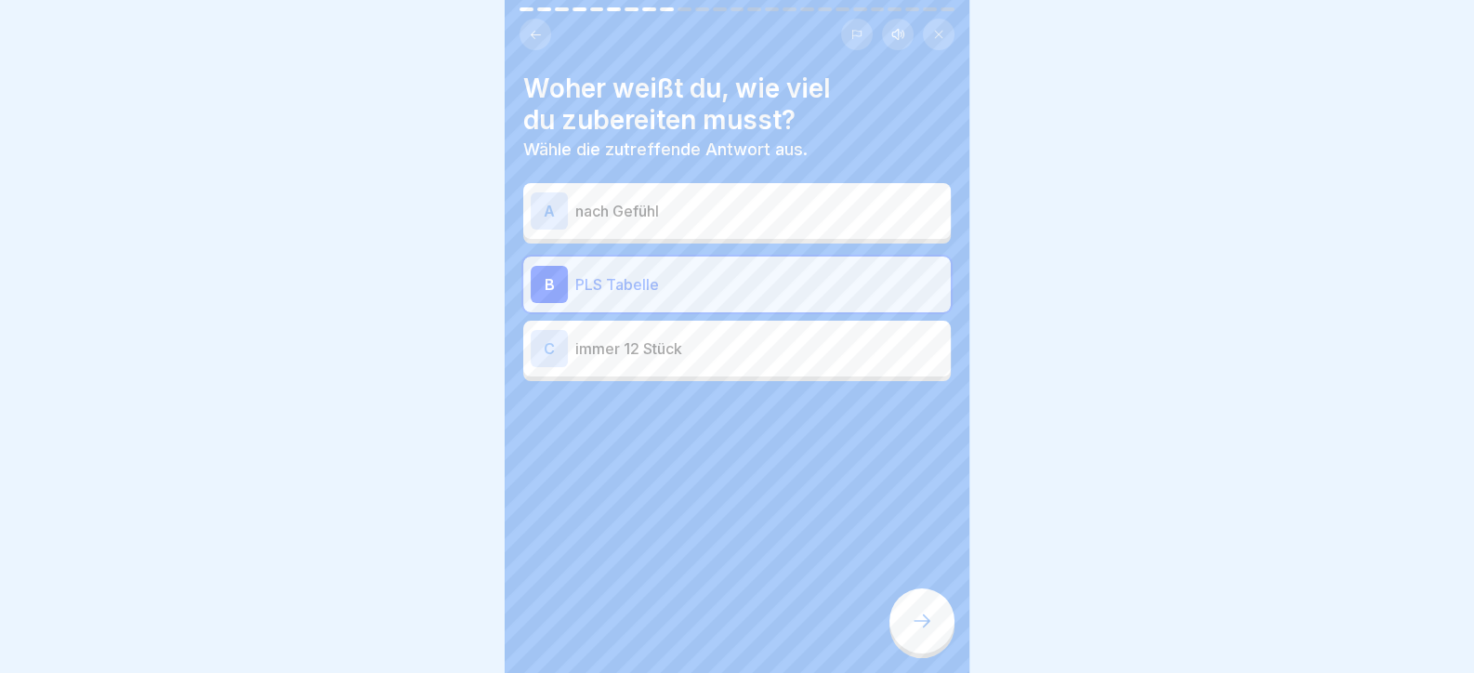
click at [934, 617] on div at bounding box center [922, 620] width 65 height 65
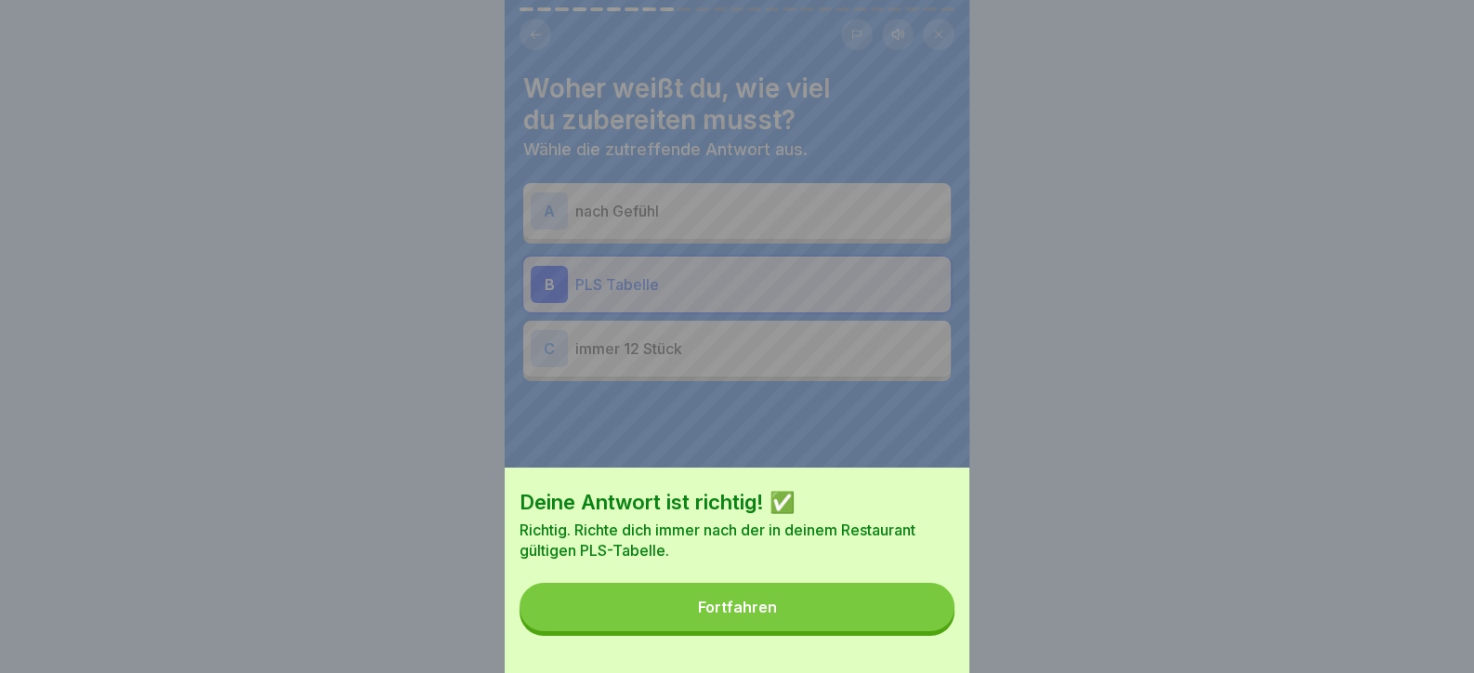
click at [844, 631] on button "Fortfahren" at bounding box center [737, 607] width 435 height 48
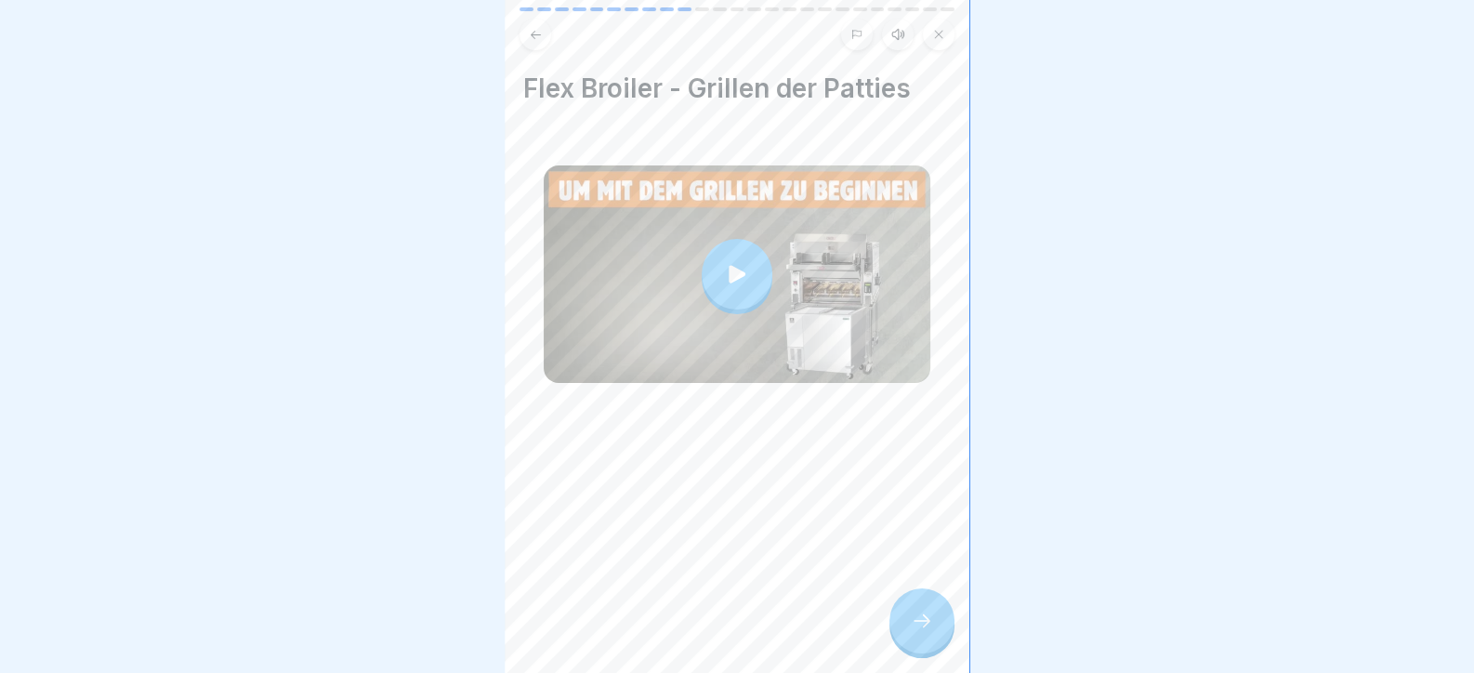
click at [925, 632] on icon at bounding box center [922, 621] width 22 height 22
click at [906, 639] on div at bounding box center [922, 620] width 65 height 65
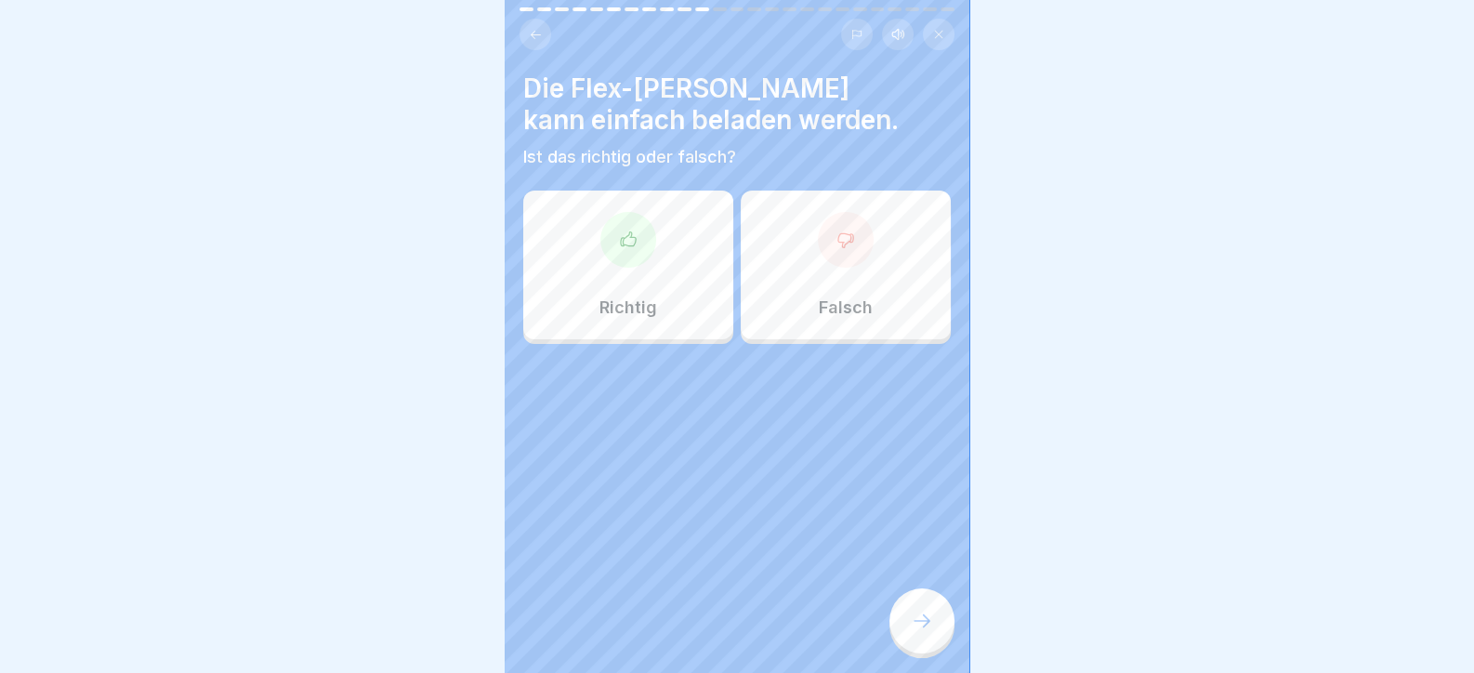
click at [619, 255] on div at bounding box center [629, 240] width 56 height 56
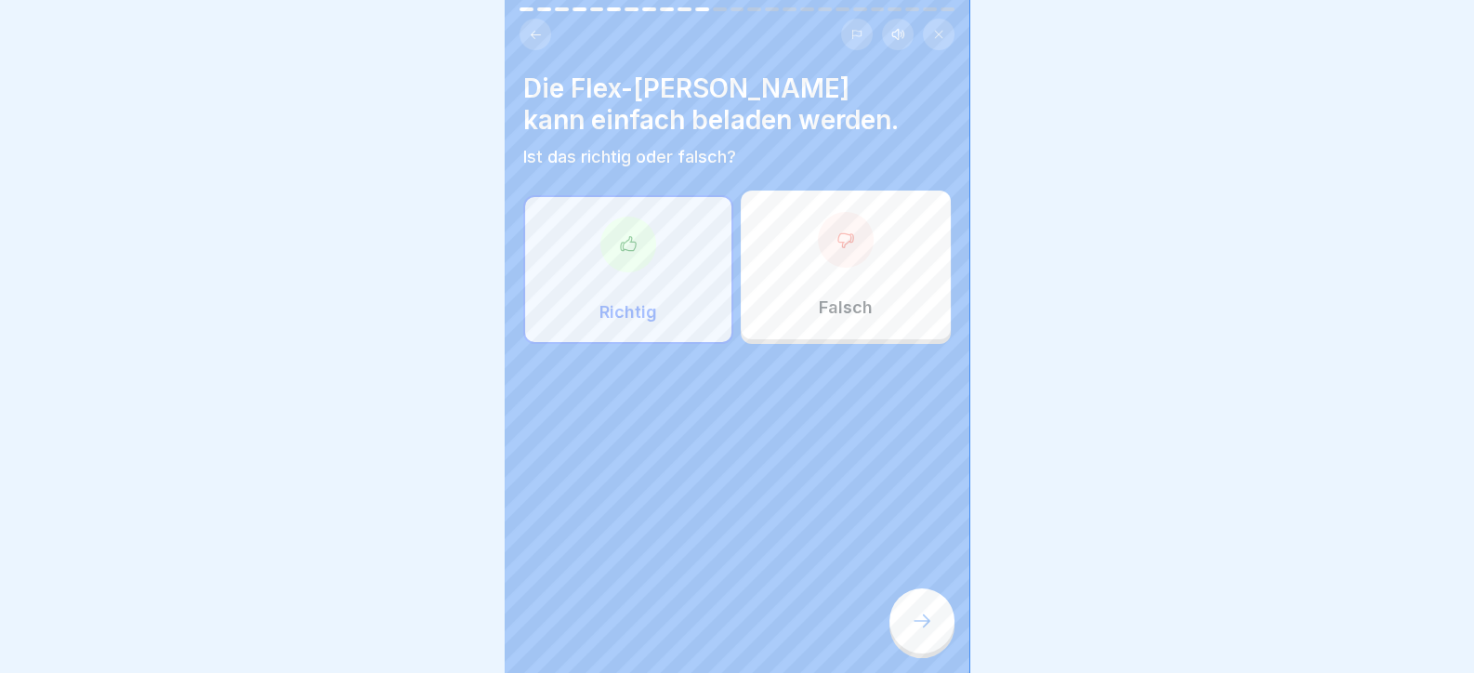
click at [936, 642] on div at bounding box center [922, 620] width 65 height 65
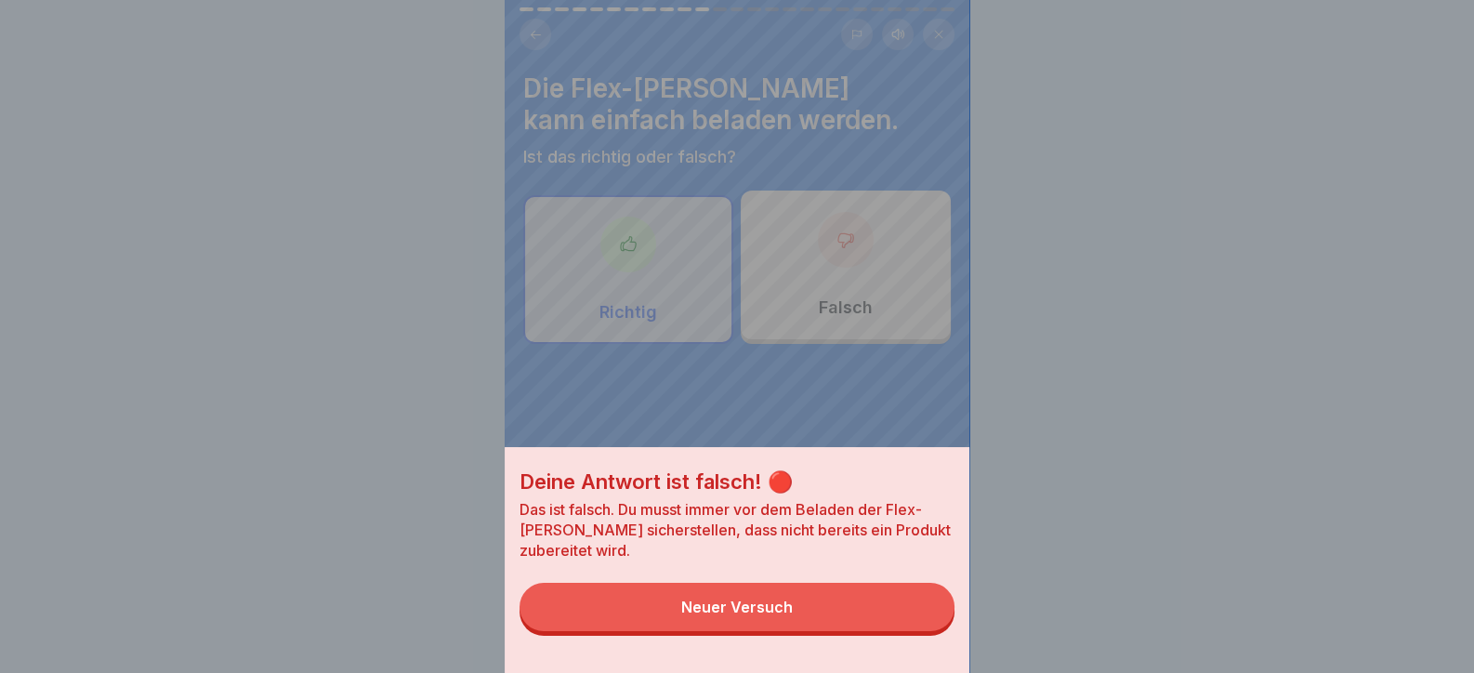
click at [855, 631] on button "Neuer Versuch" at bounding box center [737, 607] width 435 height 48
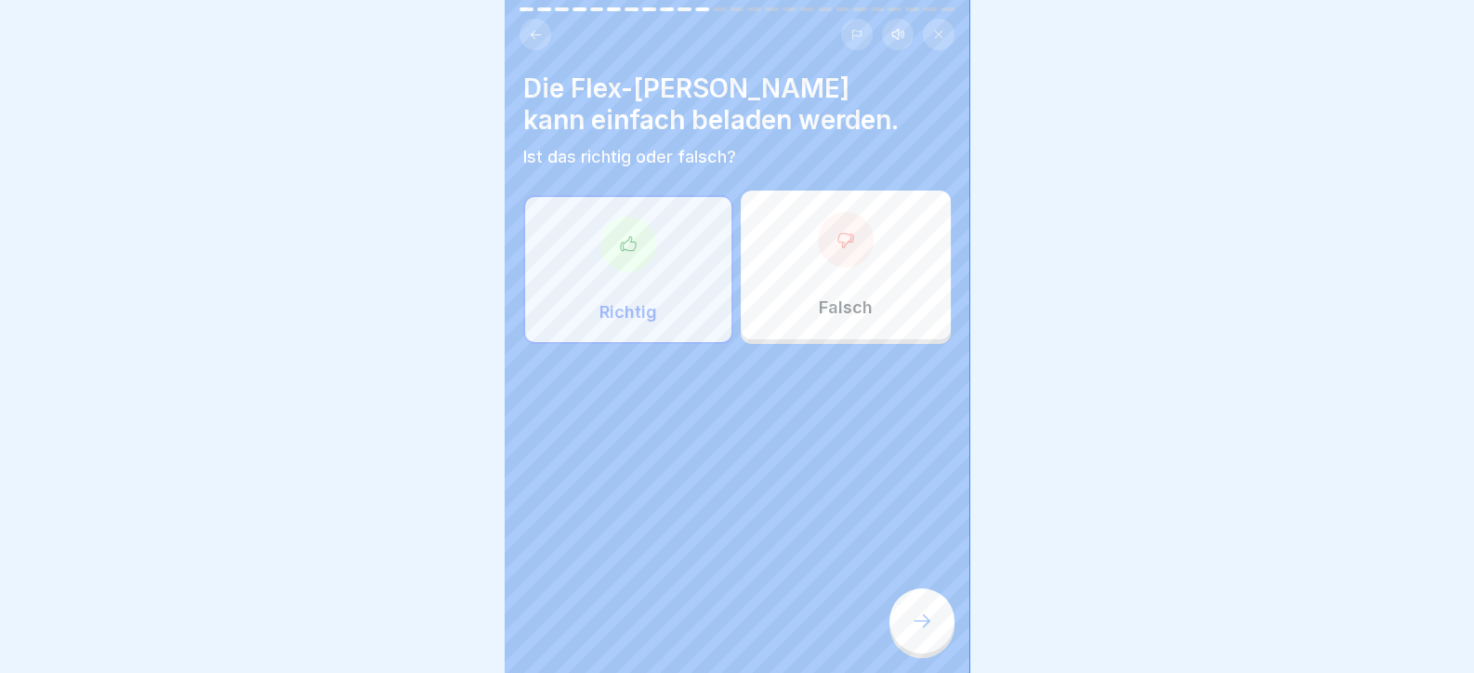
click at [794, 220] on div "Falsch" at bounding box center [846, 265] width 210 height 149
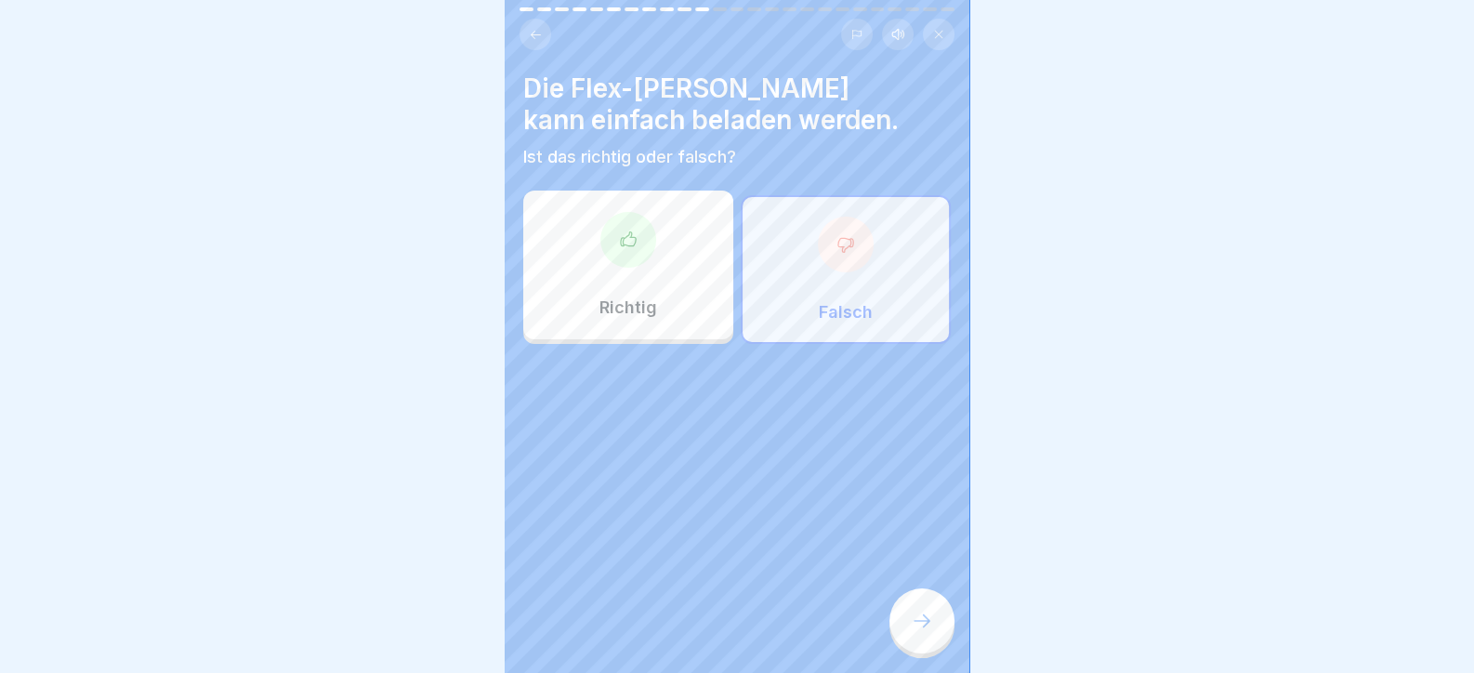
click at [911, 612] on div at bounding box center [922, 620] width 65 height 65
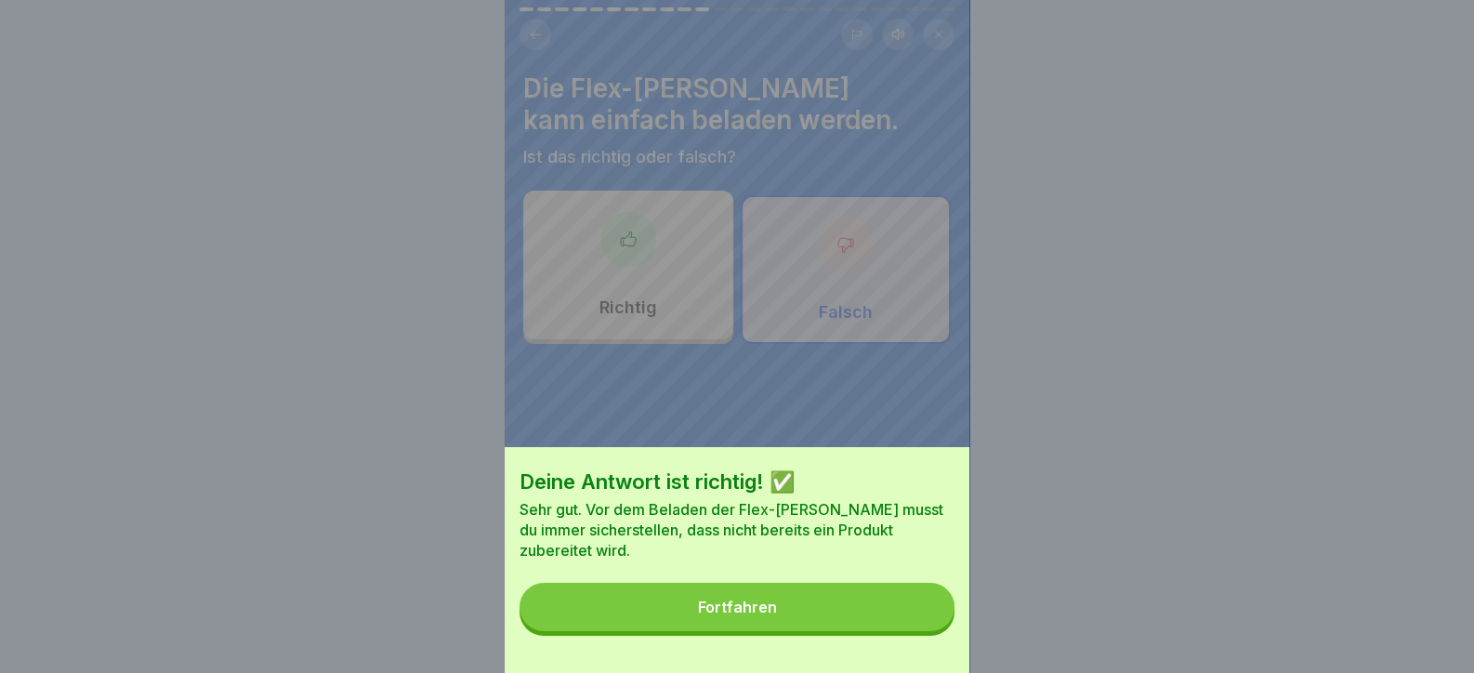
click at [904, 626] on button "Fortfahren" at bounding box center [737, 607] width 435 height 48
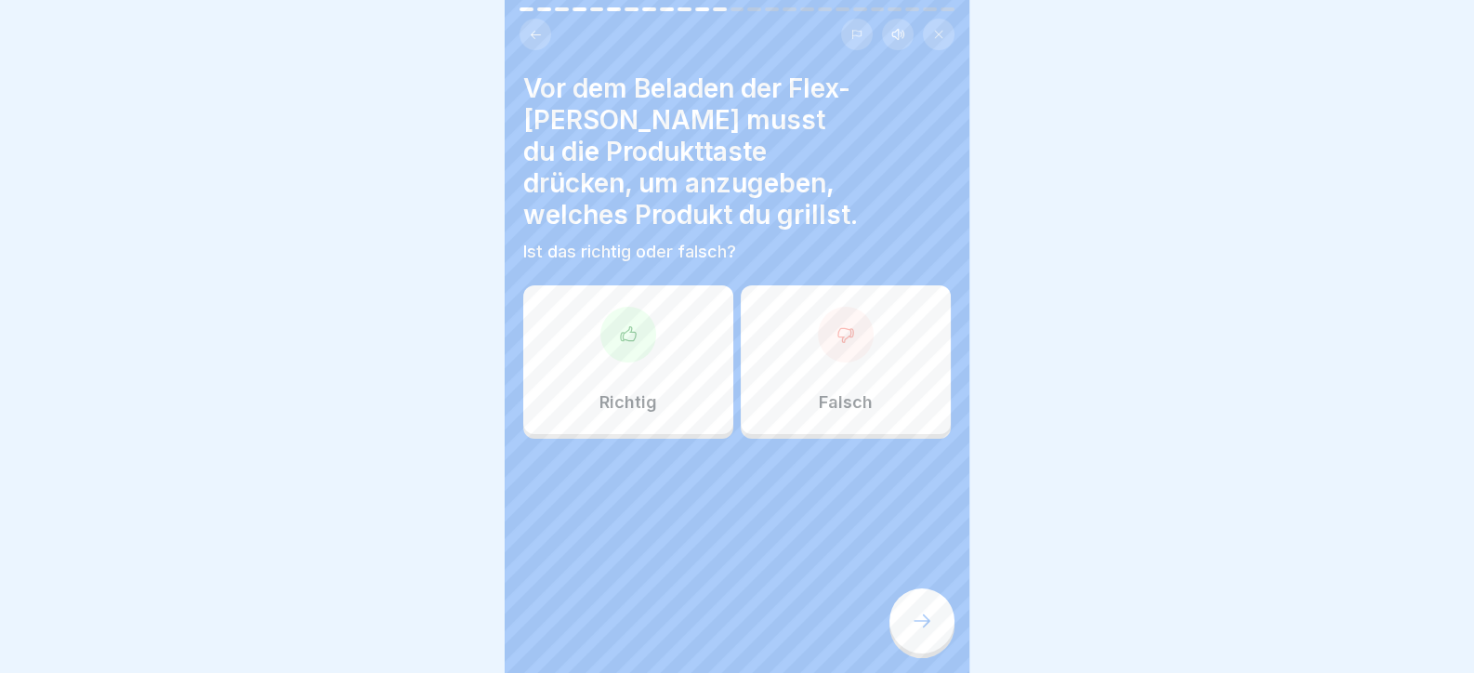
click at [698, 352] on div "Richtig" at bounding box center [628, 359] width 210 height 149
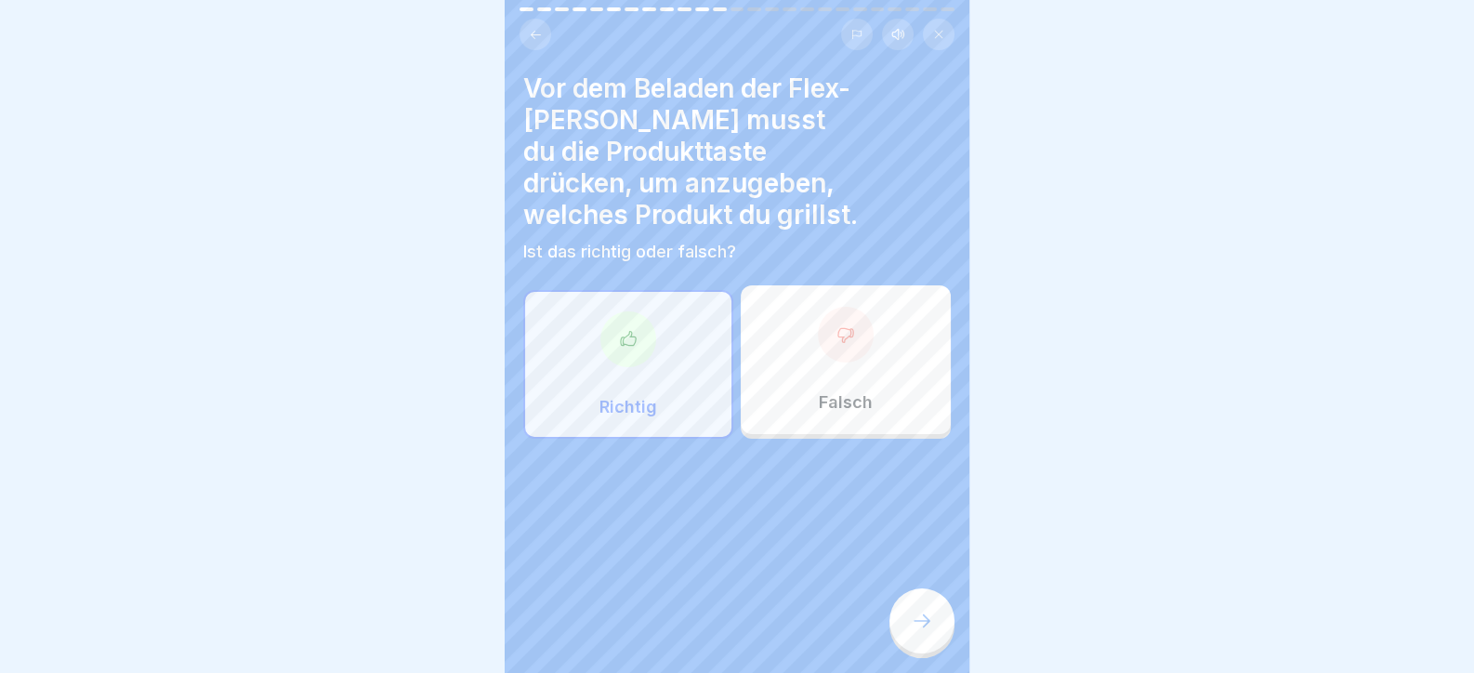
click at [907, 645] on div at bounding box center [922, 620] width 65 height 65
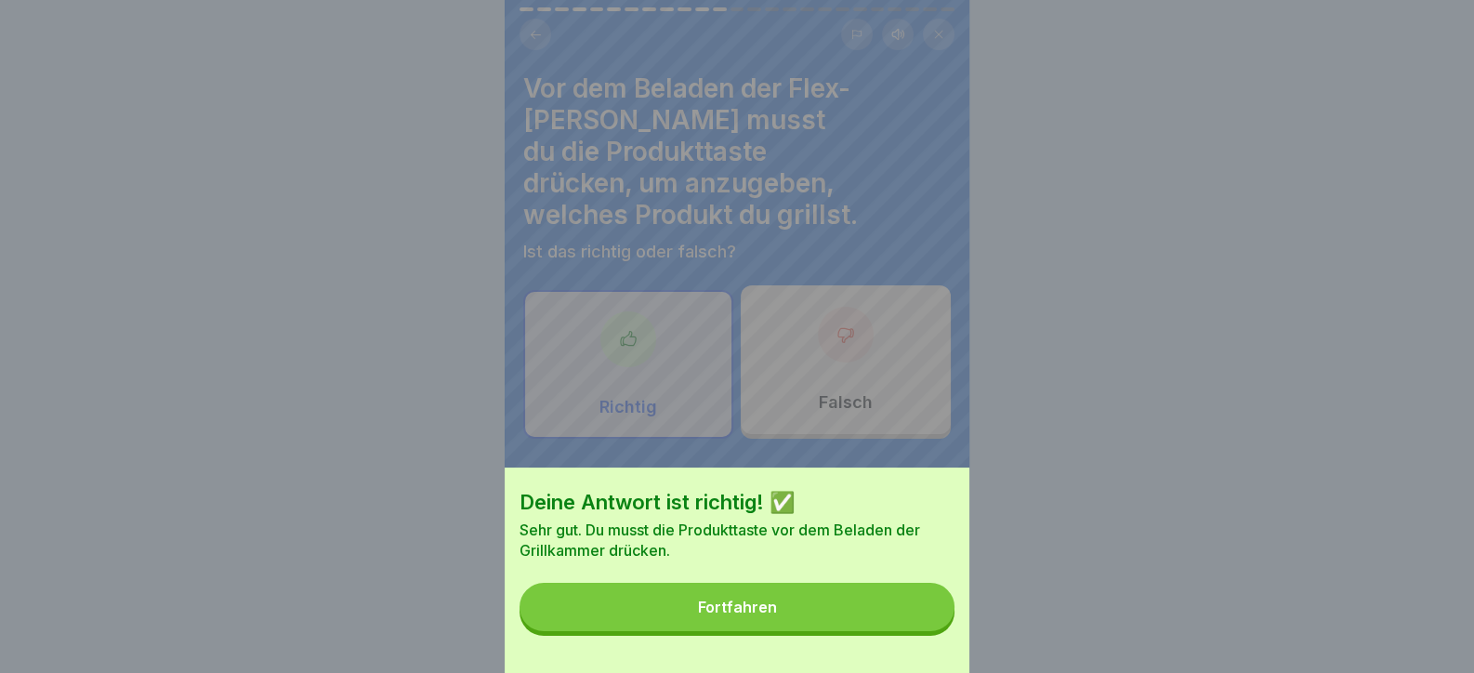
click at [860, 631] on button "Fortfahren" at bounding box center [737, 607] width 435 height 48
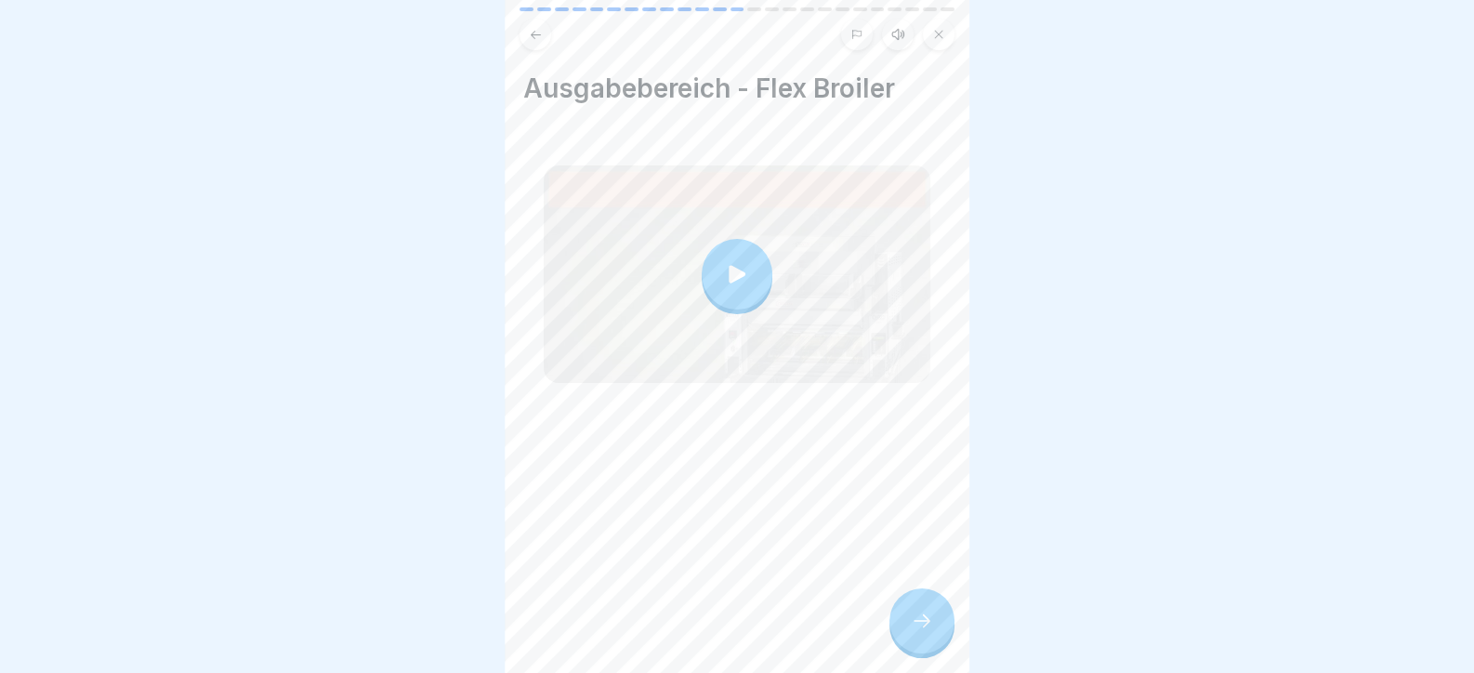
click at [925, 629] on icon at bounding box center [922, 621] width 22 height 22
click at [934, 627] on div at bounding box center [922, 620] width 65 height 65
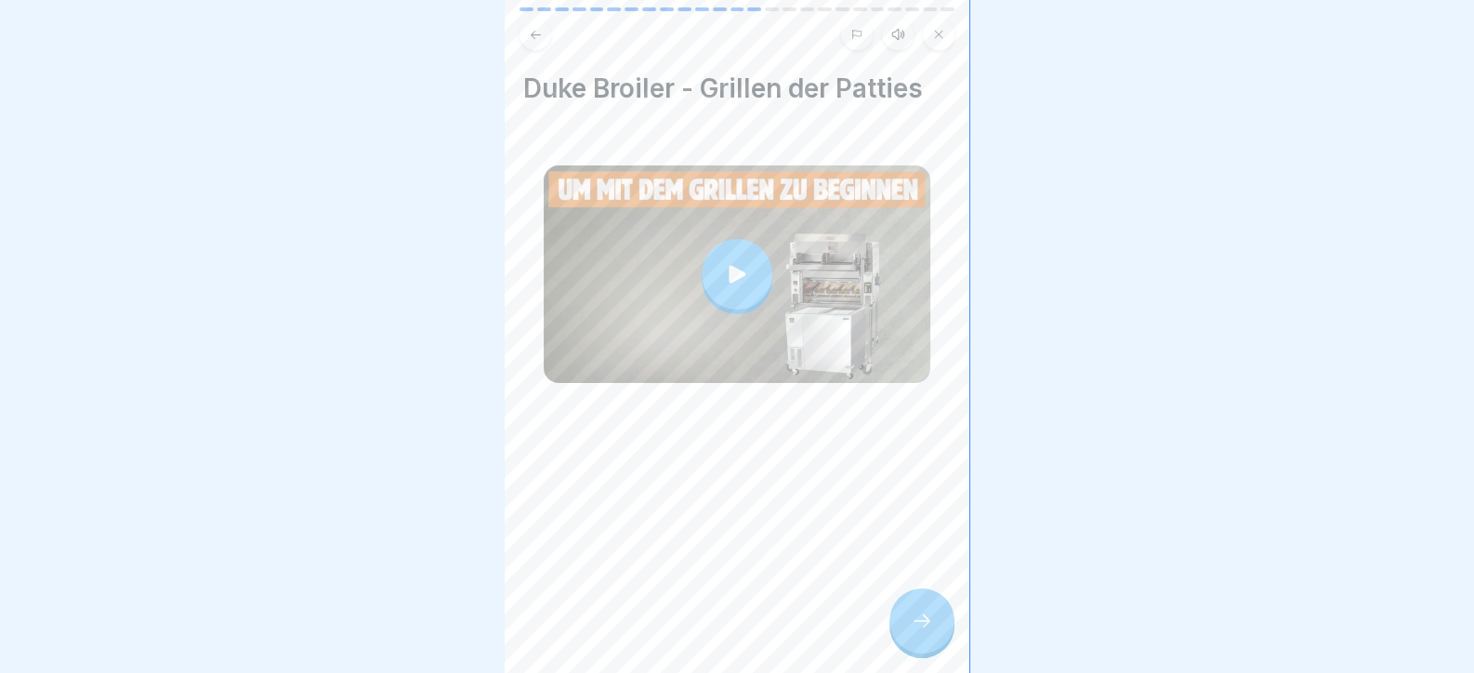
click at [924, 627] on icon at bounding box center [922, 621] width 22 height 22
click at [915, 649] on div at bounding box center [922, 620] width 65 height 65
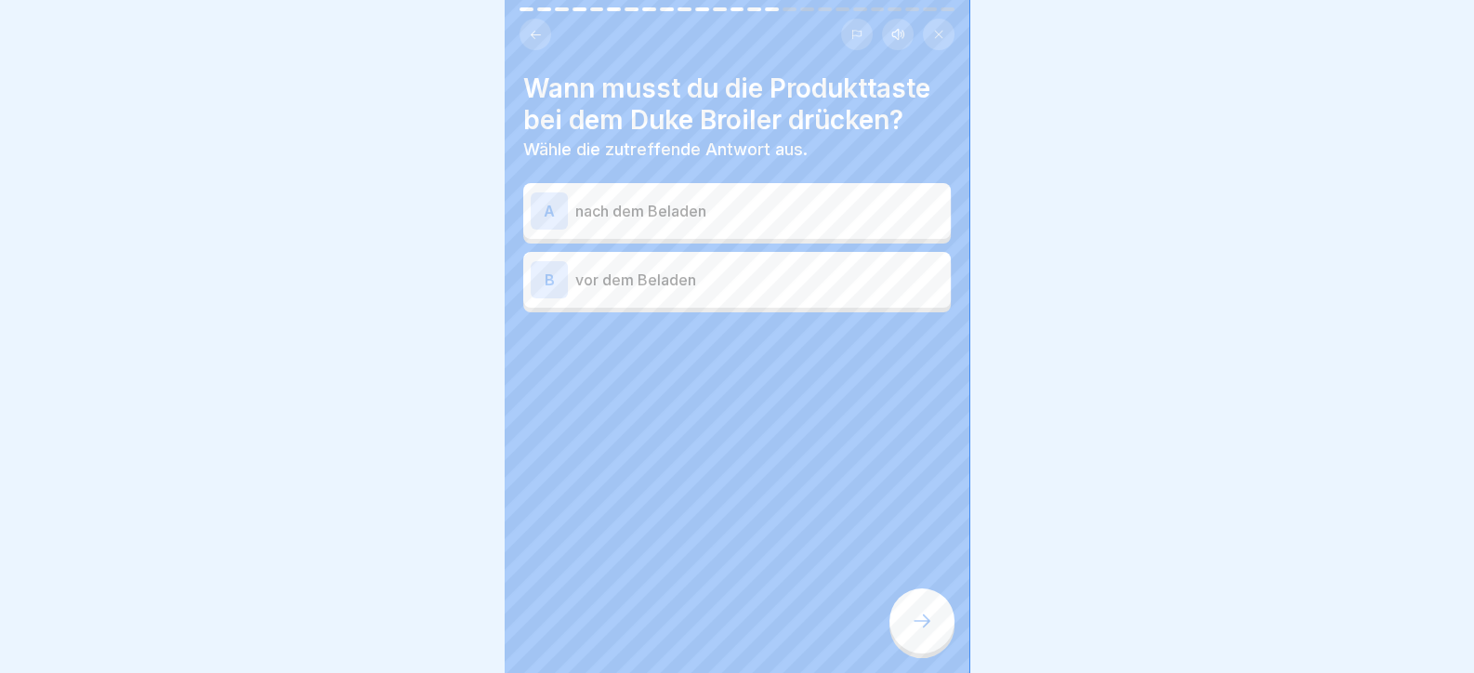
click at [633, 271] on p "vor dem Beladen" at bounding box center [759, 280] width 368 height 22
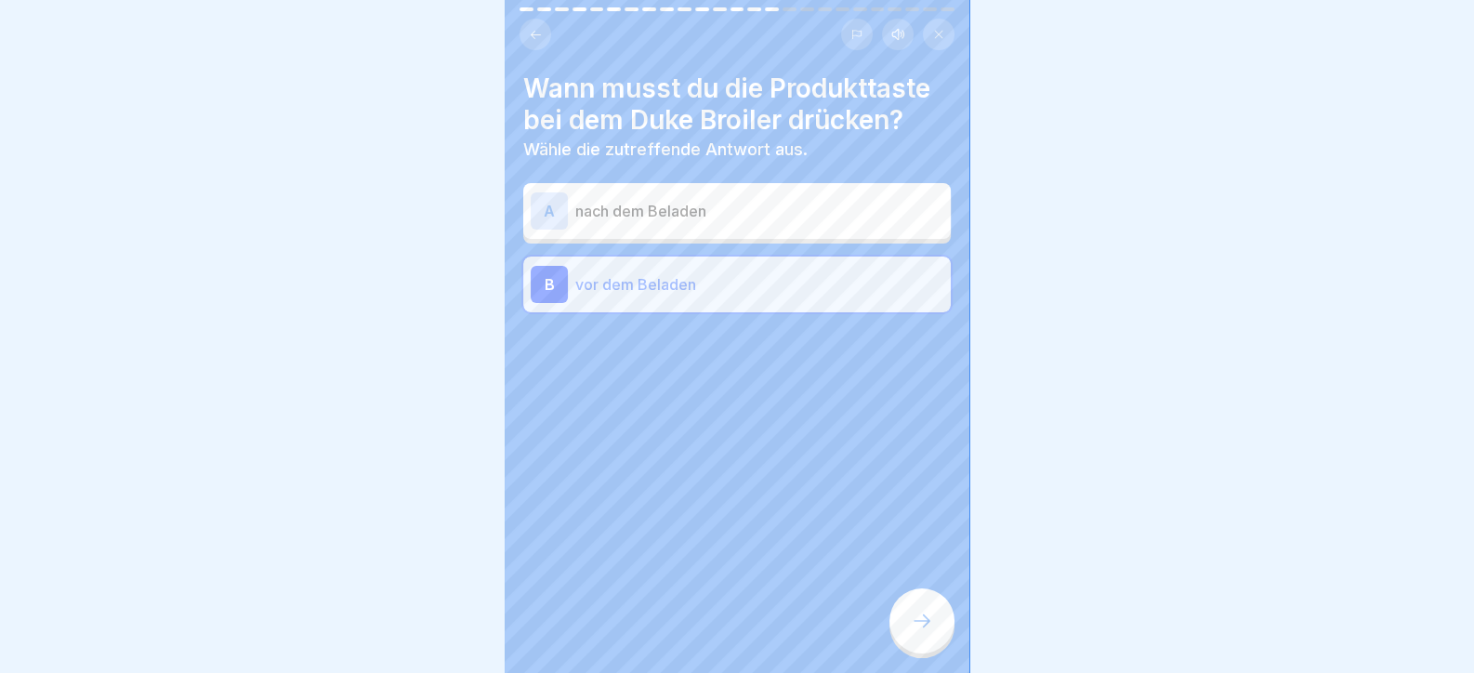
click at [910, 613] on div at bounding box center [922, 620] width 65 height 65
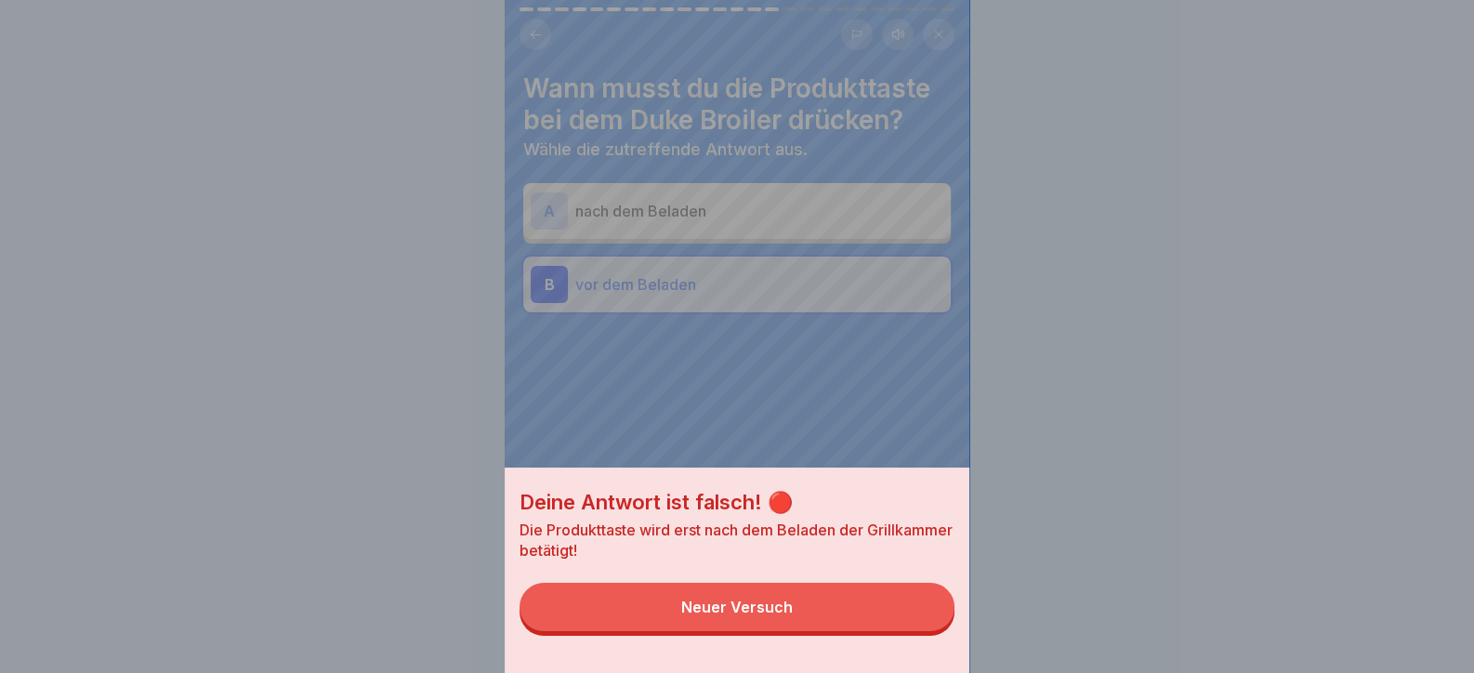
click at [892, 617] on button "Neuer Versuch" at bounding box center [737, 607] width 435 height 48
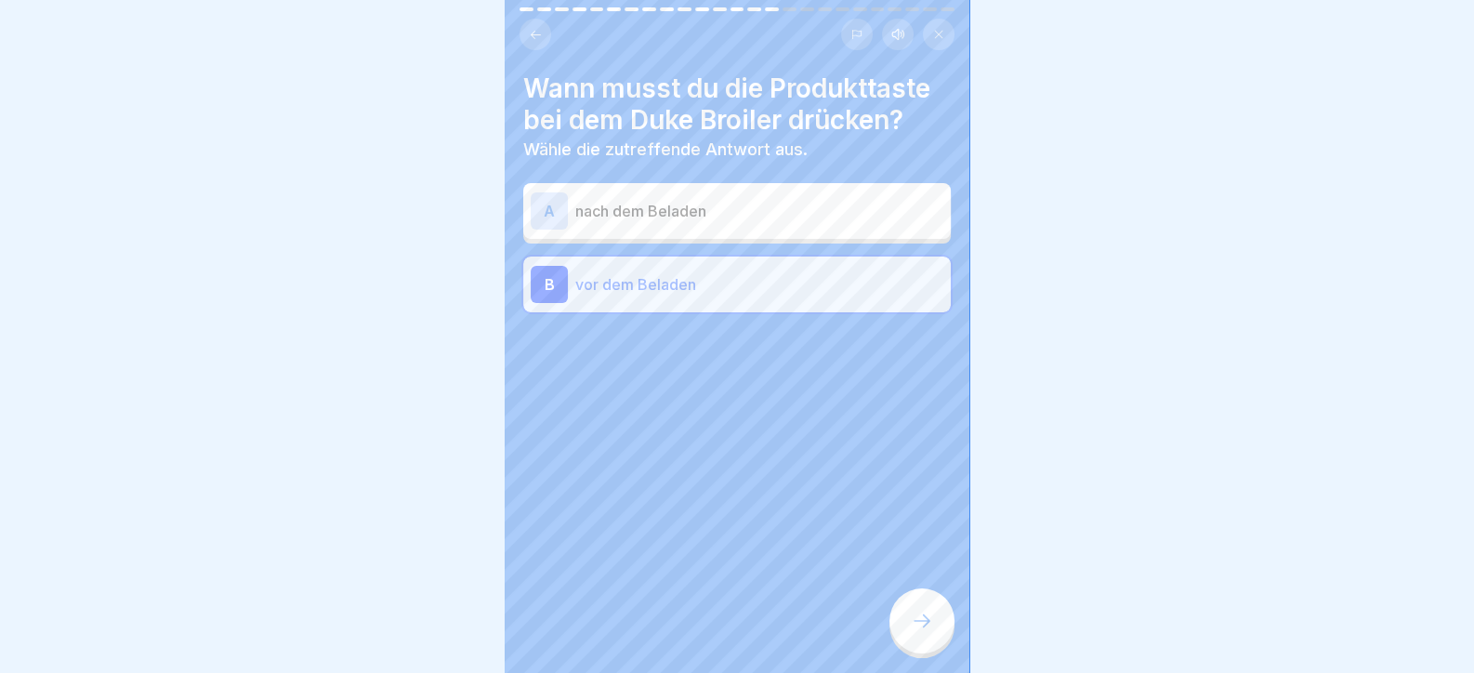
click at [715, 218] on p "nach dem Beladen" at bounding box center [759, 211] width 368 height 22
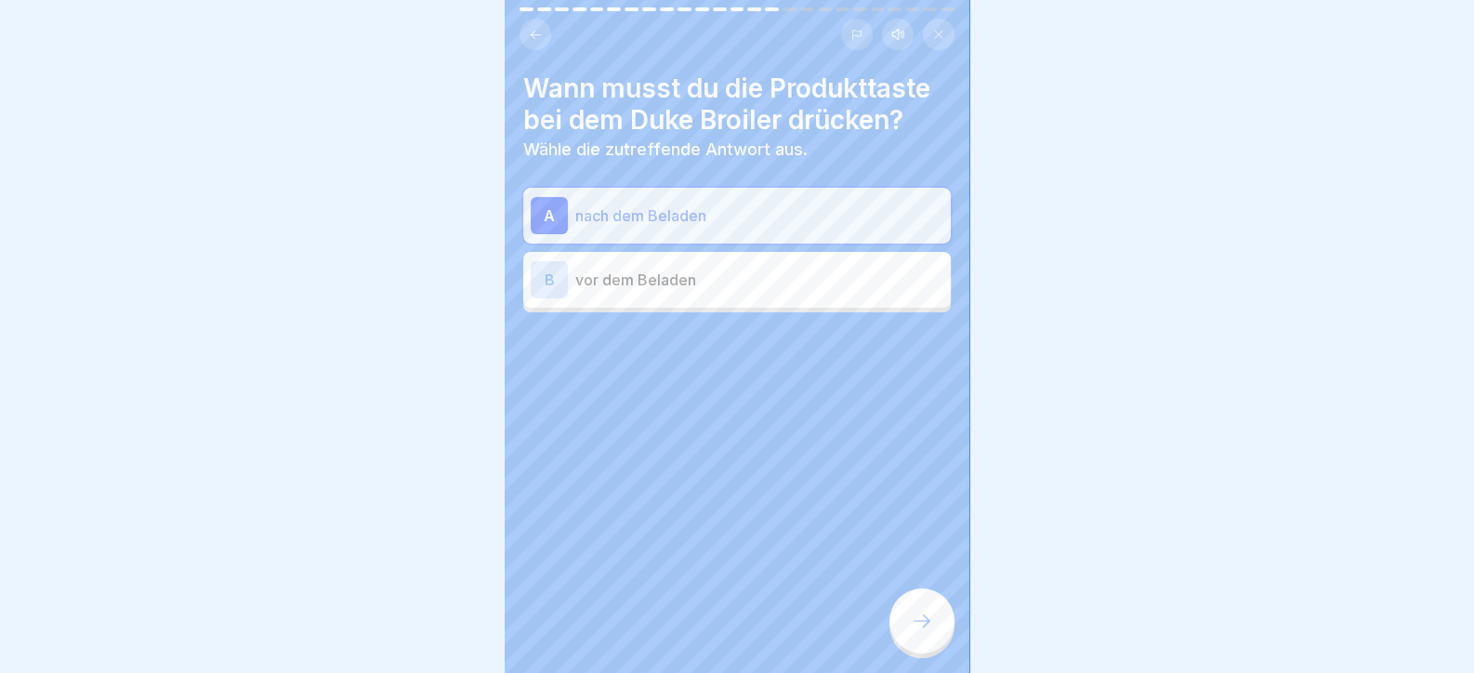
drag, startPoint x: 937, startPoint y: 653, endPoint x: 931, endPoint y: 640, distance: 14.2
click at [931, 640] on div at bounding box center [922, 620] width 65 height 65
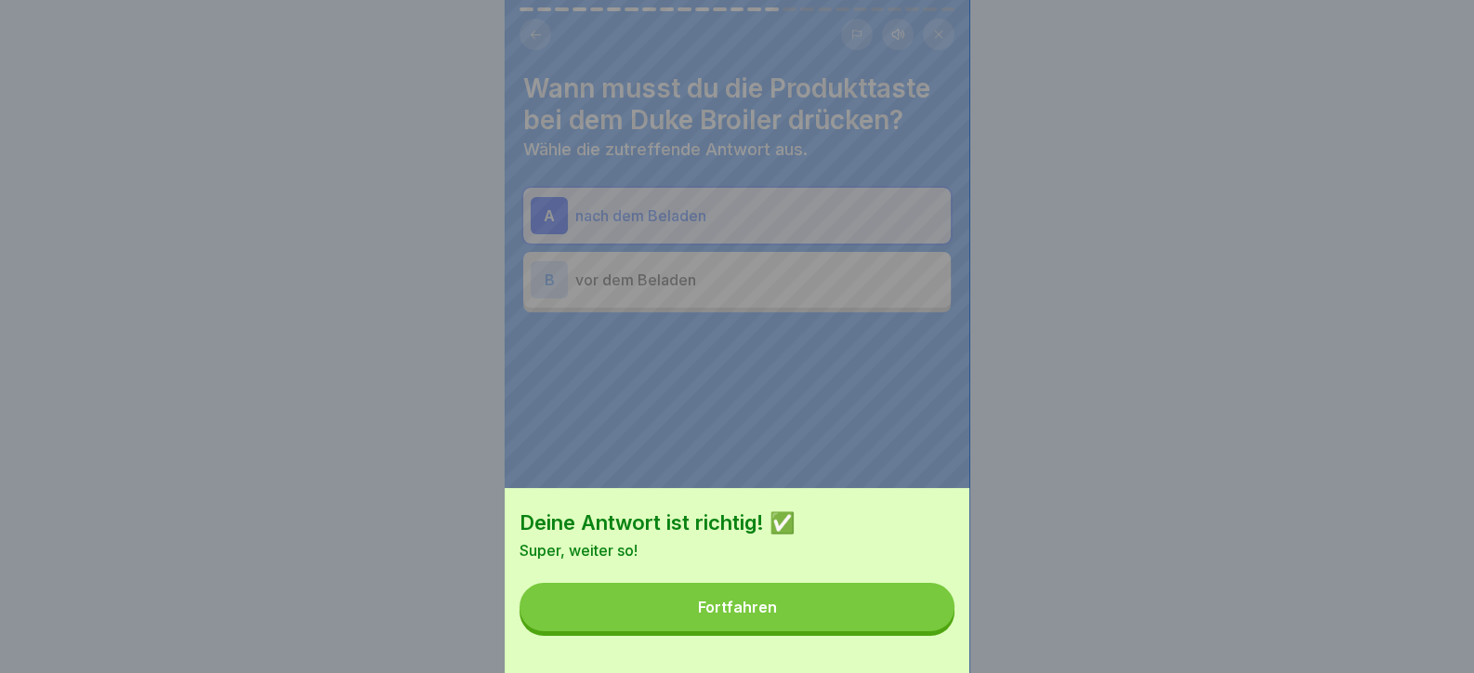
click at [902, 627] on button "Fortfahren" at bounding box center [737, 607] width 435 height 48
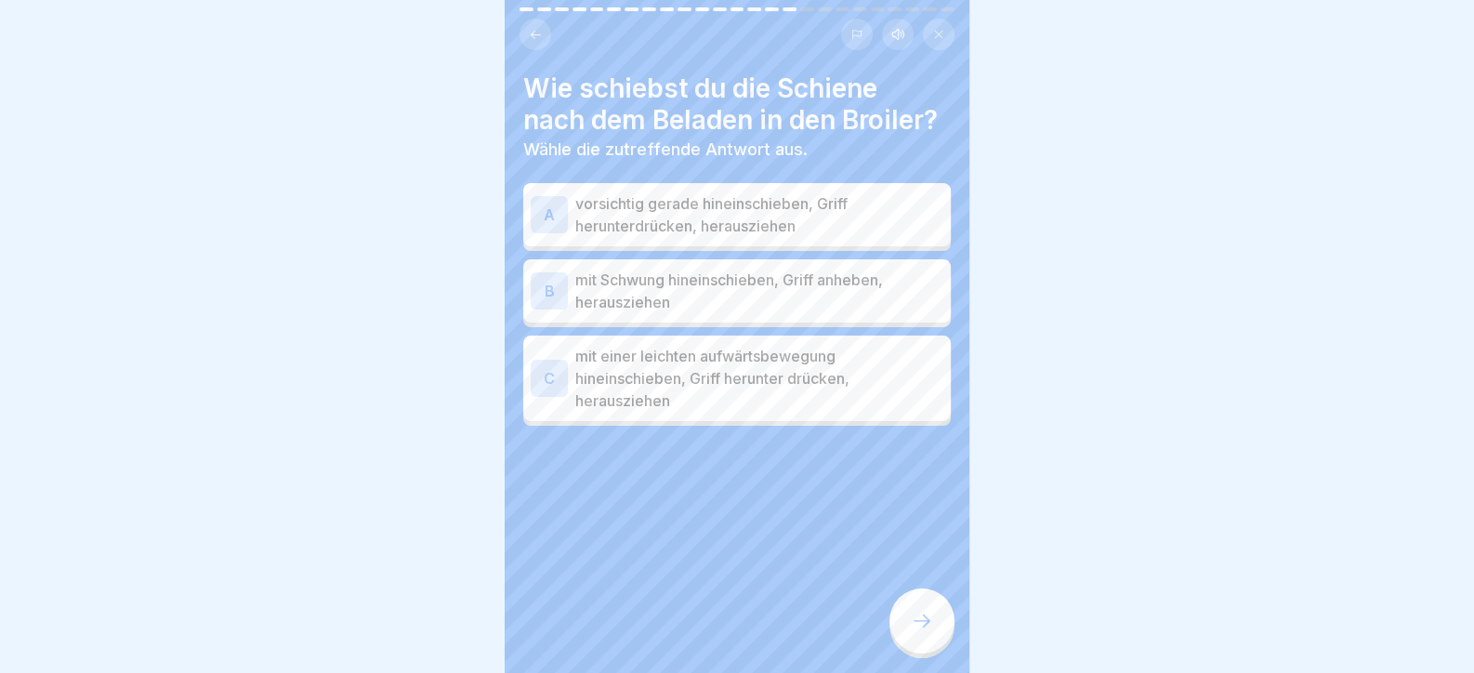
click at [759, 412] on p "mit einer leichten aufwärtsbewegung hineinschieben, Griff herunter drücken, her…" at bounding box center [759, 378] width 368 height 67
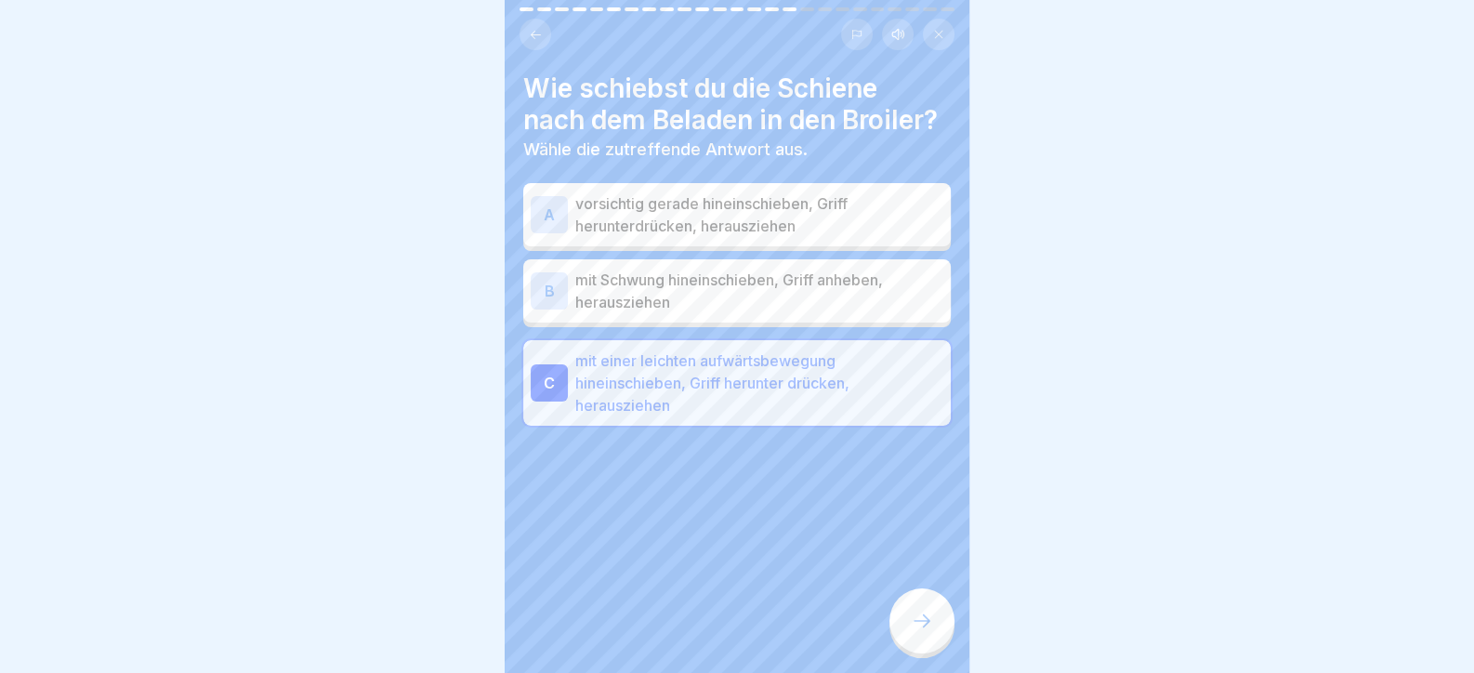
click at [934, 653] on div at bounding box center [922, 620] width 65 height 65
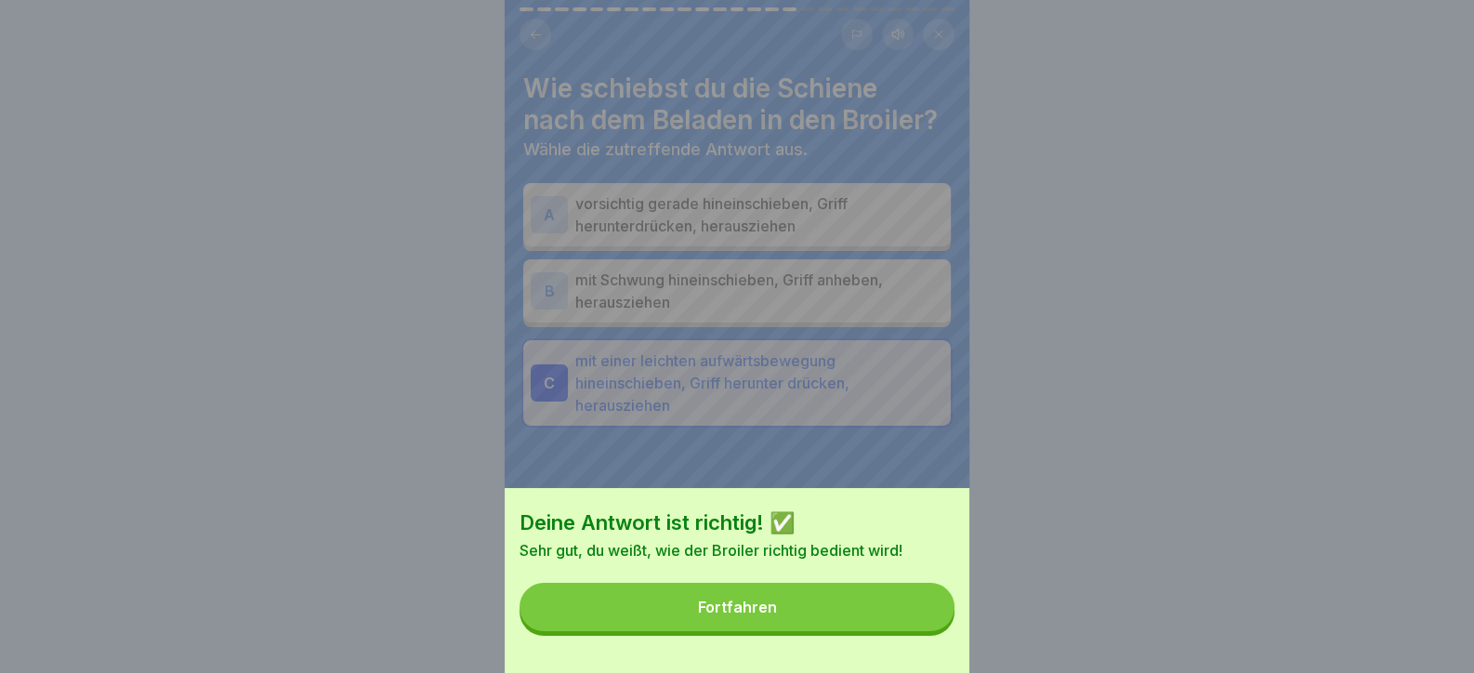
click at [813, 614] on button "Fortfahren" at bounding box center [737, 607] width 435 height 48
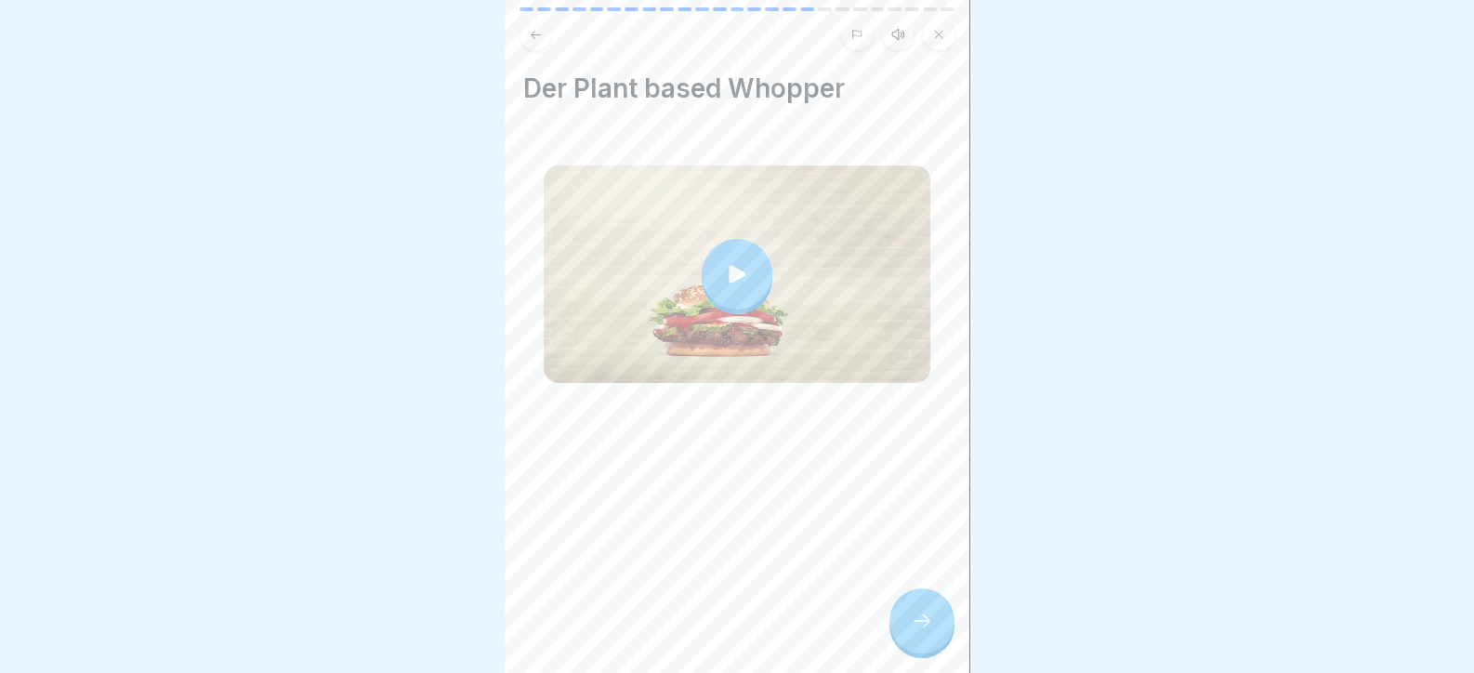
click at [931, 653] on div at bounding box center [922, 620] width 65 height 65
click at [943, 645] on div at bounding box center [922, 620] width 65 height 65
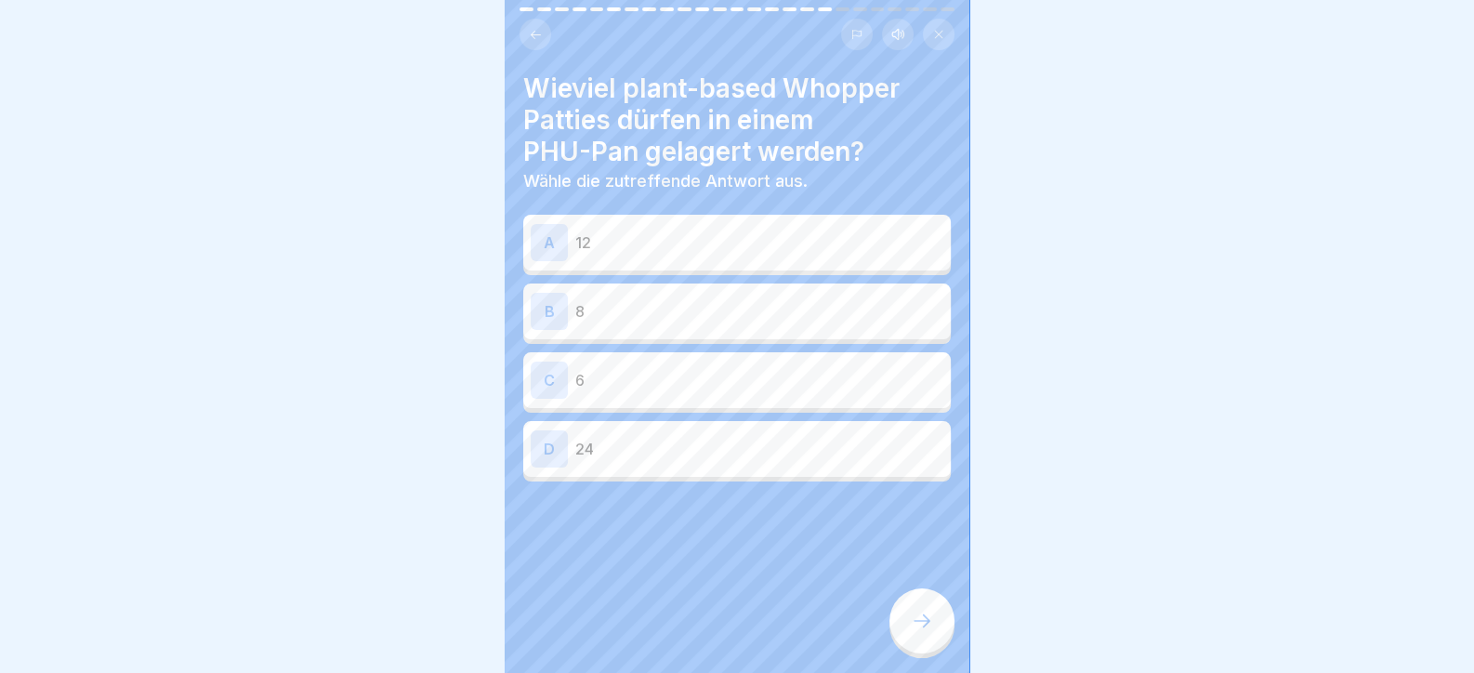
click at [646, 317] on p "8" at bounding box center [759, 311] width 368 height 22
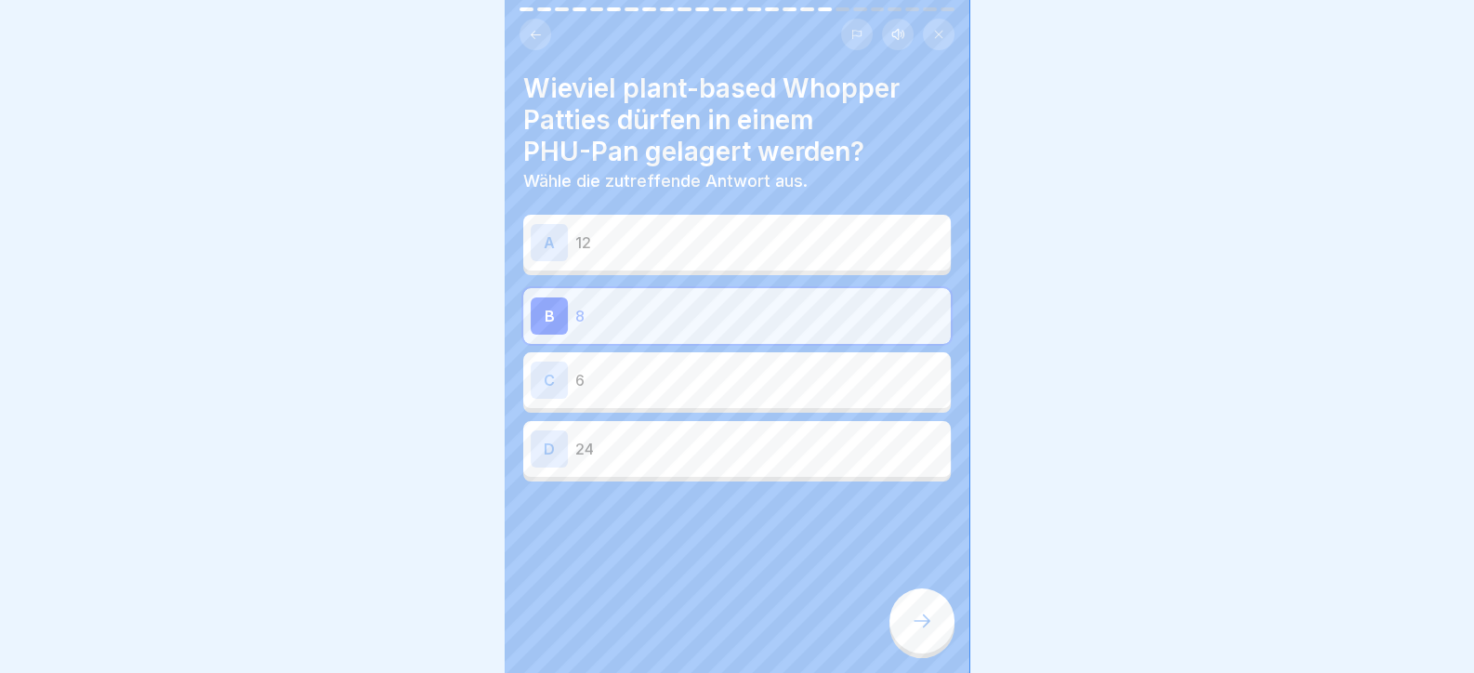
click at [915, 632] on icon at bounding box center [922, 621] width 22 height 22
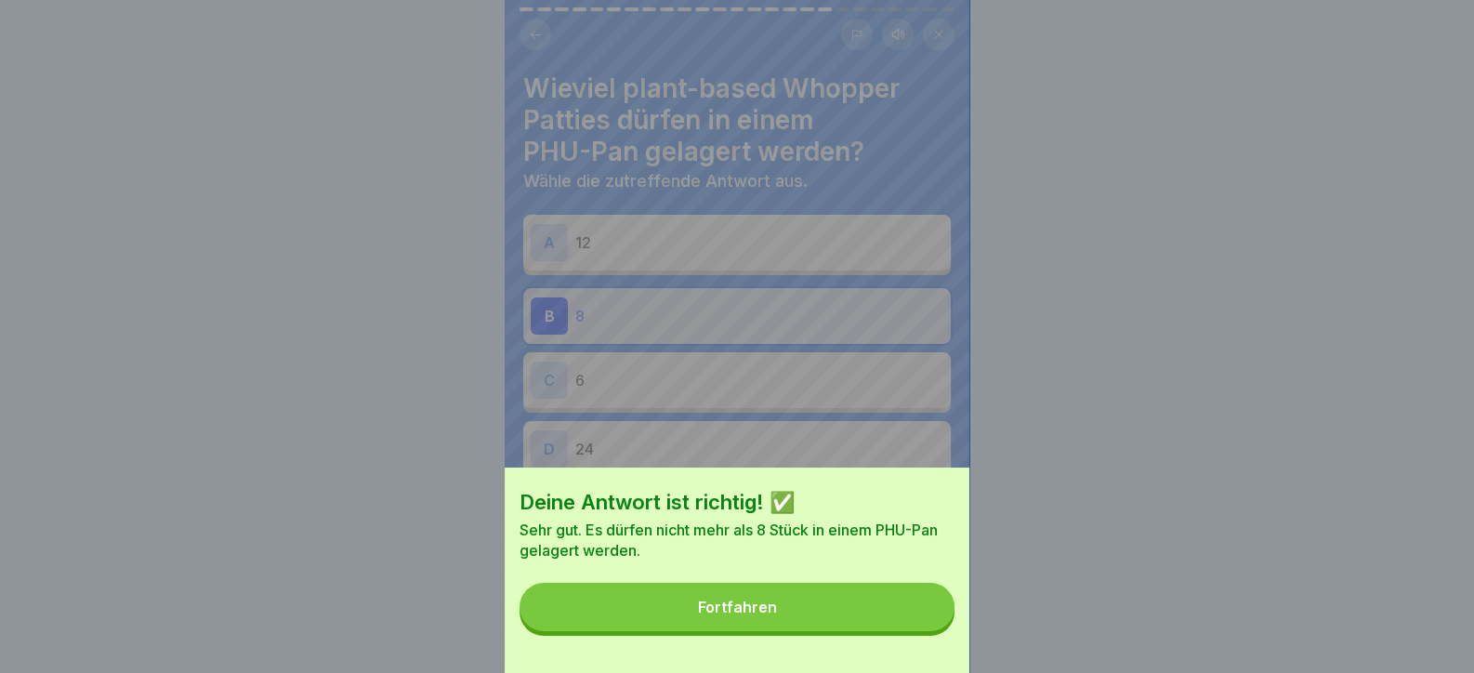
click at [910, 631] on button "Fortfahren" at bounding box center [737, 607] width 435 height 48
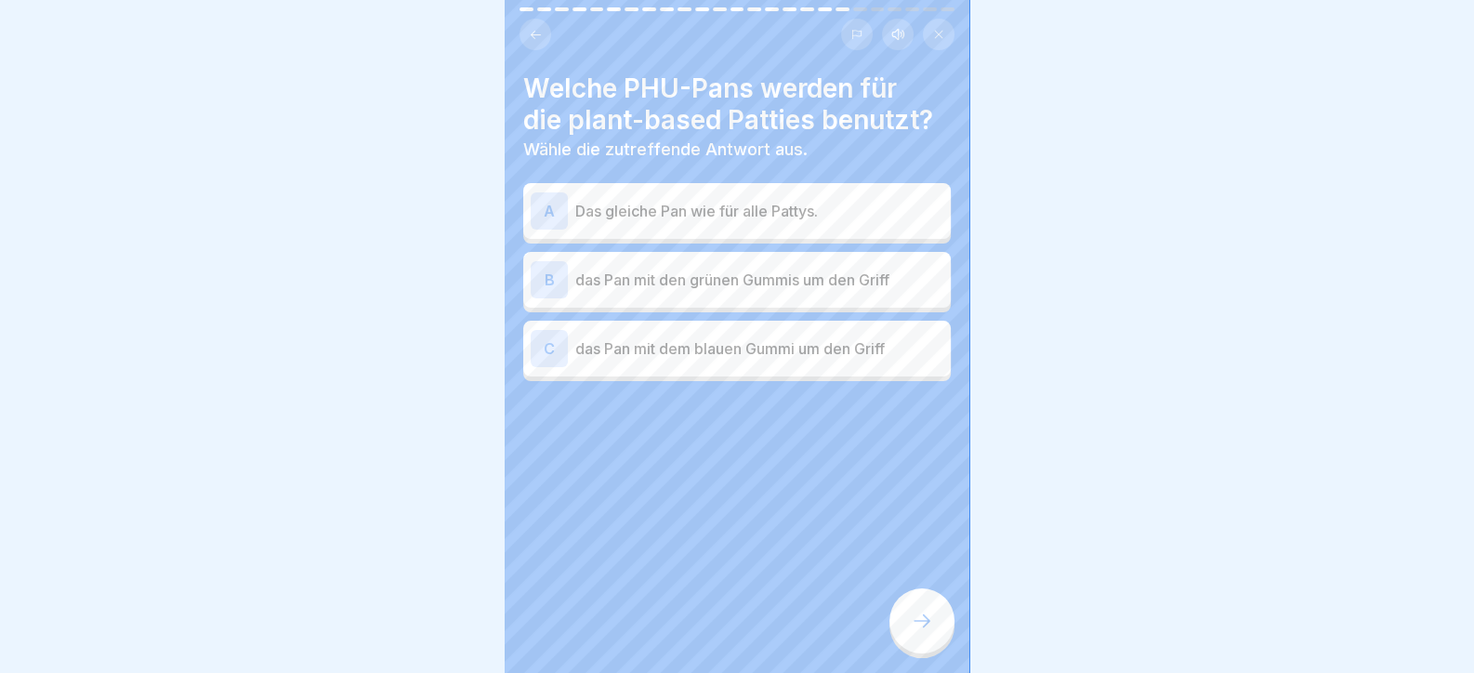
click at [692, 276] on p "das Pan mit den grünen Gummis um den Griff" at bounding box center [759, 280] width 368 height 22
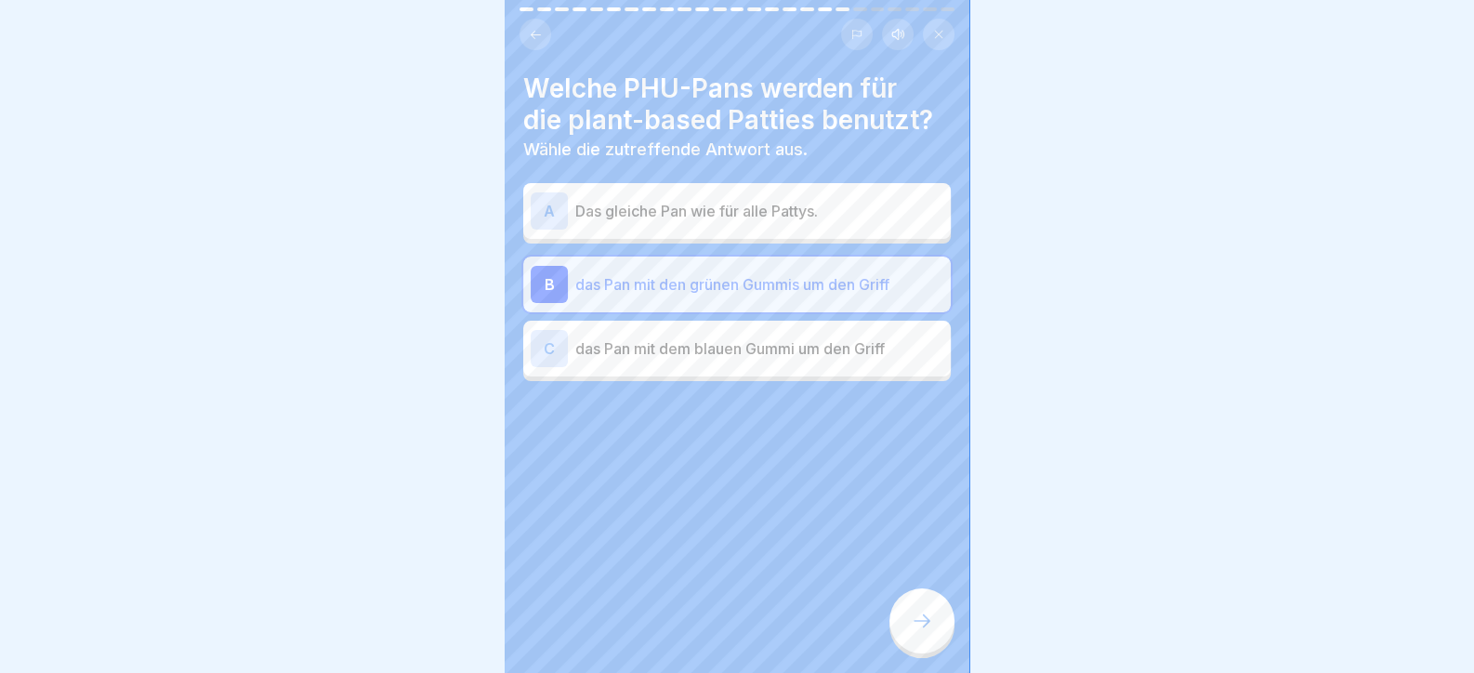
click at [911, 625] on icon at bounding box center [922, 621] width 22 height 22
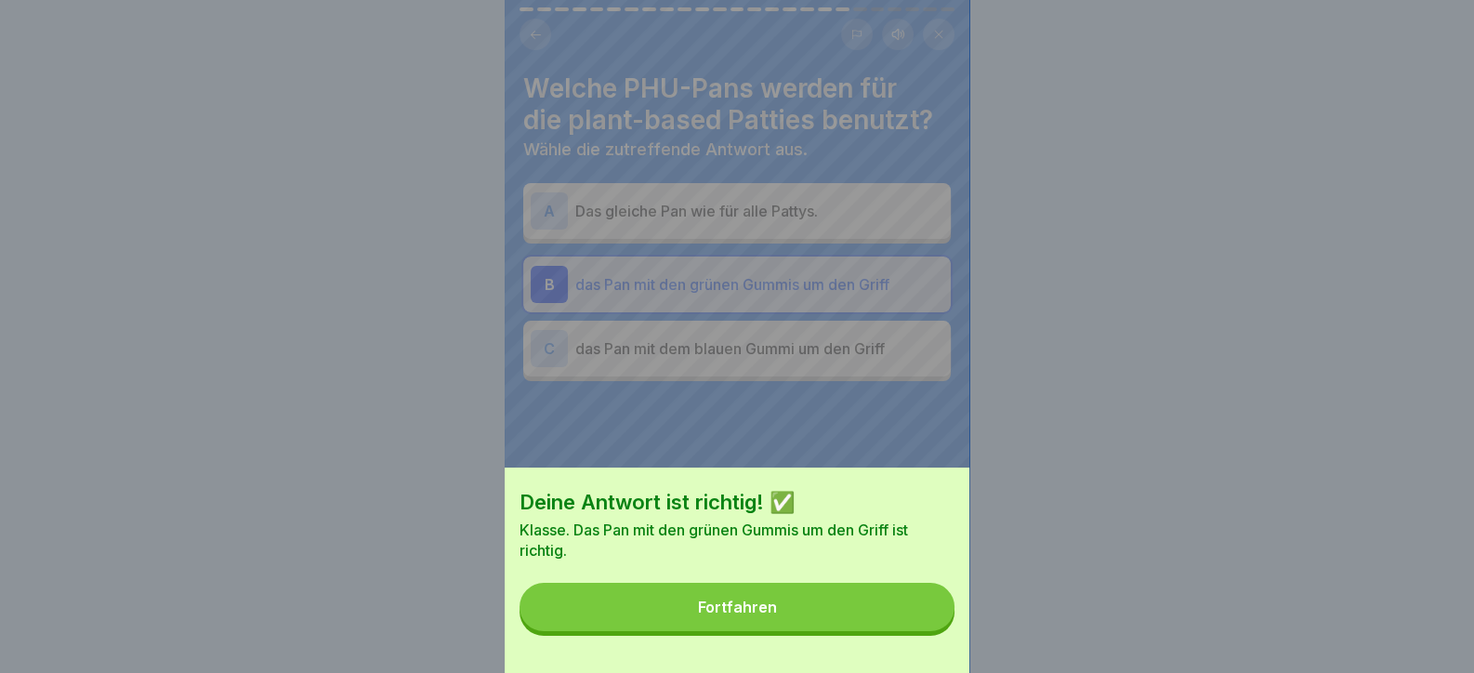
click at [878, 625] on button "Fortfahren" at bounding box center [737, 607] width 435 height 48
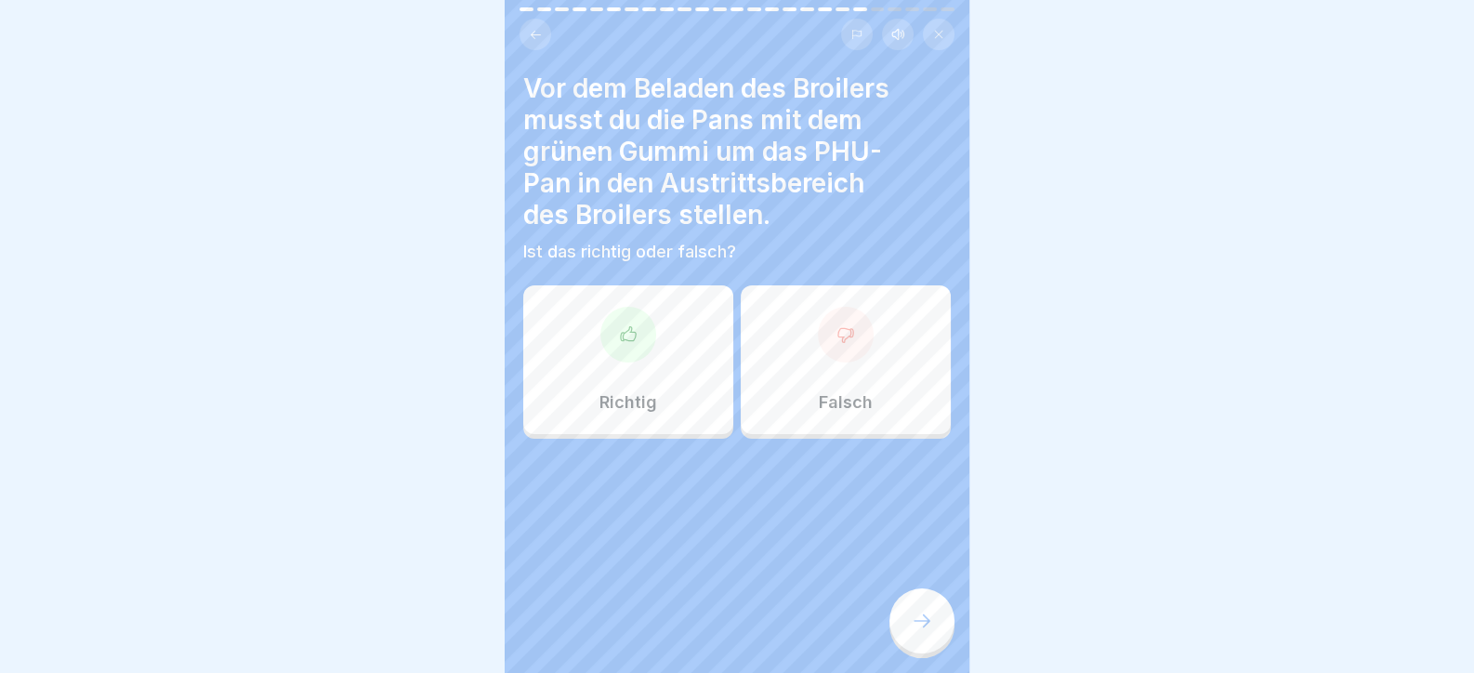
click at [569, 272] on div "Vor dem Beladen des Broilers musst du die Pans mit dem grünen Gummi um das PHU-…" at bounding box center [737, 256] width 428 height 366
click at [651, 382] on div "Richtig" at bounding box center [628, 359] width 210 height 149
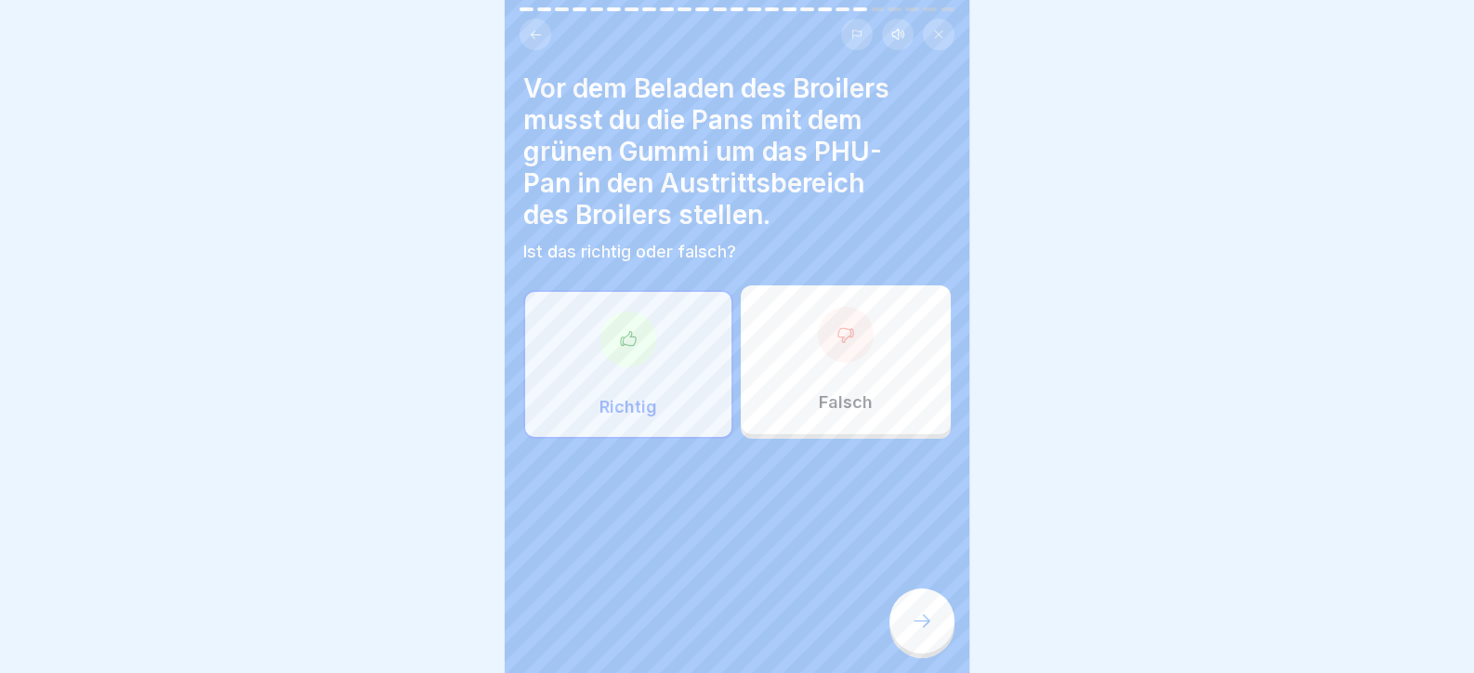
click at [924, 653] on div at bounding box center [922, 620] width 65 height 65
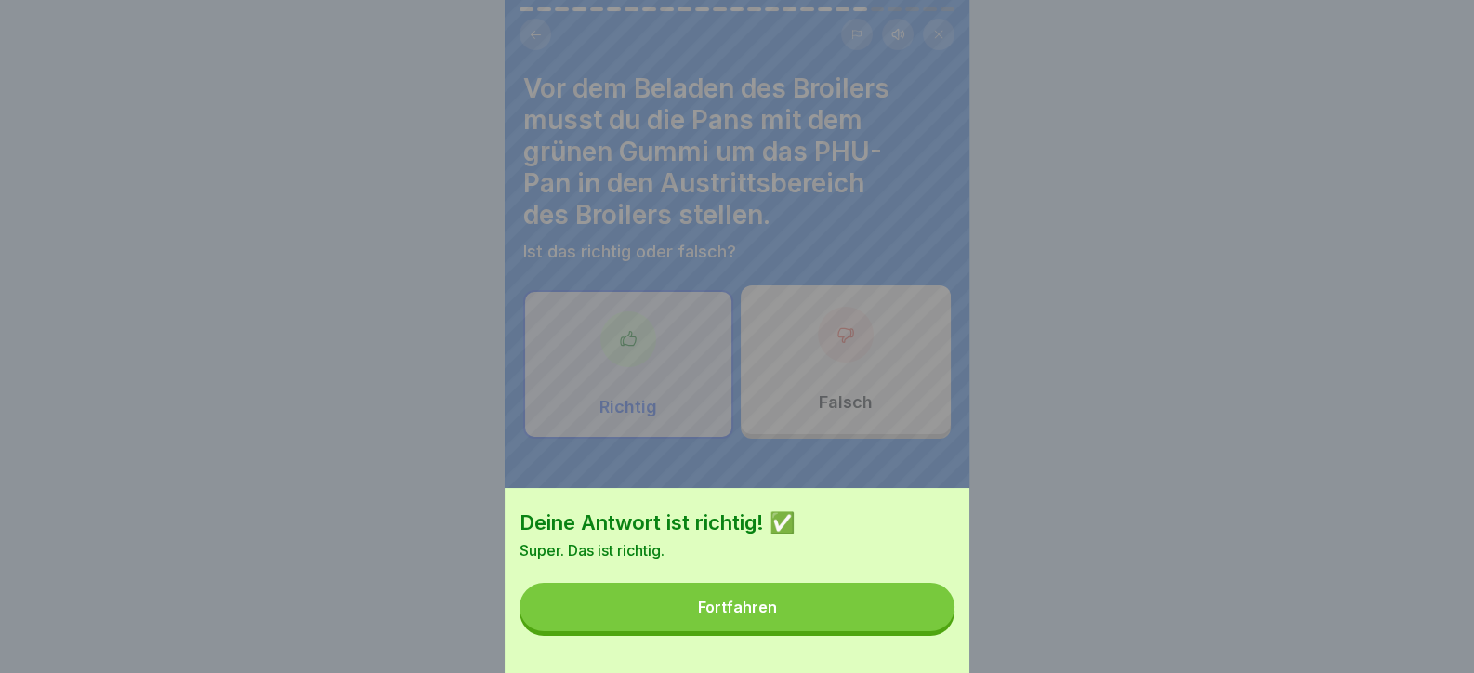
click at [891, 631] on button "Fortfahren" at bounding box center [737, 607] width 435 height 48
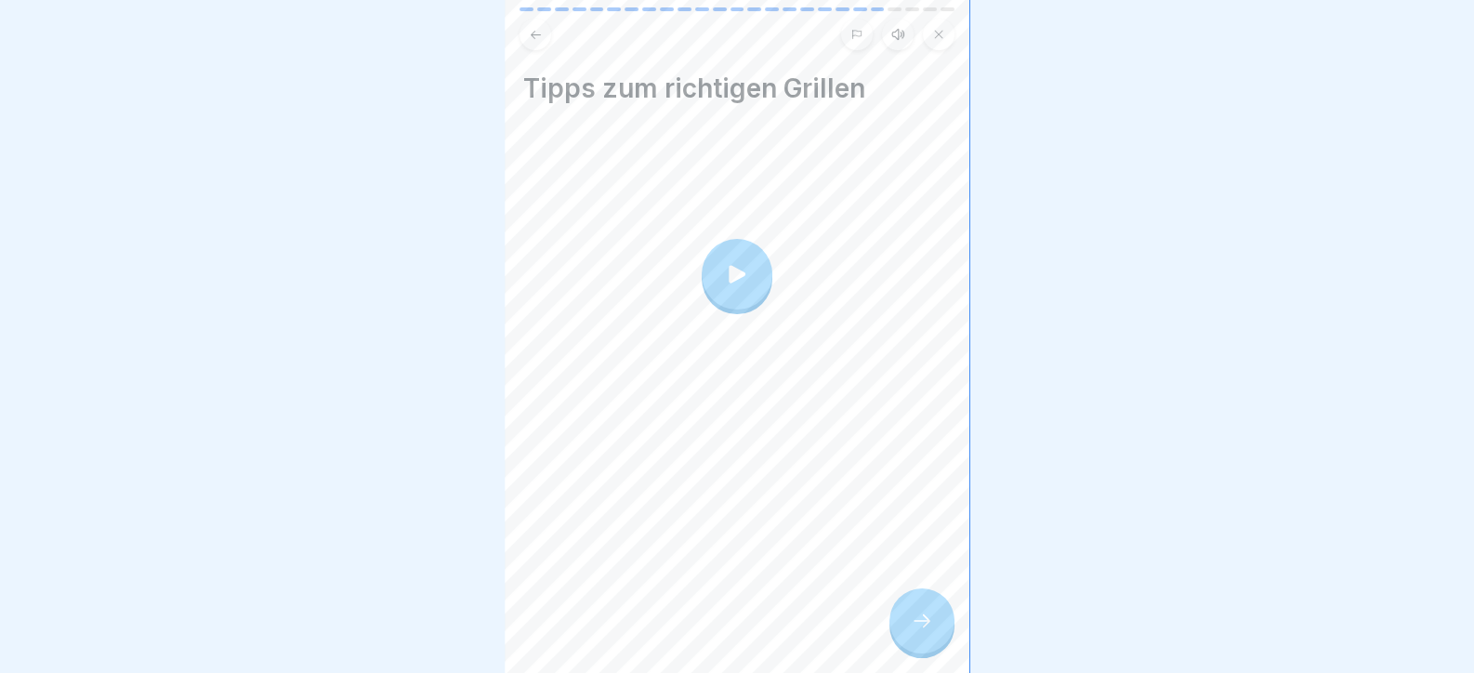
click at [929, 627] on icon at bounding box center [922, 621] width 22 height 22
click at [898, 627] on div at bounding box center [922, 620] width 65 height 65
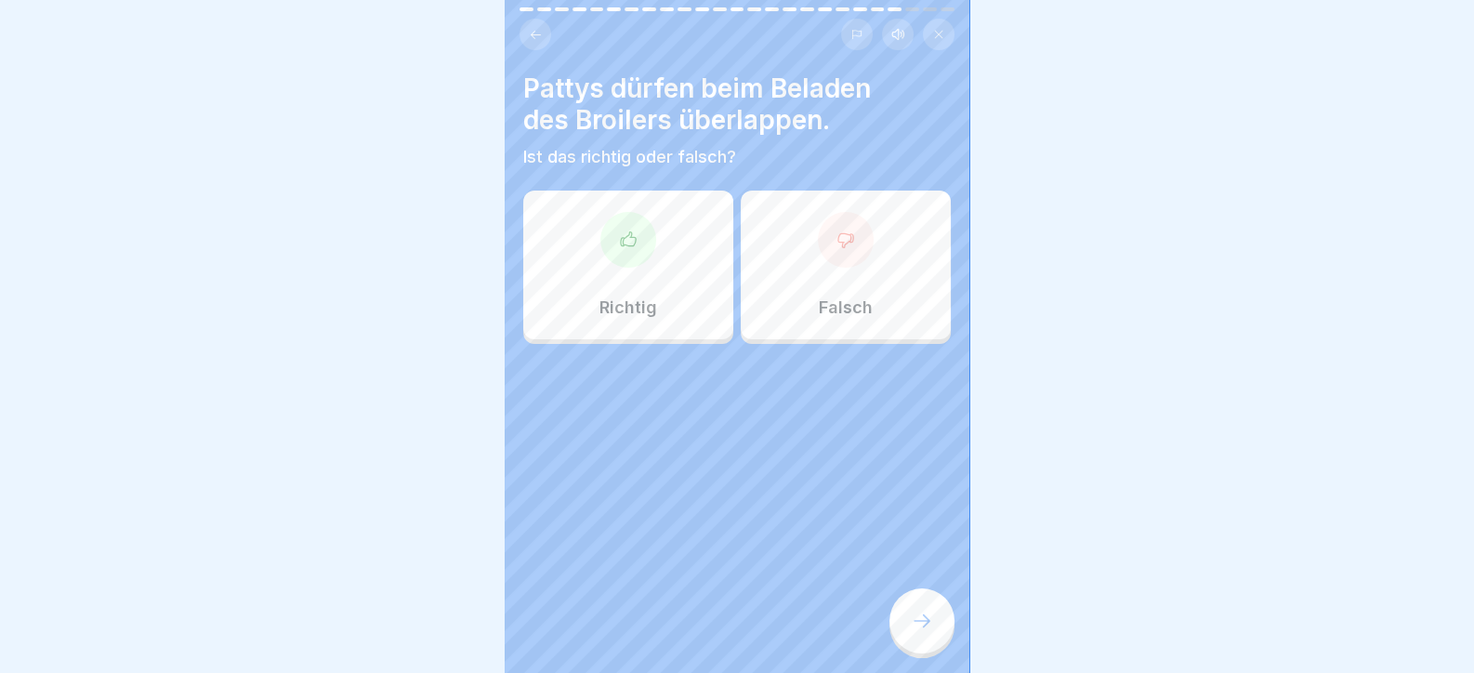
click at [667, 265] on div "Richtig" at bounding box center [628, 265] width 210 height 149
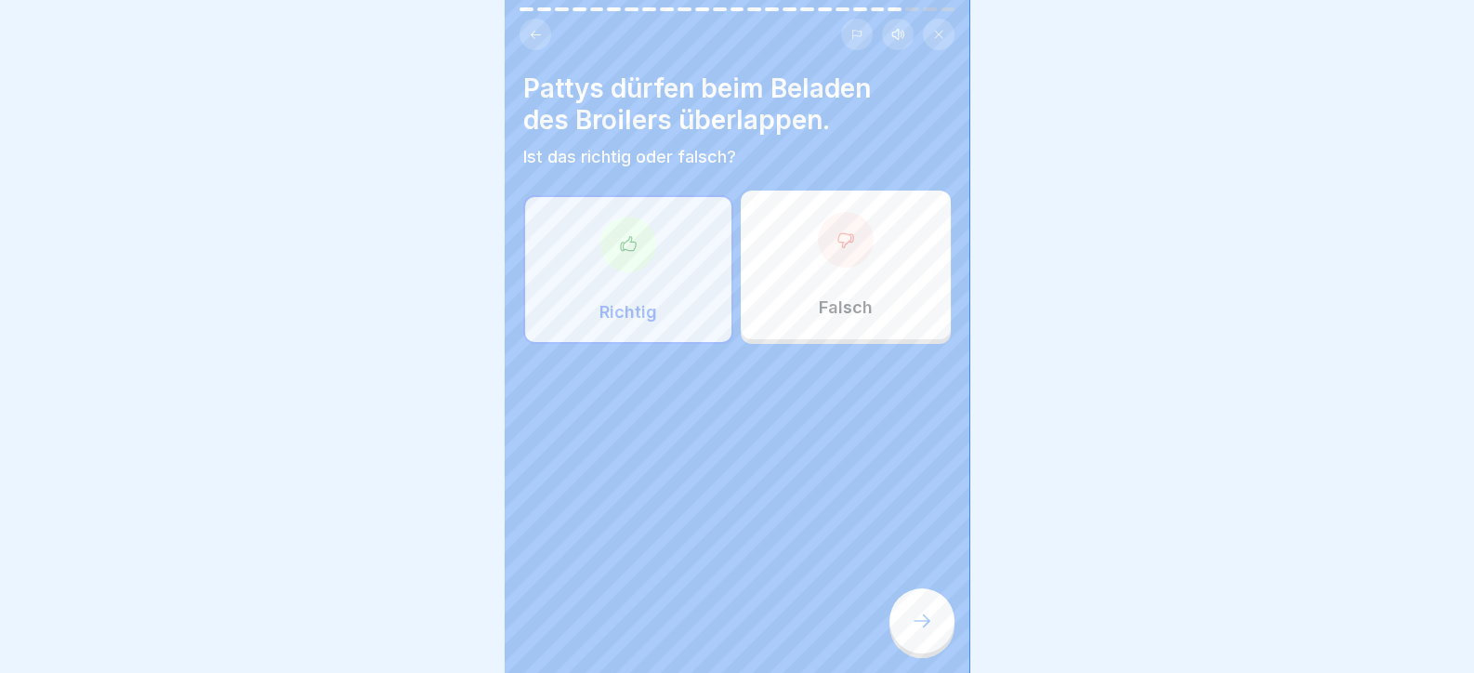
click at [827, 260] on div at bounding box center [846, 240] width 56 height 56
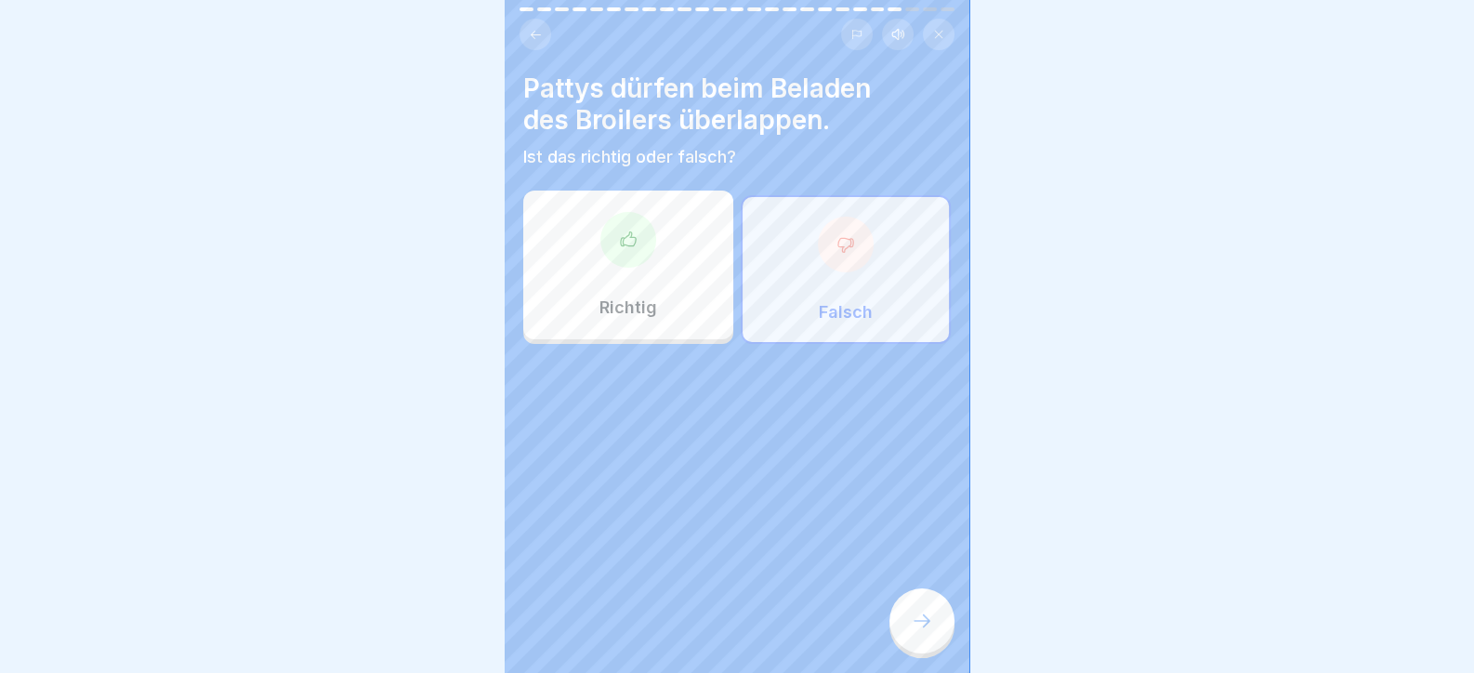
drag, startPoint x: 926, startPoint y: 641, endPoint x: 929, endPoint y: 652, distance: 10.6
click at [929, 652] on div at bounding box center [922, 620] width 65 height 65
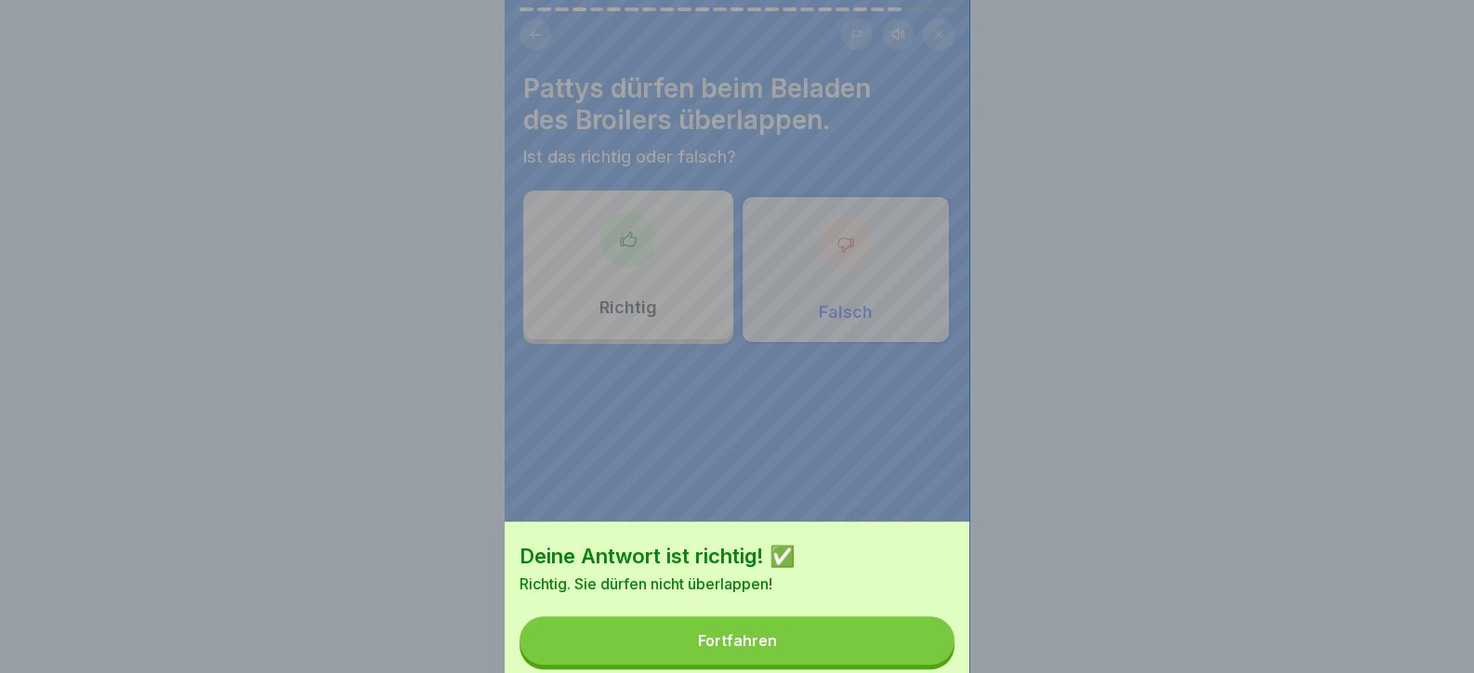
click at [827, 616] on button "Fortfahren" at bounding box center [737, 640] width 435 height 48
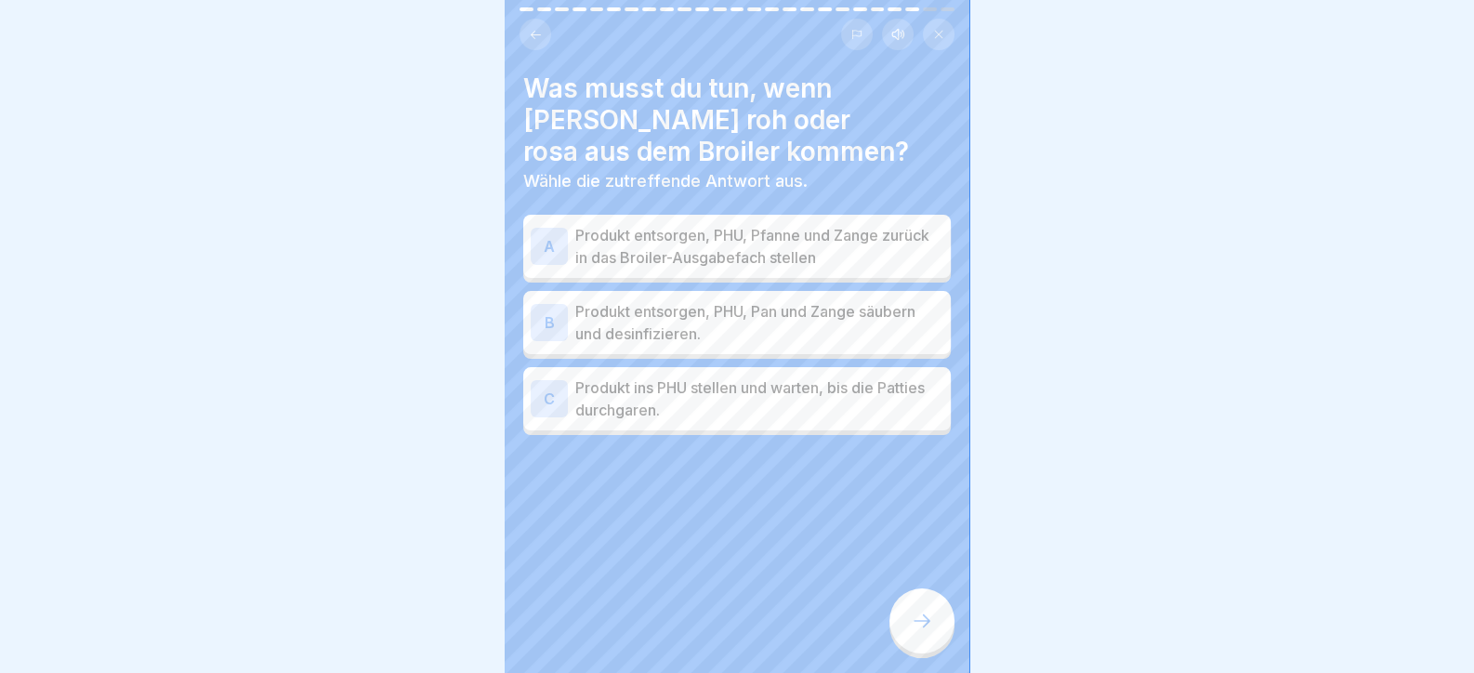
click at [709, 268] on p "Produkt entsorgen, PHU, Pfanne und Zange zurück in das Broiler-Ausgabefach stel…" at bounding box center [759, 246] width 368 height 45
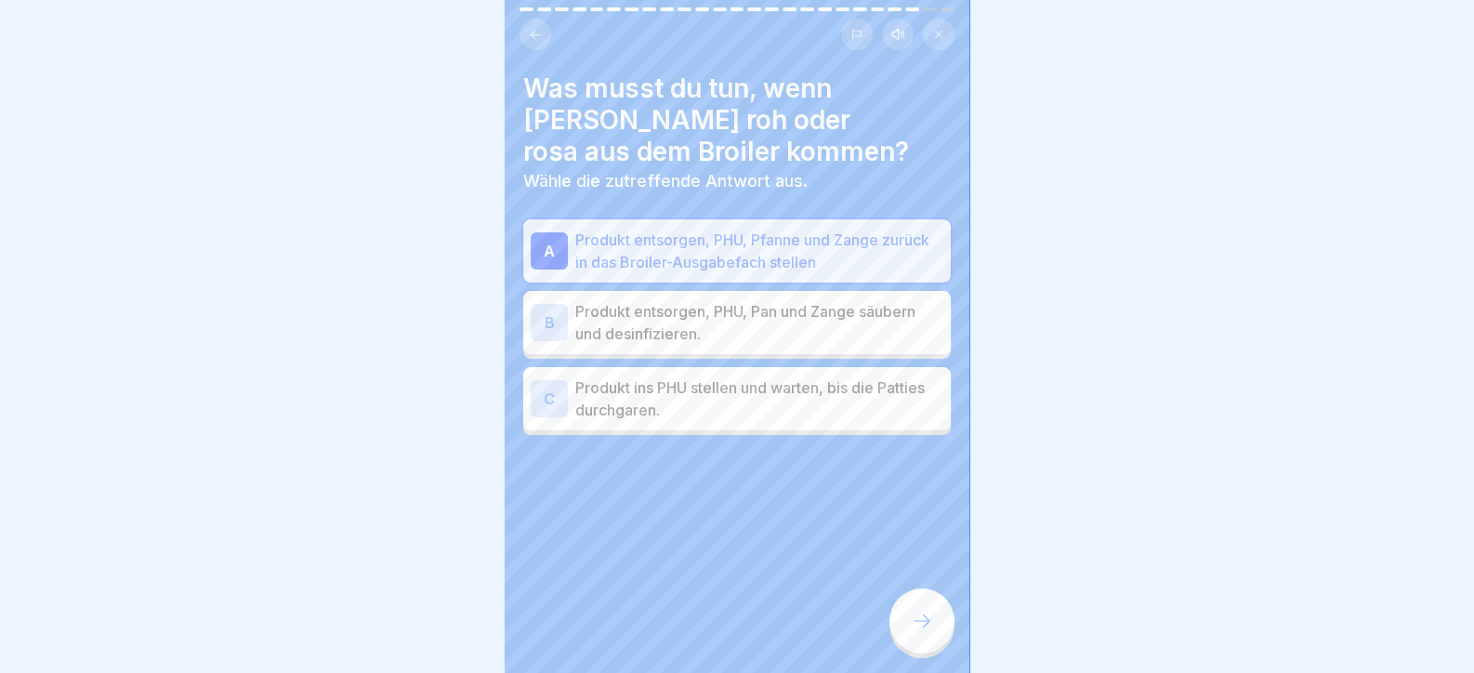
click at [886, 651] on div "Was musst du tun, wenn [PERSON_NAME] roh oder rosa aus dem Broiler kommen? Wähl…" at bounding box center [737, 336] width 465 height 673
click at [916, 632] on icon at bounding box center [922, 621] width 22 height 22
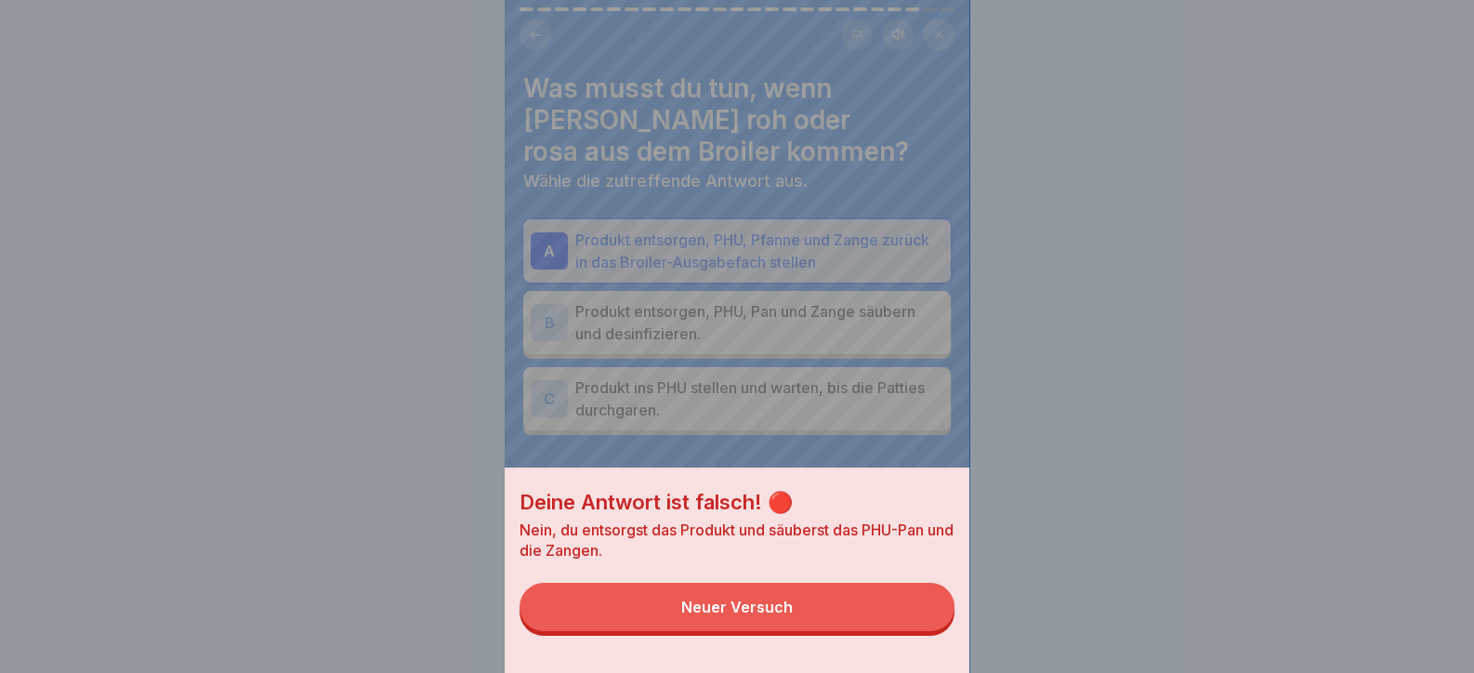
click at [835, 631] on button "Neuer Versuch" at bounding box center [737, 607] width 435 height 48
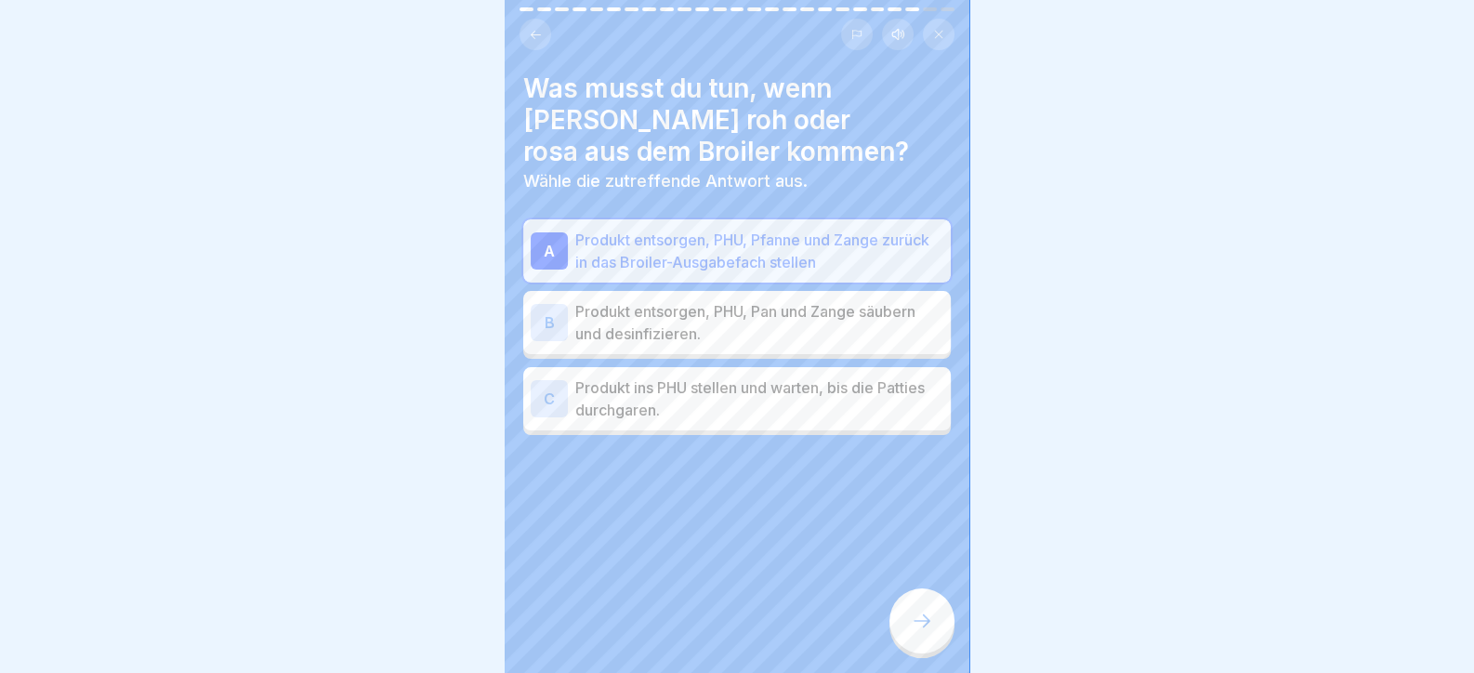
click at [799, 357] on div "A Produkt entsorgen, PHU, Pfanne und Zange zurück in das Broiler-Ausgabefach st…" at bounding box center [737, 327] width 428 height 216
click at [807, 335] on p "Produkt entsorgen, PHU, Pan und Zange säubern und desinfizieren." at bounding box center [759, 322] width 368 height 45
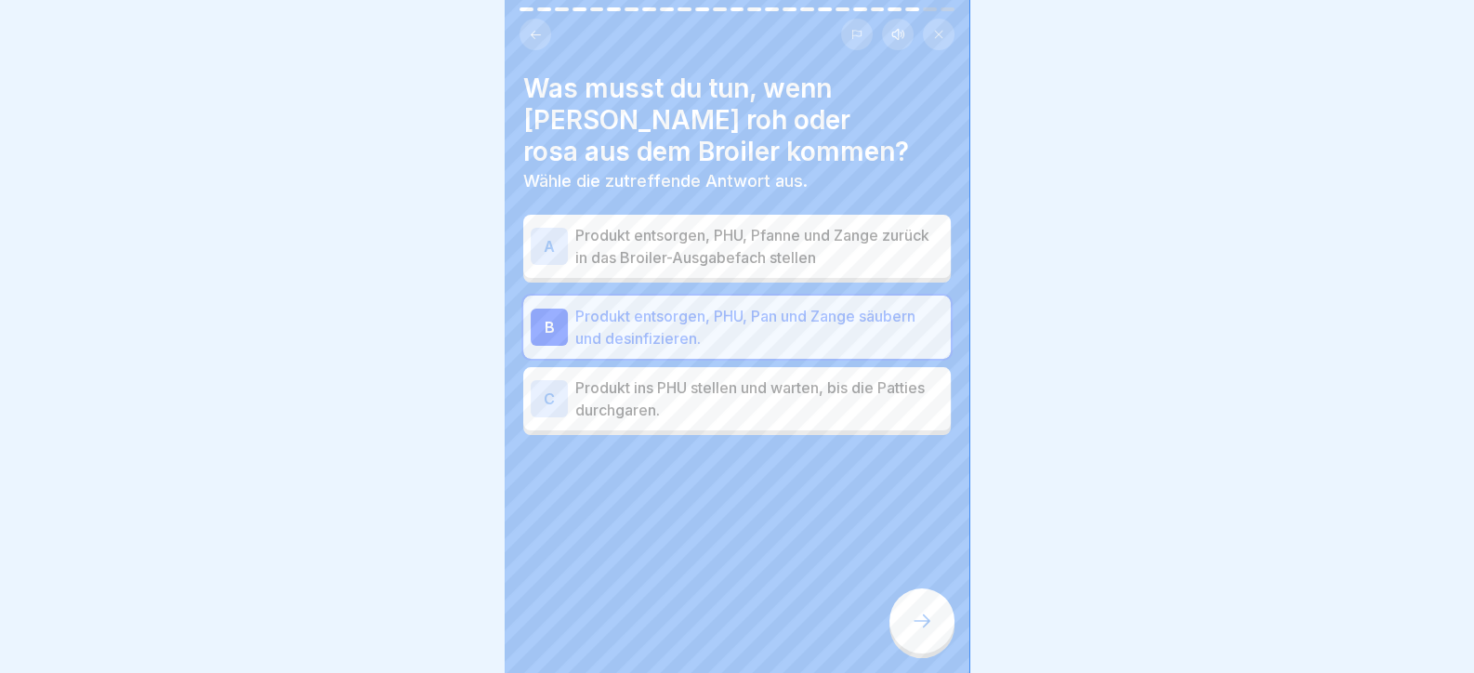
click at [890, 616] on div "Was musst du tun, wenn [PERSON_NAME] roh oder rosa aus dem Broiler kommen? Wähl…" at bounding box center [737, 336] width 465 height 673
click at [905, 631] on div at bounding box center [922, 620] width 65 height 65
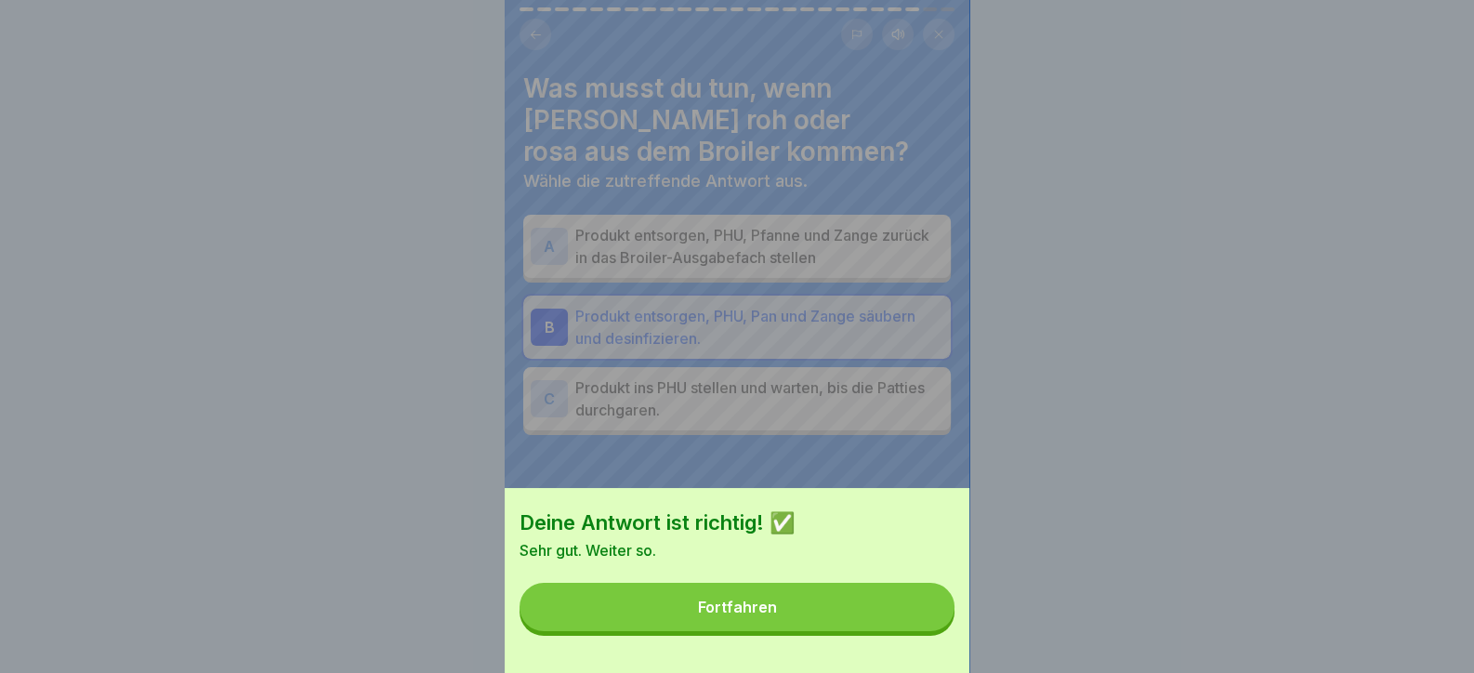
click at [855, 631] on button "Fortfahren" at bounding box center [737, 607] width 435 height 48
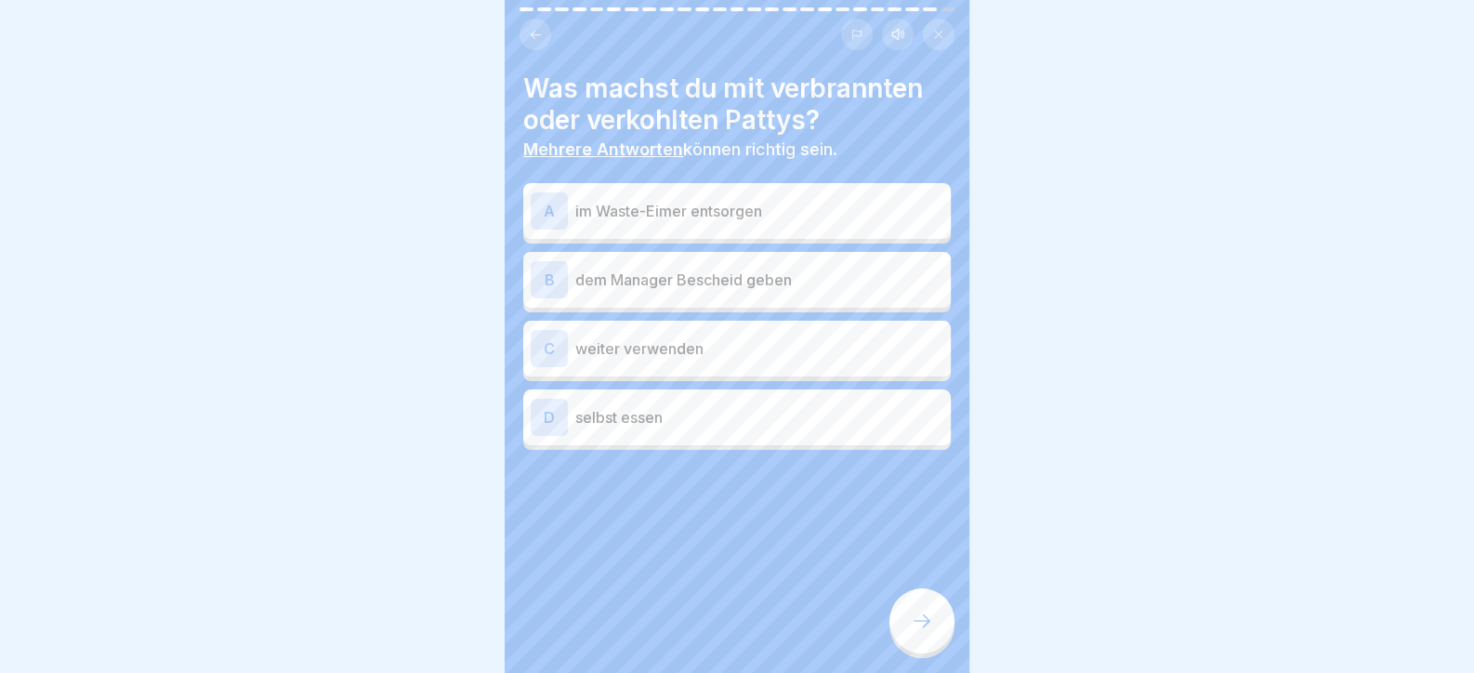
click at [646, 284] on p "dem Manager Bescheid geben" at bounding box center [759, 280] width 368 height 22
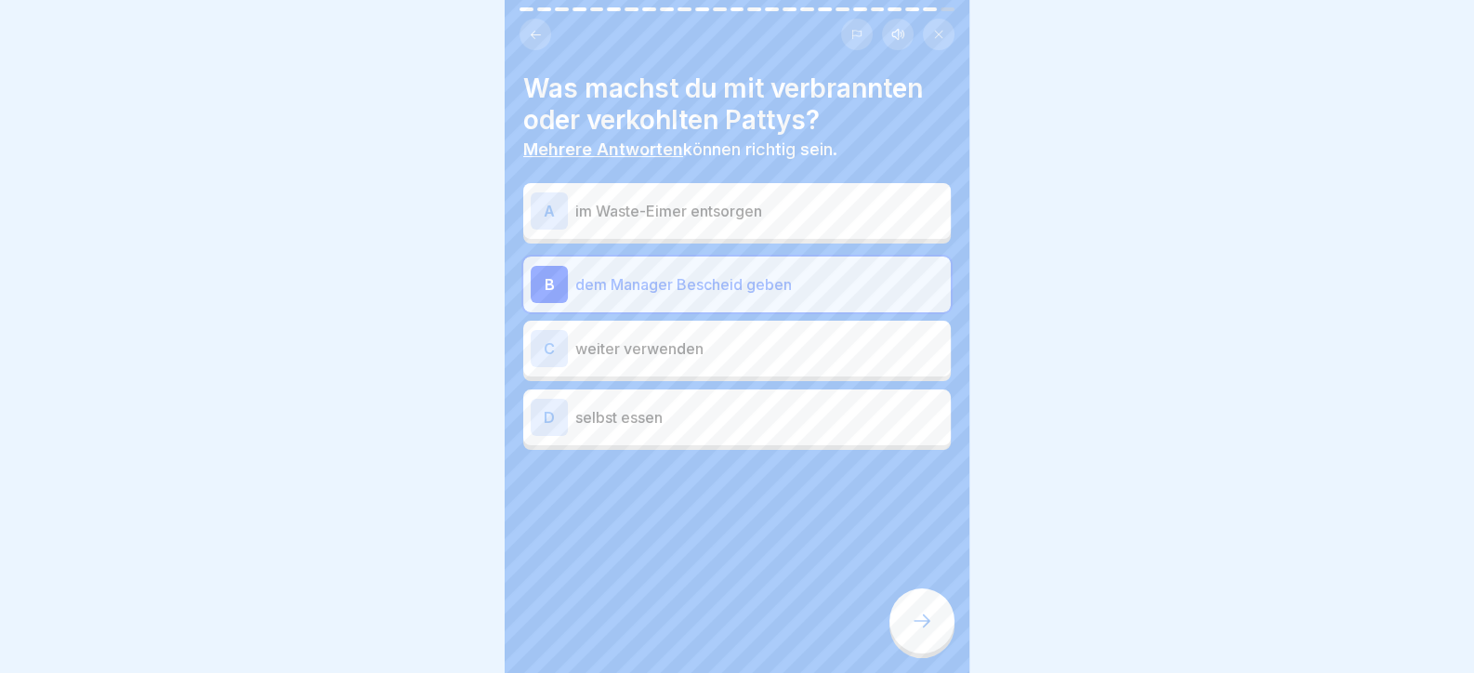
click at [650, 208] on p "im Waste-Eimer entsorgen" at bounding box center [759, 211] width 368 height 22
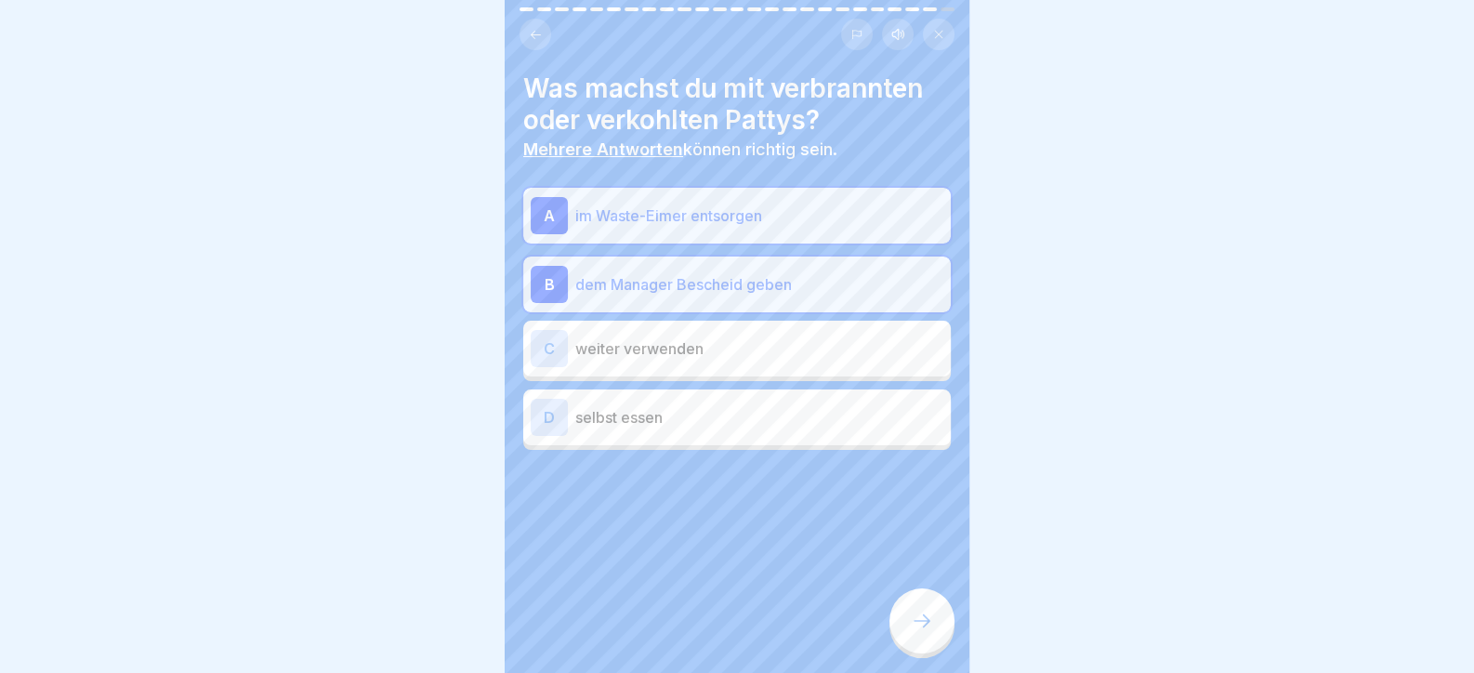
click at [932, 627] on icon at bounding box center [922, 621] width 22 height 22
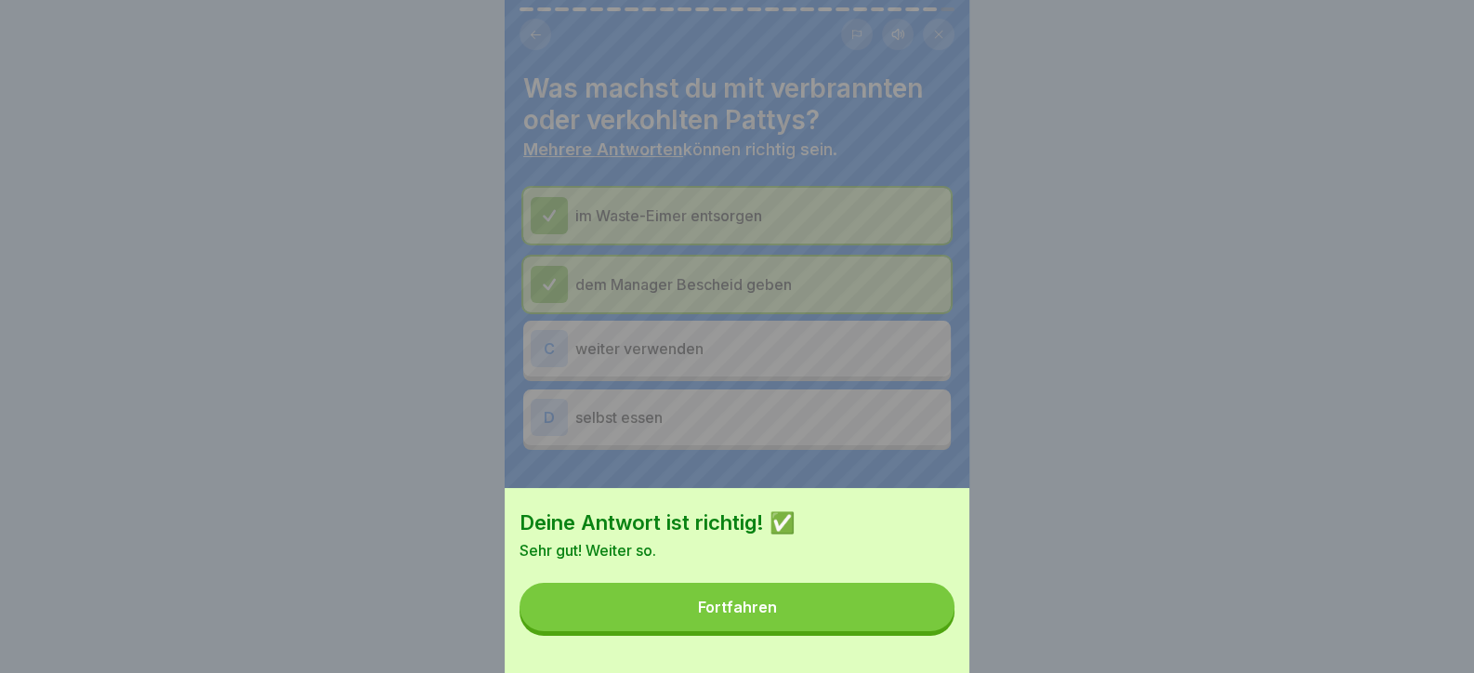
click at [827, 624] on button "Fortfahren" at bounding box center [737, 607] width 435 height 48
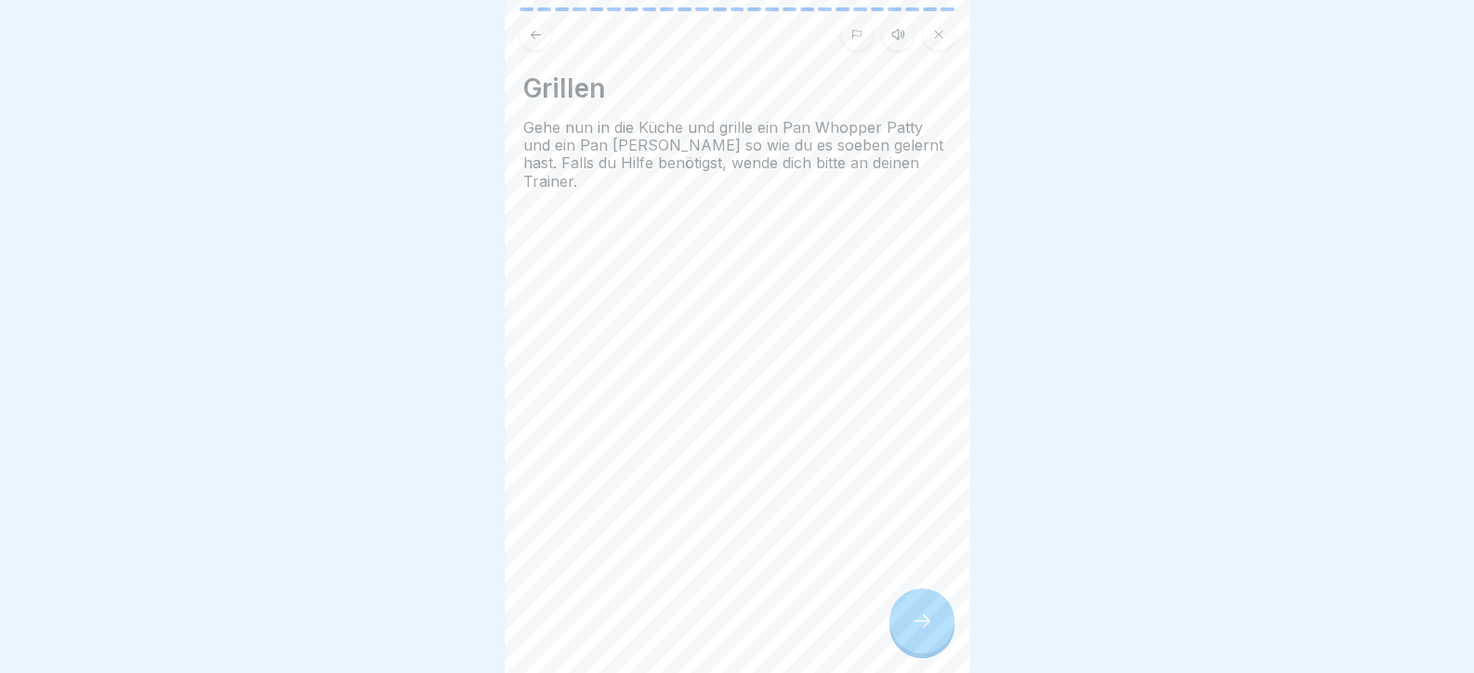
click at [883, 609] on div "Grillen Gehe nun in die Küche und grille ein Pan Whopper Patty und ein Pan [PER…" at bounding box center [737, 336] width 465 height 673
click at [938, 636] on div at bounding box center [922, 620] width 65 height 65
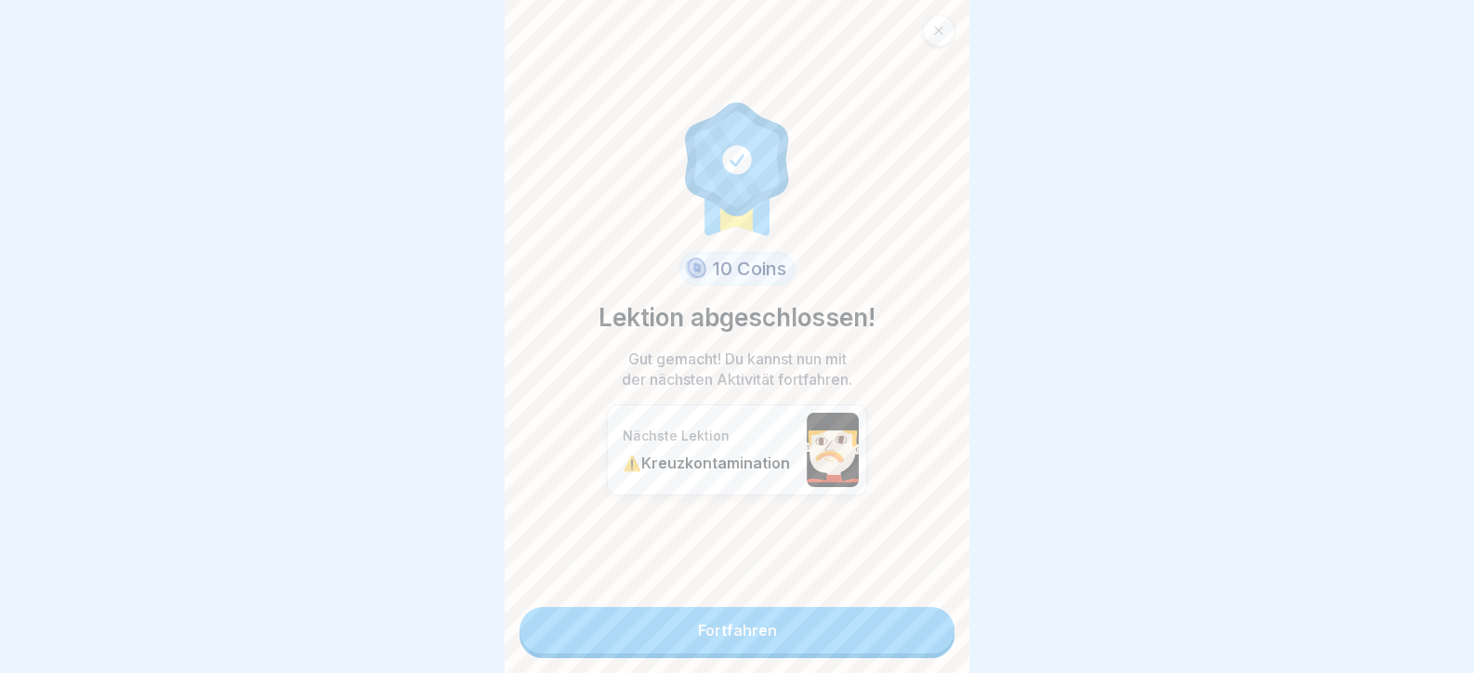
click at [912, 639] on link "Fortfahren" at bounding box center [737, 630] width 435 height 46
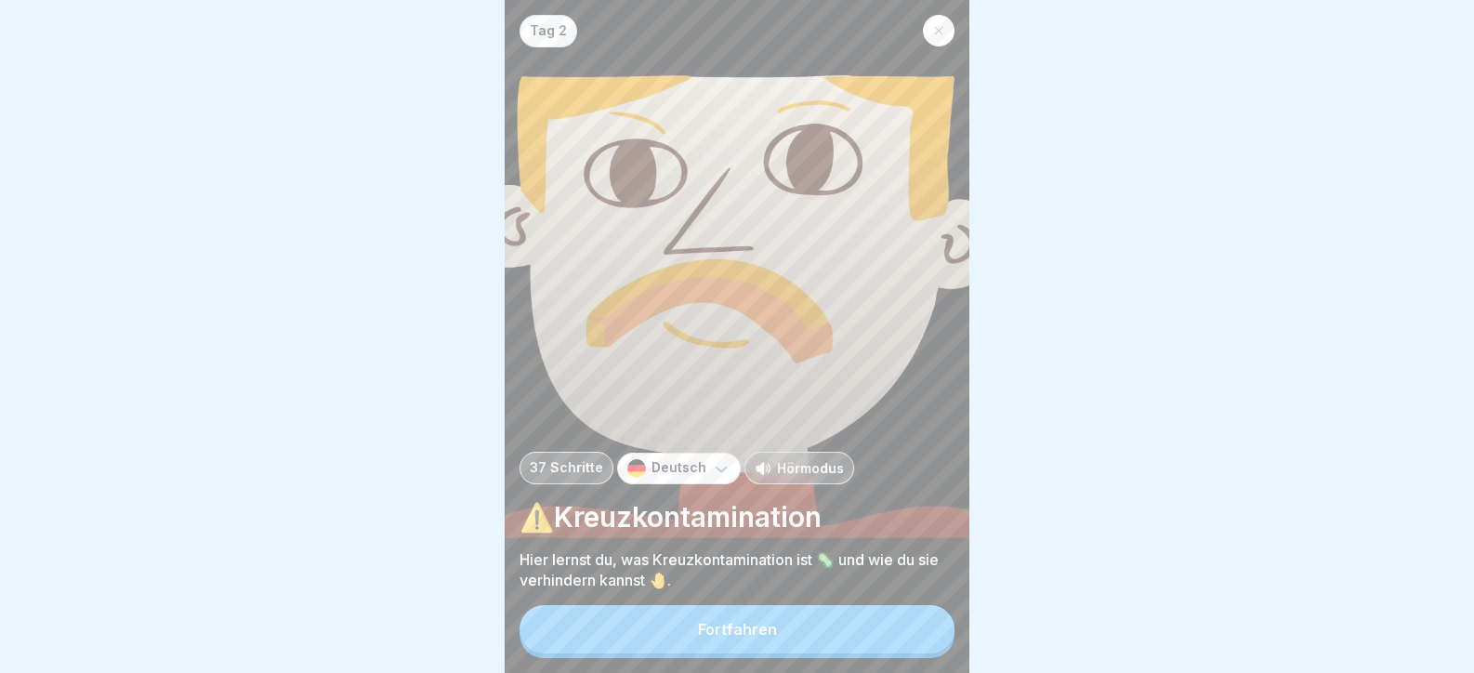
click at [766, 638] on div "Fortfahren" at bounding box center [737, 629] width 79 height 17
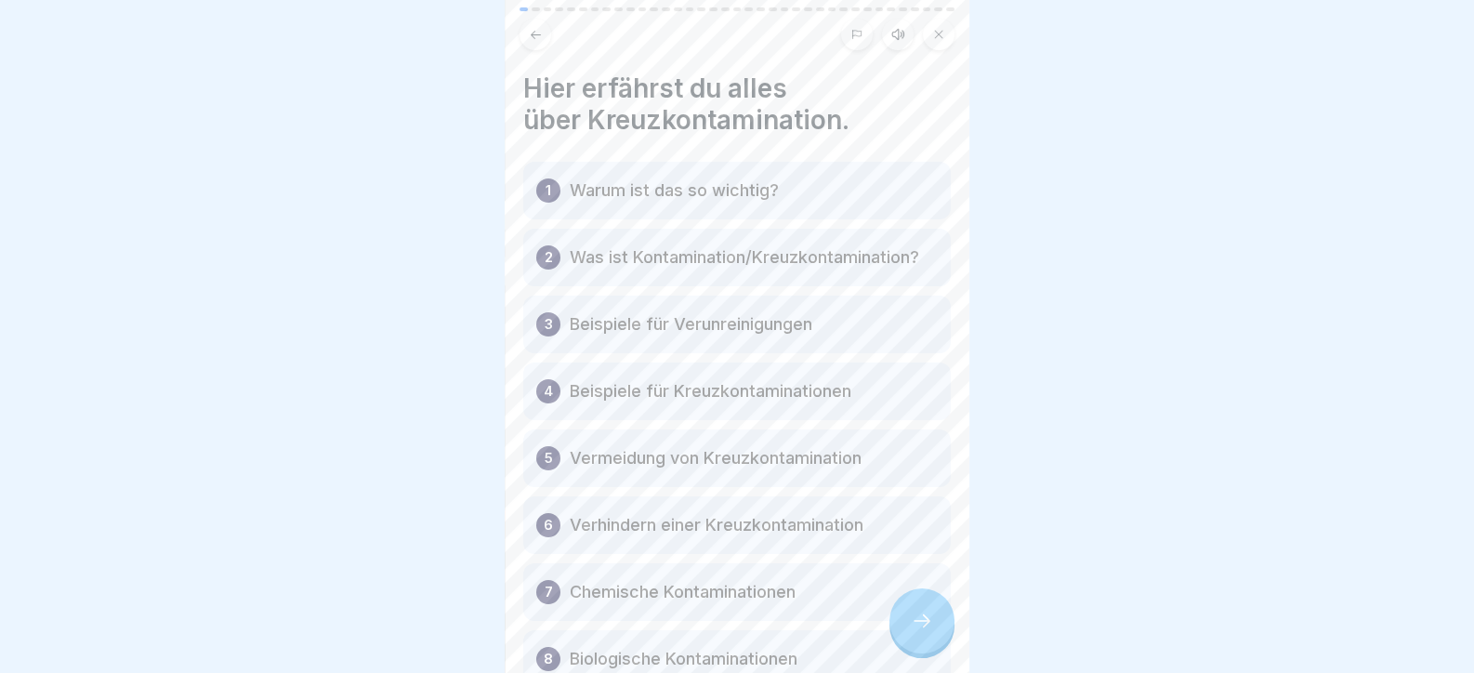
click at [908, 628] on div at bounding box center [922, 620] width 65 height 65
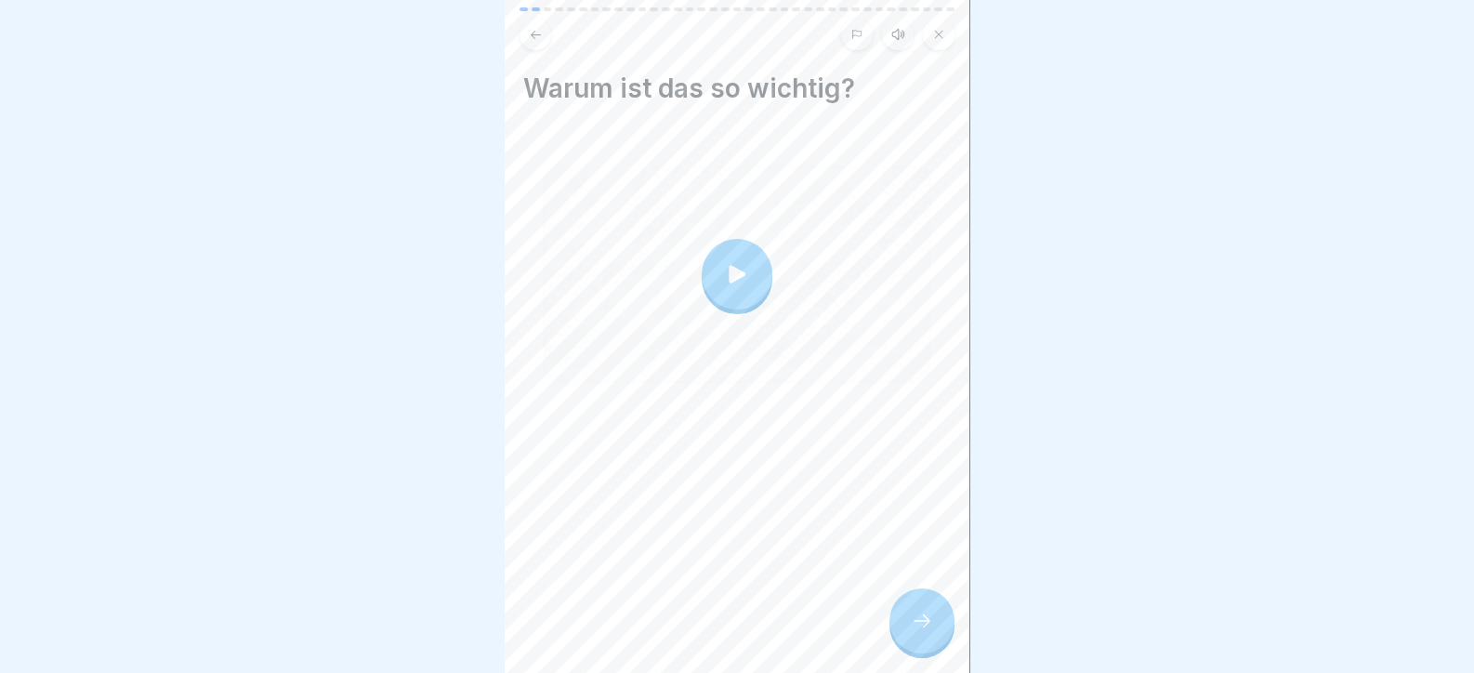
click at [908, 628] on div at bounding box center [922, 620] width 65 height 65
click at [911, 614] on div at bounding box center [922, 620] width 65 height 65
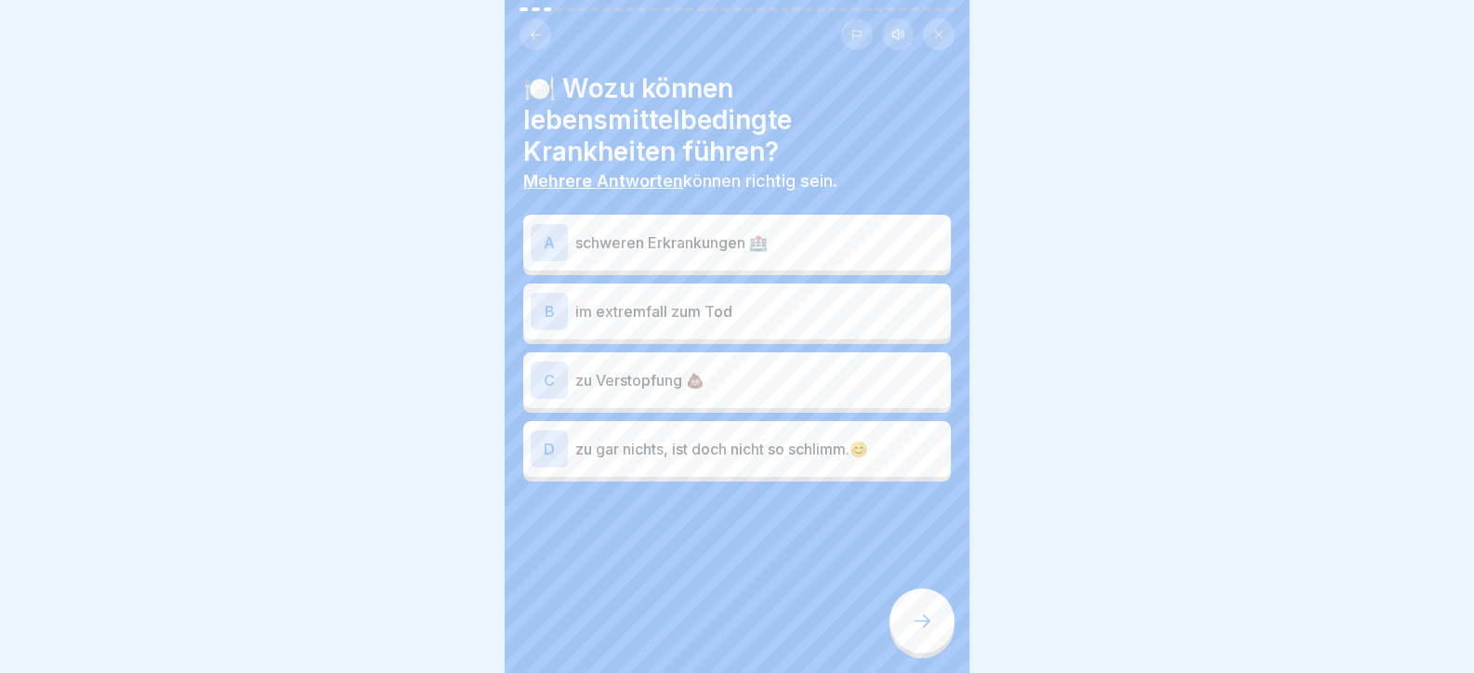
click at [618, 245] on p "schweren Erkrankungen 🏥" at bounding box center [759, 242] width 368 height 22
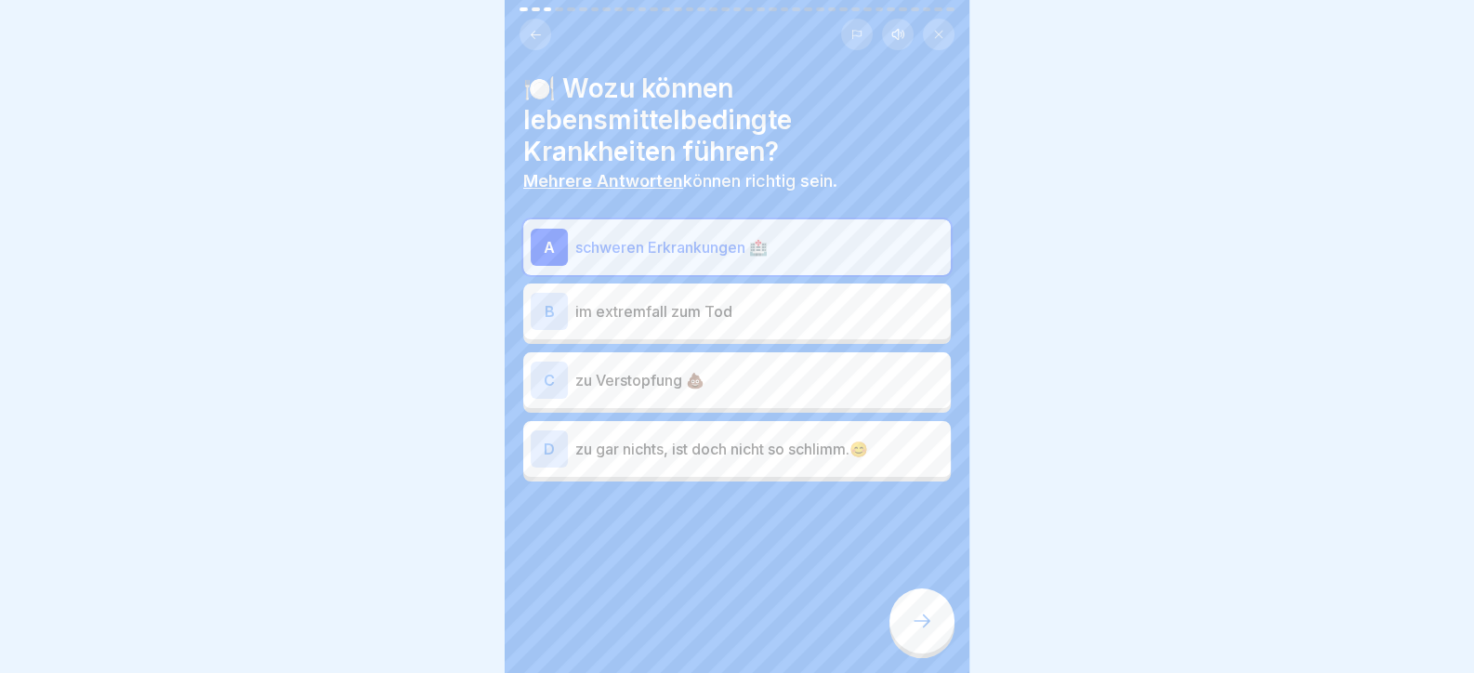
click at [631, 311] on p "im extremfall zum Tod" at bounding box center [759, 311] width 368 height 22
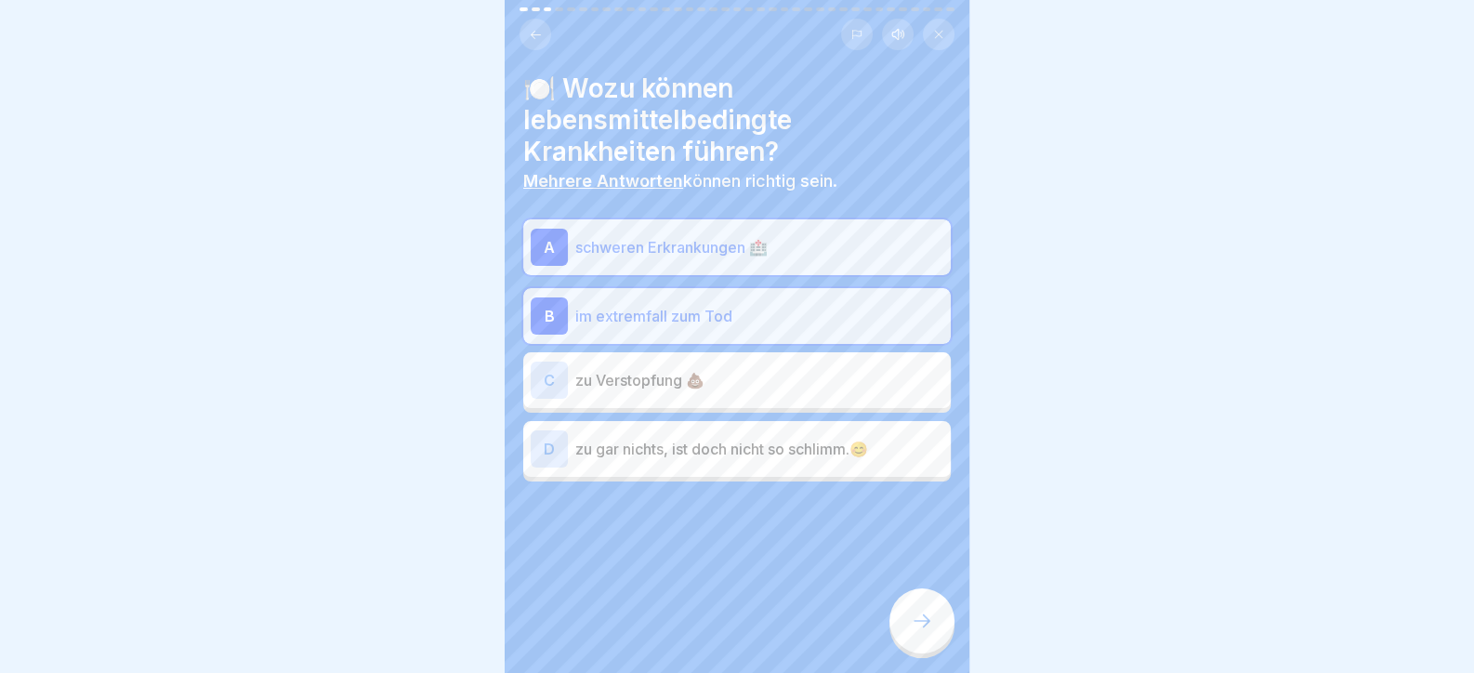
click at [631, 442] on p "zu gar nichts, ist doch nicht so schlimm.😊" at bounding box center [759, 449] width 368 height 22
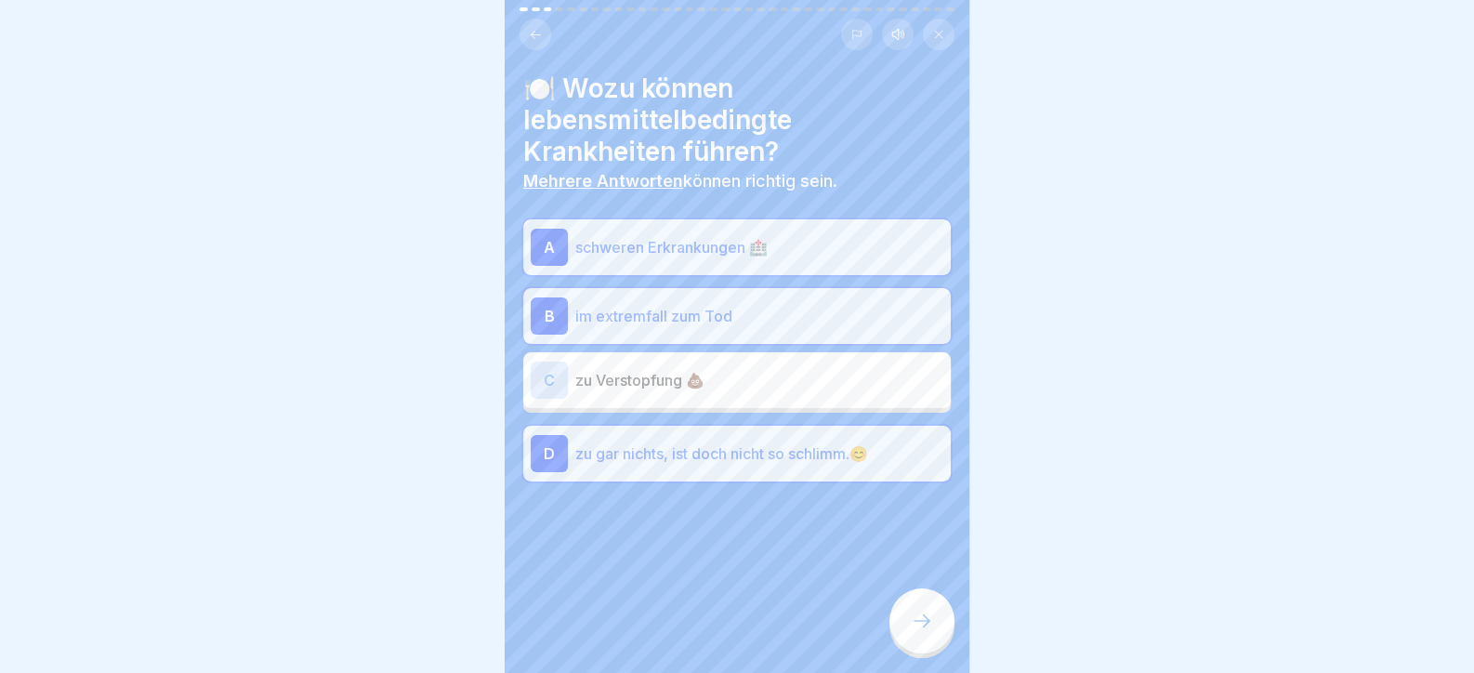
click at [637, 379] on p "zu Verstopfung 💩" at bounding box center [759, 380] width 368 height 22
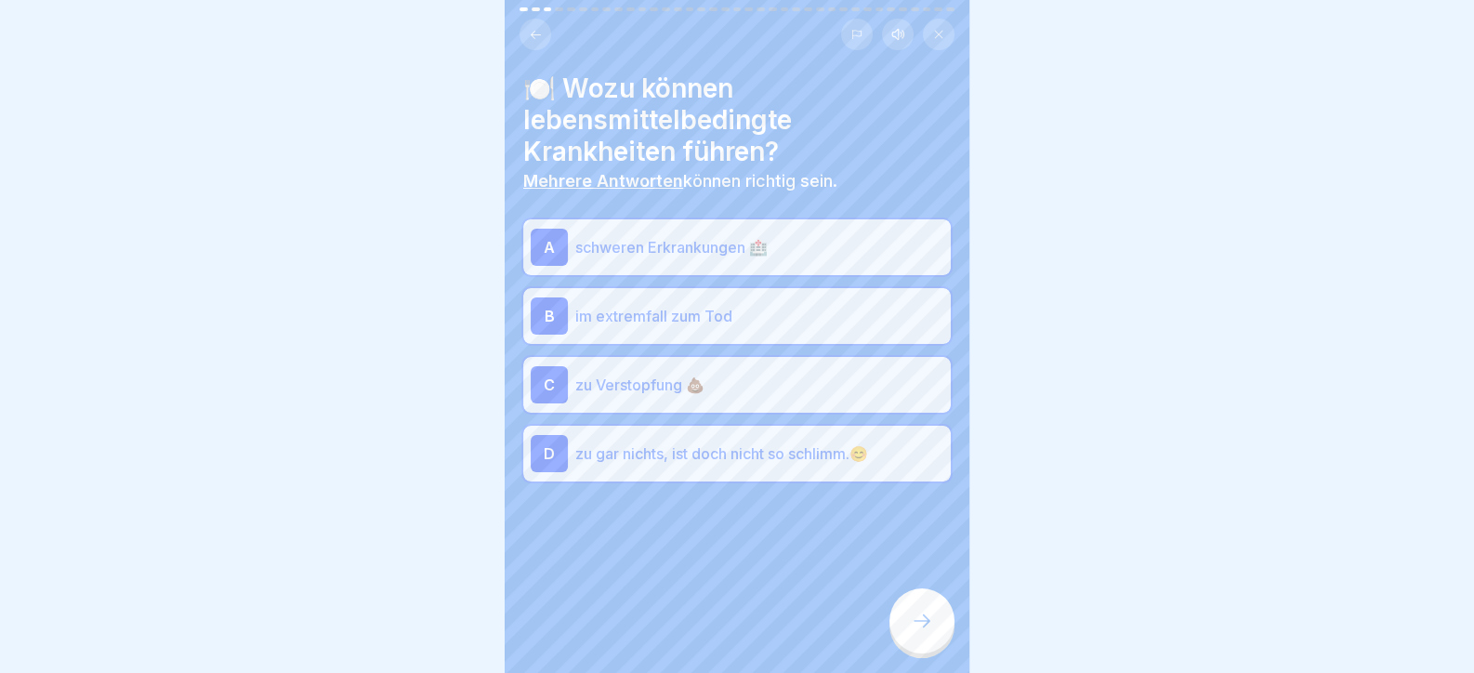
click at [636, 456] on p "zu gar nichts, ist doch nicht so schlimm.😊" at bounding box center [759, 453] width 368 height 22
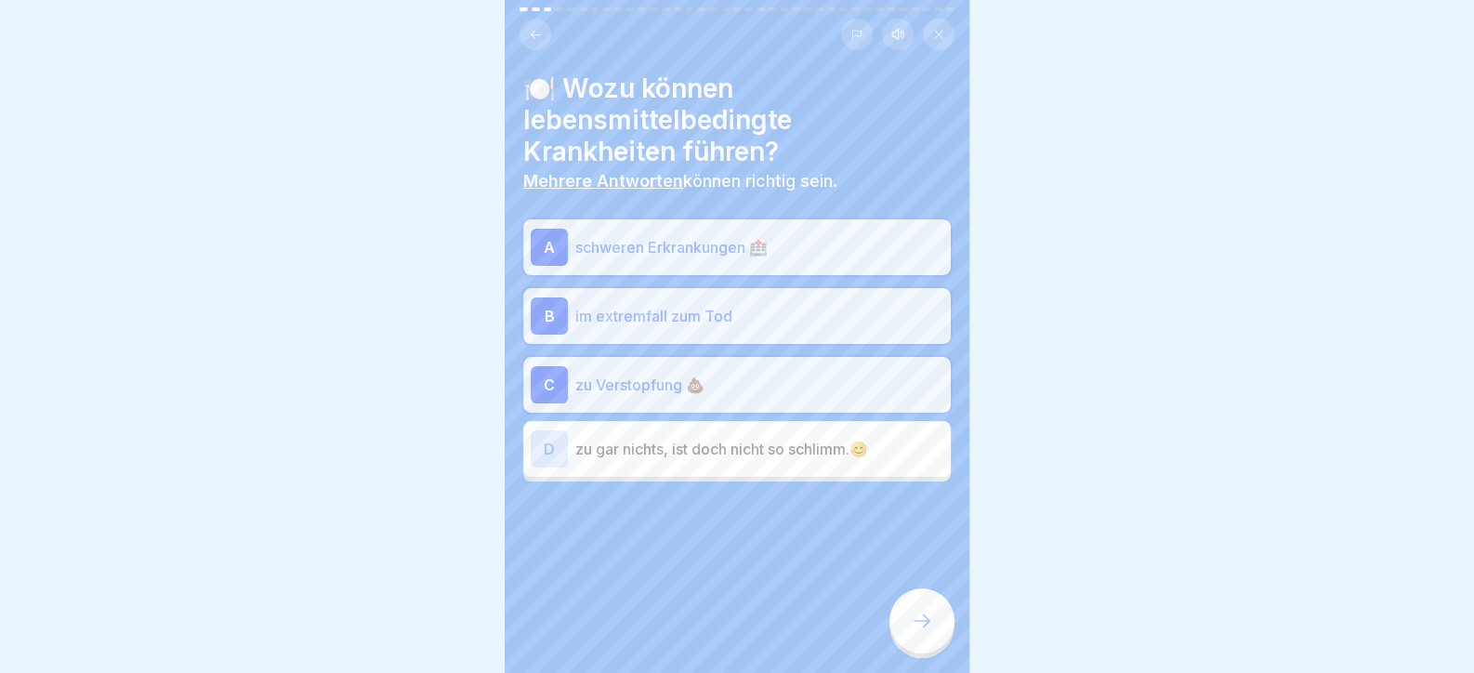
click at [931, 632] on icon at bounding box center [922, 621] width 22 height 22
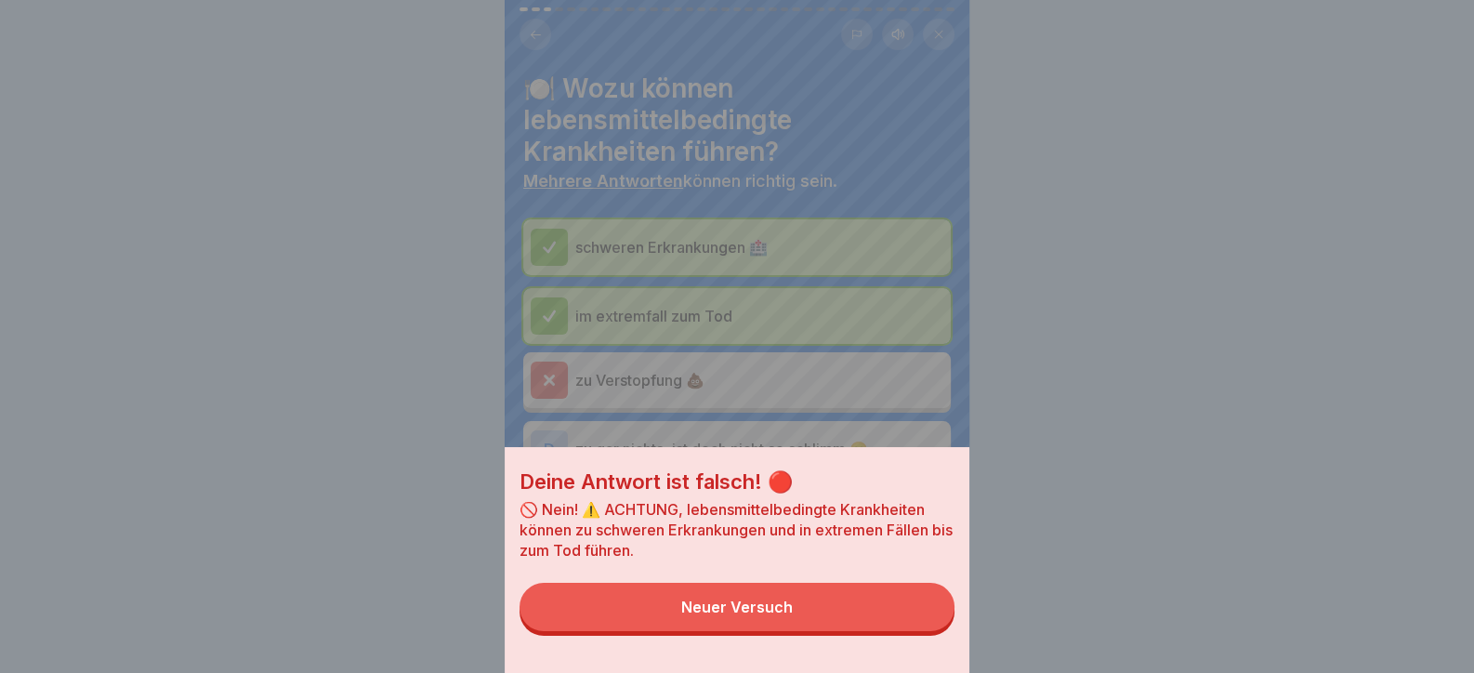
click at [798, 621] on button "Neuer Versuch" at bounding box center [737, 607] width 435 height 48
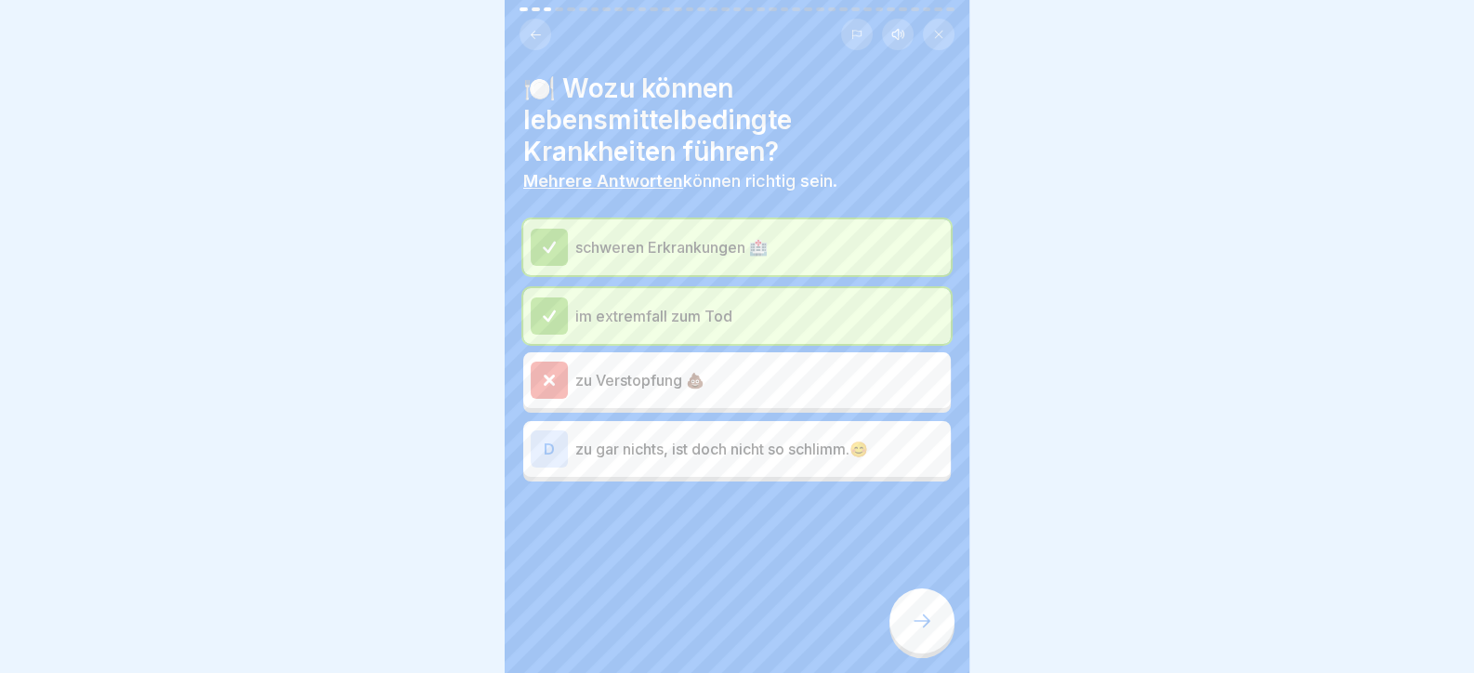
click at [916, 632] on icon at bounding box center [922, 621] width 22 height 22
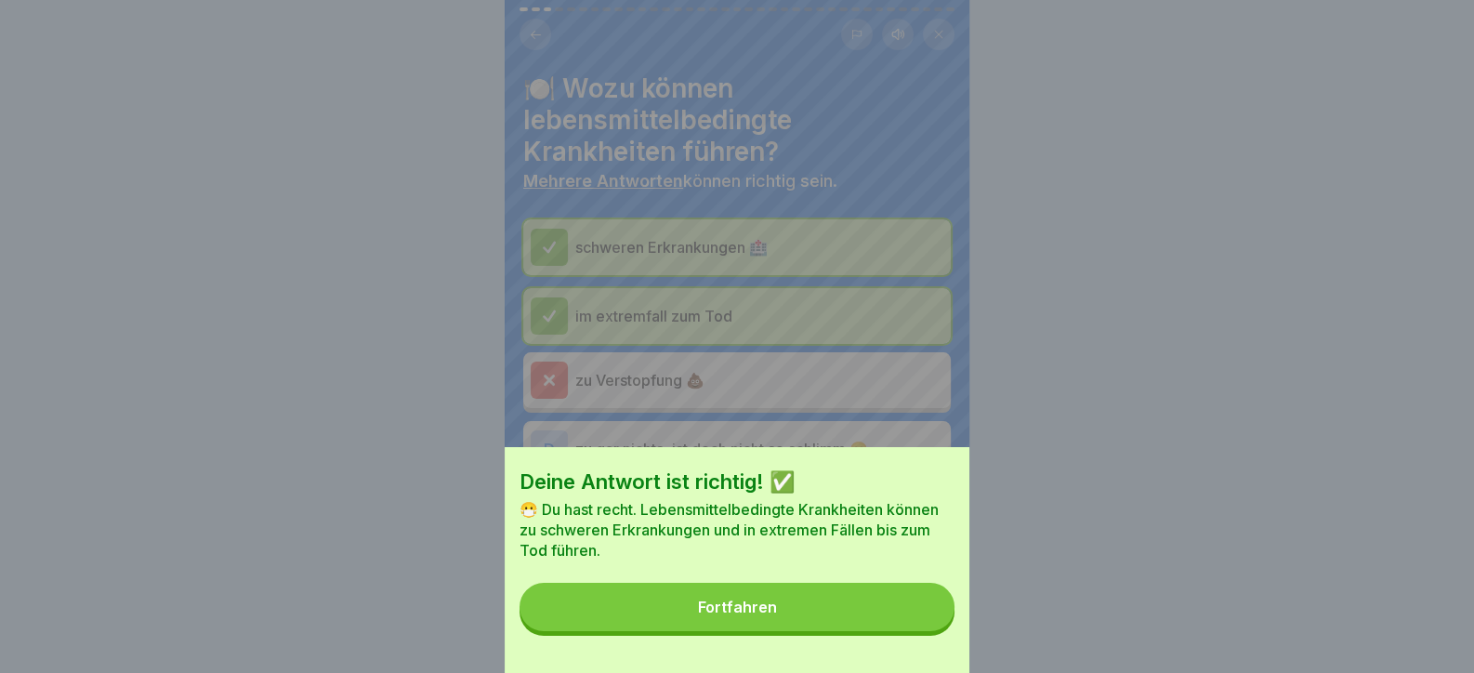
click at [851, 626] on button "Fortfahren" at bounding box center [737, 607] width 435 height 48
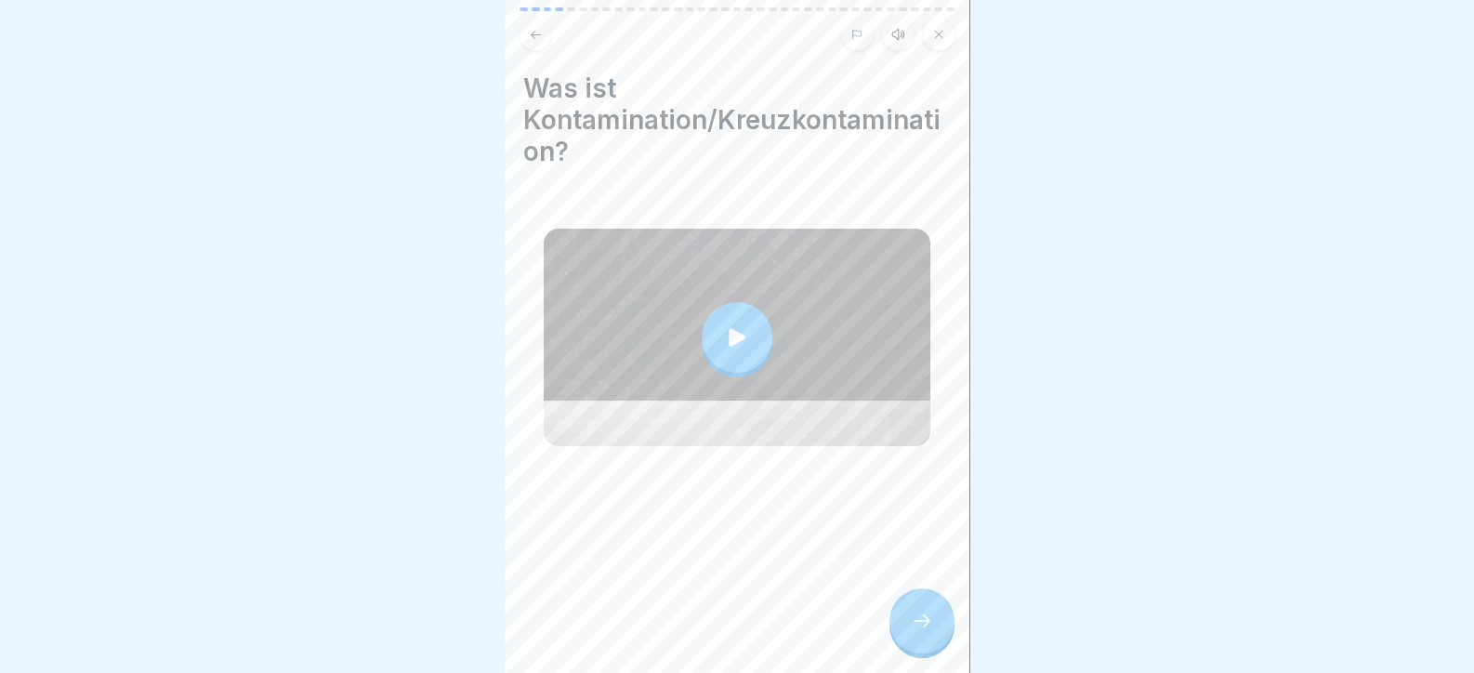
click at [909, 628] on div at bounding box center [922, 620] width 65 height 65
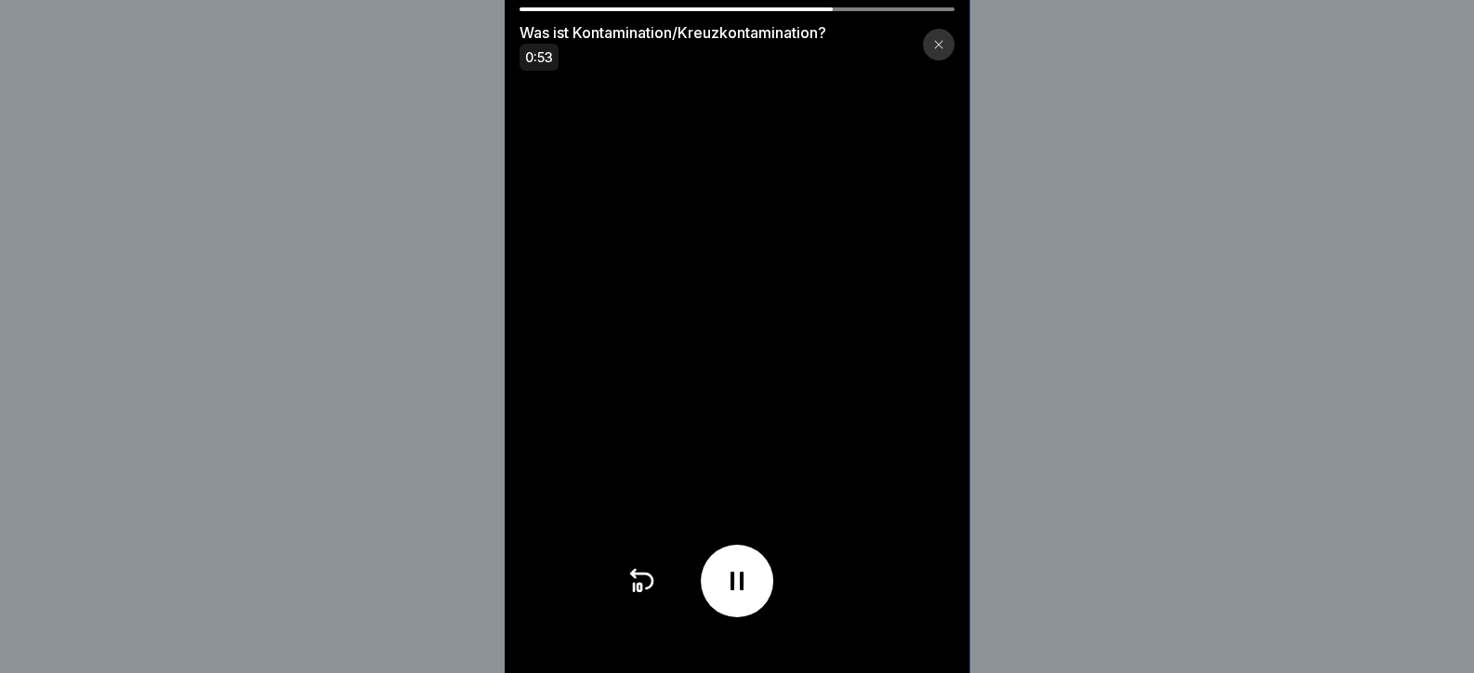
click at [653, 334] on video at bounding box center [737, 336] width 465 height 673
click at [704, 231] on video at bounding box center [737, 336] width 465 height 673
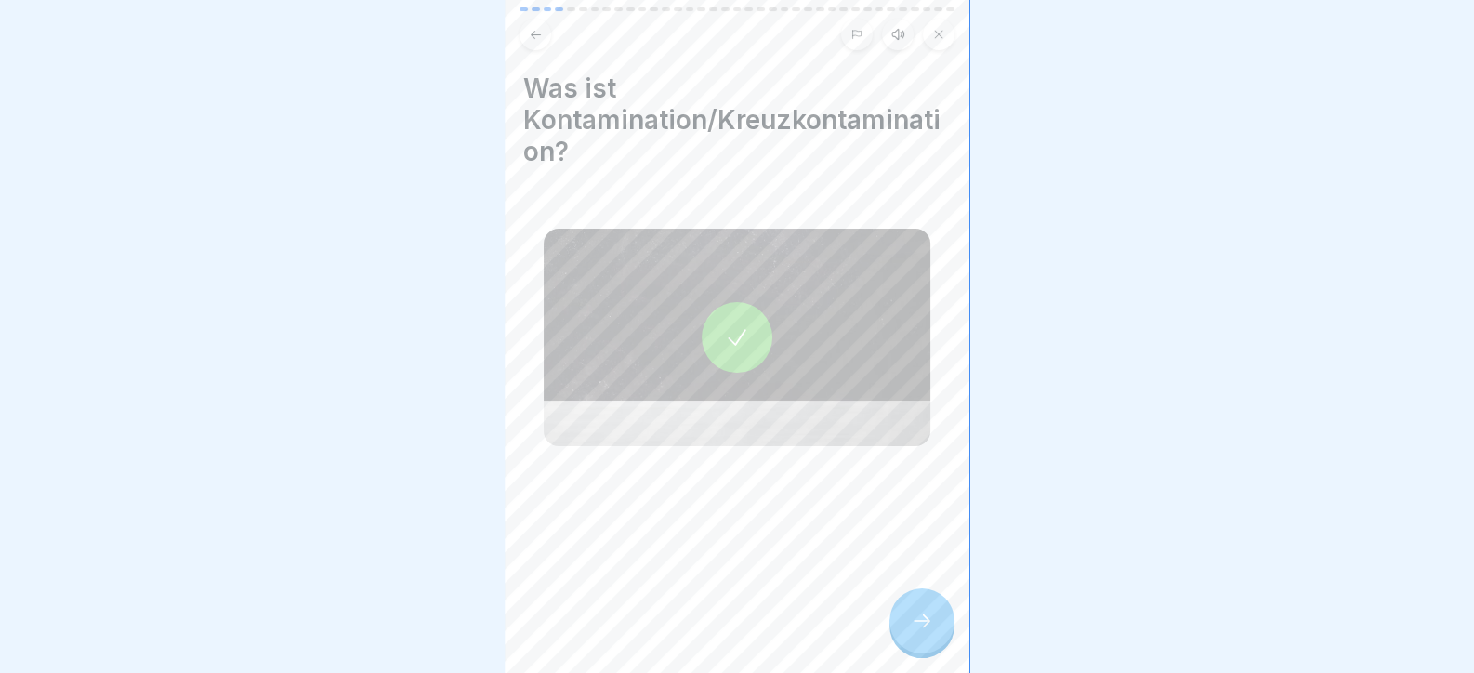
click at [901, 648] on div at bounding box center [922, 620] width 65 height 65
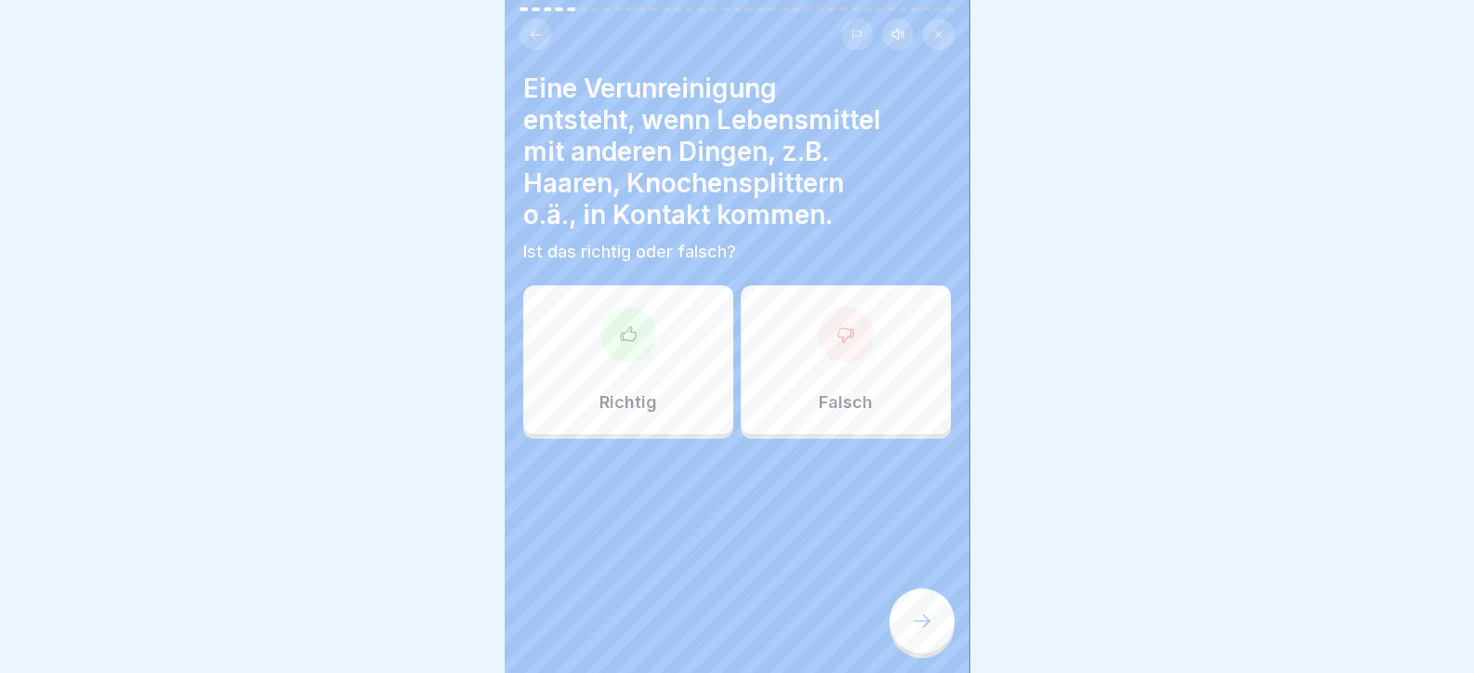
click at [758, 140] on h4 "Eine Verunreinigung entsteht, wenn Lebensmittel mit anderen Dingen, z.B. Haaren…" at bounding box center [737, 152] width 428 height 158
click at [627, 361] on div at bounding box center [629, 335] width 56 height 56
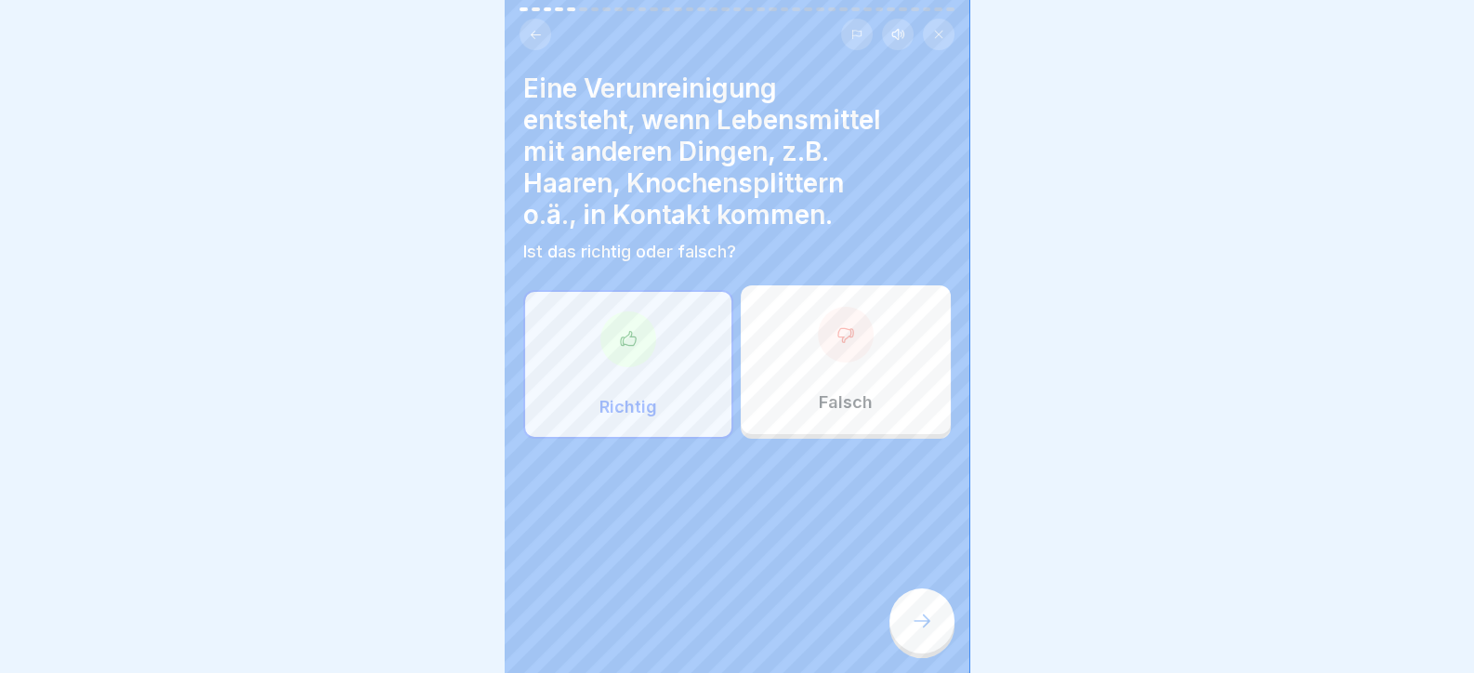
click at [875, 617] on div "Eine Verunreinigung entsteht, wenn Lebensmittel mit anderen Dingen, z.B. Haaren…" at bounding box center [737, 336] width 465 height 673
click at [920, 646] on div at bounding box center [922, 620] width 65 height 65
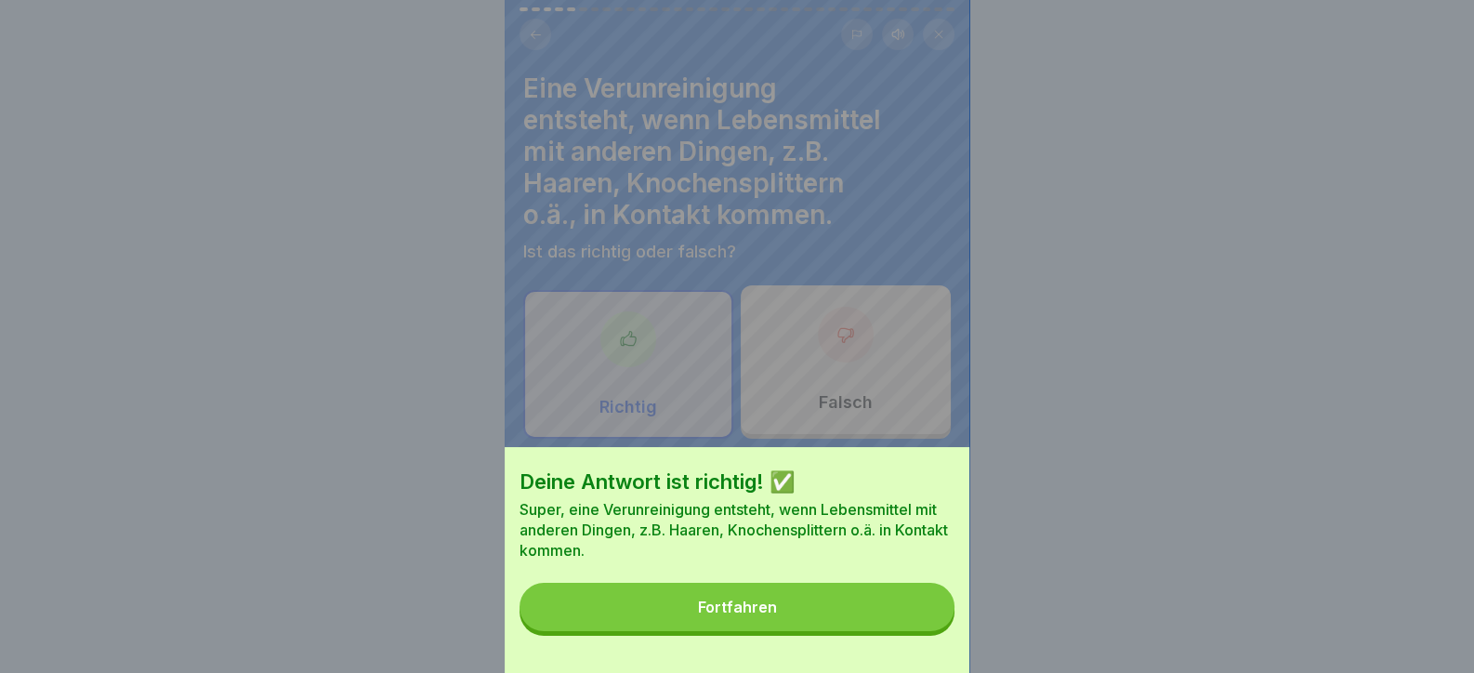
click at [896, 631] on button "Fortfahren" at bounding box center [737, 607] width 435 height 48
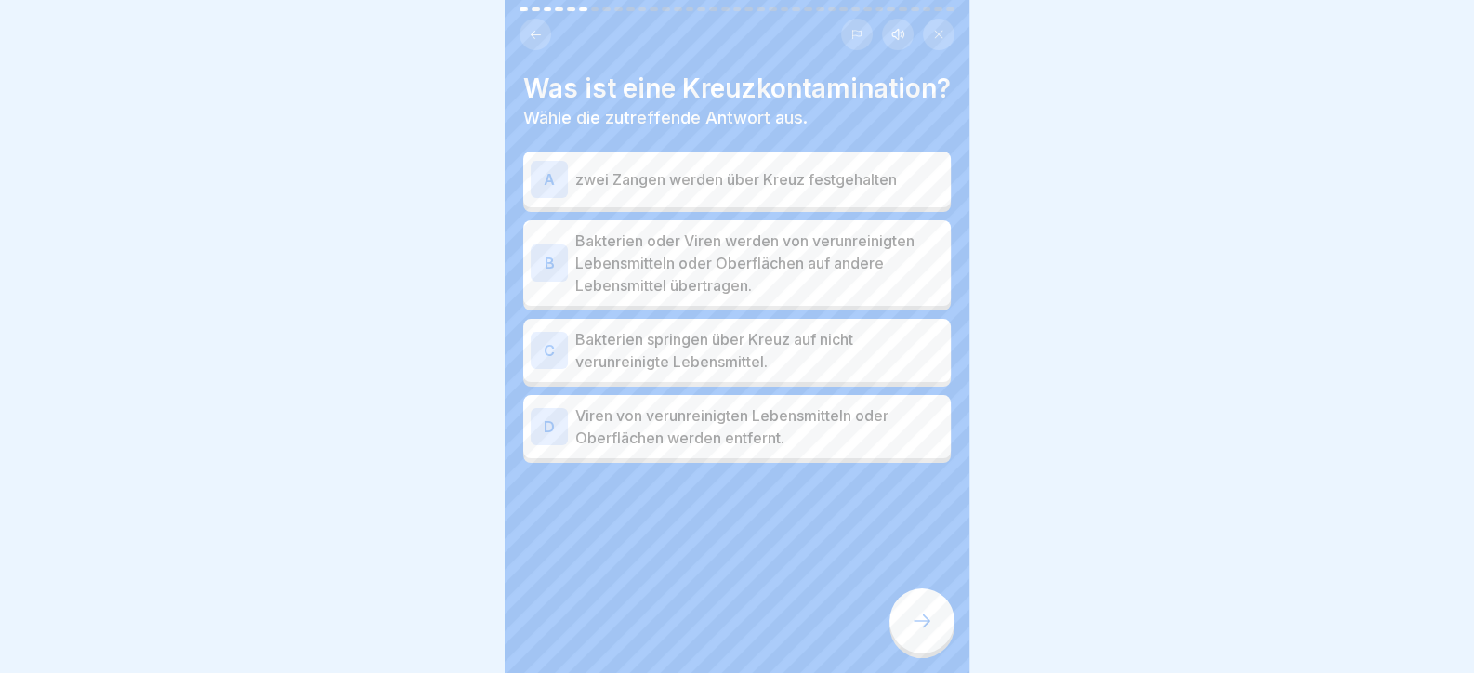
click at [684, 283] on p "Bakterien oder Viren werden von verunreinigten Lebensmitteln oder Oberflächen a…" at bounding box center [759, 263] width 368 height 67
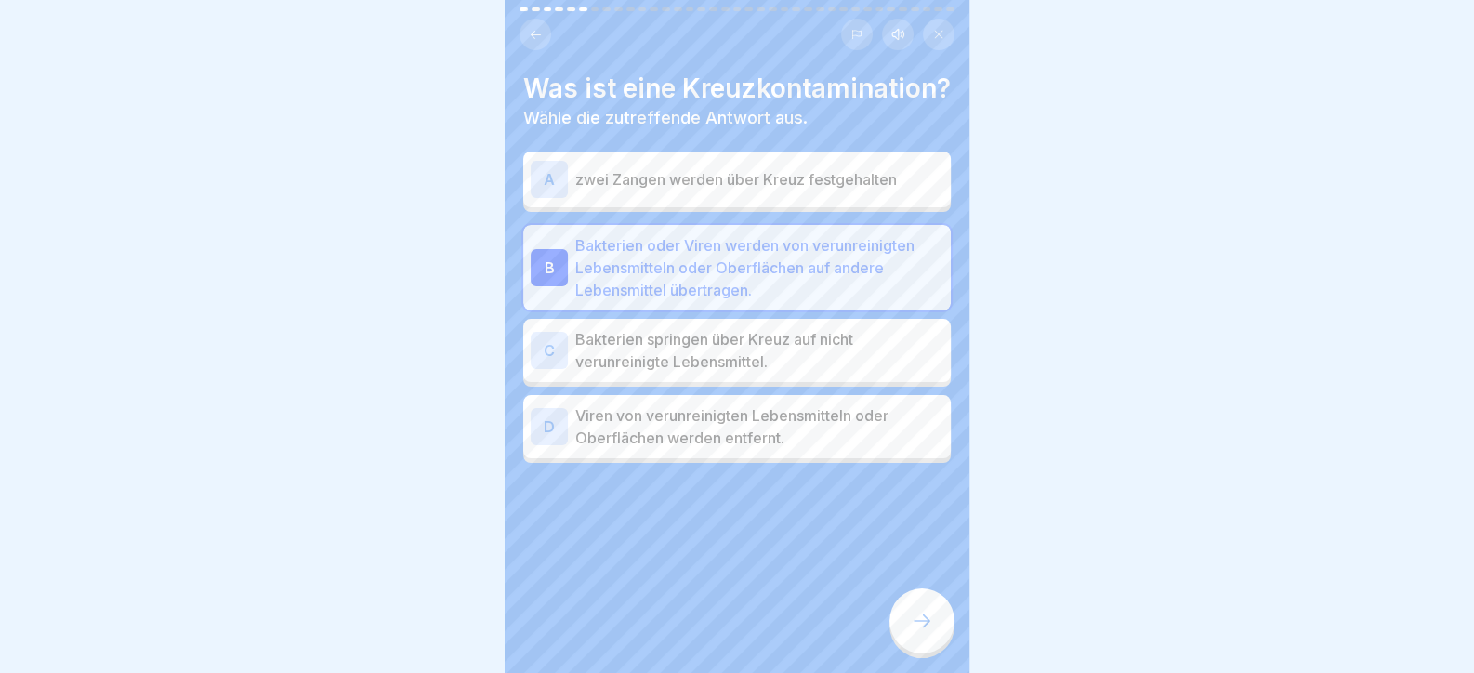
click at [930, 632] on icon at bounding box center [922, 621] width 22 height 22
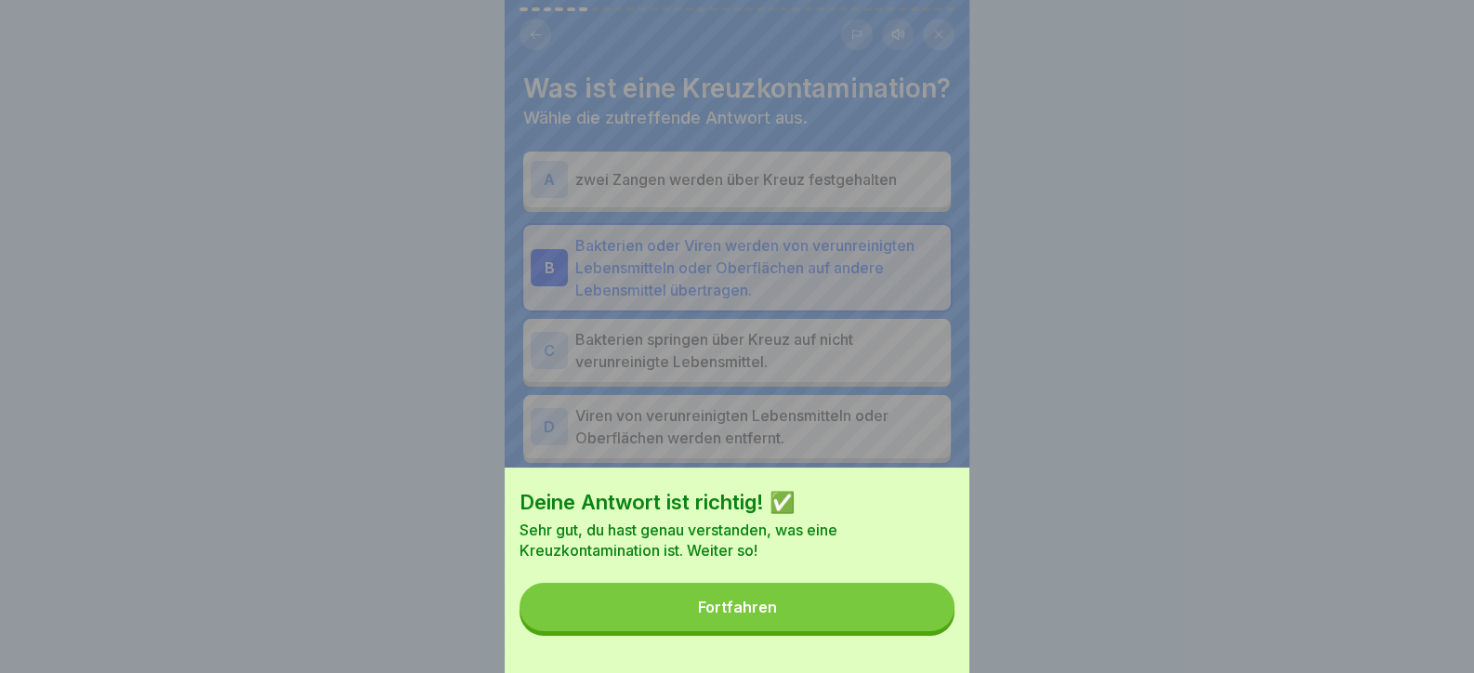
click at [858, 631] on button "Fortfahren" at bounding box center [737, 607] width 435 height 48
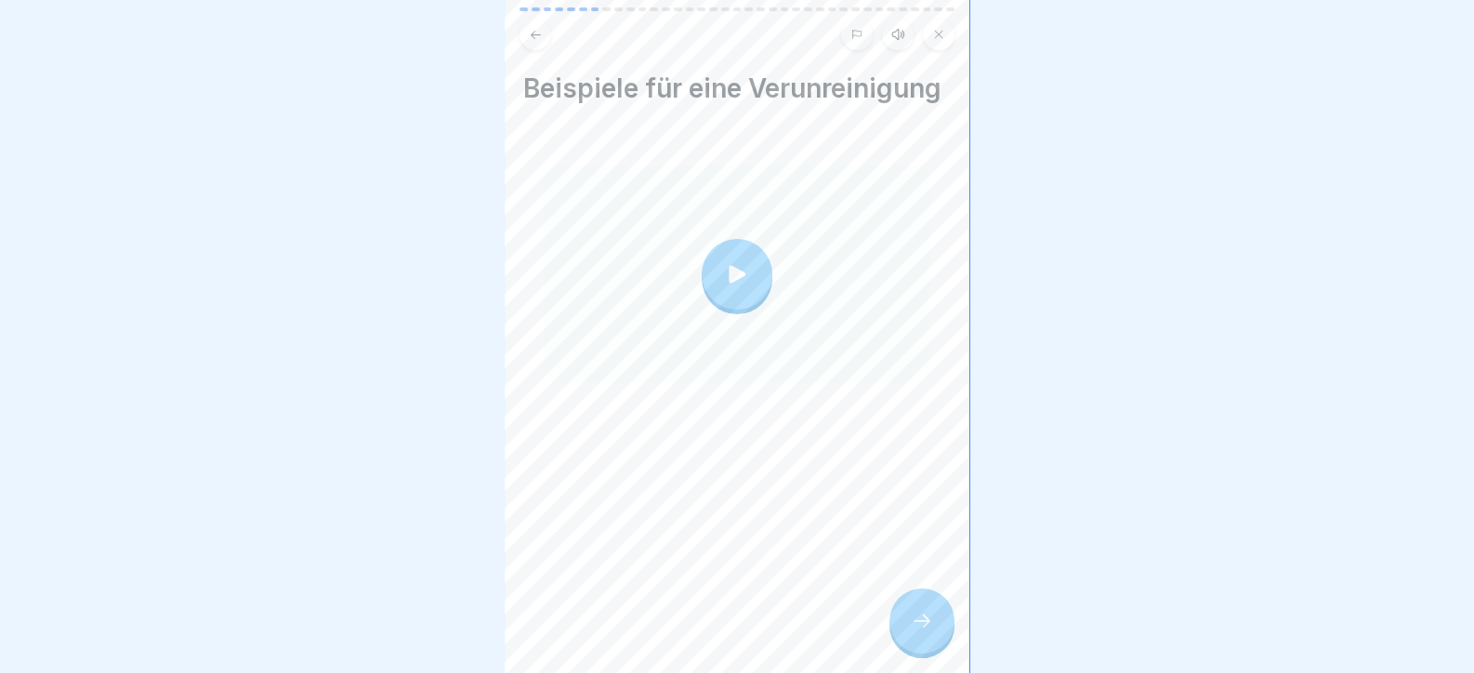
click at [902, 613] on div at bounding box center [922, 620] width 65 height 65
click at [926, 632] on icon at bounding box center [922, 621] width 22 height 22
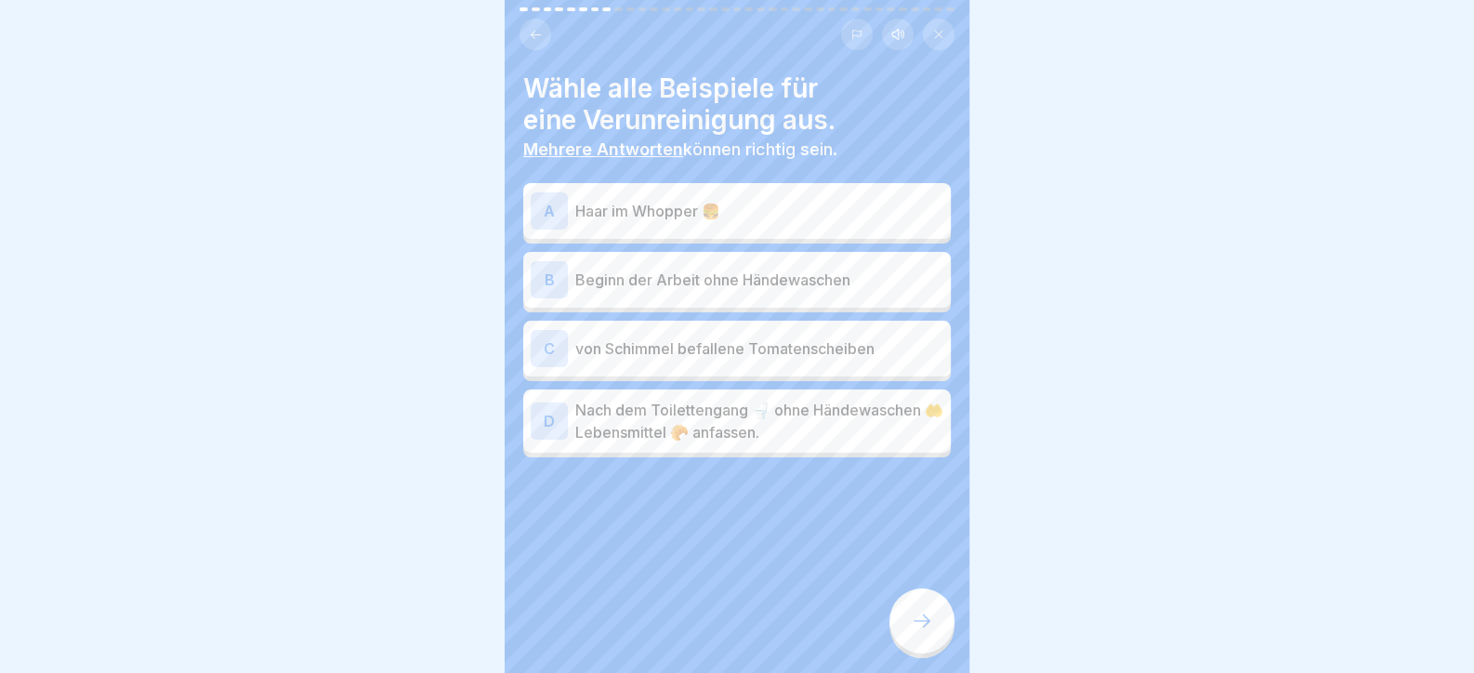
click at [705, 566] on div at bounding box center [737, 513] width 428 height 112
click at [666, 324] on div "C von Schimmel befallene Tomatenscheiben" at bounding box center [737, 349] width 428 height 56
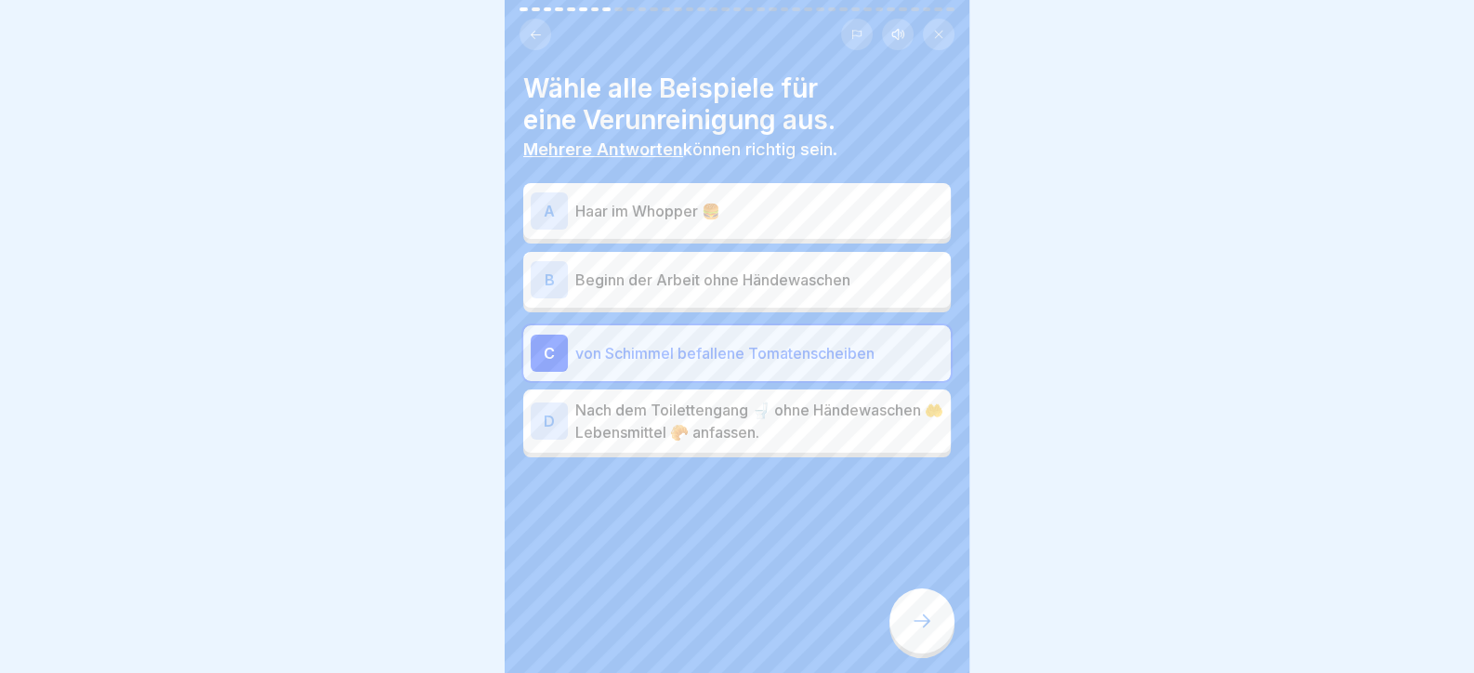
click at [646, 264] on div "B Beginn der Arbeit ohne Händewaschen" at bounding box center [737, 279] width 413 height 37
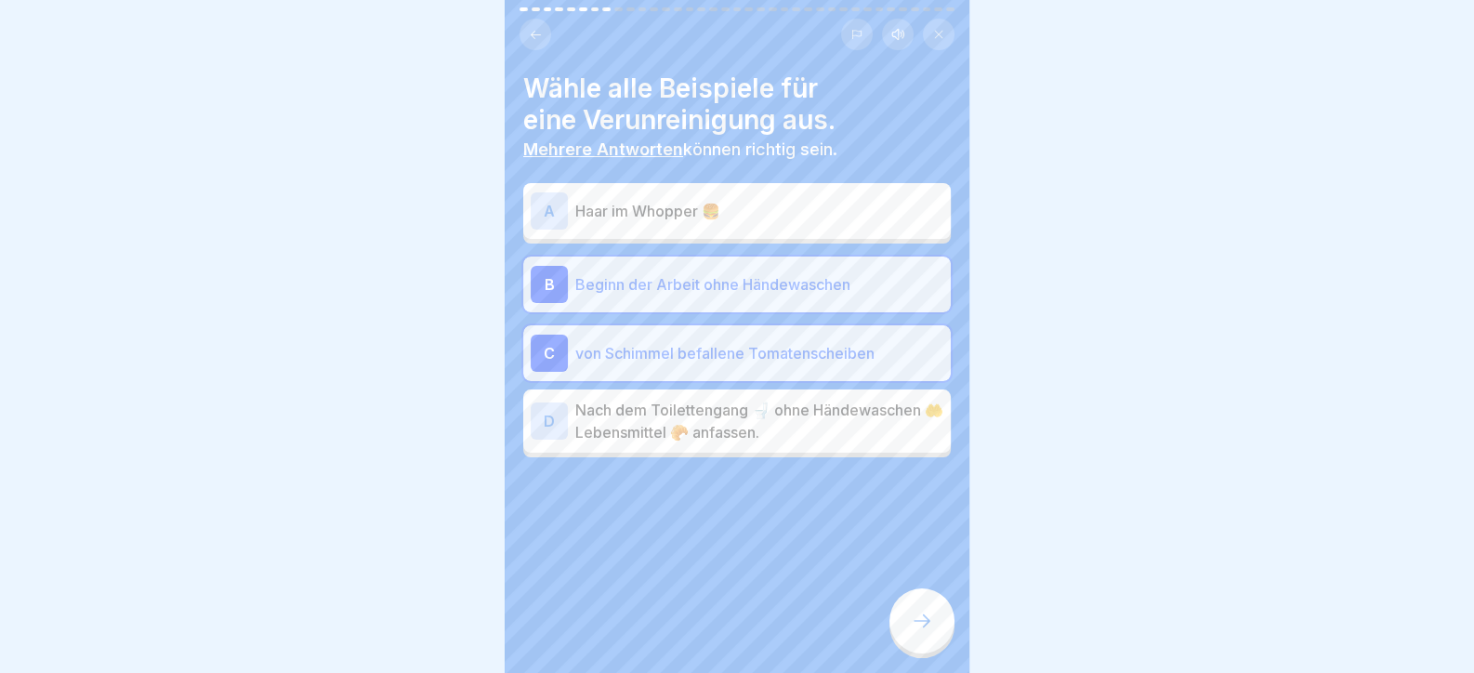
click at [640, 193] on div "A Haar im Whopper 🍔" at bounding box center [737, 210] width 413 height 37
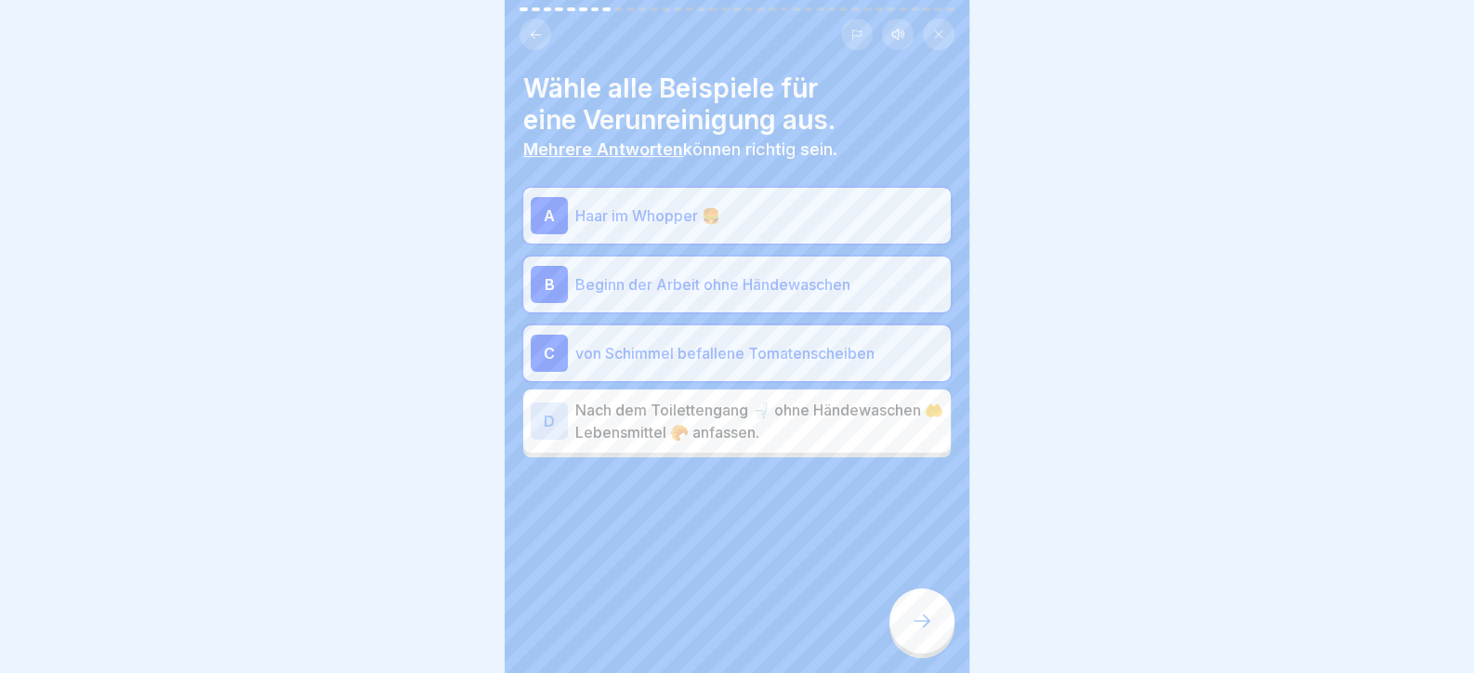
click at [685, 458] on div at bounding box center [737, 513] width 428 height 112
click at [692, 436] on p "Nach dem Toilettengang 🚽 ohne Händewaschen 🤲 Lebensmittel 🥐 anfassen." at bounding box center [759, 421] width 368 height 45
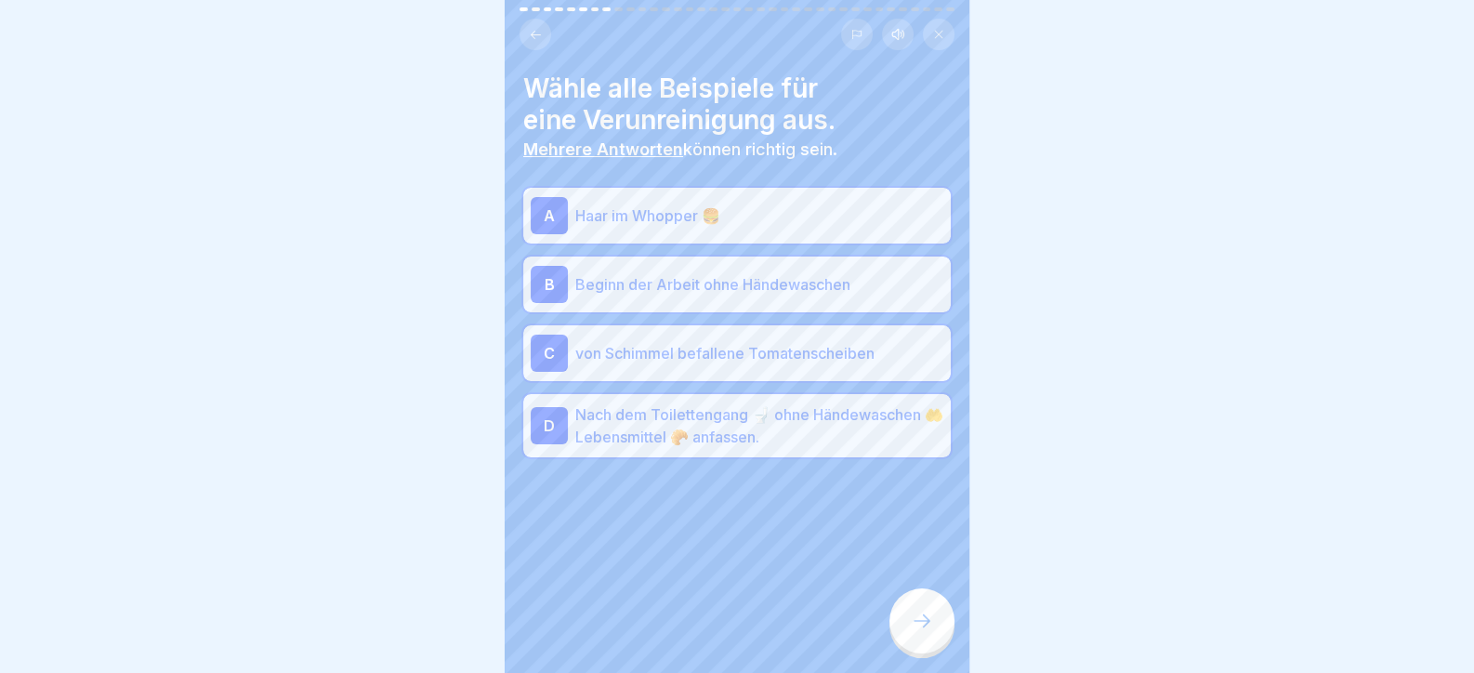
click at [623, 283] on p "Beginn der Arbeit ohne Händewaschen" at bounding box center [759, 284] width 368 height 22
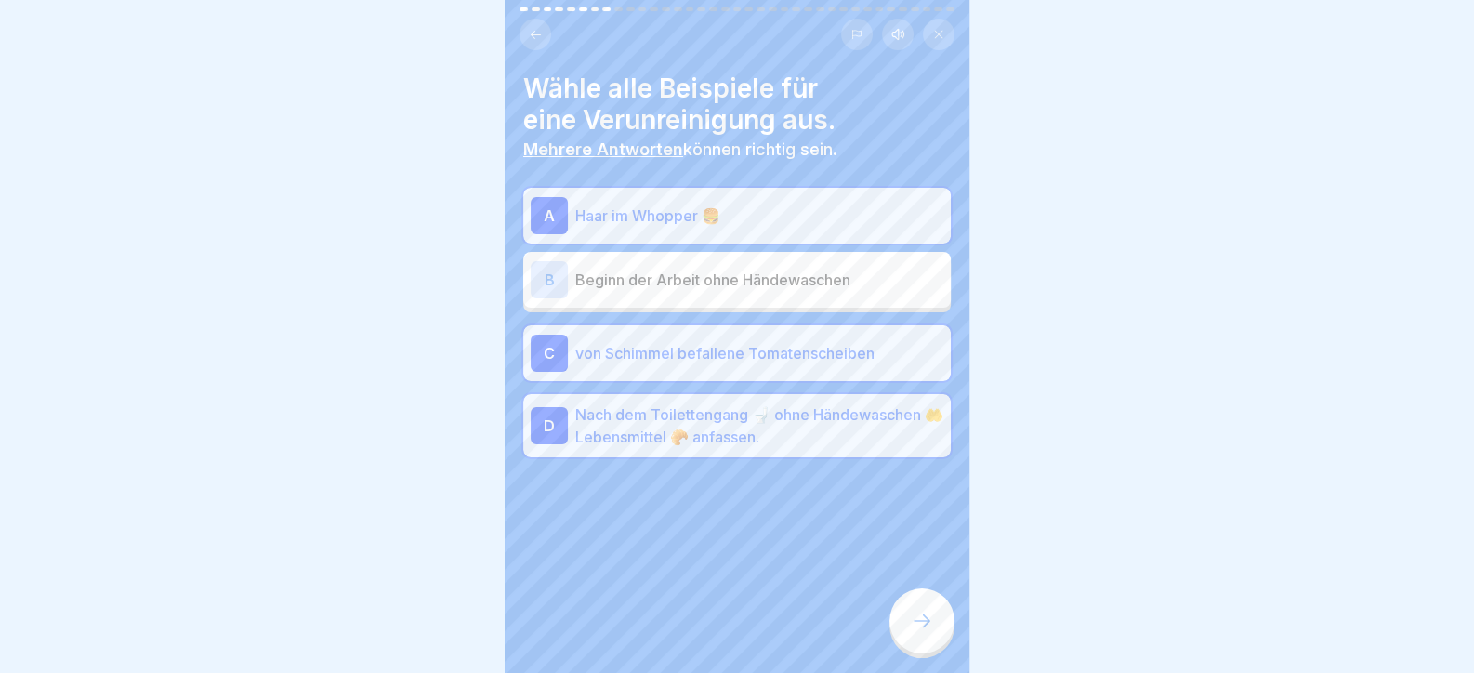
click at [722, 302] on div "B Beginn der Arbeit ohne Händewaschen" at bounding box center [737, 280] width 428 height 56
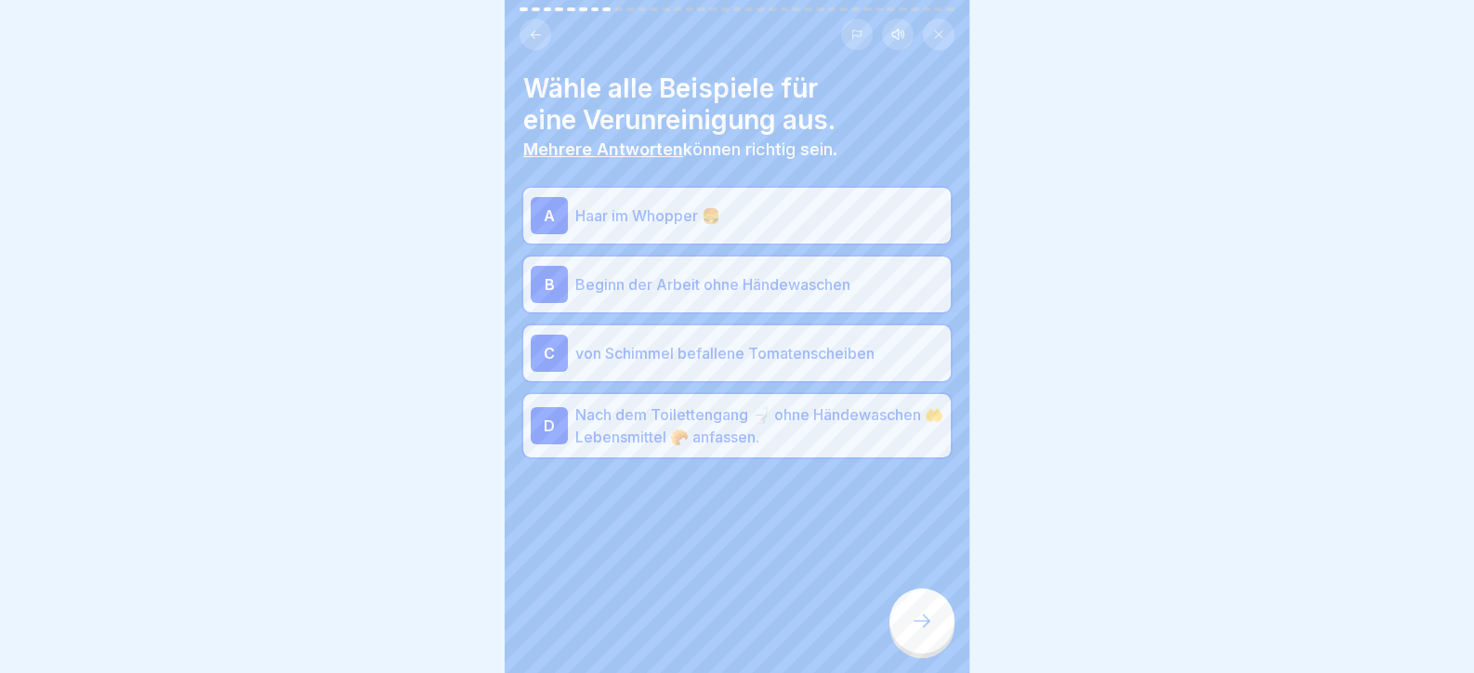
click at [922, 632] on icon at bounding box center [922, 621] width 22 height 22
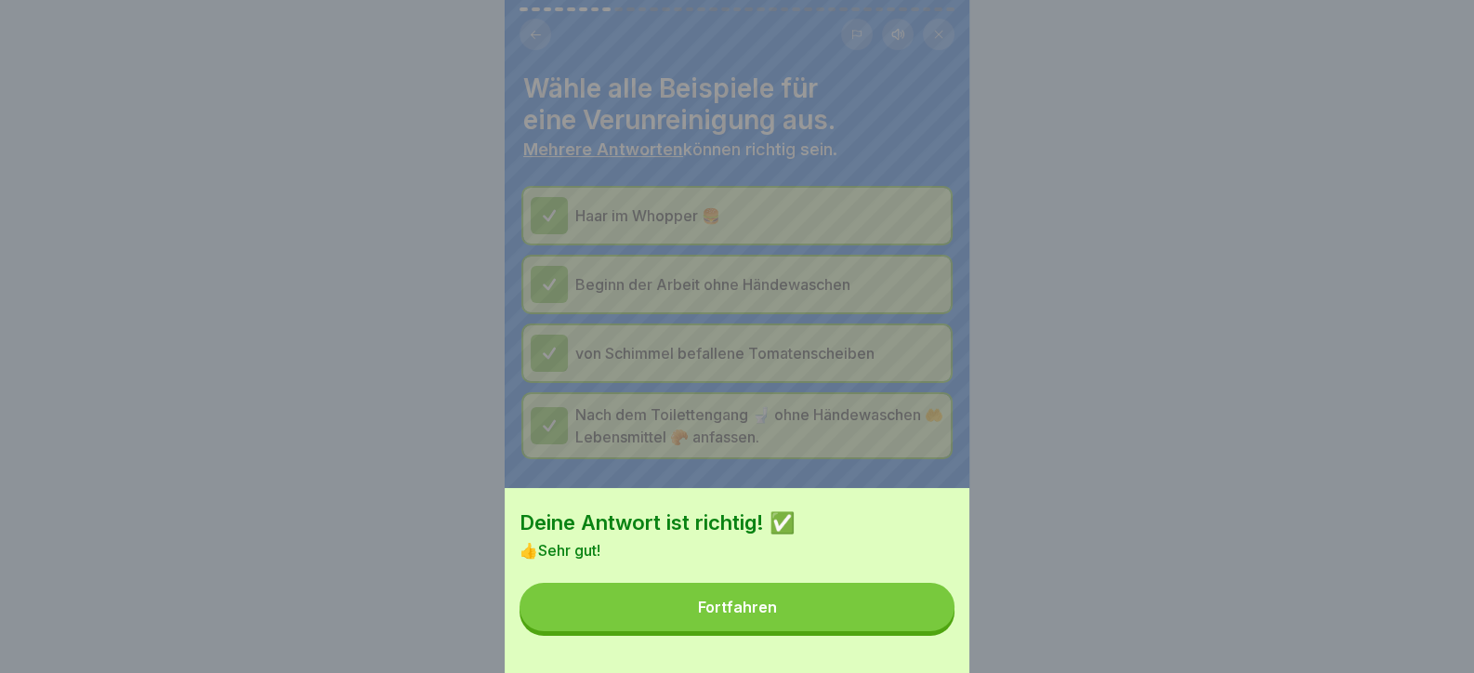
click at [887, 630] on button "Fortfahren" at bounding box center [737, 607] width 435 height 48
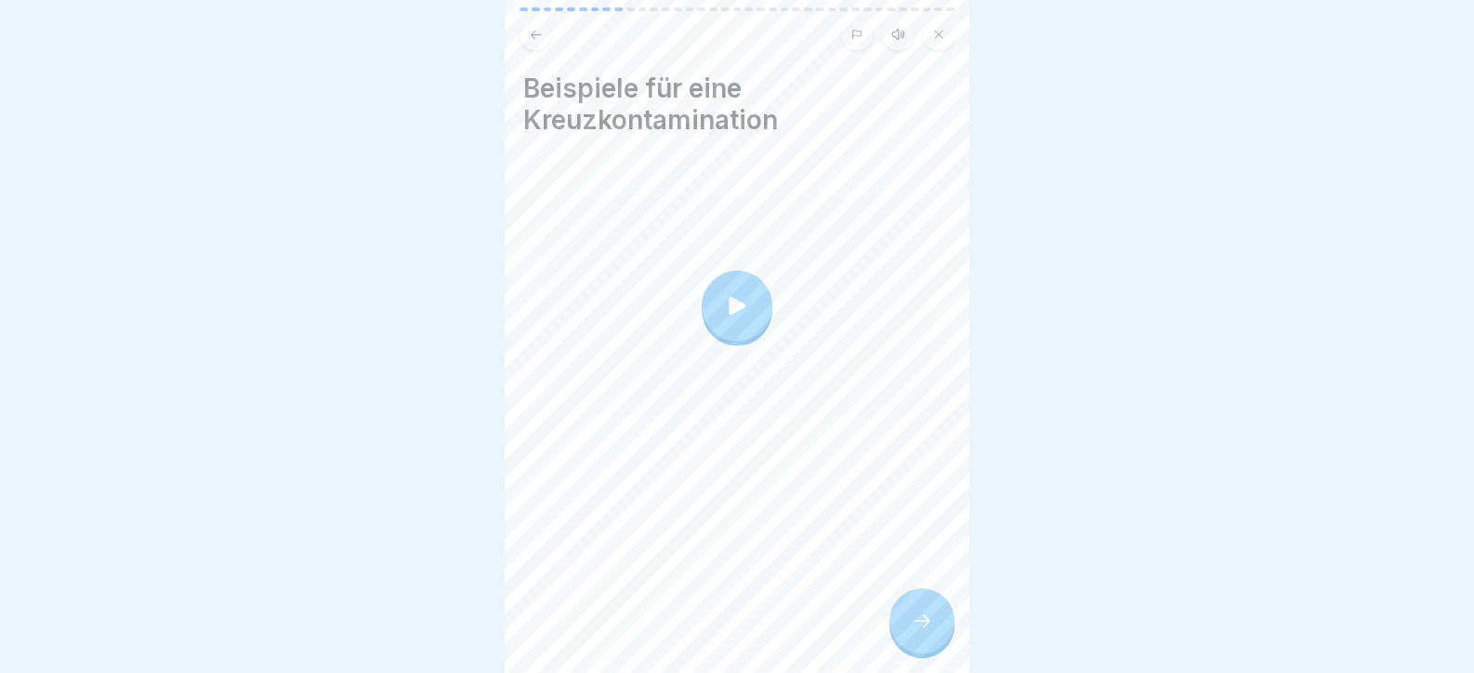
click at [944, 652] on div at bounding box center [922, 620] width 65 height 65
click at [945, 663] on div "Beispiele für eine Kreuzkontamination" at bounding box center [737, 336] width 465 height 673
click at [930, 632] on icon at bounding box center [922, 621] width 22 height 22
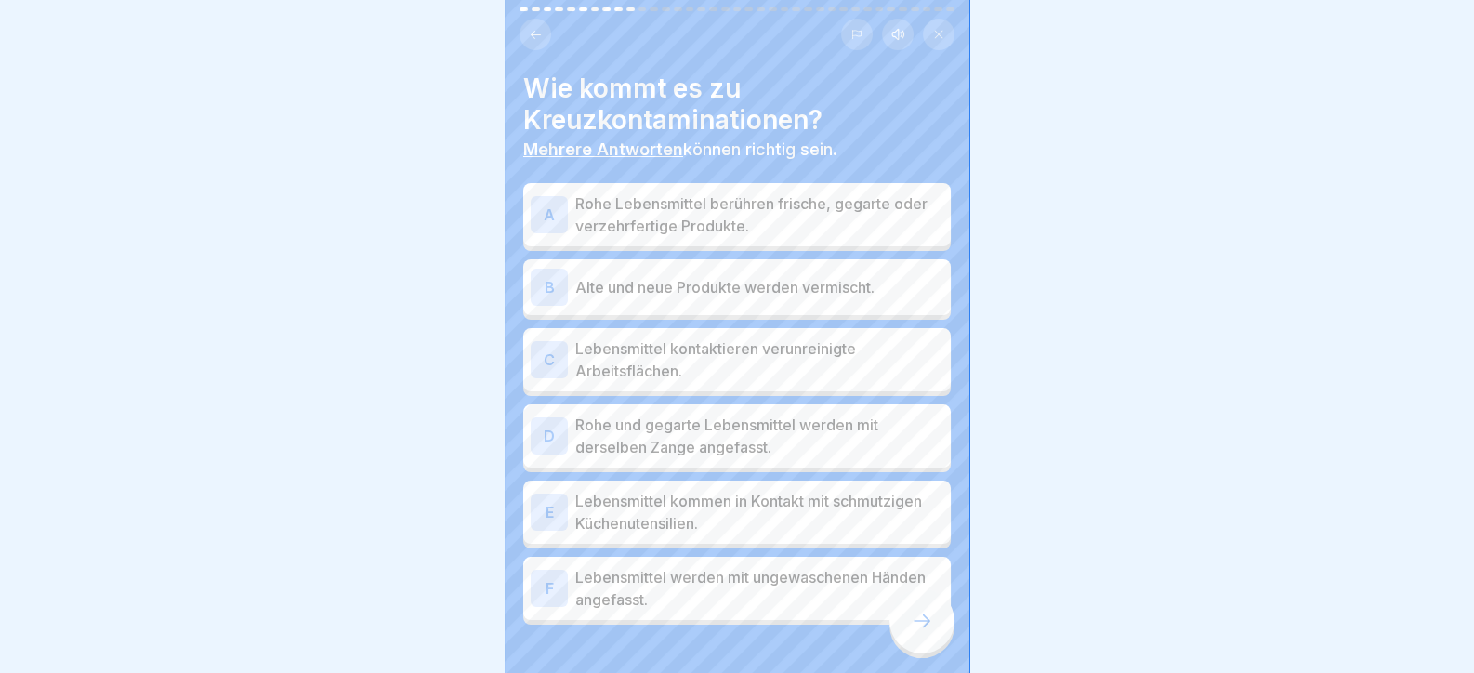
click at [721, 207] on p "Rohe Lebensmittel berühren frische, gegarte oder verzehrfertige Produkte." at bounding box center [759, 214] width 368 height 45
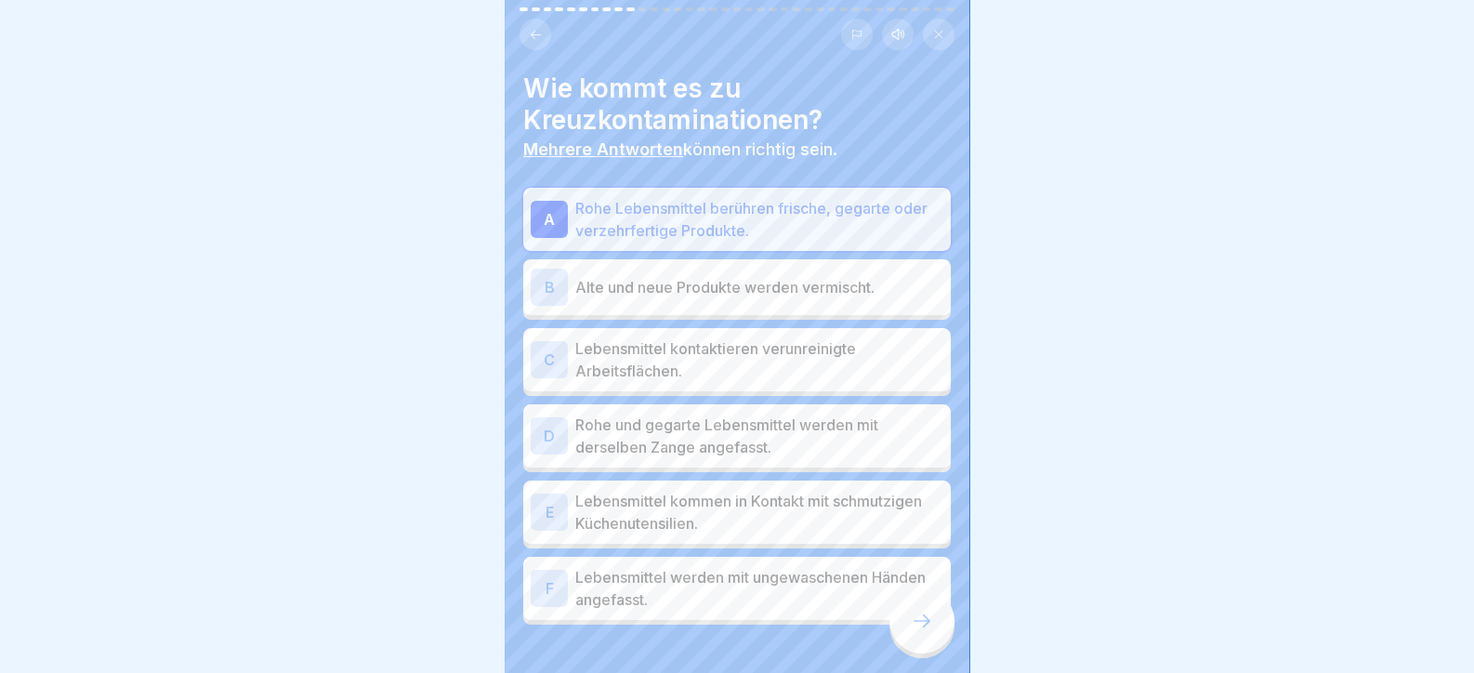
click at [733, 290] on p "Alte und neue Produkte werden vermischt." at bounding box center [759, 287] width 368 height 22
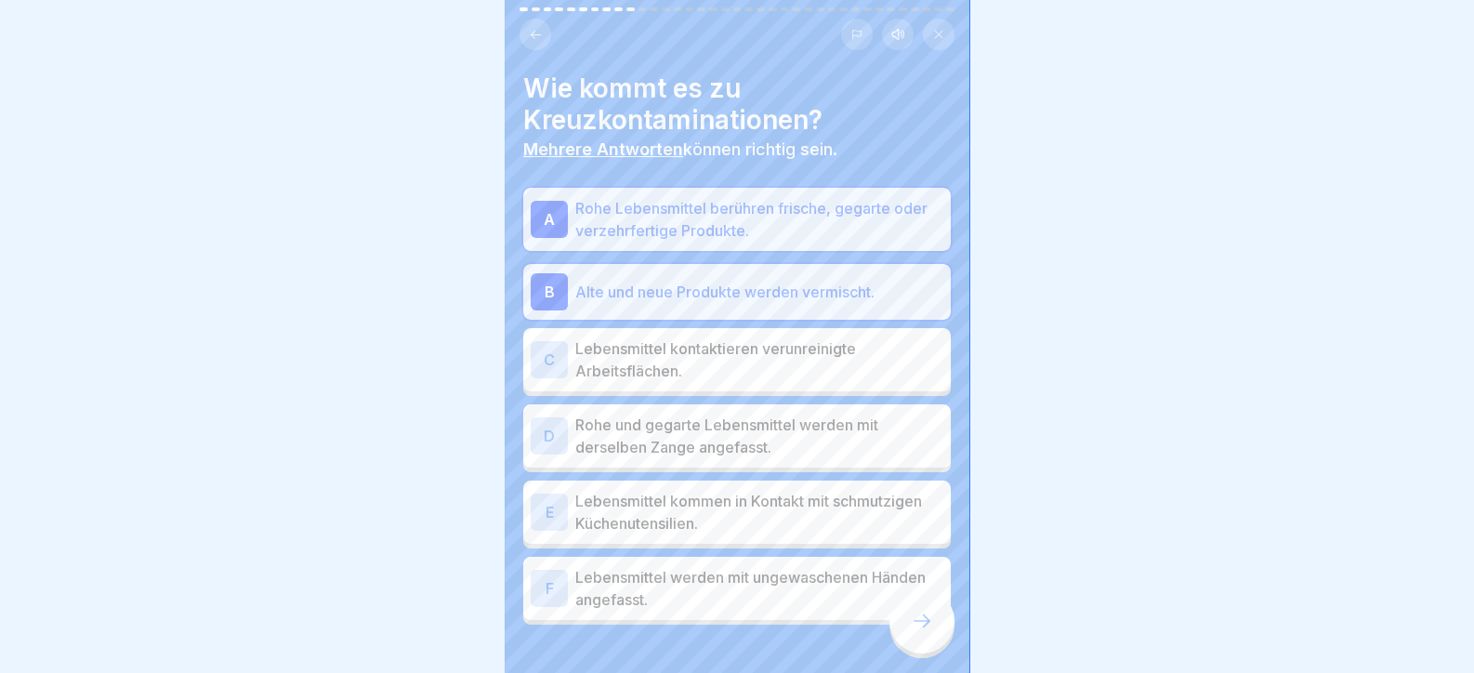
click at [748, 366] on p "Lebensmittel kontaktieren verunreinigte Arbeitsflächen." at bounding box center [759, 359] width 368 height 45
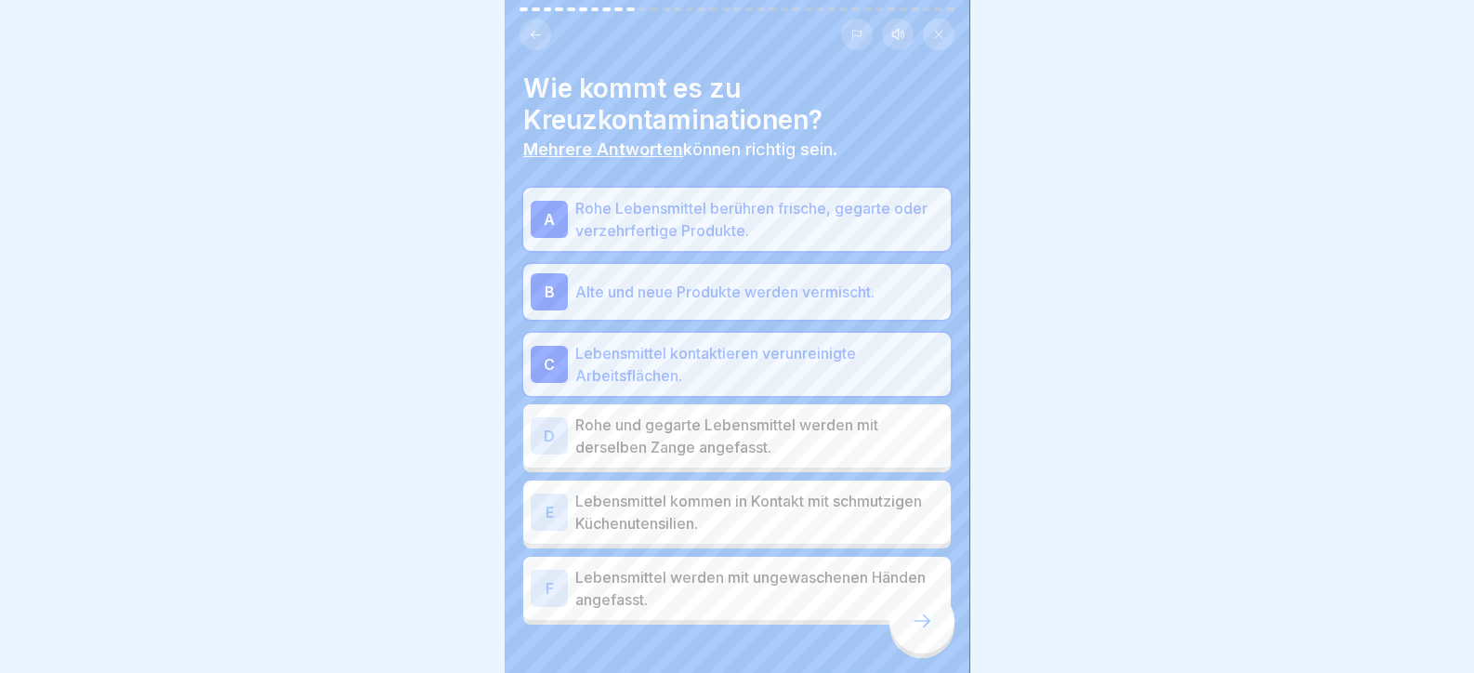
click at [781, 454] on p "Rohe und gegarte Lebensmittel werden mit derselben Zange angefasst." at bounding box center [759, 436] width 368 height 45
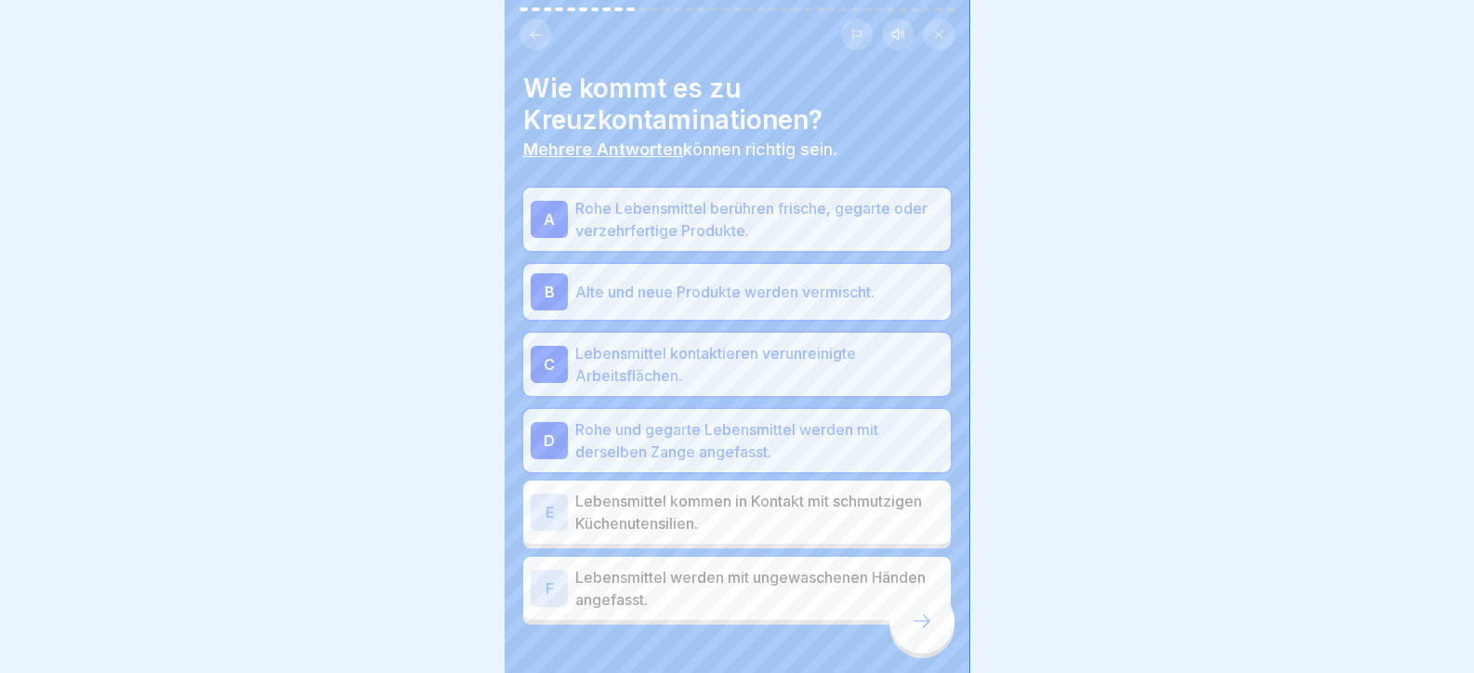
click at [776, 522] on p "Lebensmittel kommen in Kontakt mit schmutzigen Küchenutensilien." at bounding box center [759, 512] width 368 height 45
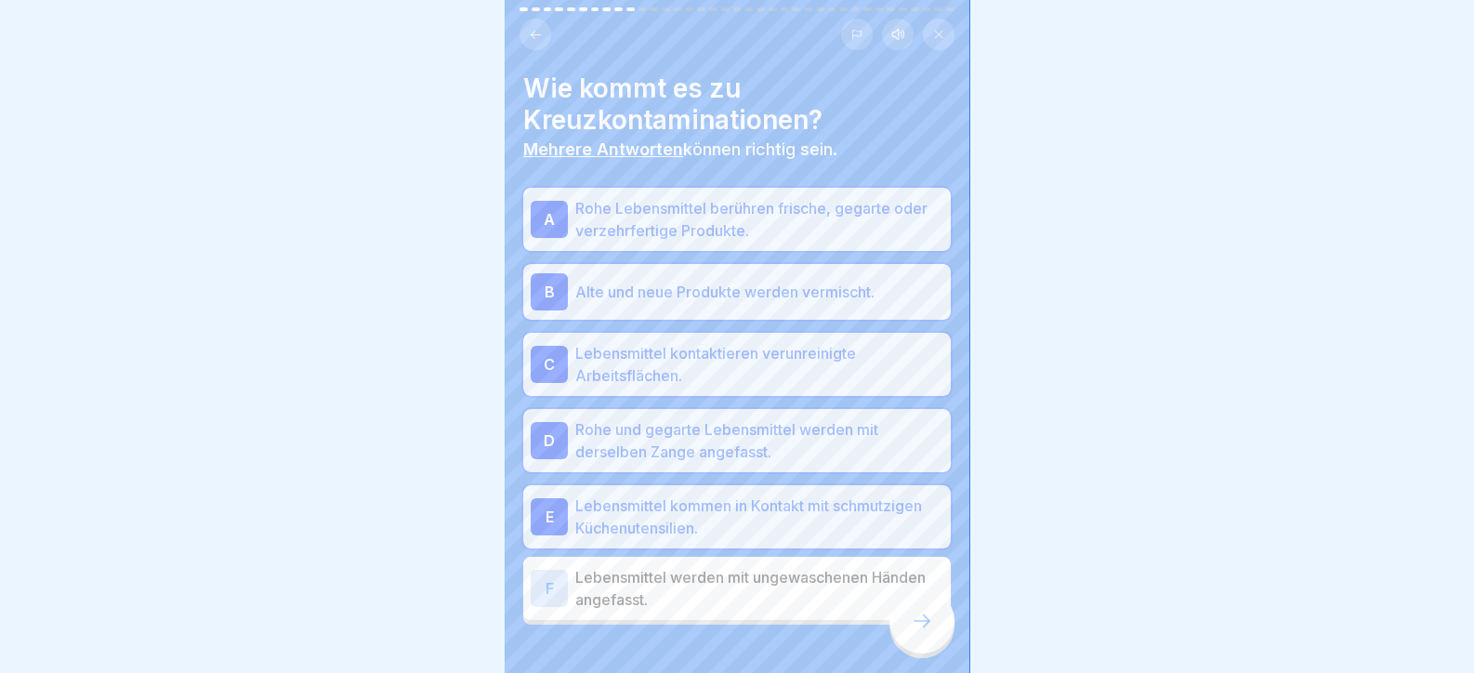
click at [764, 590] on p "Lebensmittel werden mit ungewaschenen Händen angefasst." at bounding box center [759, 588] width 368 height 45
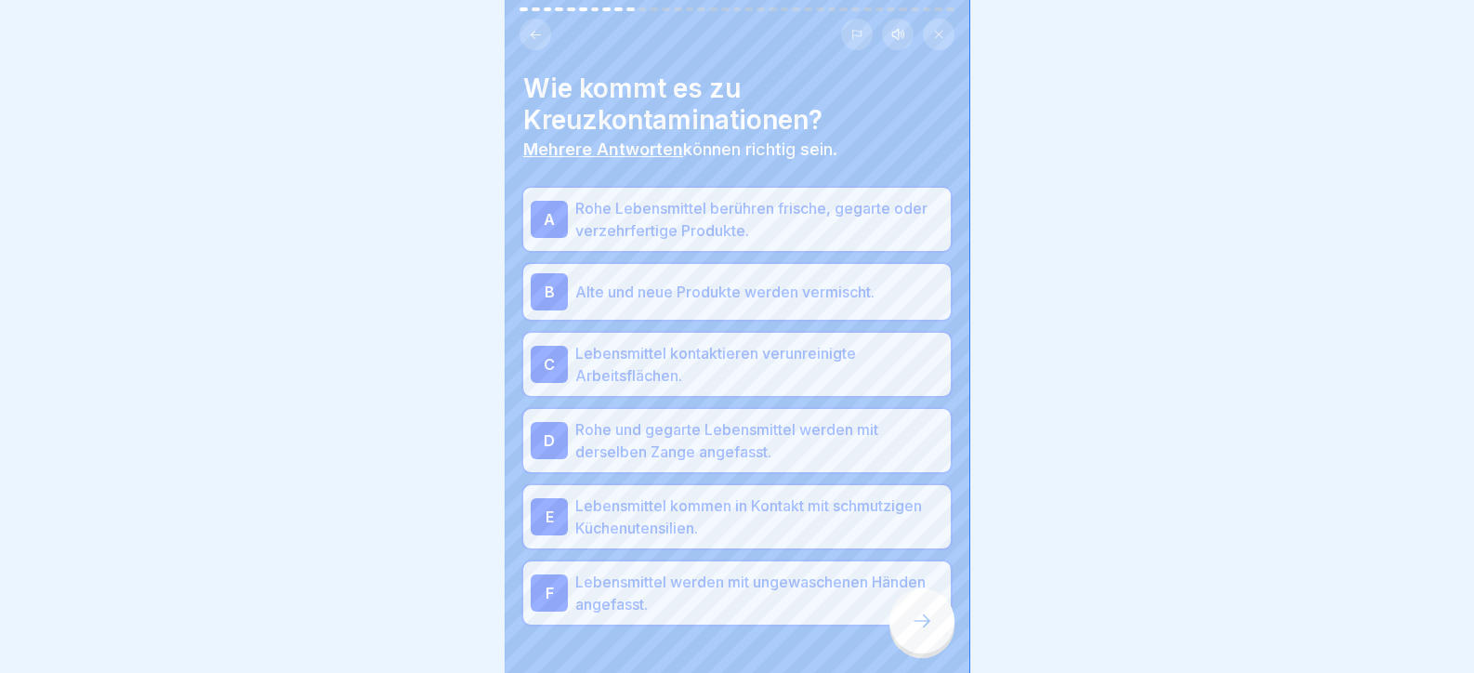
click at [888, 629] on div at bounding box center [737, 681] width 428 height 112
click at [915, 631] on icon at bounding box center [922, 621] width 22 height 22
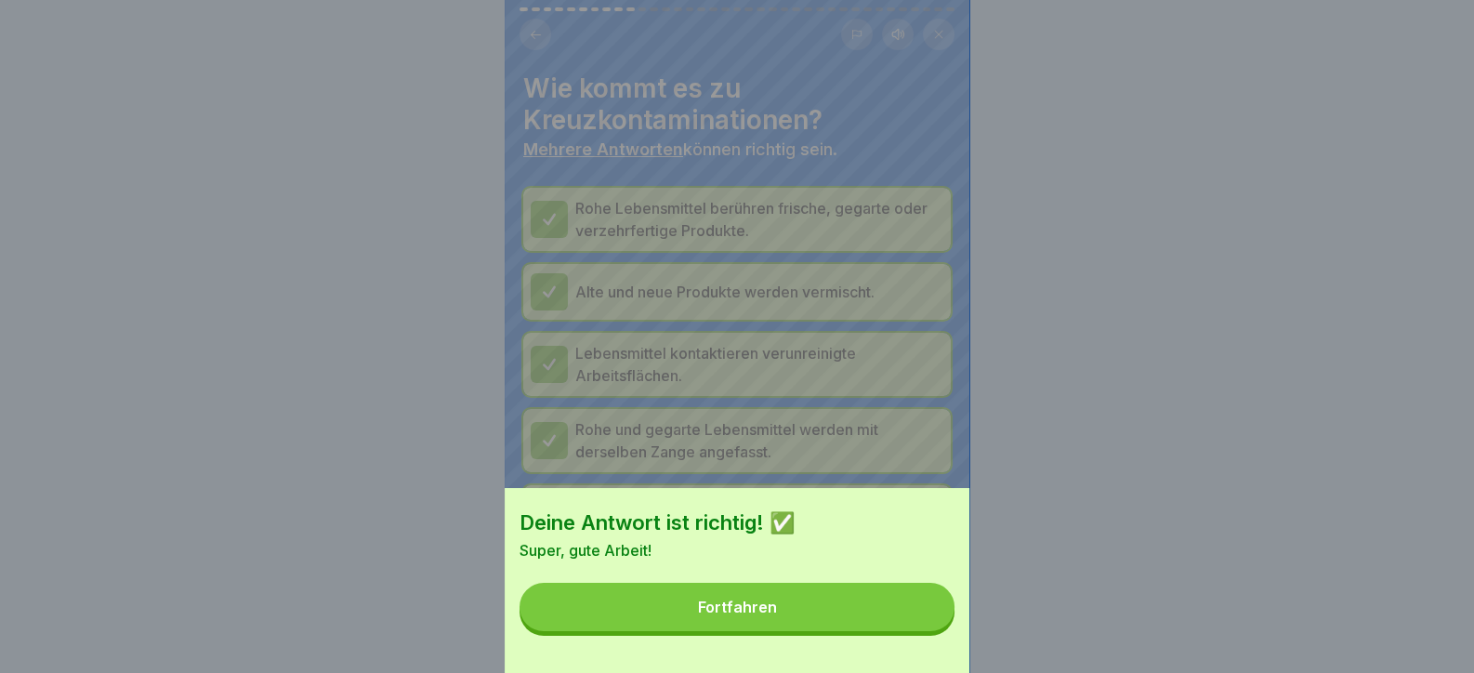
click at [900, 631] on button "Fortfahren" at bounding box center [737, 607] width 435 height 48
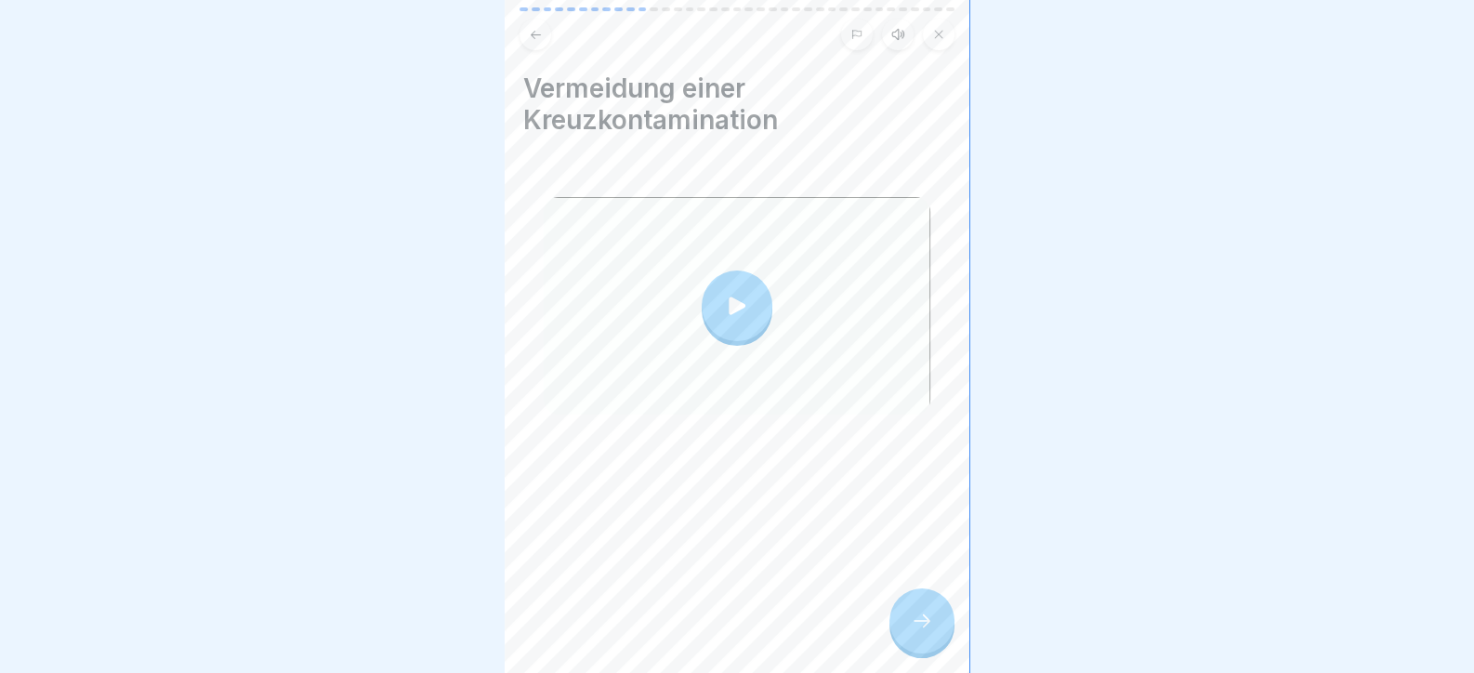
click at [931, 631] on icon at bounding box center [922, 621] width 22 height 22
click at [933, 640] on div at bounding box center [922, 620] width 65 height 65
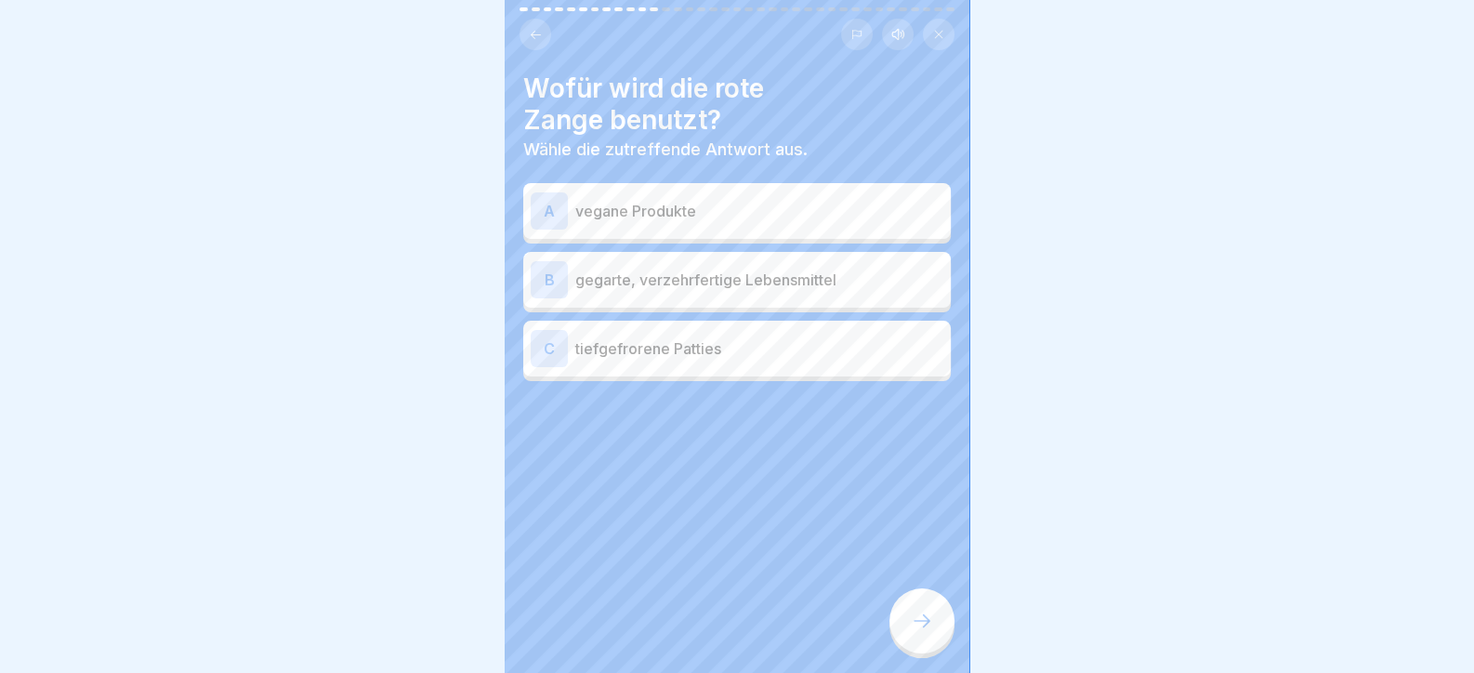
click at [718, 275] on p "gegarte, verzehrfertige Lebensmittel" at bounding box center [759, 280] width 368 height 22
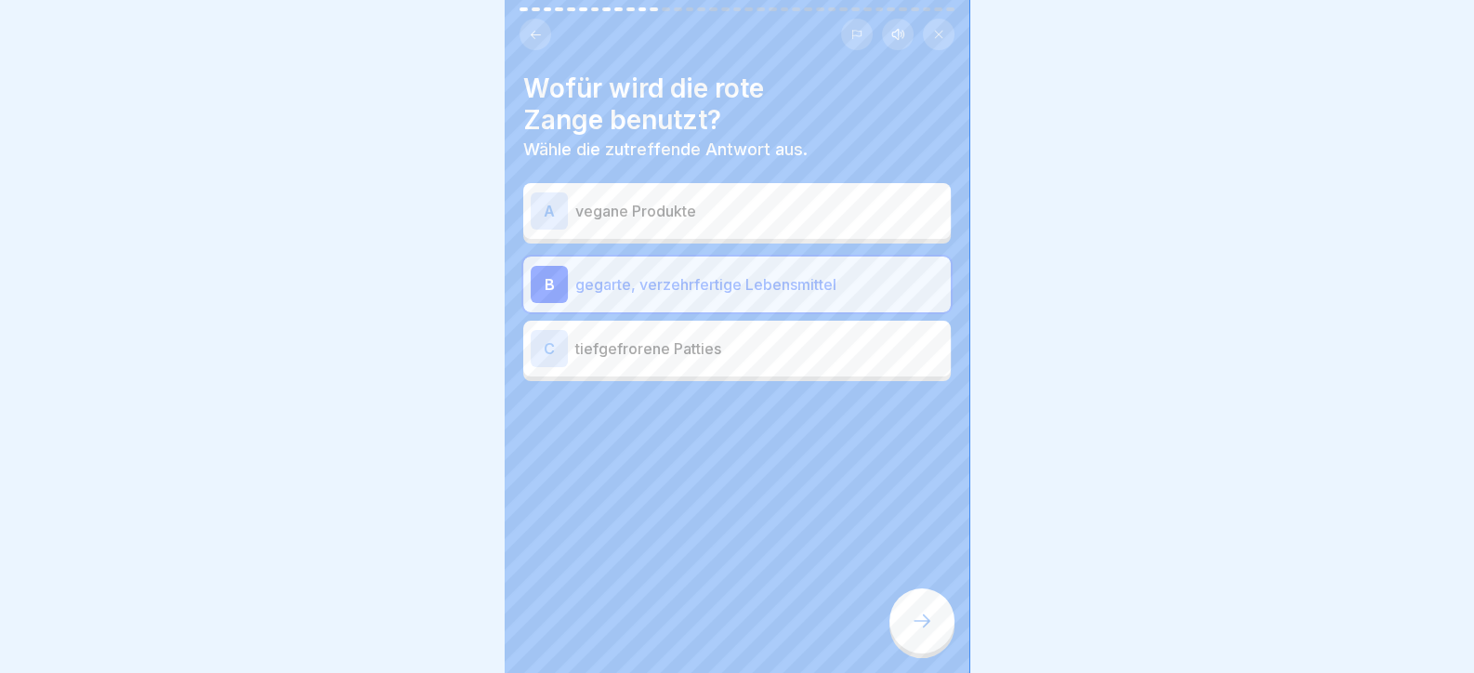
click at [932, 610] on div "Tag 2 37 Schritte Deutsch Hörmodus ⚠️Kreuzkontamination Hier lernst du, was Kre…" at bounding box center [737, 336] width 465 height 673
click at [921, 625] on div at bounding box center [922, 620] width 65 height 65
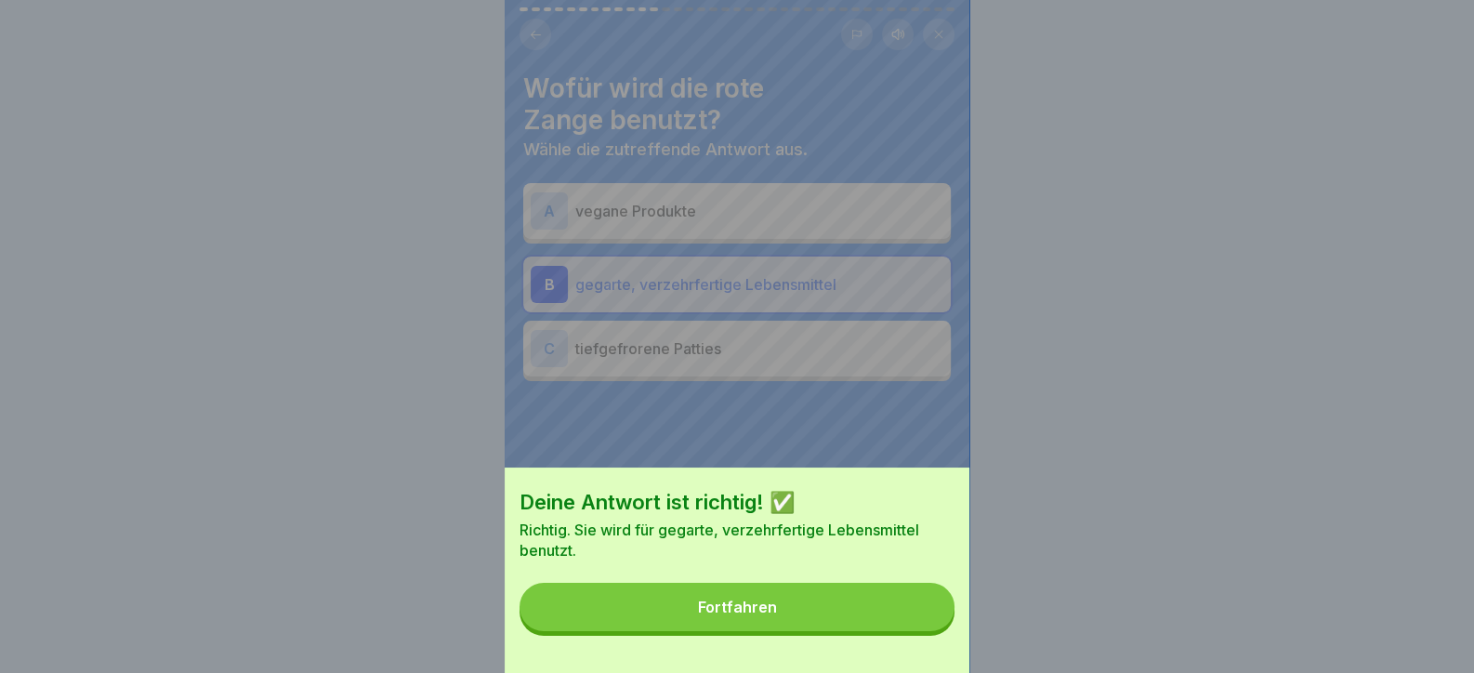
click at [889, 620] on div "Deine Antwort ist richtig! ✅ Richtig. Sie wird für gegarte, verzehrfertige Lebe…" at bounding box center [737, 336] width 465 height 673
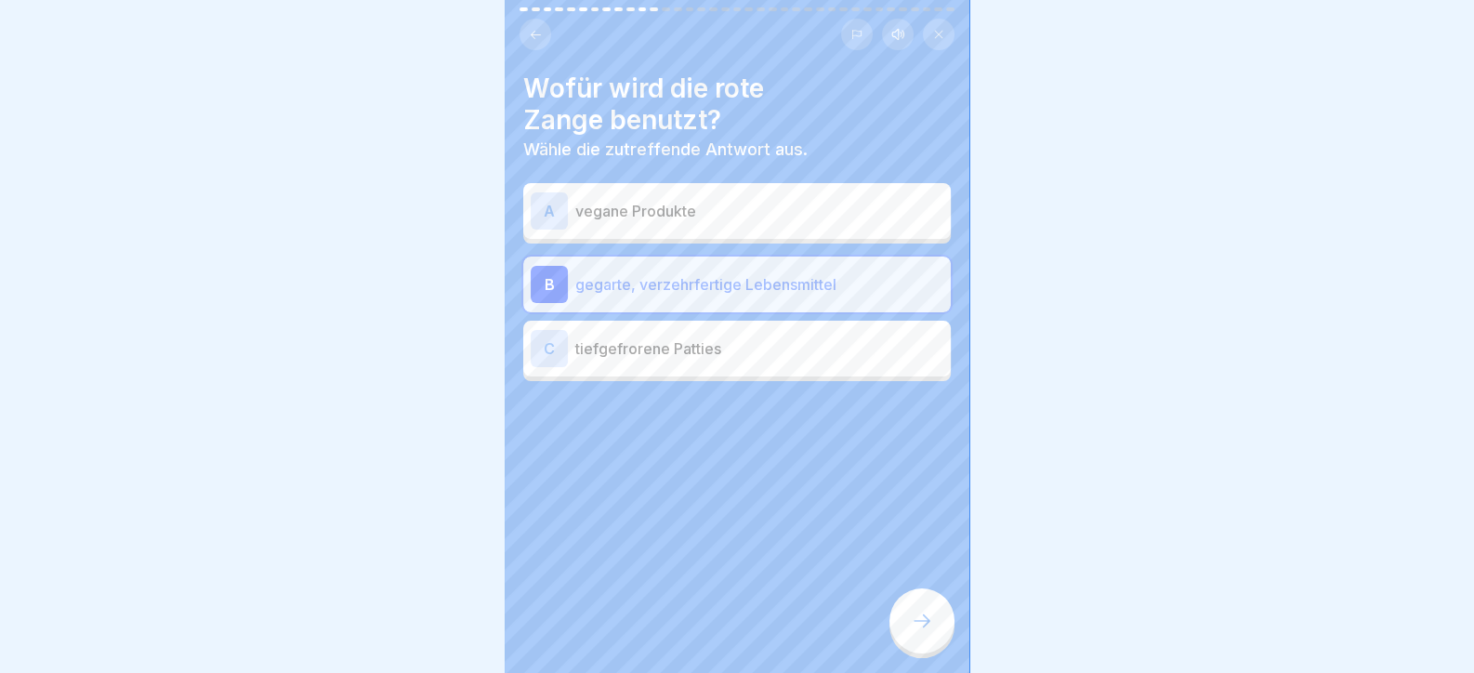
click at [932, 627] on icon at bounding box center [922, 621] width 22 height 22
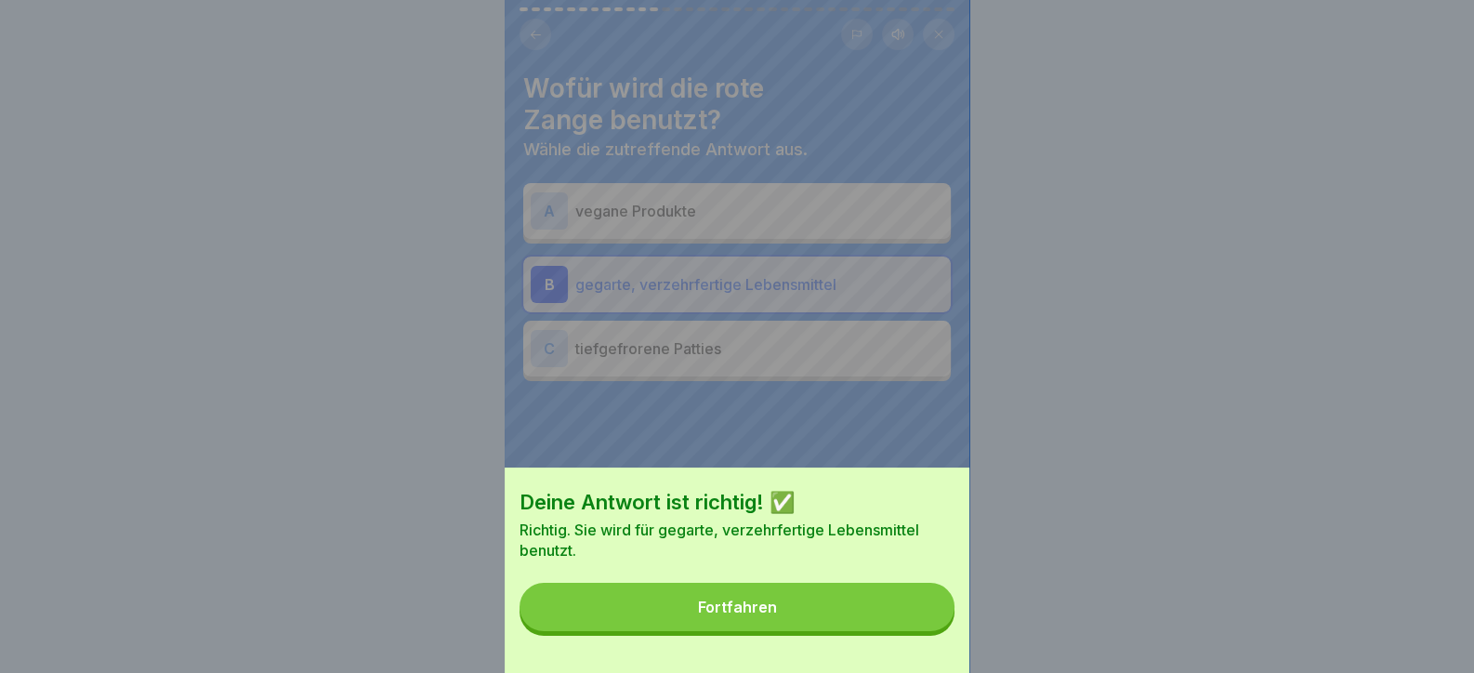
click at [858, 630] on button "Fortfahren" at bounding box center [737, 607] width 435 height 48
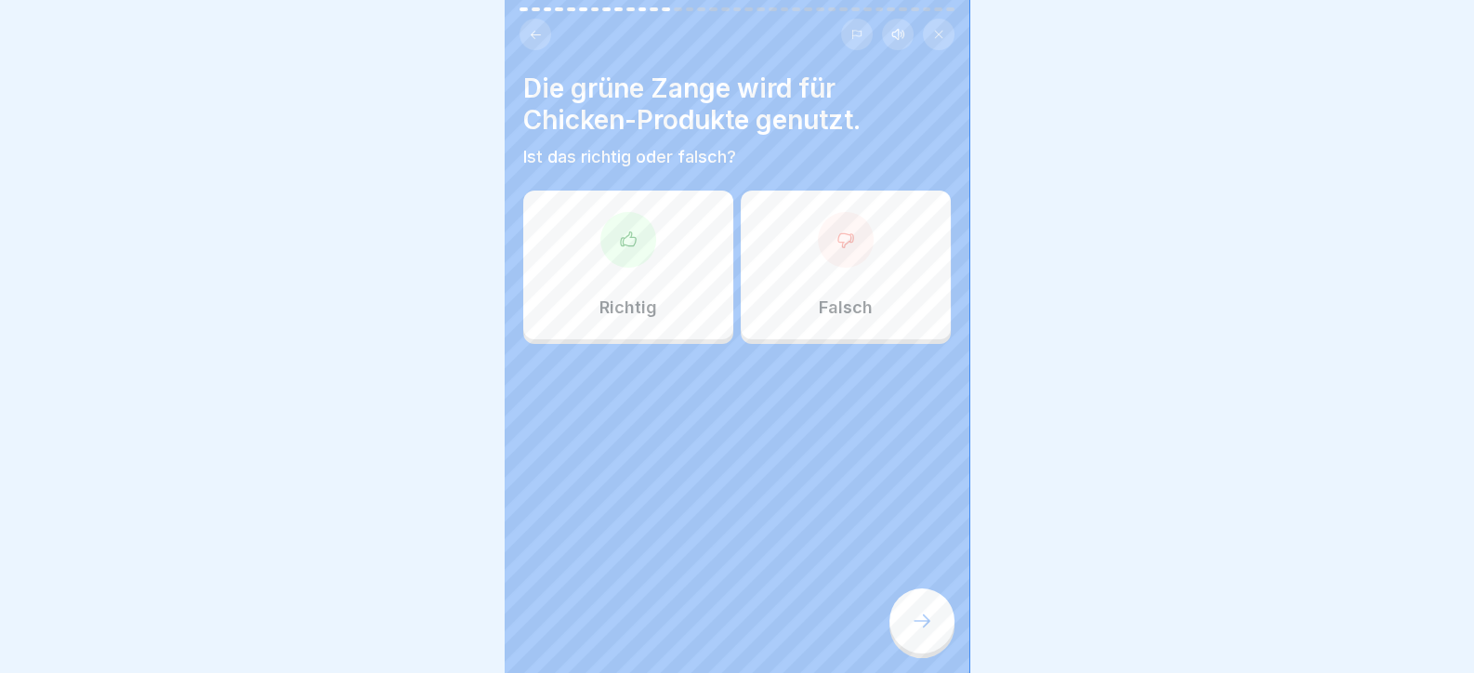
click at [818, 256] on div at bounding box center [846, 240] width 56 height 56
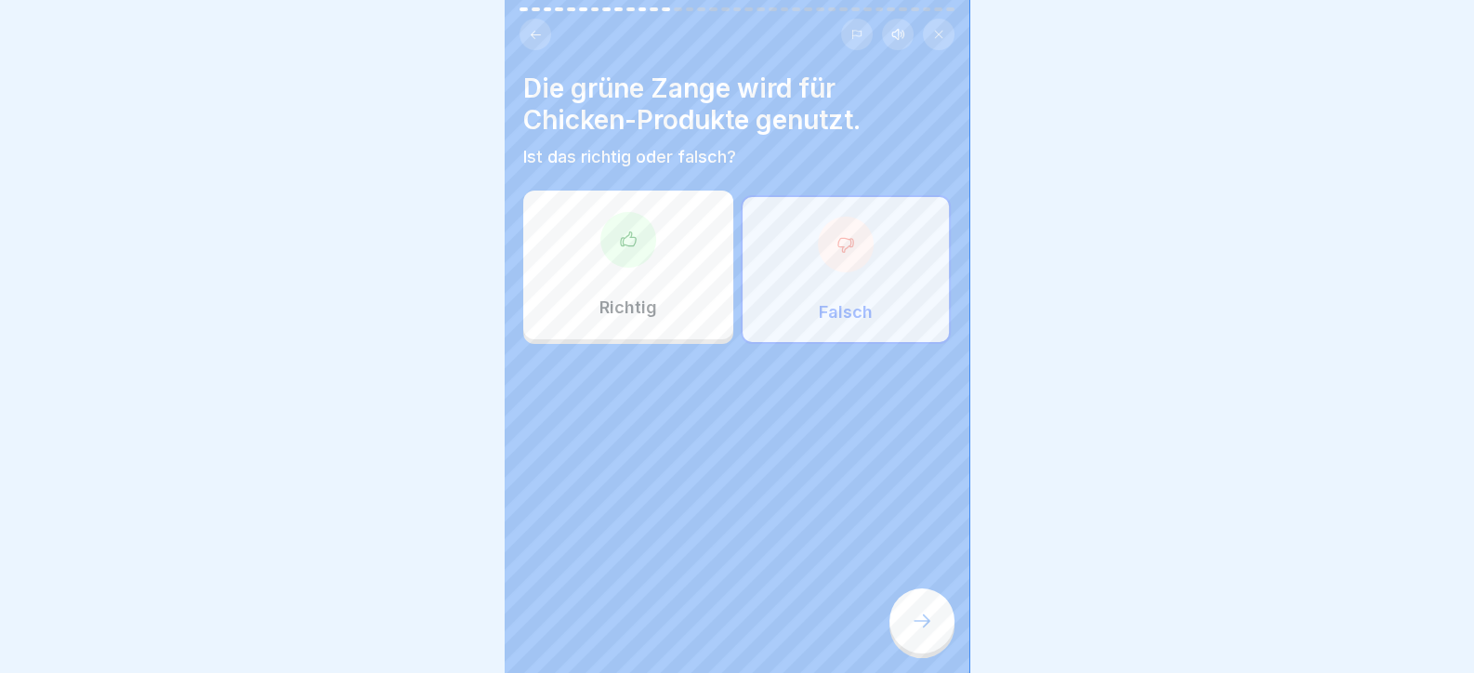
click at [944, 640] on div at bounding box center [922, 620] width 65 height 65
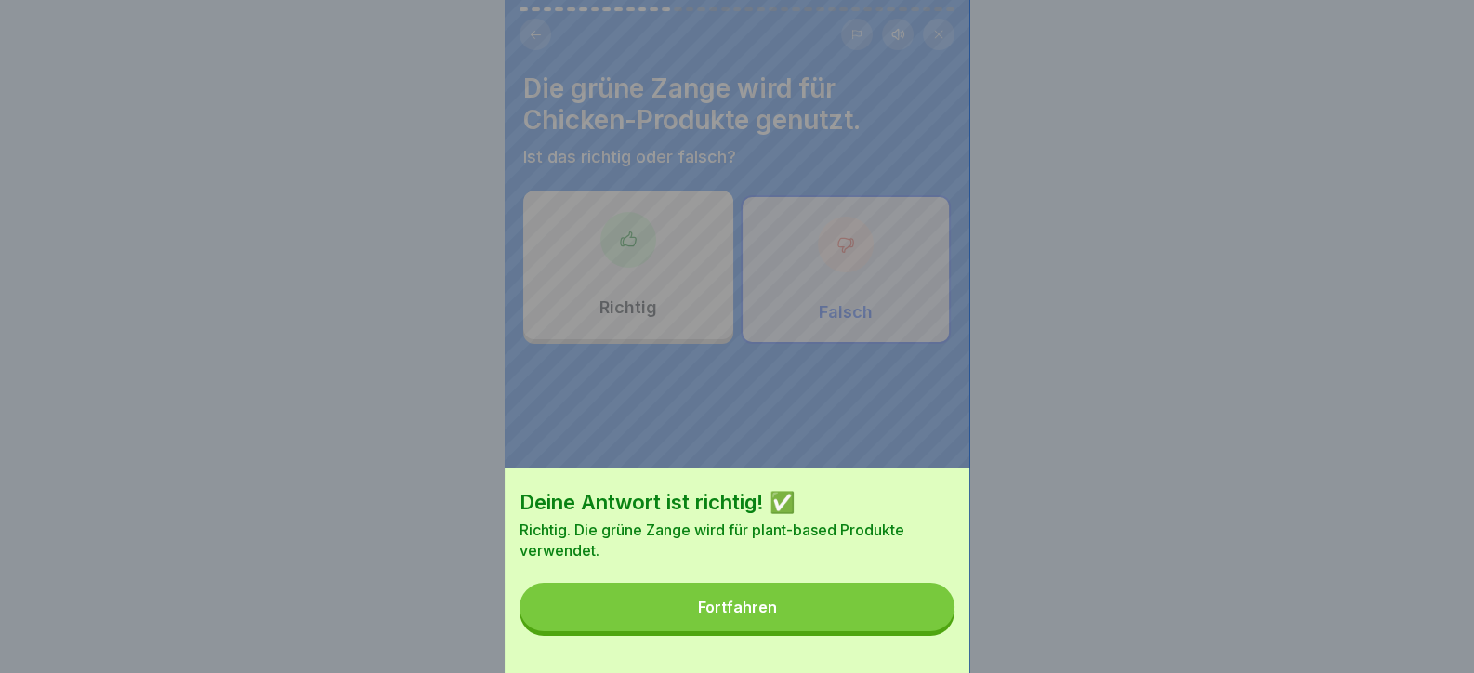
click at [860, 626] on button "Fortfahren" at bounding box center [737, 607] width 435 height 48
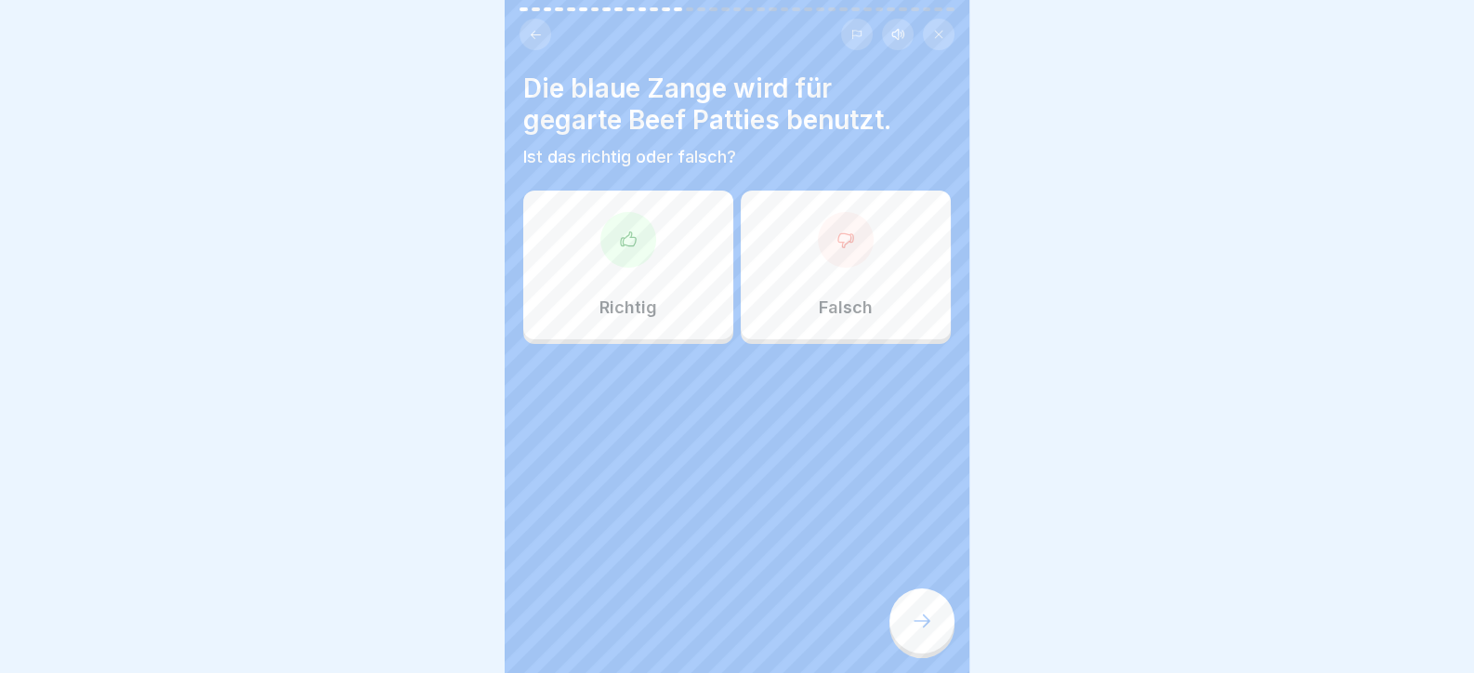
click at [637, 247] on div at bounding box center [629, 240] width 56 height 56
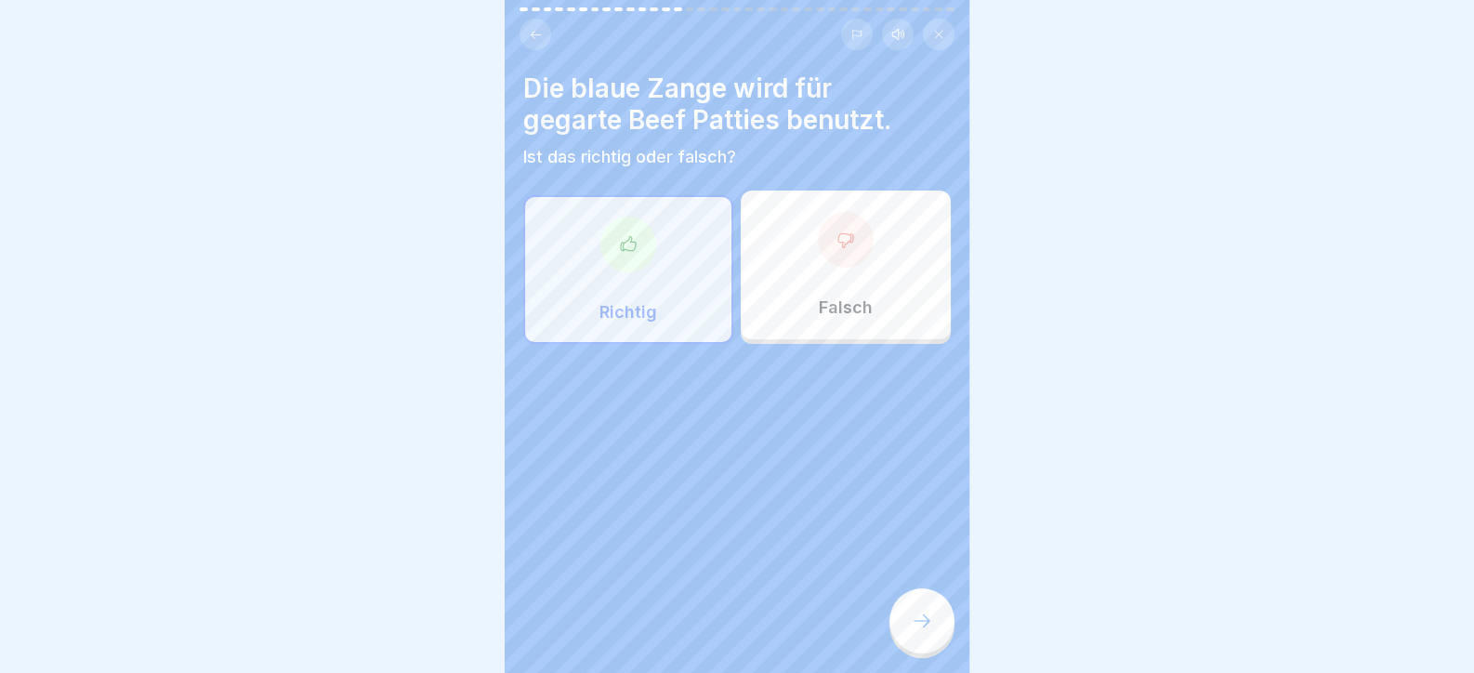
click at [850, 275] on div "Falsch" at bounding box center [846, 265] width 210 height 149
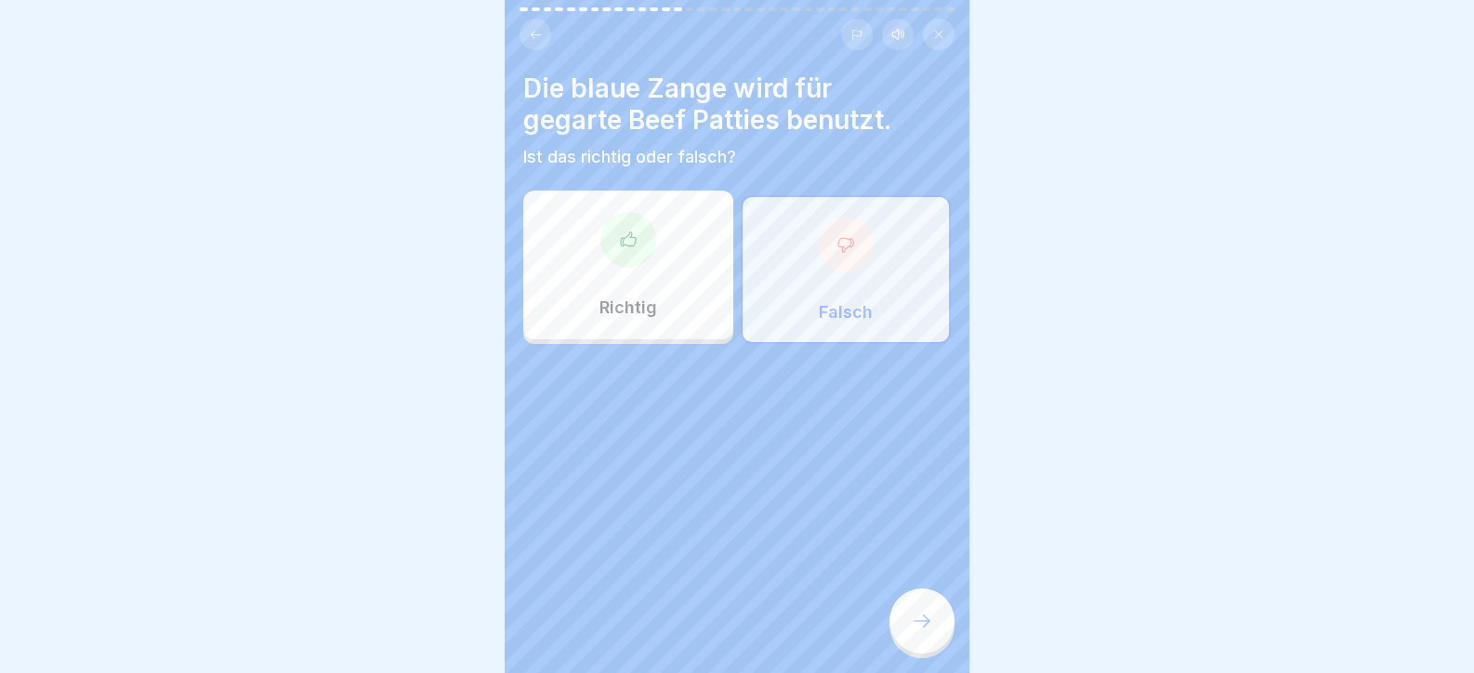
click at [562, 287] on div "Richtig" at bounding box center [628, 265] width 210 height 149
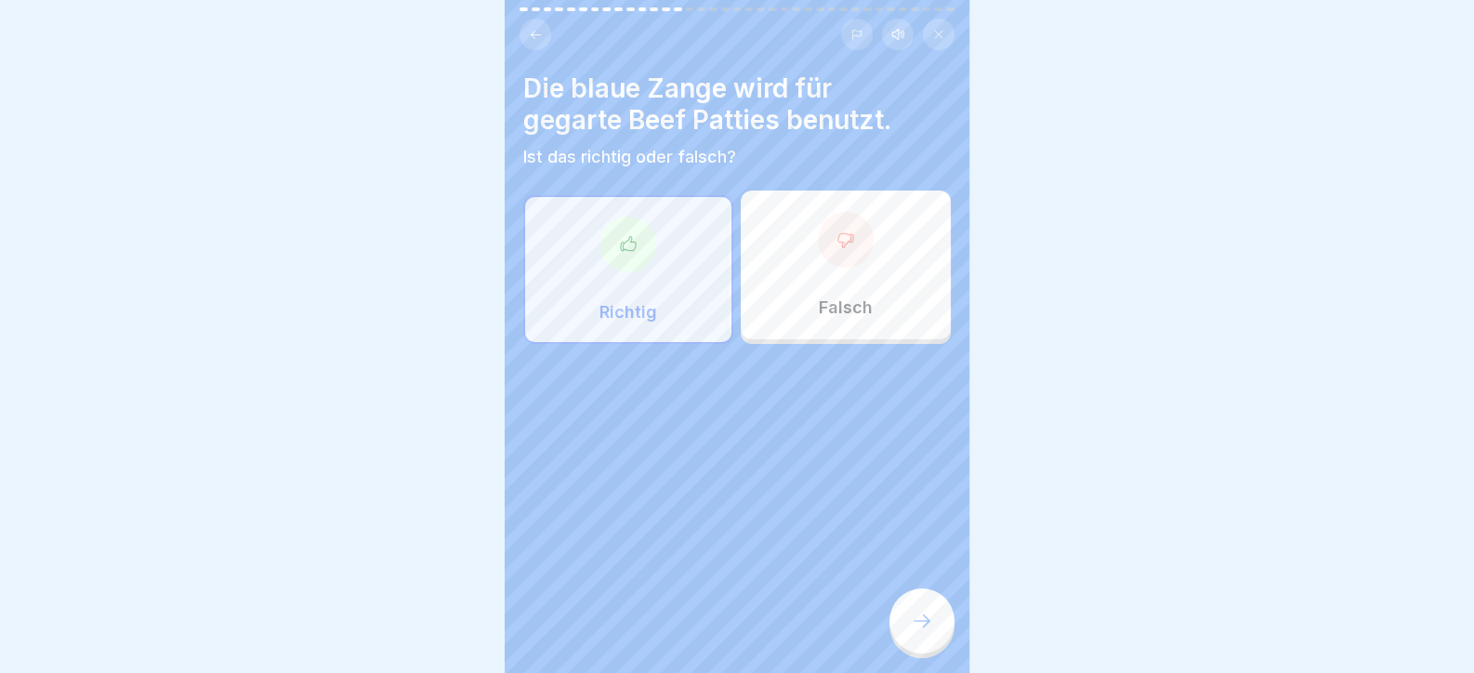
click at [942, 625] on div at bounding box center [922, 620] width 65 height 65
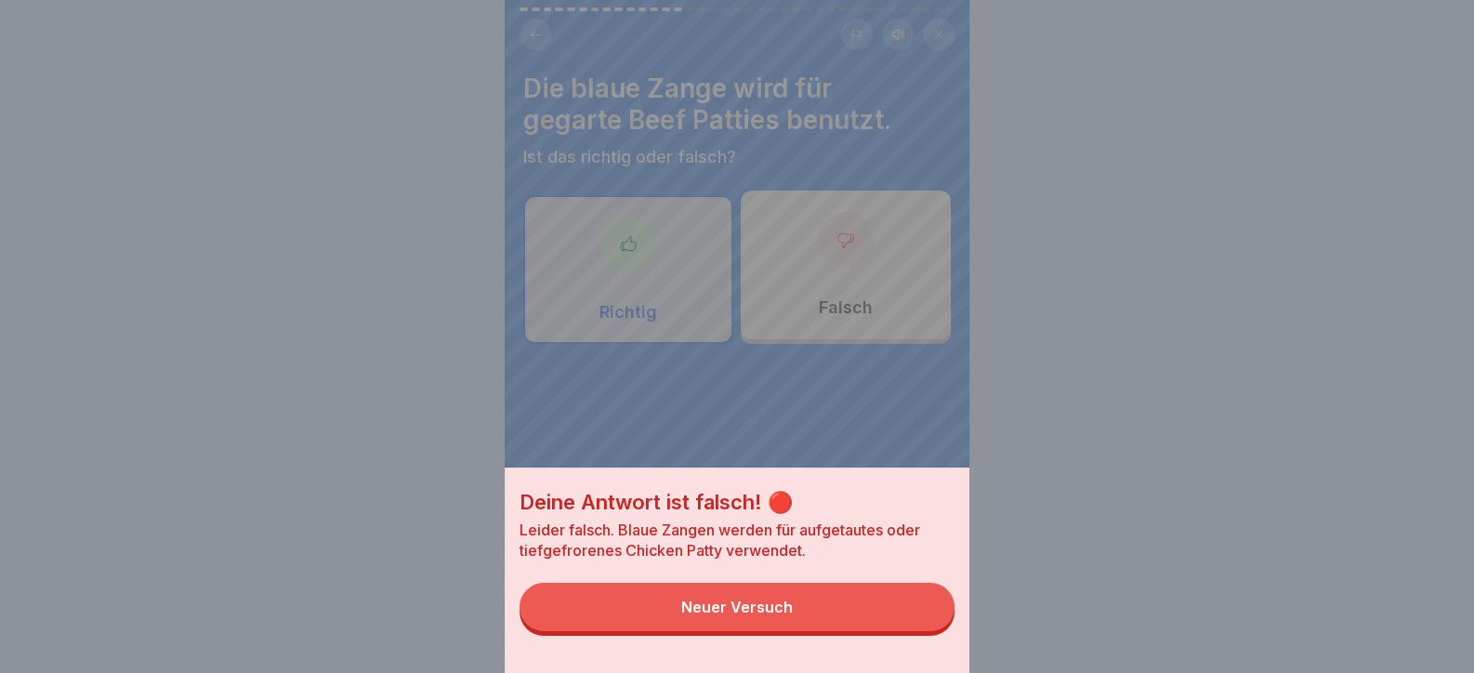
drag, startPoint x: 865, startPoint y: 284, endPoint x: 824, endPoint y: 450, distance: 171.3
click at [865, 285] on div "Deine Antwort ist falsch! 🔴 Leider falsch. Blaue Zangen werden für aufgetautes …" at bounding box center [737, 336] width 465 height 673
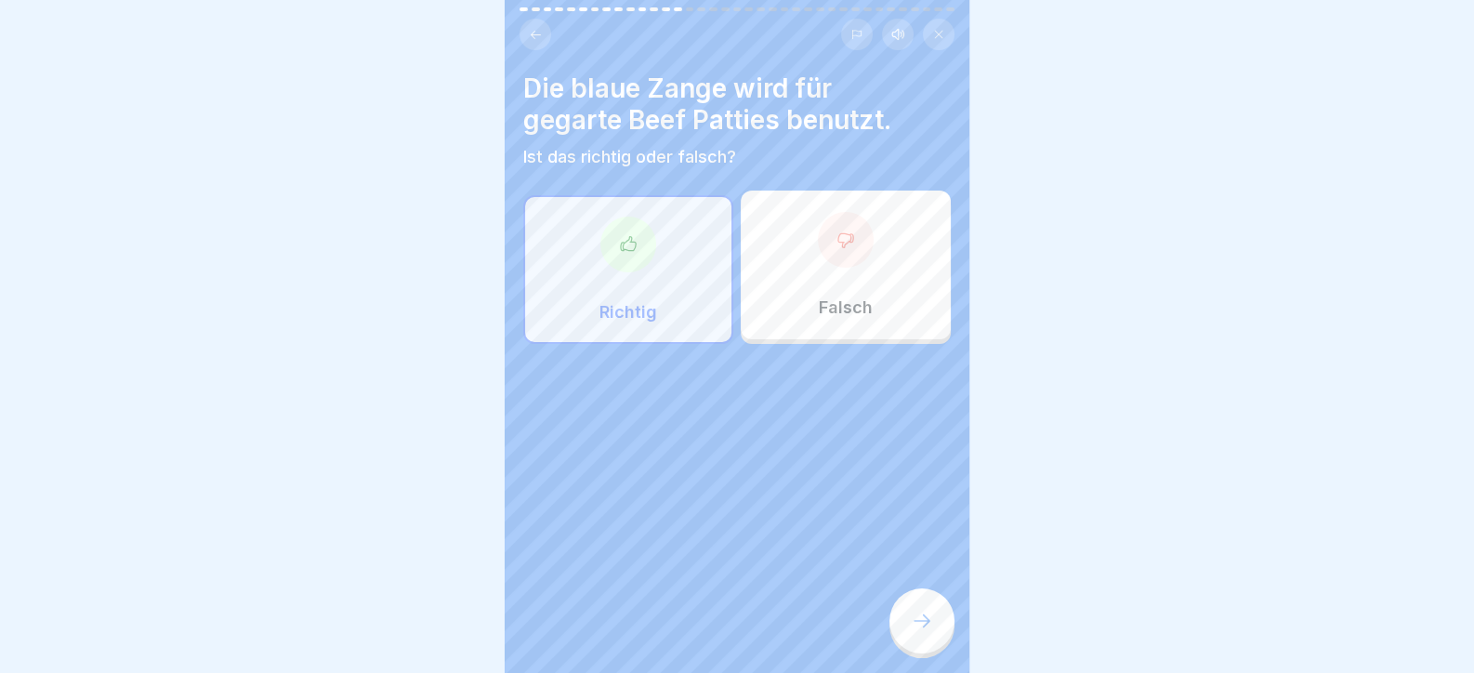
click at [812, 278] on div "Falsch" at bounding box center [846, 265] width 210 height 149
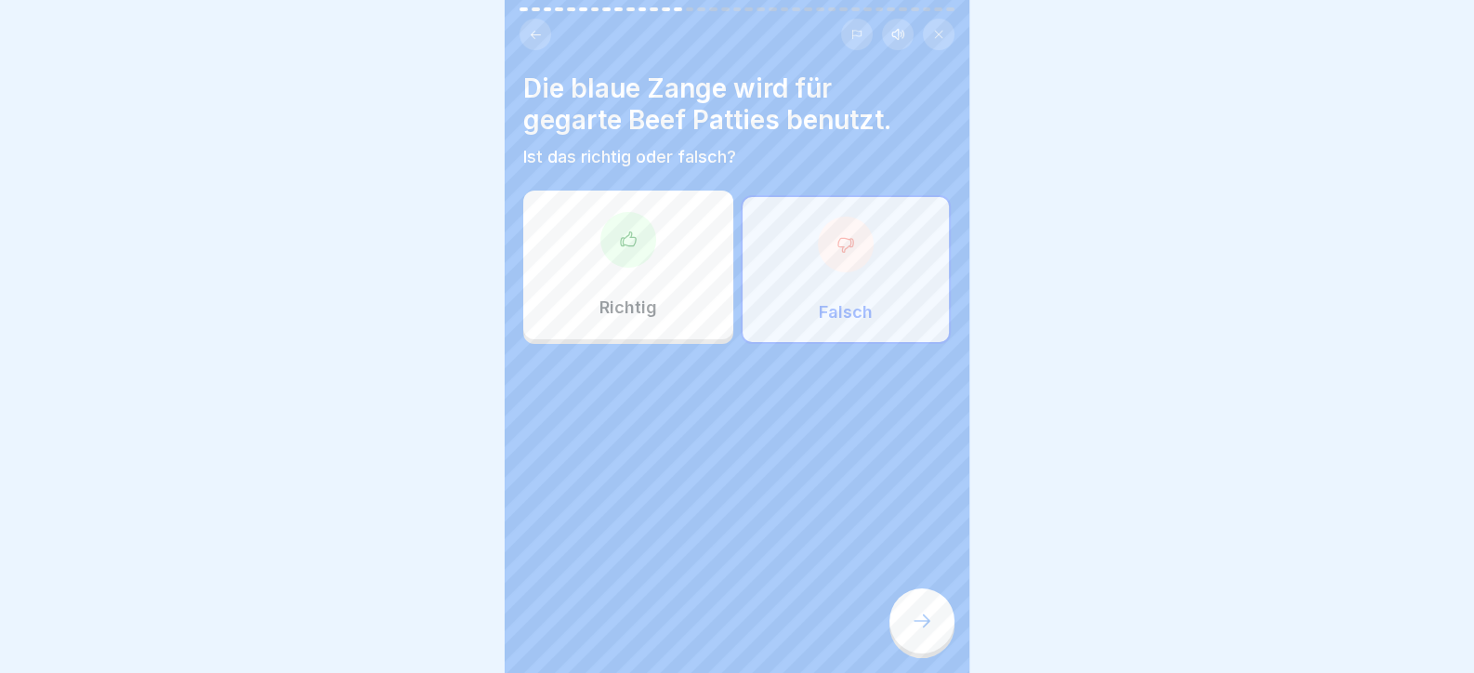
click at [921, 613] on div "Tag 2 37 Schritte Deutsch Hörmodus ⚠️Kreuzkontamination Hier lernst du, was Kre…" at bounding box center [737, 336] width 465 height 673
click at [922, 616] on div at bounding box center [922, 620] width 65 height 65
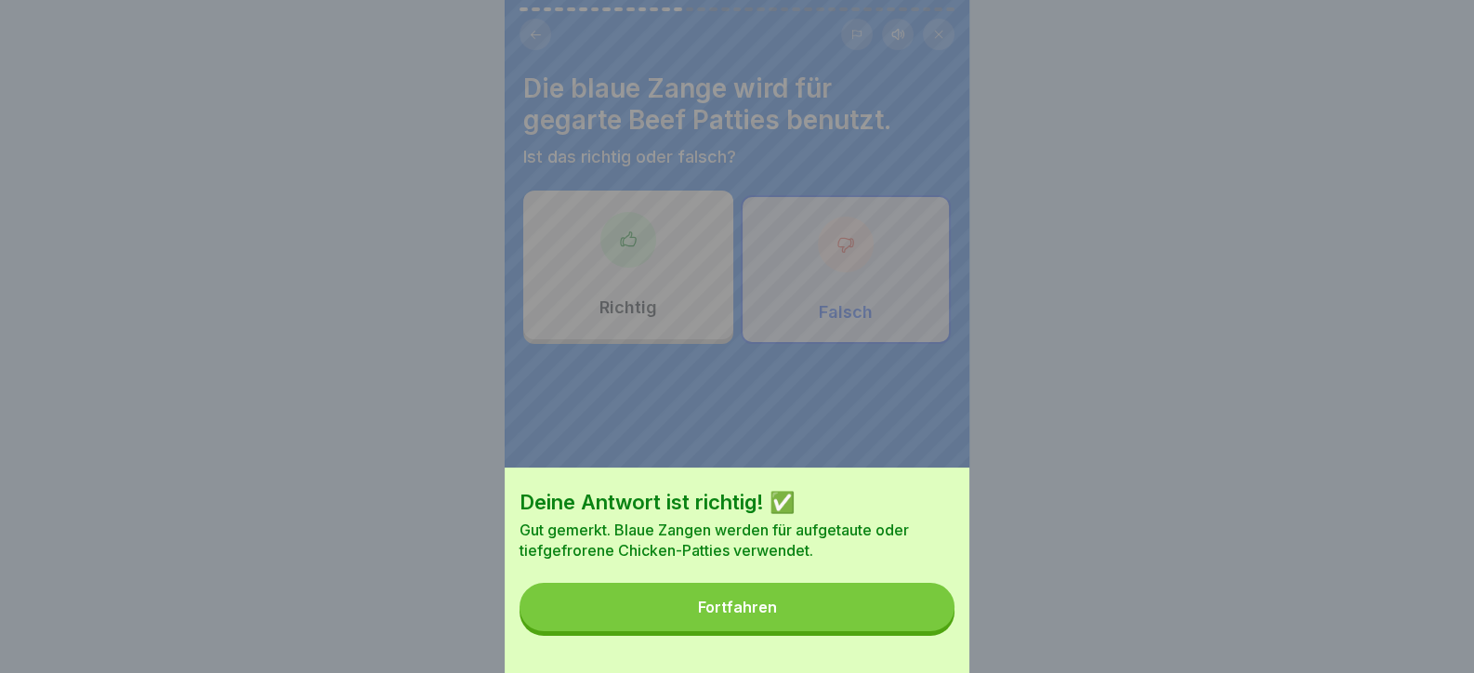
click at [915, 626] on button "Fortfahren" at bounding box center [737, 607] width 435 height 48
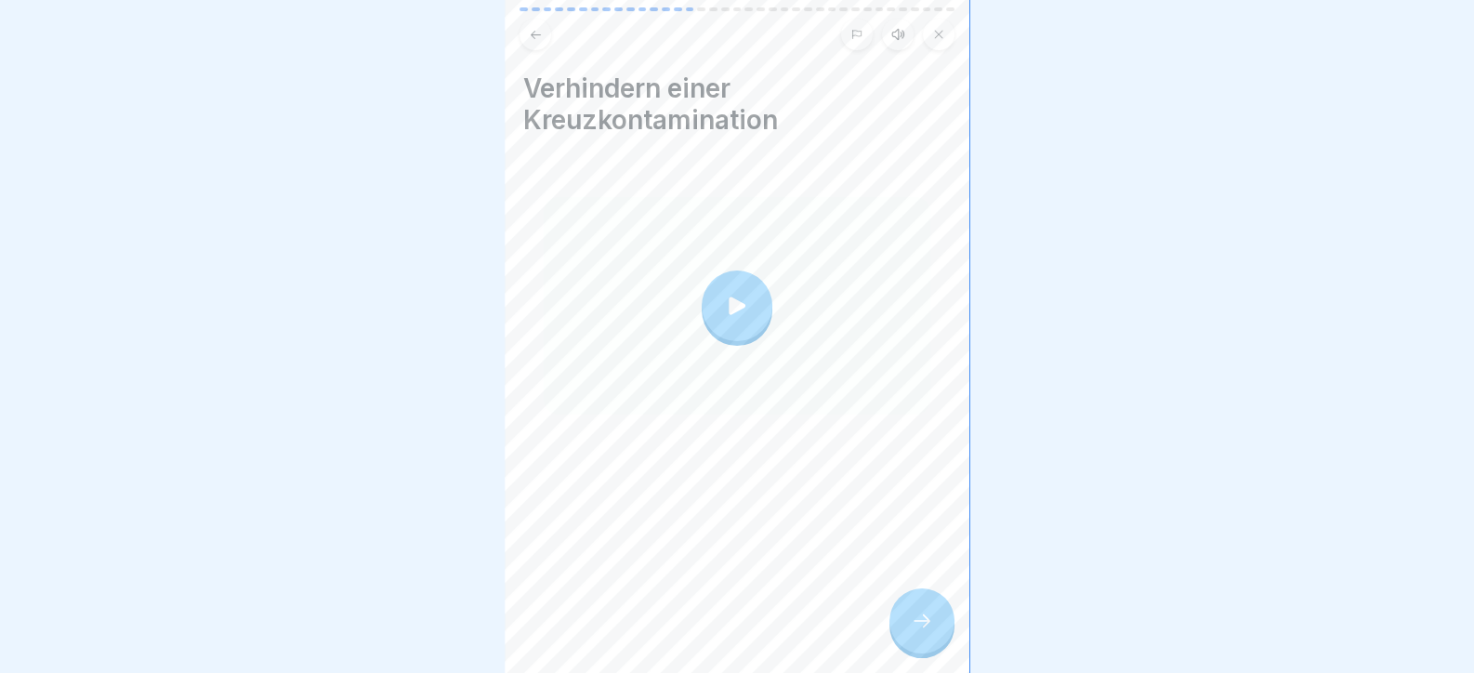
click at [927, 632] on icon at bounding box center [922, 621] width 22 height 22
click at [902, 641] on div at bounding box center [922, 620] width 65 height 65
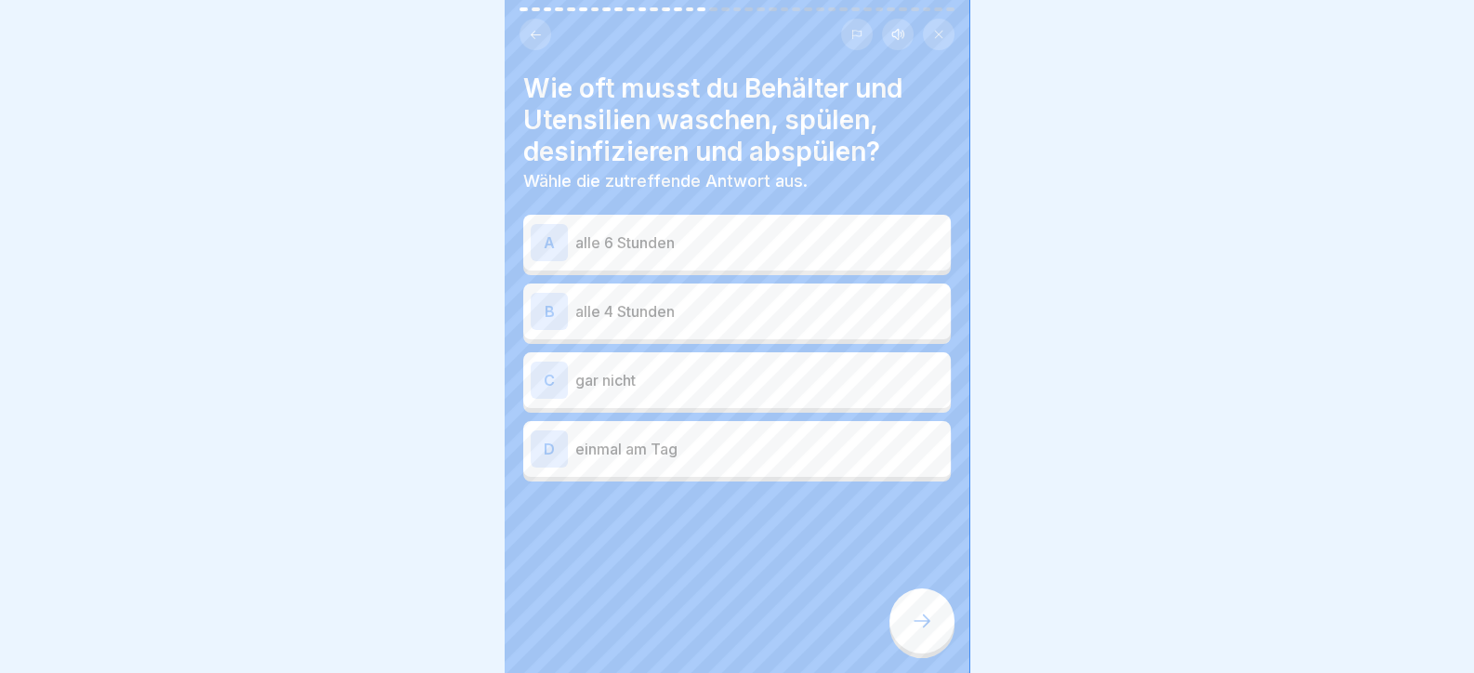
click at [655, 326] on div "B alle 4 Stunden" at bounding box center [737, 311] width 413 height 37
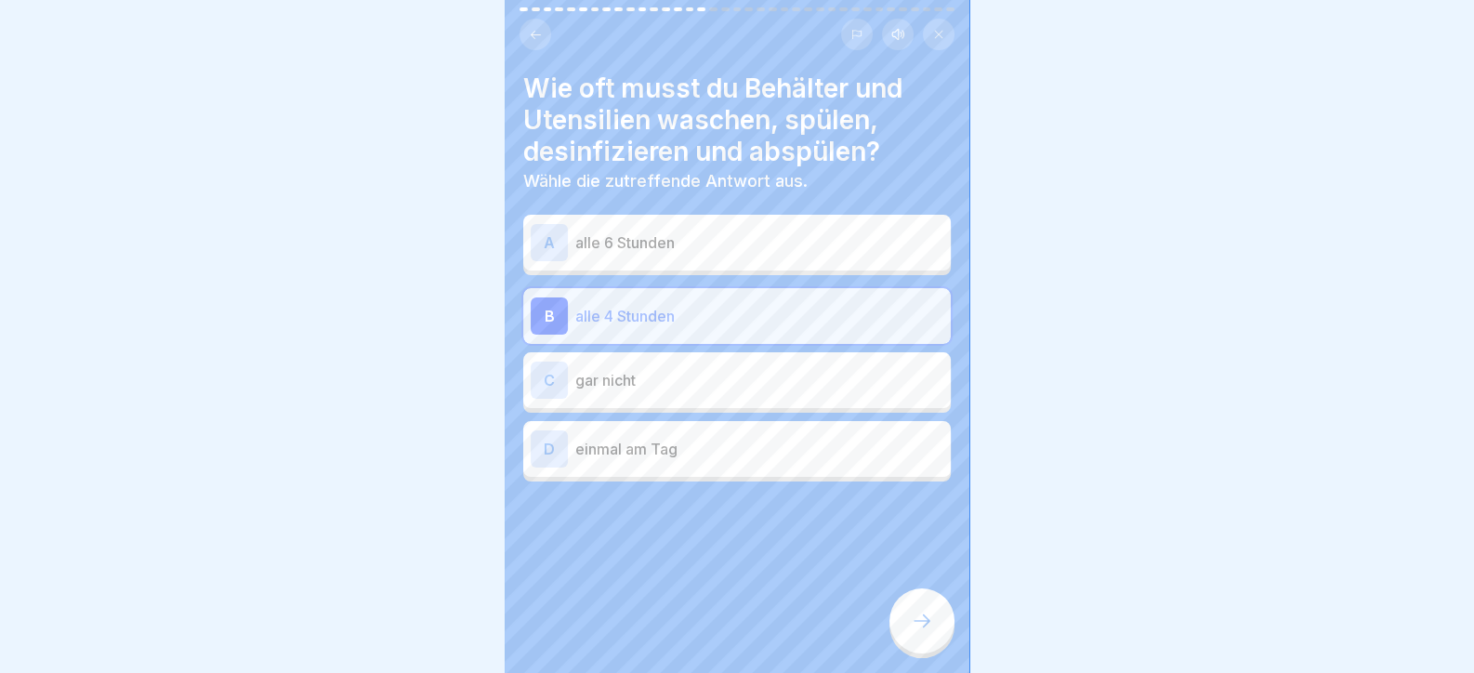
click at [918, 632] on icon at bounding box center [922, 621] width 22 height 22
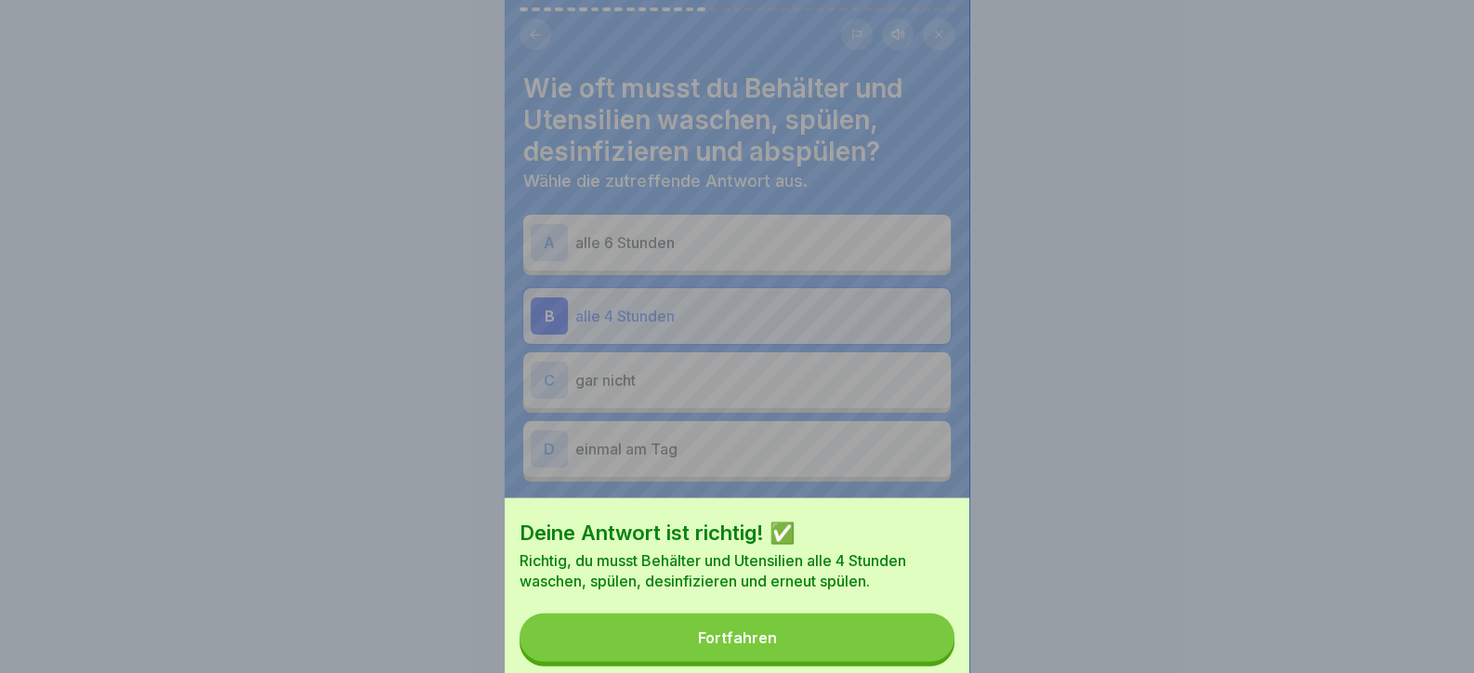
click at [892, 627] on button "Fortfahren" at bounding box center [737, 638] width 435 height 48
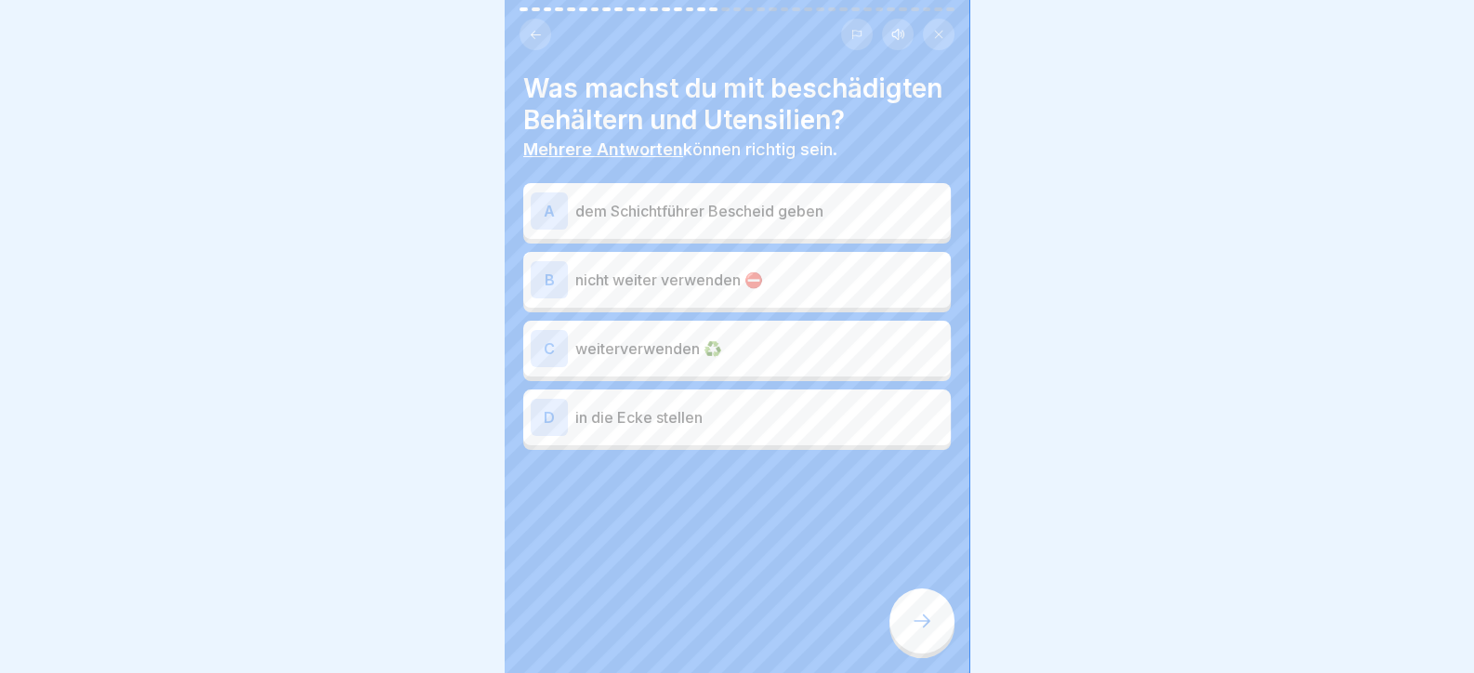
click at [629, 291] on p "nicht weiter verwenden ⛔" at bounding box center [759, 280] width 368 height 22
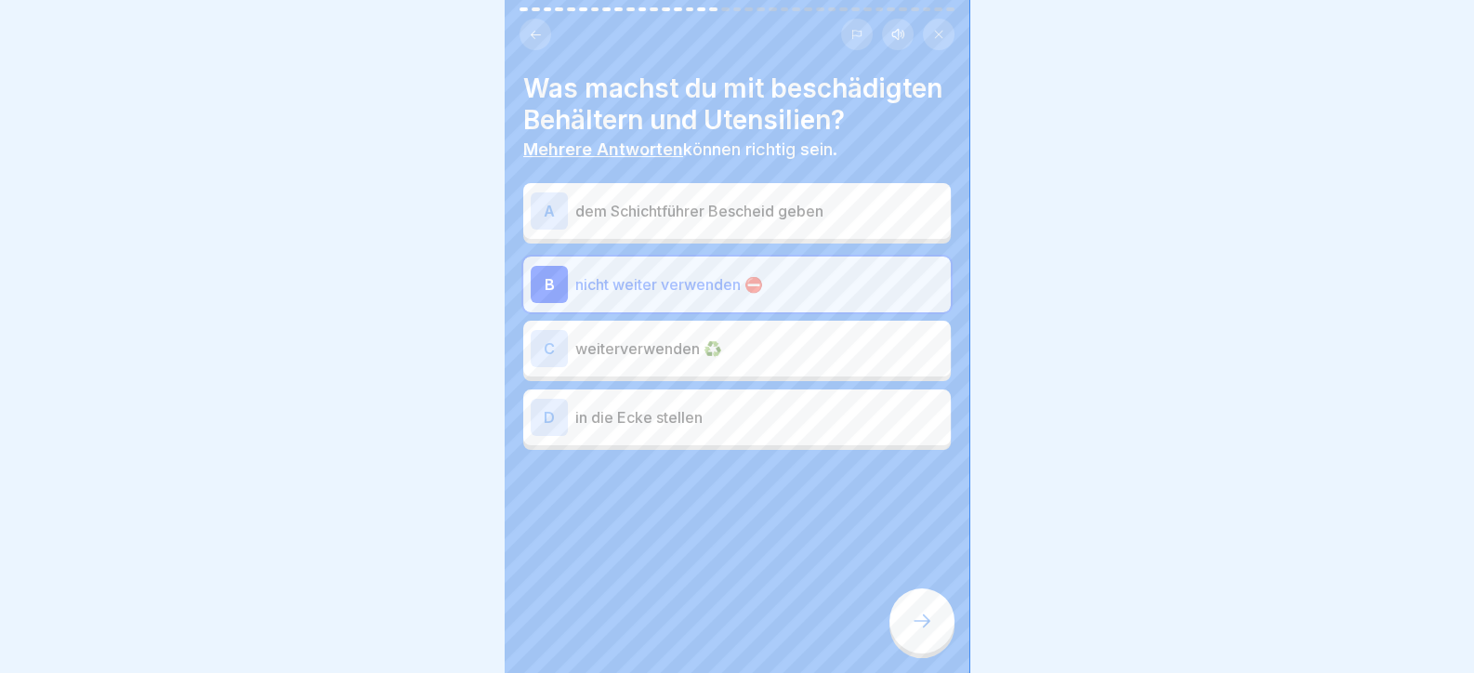
click at [903, 644] on div at bounding box center [922, 620] width 65 height 65
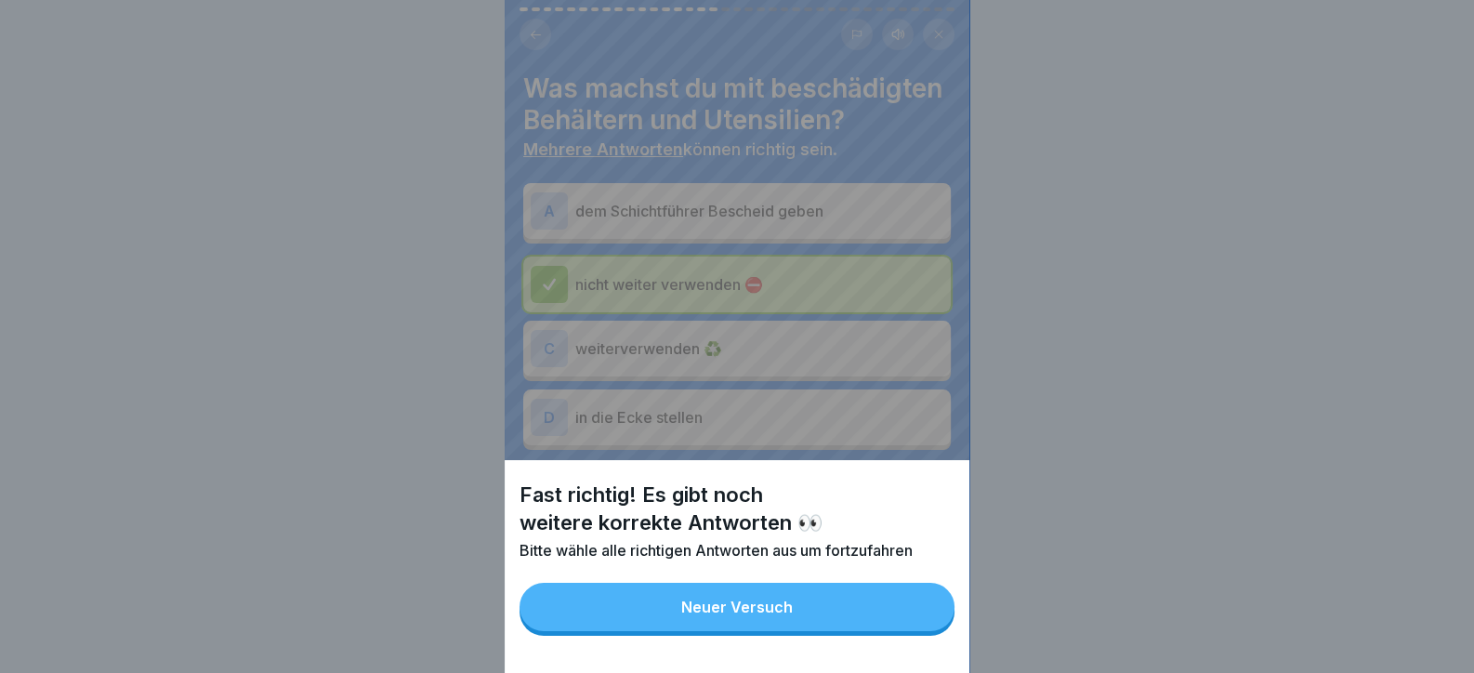
click at [873, 631] on button "Neuer Versuch" at bounding box center [737, 607] width 435 height 48
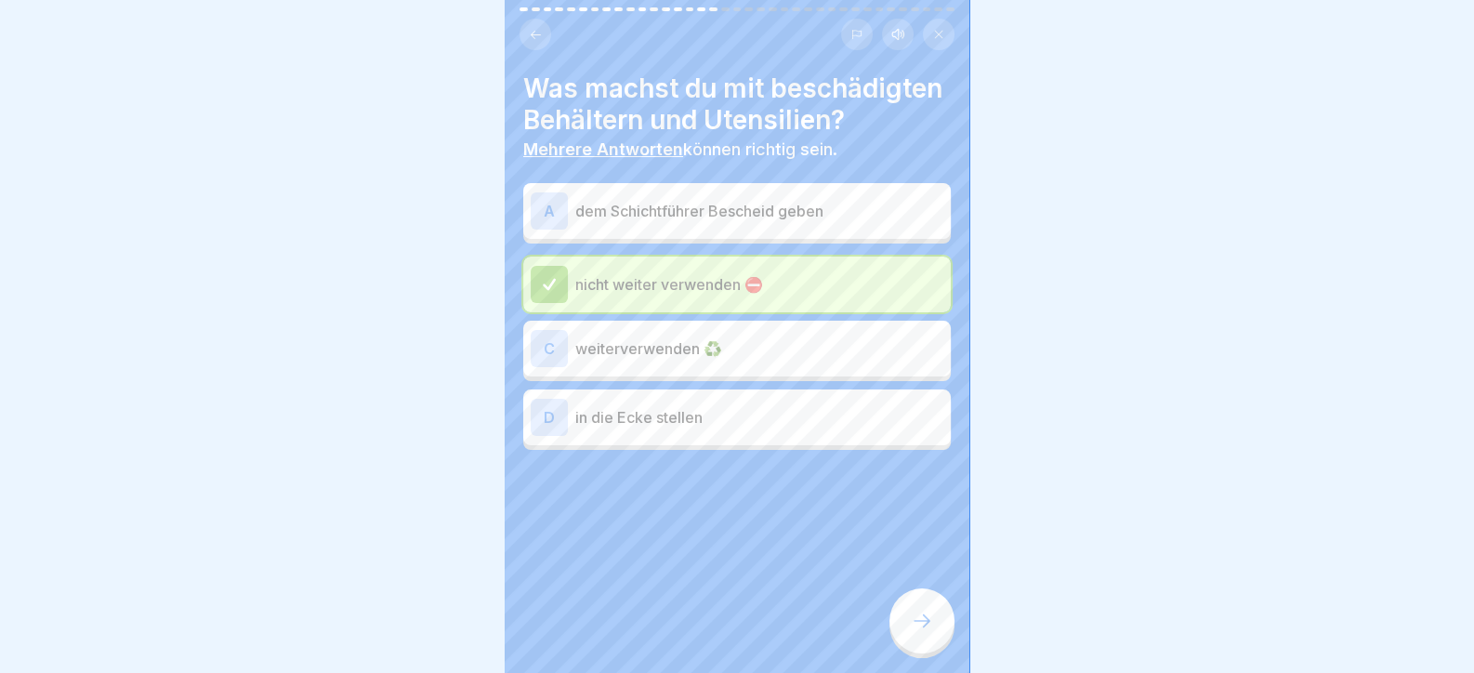
click at [646, 222] on p "dem Schichtführer Bescheid geben" at bounding box center [759, 211] width 368 height 22
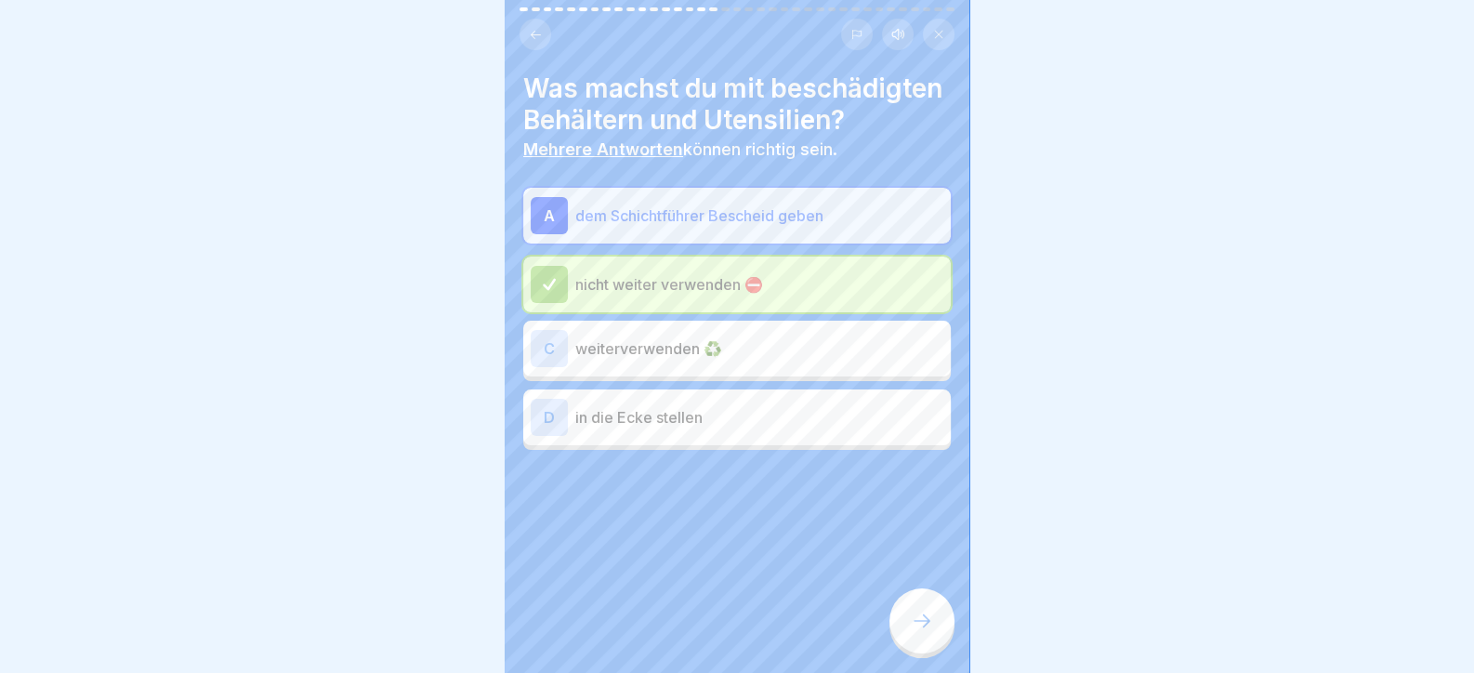
click at [933, 631] on div at bounding box center [922, 620] width 65 height 65
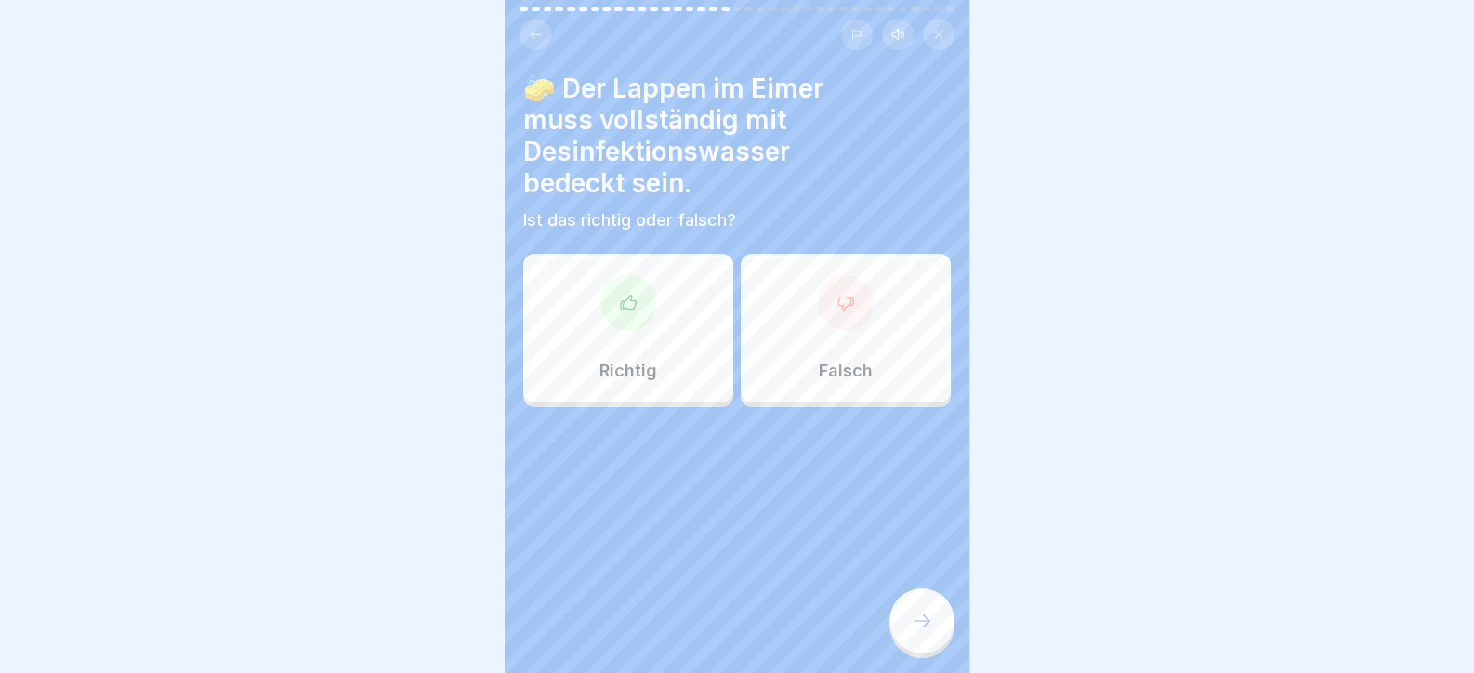
click at [610, 356] on div "Richtig" at bounding box center [628, 328] width 210 height 149
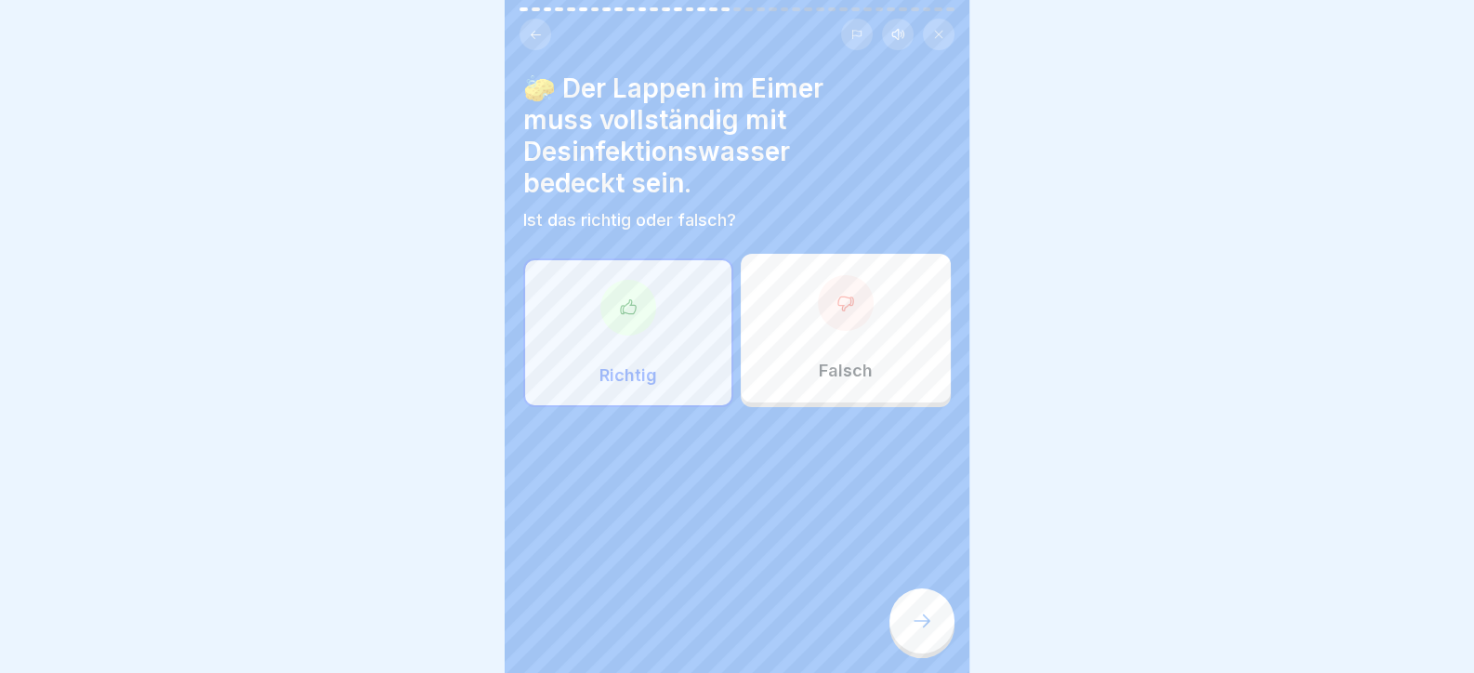
click at [931, 632] on icon at bounding box center [922, 621] width 22 height 22
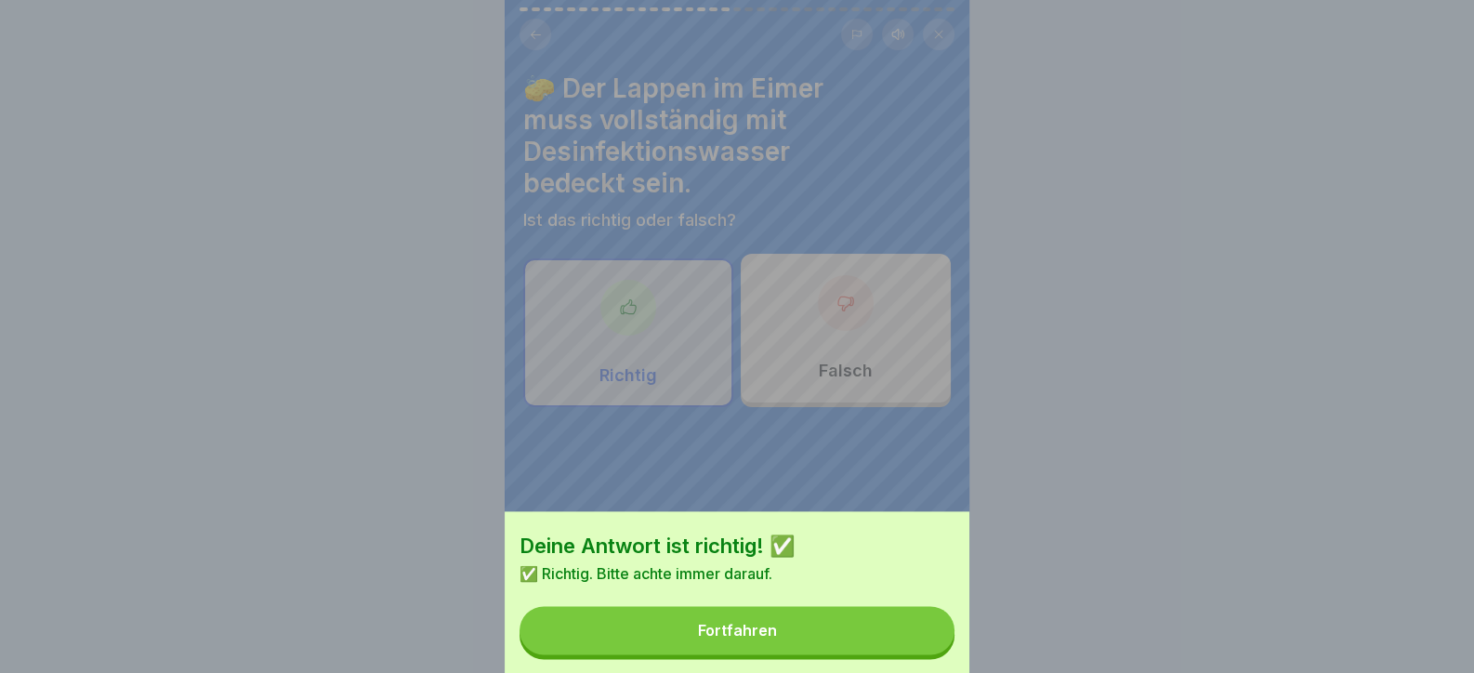
click at [812, 618] on div "Deine Antwort ist richtig! ✅ ✅ Richtig. Bitte achte immer darauf. Fortfahren" at bounding box center [737, 603] width 465 height 185
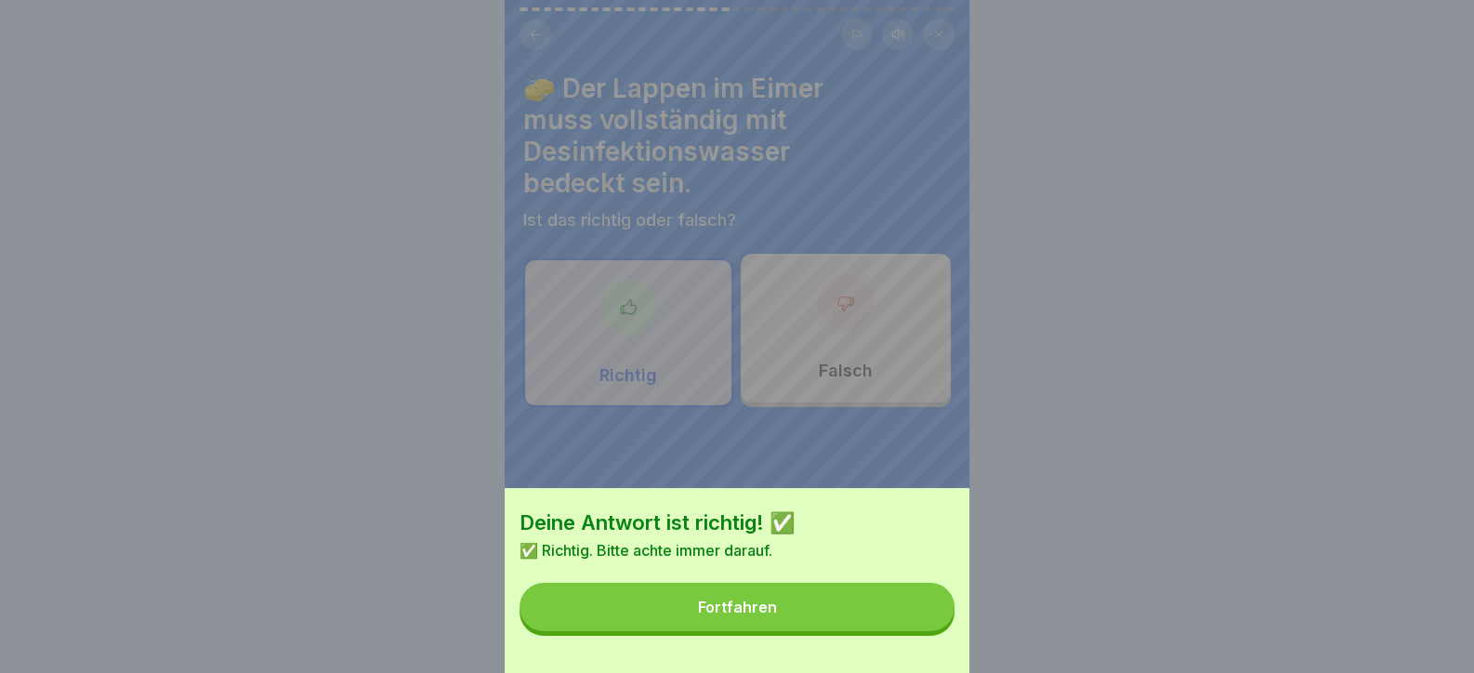
click at [750, 614] on div "Fortfahren" at bounding box center [737, 607] width 79 height 17
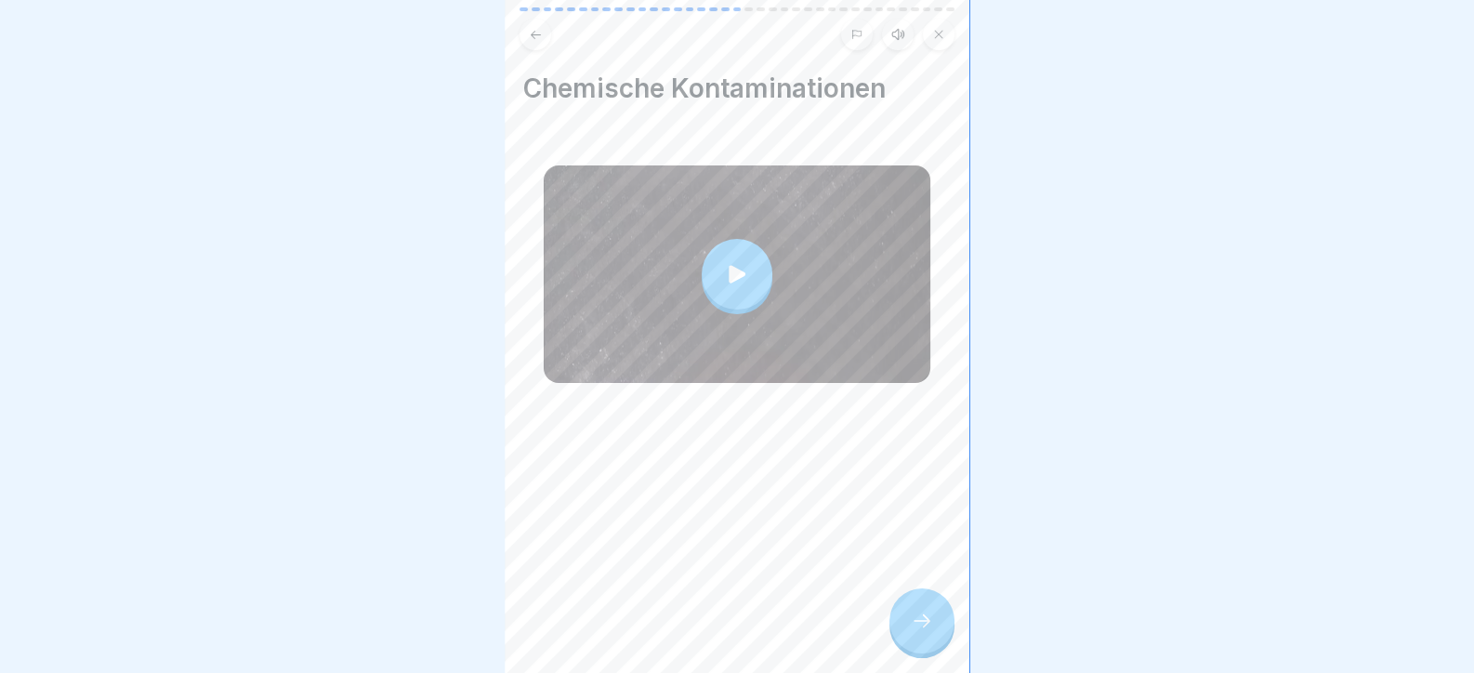
click at [942, 630] on div at bounding box center [922, 620] width 65 height 65
click at [892, 621] on div at bounding box center [922, 620] width 65 height 65
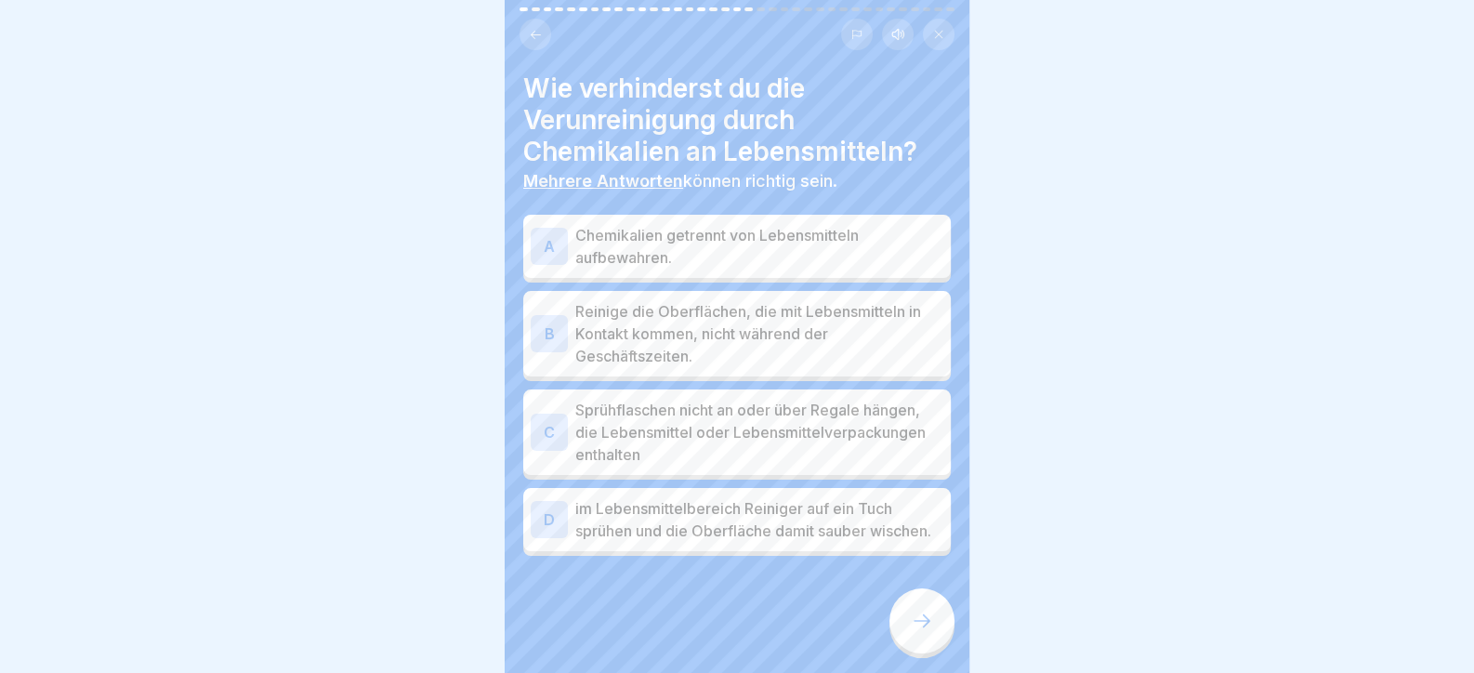
click at [667, 302] on p "Reinige die Oberflächen, die mit Lebensmitteln in Kontakt kommen, nicht während…" at bounding box center [759, 333] width 368 height 67
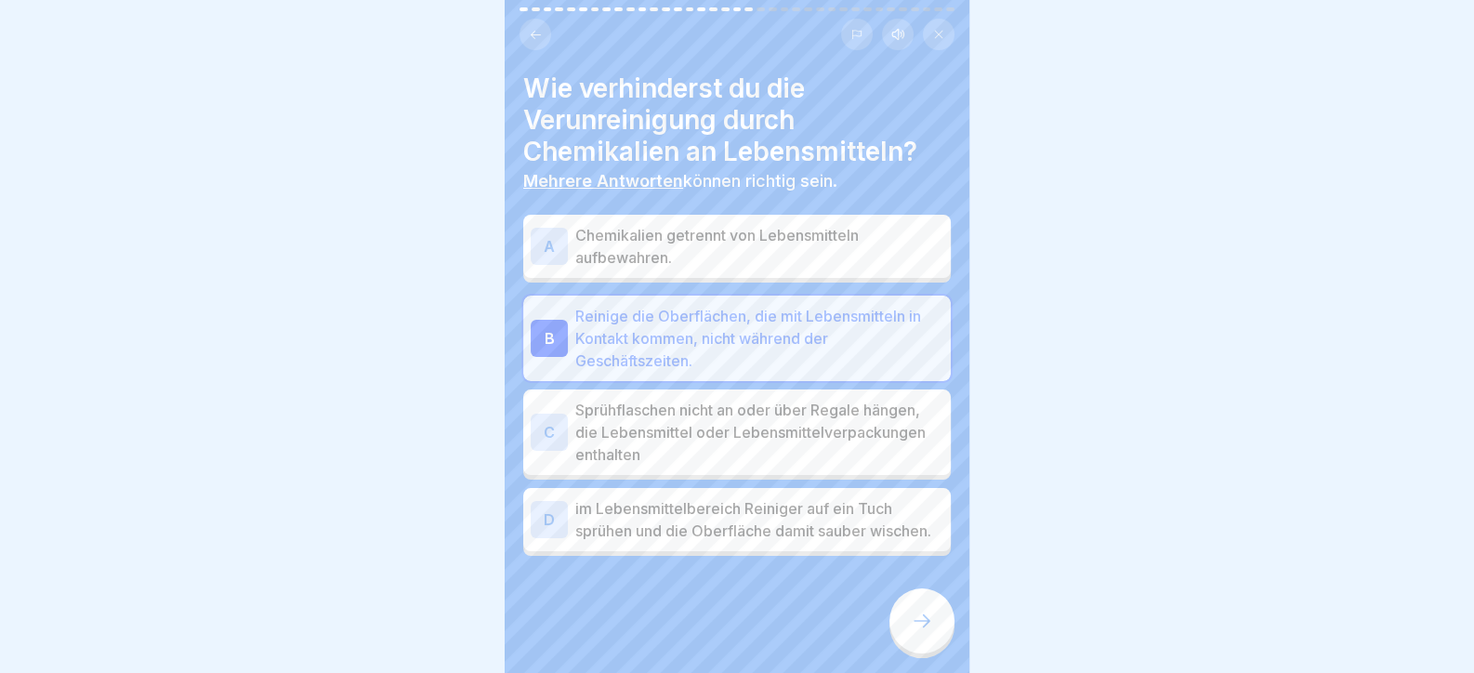
click at [930, 632] on icon at bounding box center [922, 621] width 22 height 22
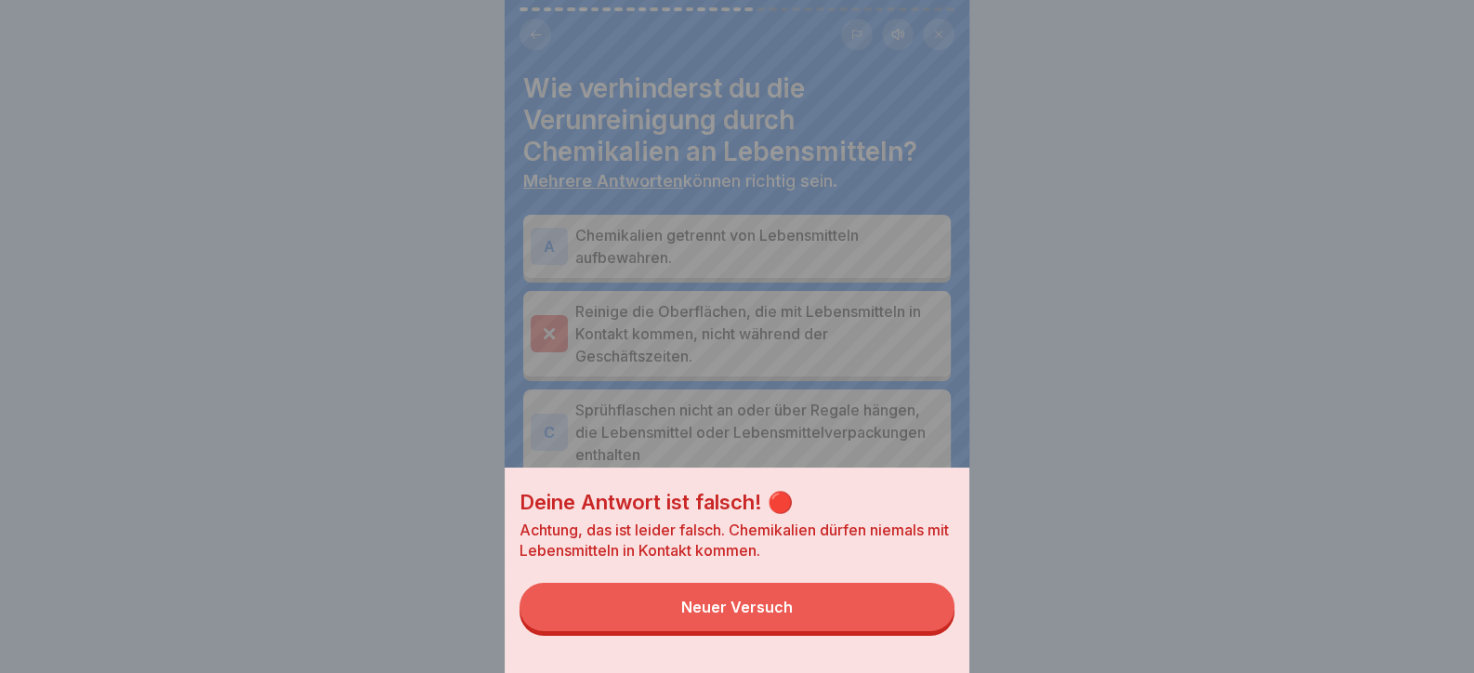
click at [918, 624] on button "Neuer Versuch" at bounding box center [737, 607] width 435 height 48
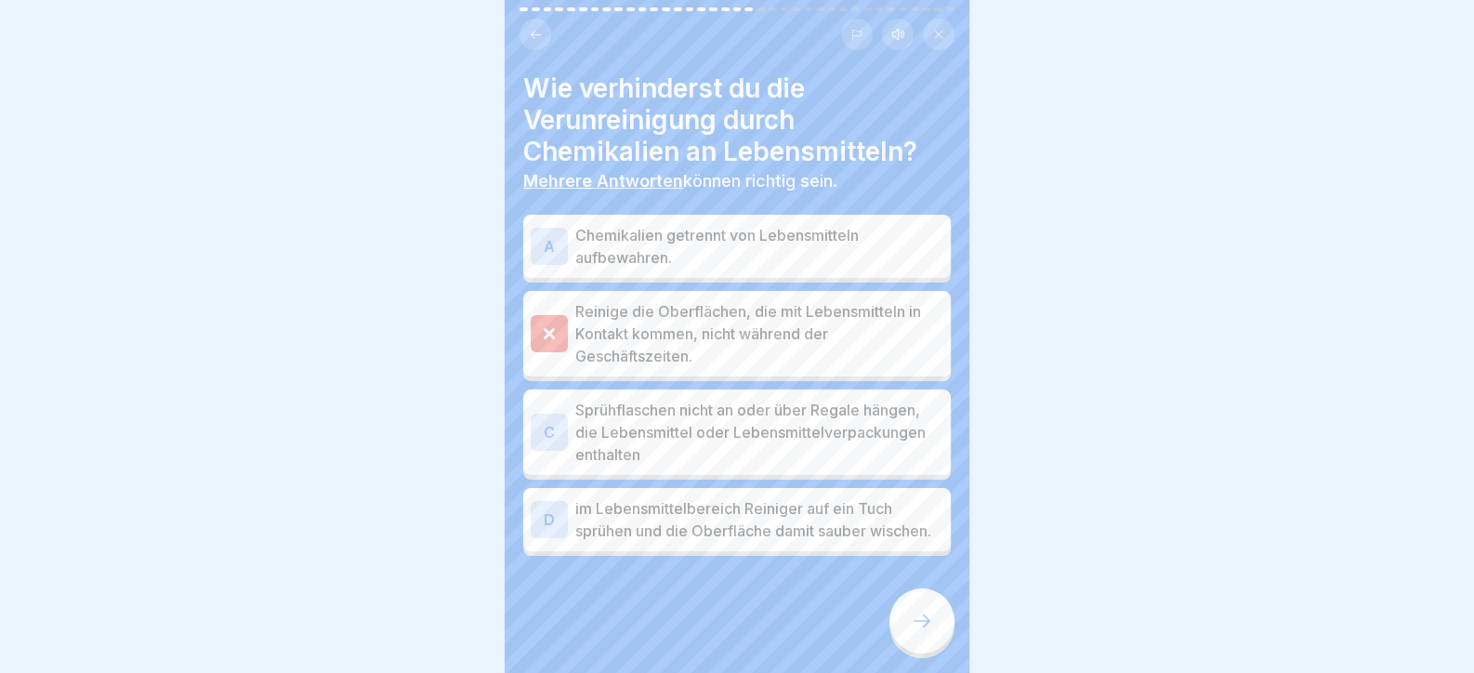
click at [792, 428] on p "Sprühflaschen nicht an oder über Regale hängen, die Lebensmittel oder Lebensmit…" at bounding box center [759, 432] width 368 height 67
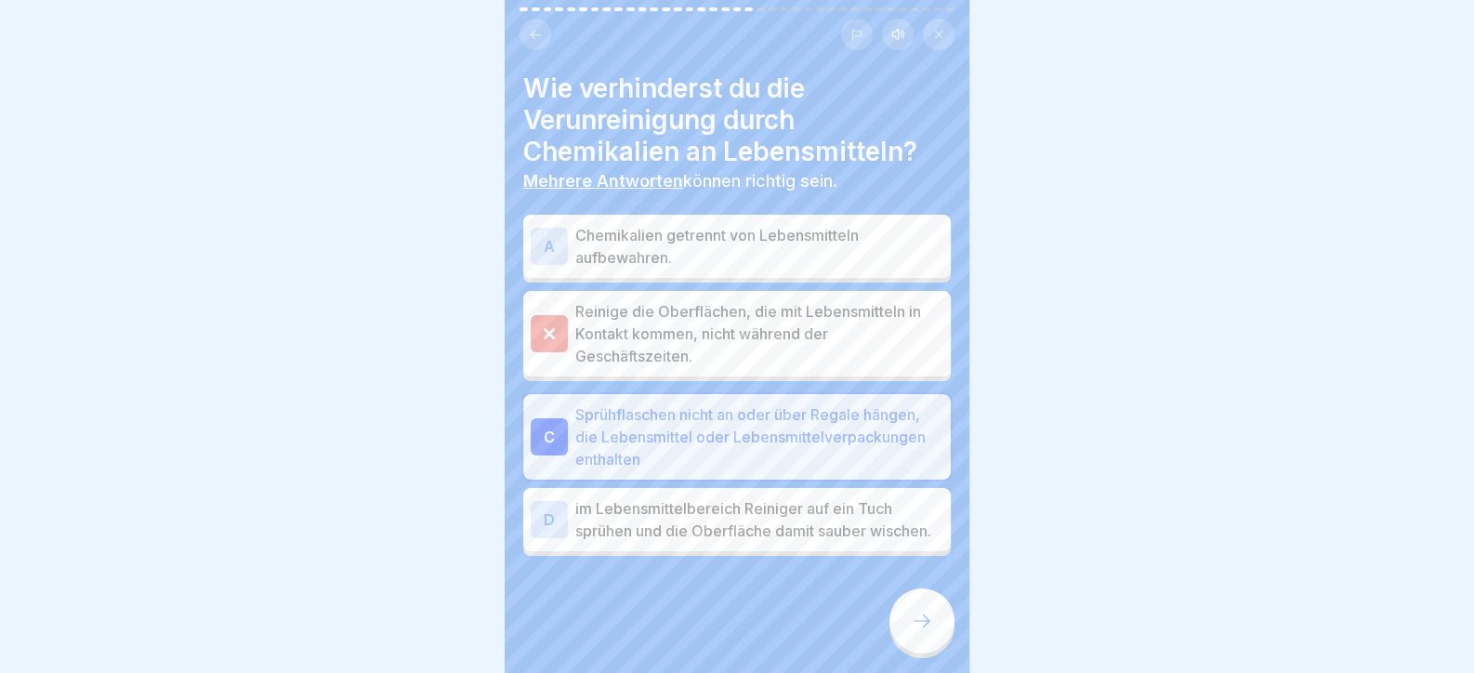
click at [930, 653] on div at bounding box center [922, 620] width 65 height 65
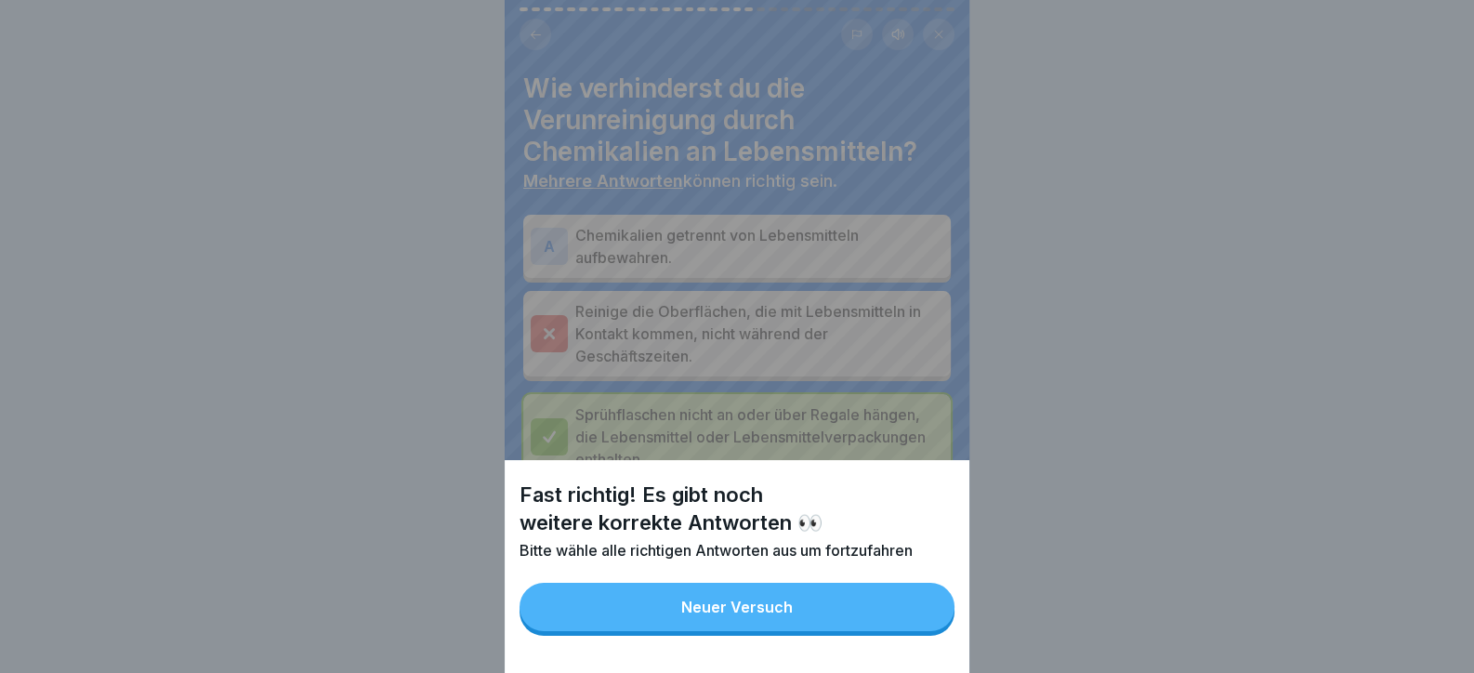
click at [921, 651] on div "Fast richtig! Es gibt noch weitere korrekte Antworten 👀 Bitte wähle alle richti…" at bounding box center [737, 566] width 465 height 213
click at [911, 631] on button "Neuer Versuch" at bounding box center [737, 607] width 435 height 48
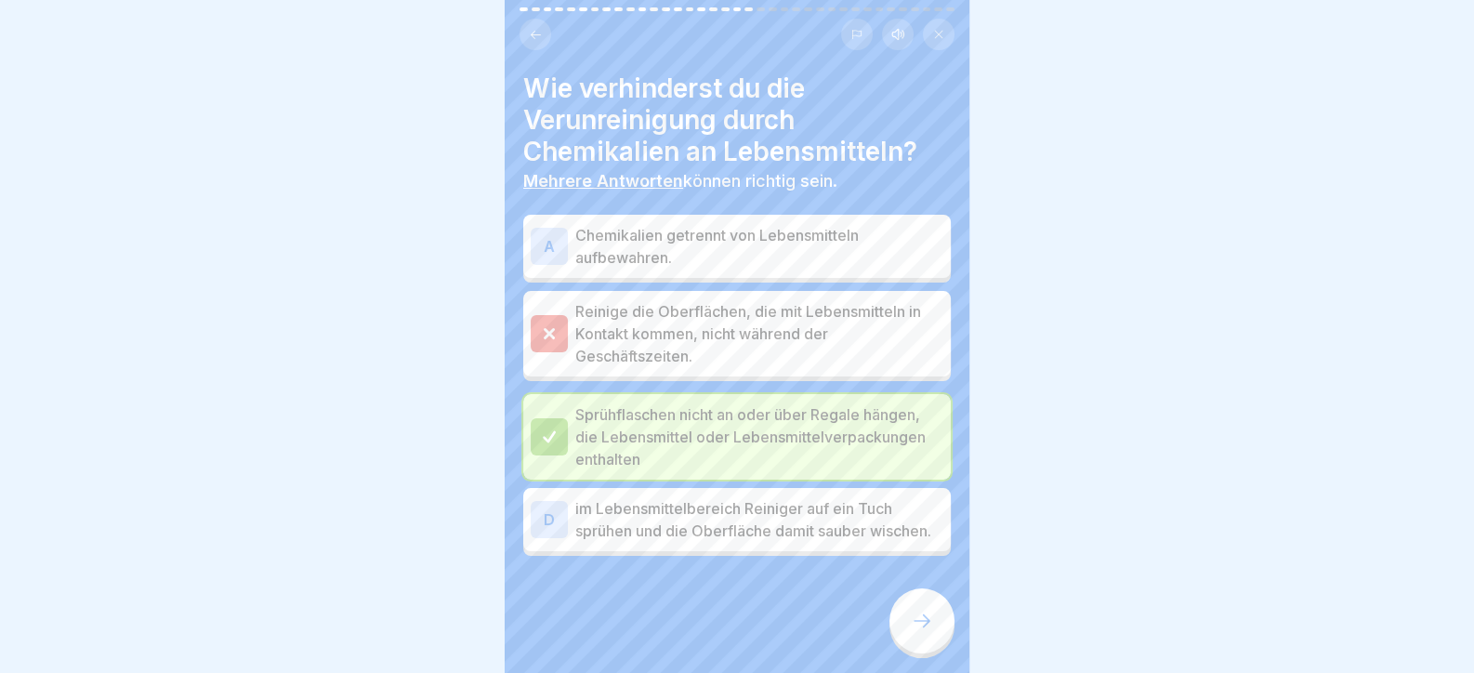
click at [931, 653] on div at bounding box center [922, 620] width 65 height 65
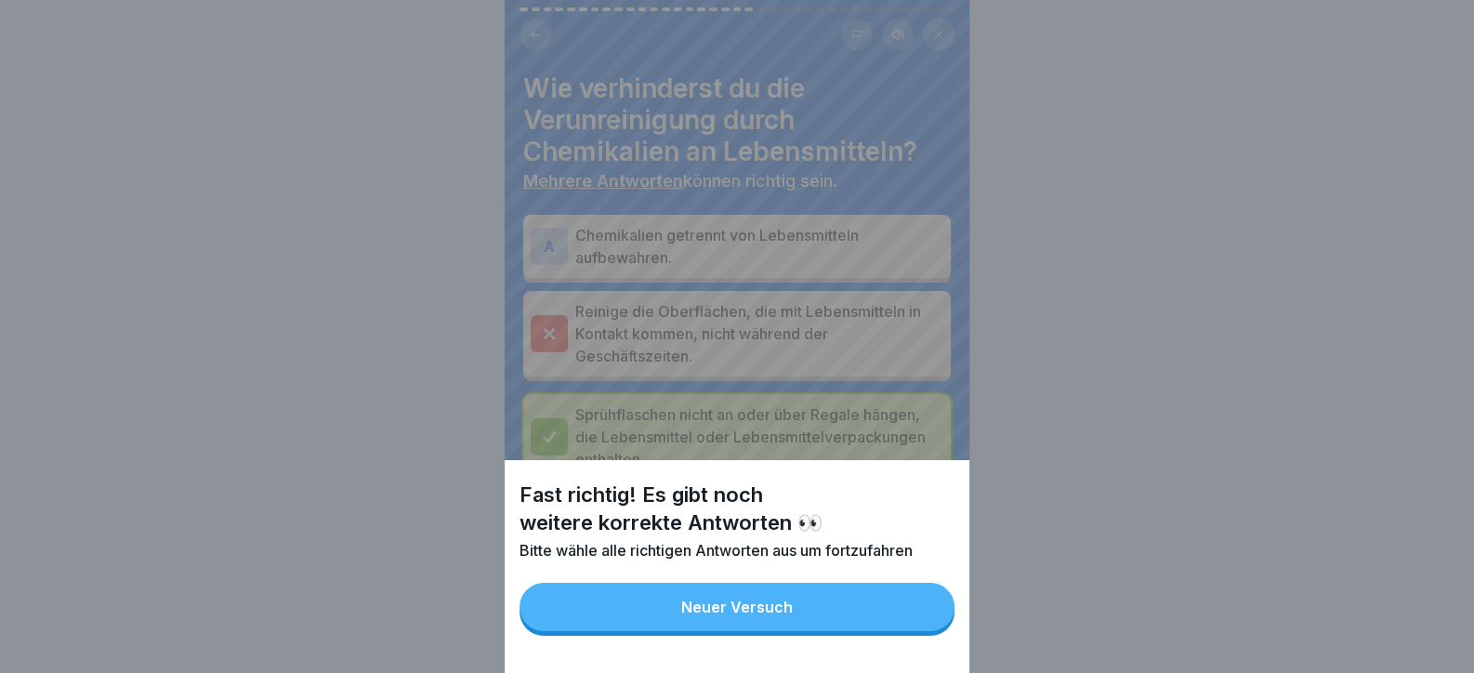
click at [820, 553] on p "Bitte wähle alle richtigen Antworten aus um fortzufahren" at bounding box center [737, 550] width 435 height 20
click at [791, 631] on button "Neuer Versuch" at bounding box center [737, 607] width 435 height 48
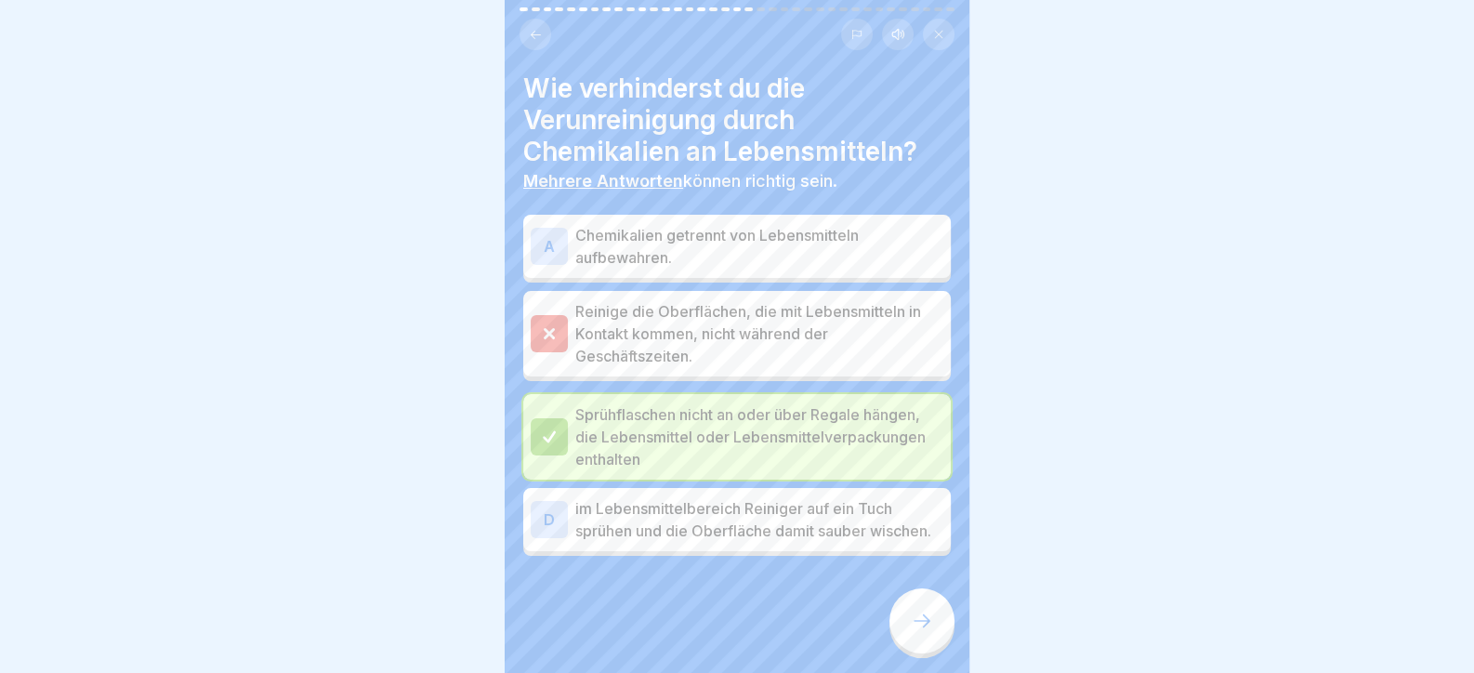
click at [883, 542] on p "im Lebensmittelbereich Reiniger auf ein Tuch sprühen und die Oberfläche damit s…" at bounding box center [759, 519] width 368 height 45
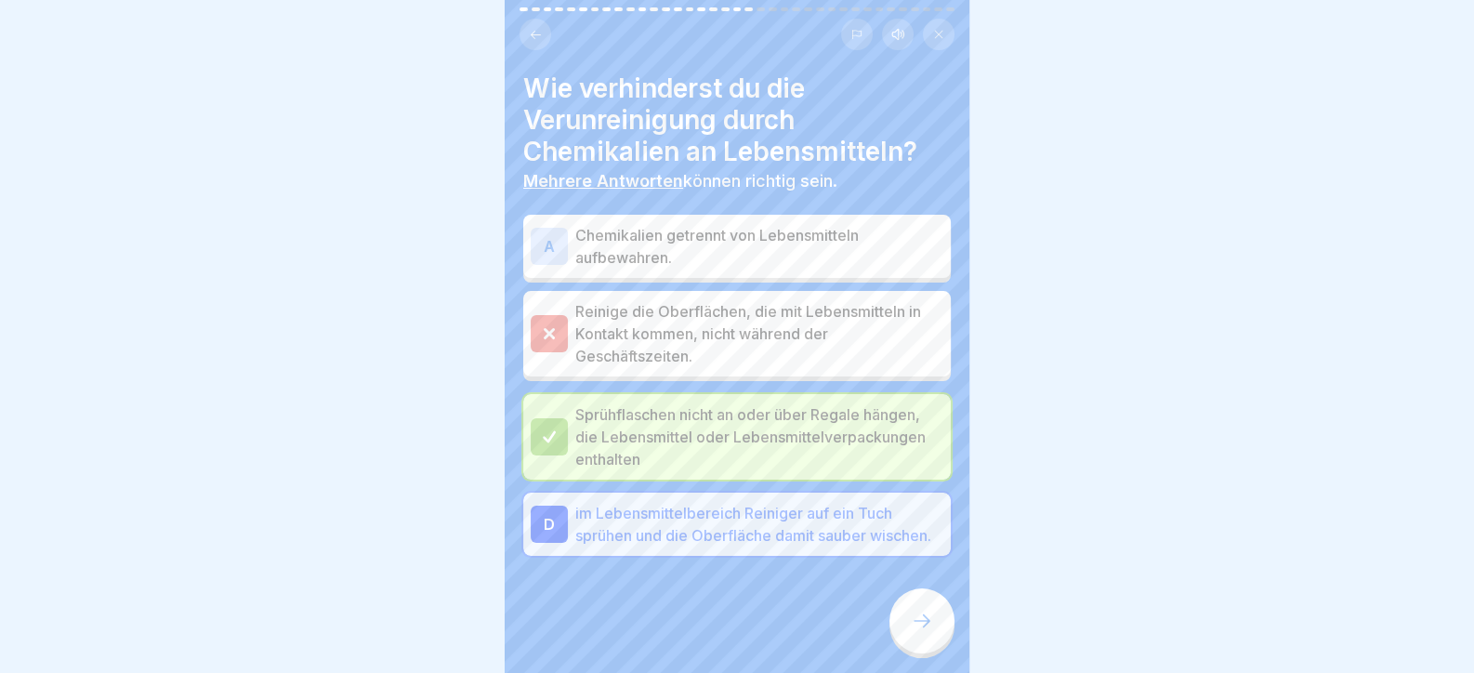
click at [918, 632] on icon at bounding box center [922, 621] width 22 height 22
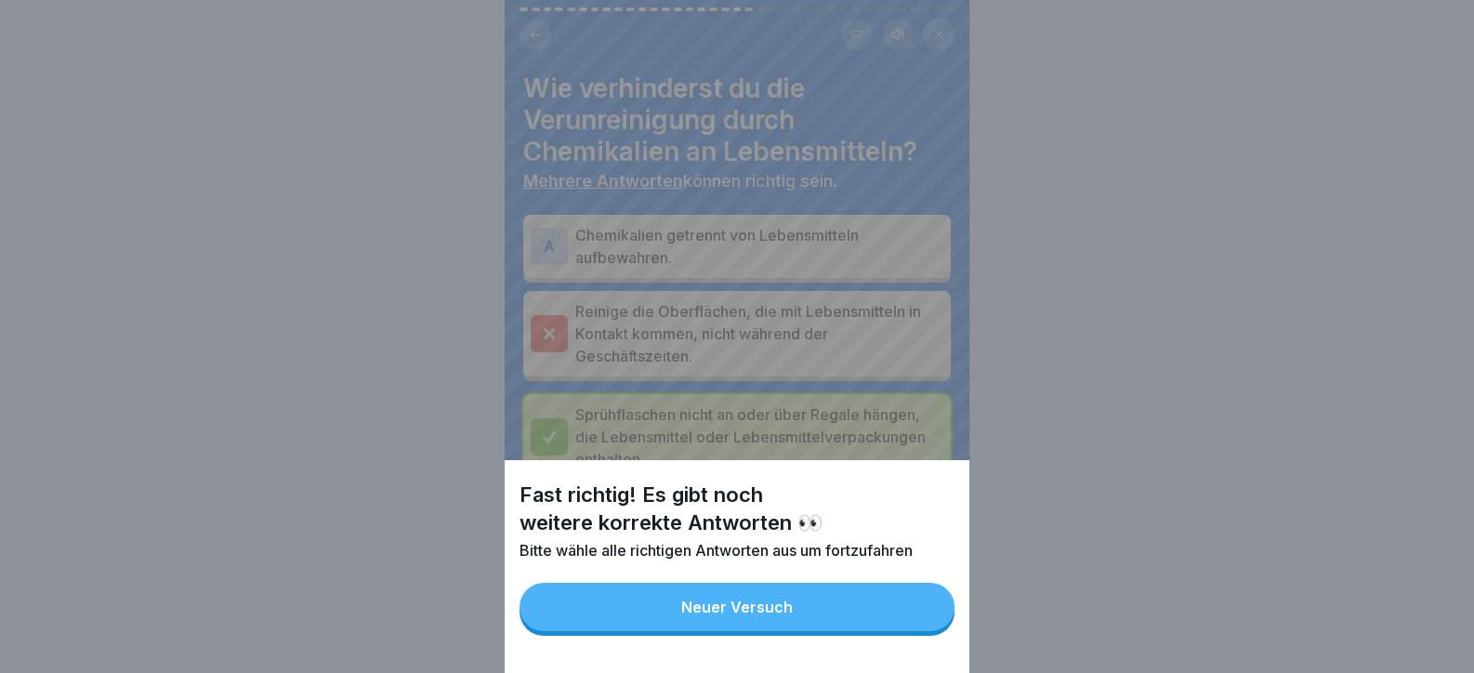
click at [806, 620] on button "Neuer Versuch" at bounding box center [737, 607] width 435 height 48
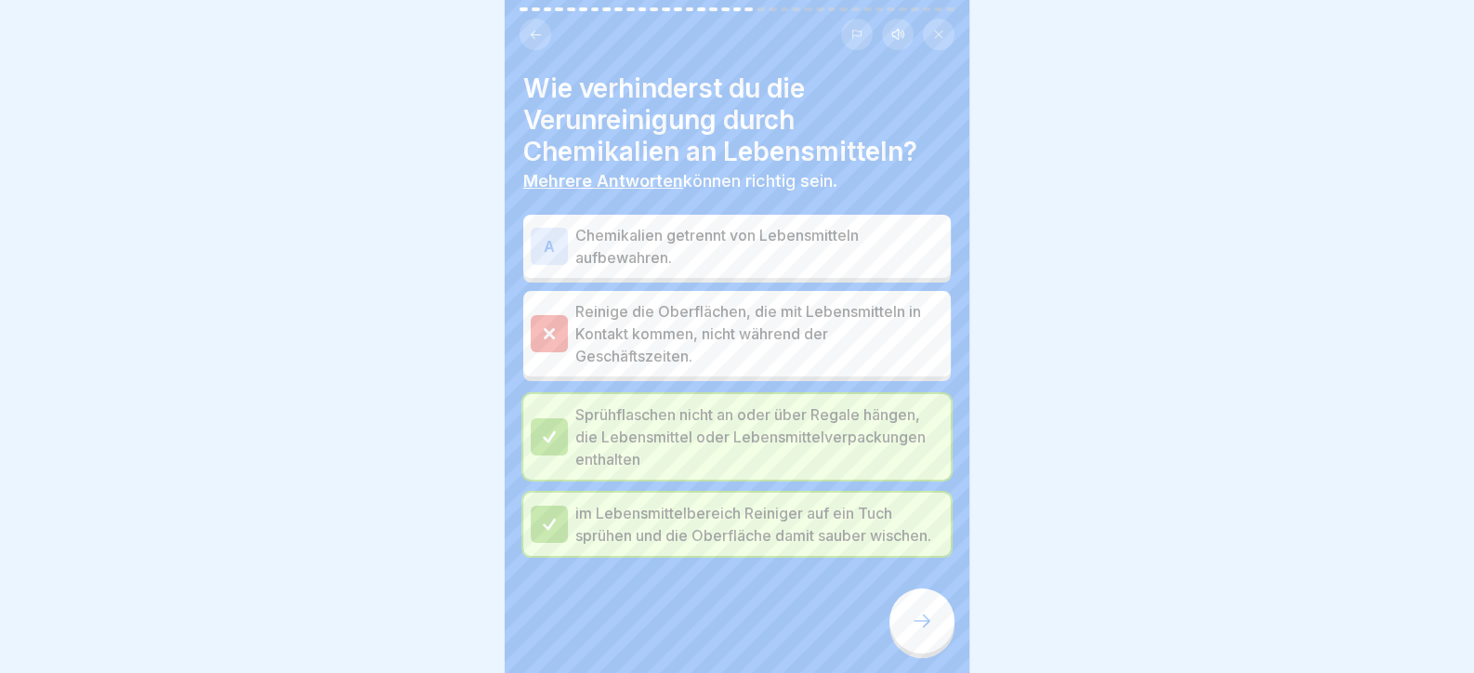
click at [781, 239] on p "Chemikalien getrennt von Lebensmitteln aufbewahren." at bounding box center [759, 246] width 368 height 45
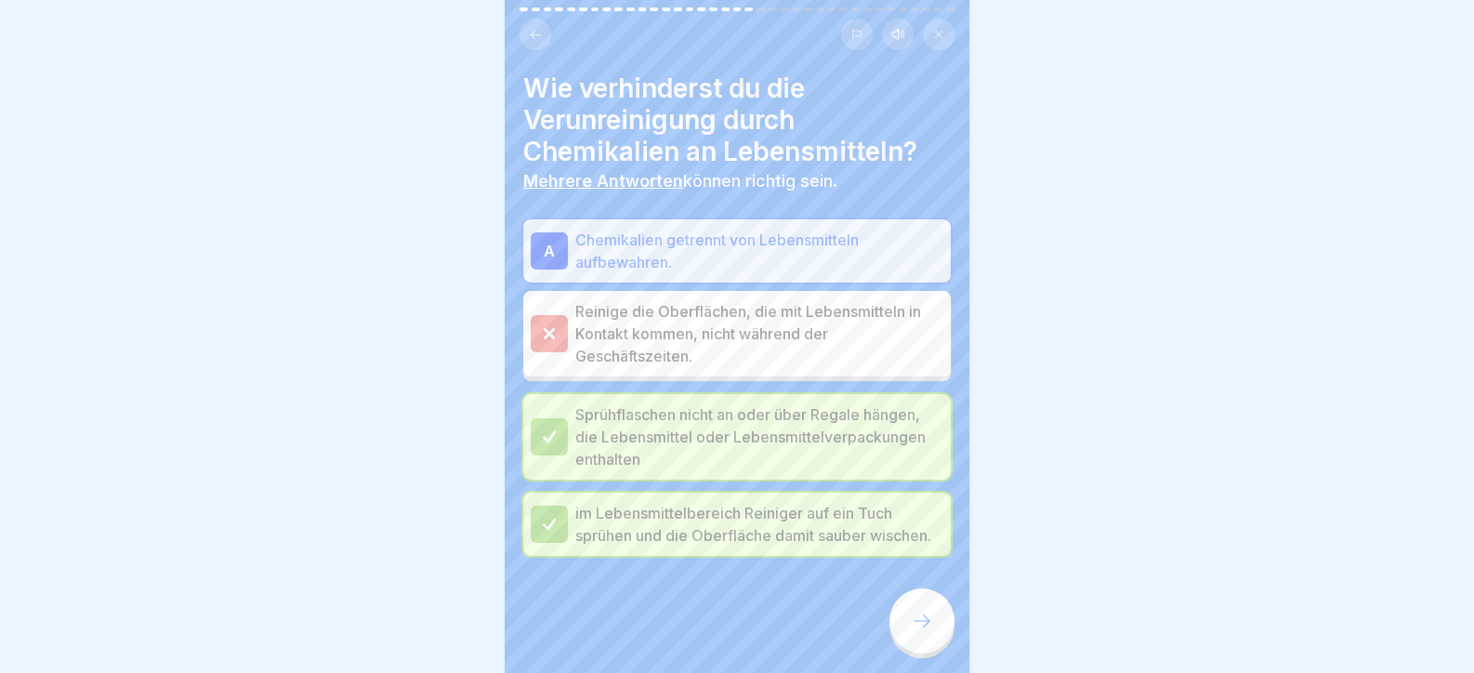
click at [936, 637] on div at bounding box center [922, 620] width 65 height 65
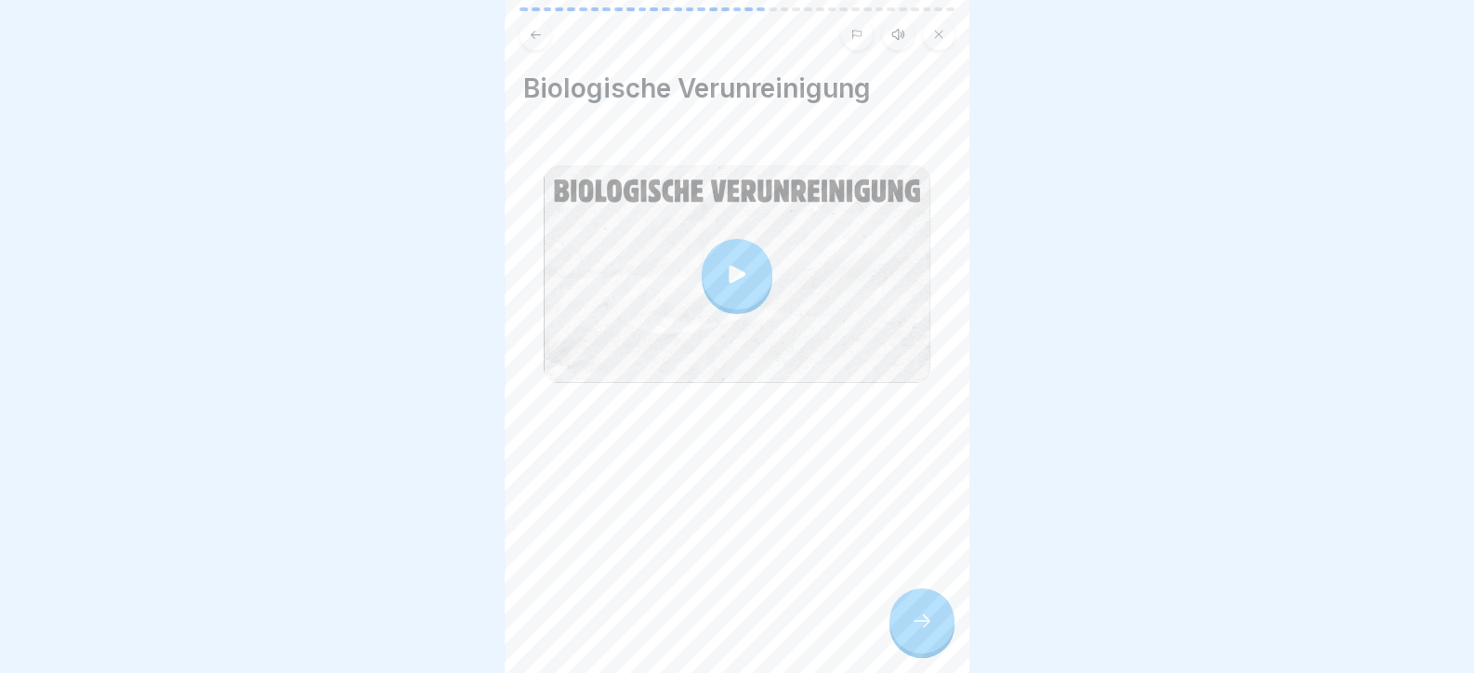
click at [915, 632] on icon at bounding box center [922, 621] width 22 height 22
click at [951, 627] on div at bounding box center [922, 620] width 65 height 65
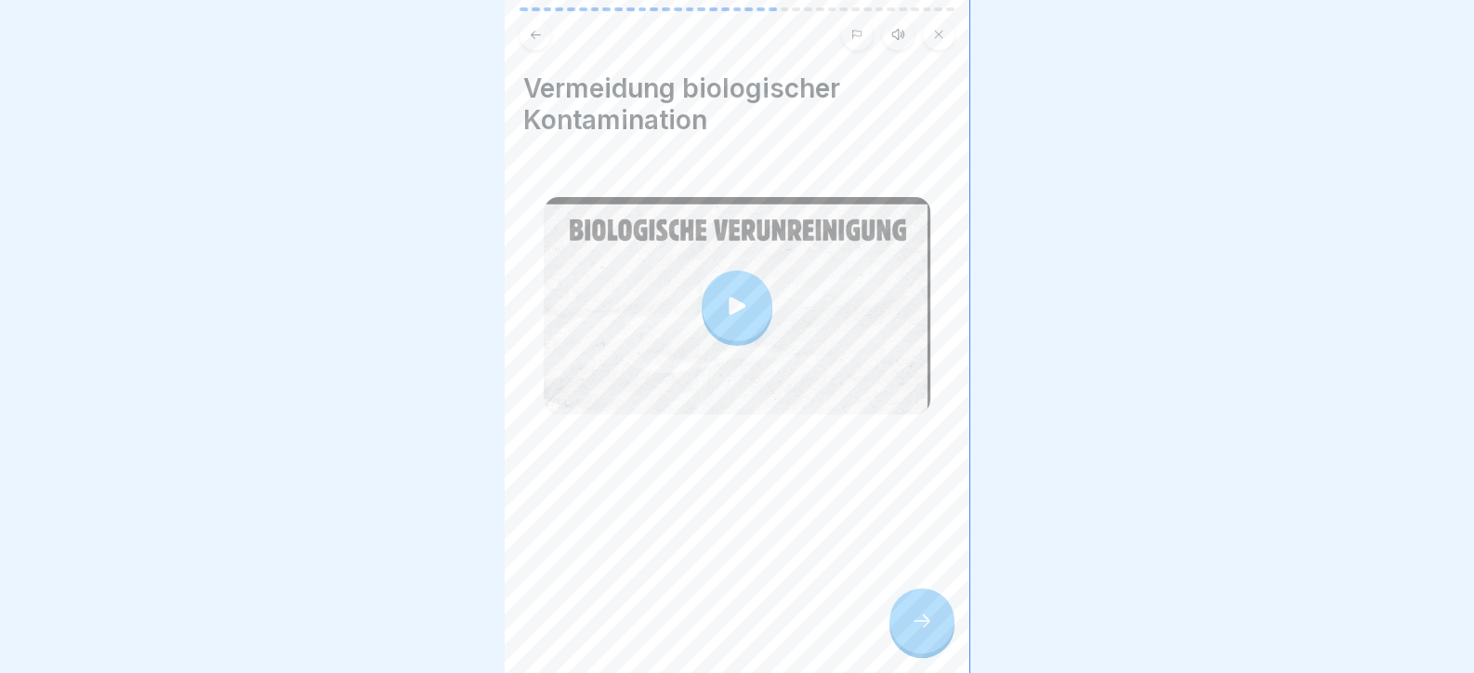
click at [933, 627] on div at bounding box center [922, 620] width 65 height 65
click at [746, 300] on div at bounding box center [737, 306] width 71 height 71
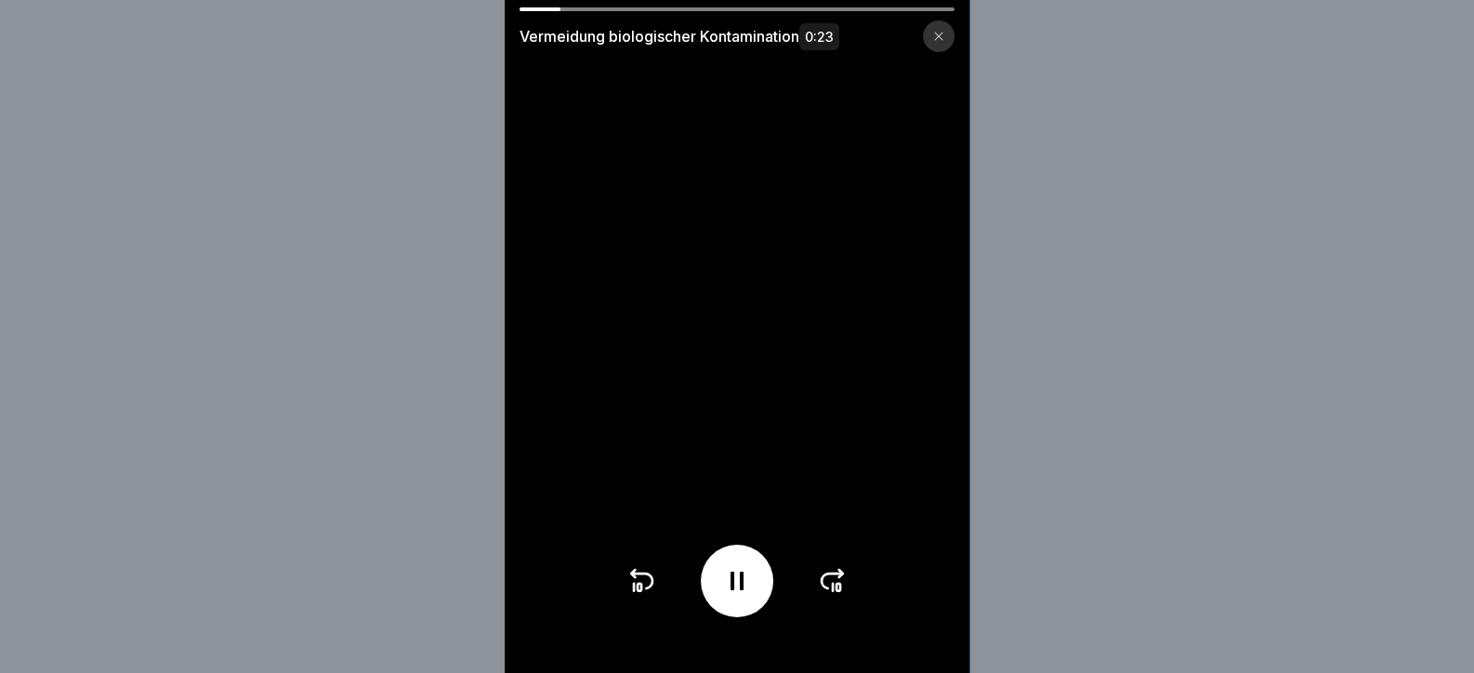
drag, startPoint x: 781, startPoint y: 568, endPoint x: 761, endPoint y: 568, distance: 19.5
click at [776, 568] on div at bounding box center [737, 581] width 221 height 73
click at [832, 593] on icon at bounding box center [833, 581] width 30 height 30
click at [838, 594] on icon at bounding box center [833, 581] width 30 height 30
click at [840, 596] on div at bounding box center [737, 581] width 221 height 73
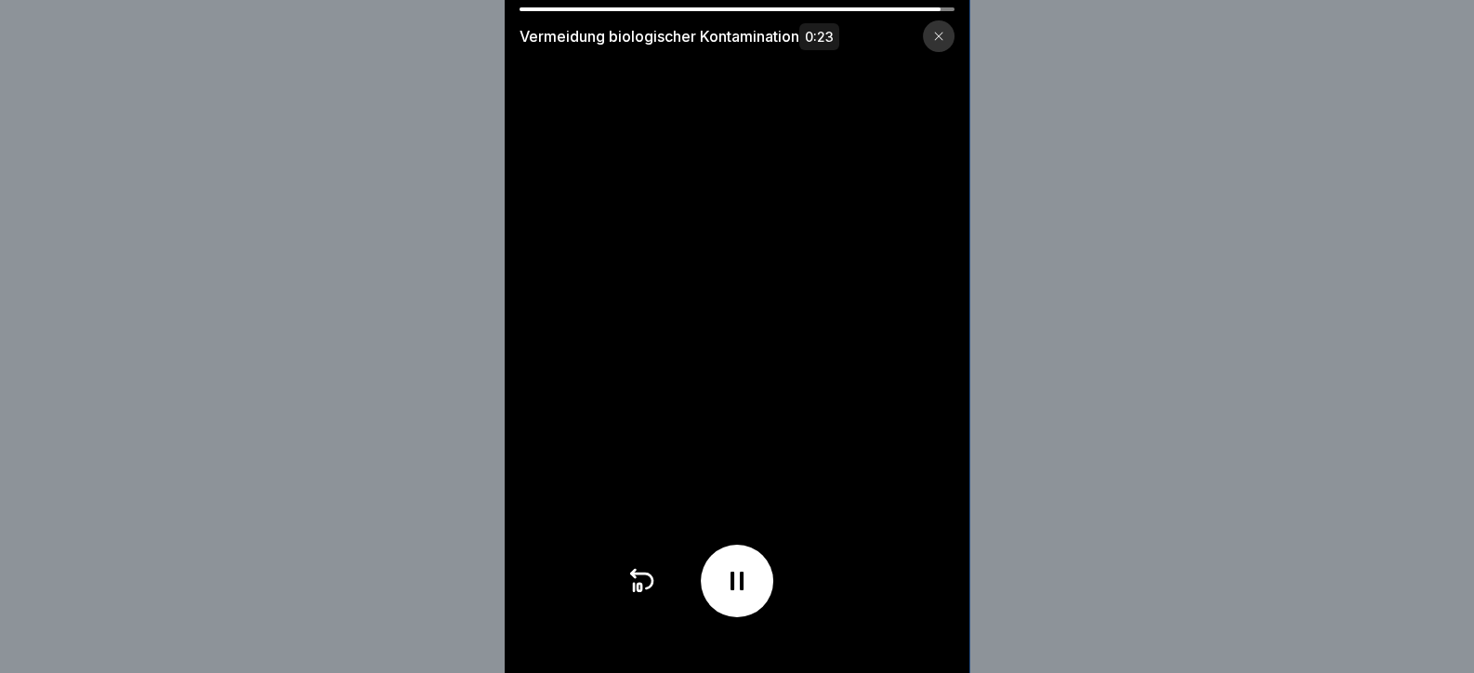
click at [840, 596] on div at bounding box center [737, 581] width 221 height 73
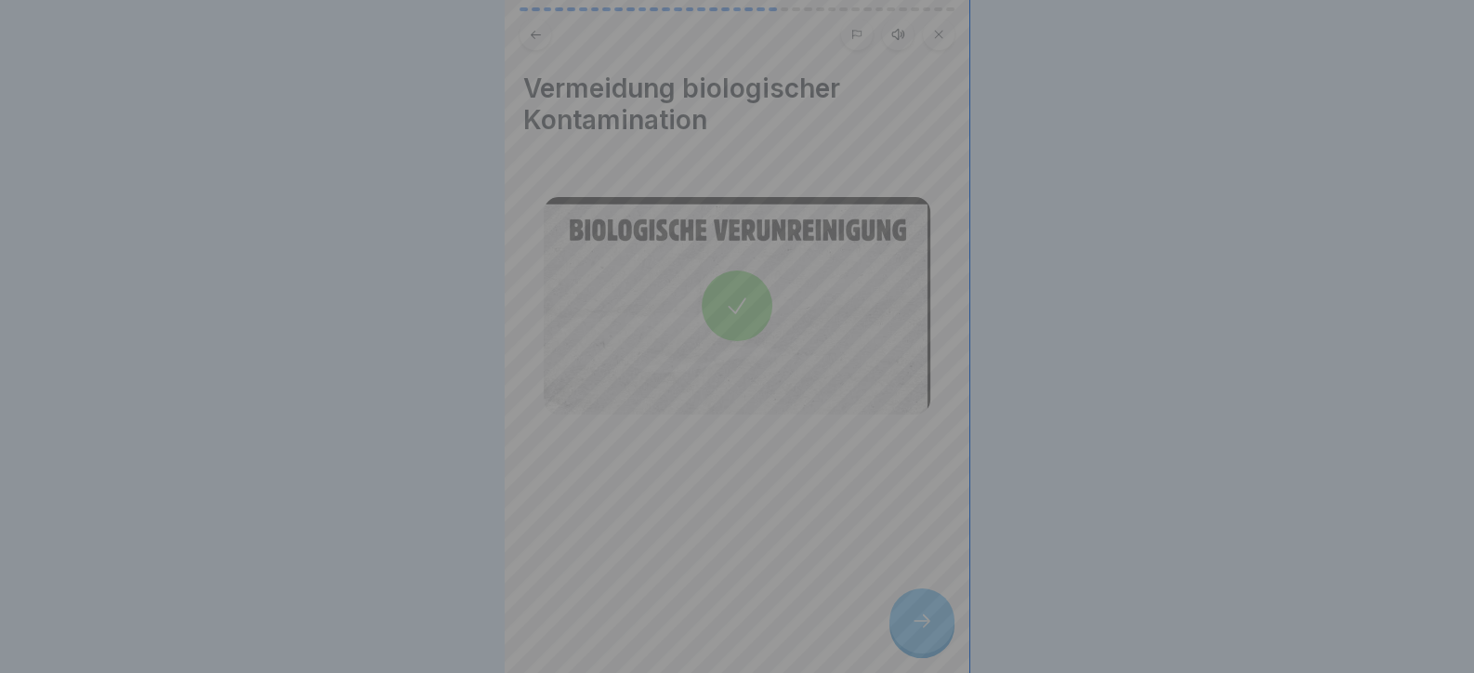
click at [840, 596] on div at bounding box center [737, 581] width 221 height 73
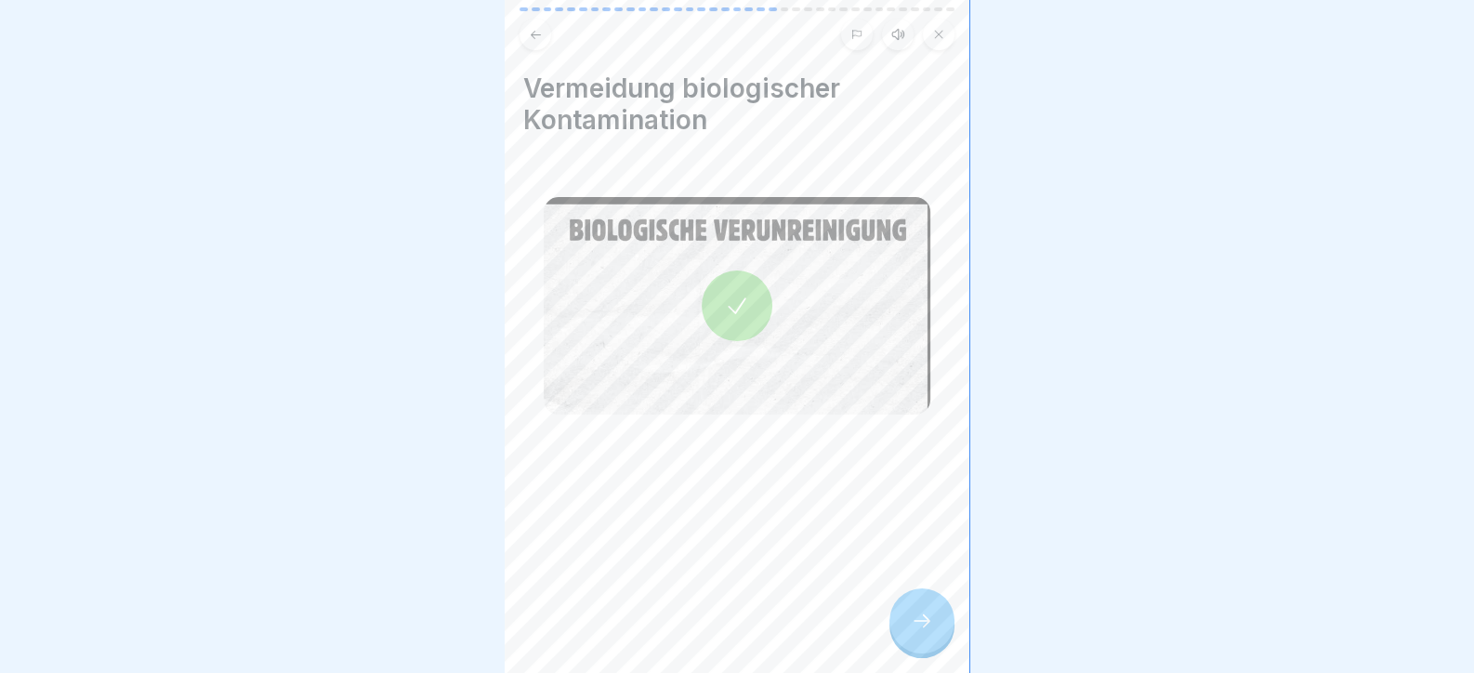
click at [913, 632] on icon at bounding box center [922, 621] width 22 height 22
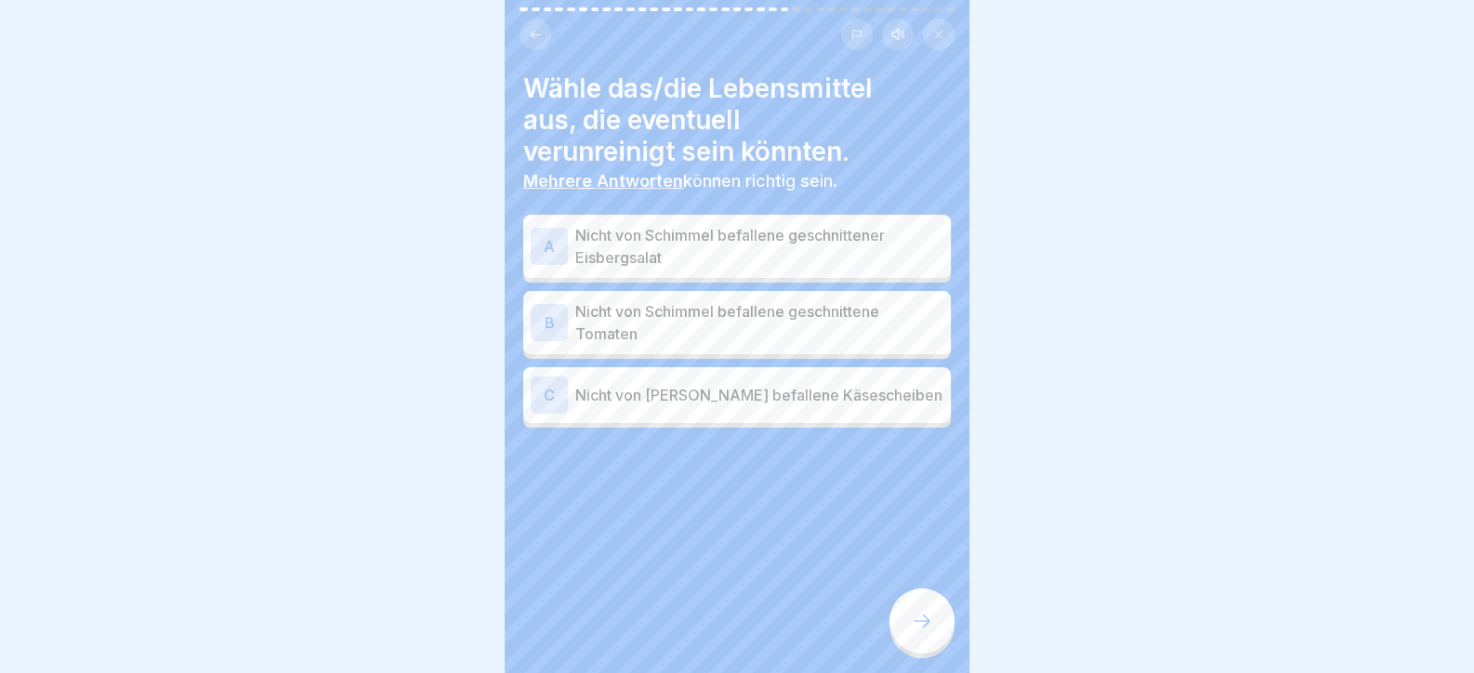
click at [949, 39] on button at bounding box center [939, 35] width 32 height 32
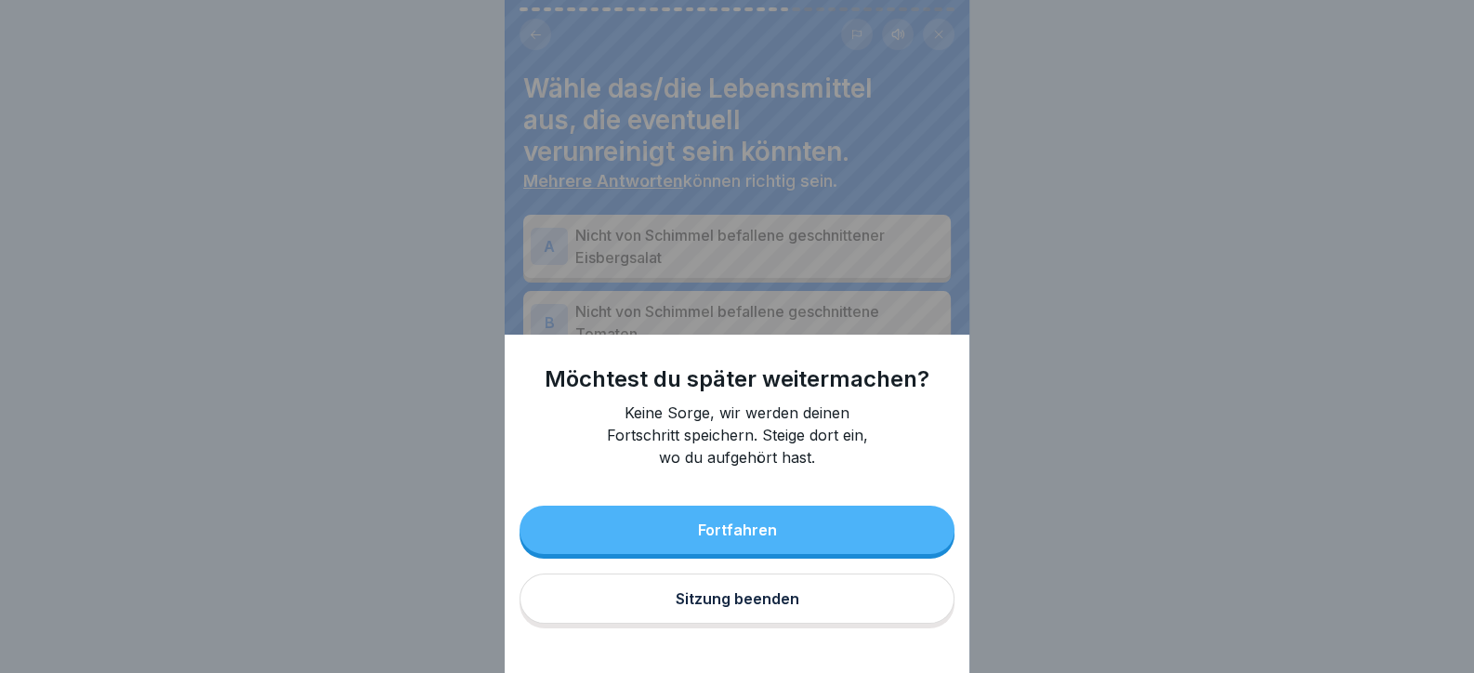
click at [739, 622] on button "Sitzung beenden" at bounding box center [737, 599] width 435 height 50
